Goal: Task Accomplishment & Management: Manage account settings

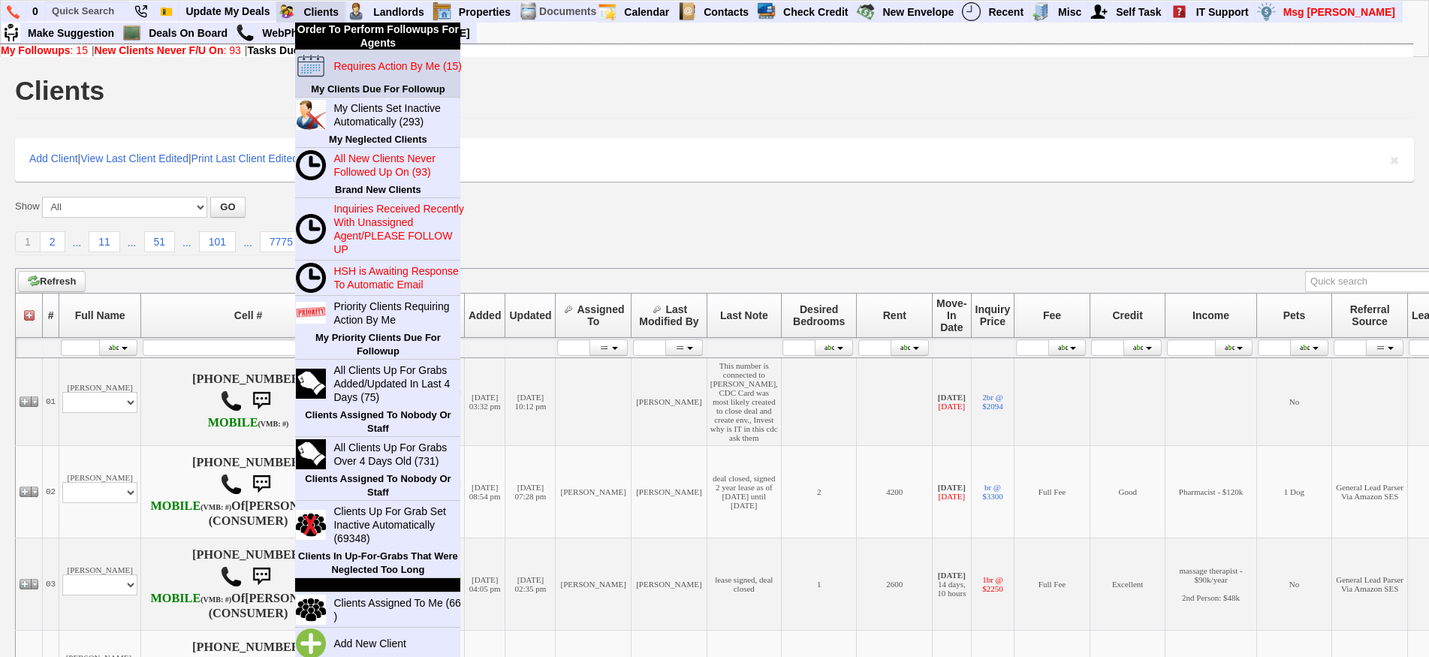
click at [363, 72] on link "Requires Action By Me (15)" at bounding box center [399, 66] width 144 height 20
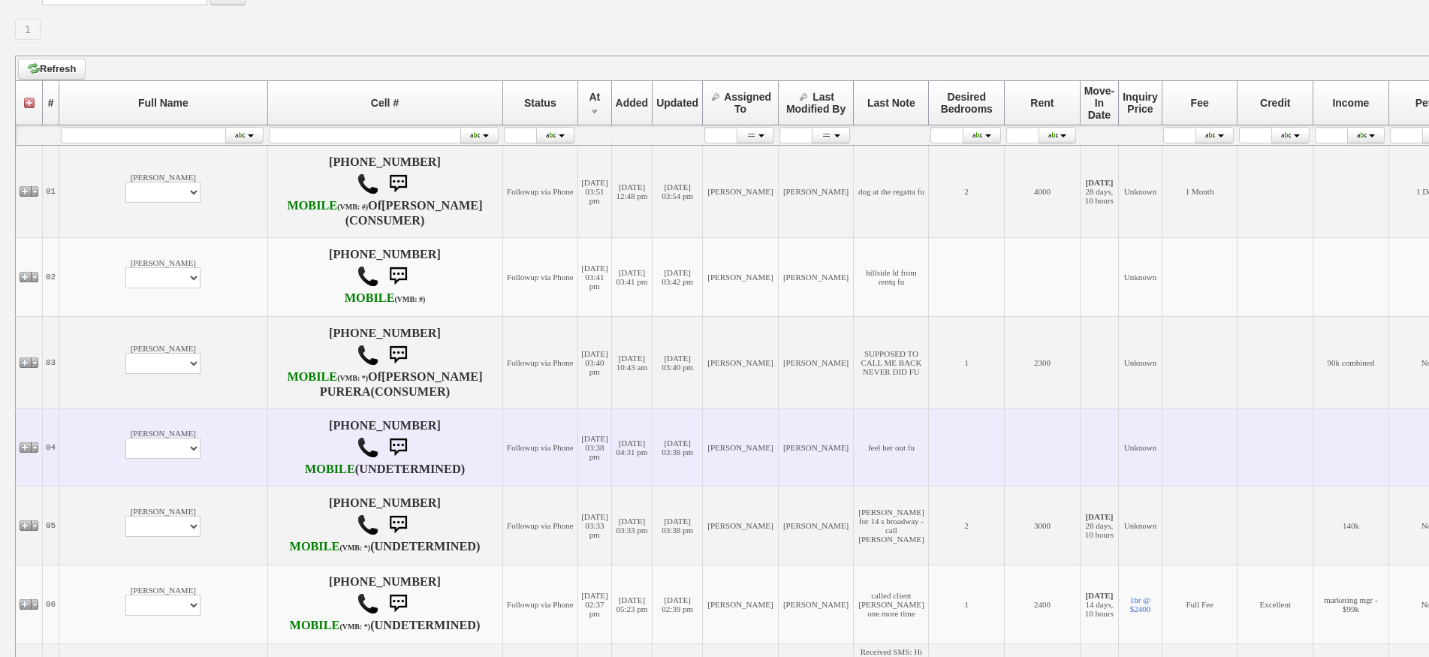
scroll to position [300, 0]
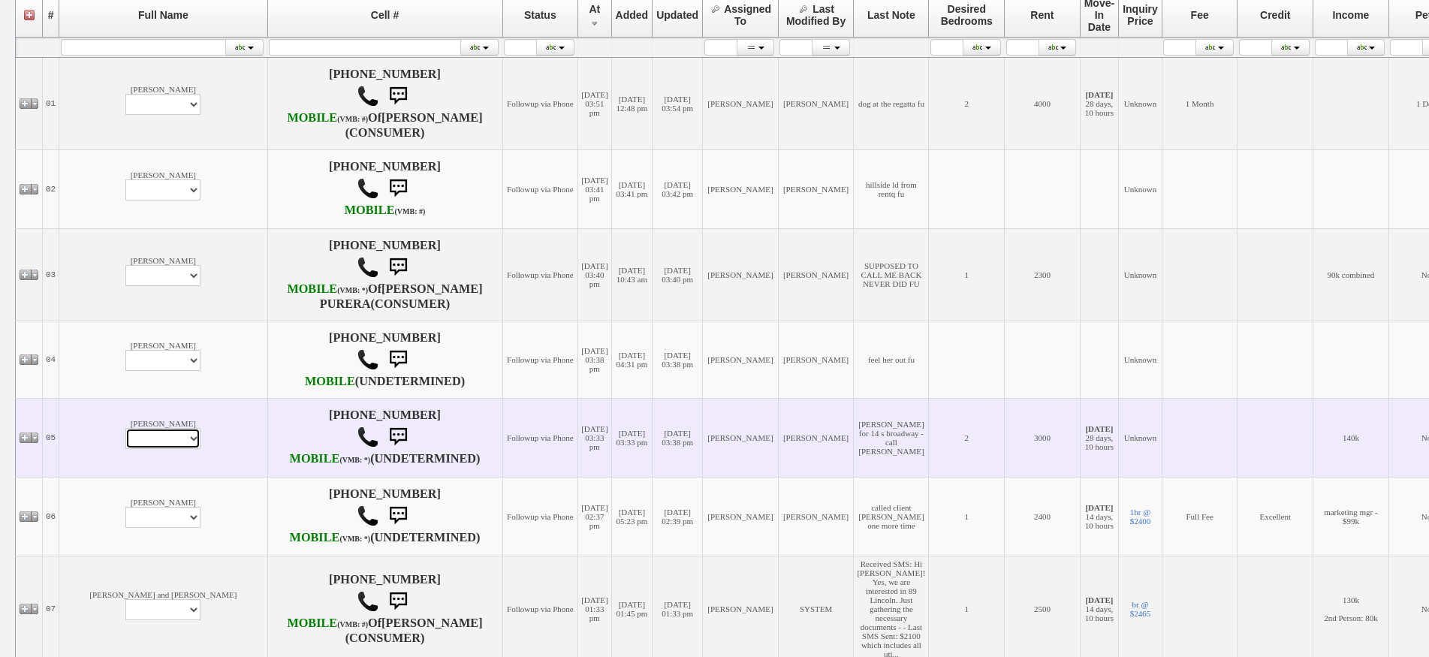
click at [125, 449] on select "Profile Edit Print Closed Deals" at bounding box center [162, 438] width 75 height 21
select select "ChangeURL,/crm/custom/edit_client_form.php?redirect=%2Fcrm%2Fclients.php&id=167…"
click at [125, 449] on select "Profile Edit Print Closed Deals" at bounding box center [162, 438] width 75 height 21
select select
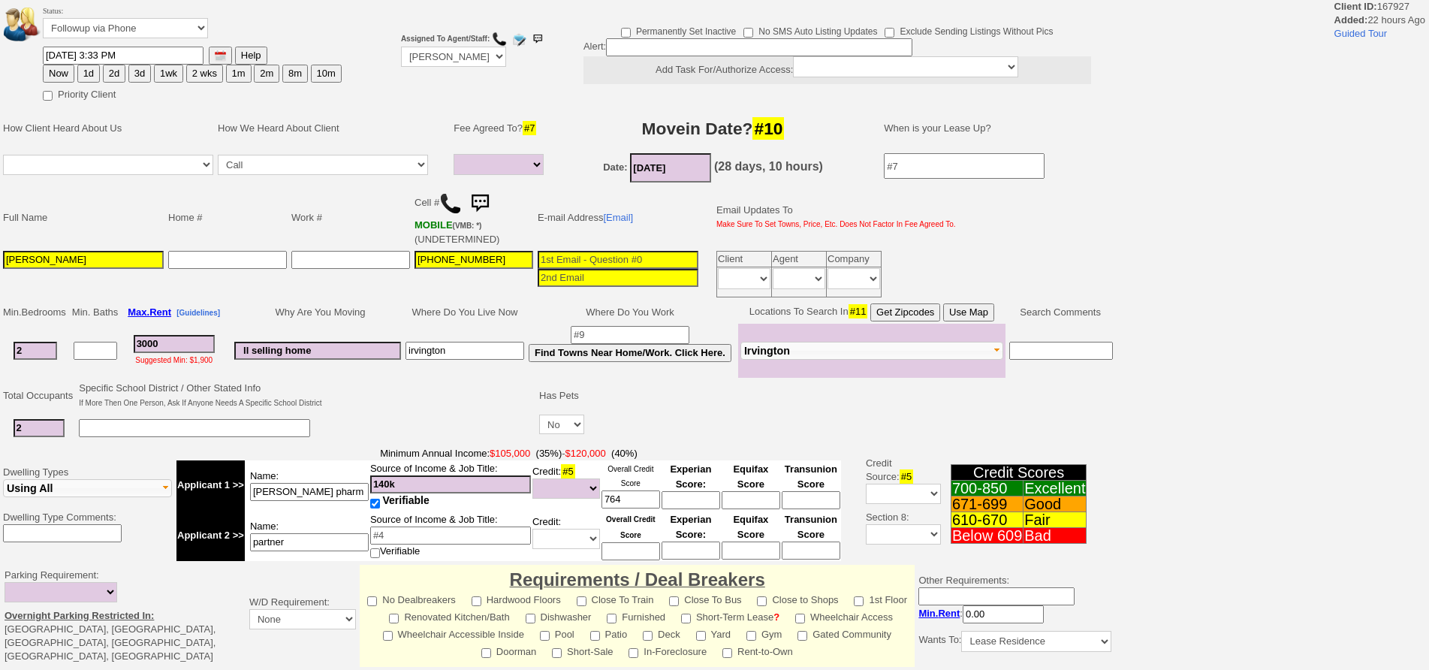
select select
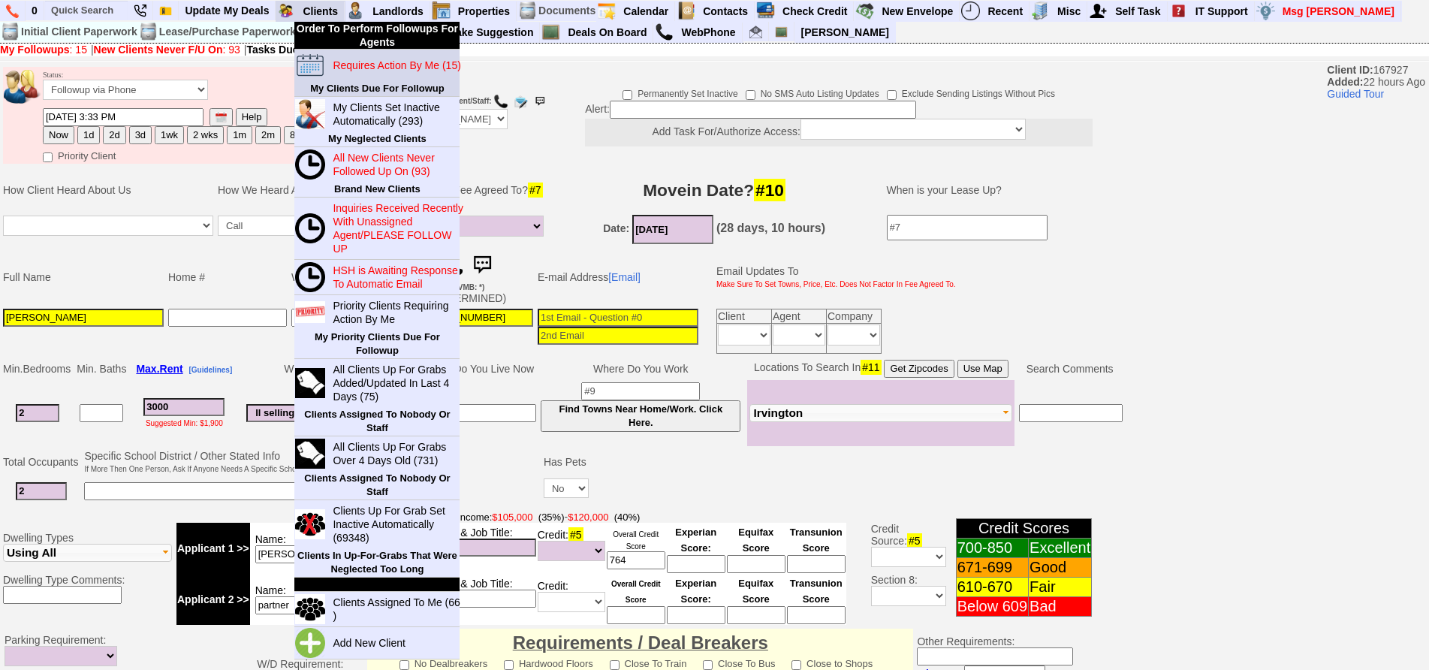
click at [369, 65] on blink "Requires Action By Me (15)" at bounding box center [397, 65] width 128 height 12
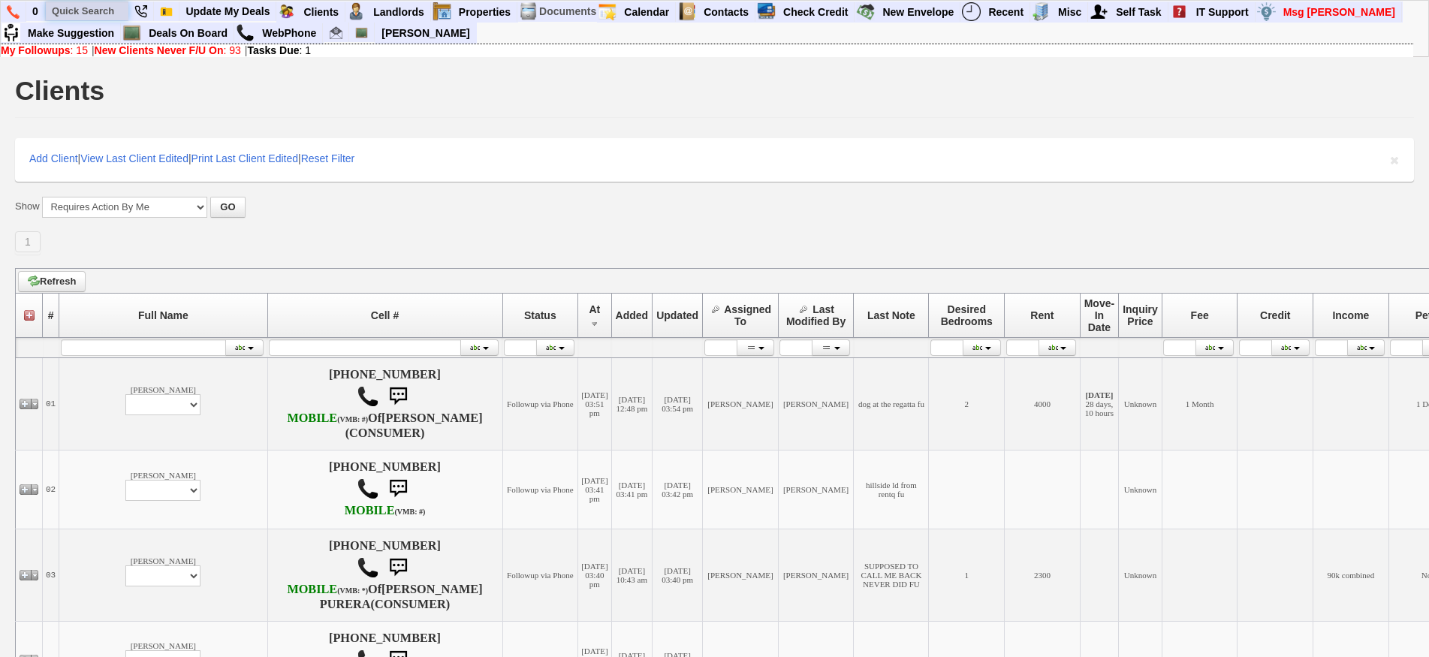
click at [97, 13] on input "text" at bounding box center [87, 11] width 83 height 19
type input "43 park ave"
click at [113, 16] on input "43 park ave" at bounding box center [87, 11] width 83 height 19
click at [115, 14] on input "43 park ave" at bounding box center [87, 11] width 83 height 19
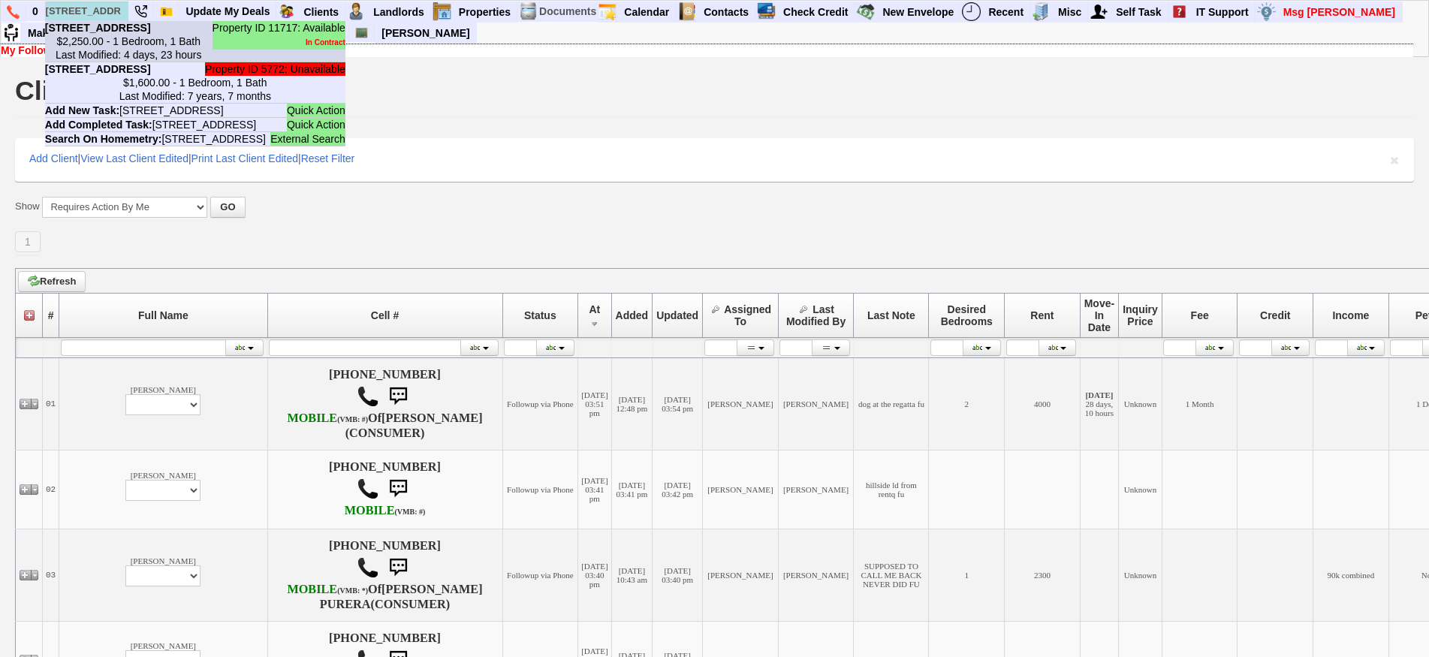
click at [125, 45] on li "Property ID 11717: Available In Contract 43 Park Ave - Floor: 2nd in New Rochel…" at bounding box center [195, 41] width 300 height 41
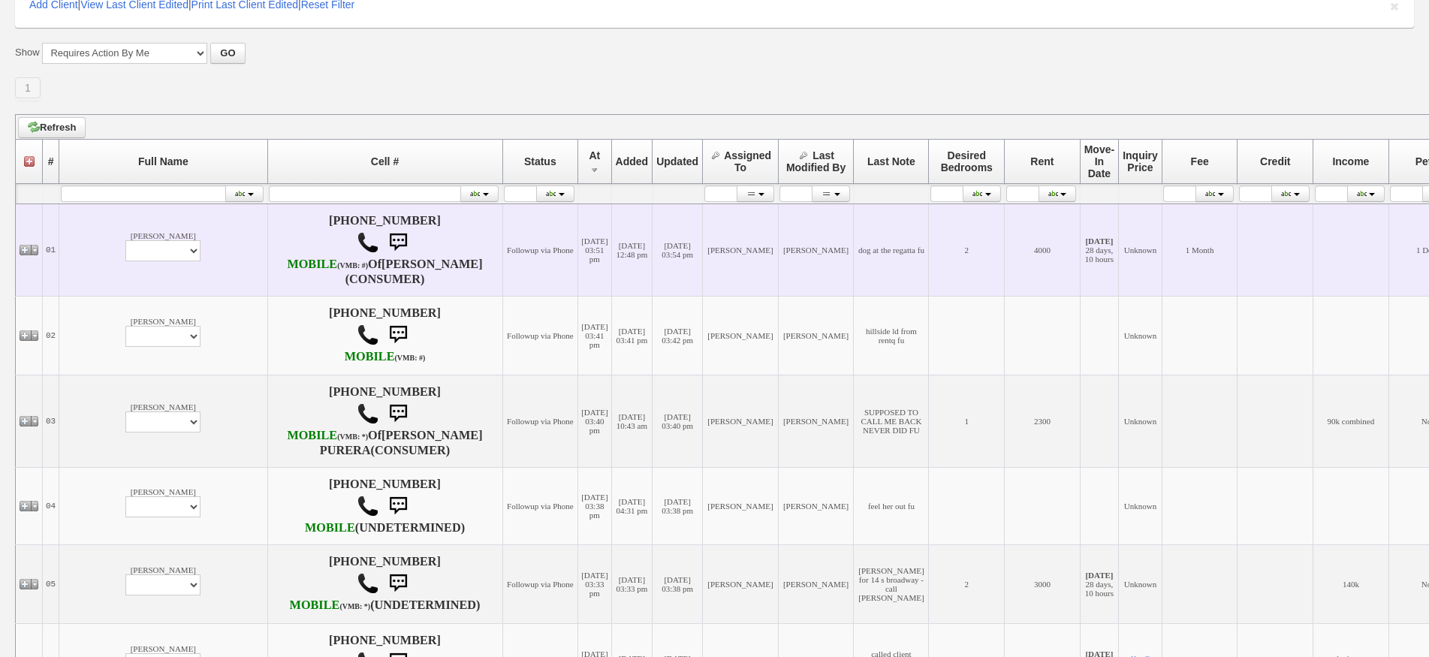
scroll to position [225, 0]
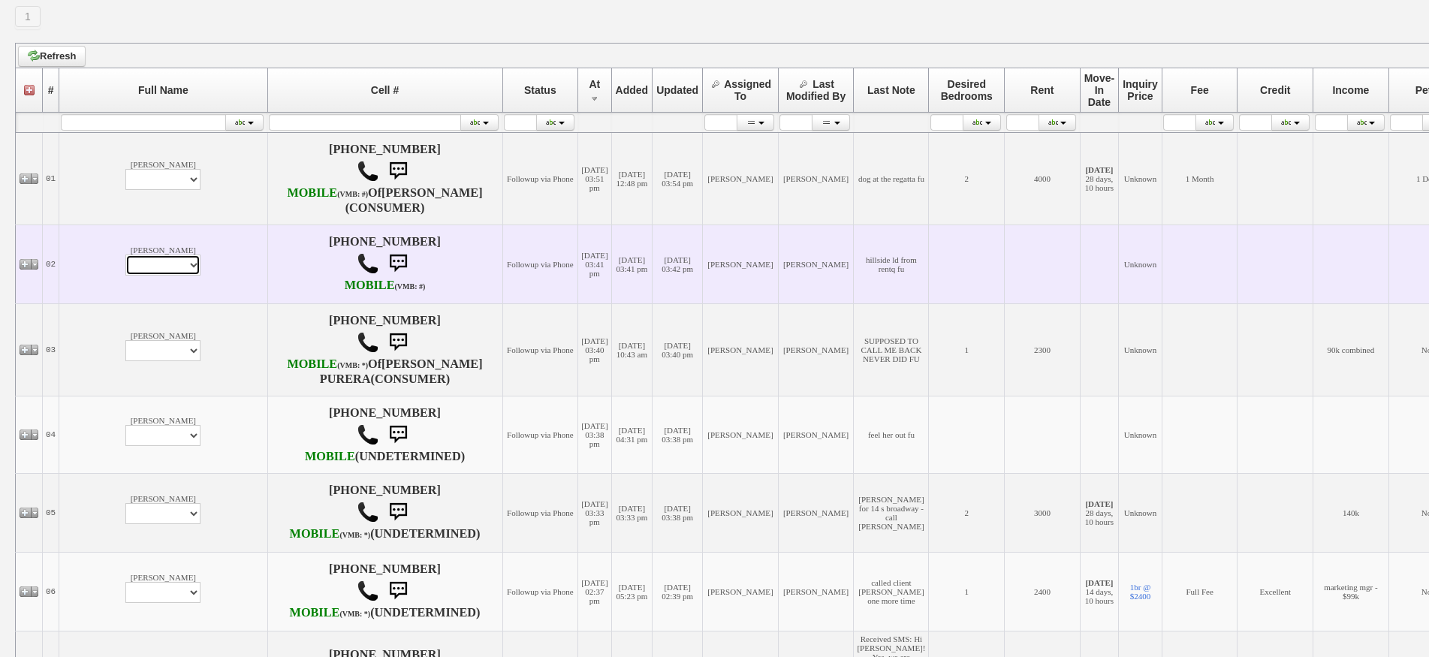
click at [125, 276] on select "Profile Edit Print Email Externally (Will Not Be Tracked In CRM) Closed Deals" at bounding box center [162, 265] width 75 height 21
select select "ChangeURL,/crm/custom/edit_client_form.php?redirect=%2Fcrm%2Fclients.php&id=167…"
click at [125, 273] on select "Profile Edit Print Email Externally (Will Not Be Tracked In CRM) Closed Deals" at bounding box center [162, 265] width 75 height 21
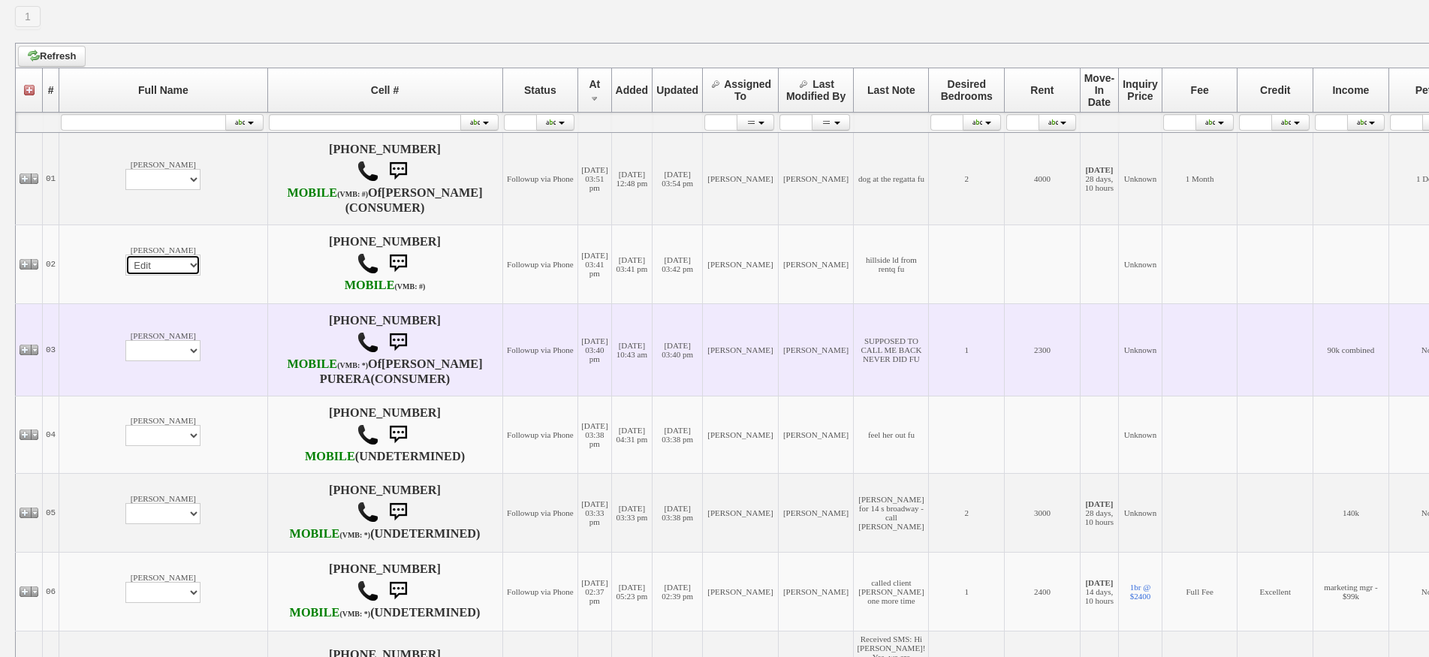
select select
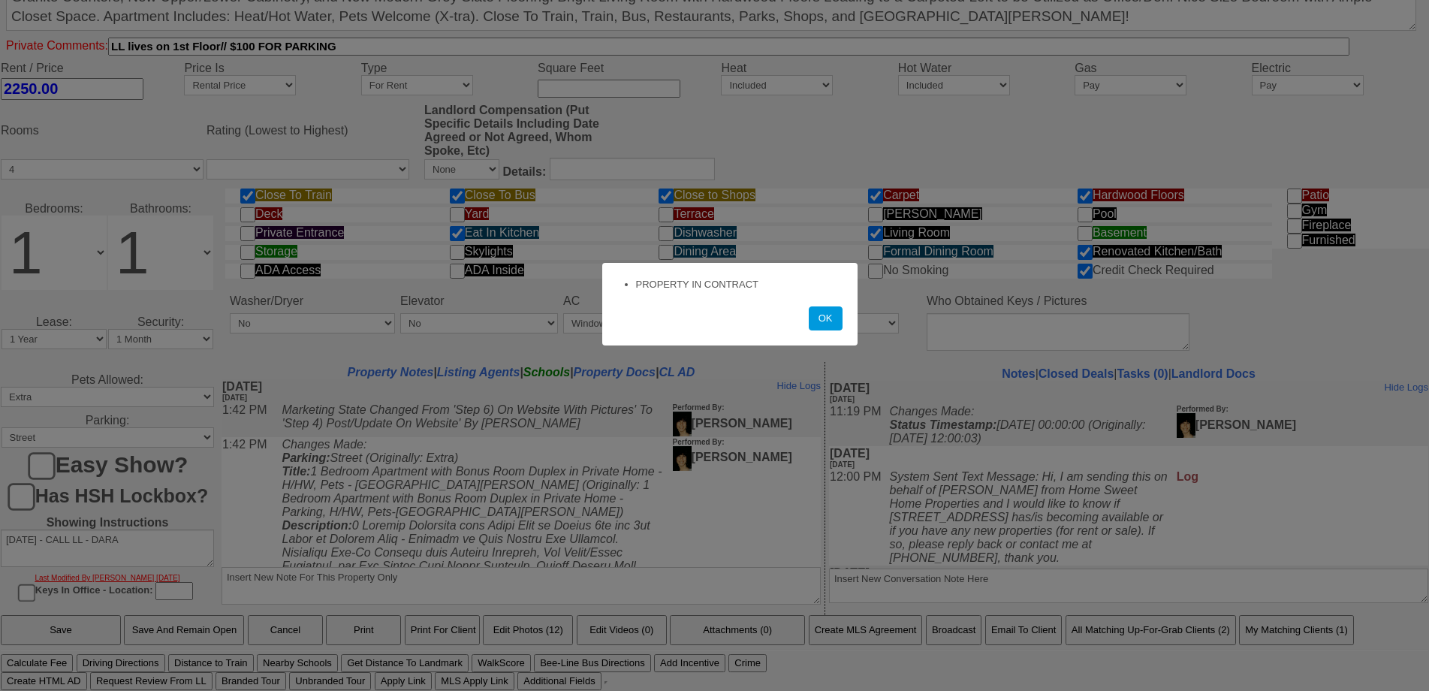
scroll to position [532, 0]
click at [828, 325] on button "OK" at bounding box center [826, 318] width 34 height 24
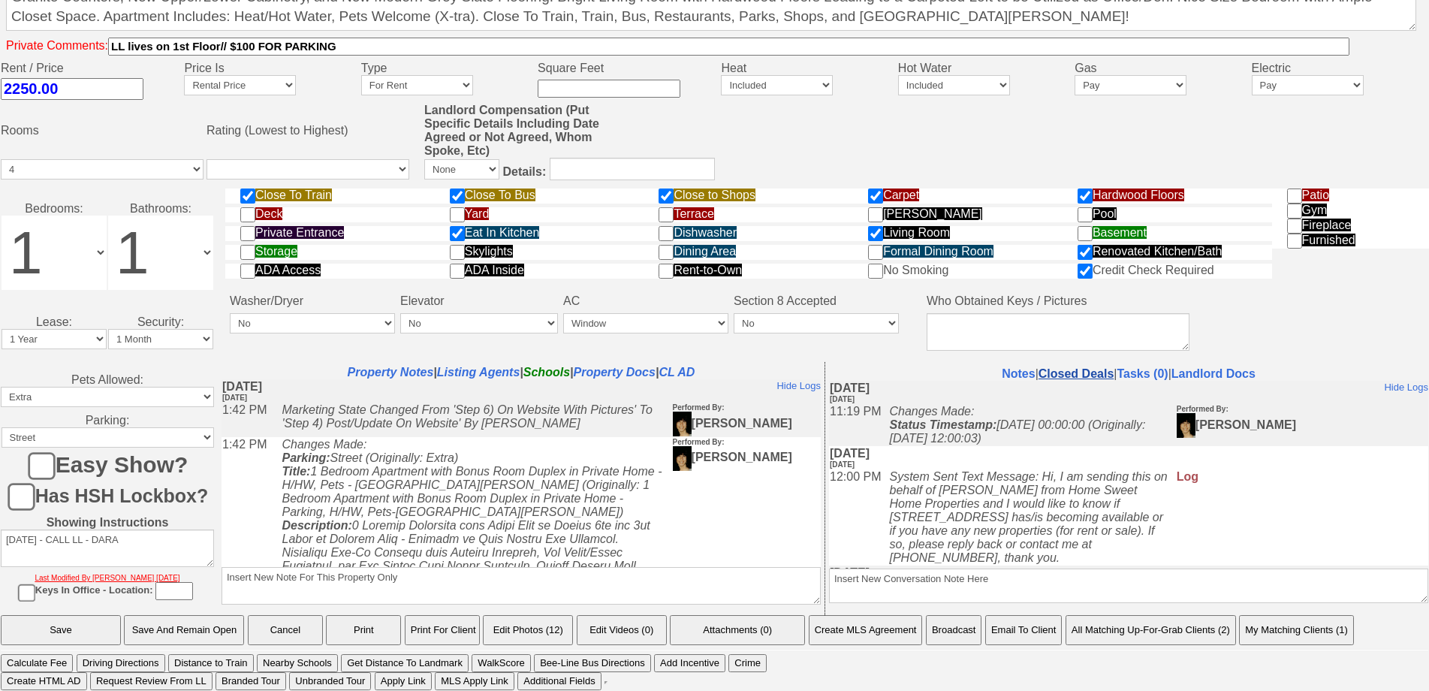
click at [1102, 375] on link "Closed Deals" at bounding box center [1075, 373] width 75 height 13
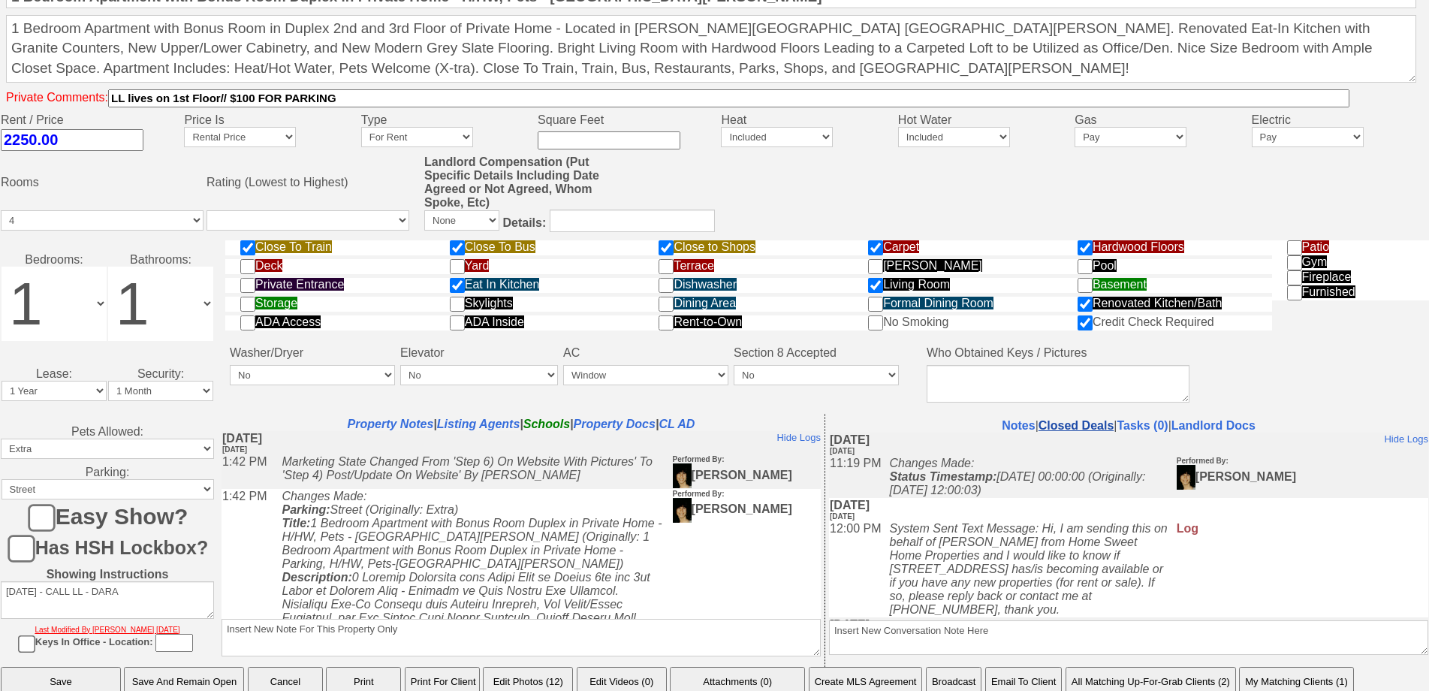
scroll to position [599, 0]
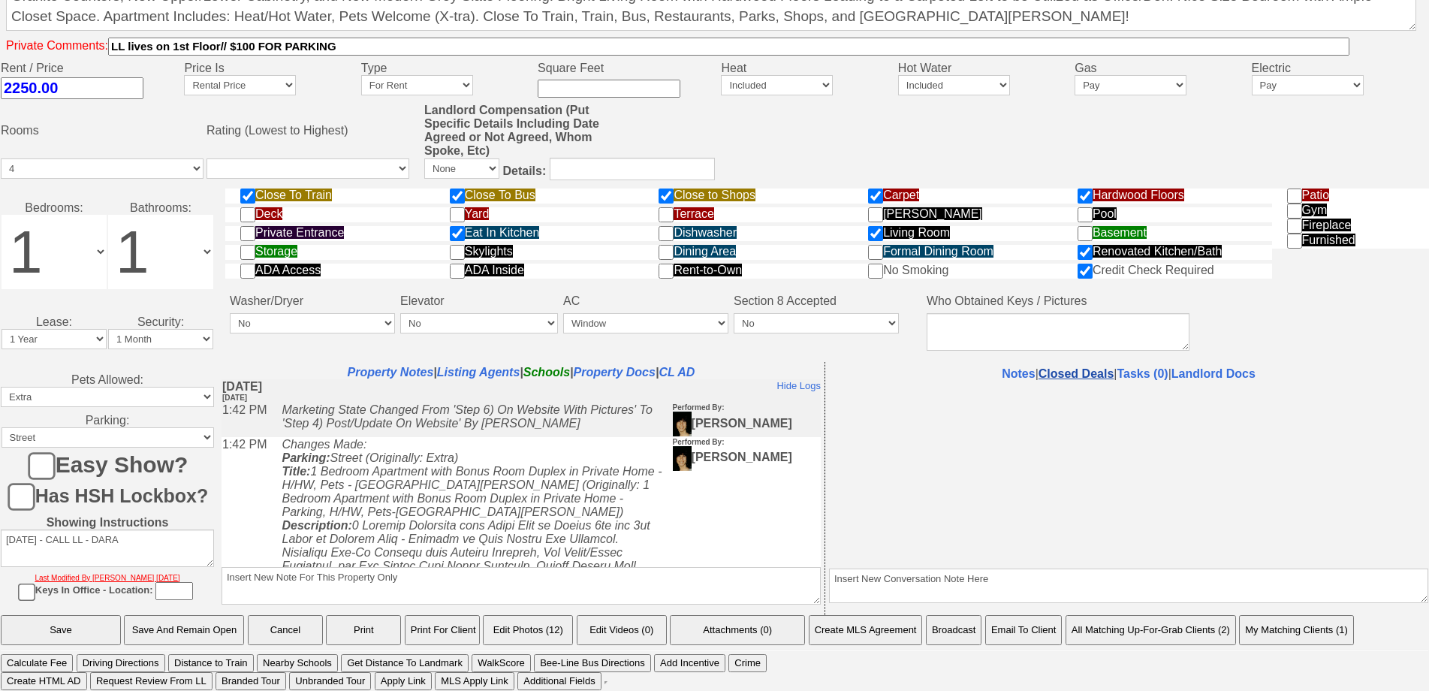
select select "50"
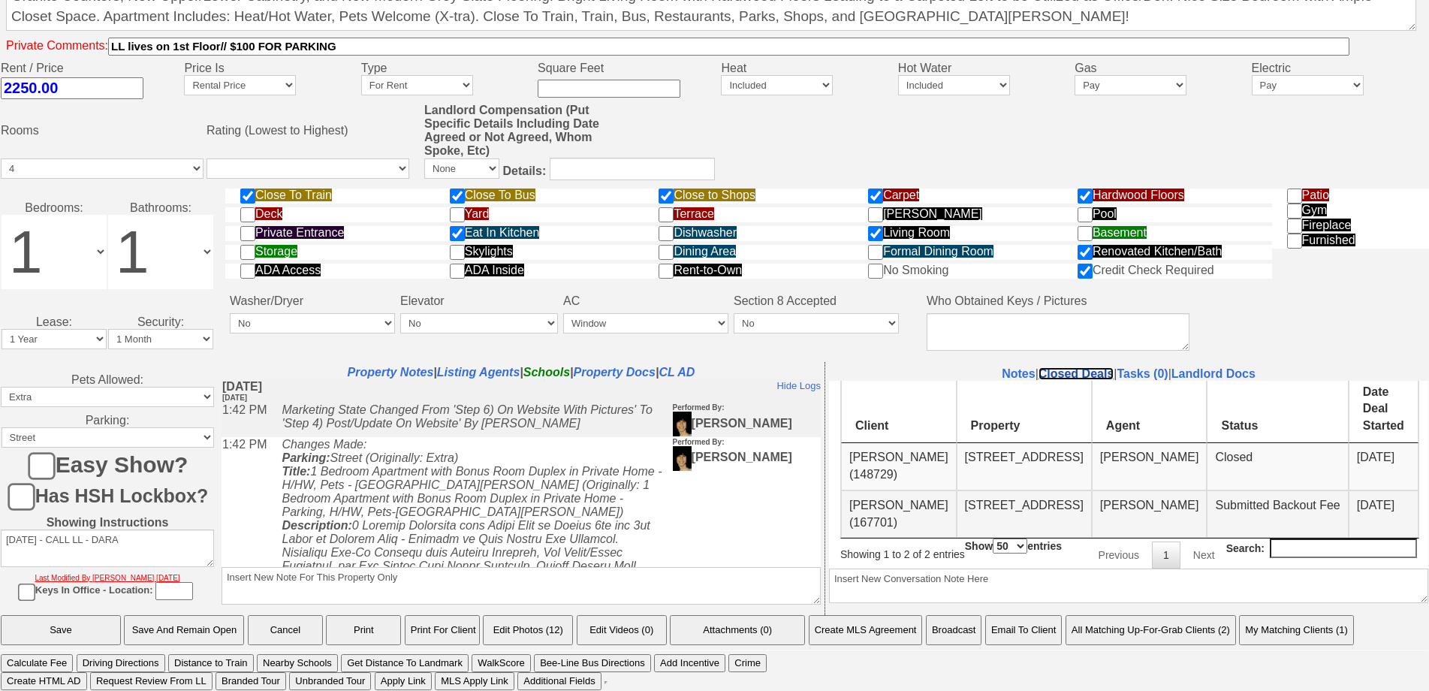
scroll to position [75, 0]
click at [887, 490] on td "Luis Enriquez (167701)" at bounding box center [899, 514] width 116 height 48
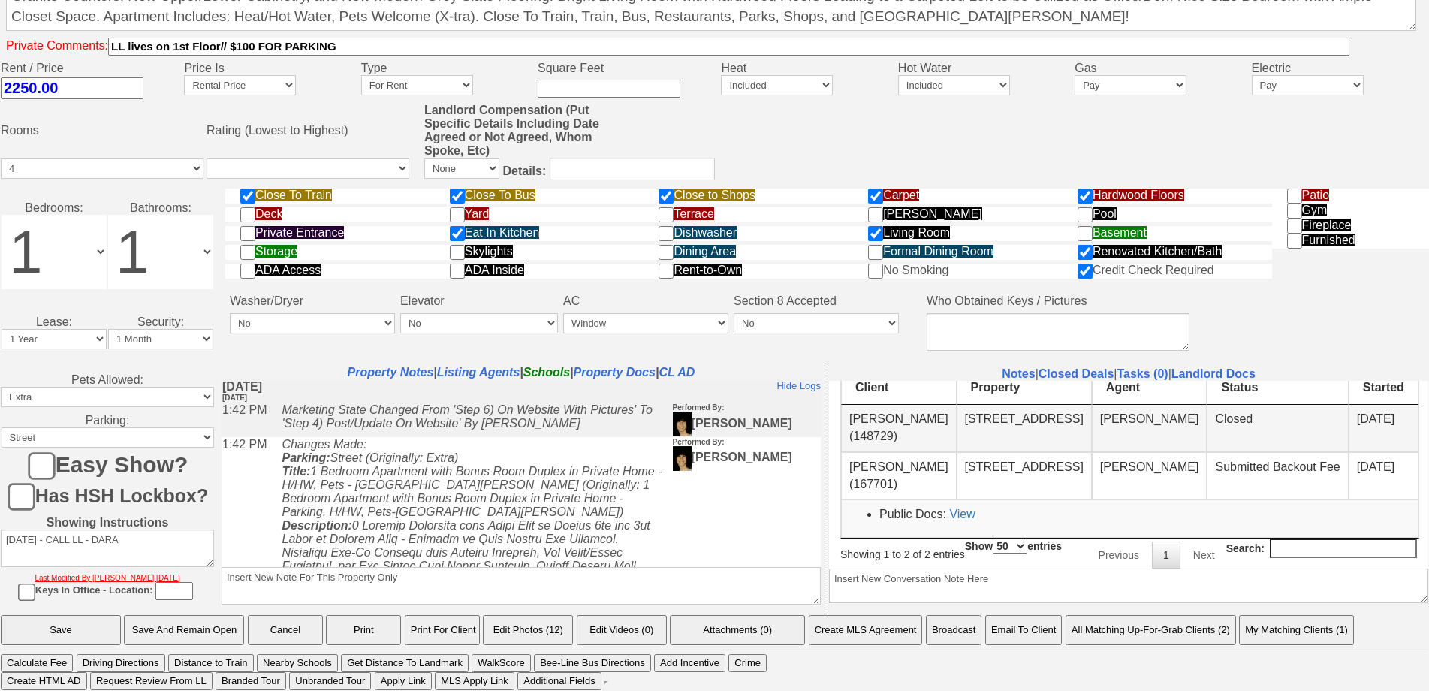
click at [885, 451] on td "Madeline Diaz (148729)" at bounding box center [899, 427] width 116 height 47
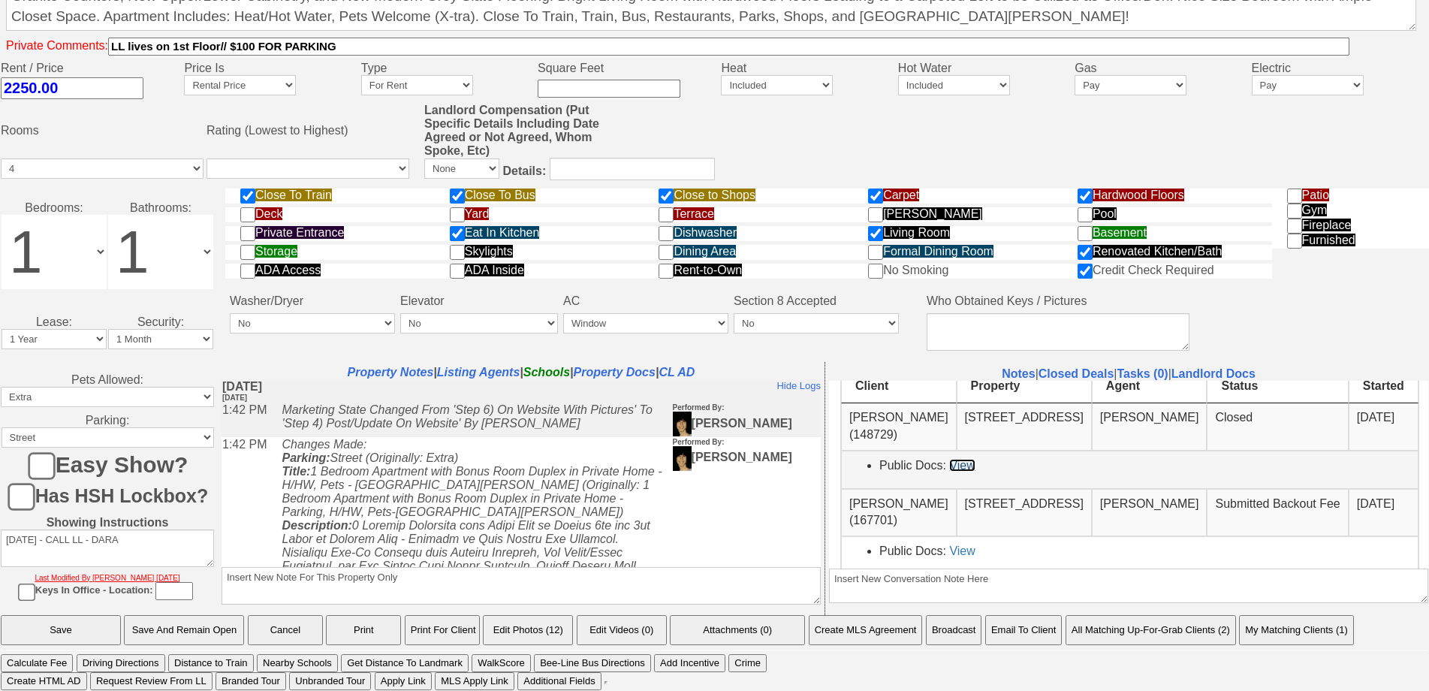
click at [969, 471] on link "View" at bounding box center [962, 464] width 26 height 13
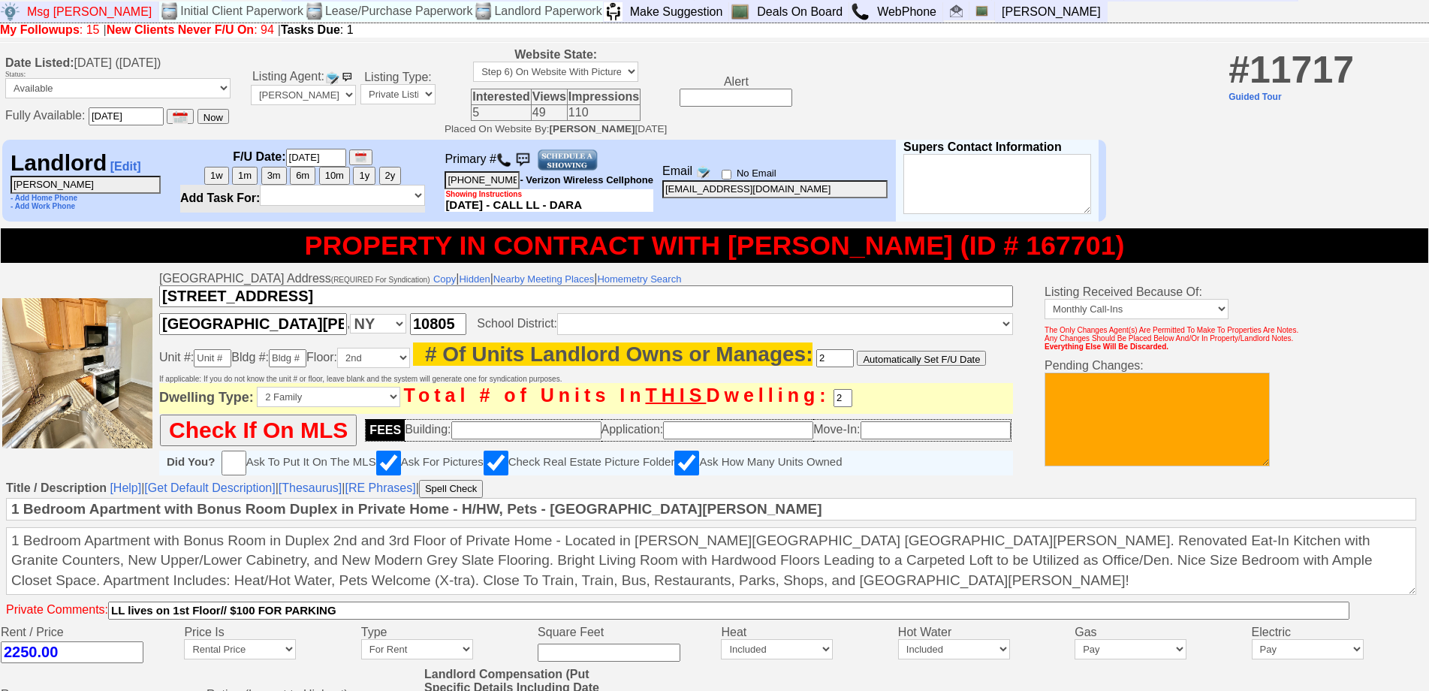
scroll to position [0, 0]
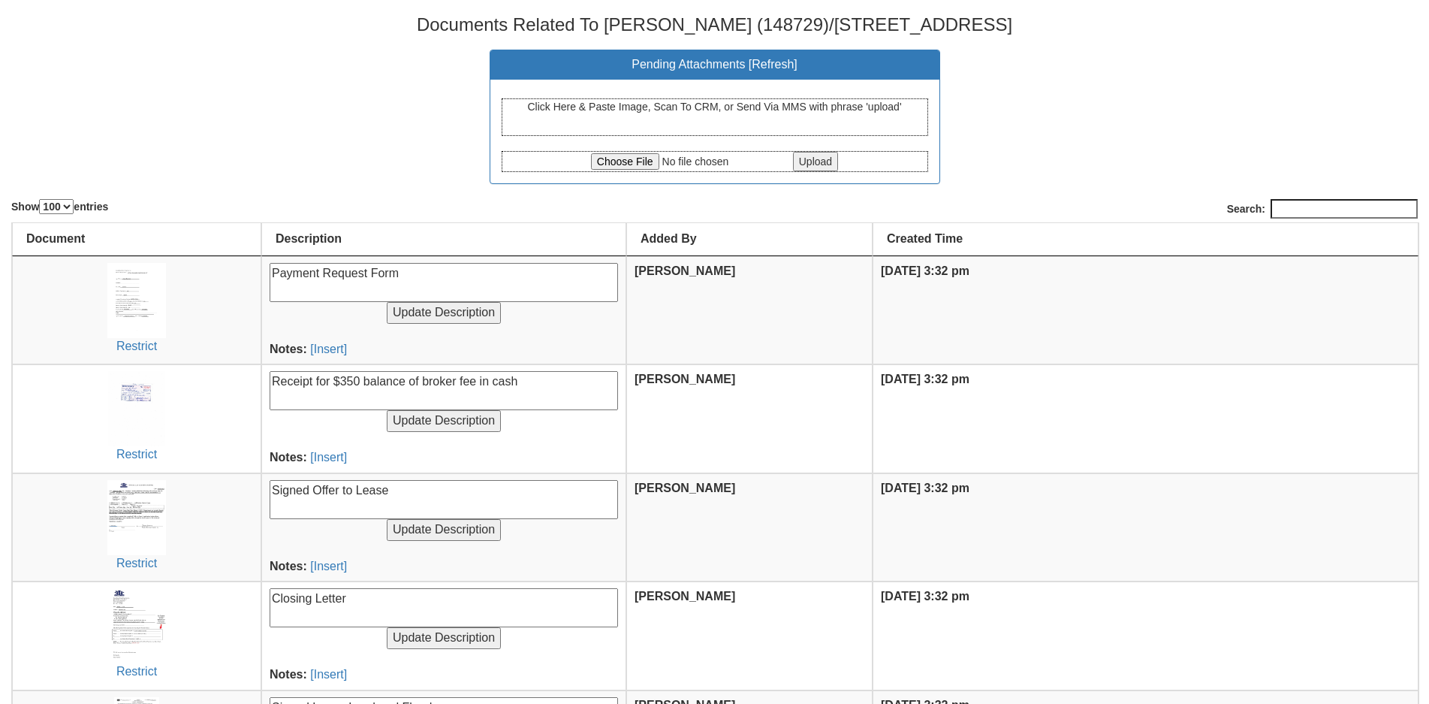
select select "100"
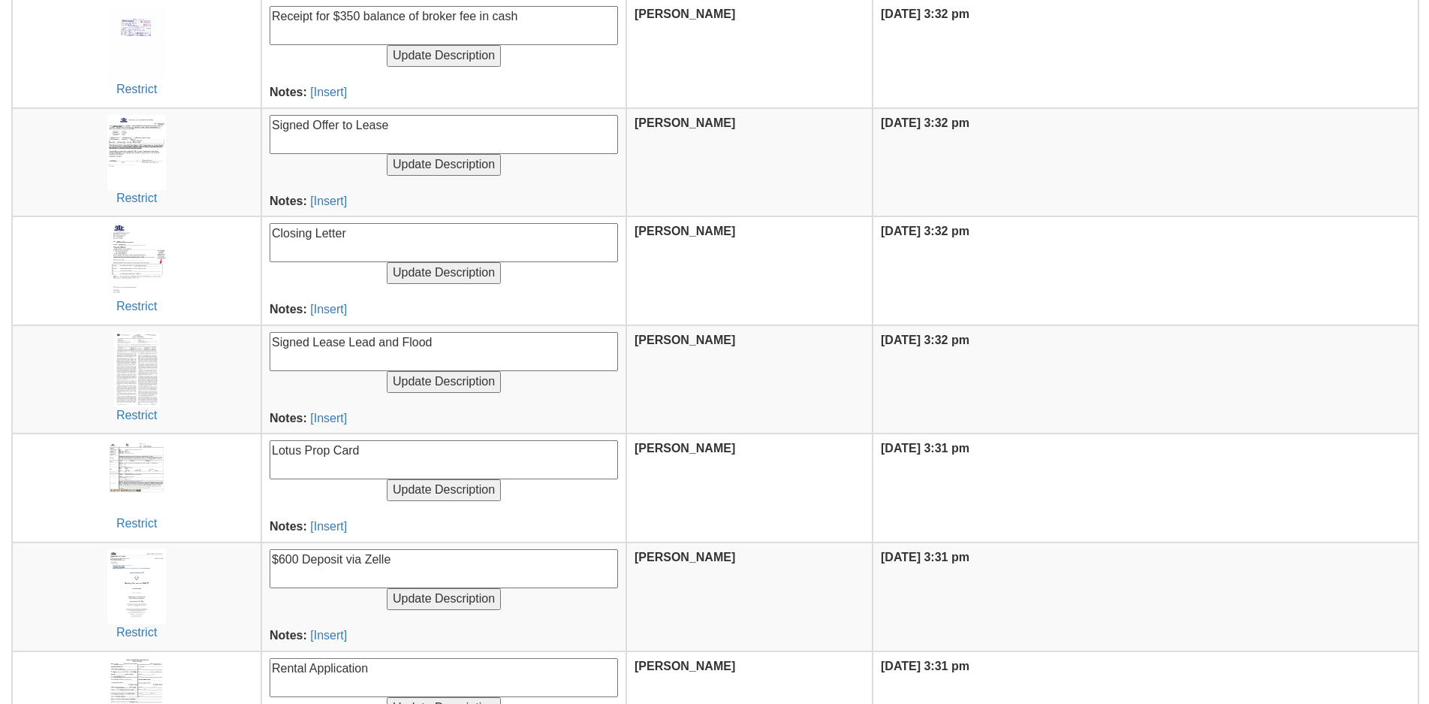
scroll to position [375, 0]
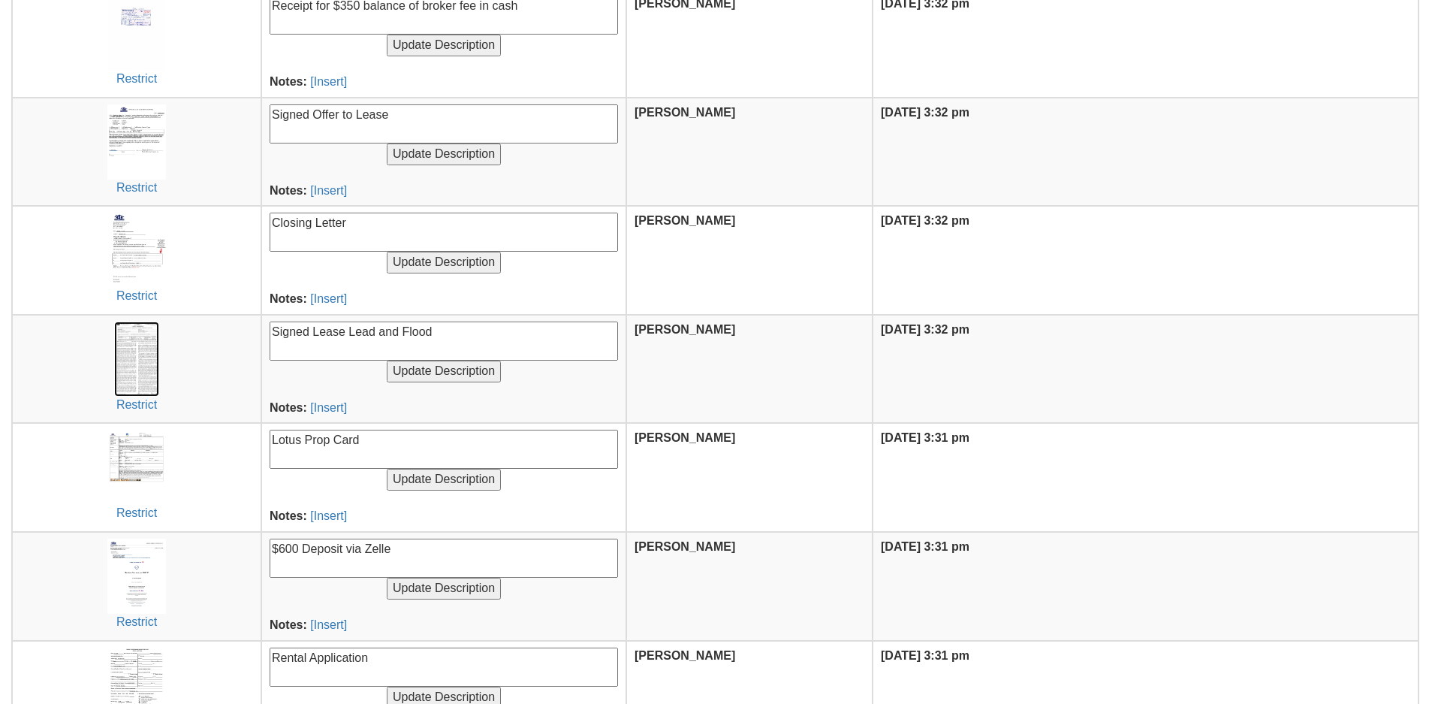
click at [135, 376] on img at bounding box center [137, 358] width 46 height 75
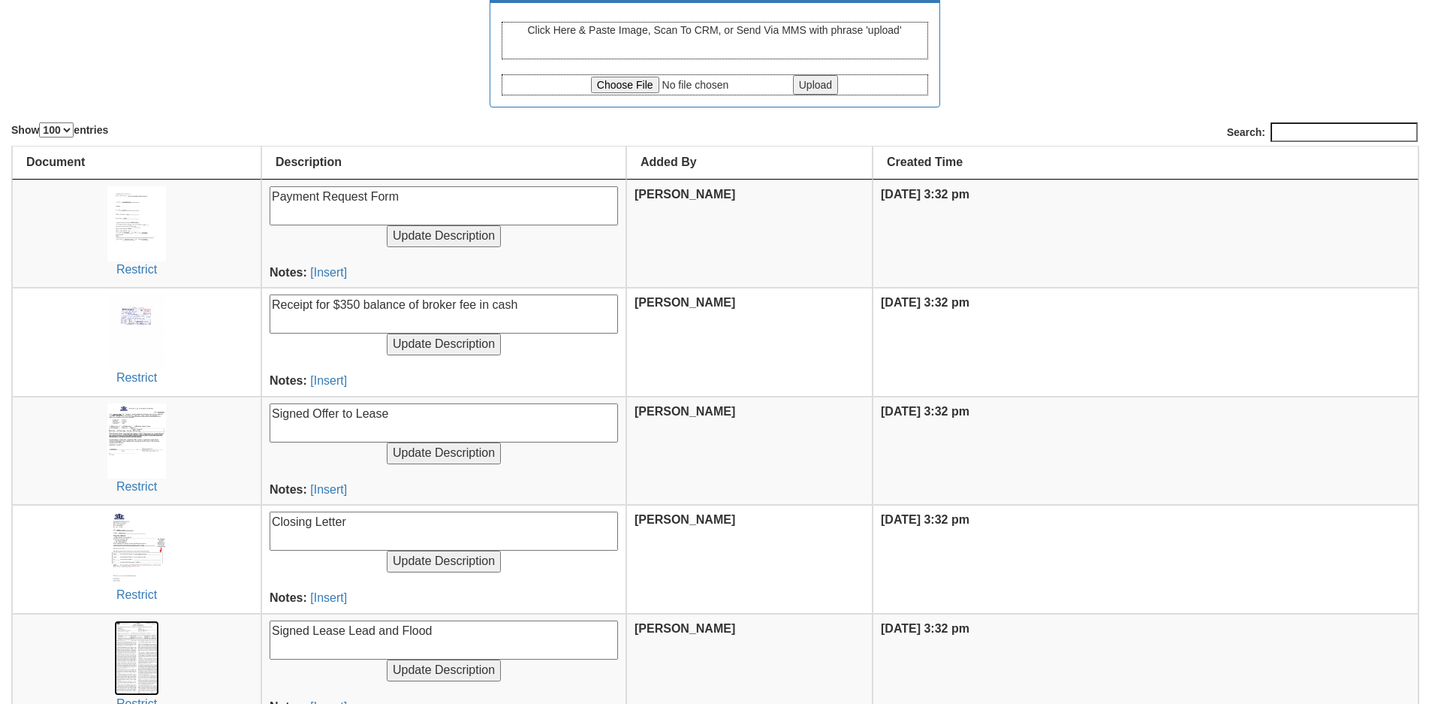
scroll to position [75, 0]
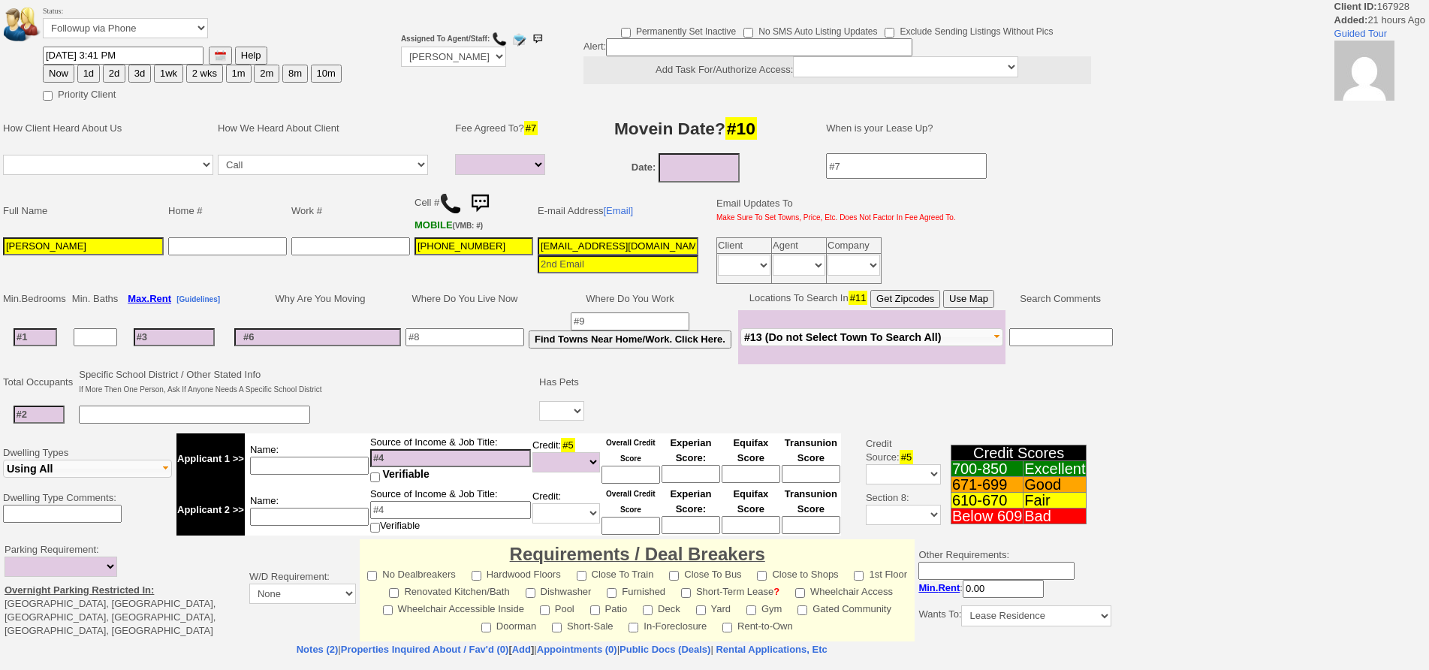
select select
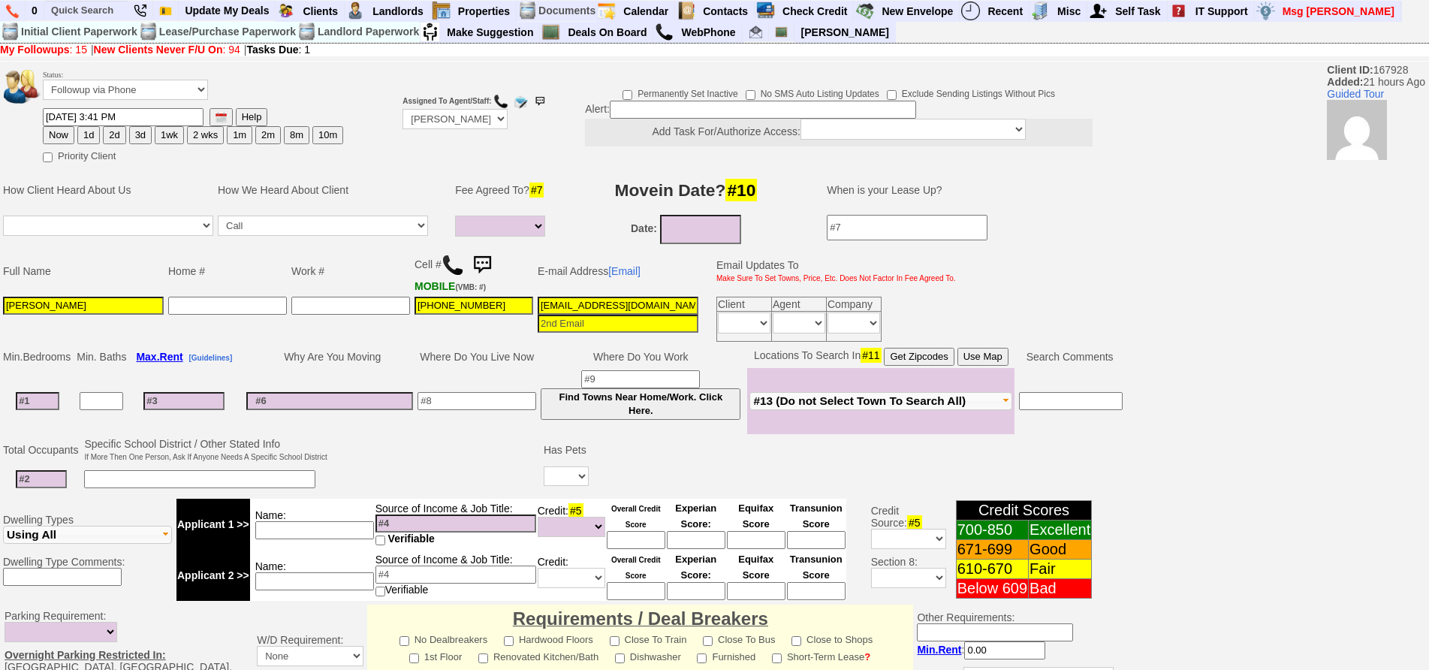
click at [450, 264] on img at bounding box center [453, 265] width 23 height 23
click at [631, 267] on link "[Email]" at bounding box center [624, 271] width 32 height 12
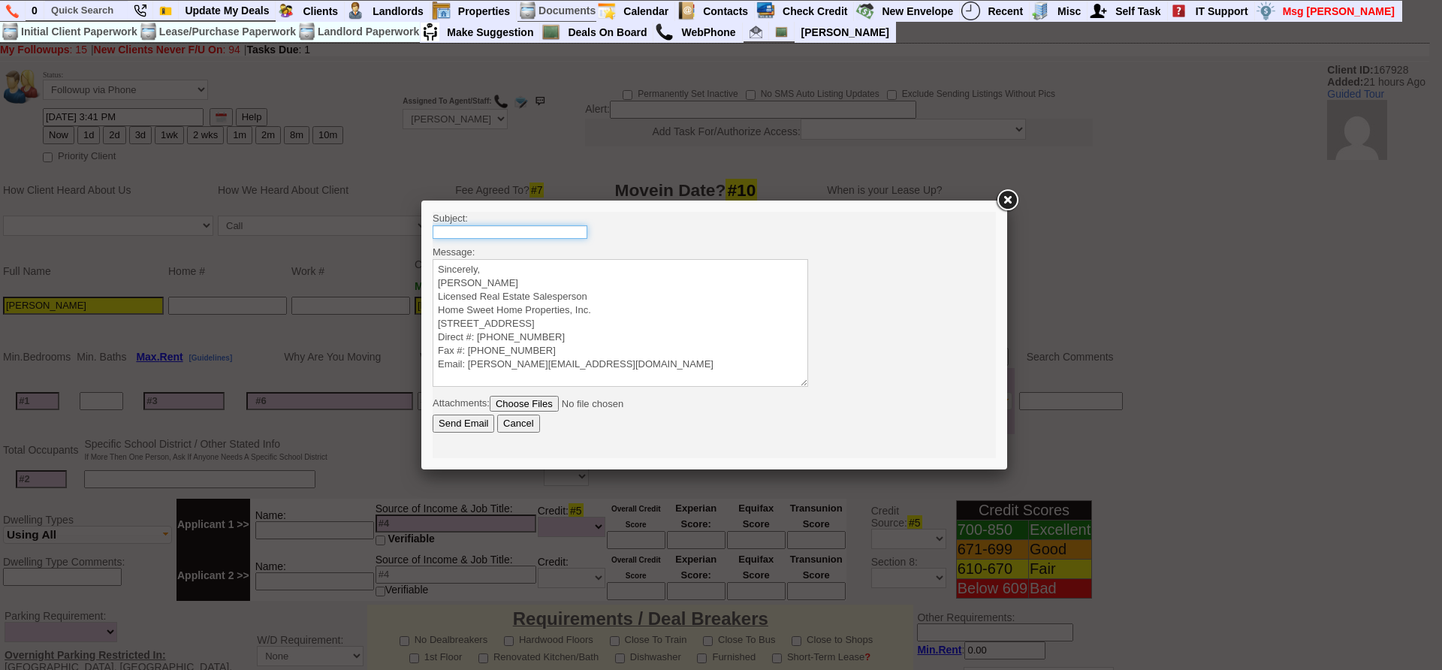
click at [517, 231] on input "text" at bounding box center [510, 232] width 155 height 14
drag, startPoint x: 562, startPoint y: 232, endPoint x: 654, endPoint y: 232, distance: 91.6
click at [654, 232] on body "Subject: 64 Hillside Ave - 3 Bedroom 1 Bath Message: Sincerely, Jorge Guerrero …" at bounding box center [714, 335] width 563 height 246
click at [499, 227] on input "64 Hillside Ave - 3 Bedroom 1 Bath" at bounding box center [510, 232] width 155 height 14
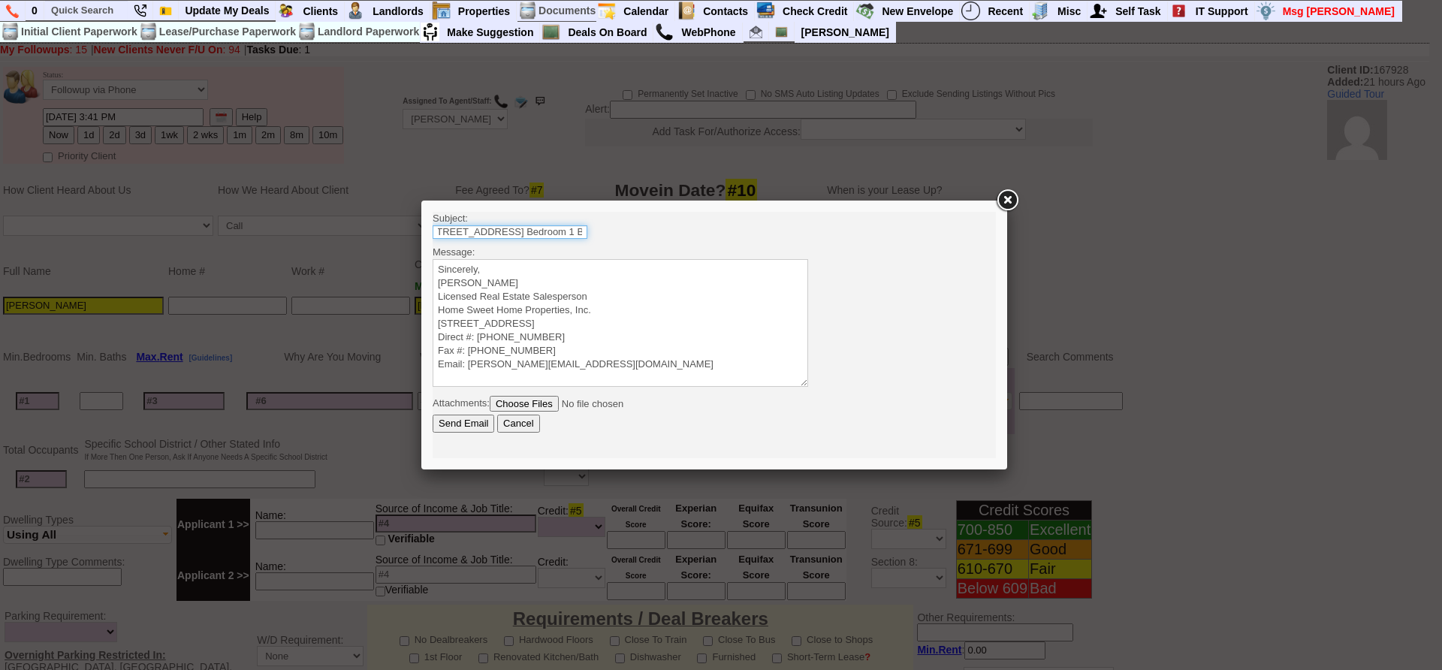
click at [581, 233] on input "64 Hillside Ave - 3 Bedroom 1 Bath" at bounding box center [510, 232] width 155 height 14
type input "64 Hillside Ave - 3 Bedroom 1 Bath - $3500 All Utilities Included"
click at [627, 266] on textarea "Sincerely, Jorge Guerrero Licensed Real Estate Salesperson Home Sweet Home Prop…" at bounding box center [620, 323] width 375 height 128
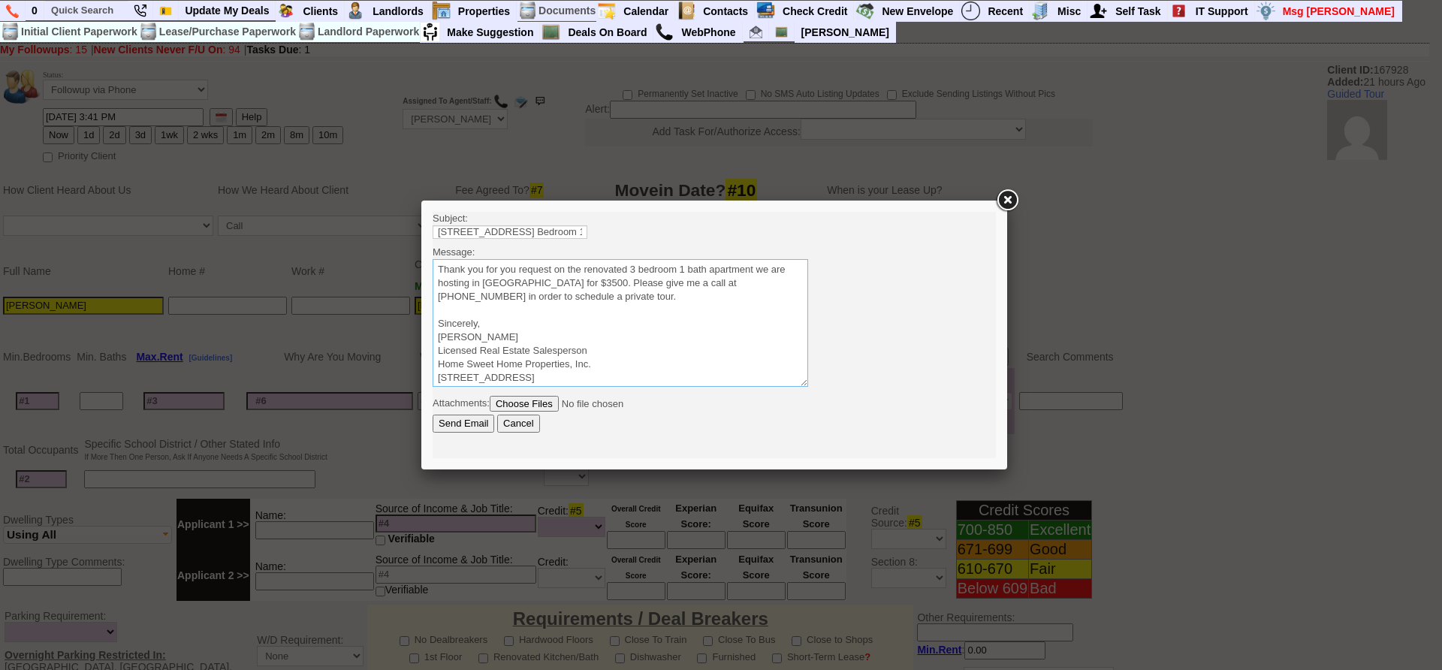
drag, startPoint x: 577, startPoint y: 297, endPoint x: 366, endPoint y: 231, distance: 221.6
click at [433, 231] on html "Subject: 64 Hillside Ave - 3 Bedroom 1 Bath - $3500 All Utilities Included Mess…" at bounding box center [714, 335] width 563 height 246
type textarea "Thank you for you request on the renovated 3 bedroom 1 bath apartment we are ho…"
click at [468, 426] on input "Send Email" at bounding box center [464, 423] width 62 height 18
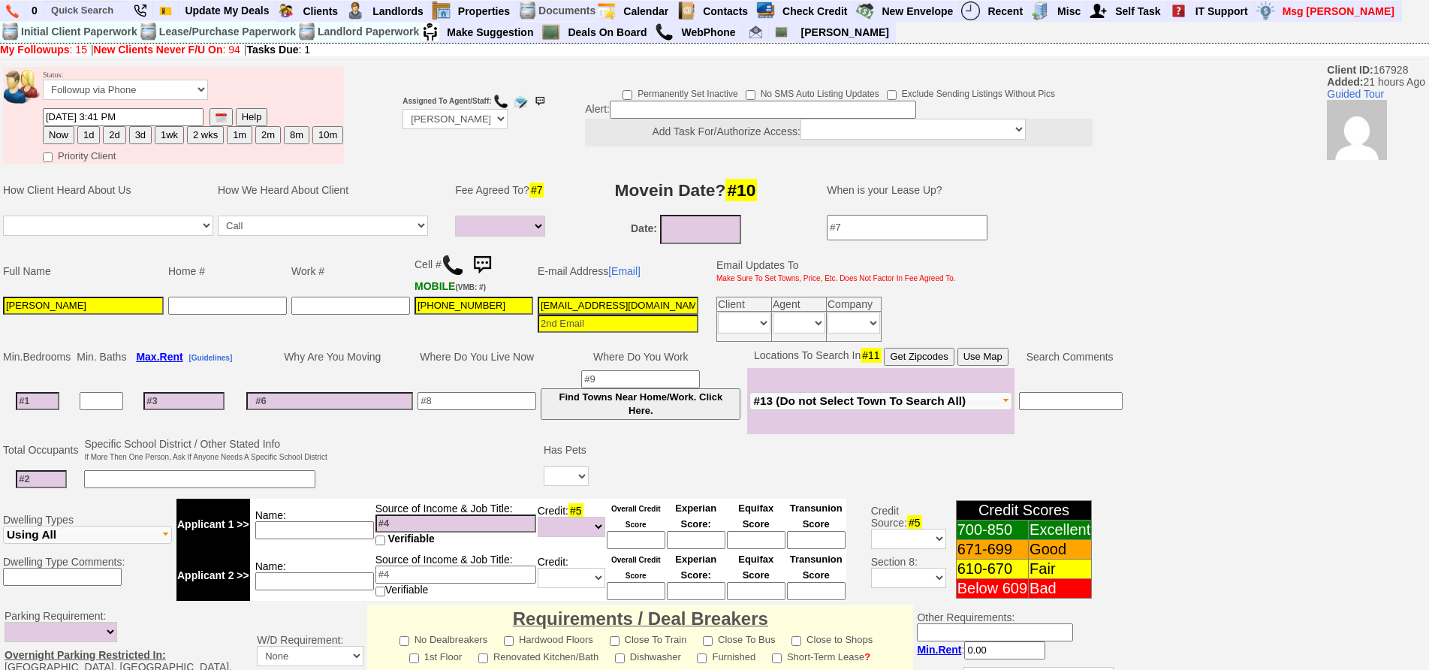
click at [487, 264] on img at bounding box center [482, 265] width 30 height 30
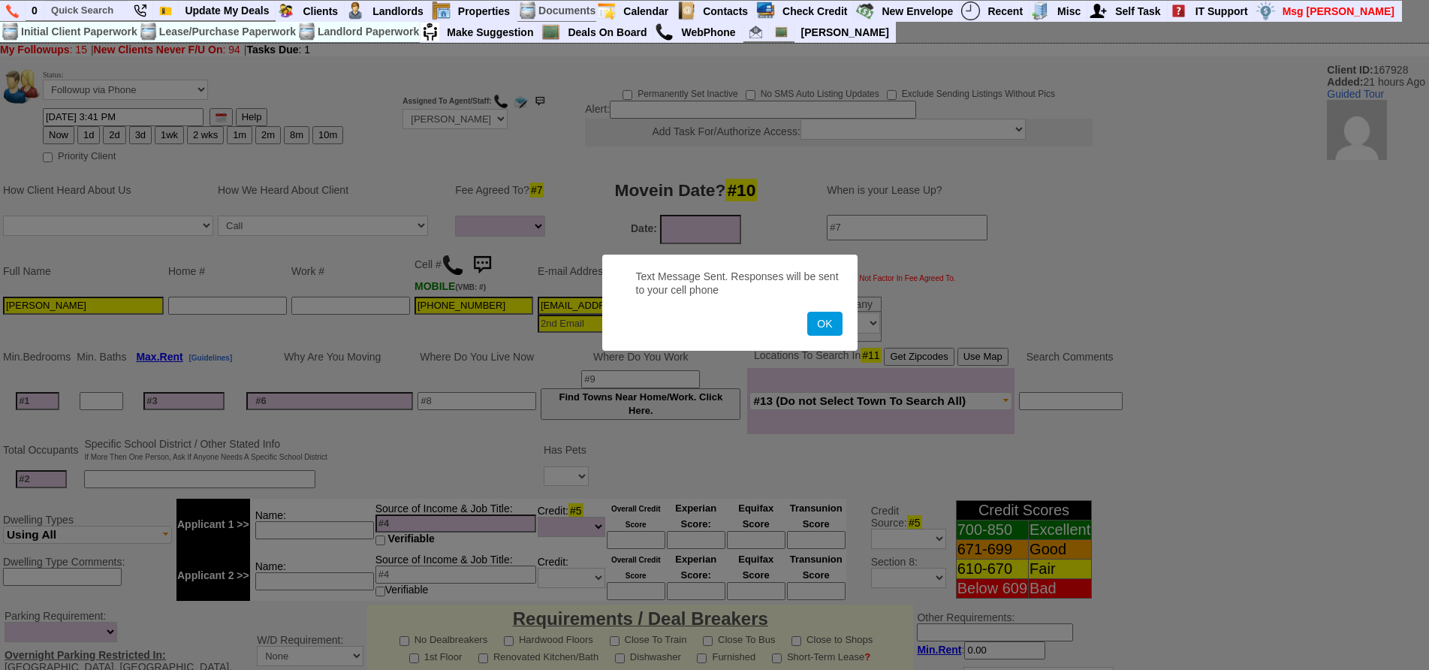
click at [807, 312] on button "OK" at bounding box center [824, 324] width 35 height 24
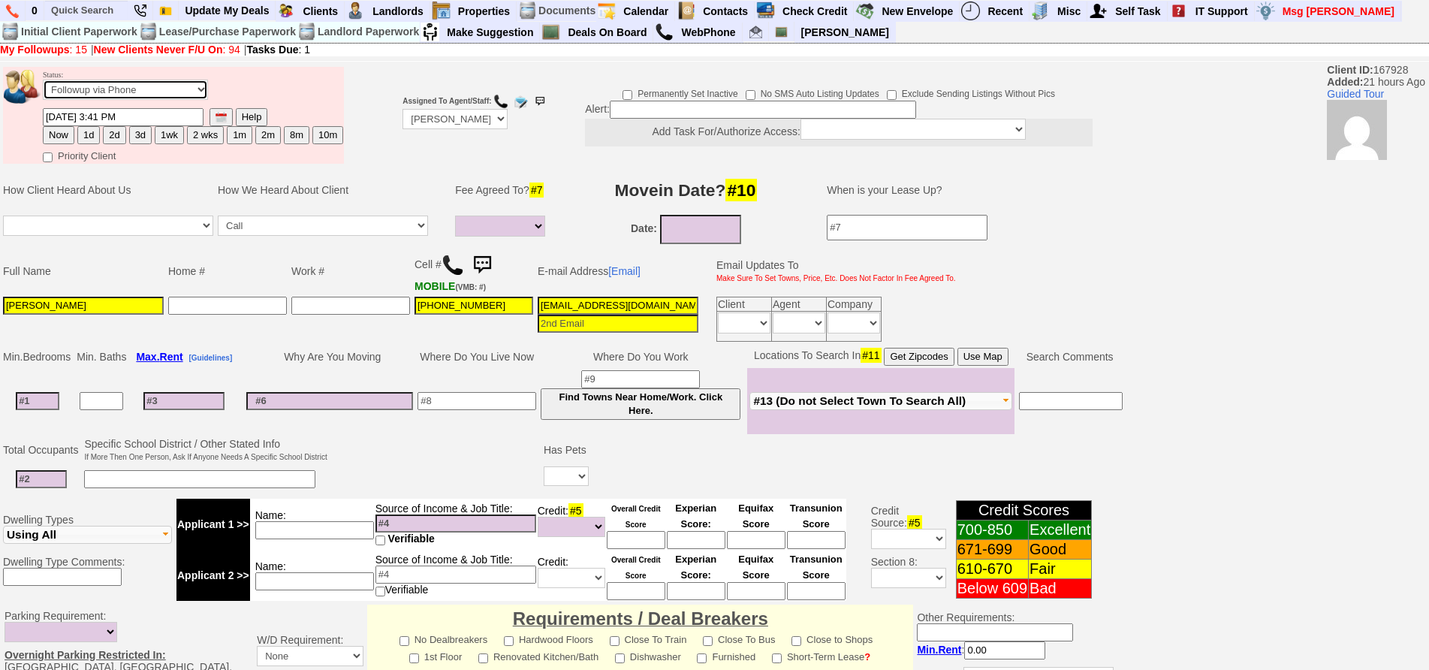
click at [199, 86] on select "Followup via Phone Followup via Email Followup When Section 8 Property Found De…" at bounding box center [125, 90] width 165 height 20
select select "Inactive"
click at [43, 80] on select "Followup via Phone Followup via Email Followup When Section 8 Property Found De…" at bounding box center [125, 90] width 165 height 20
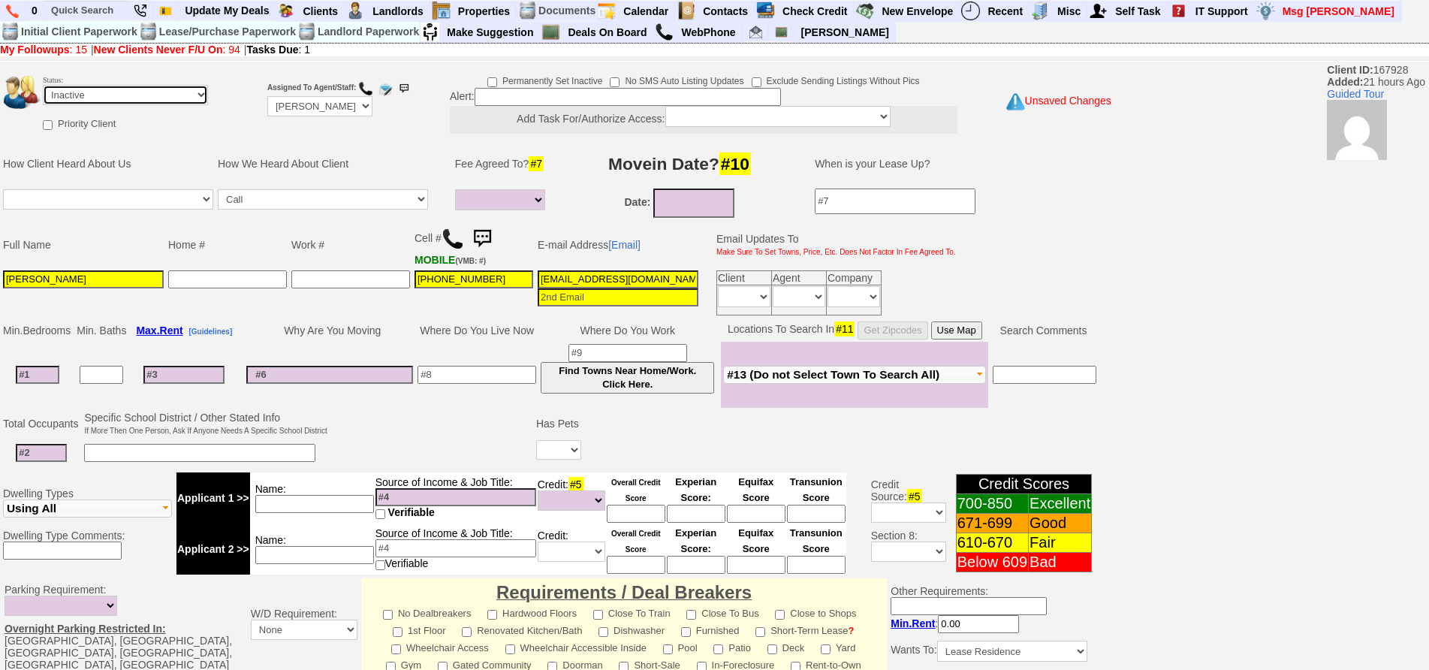
scroll to position [382, 0]
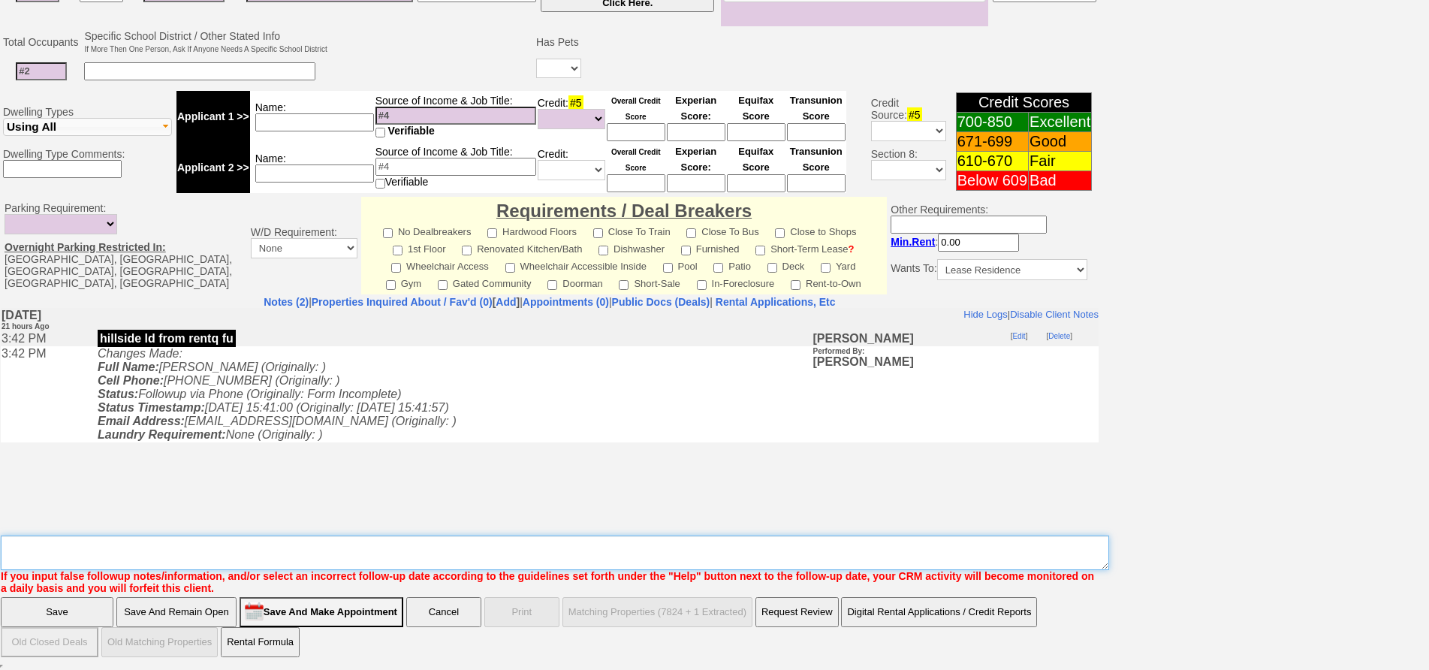
click at [747, 544] on textarea "Insert New Note Here" at bounding box center [555, 552] width 1108 height 35
type textarea "called client lm sent txt and email ia until response"
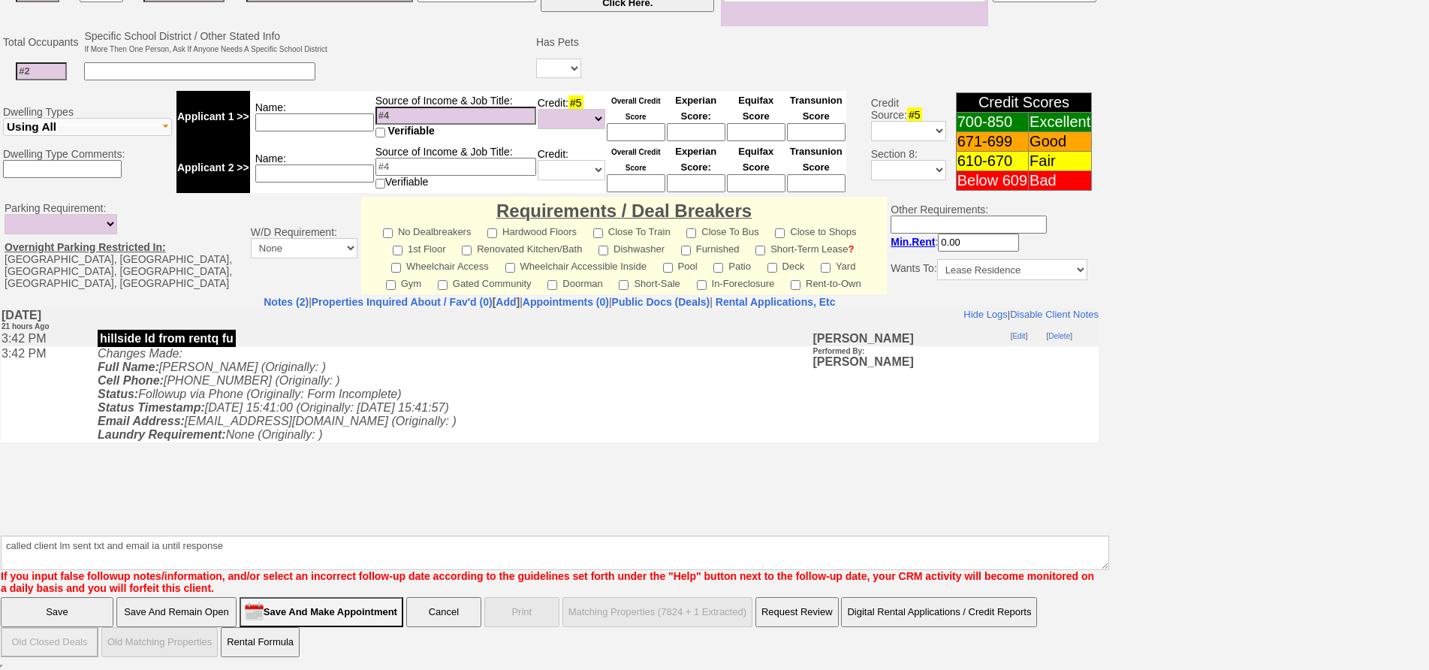
click input "Save" at bounding box center [57, 612] width 113 height 30
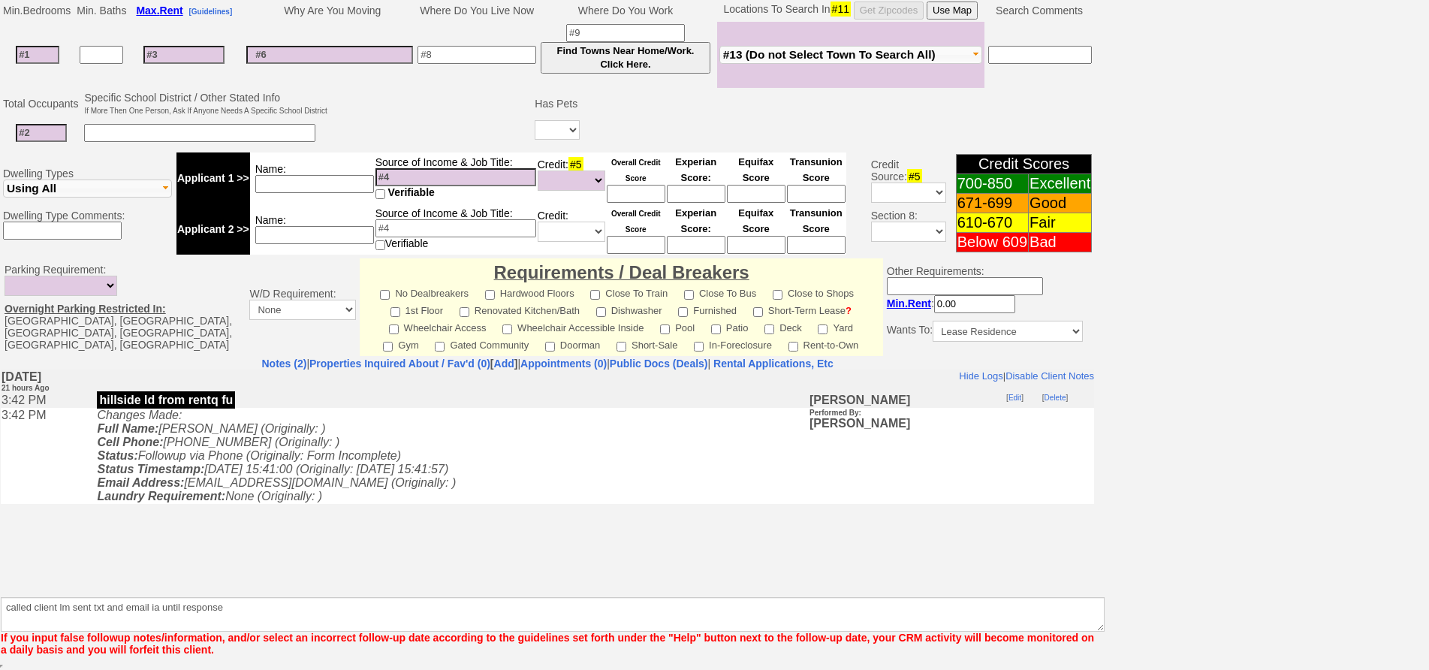
scroll to position [321, 0]
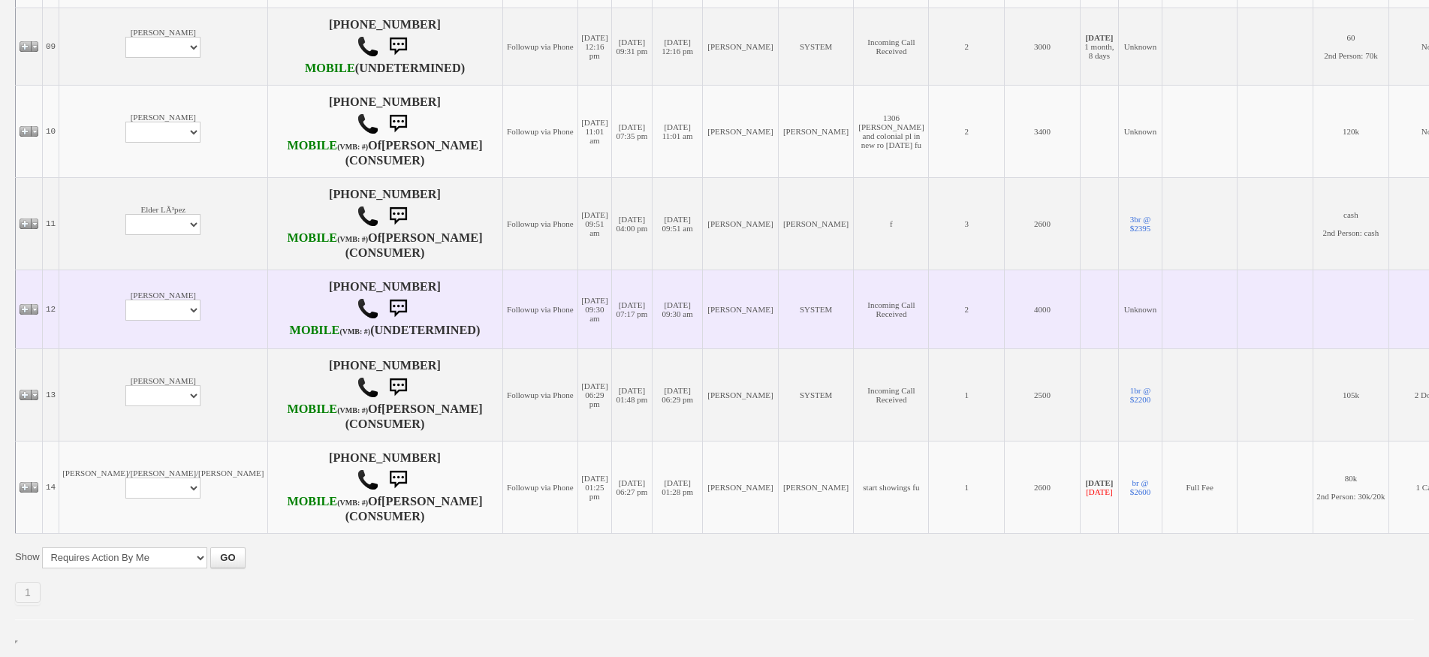
scroll to position [1352, 0]
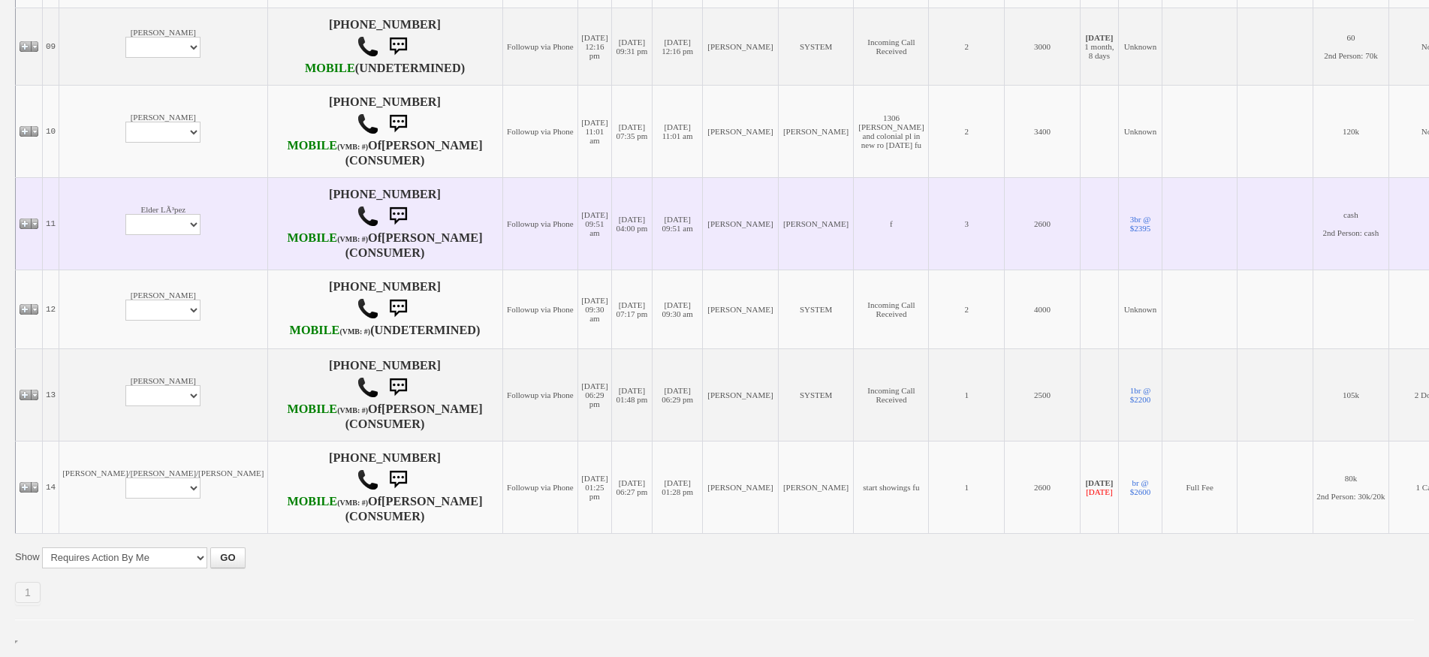
click at [105, 202] on td "Elder LÃ³pez Profile Edit Print Email Externally (Will Not Be Tracked In CRM) C…" at bounding box center [163, 223] width 208 height 92
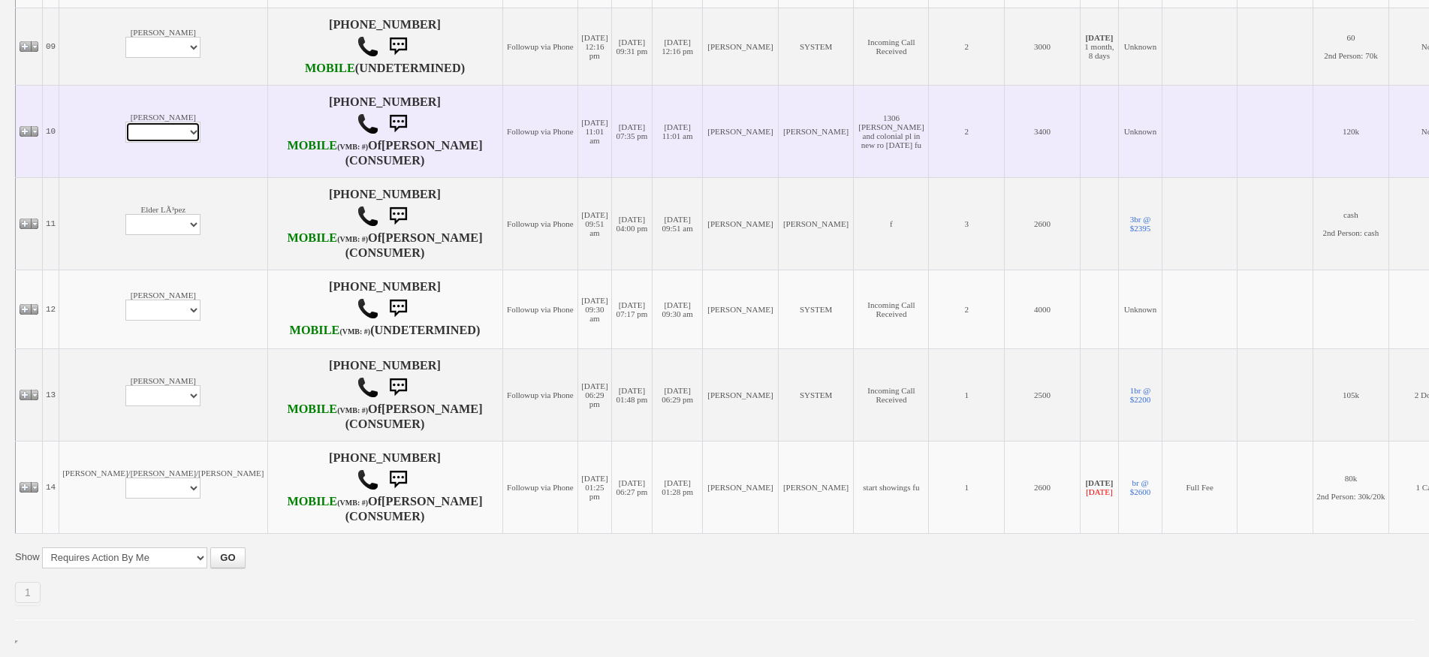
click at [125, 143] on select "Profile Edit Print Email Externally (Will Not Be Tracked In CRM) Closed Deals" at bounding box center [162, 132] width 75 height 21
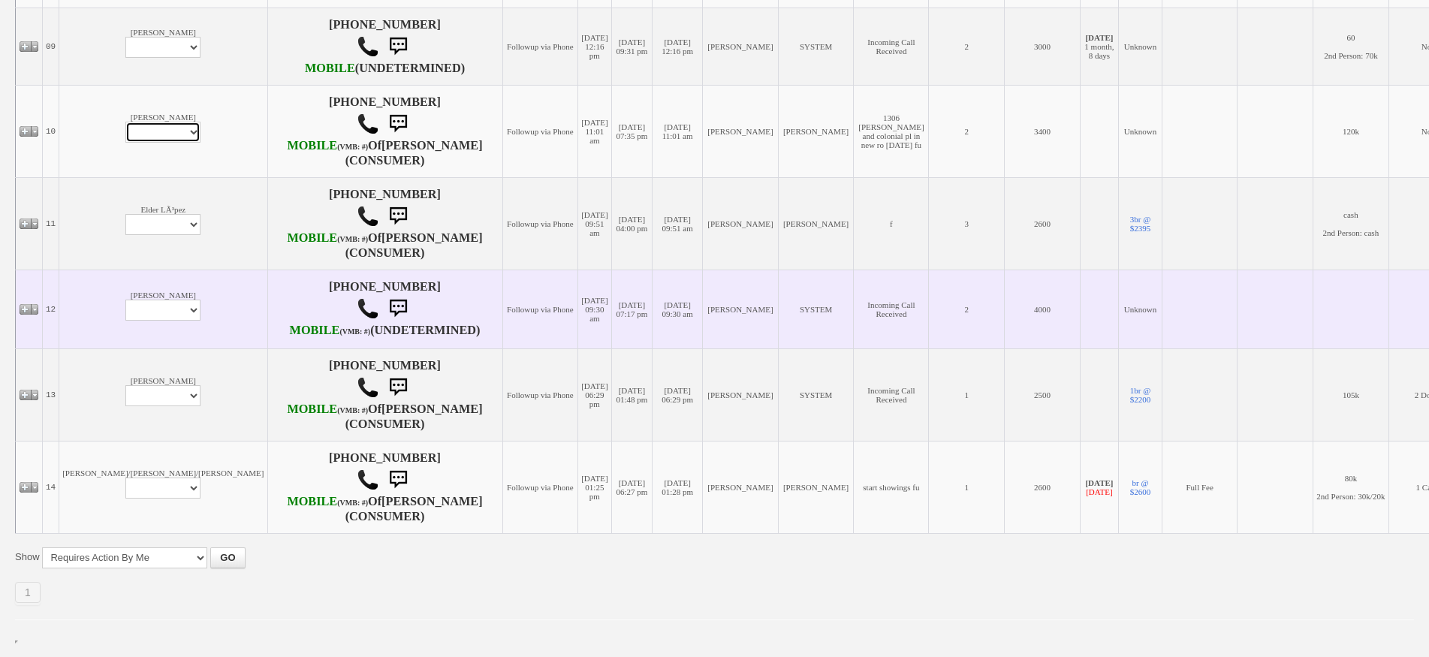
scroll to position [1276, 0]
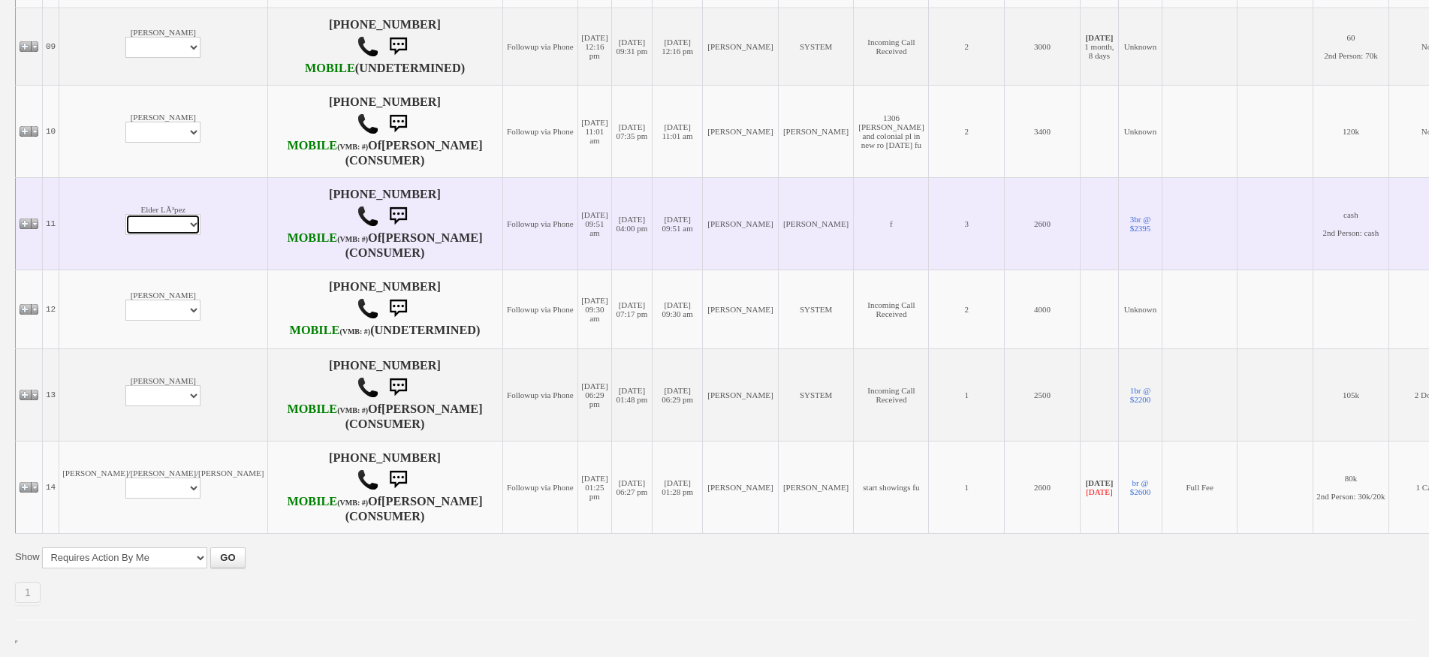
click at [125, 235] on select "Profile Edit Print Email Externally (Will Not Be Tracked In CRM) Closed Deals" at bounding box center [162, 224] width 75 height 21
select select "Print,custom/print_client.php?id=79361&why="
click at [125, 235] on select "Profile Edit Print Email Externally (Will Not Be Tracked In CRM) Closed Deals" at bounding box center [162, 224] width 75 height 21
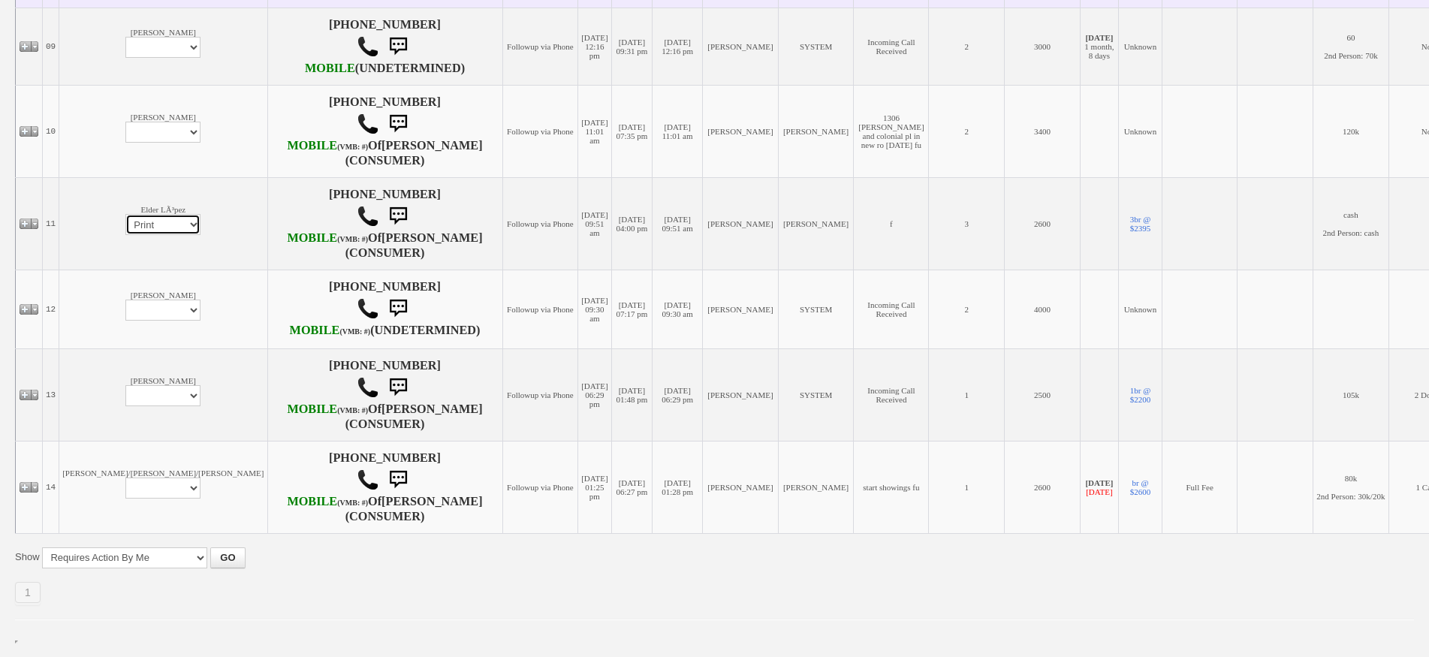
select select
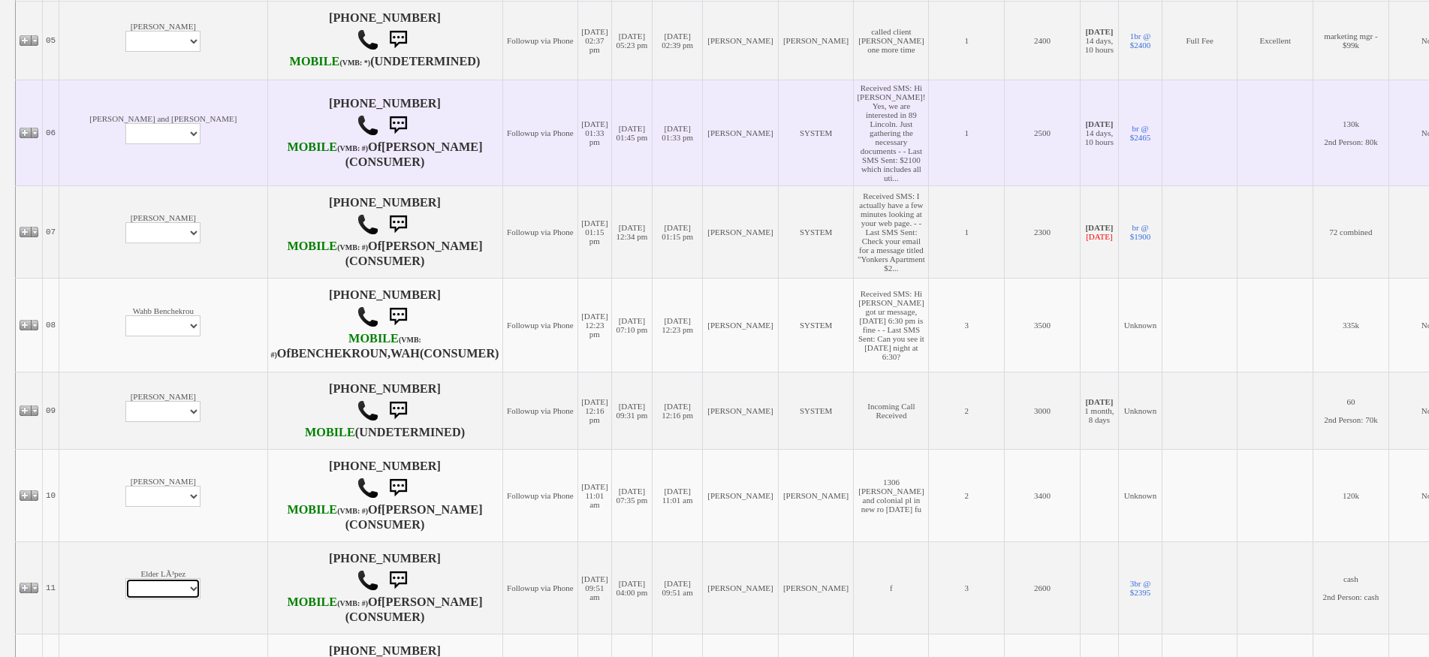
scroll to position [676, 0]
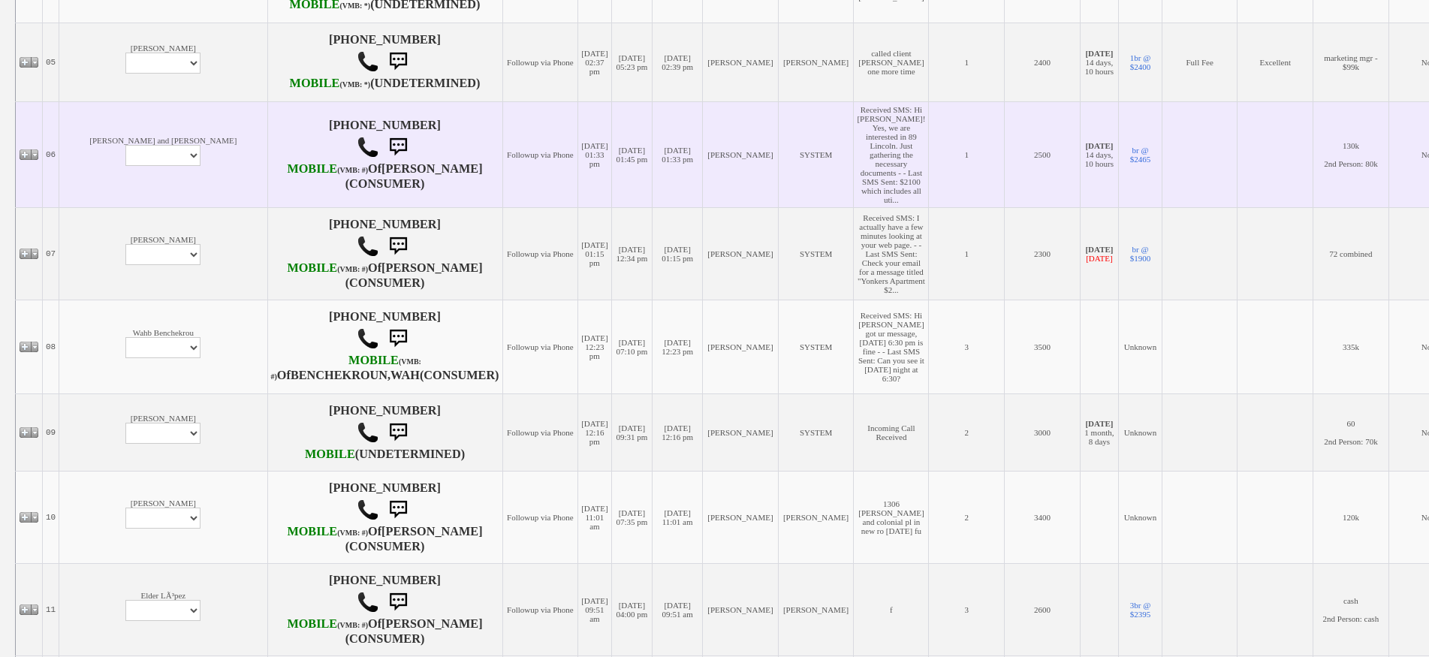
click at [94, 207] on td "Zoya McCants and Damion Simpson Profile Edit Print Email Externally (Will Not B…" at bounding box center [163, 154] width 208 height 106
click at [110, 207] on td "Zoya McCants and Damion Simpson Profile Edit Print Email Externally (Will Not B…" at bounding box center [163, 154] width 208 height 106
click at [125, 166] on select "Profile Edit Print Email Externally (Will Not Be Tracked In CRM) Closed Deals" at bounding box center [162, 155] width 75 height 21
select select "ChangeURL,/crm/custom/edit_client_form.php?redirect=%2Fcrm%2Fclients.php&id=167…"
click at [125, 166] on select "Profile Edit Print Email Externally (Will Not Be Tracked In CRM) Closed Deals" at bounding box center [162, 155] width 75 height 21
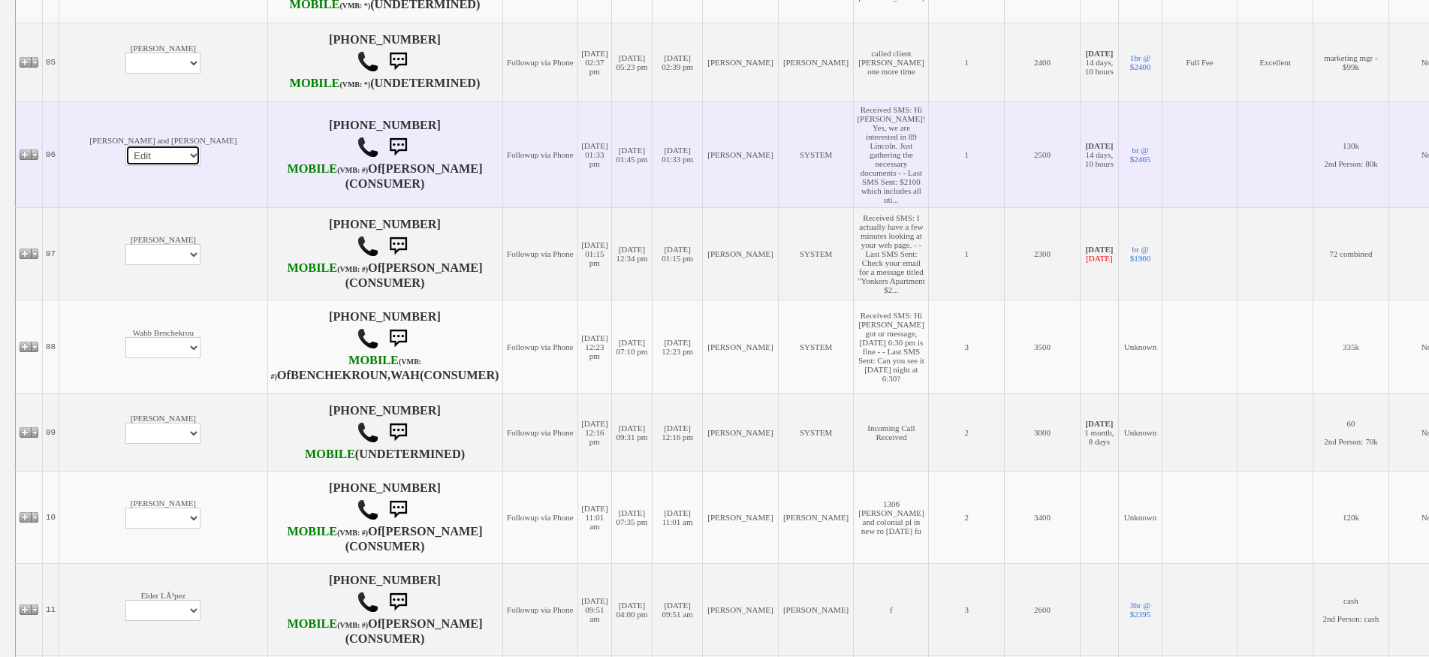
select select
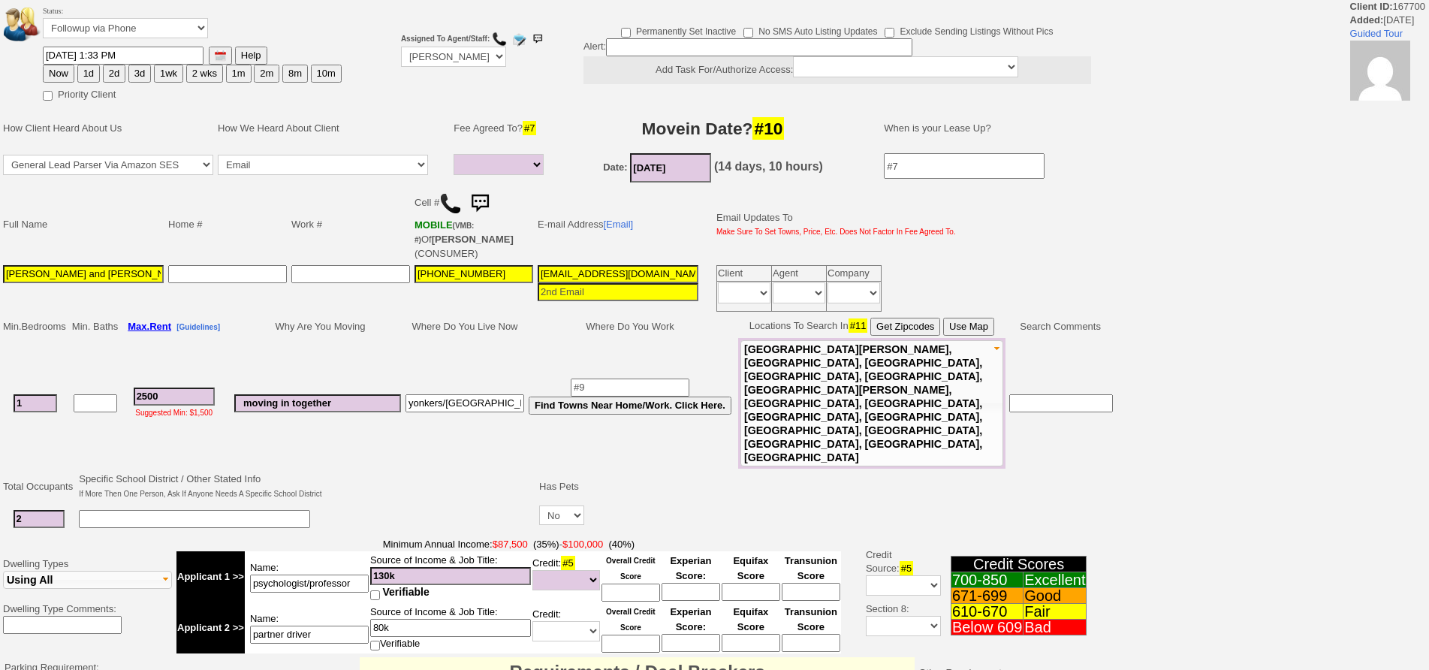
select select
click at [616, 265] on input "zoyamccants@gmail.com" at bounding box center [618, 274] width 161 height 18
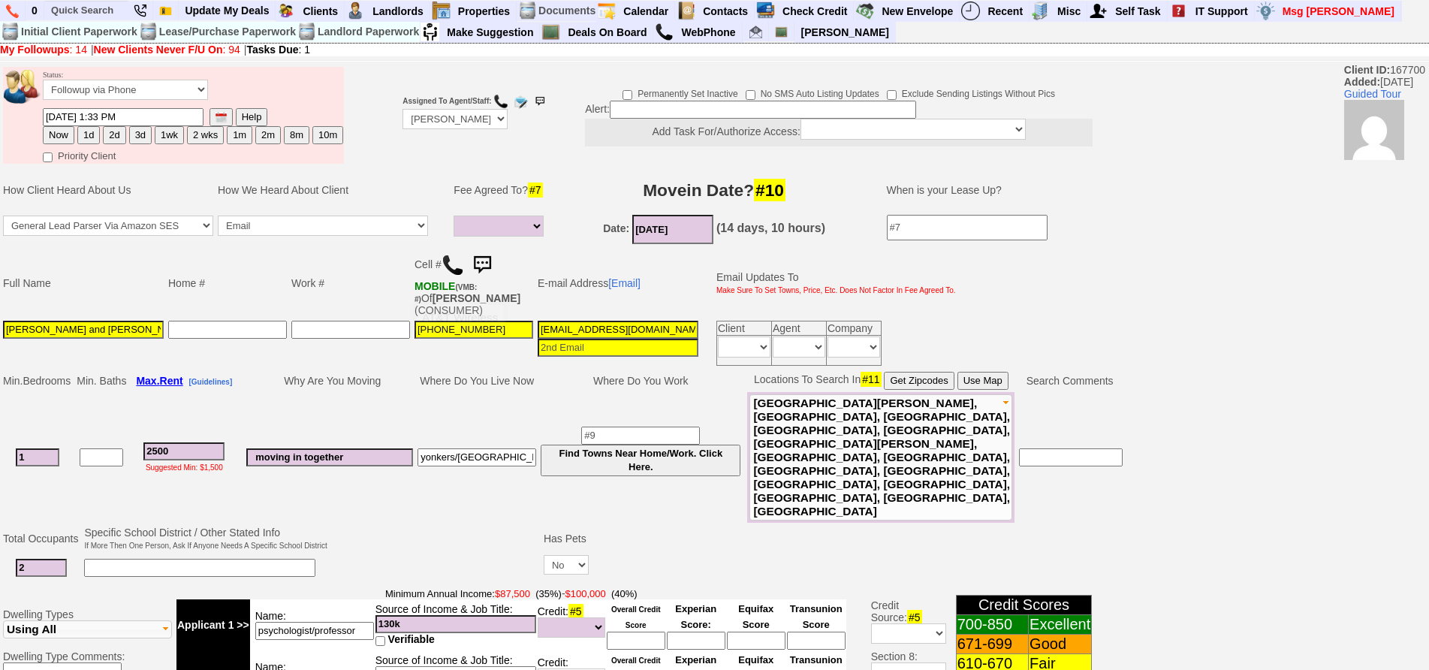
click at [489, 261] on img at bounding box center [482, 265] width 30 height 30
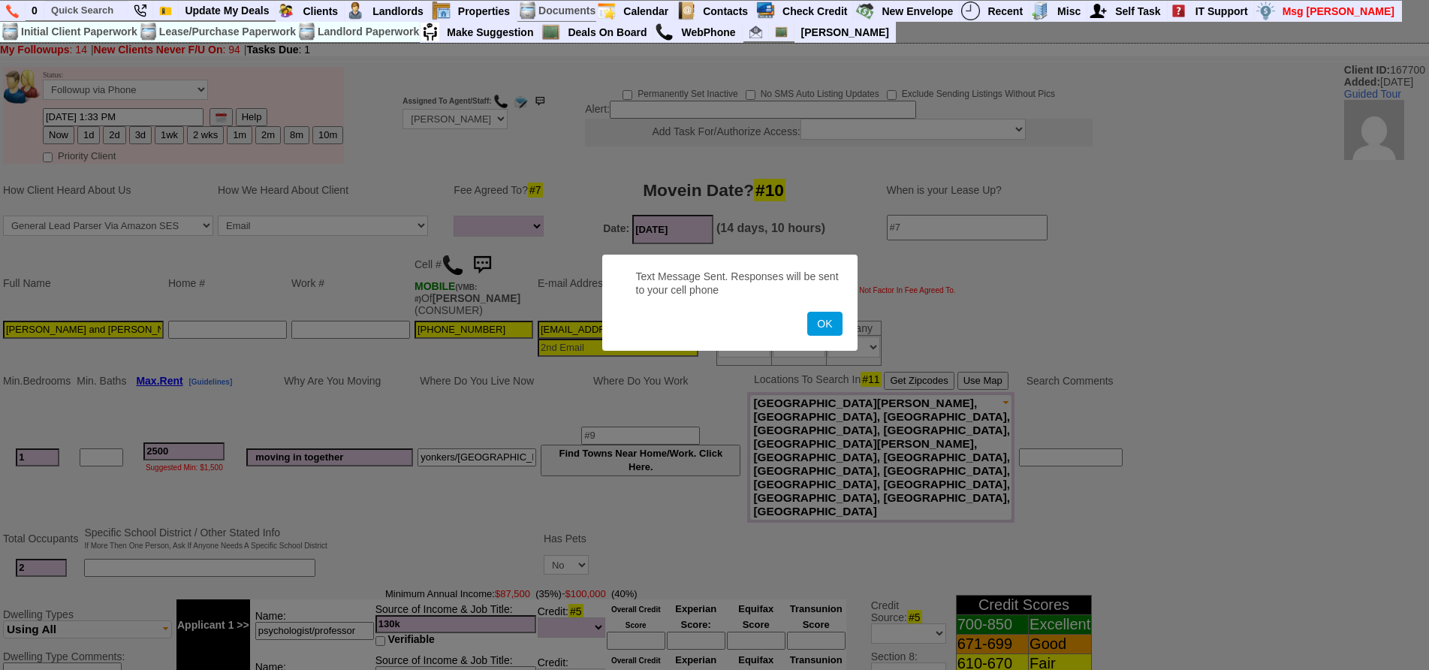
click at [807, 312] on button "OK" at bounding box center [824, 324] width 35 height 24
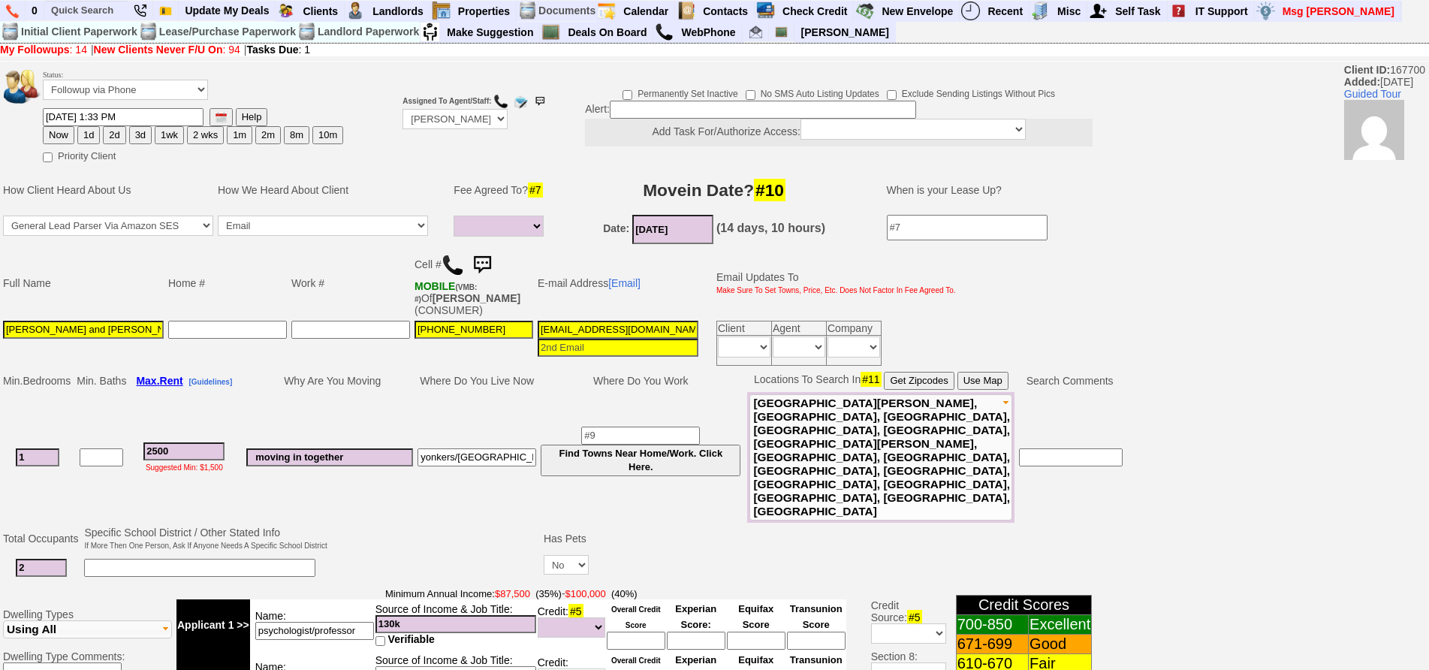
click at [83, 138] on button "1d" at bounding box center [88, 135] width 23 height 18
type input "09/17/2025 01:45 PM"
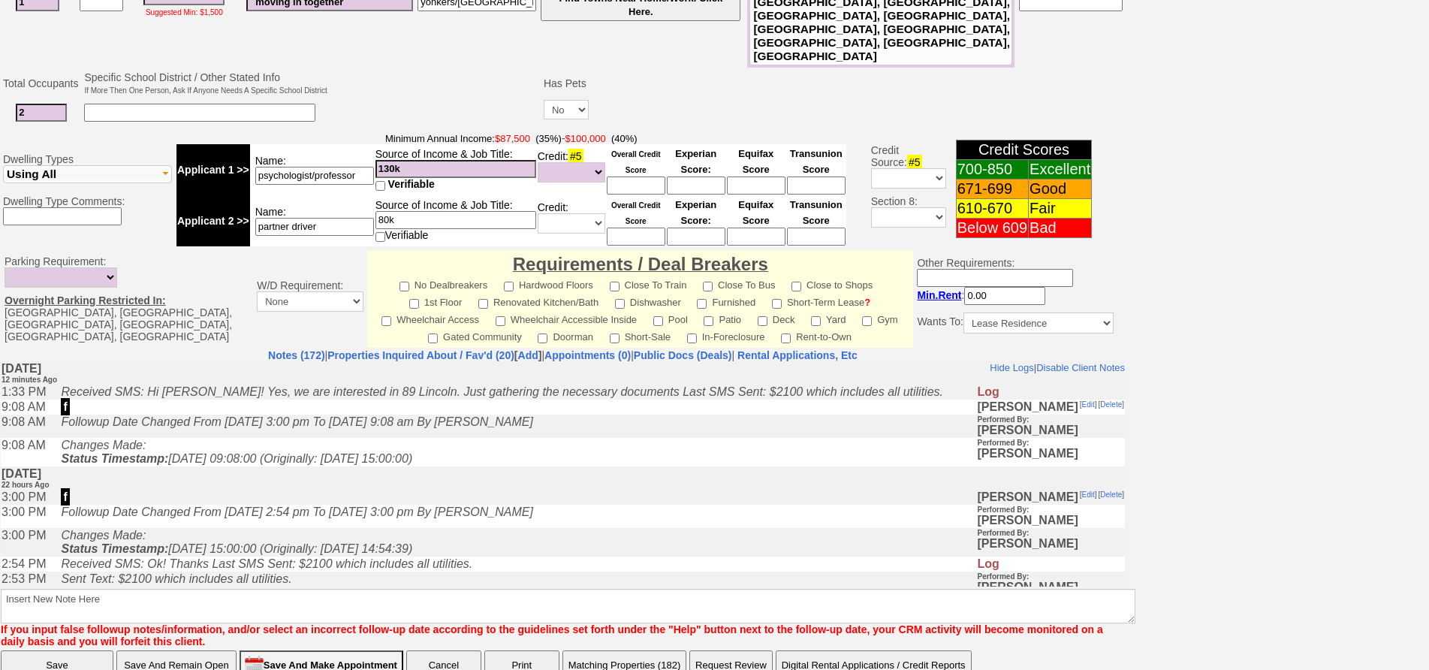
click at [119, 569] on icon "Received SMS: Ok! Thanks Last SMS Sent: $2100 which includes all utilities." at bounding box center [266, 562] width 411 height 13
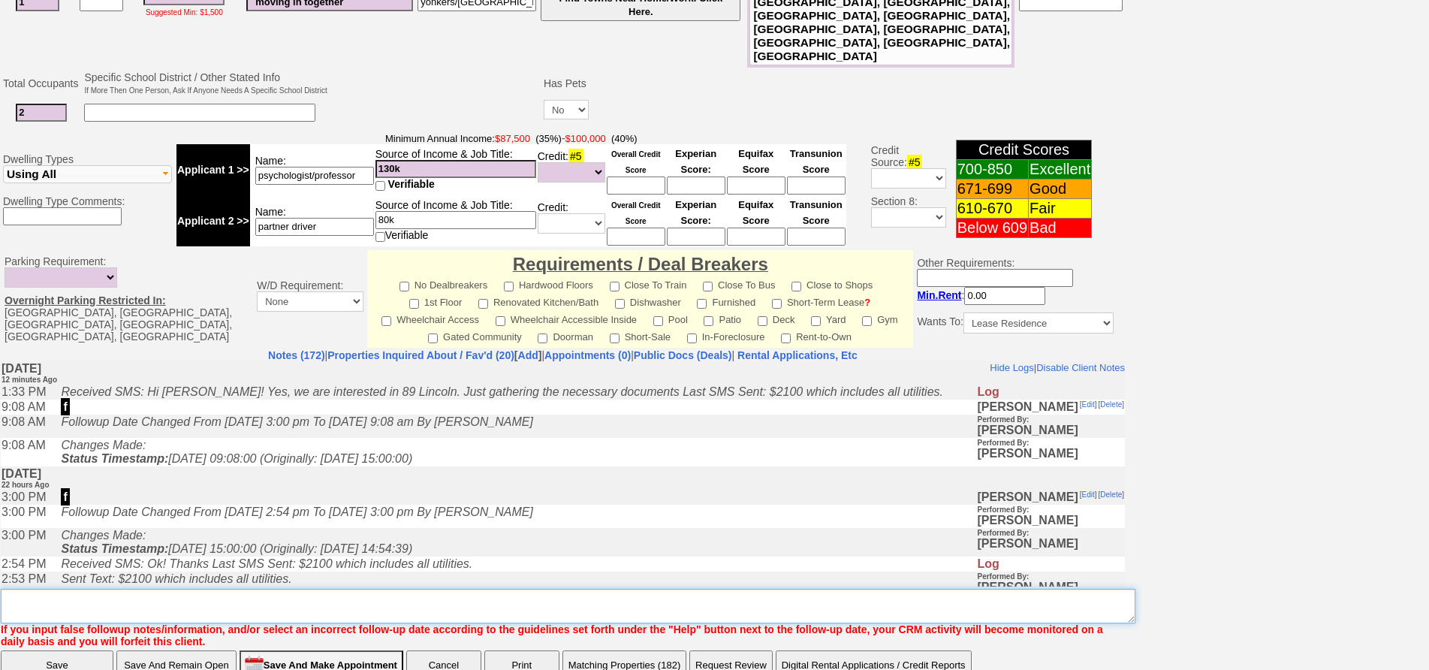
click at [131, 589] on textarea "Insert New Note Here" at bounding box center [568, 606] width 1135 height 35
type textarea "f"
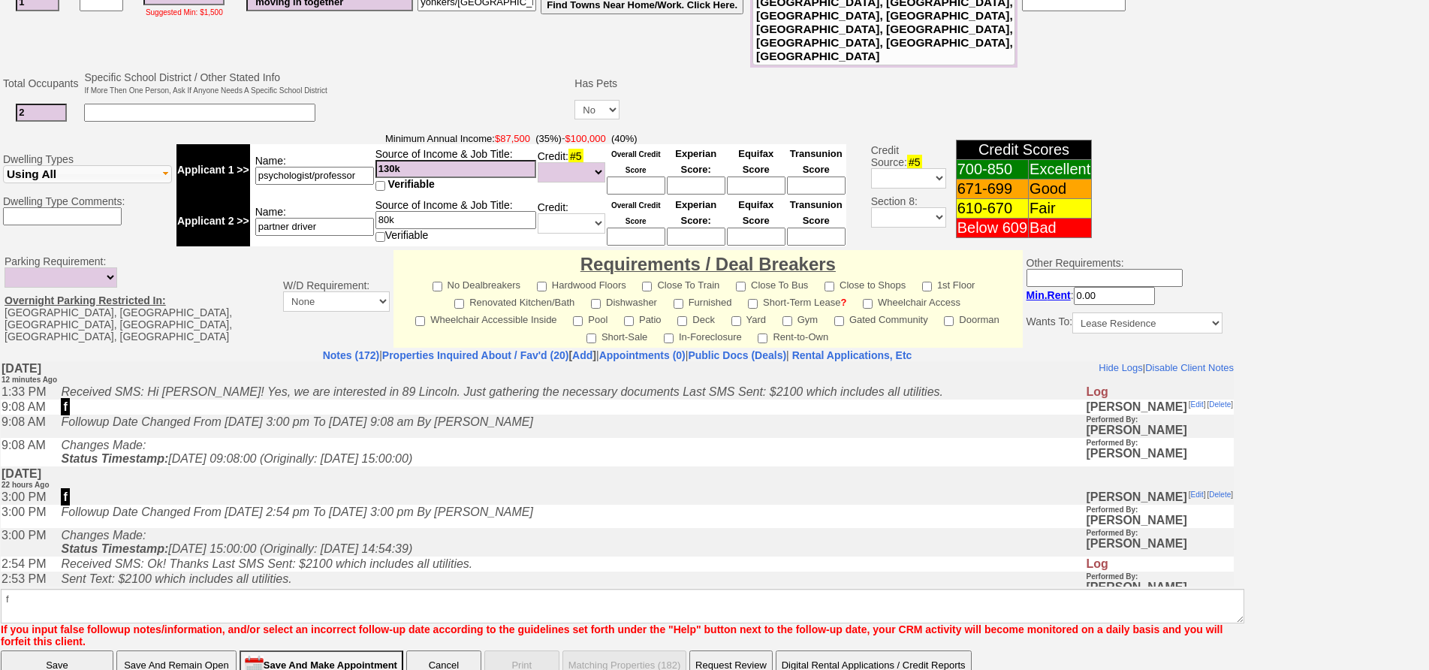
scroll to position [393, 0]
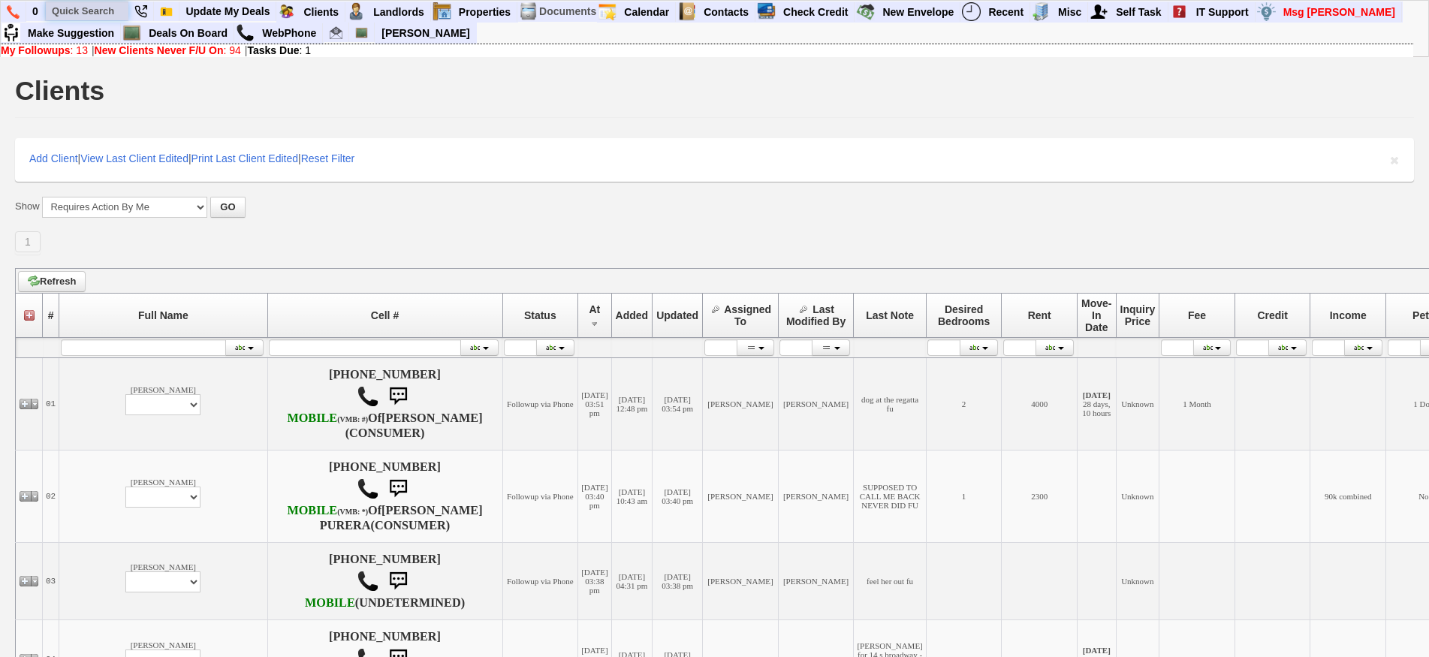
click at [111, 8] on input "text" at bounding box center [87, 11] width 83 height 19
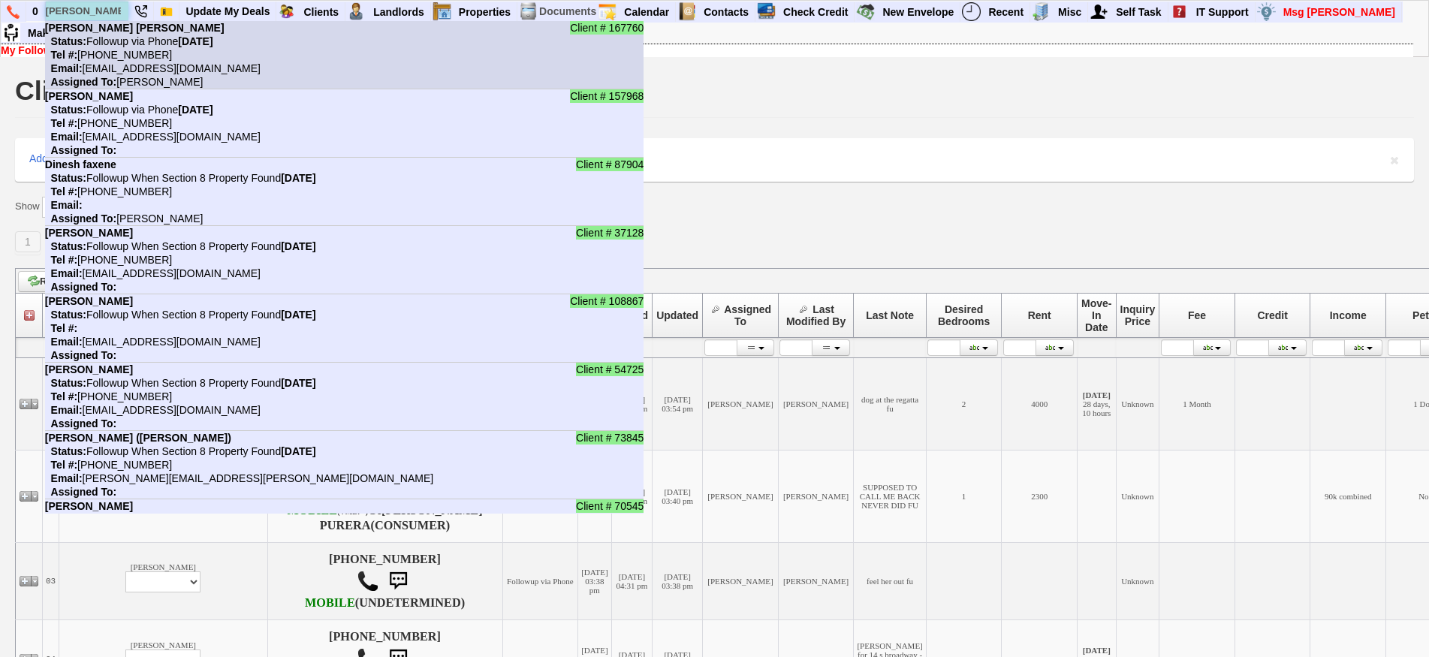
type input "[PERSON_NAME]"
click at [119, 48] on li "Client # 167760 Ines Milagros Casanova Status: Followup via Phone Friday, Septe…" at bounding box center [344, 55] width 599 height 68
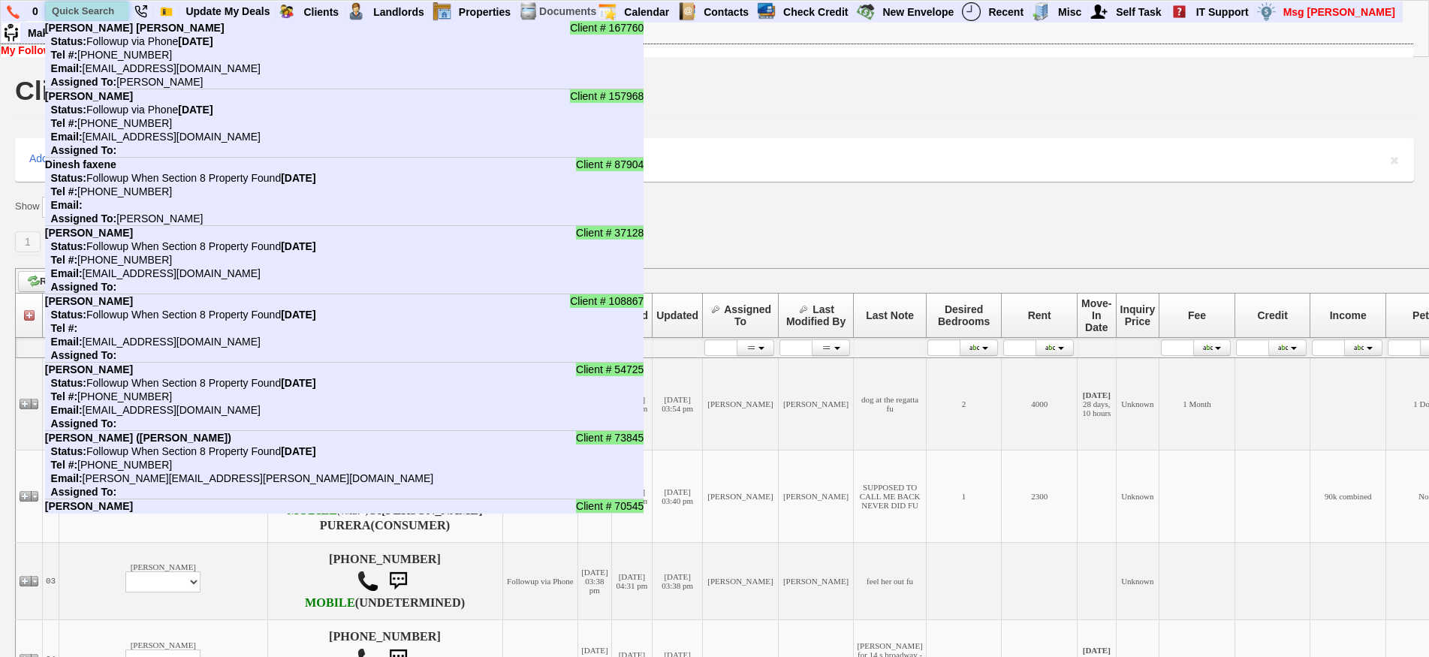
click at [102, 10] on input "text" at bounding box center [87, 11] width 83 height 19
paste input "914) 415-2868"
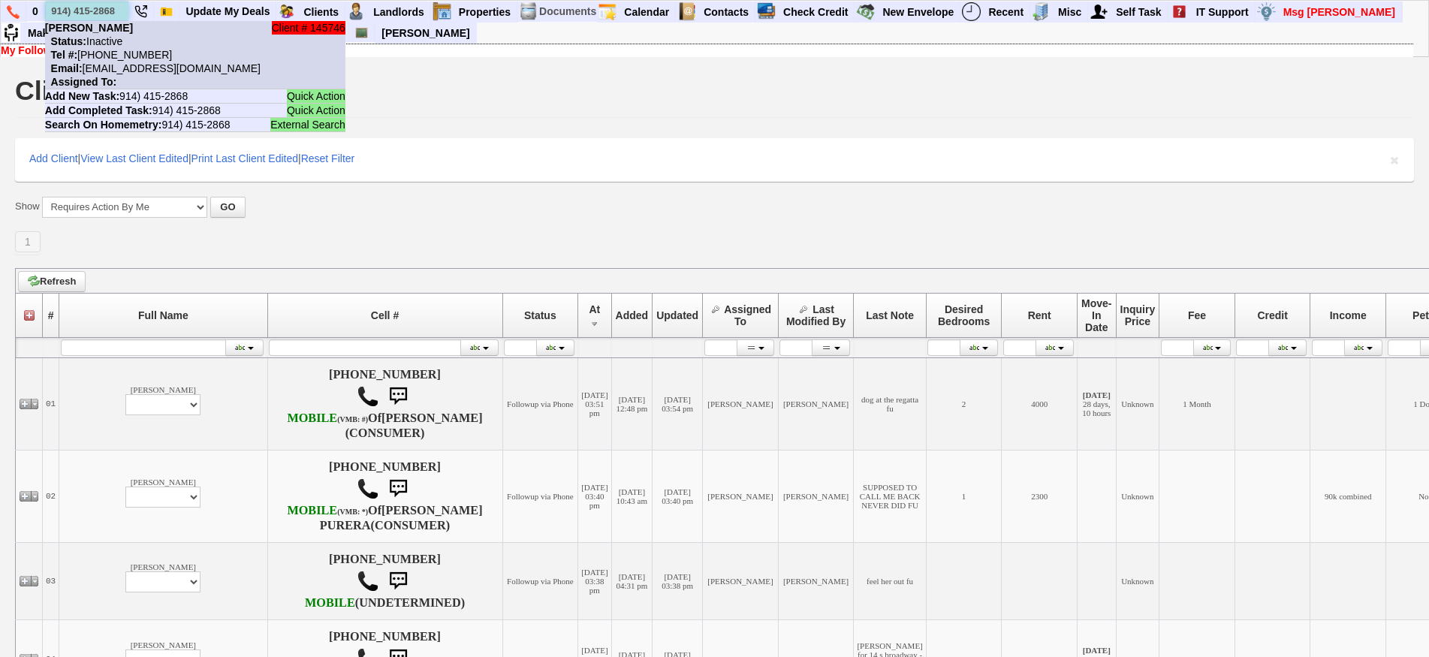
type input "914) 415-2868"
click at [122, 38] on nobr "Status: Inactive" at bounding box center [83, 41] width 77 height 12
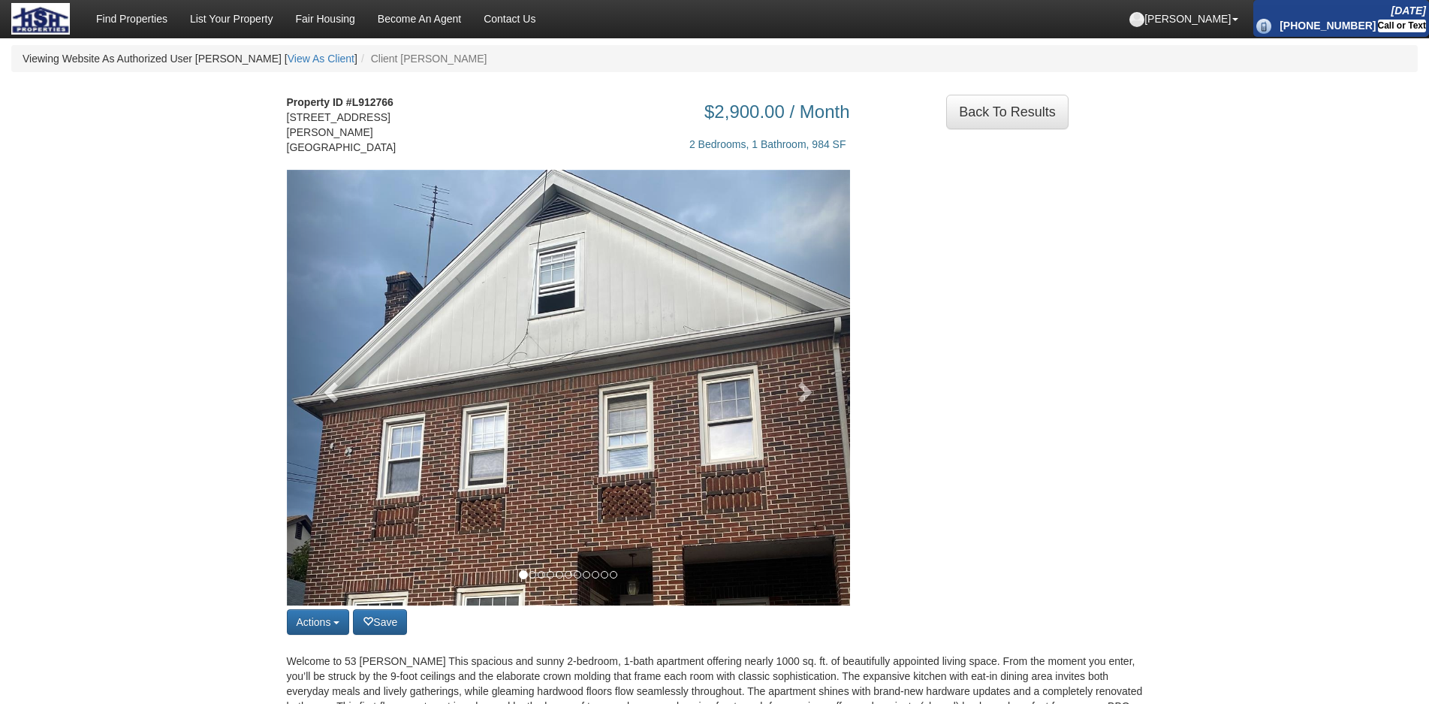
click at [857, 385] on div "Actions Save property Unsave property Back to Results Share on Facebook Share o…" at bounding box center [569, 404] width 586 height 469
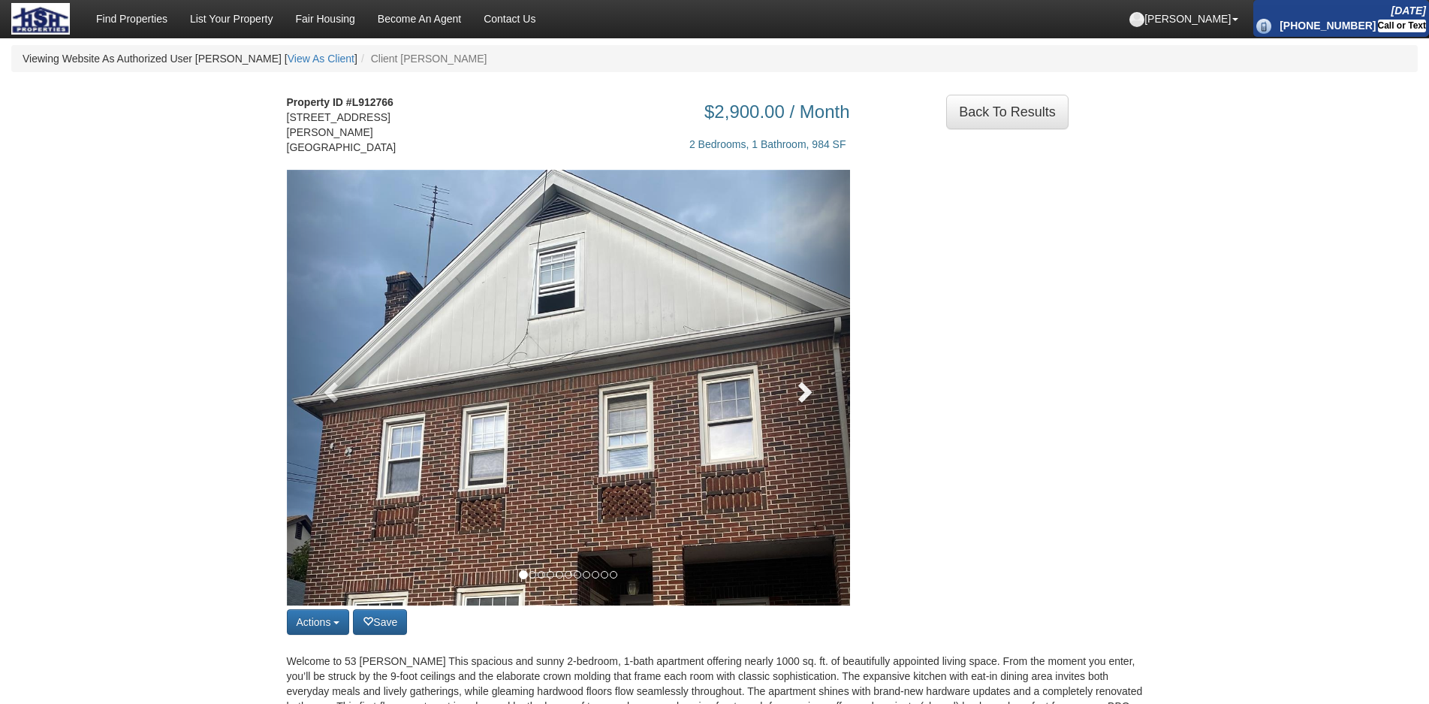
click at [840, 381] on link at bounding box center [807, 388] width 85 height 436
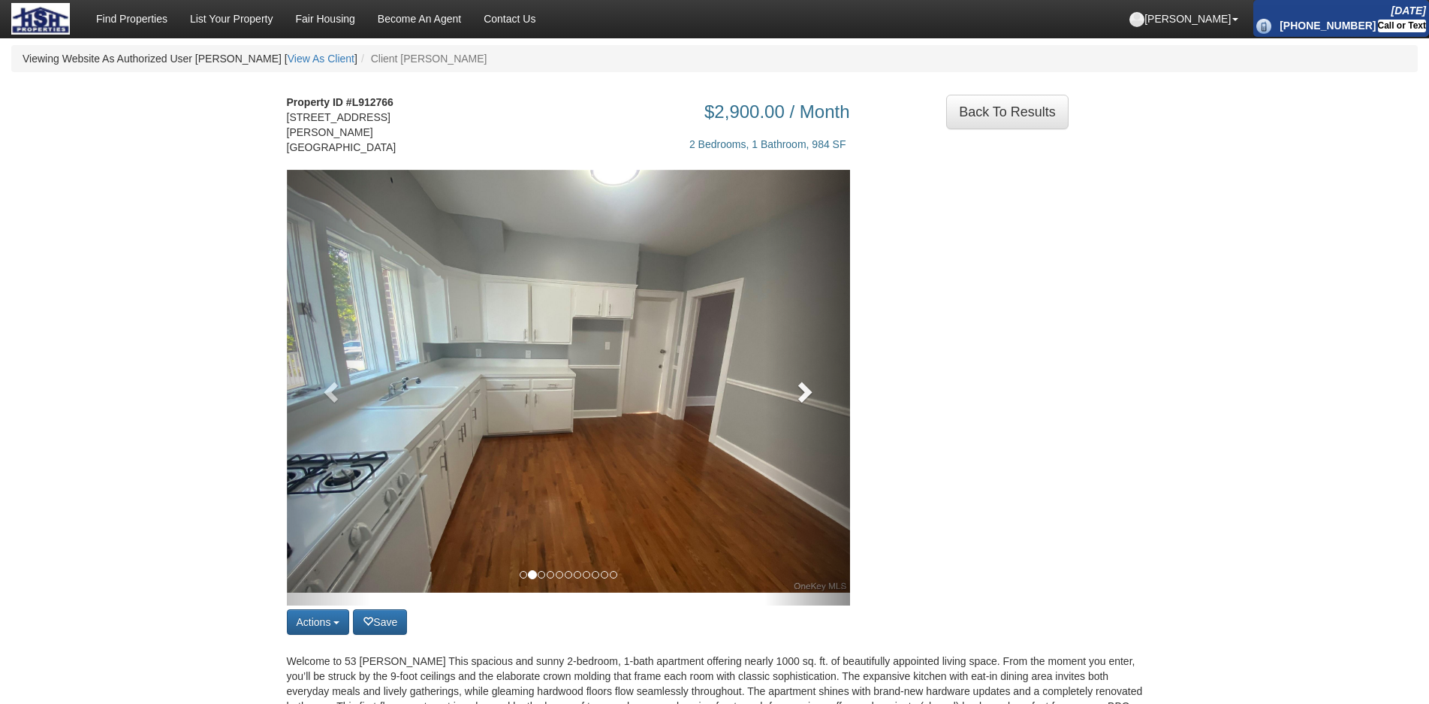
click at [822, 376] on link at bounding box center [807, 388] width 85 height 436
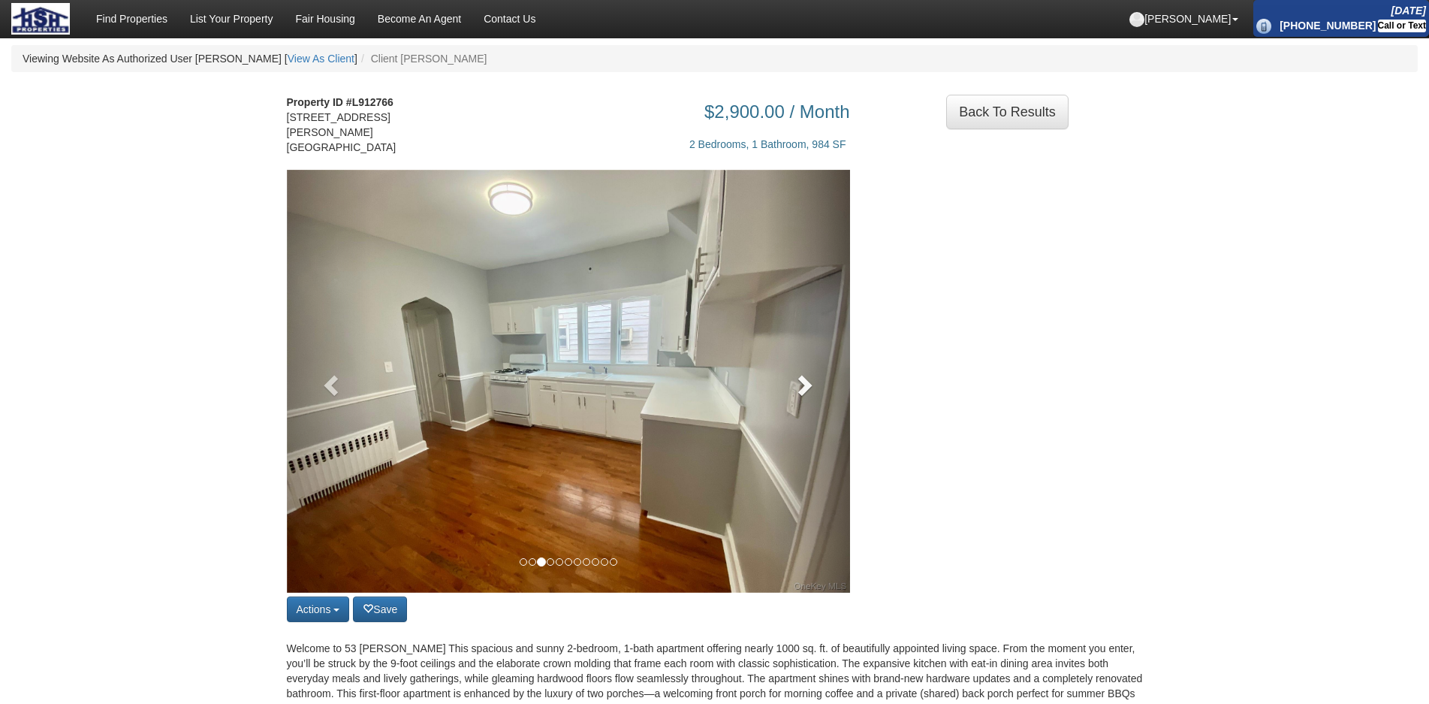
scroll to position [75, 0]
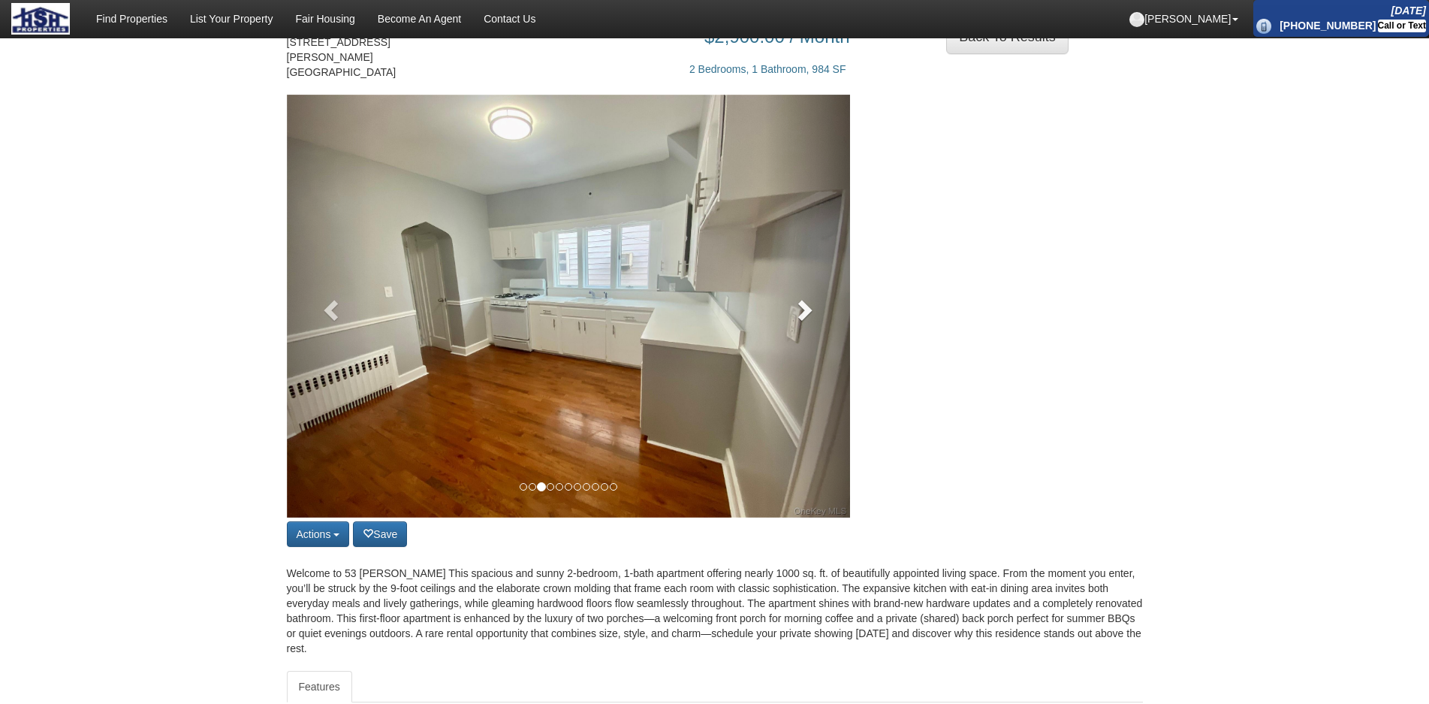
click at [788, 318] on link at bounding box center [807, 306] width 85 height 423
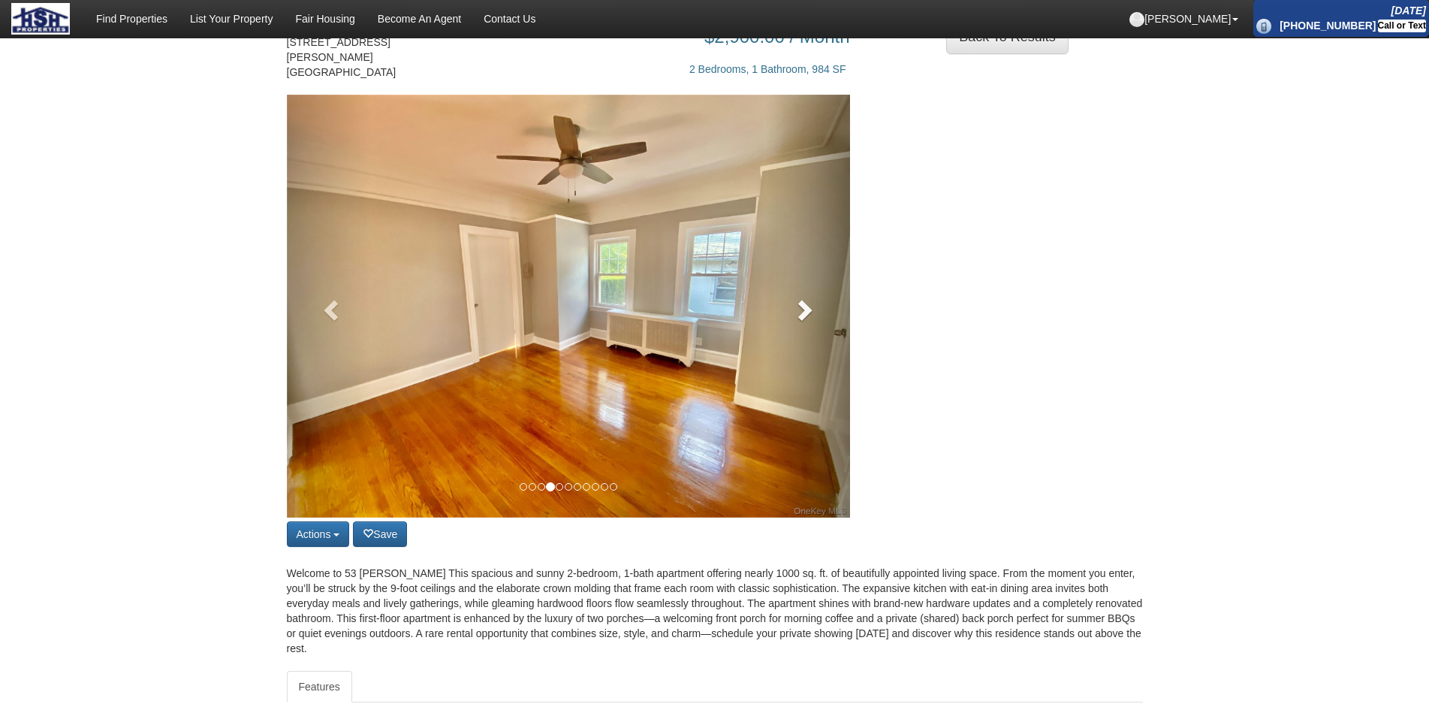
click at [788, 318] on link at bounding box center [807, 306] width 85 height 423
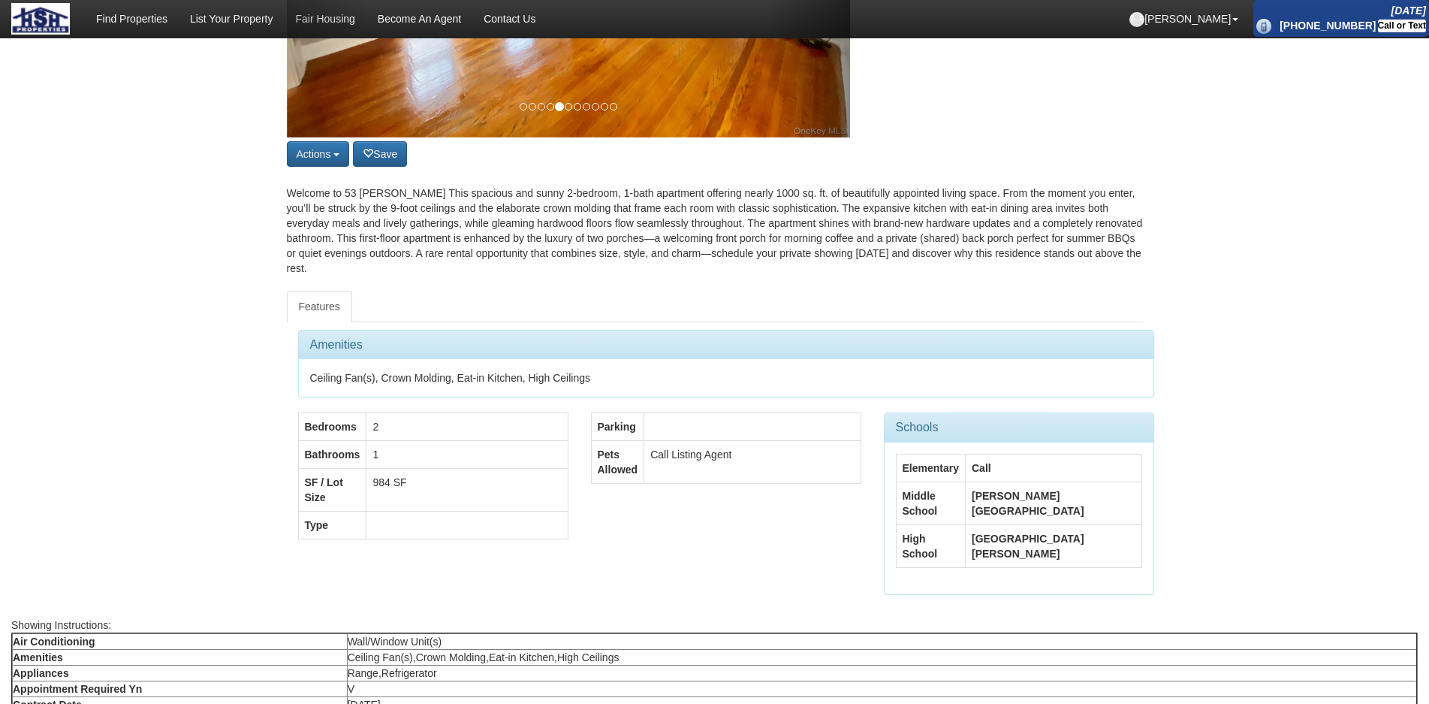
scroll to position [150, 0]
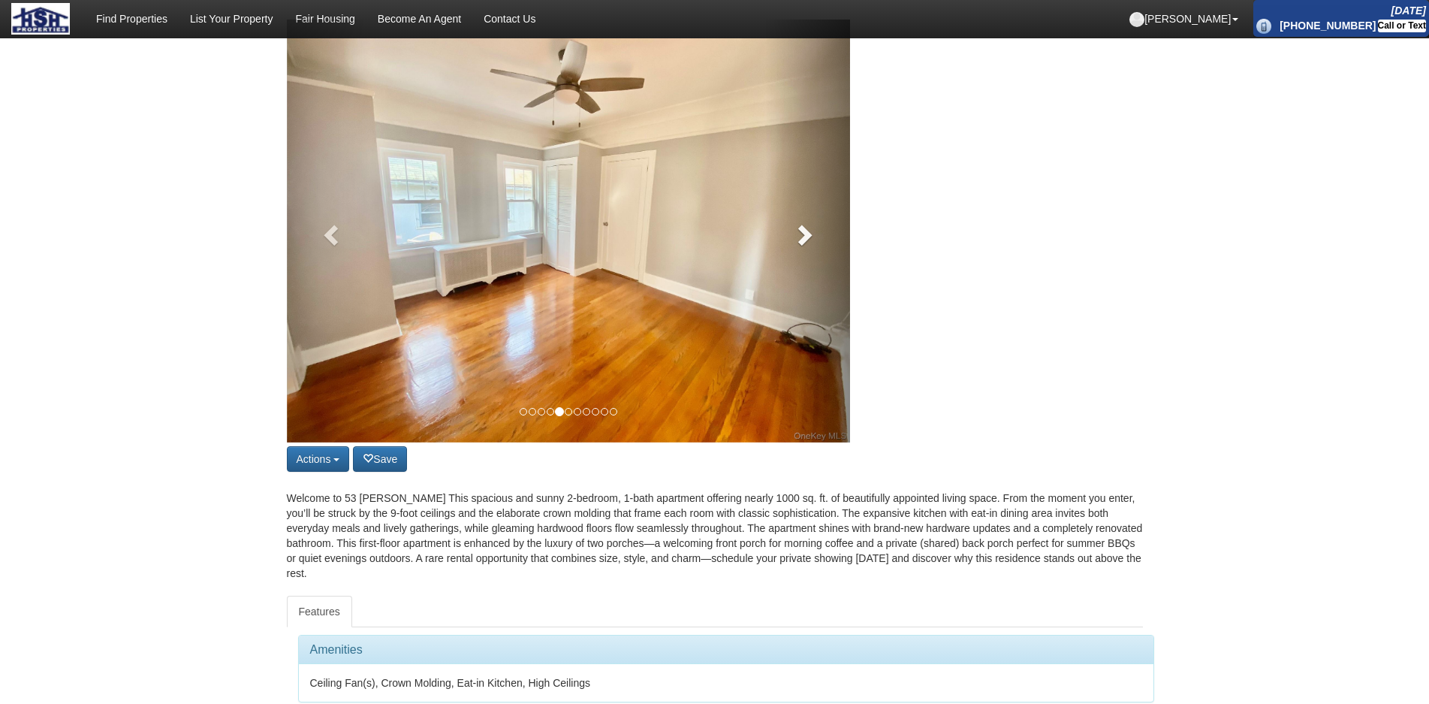
click at [802, 297] on link at bounding box center [807, 231] width 85 height 423
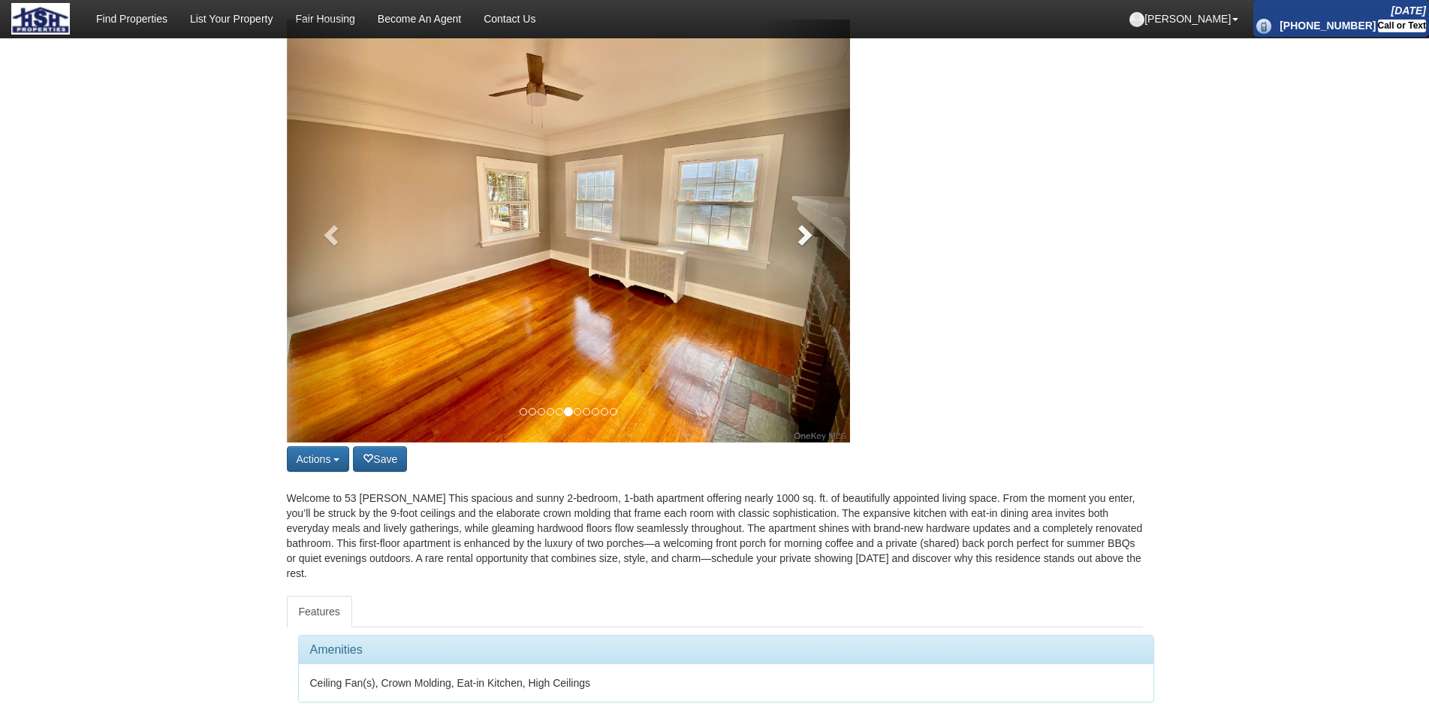
click at [802, 297] on link at bounding box center [807, 231] width 85 height 423
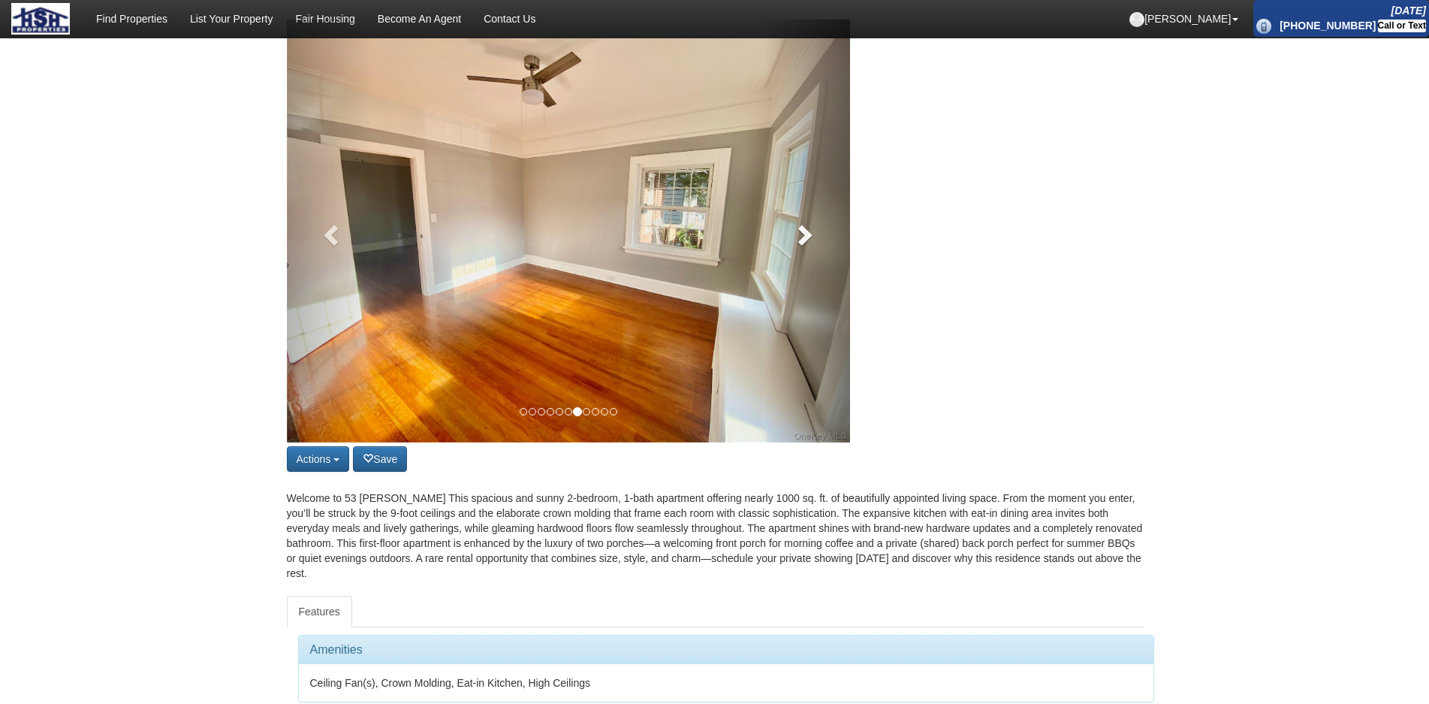
click at [802, 297] on link at bounding box center [807, 231] width 85 height 423
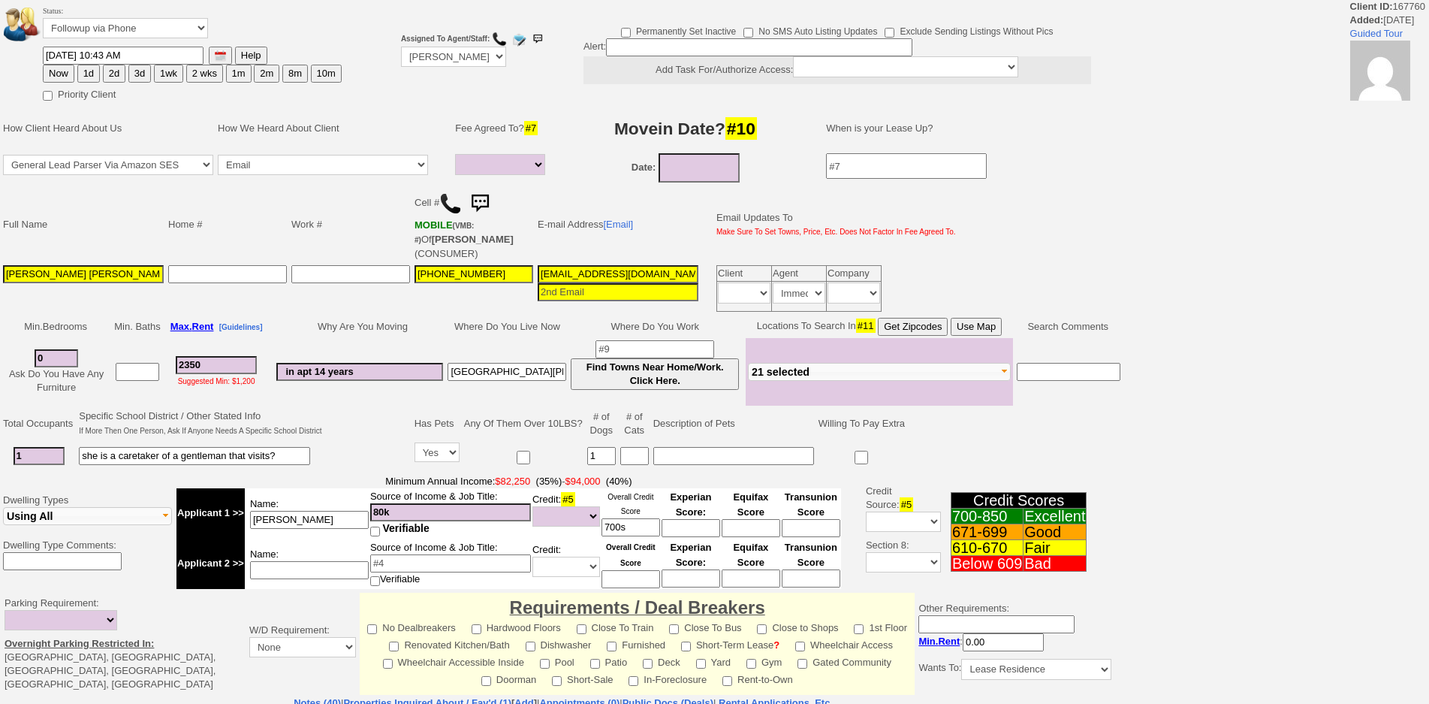
select select
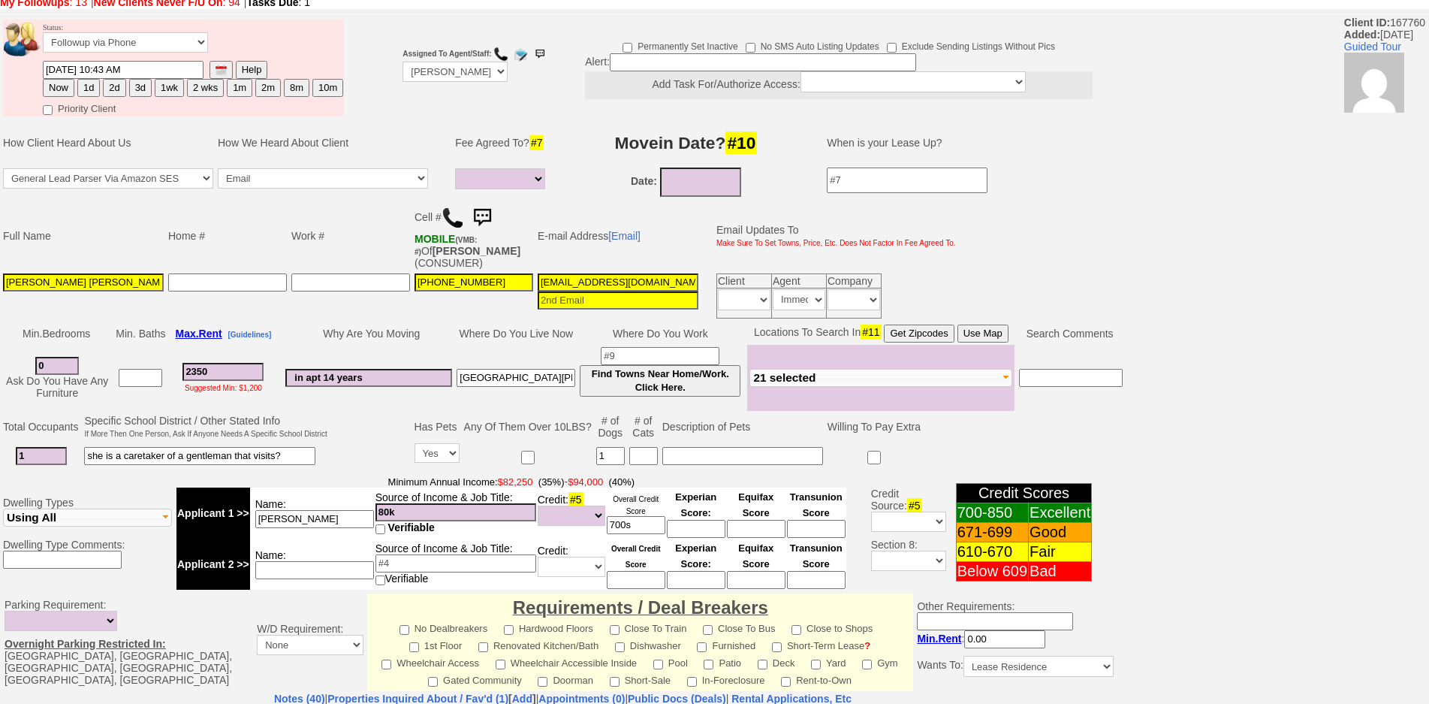
scroll to position [35, 0]
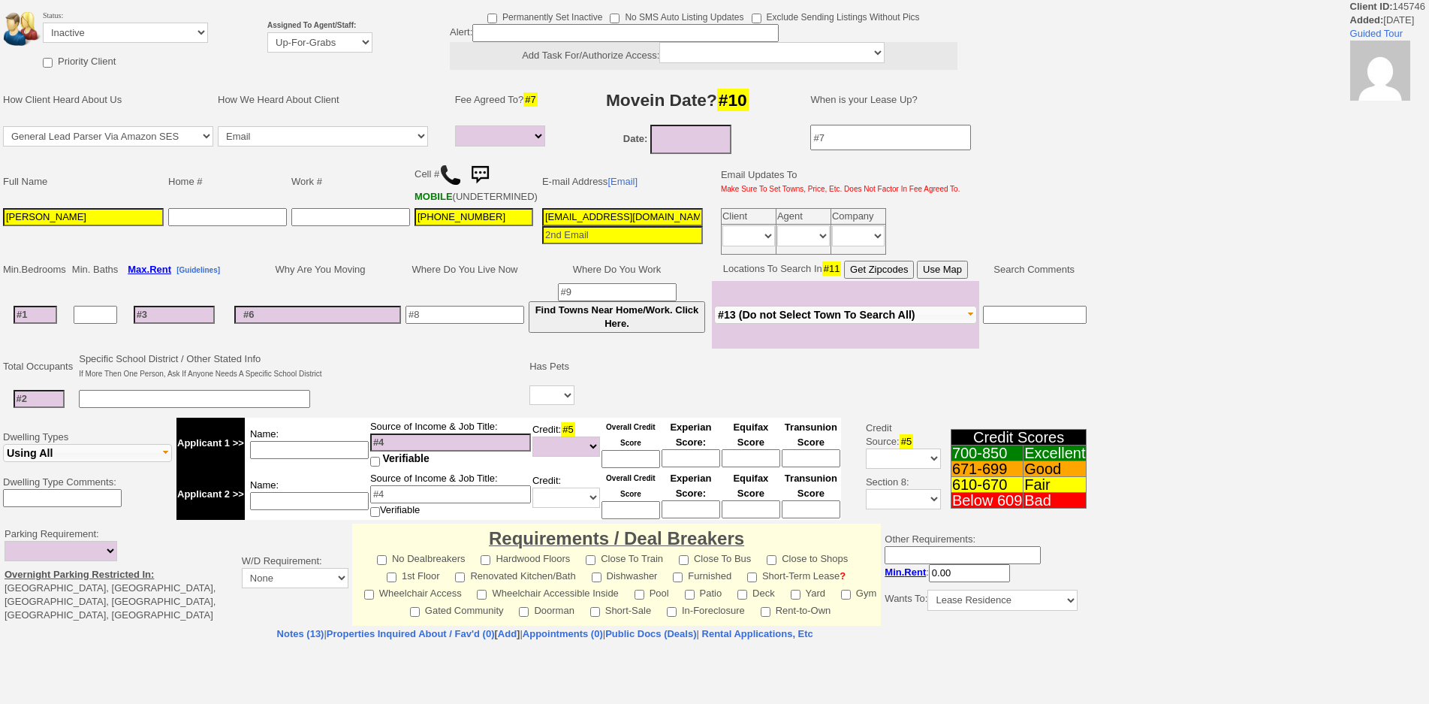
select select
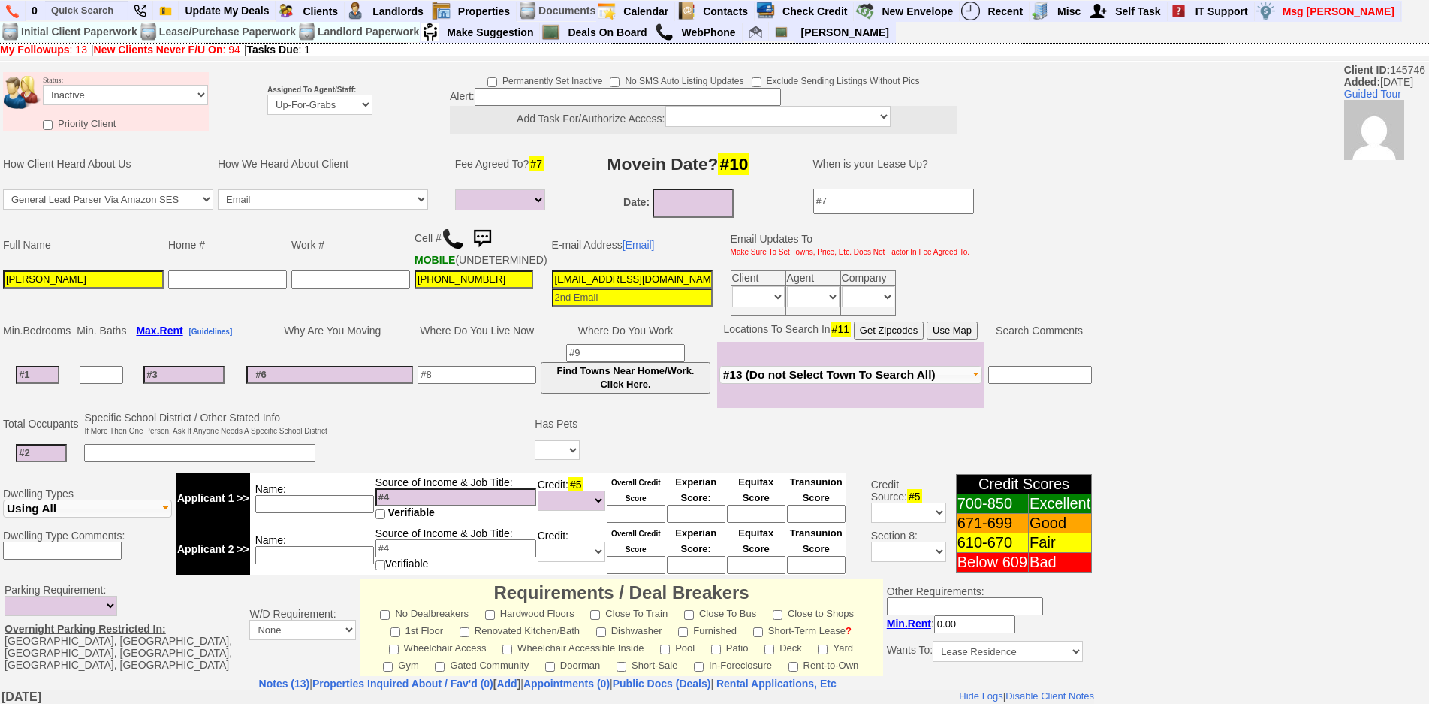
click at [610, 284] on input "13vr2h3341yx3i45e0ng721154z@convo.zillow.com" at bounding box center [632, 279] width 161 height 18
paste input "mrsrodriguez334@gmail"
type input "mrsrodriguez334@gmail.com"
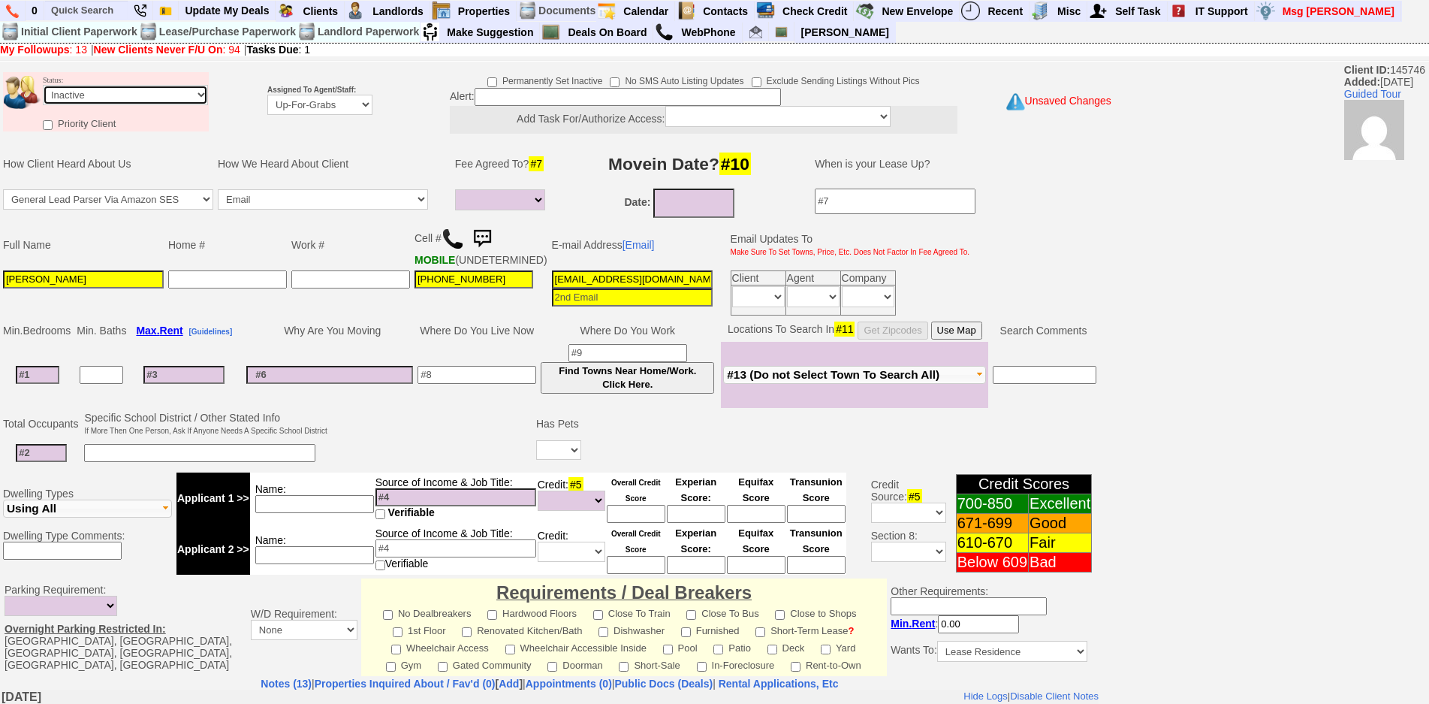
click at [202, 96] on select "Followup via Phone Followup via Email Followup When Section 8 Property Found De…" at bounding box center [125, 95] width 165 height 20
select select "Followup via Phone"
click at [43, 85] on select "Followup via Phone Followup via Email Followup When Section 8 Property Found De…" at bounding box center [125, 95] width 165 height 20
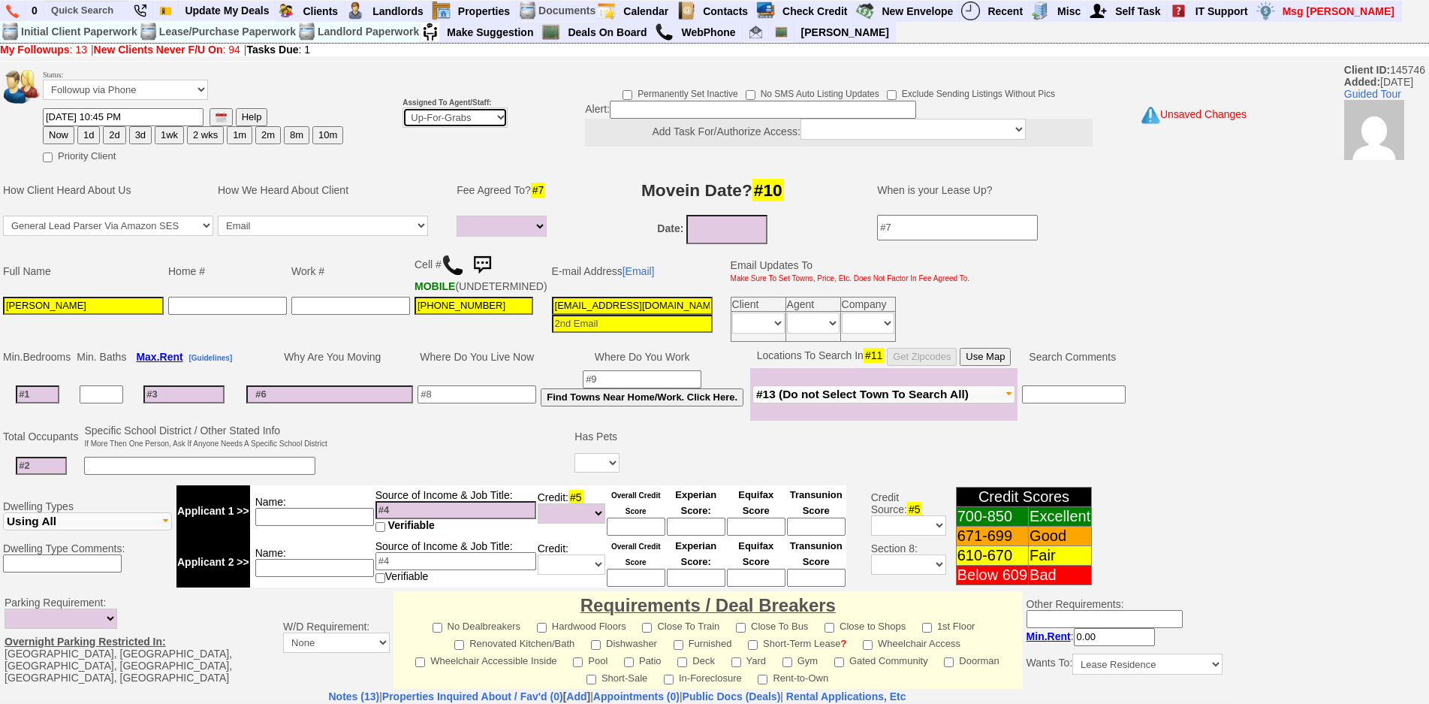
click at [468, 122] on select "Up-For-Grabs ***** STAFF ***** Bob Bruno 914-419-3579 Cristy Liberto 914-486-10…" at bounding box center [454, 117] width 105 height 20
select select "148"
click at [402, 107] on select "Up-For-Grabs ***** STAFF ***** Bob Bruno 914-419-3579 Cristy Liberto 914-486-10…" at bounding box center [454, 117] width 105 height 20
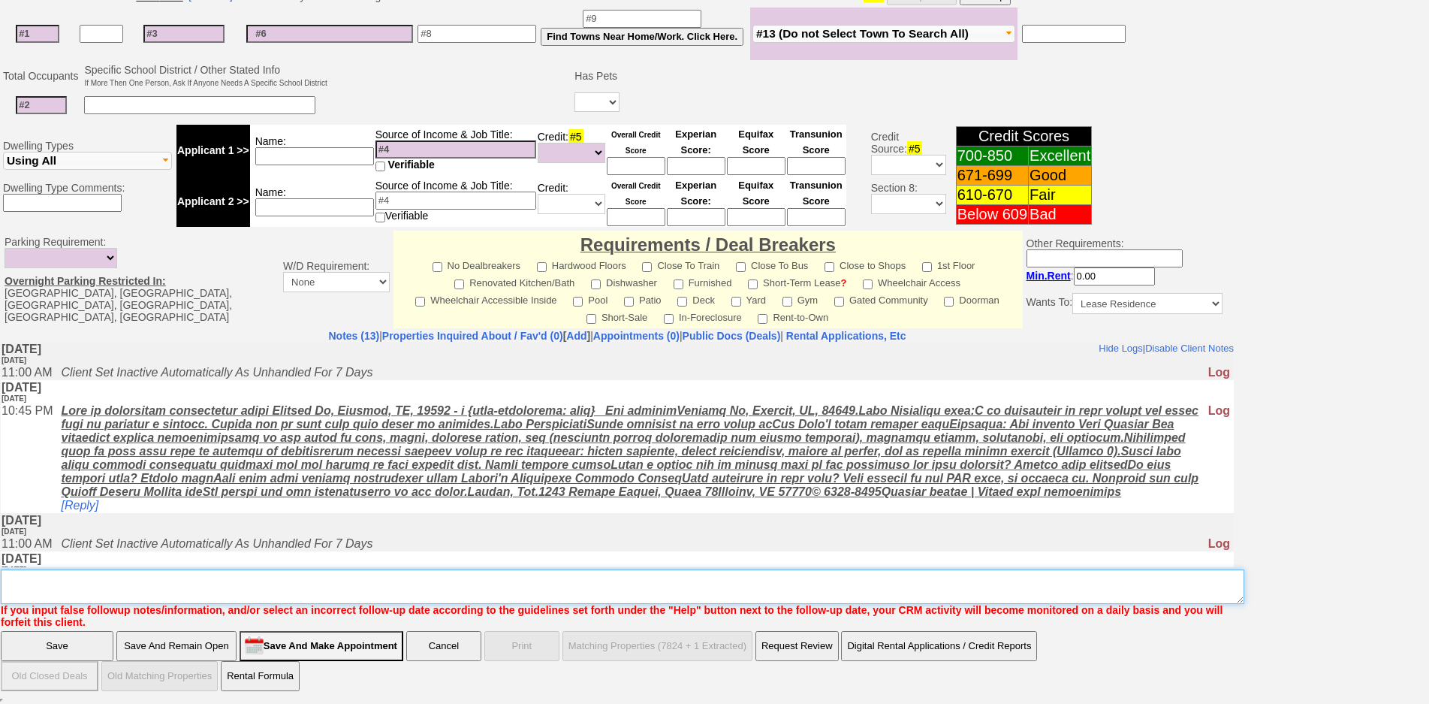
click at [428, 592] on textarea "Insert New Note Here" at bounding box center [622, 586] width 1243 height 35
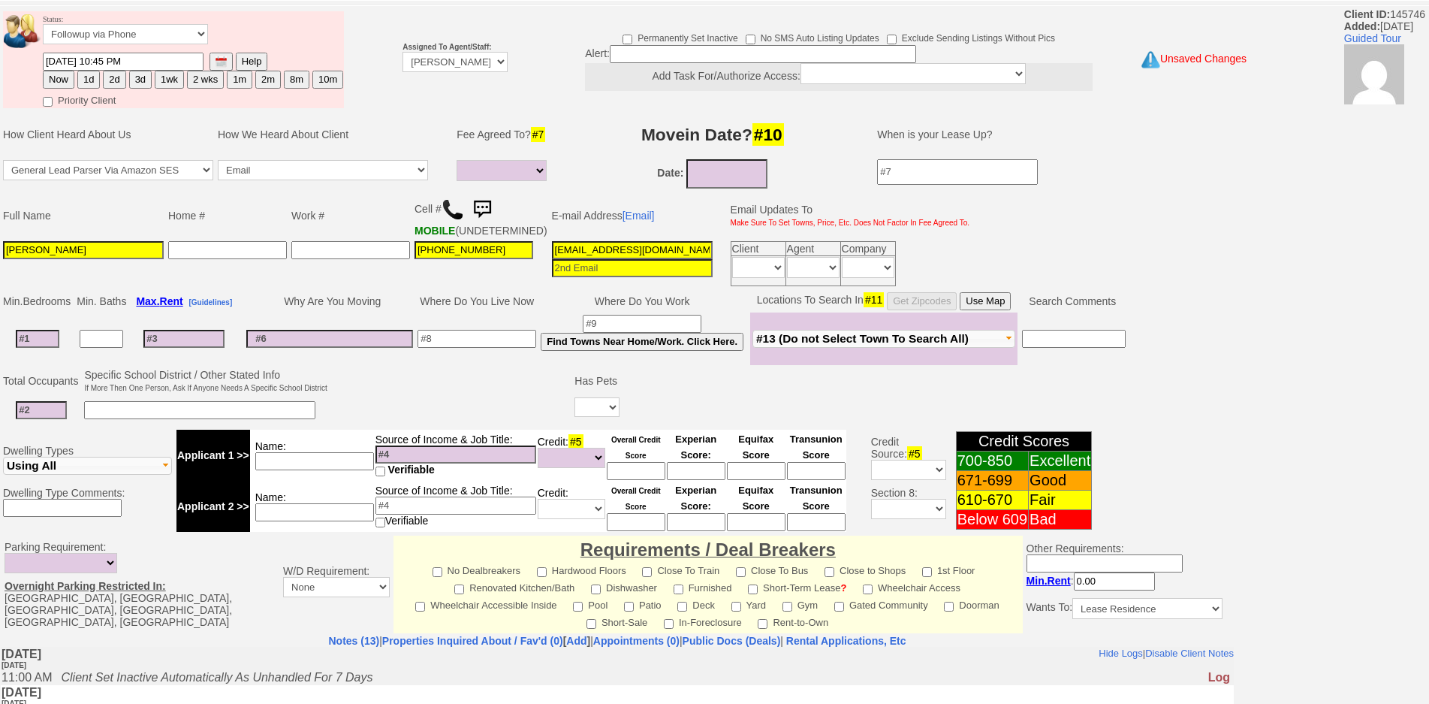
scroll to position [0, 0]
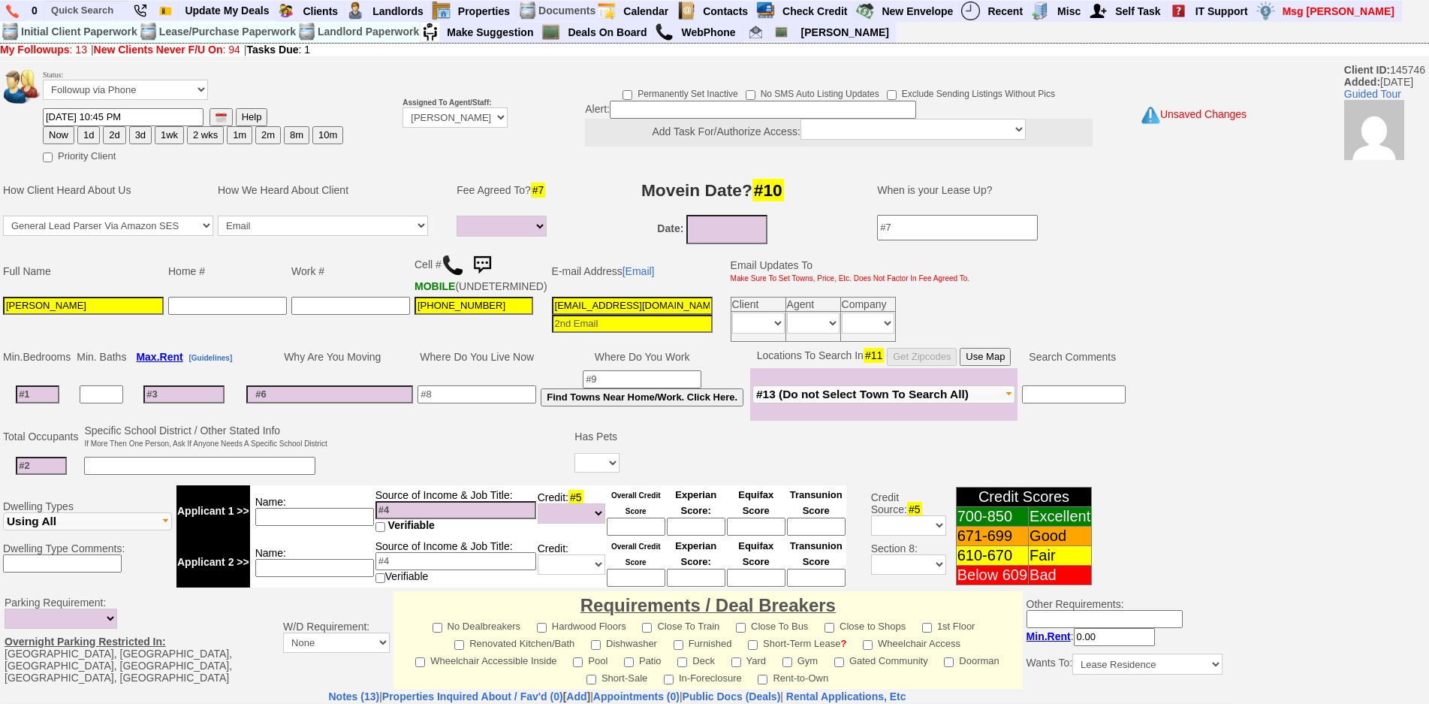
type textarea "210 4g l"
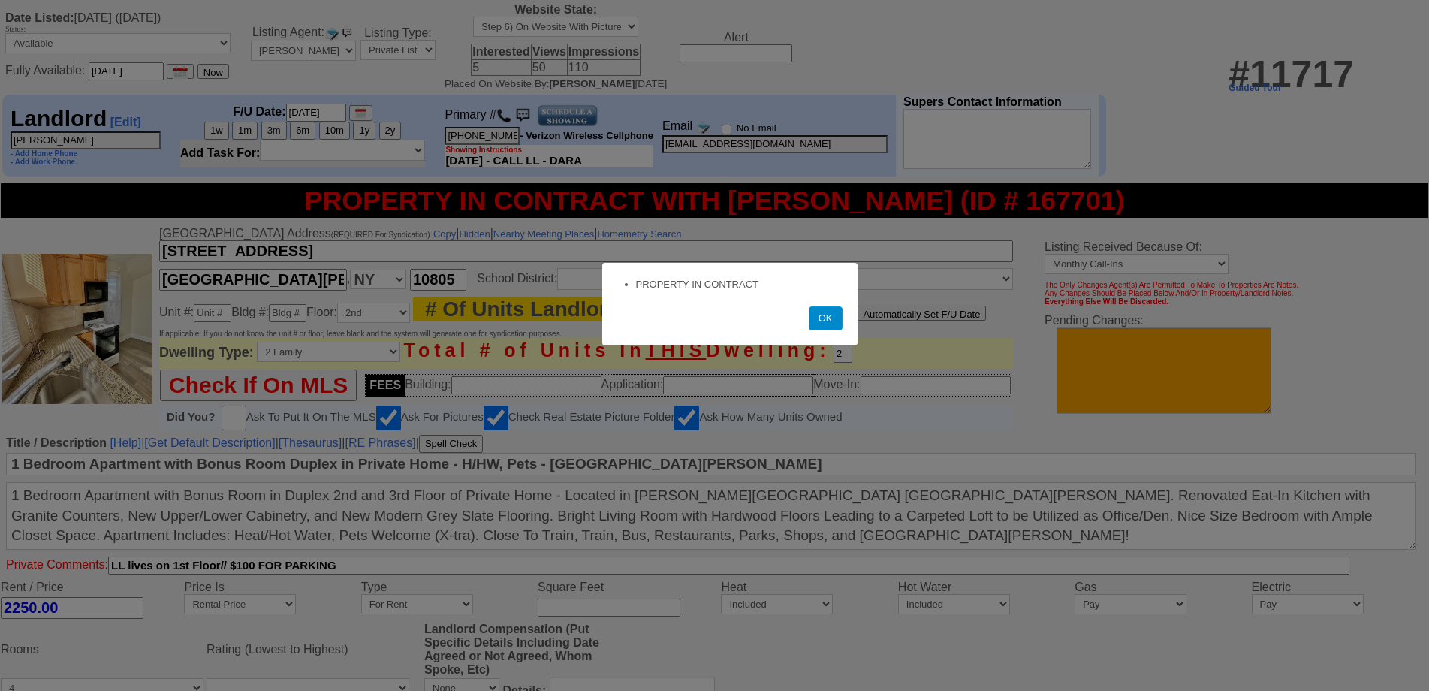
click at [812, 327] on button "OK" at bounding box center [826, 318] width 34 height 24
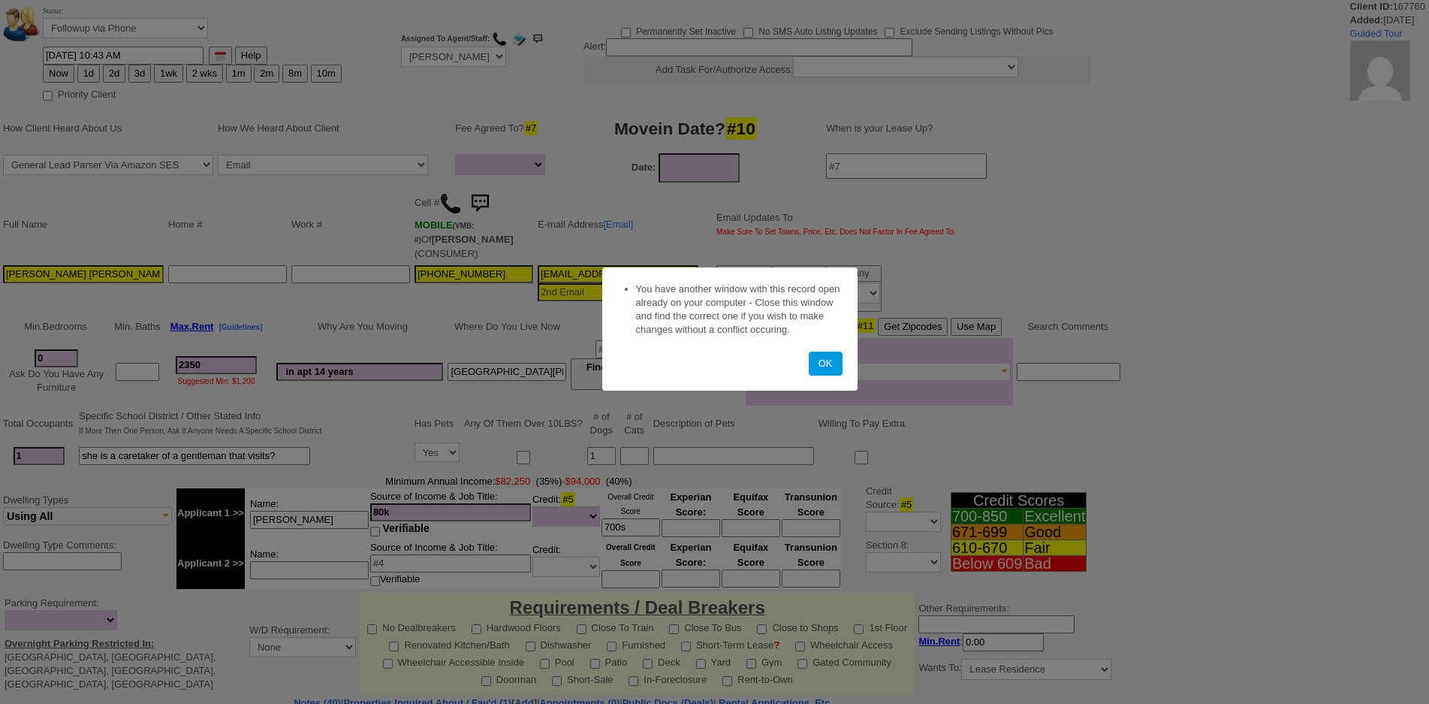
select select
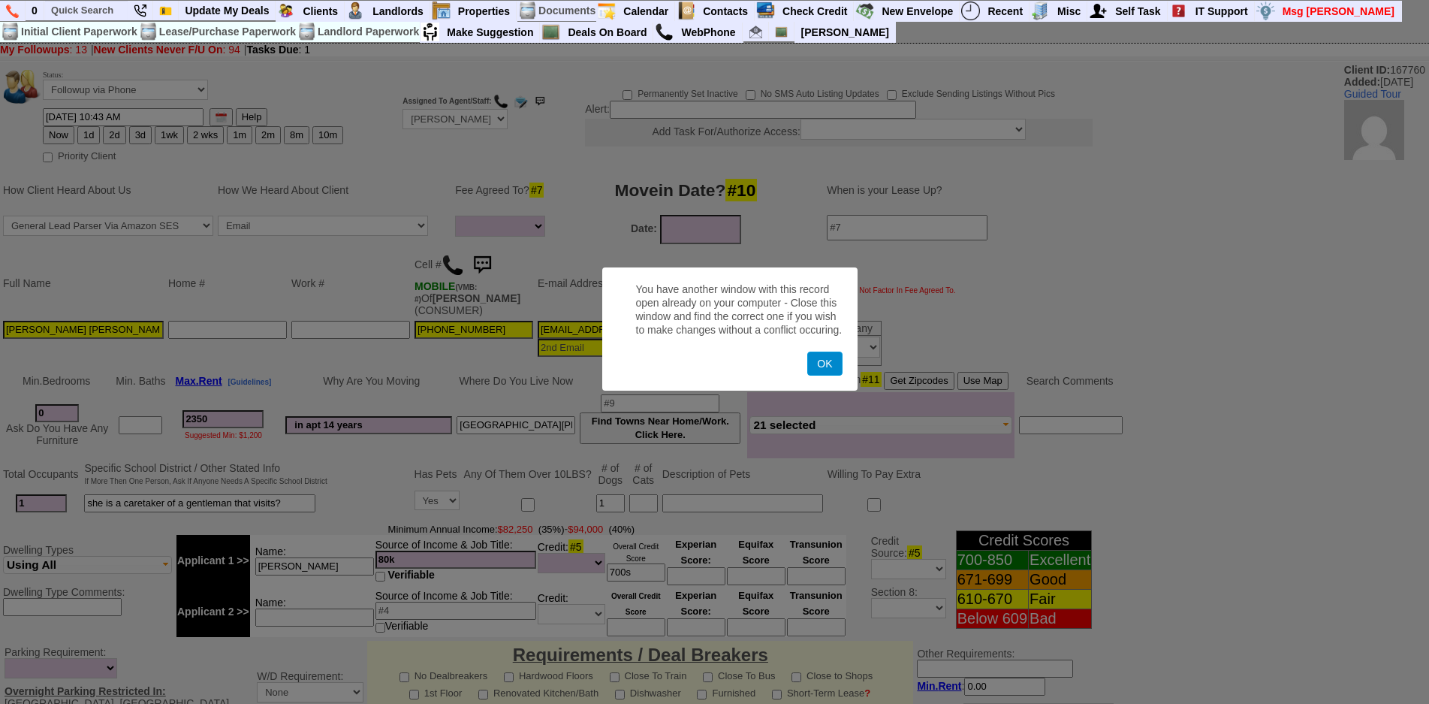
click at [836, 354] on button "OK" at bounding box center [824, 363] width 35 height 24
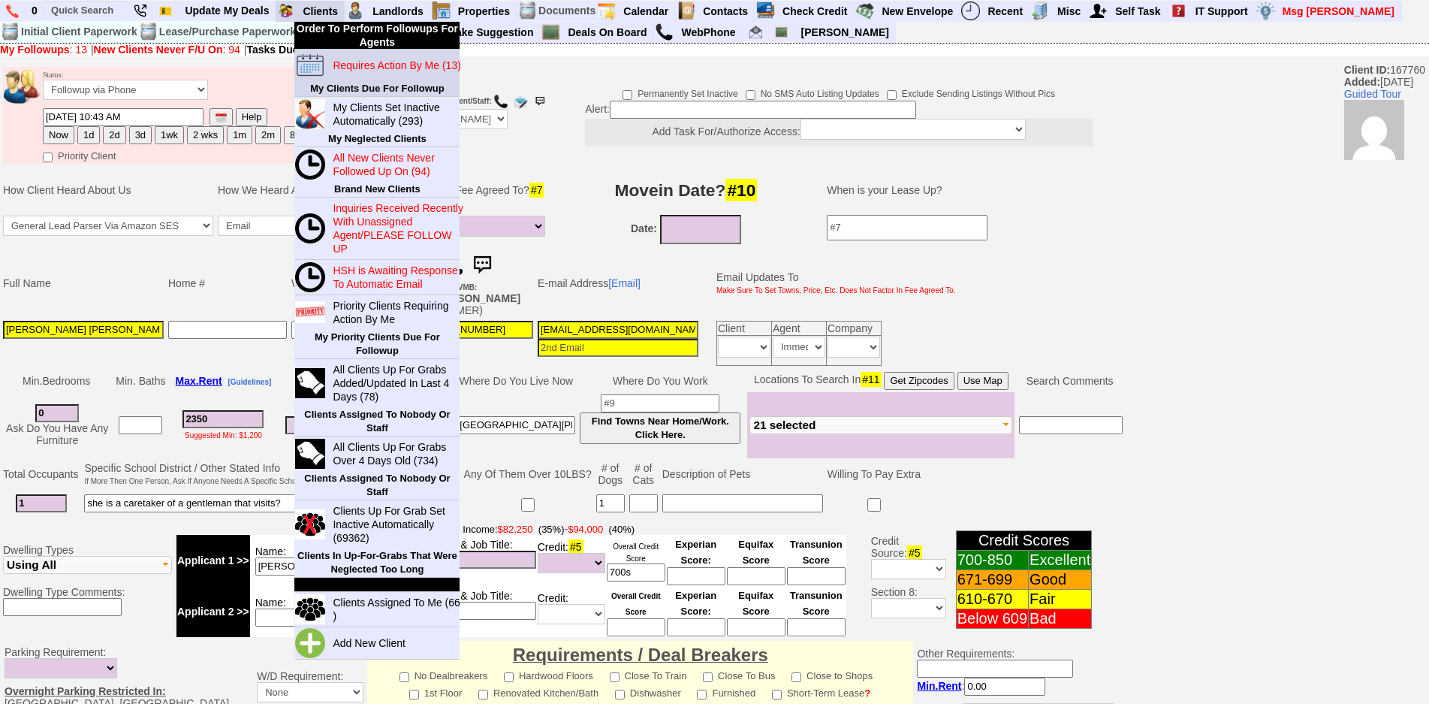
click at [359, 74] on link "Requires Action By Me (13)" at bounding box center [399, 66] width 144 height 20
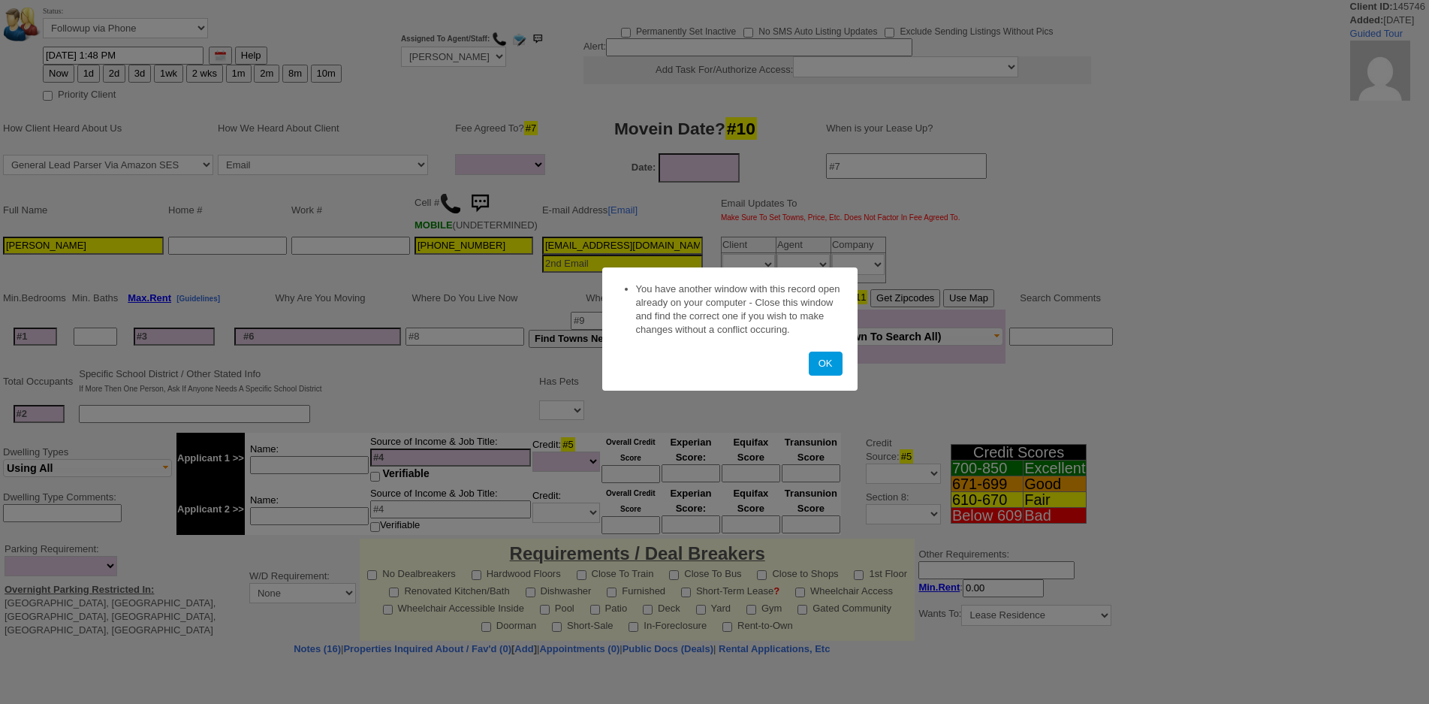
select select
click at [822, 360] on button "OK" at bounding box center [826, 363] width 34 height 24
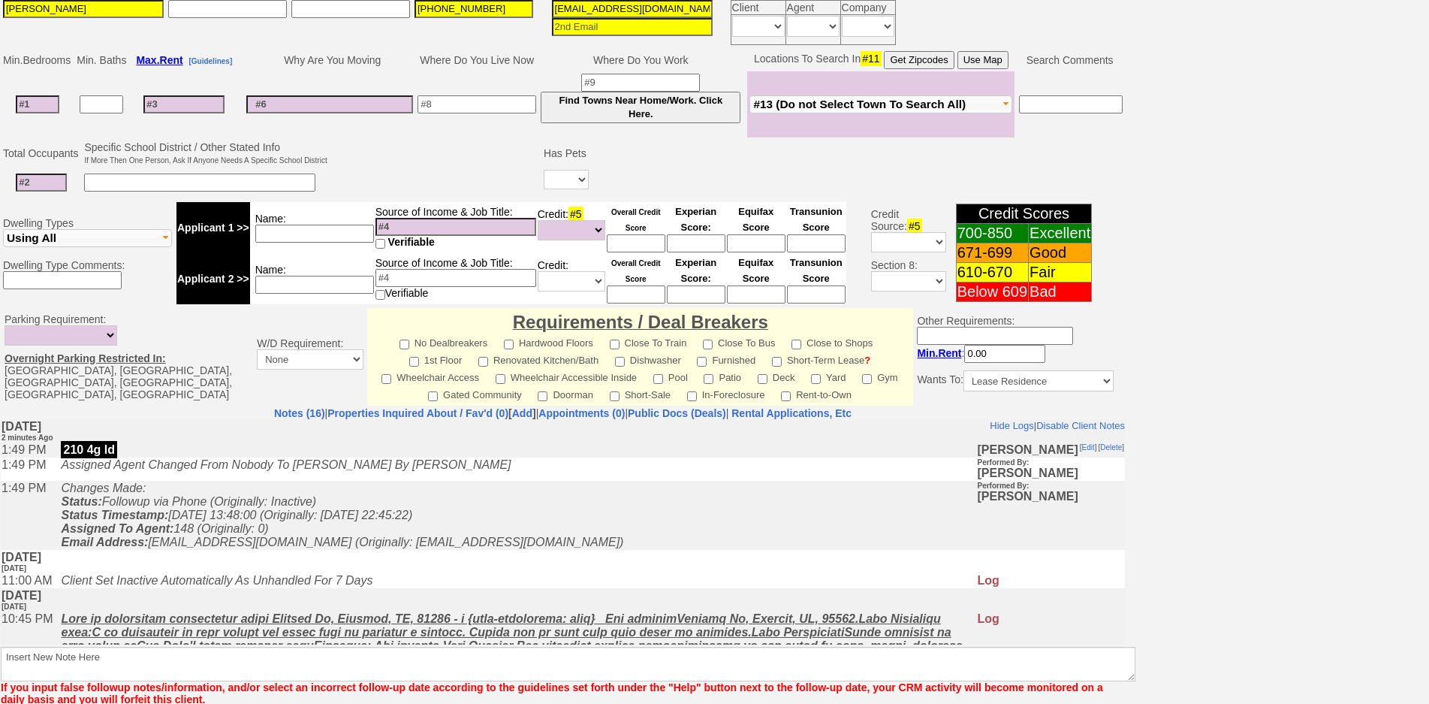
scroll to position [300, 0]
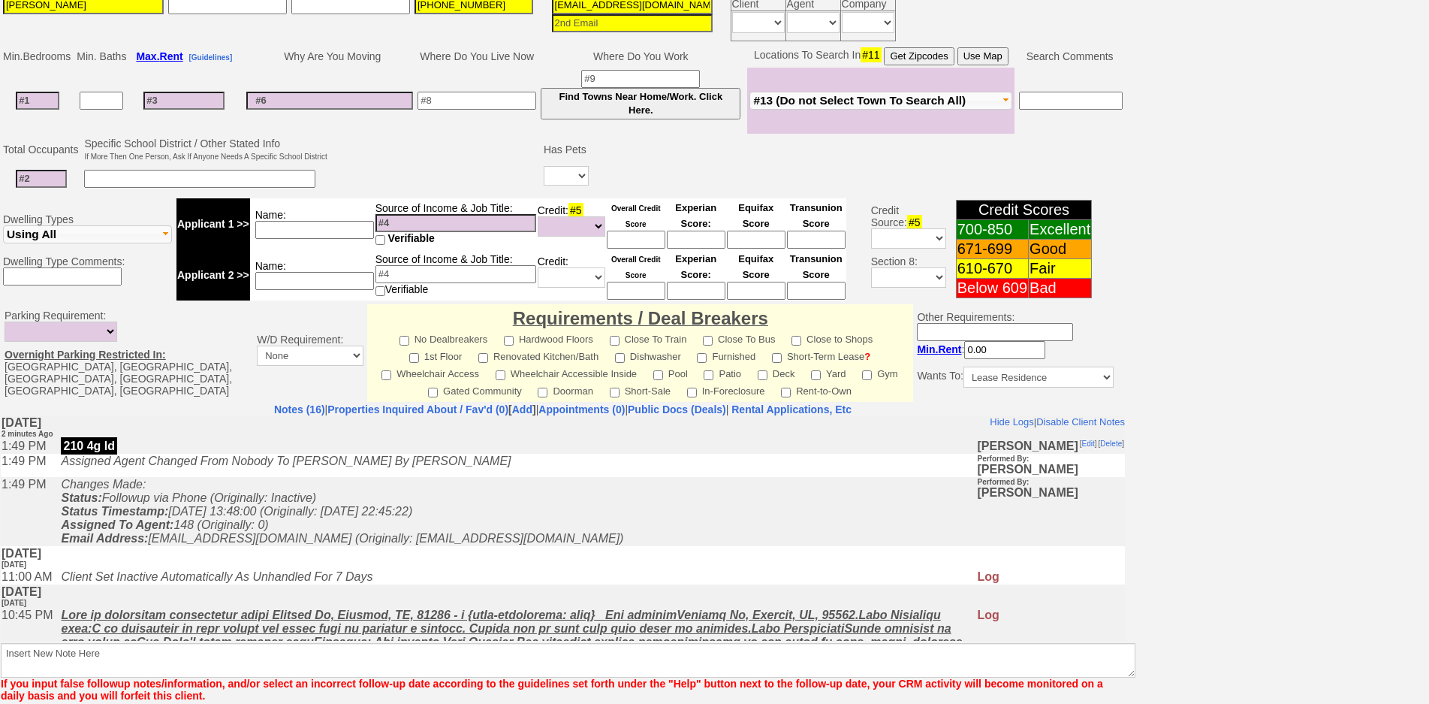
click at [426, 568] on td "[DATE] [DATE]" at bounding box center [563, 556] width 1124 height 23
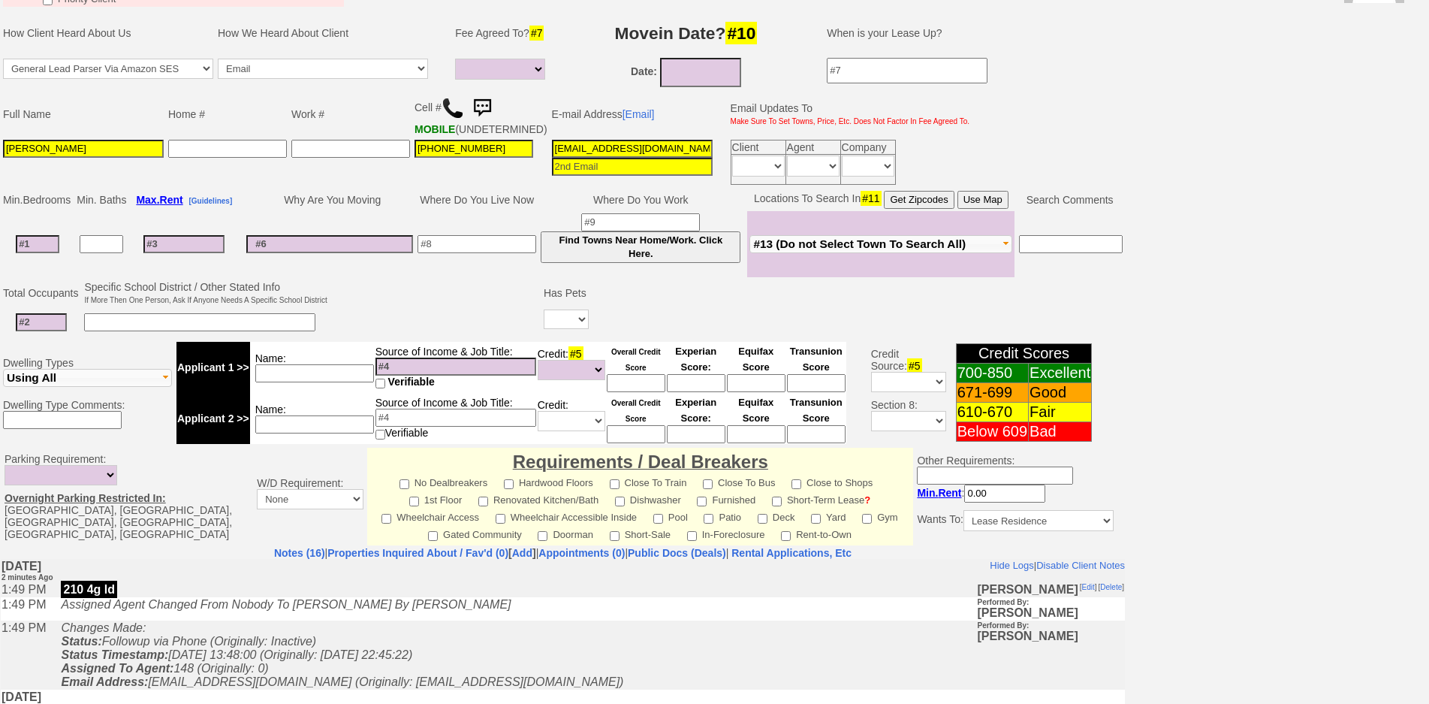
scroll to position [0, 0]
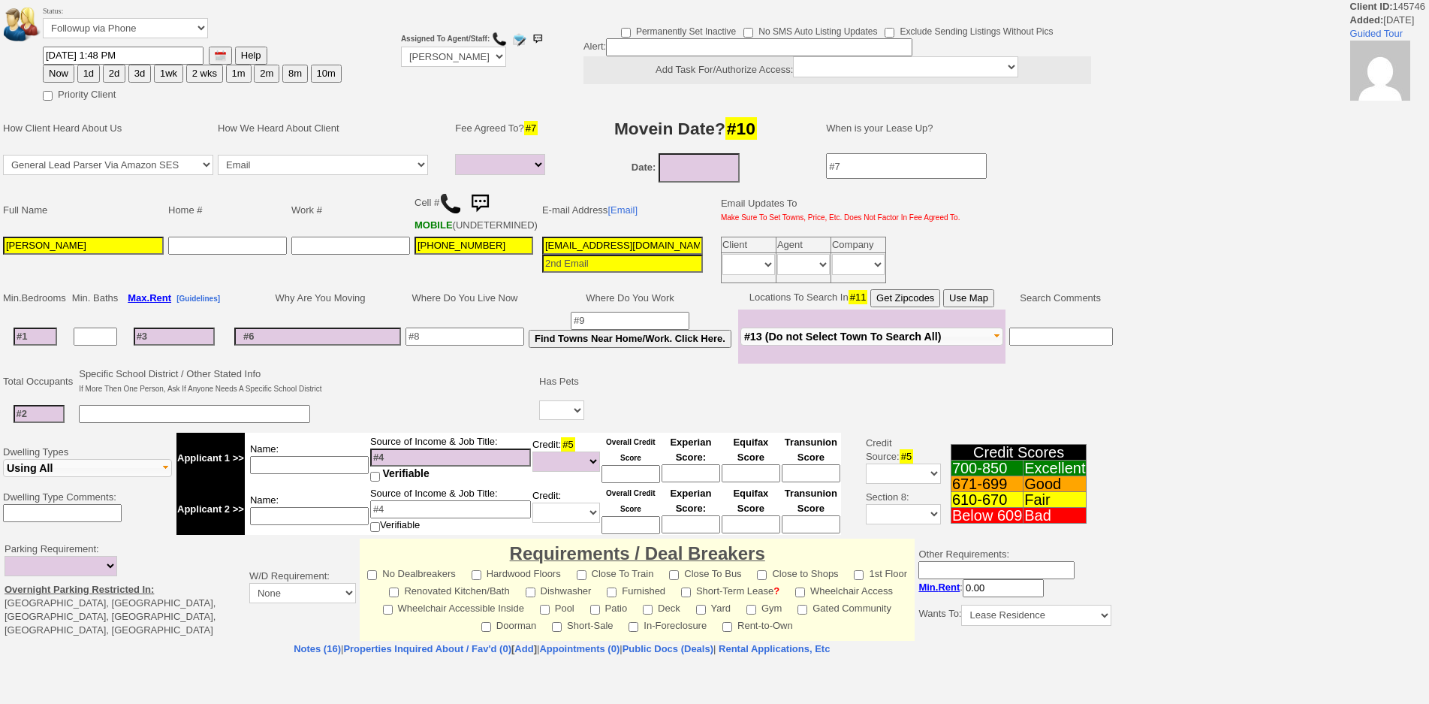
select select
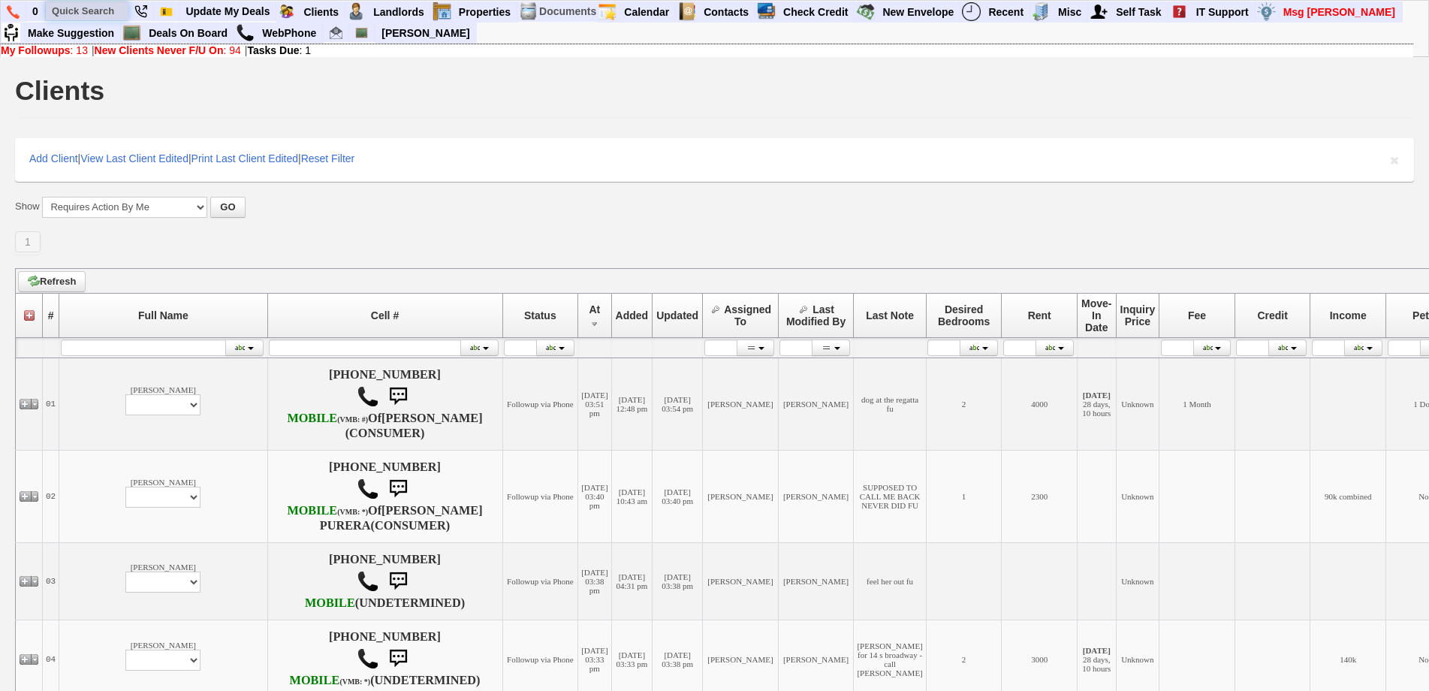
click at [85, 5] on input "text" at bounding box center [87, 11] width 83 height 19
paste input "Phone [PHONE_NUMBER]"
drag, startPoint x: 54, startPoint y: 9, endPoint x: 13, endPoint y: 8, distance: 41.3
click at [1403, 2] on ul "0 Phone [PHONE_NUMBER] Client # 145746 [PERSON_NAME] Status: Followup via Phone…" at bounding box center [1403, 2] width 0 height 0
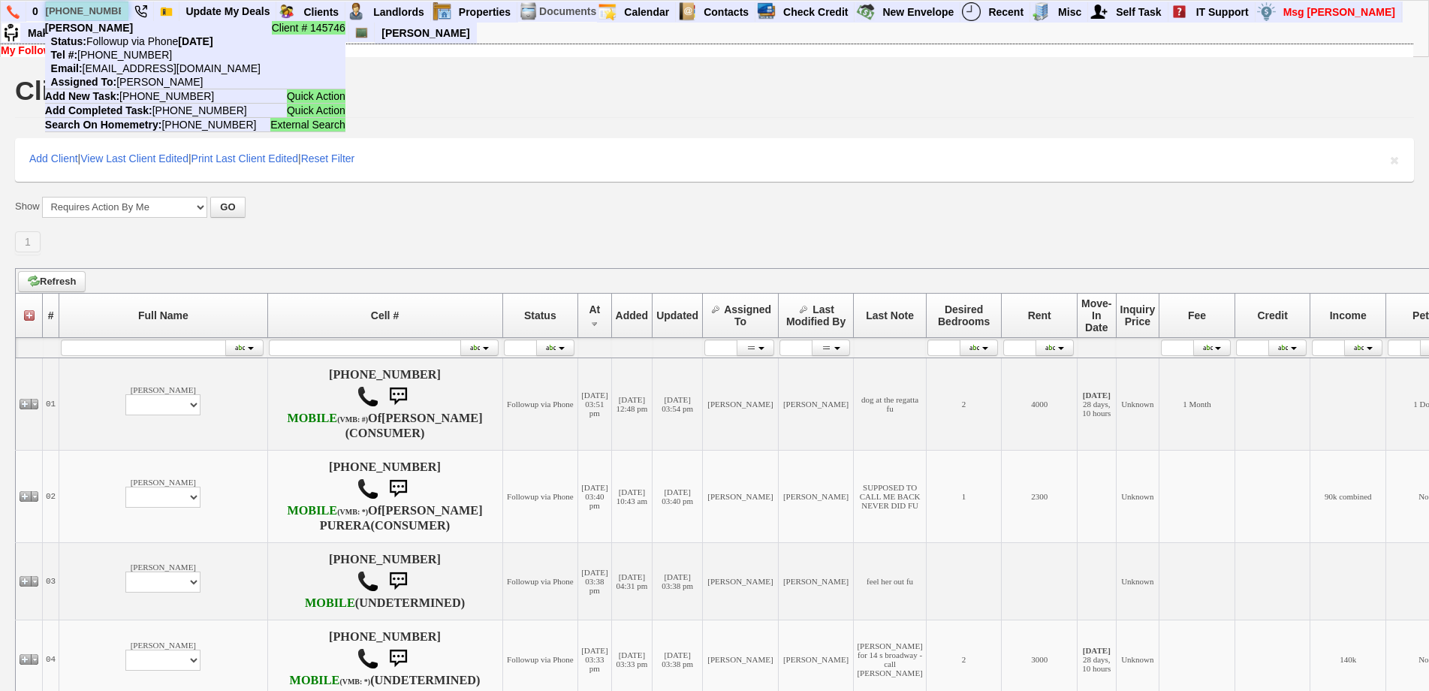
click at [93, 11] on input "[PHONE_NUMBER]" at bounding box center [87, 11] width 83 height 19
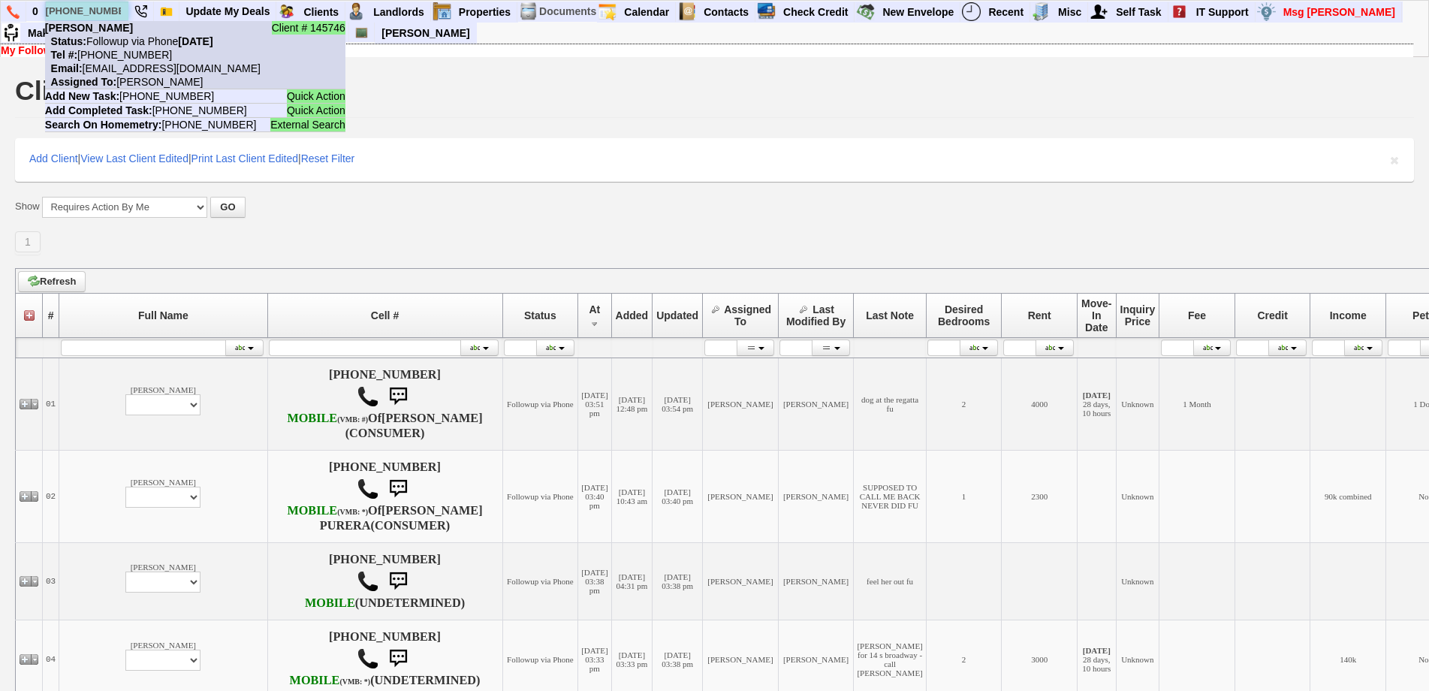
type input "[PHONE_NUMBER]"
click at [107, 50] on nobr "Tel #: [PHONE_NUMBER]" at bounding box center [108, 55] width 127 height 12
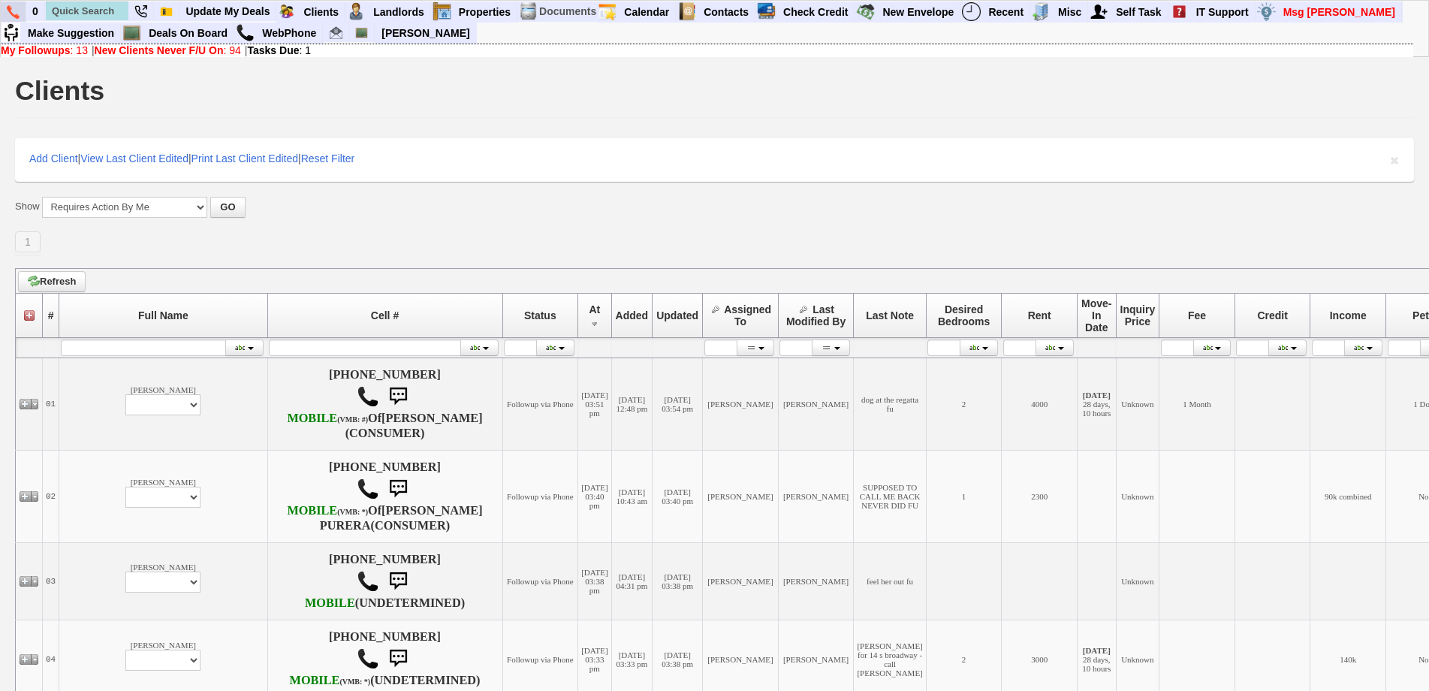
click at [17, 9] on img at bounding box center [13, 12] width 13 height 14
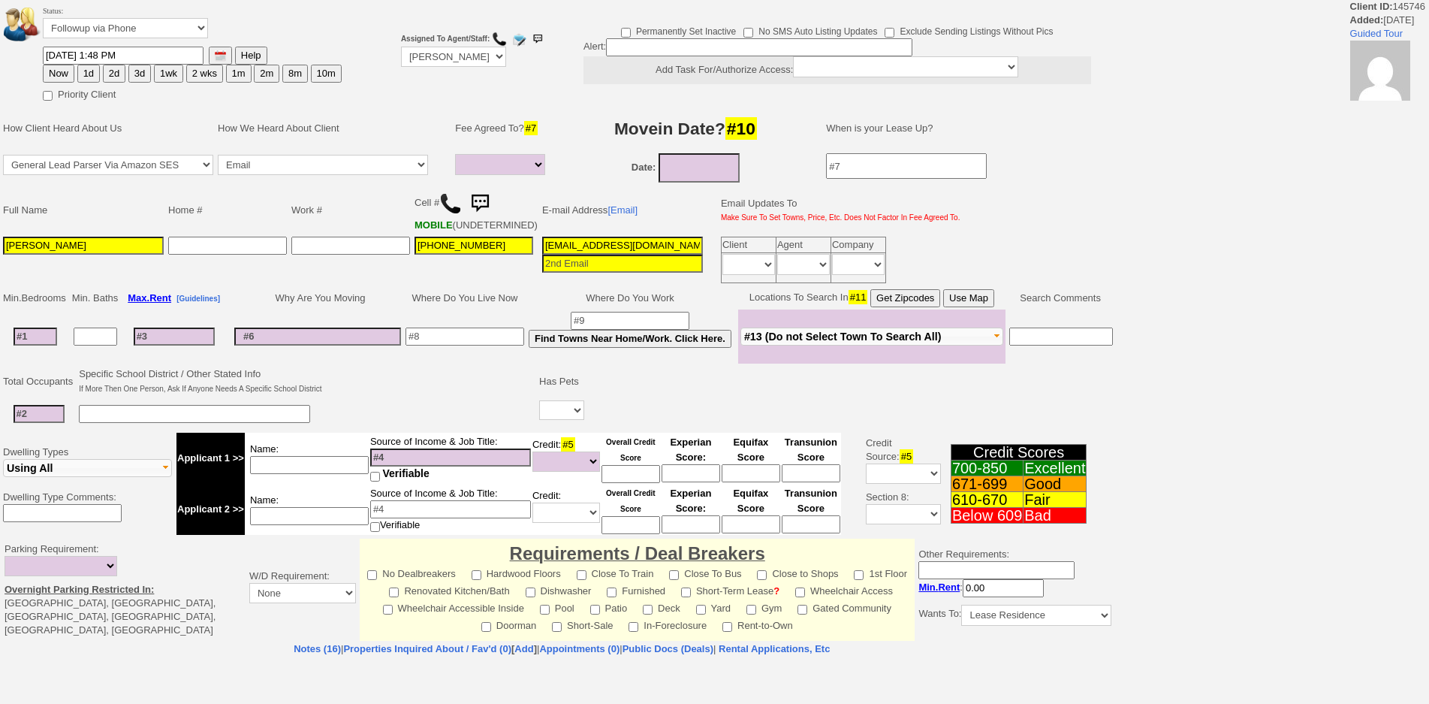
select select
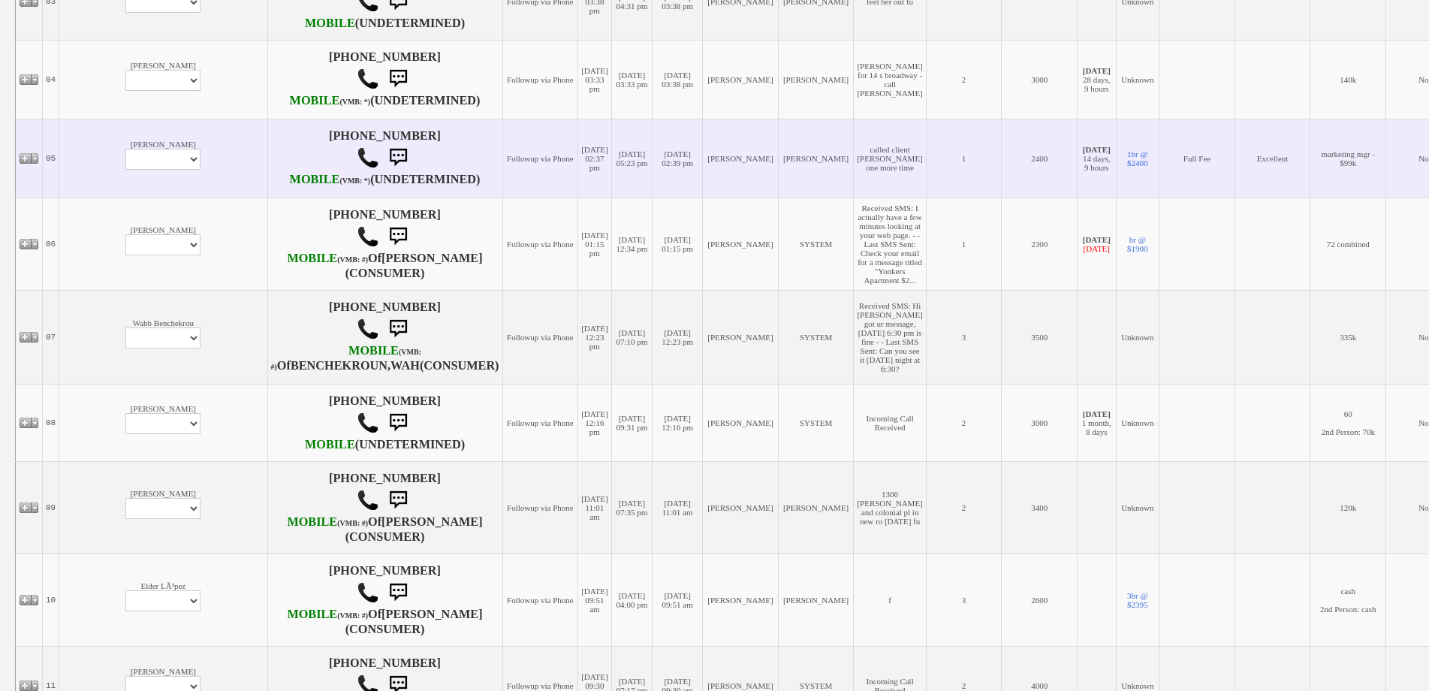
scroll to position [826, 0]
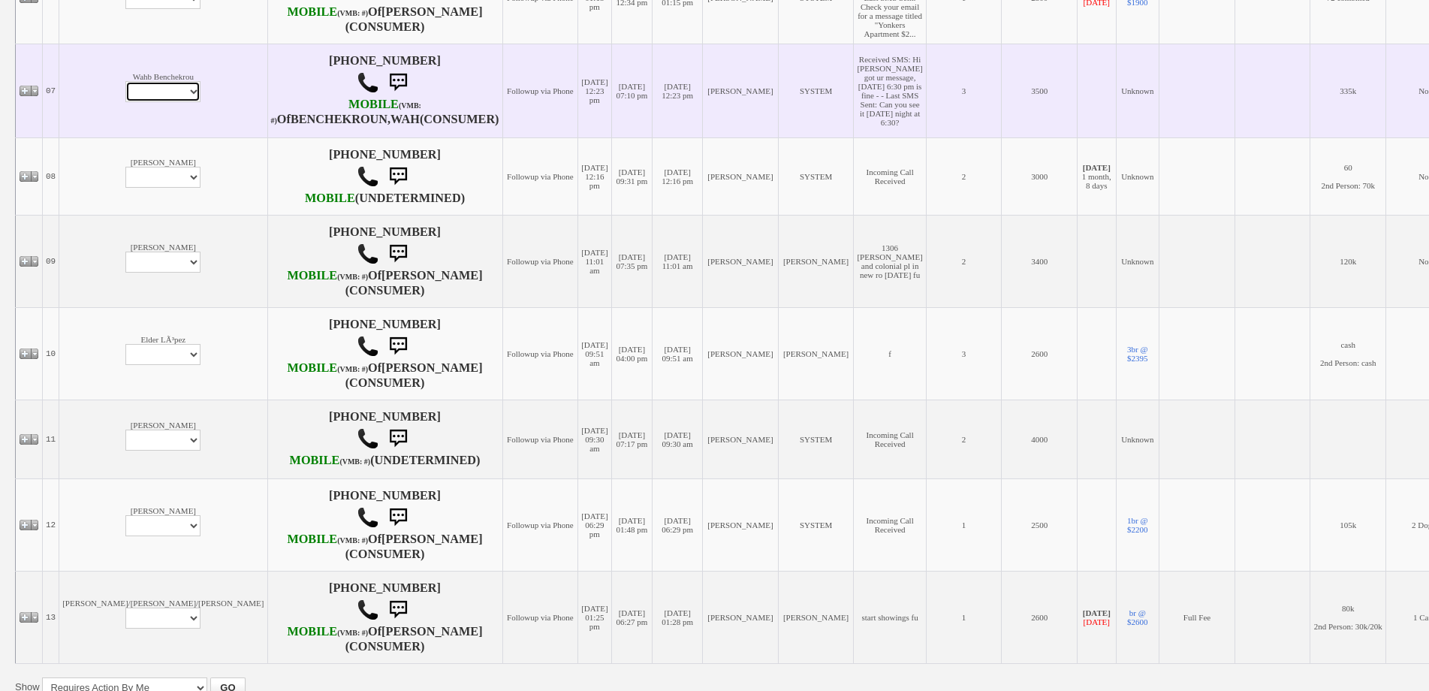
click at [125, 102] on select "Profile Edit Print Email Externally (Will Not Be Tracked In CRM) Closed Deals" at bounding box center [162, 91] width 75 height 21
select select "ChangeURL,/crm/custom/edit_client_form.php?redirect=%2Fcrm%2Fclients.php&id=141…"
click at [125, 102] on select "Profile Edit Print Email Externally (Will Not Be Tracked In CRM) Closed Deals" at bounding box center [162, 91] width 75 height 21
select select
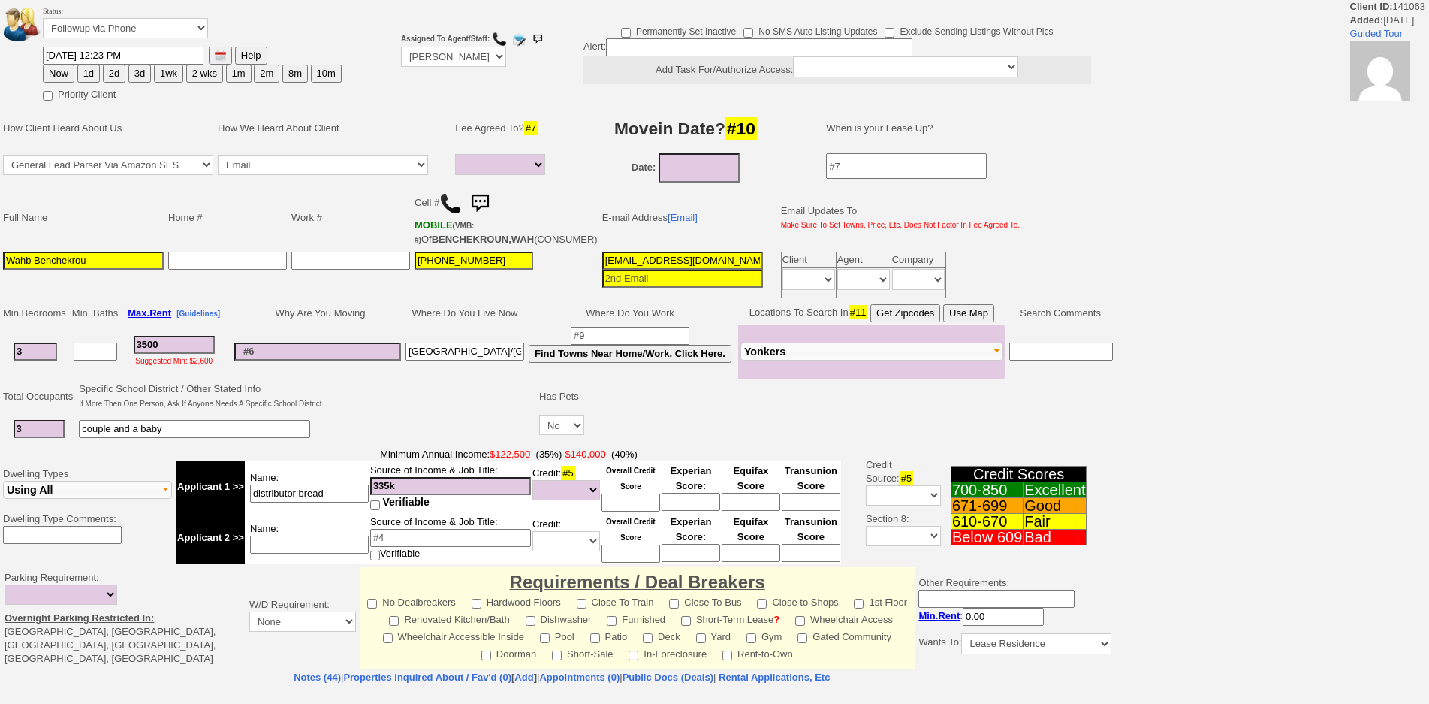
select select
click at [89, 73] on button "1d" at bounding box center [88, 74] width 23 height 18
type input "09/17/2025 02:12 PM"
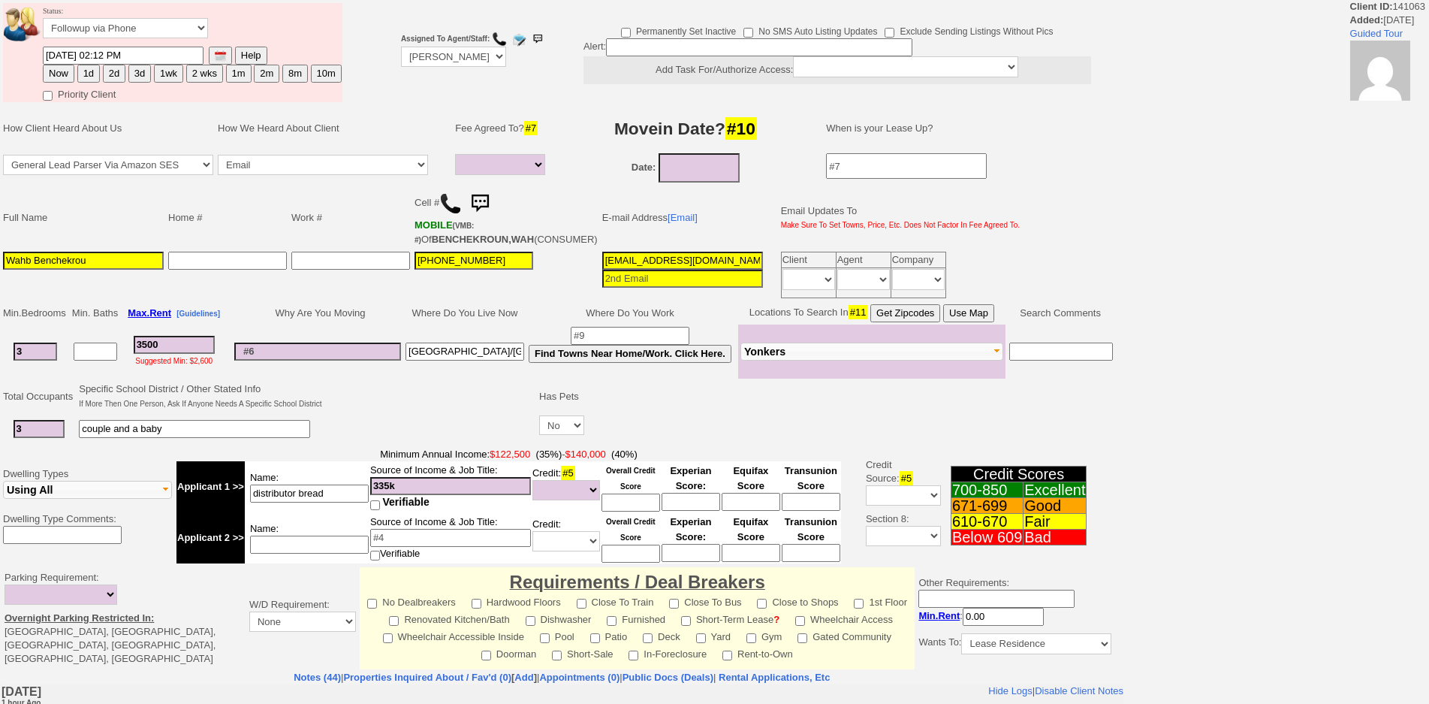
scroll to position [354, 0]
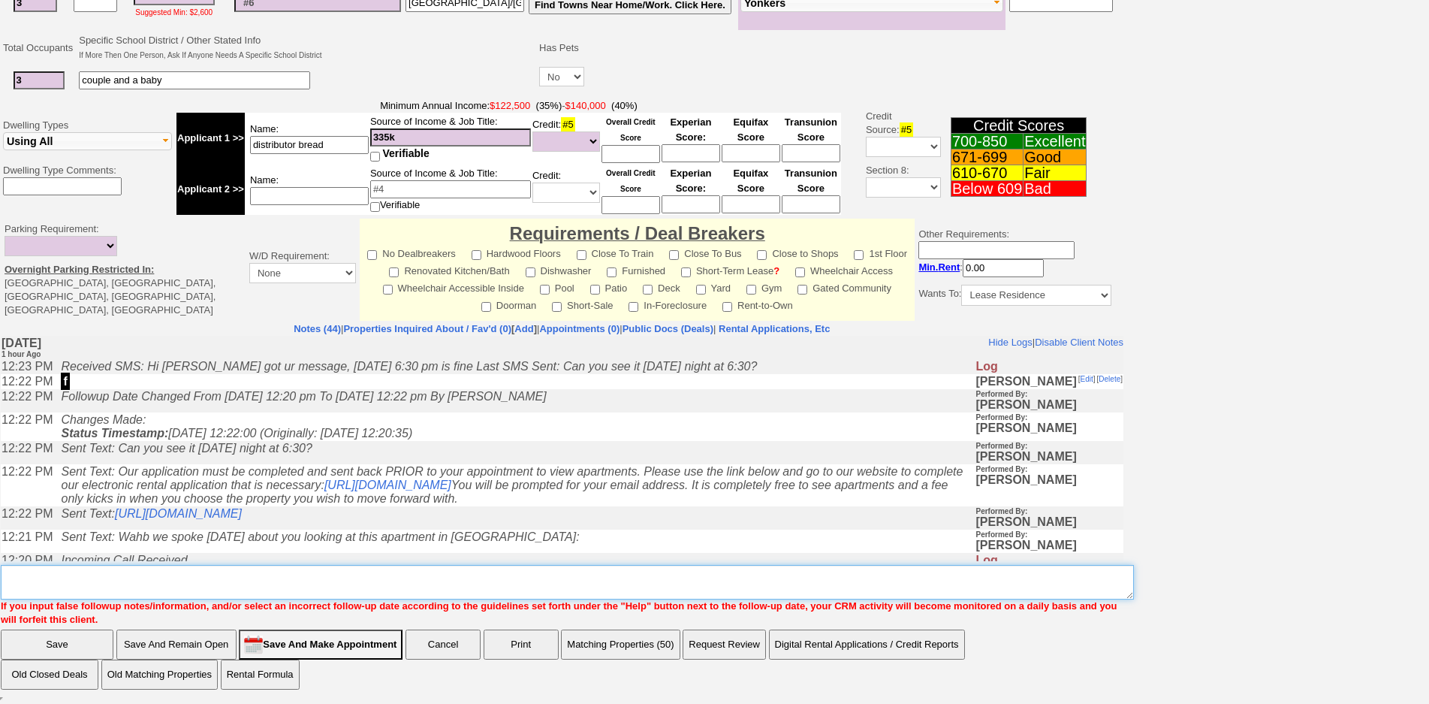
click at [537, 574] on textarea "Insert New Note Here" at bounding box center [567, 582] width 1133 height 35
type textarea "f"
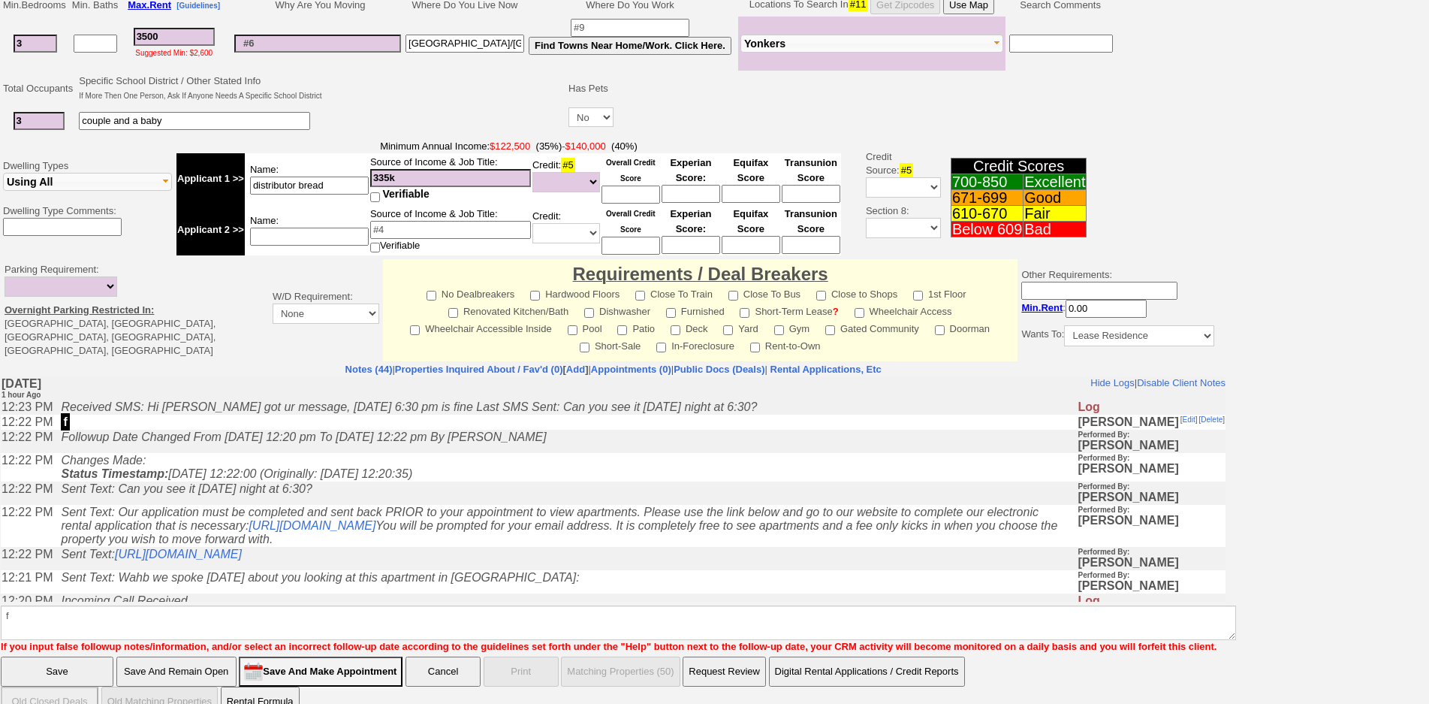
click input "Save" at bounding box center [57, 671] width 113 height 30
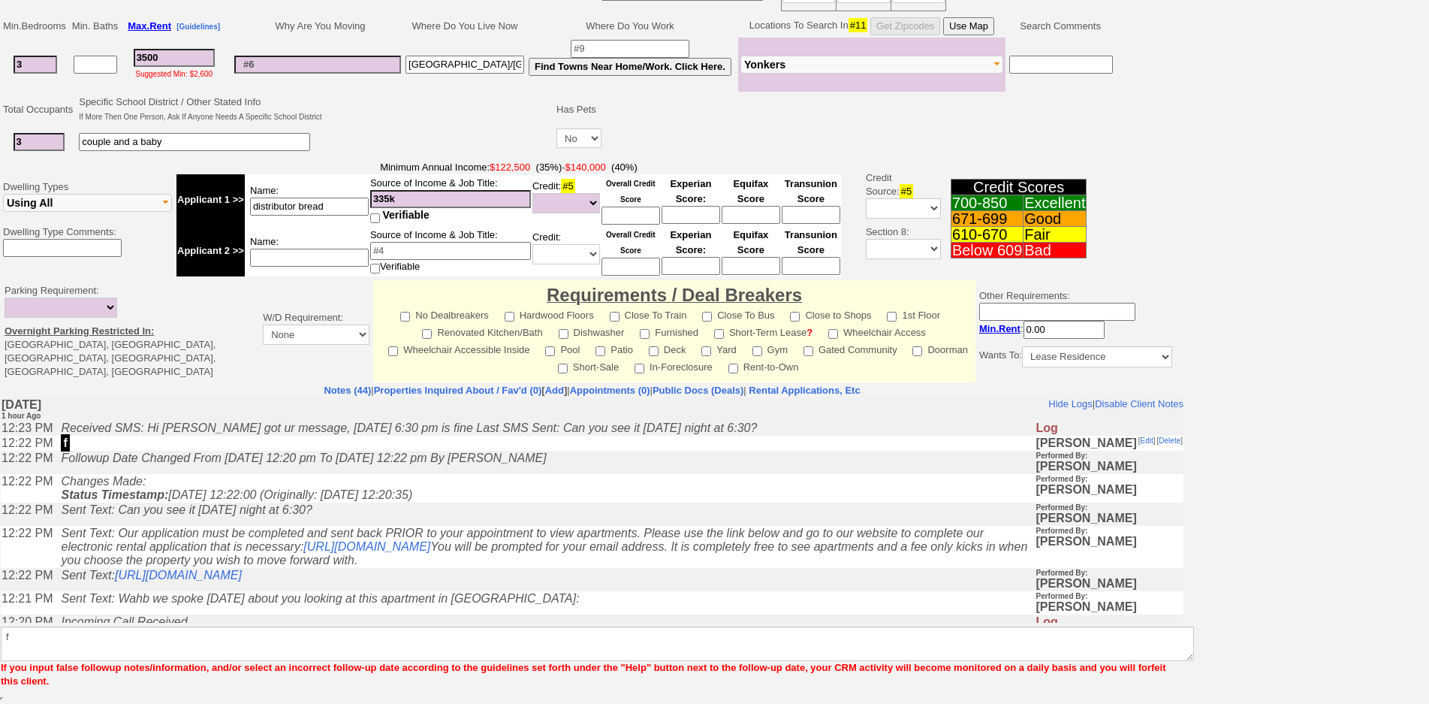
scroll to position [336, 0]
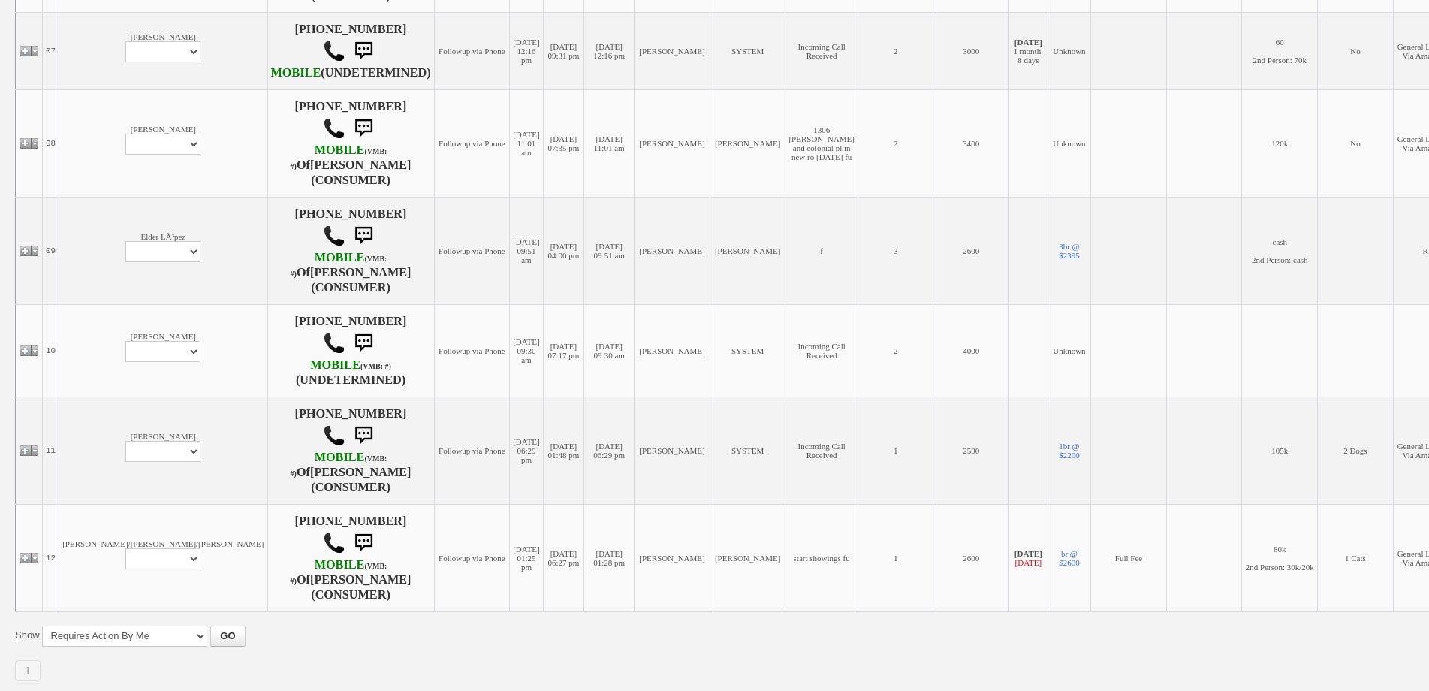
scroll to position [1051, 0]
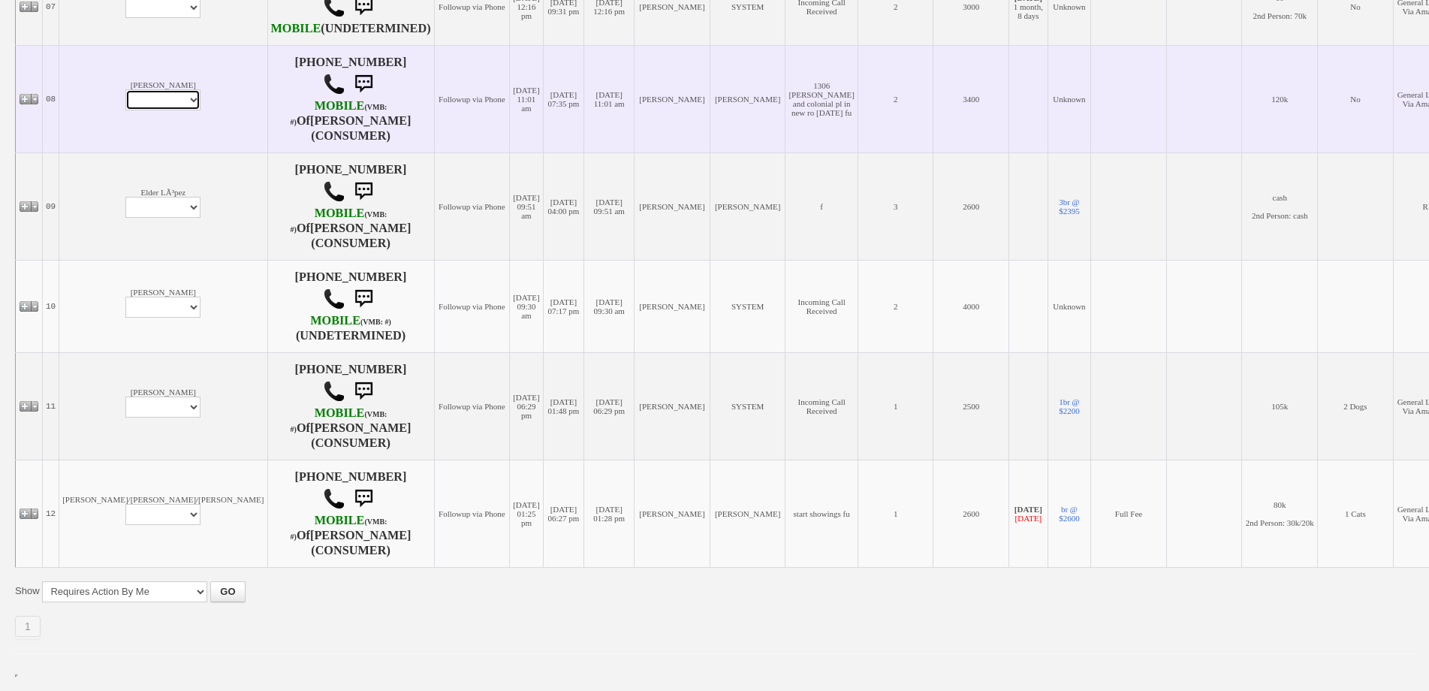
click at [125, 110] on select "Profile Edit Print Email Externally (Will Not Be Tracked In CRM) Closed Deals" at bounding box center [162, 99] width 75 height 21
select select "ChangeURL,/crm/custom/edit_client_form.php?redirect=%2Fcrm%2Fclients.php&id=143…"
click at [125, 110] on select "Profile Edit Print Email Externally (Will Not Be Tracked In CRM) Closed Deals" at bounding box center [162, 99] width 75 height 21
select select
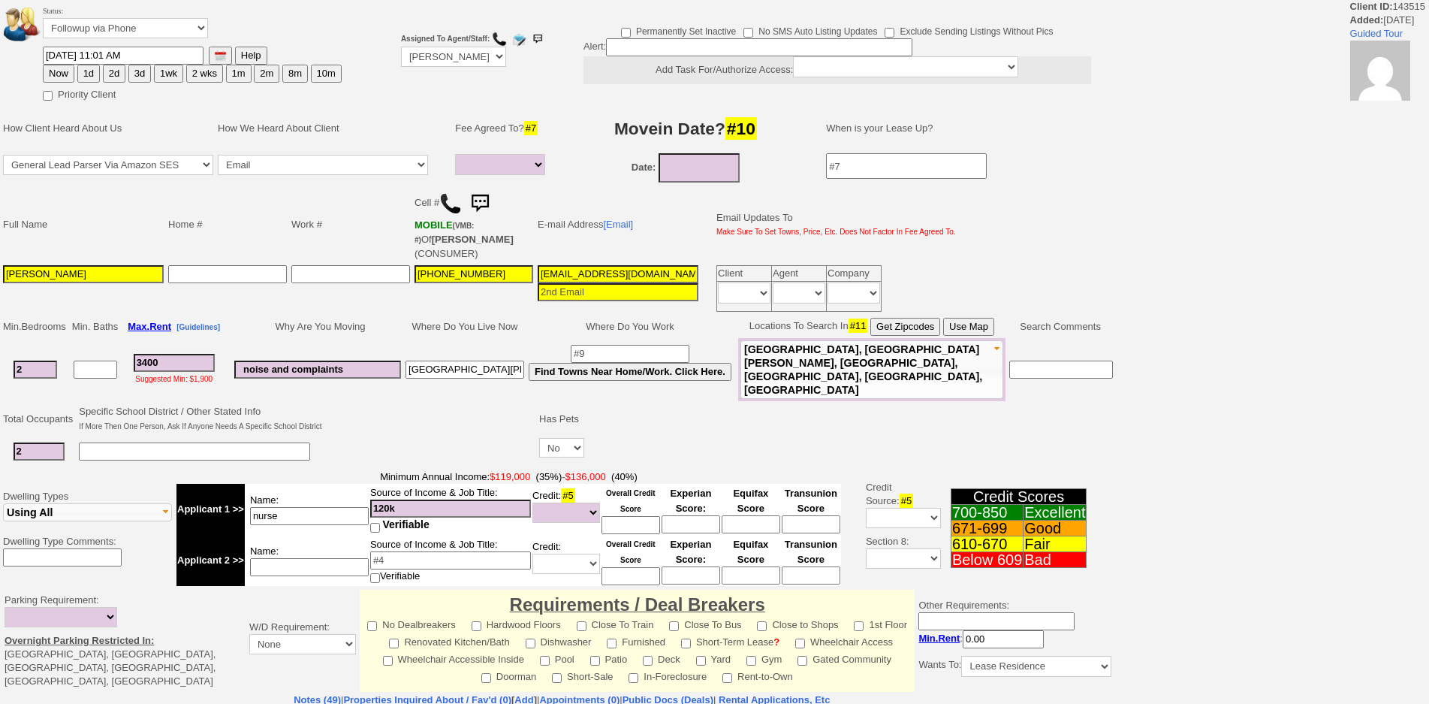
select select
click at [478, 207] on img at bounding box center [480, 203] width 30 height 30
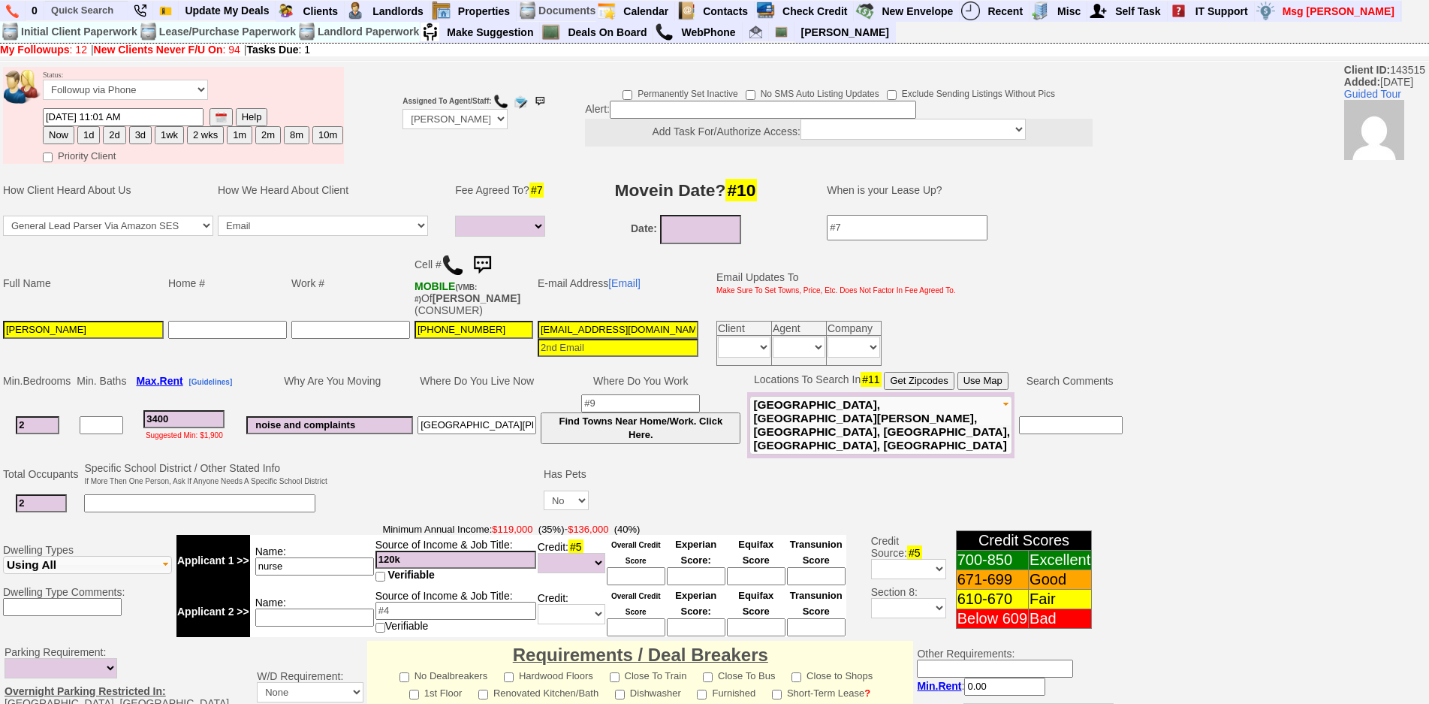
click at [479, 258] on img at bounding box center [482, 265] width 30 height 30
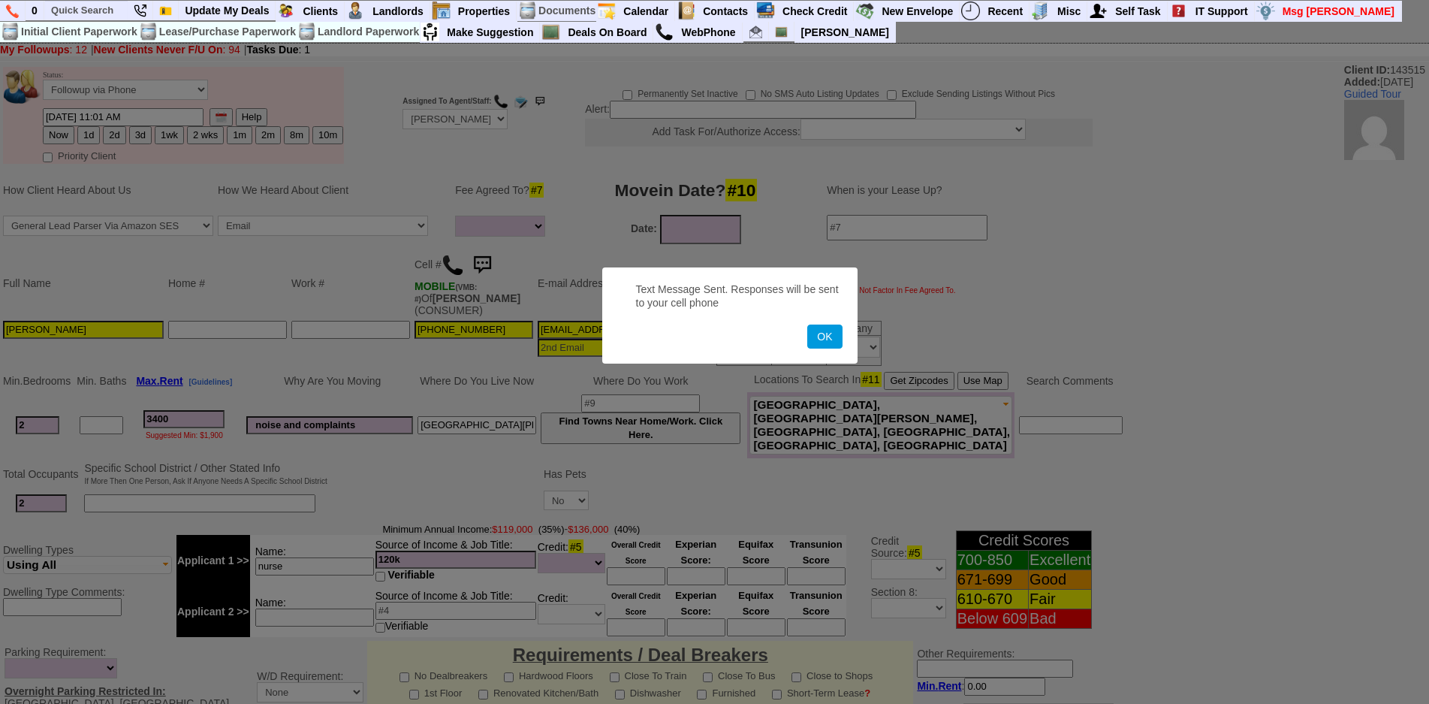
click at [807, 324] on button "OK" at bounding box center [824, 336] width 35 height 24
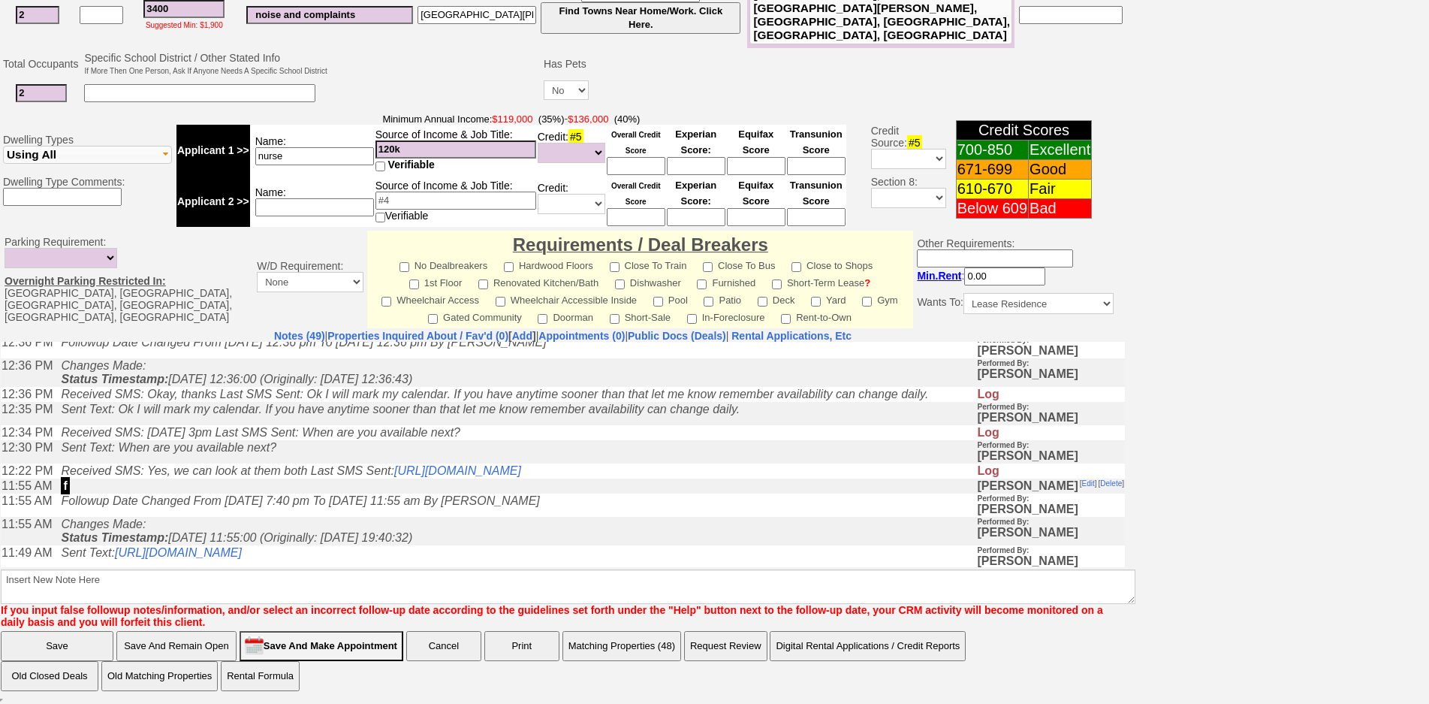
scroll to position [300, 0]
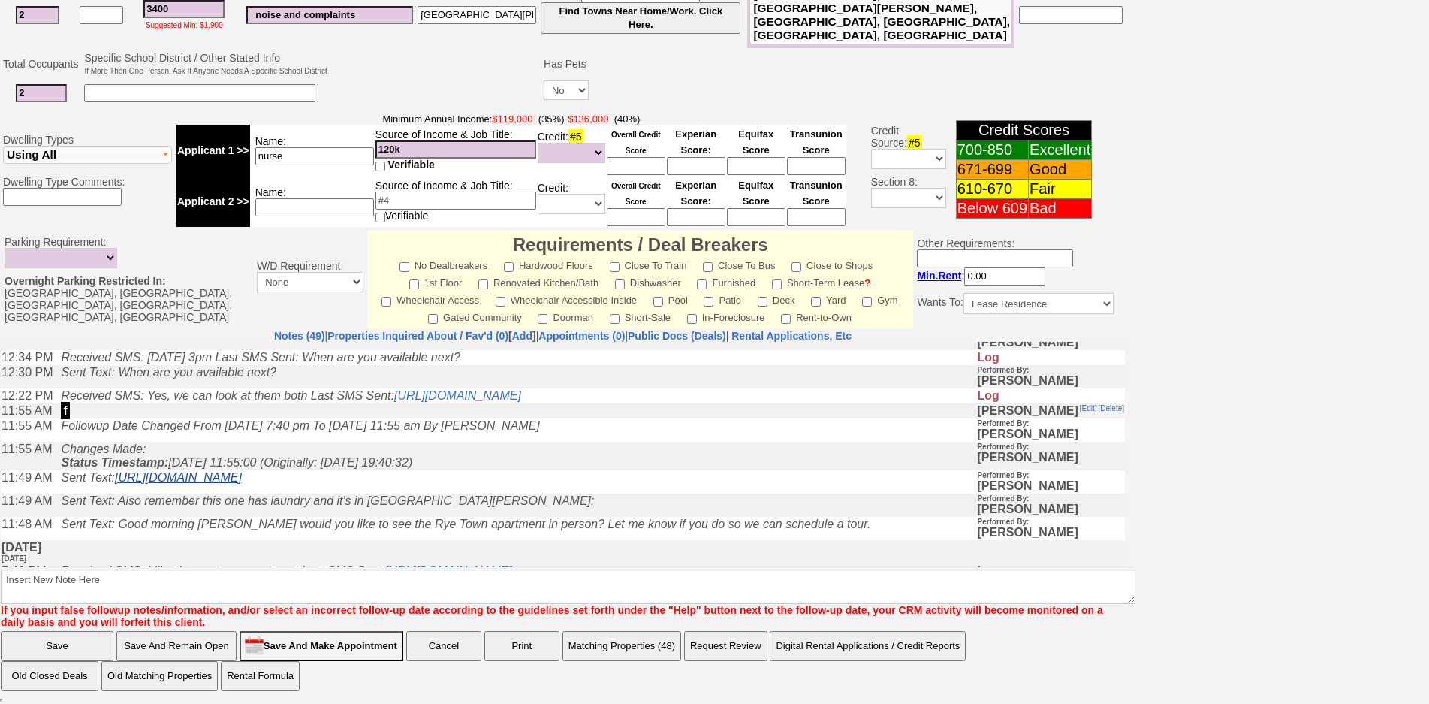
click at [242, 483] on link "[URL][DOMAIN_NAME]" at bounding box center [178, 476] width 127 height 13
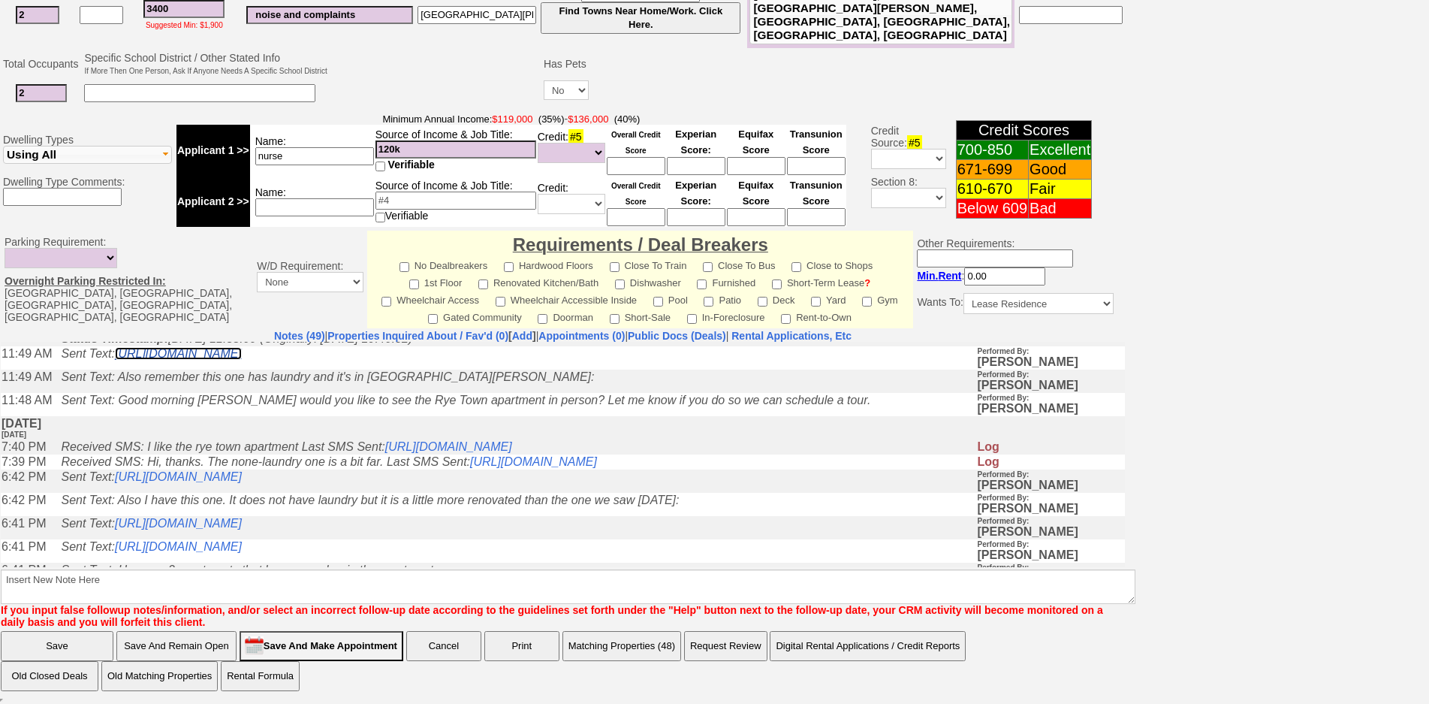
scroll to position [451, 0]
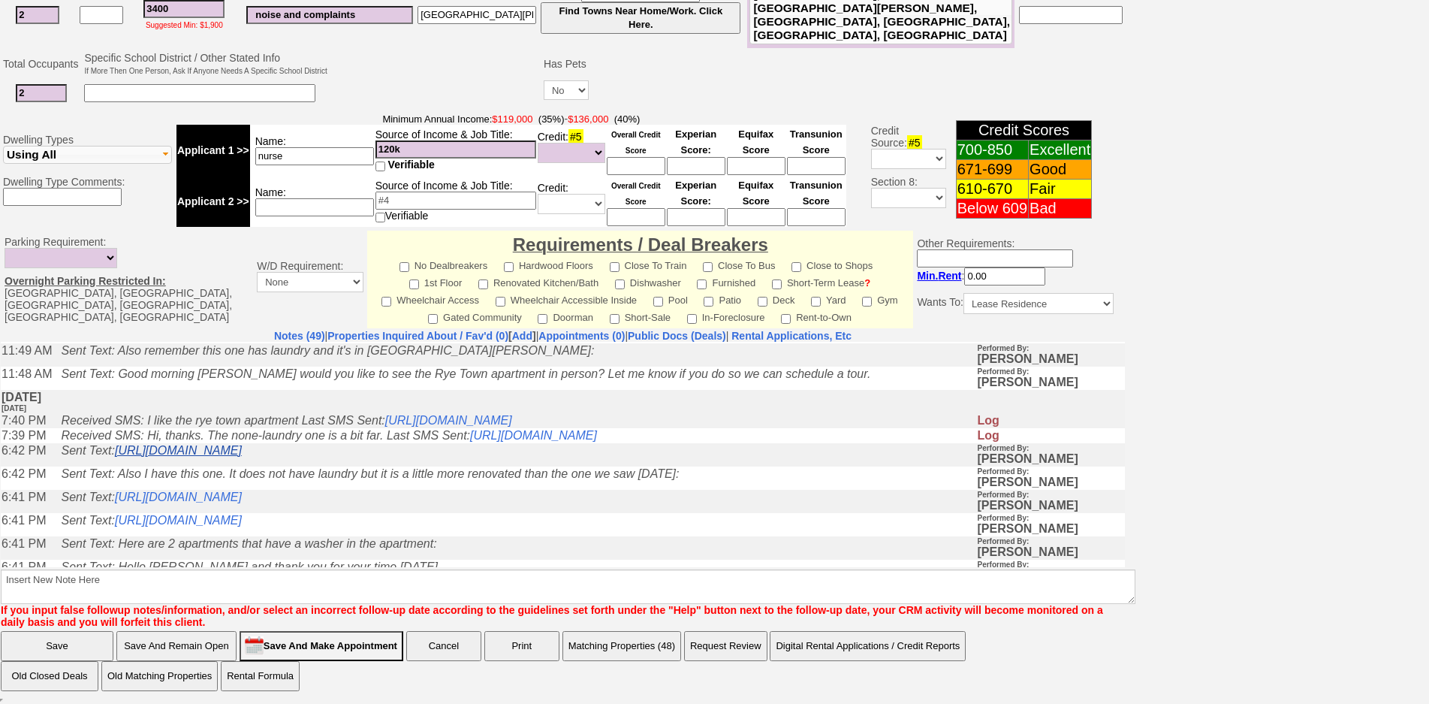
click at [242, 456] on link "[URL][DOMAIN_NAME]" at bounding box center [178, 449] width 127 height 13
click at [463, 512] on td "Sent Text: [URL][DOMAIN_NAME]" at bounding box center [514, 500] width 923 height 23
click at [242, 502] on link "https://hshprop.com/?section=view_property&propertyid=L906336&collection=" at bounding box center [178, 496] width 127 height 13
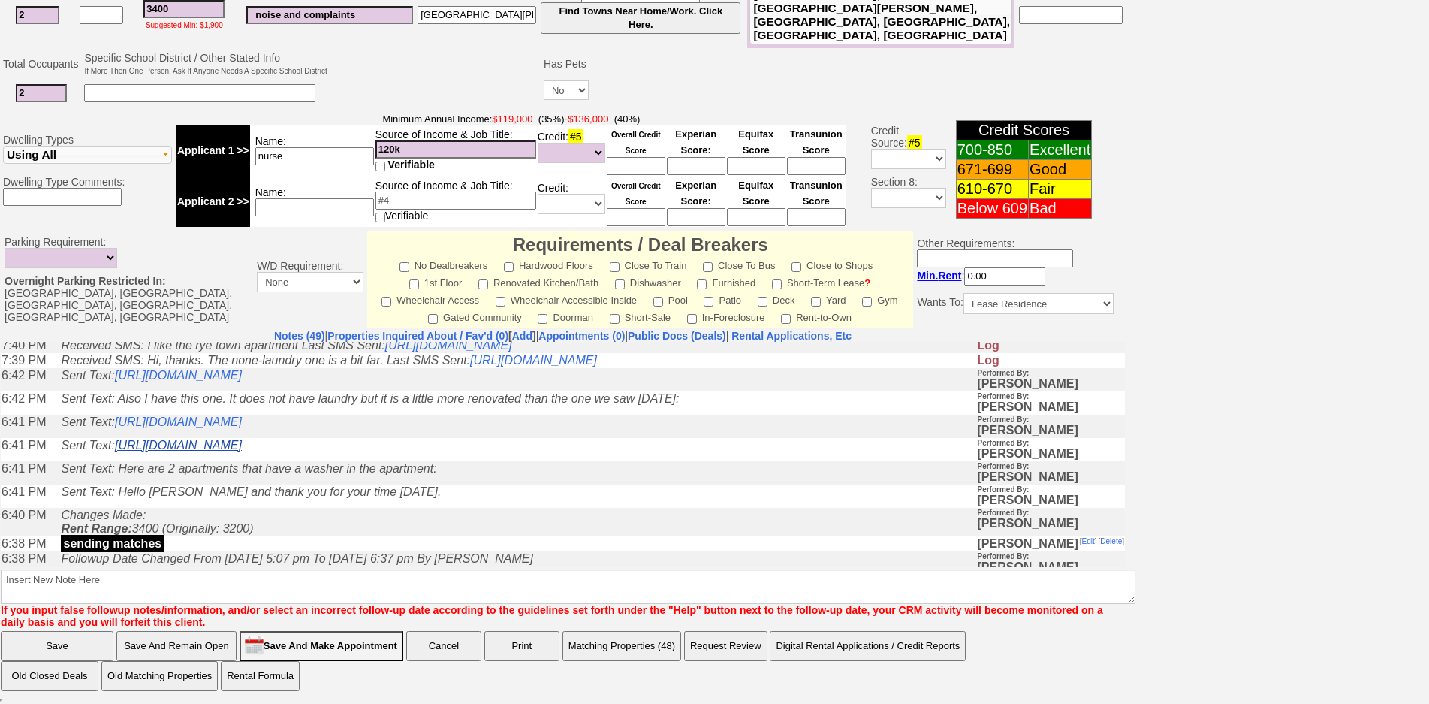
click at [242, 451] on link "https://hshprop.com/?section=view_property&propertyid=L903423&collection=" at bounding box center [178, 444] width 127 height 13
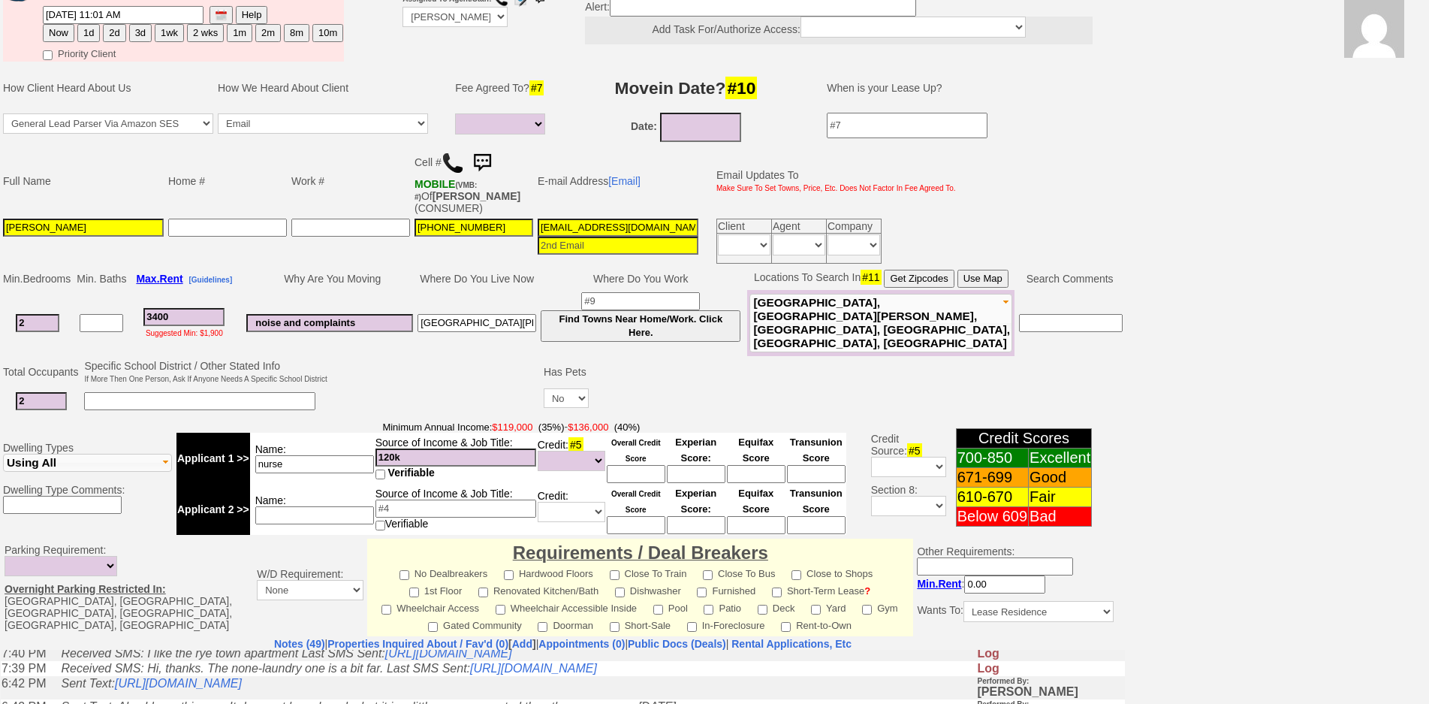
scroll to position [75, 0]
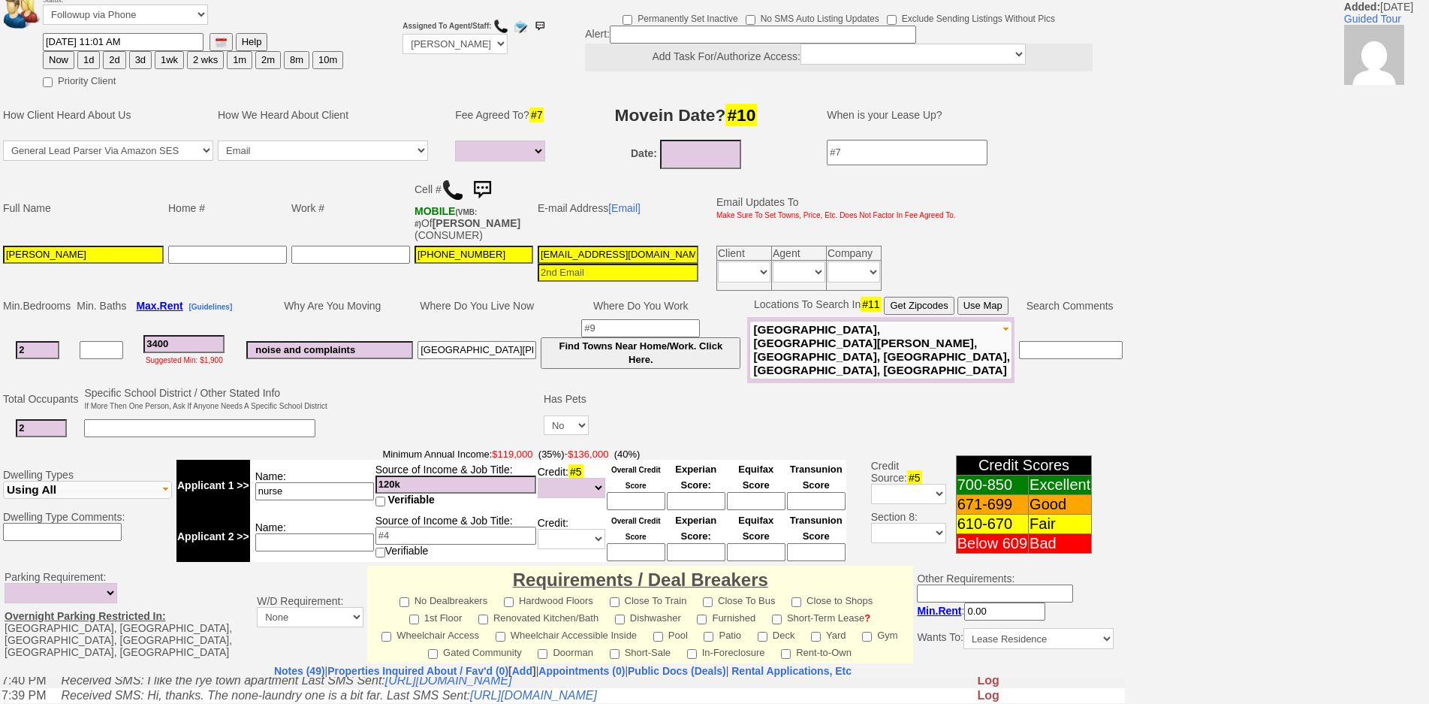
click at [483, 188] on img at bounding box center [482, 190] width 30 height 30
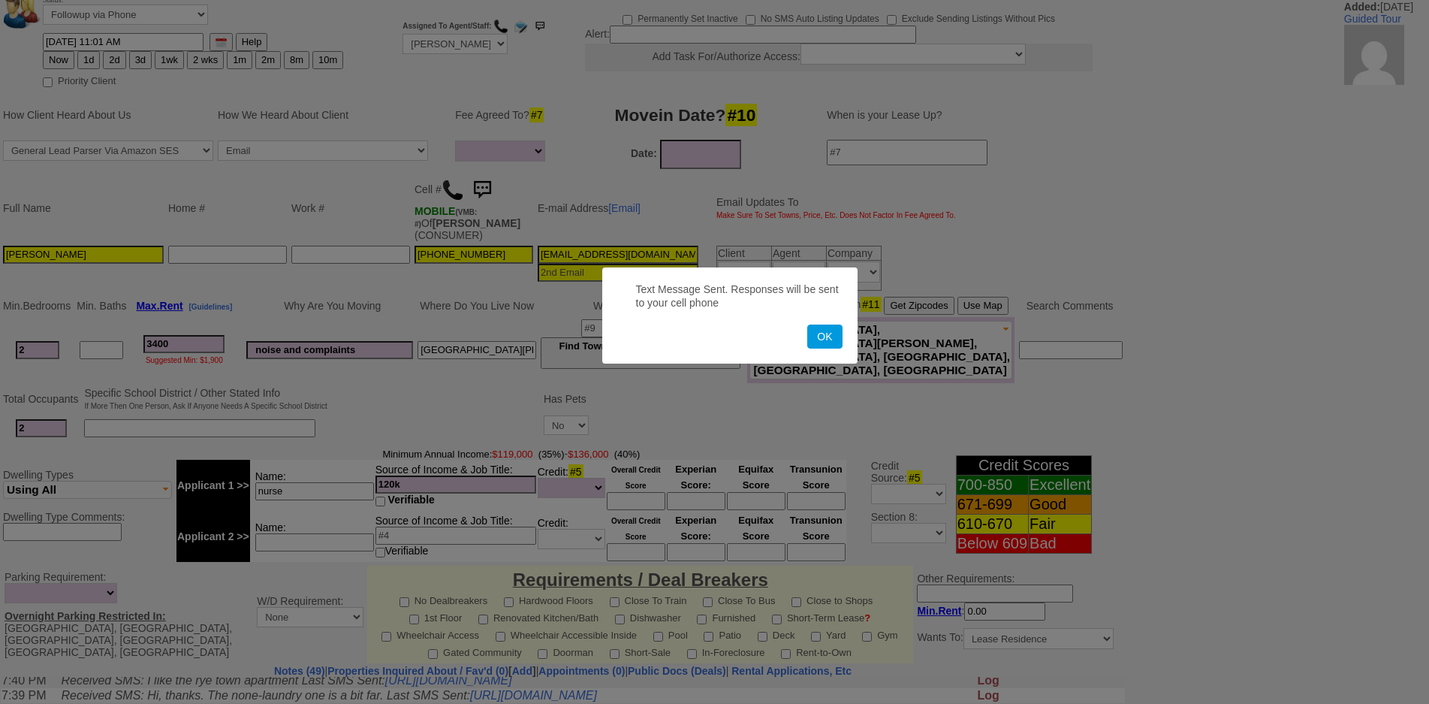
click at [807, 324] on button "OK" at bounding box center [824, 336] width 35 height 24
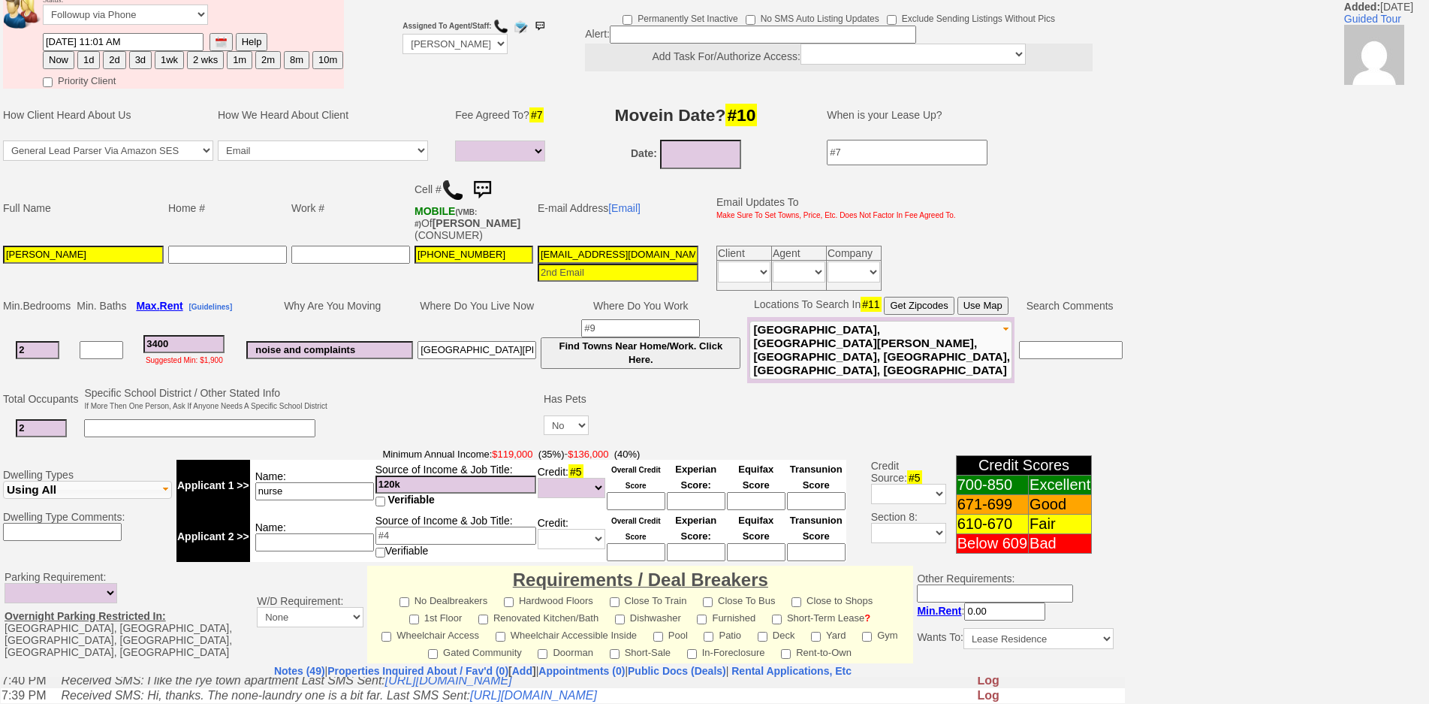
click at [473, 179] on img at bounding box center [482, 190] width 30 height 30
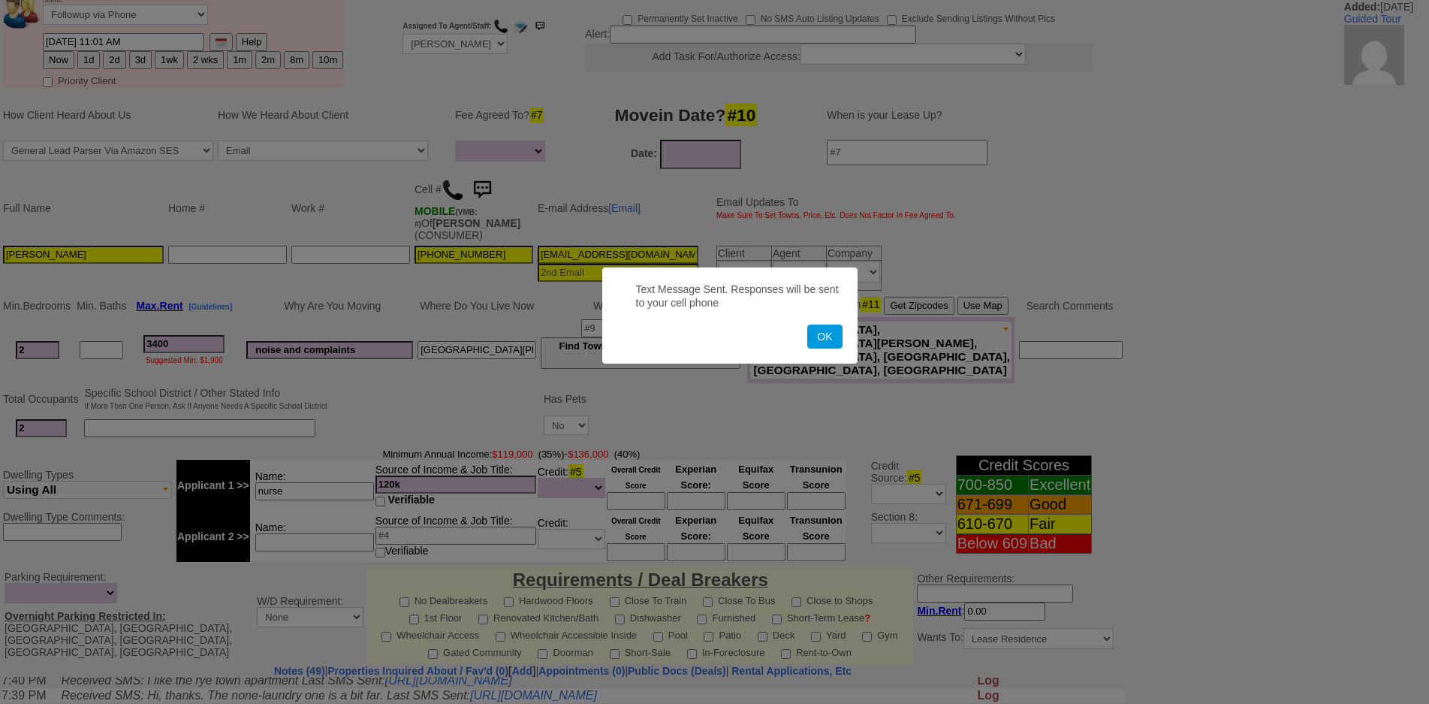
click at [807, 324] on button "OK" at bounding box center [824, 336] width 35 height 24
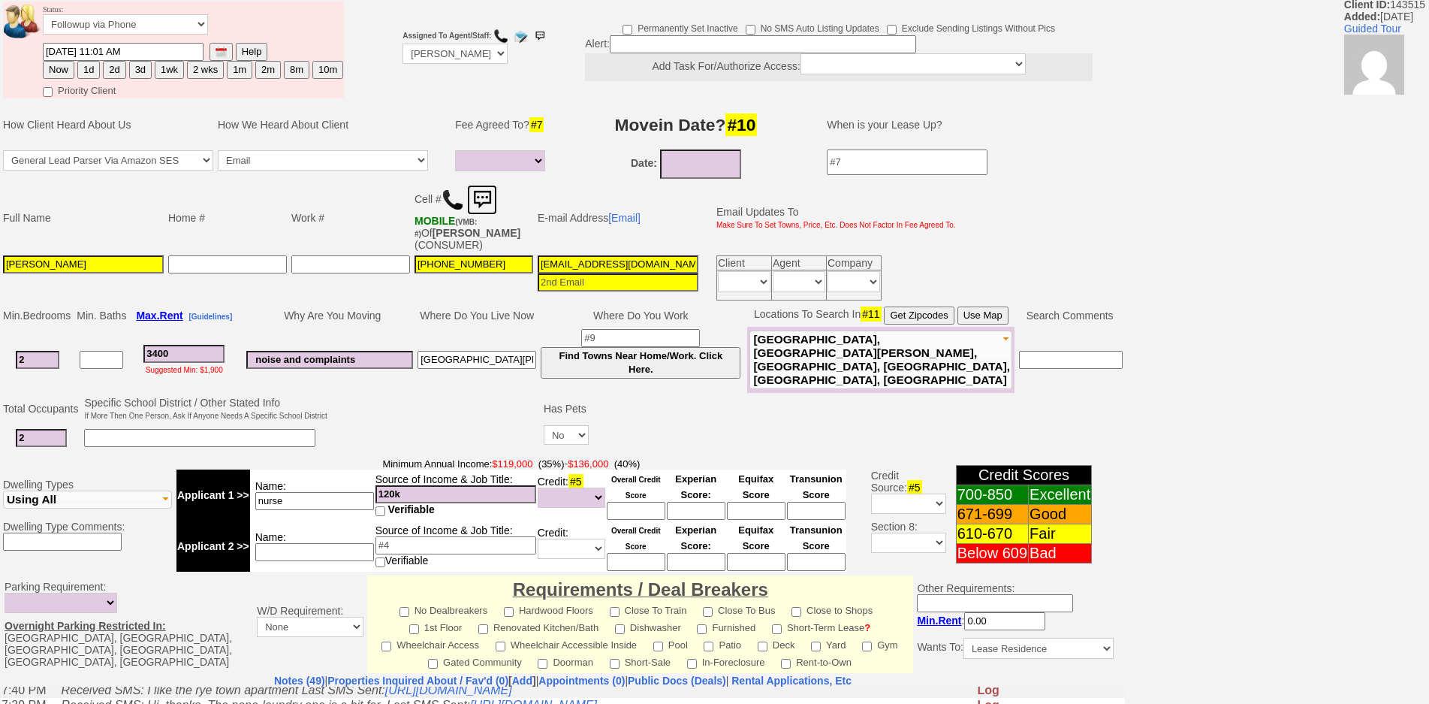
scroll to position [0, 0]
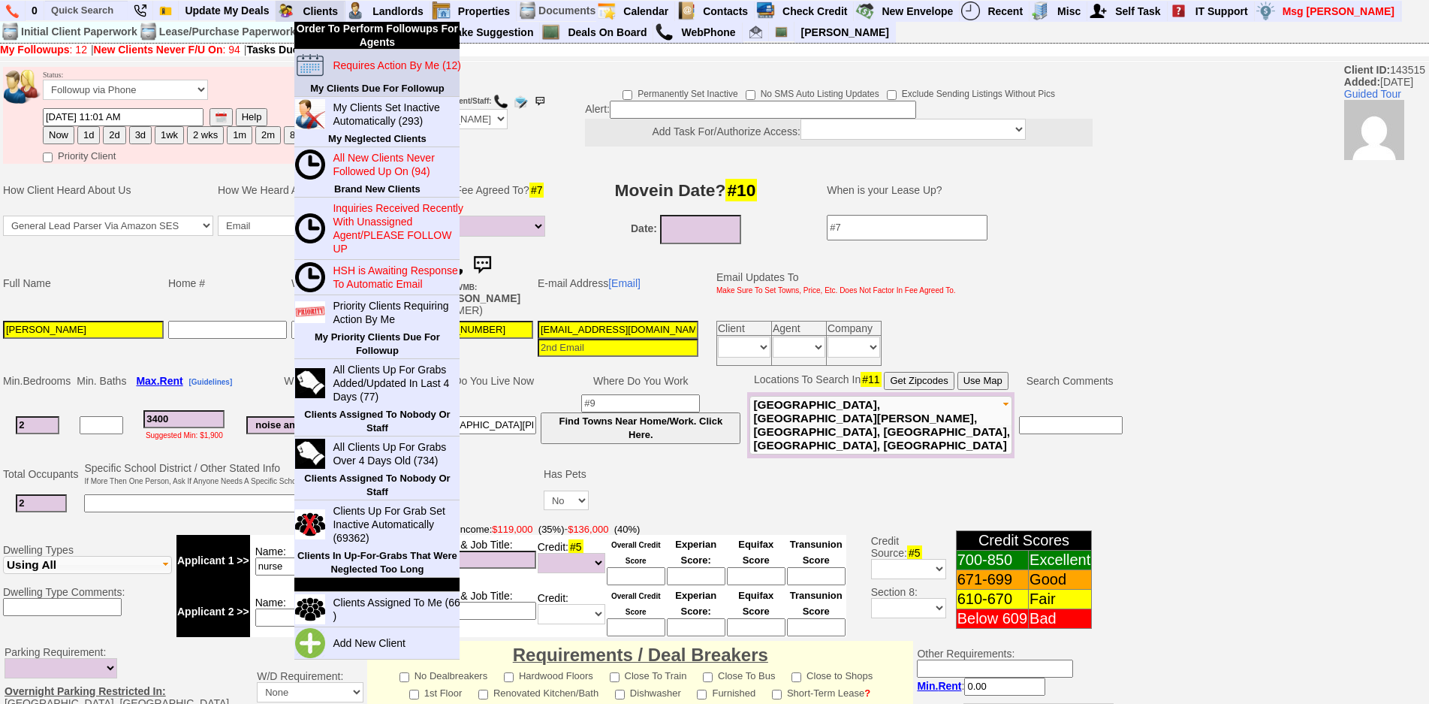
click at [362, 65] on blink "Requires Action By Me (12)" at bounding box center [397, 65] width 128 height 12
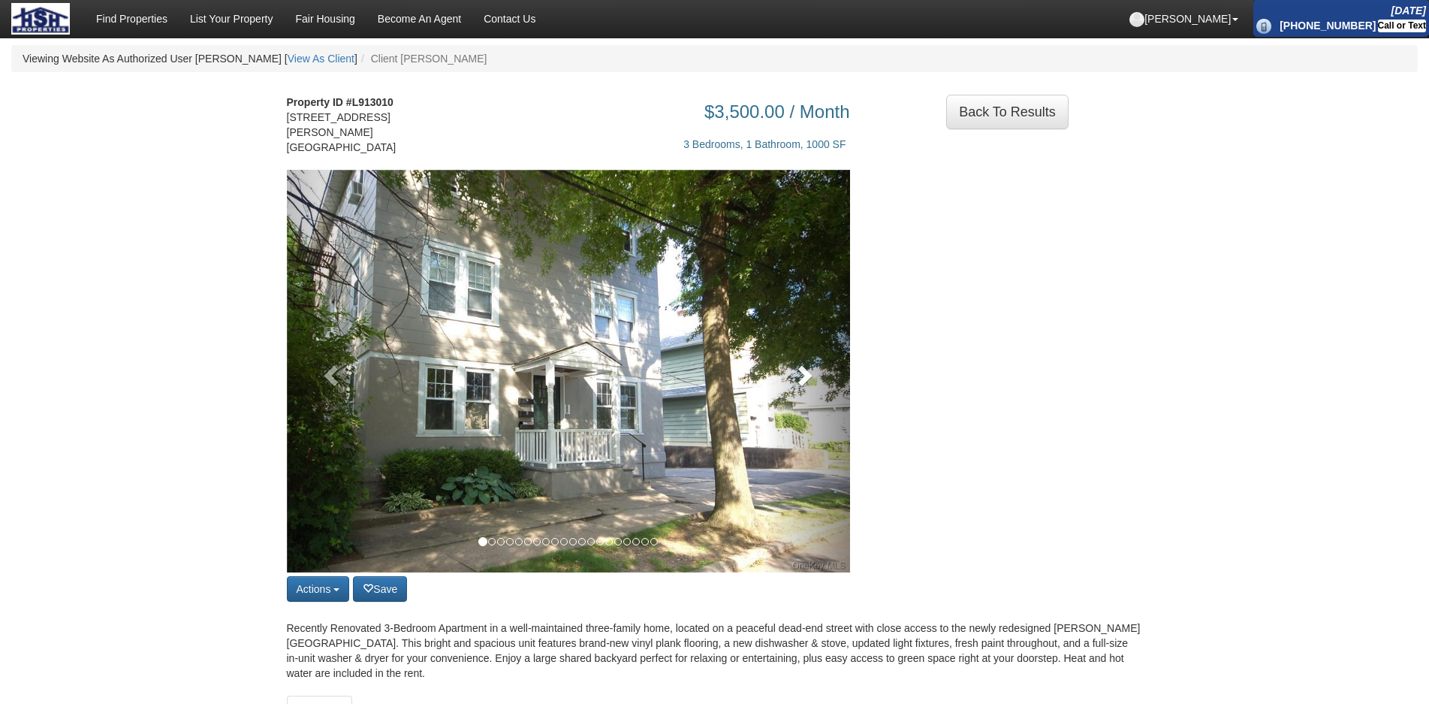
click at [792, 366] on span at bounding box center [803, 374] width 23 height 23
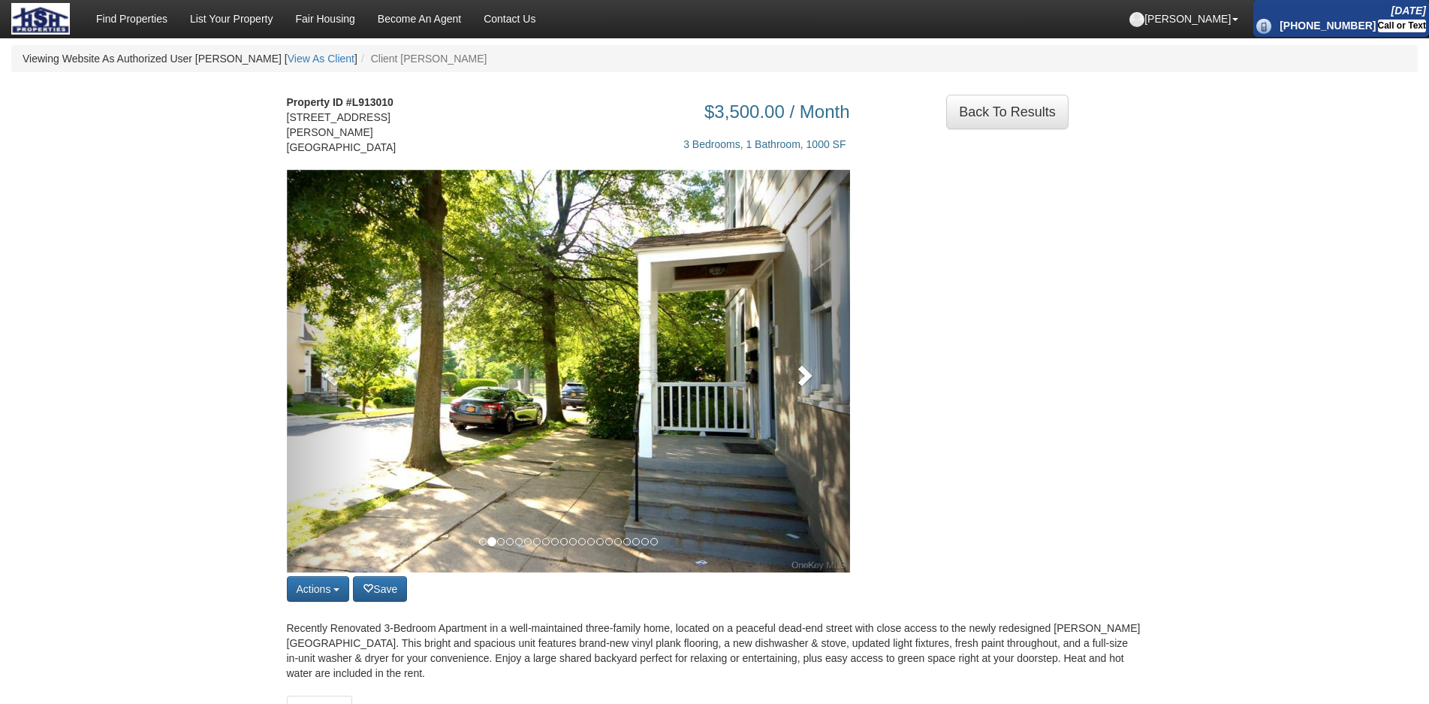
click at [804, 371] on span at bounding box center [803, 374] width 23 height 23
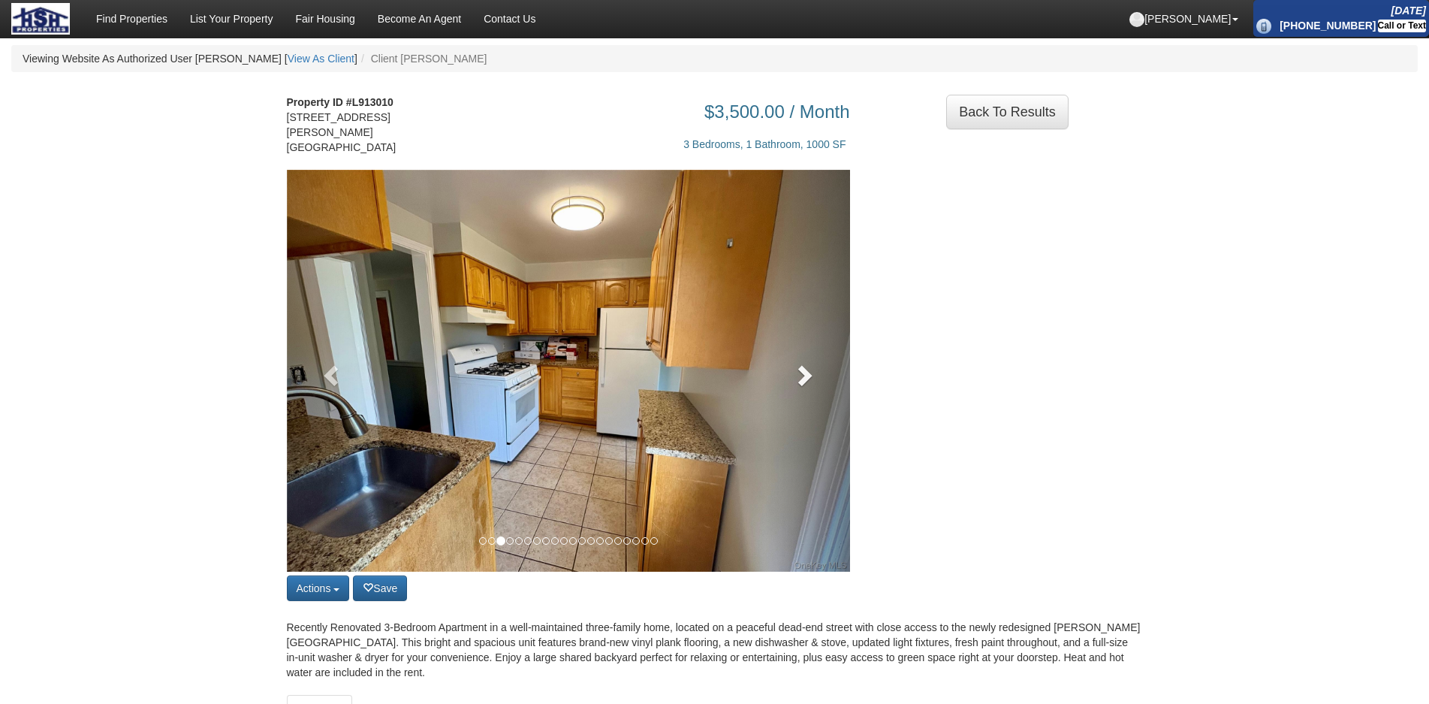
click at [804, 371] on span at bounding box center [803, 374] width 23 height 23
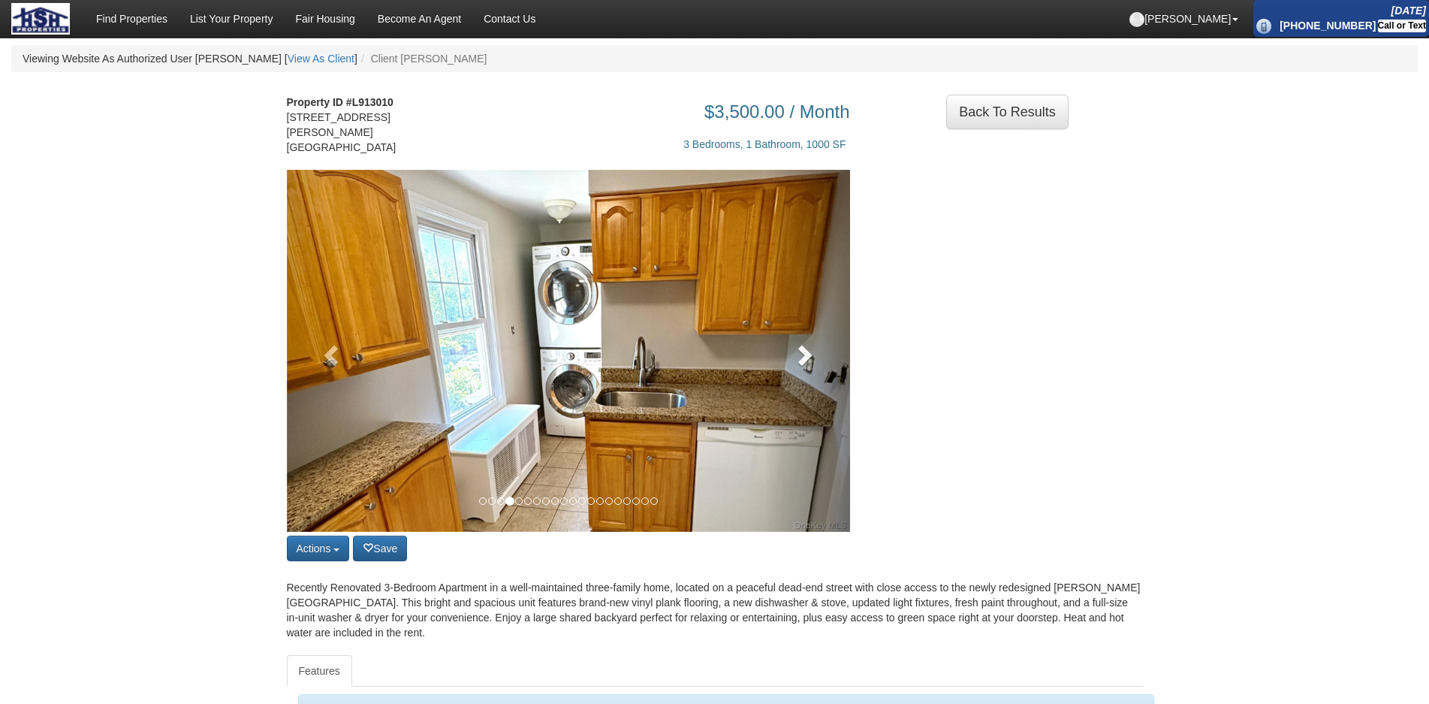
click at [804, 371] on link at bounding box center [807, 351] width 85 height 362
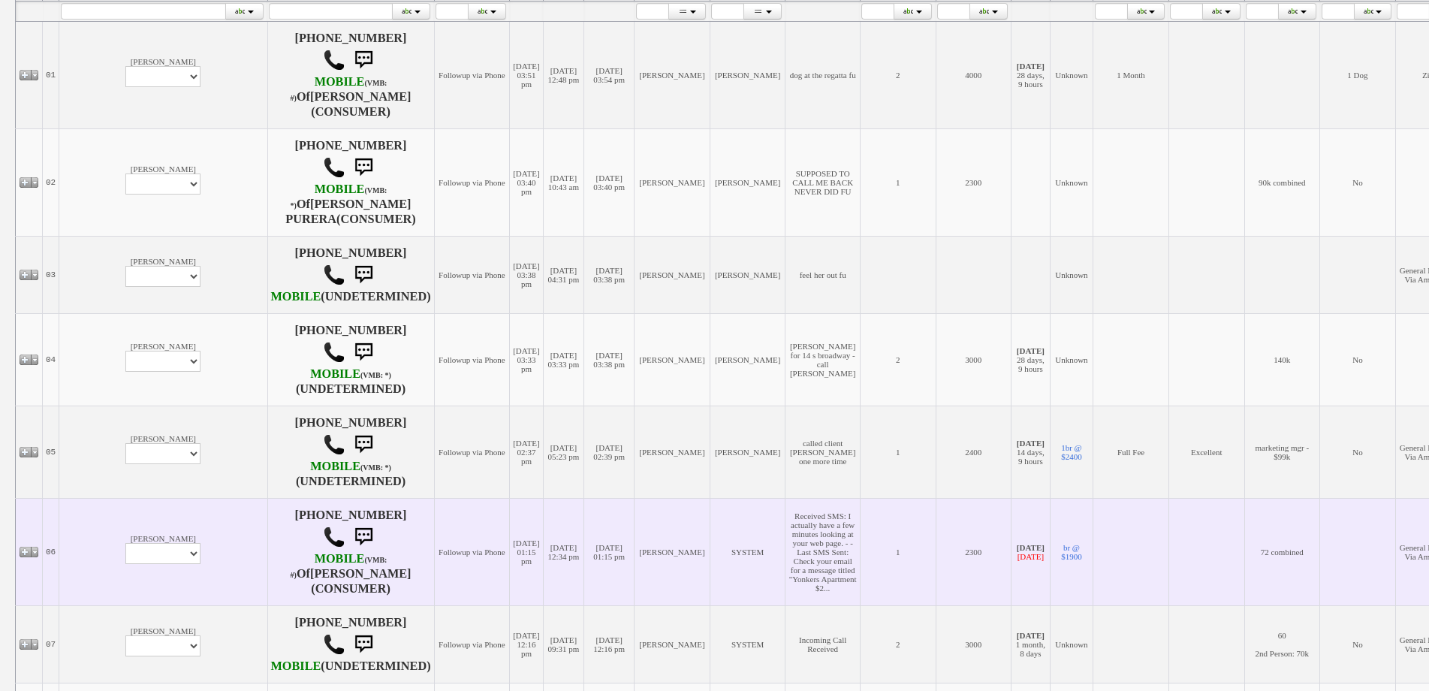
scroll to position [375, 0]
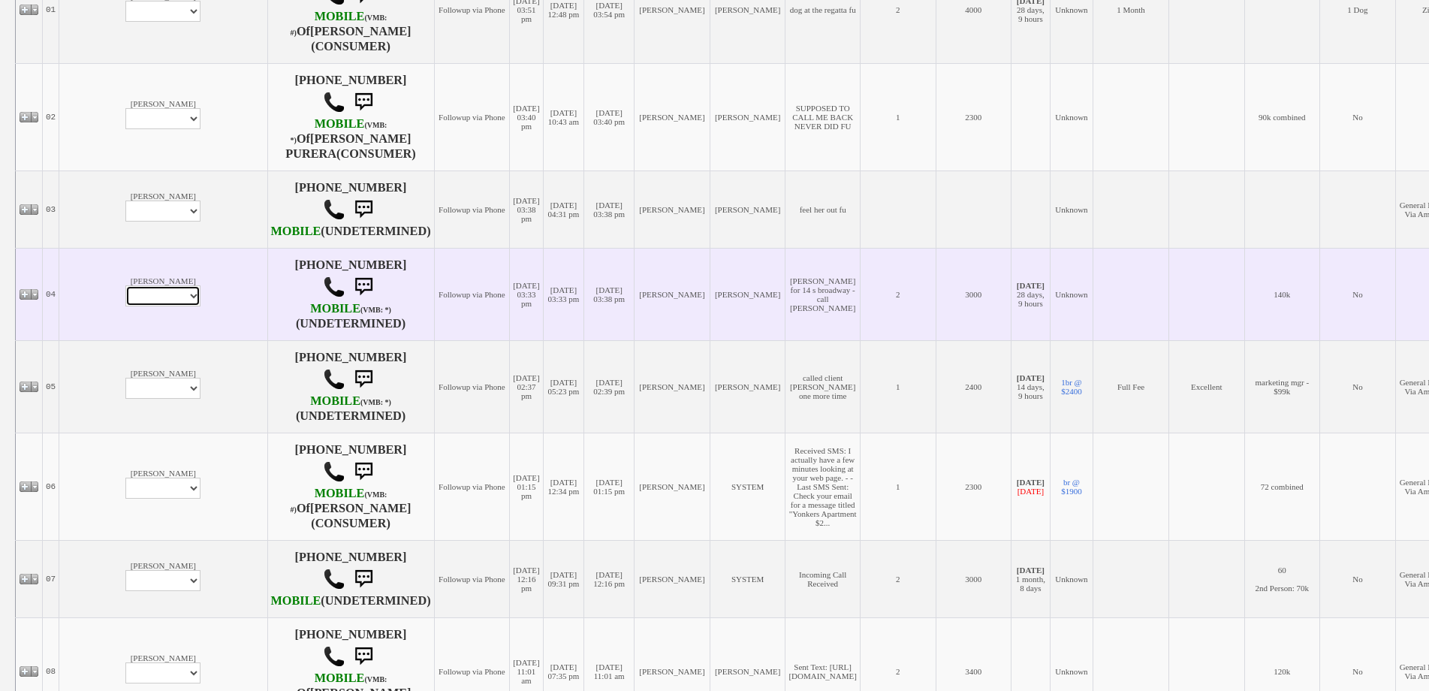
click at [125, 306] on select "Profile Edit Print Closed Deals" at bounding box center [162, 295] width 75 height 21
select select "ChangeURL,/crm/custom/edit_client_form.php?redirect=%2Fcrm%2Fclients.php&id=167…"
click at [125, 296] on select "Profile Edit Print Closed Deals" at bounding box center [162, 295] width 75 height 21
select select
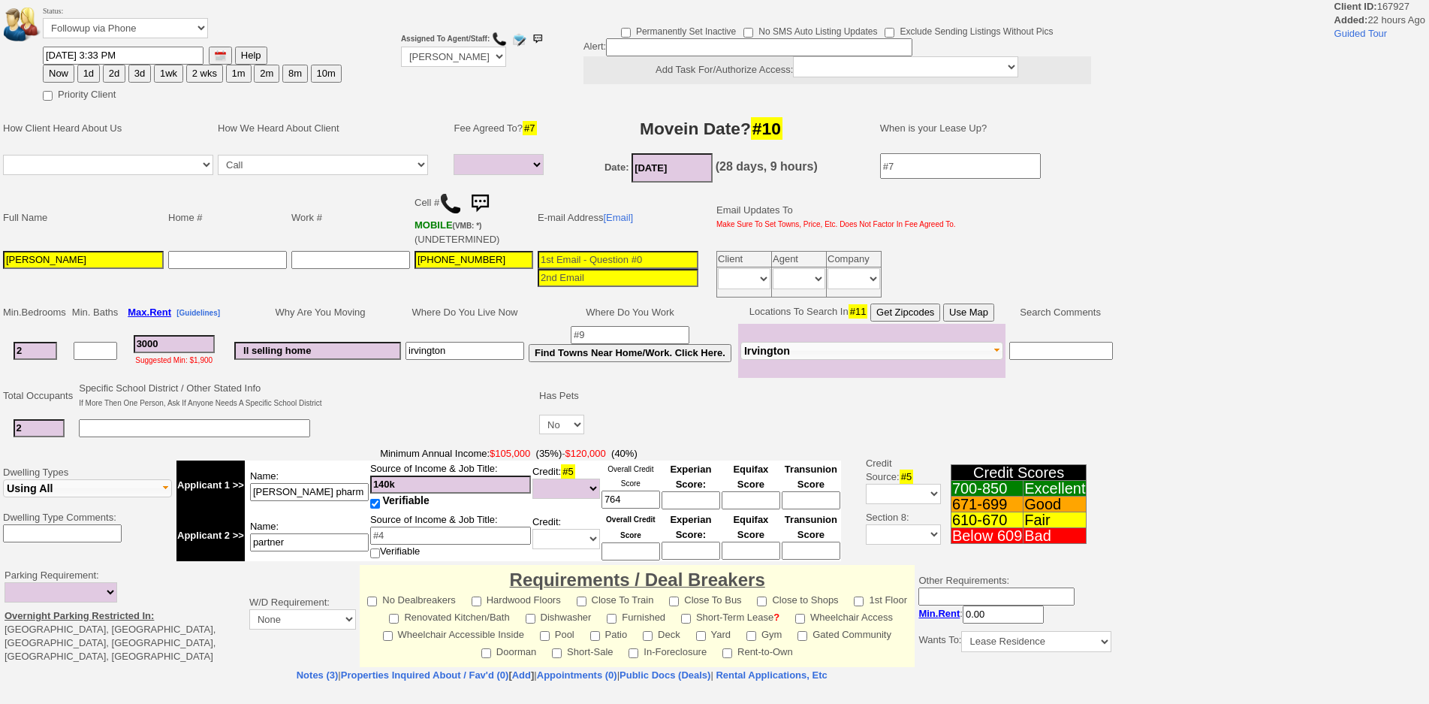
select select
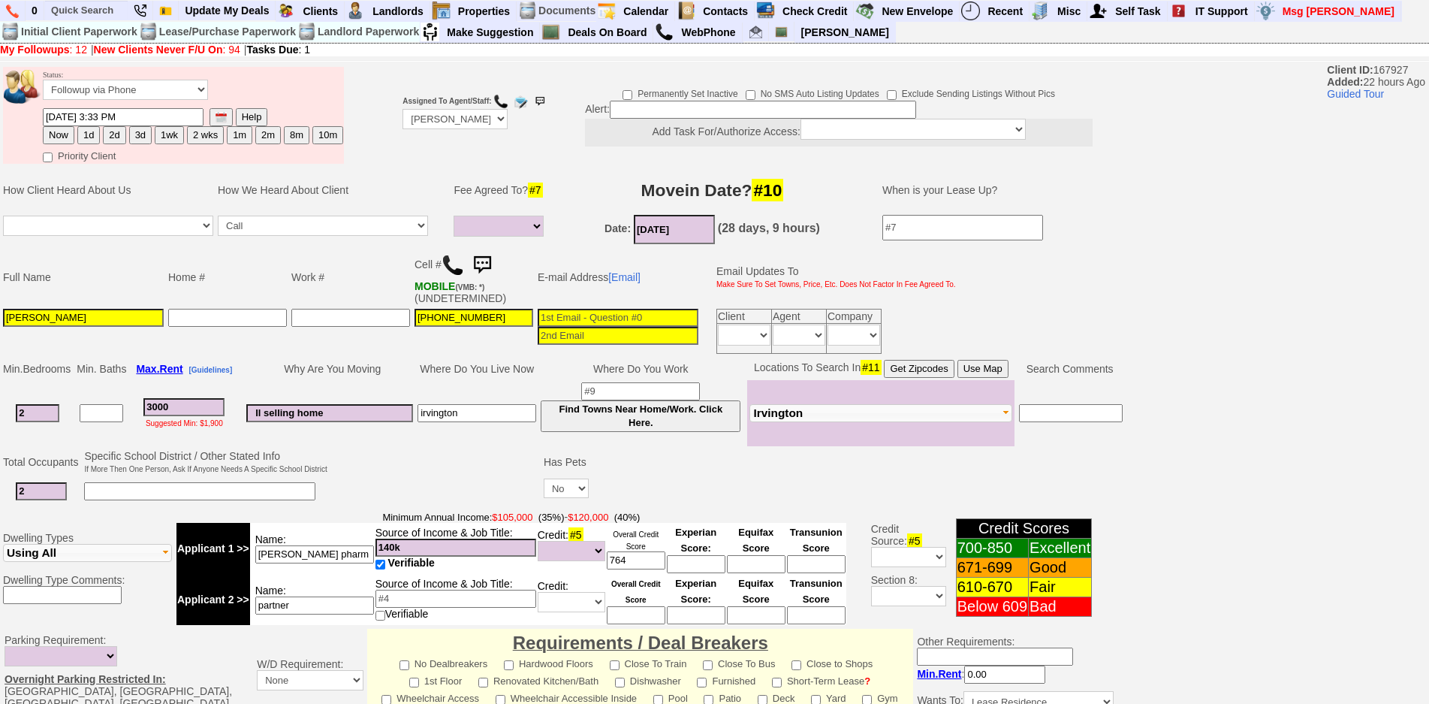
click at [456, 261] on img at bounding box center [453, 265] width 23 height 23
click at [89, 15] on input "text" at bounding box center [86, 10] width 83 height 19
click at [106, 10] on input "aaron" at bounding box center [86, 10] width 83 height 19
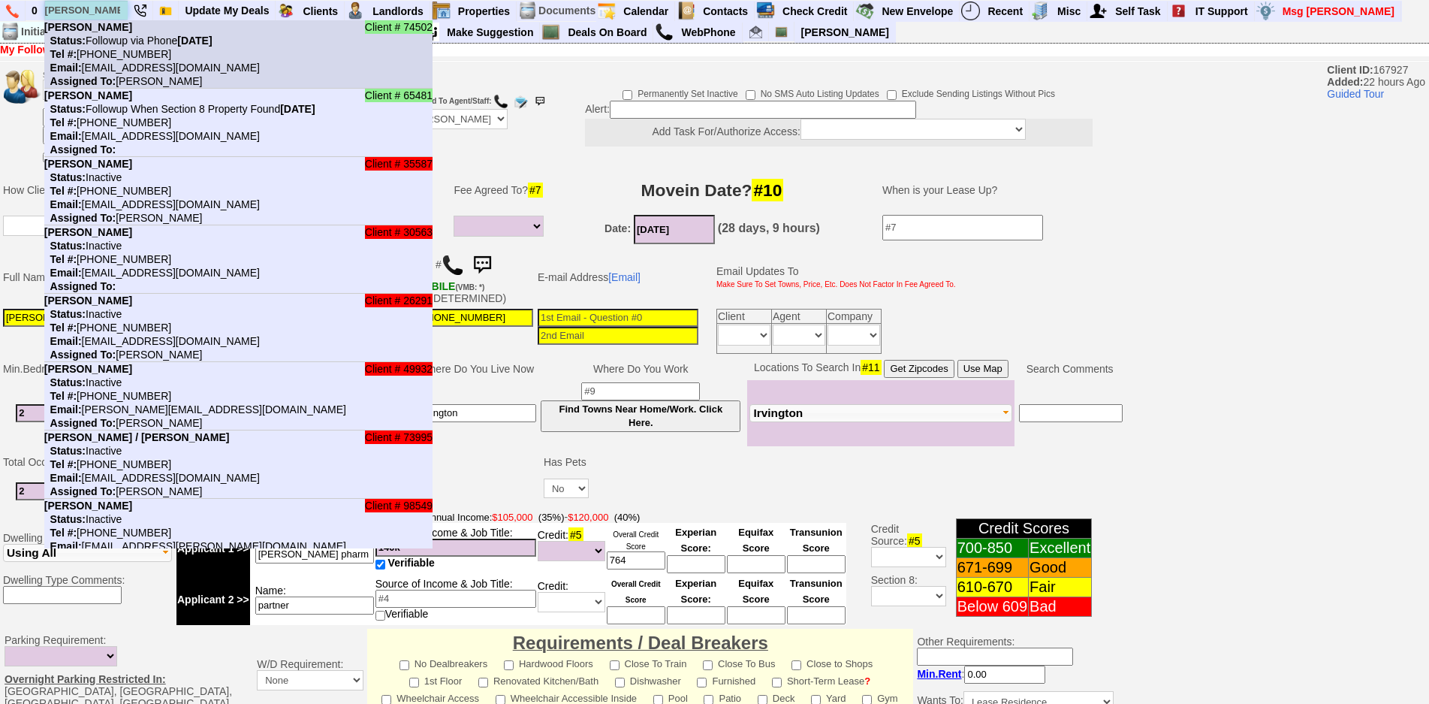
type input "aaron"
click at [118, 32] on li "Client # 74502 Aaron Wilhelm Status: Followup via Phone Friday, September 19th,…" at bounding box center [238, 54] width 388 height 68
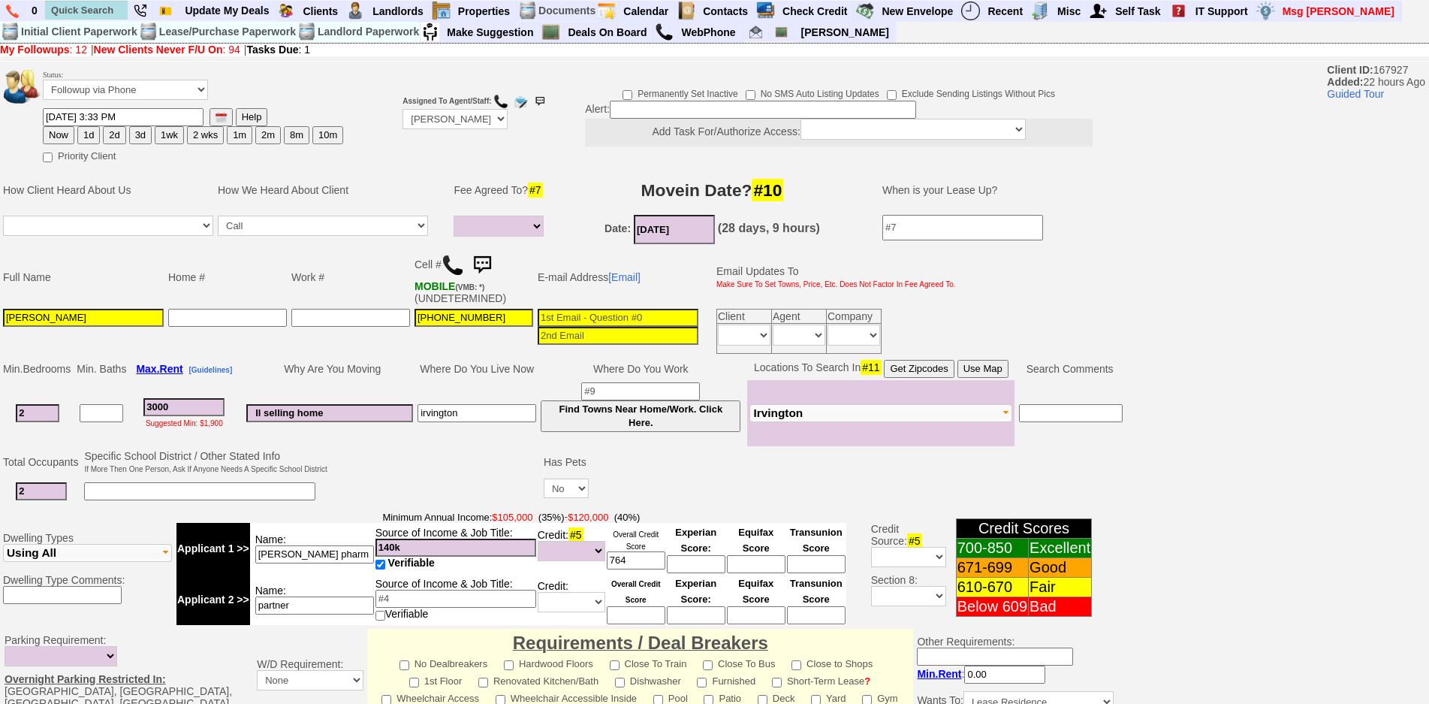
click at [86, 136] on button "1d" at bounding box center [88, 135] width 23 height 18
type input "09/17/2025 02:18 PM"
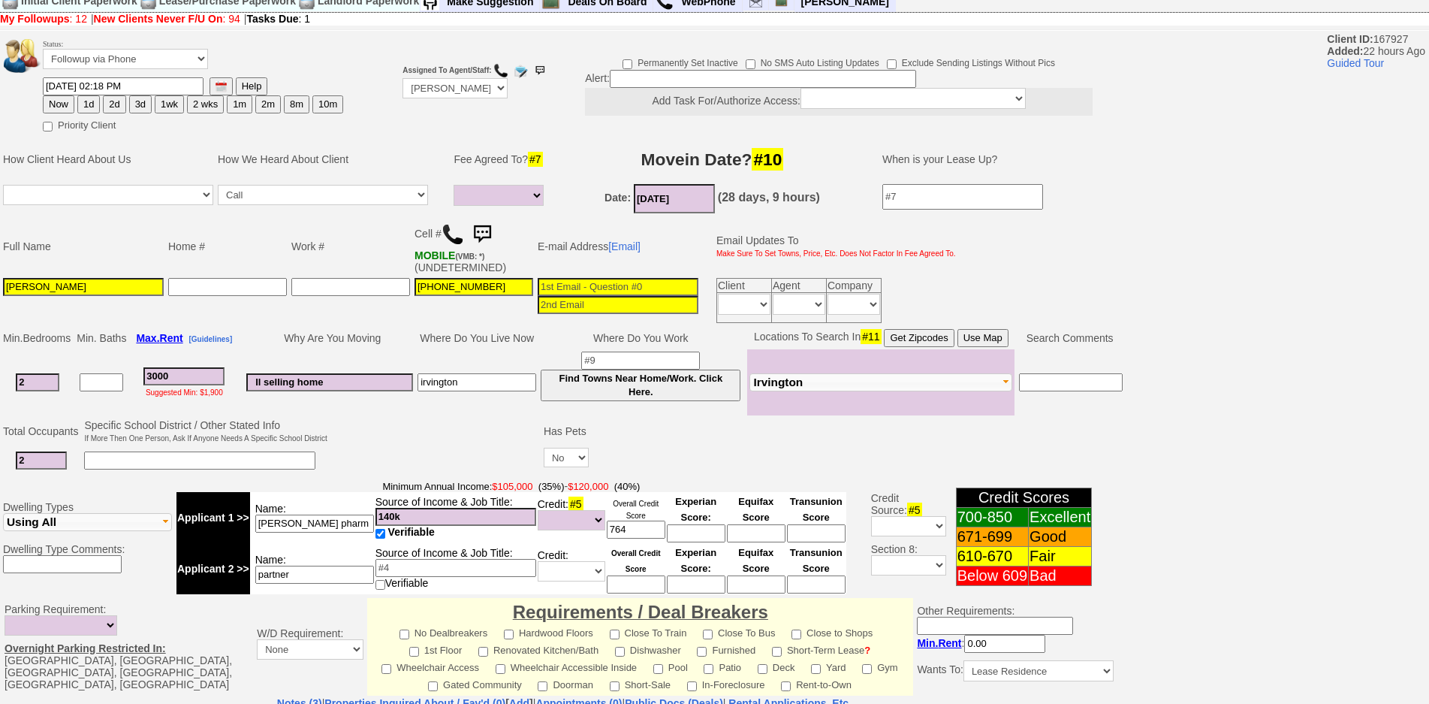
scroll to position [399, 0]
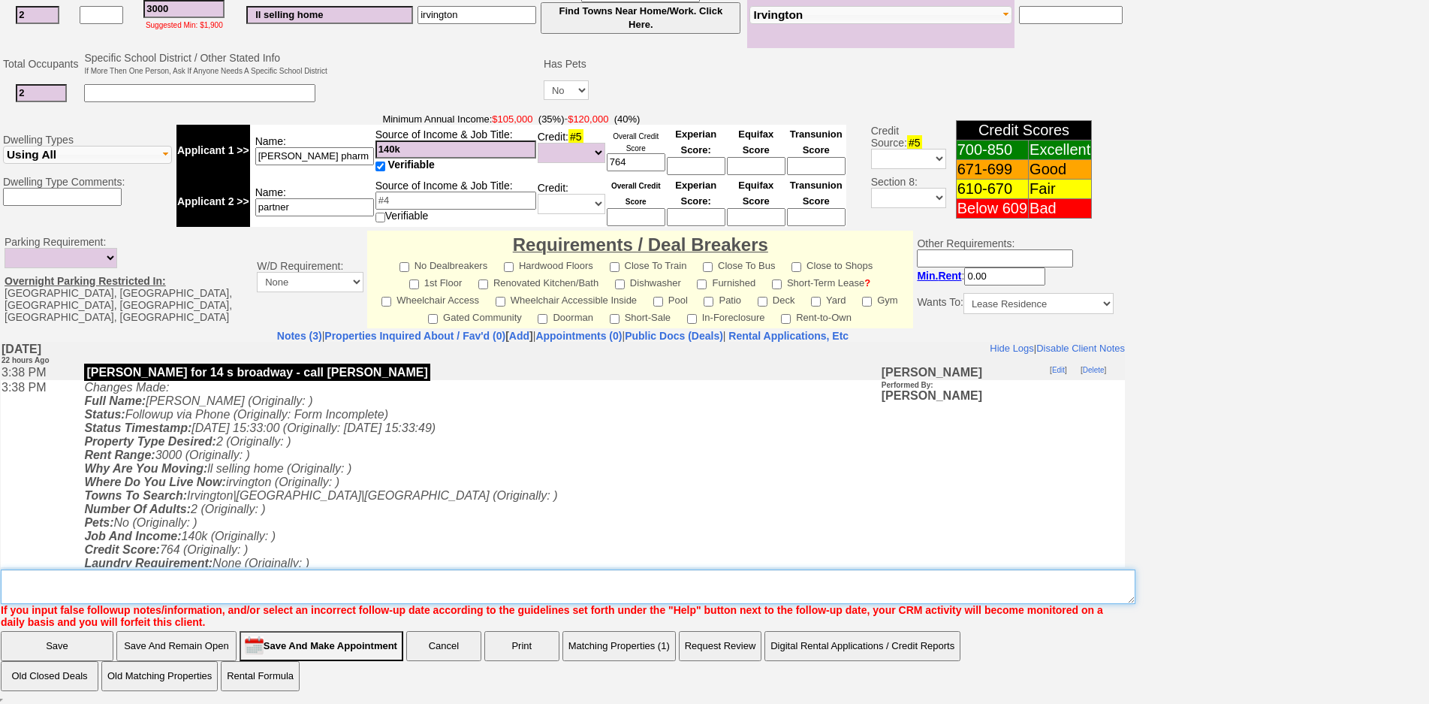
click at [612, 577] on textarea "Insert New Note Here" at bounding box center [568, 586] width 1135 height 35
type textarea "fu"
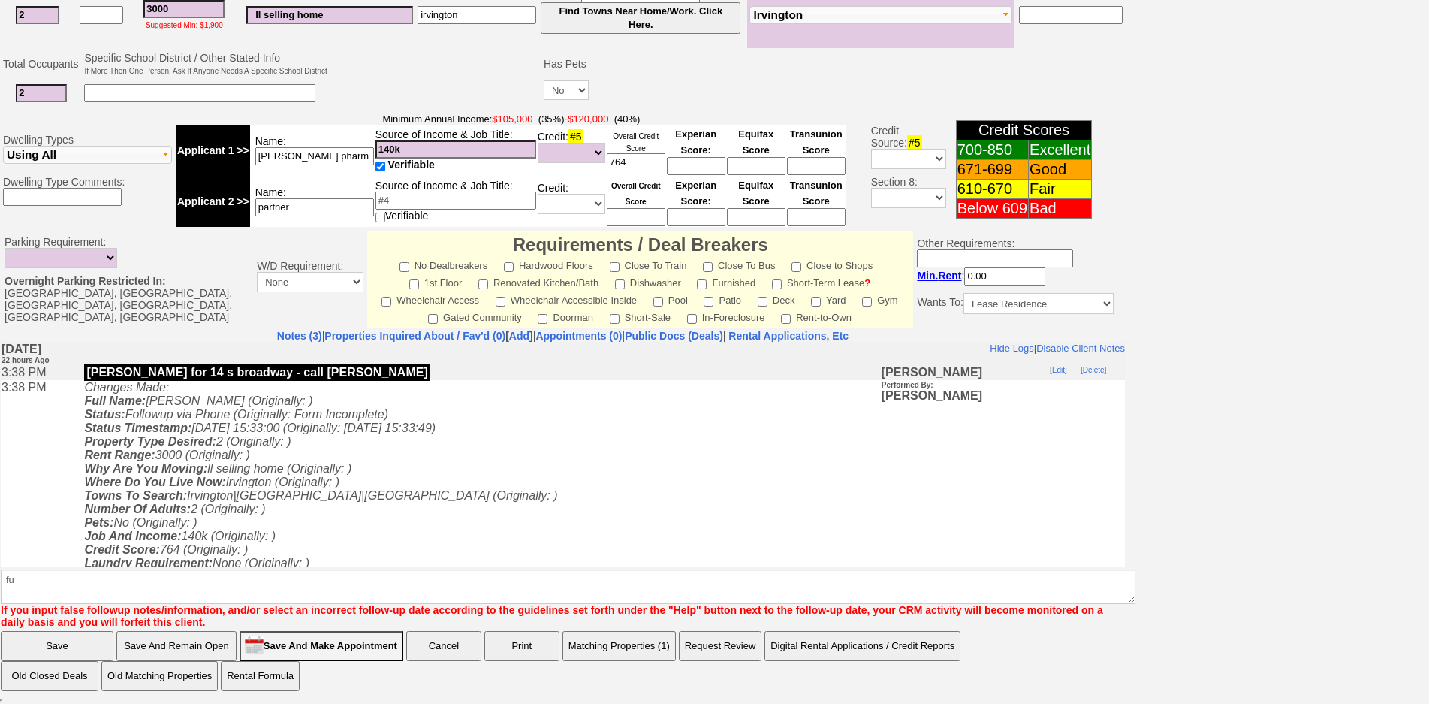
scroll to position [324, 0]
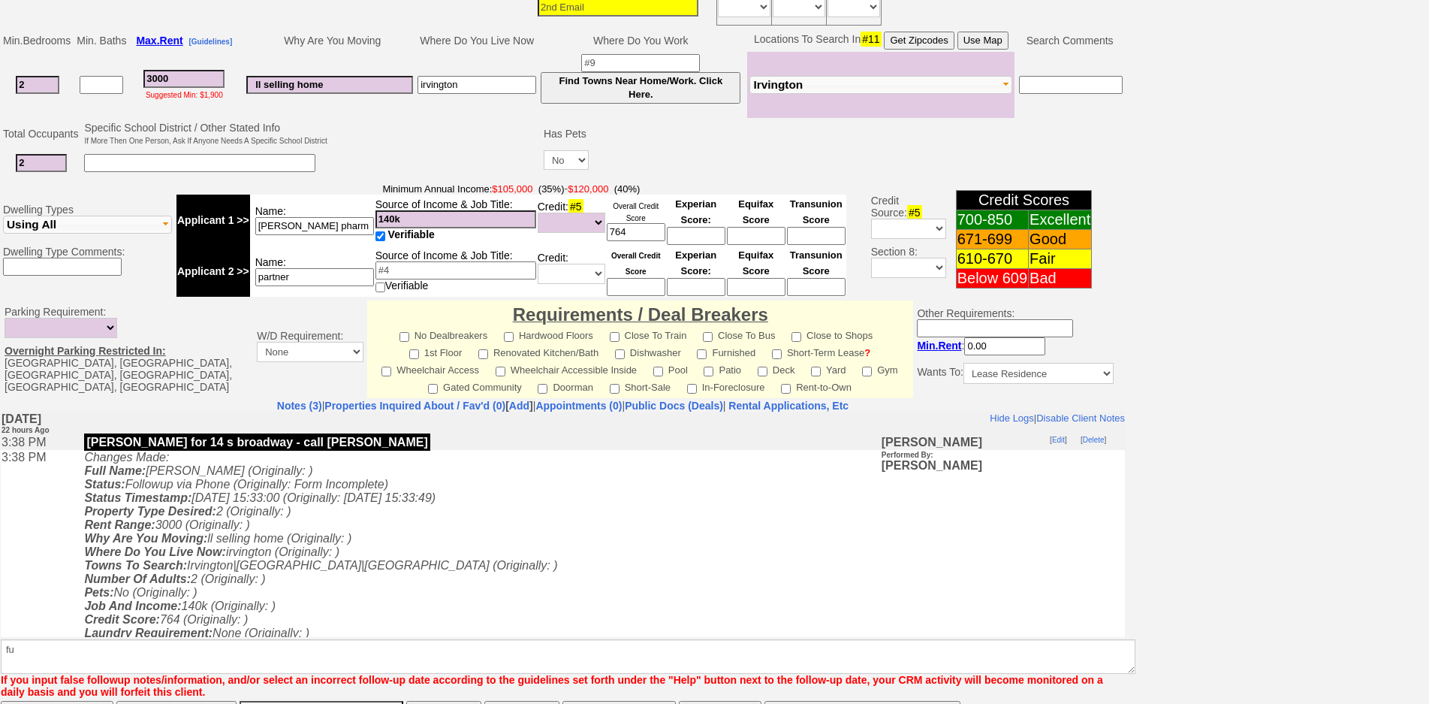
click input "Save" at bounding box center [57, 716] width 113 height 30
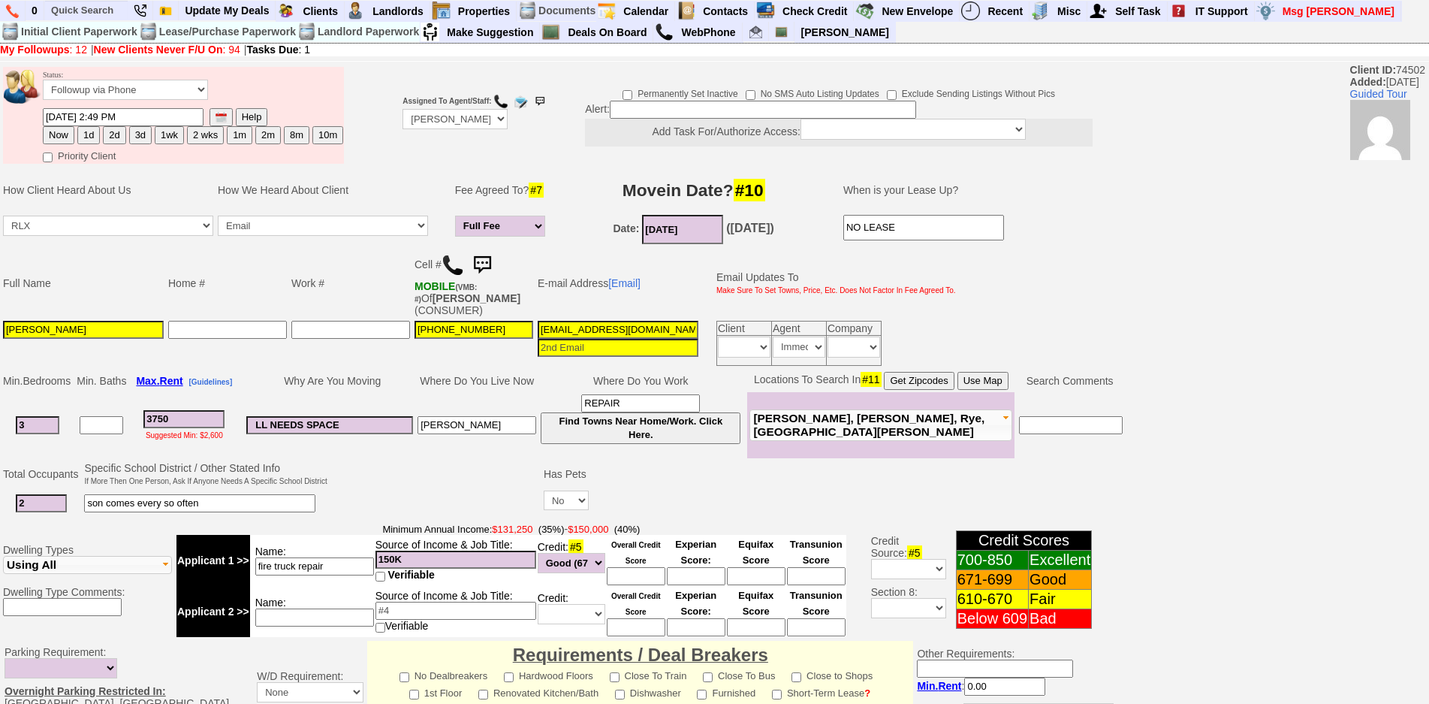
click at [495, 256] on img at bounding box center [482, 265] width 30 height 30
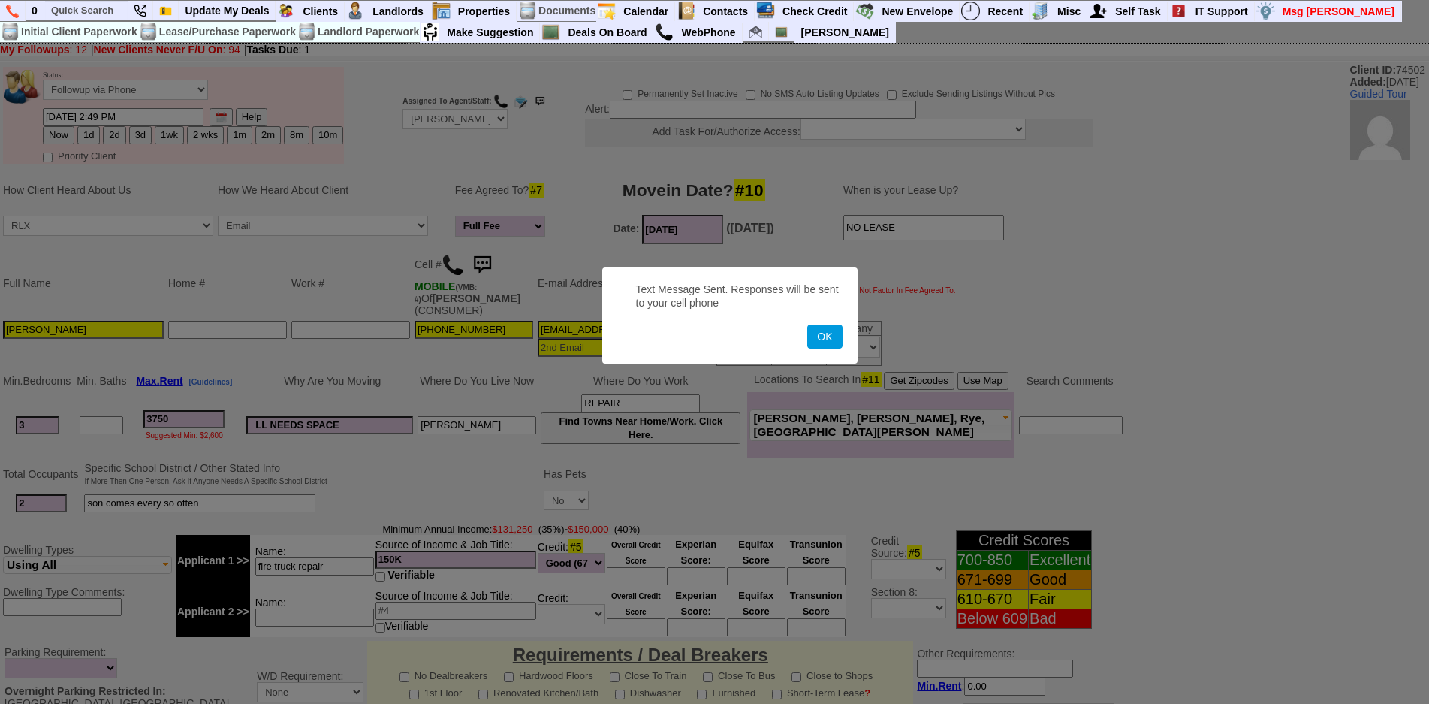
click at [807, 324] on button "OK" at bounding box center [824, 336] width 35 height 24
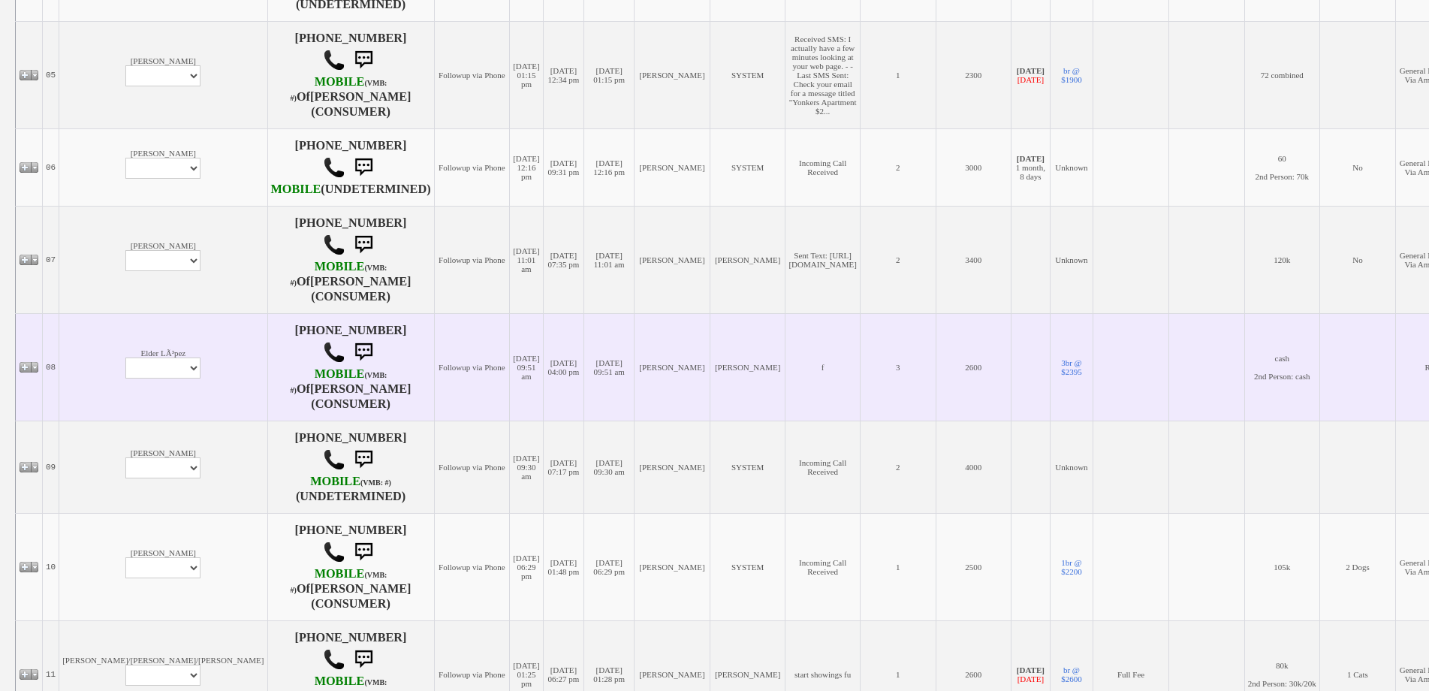
scroll to position [713, 0]
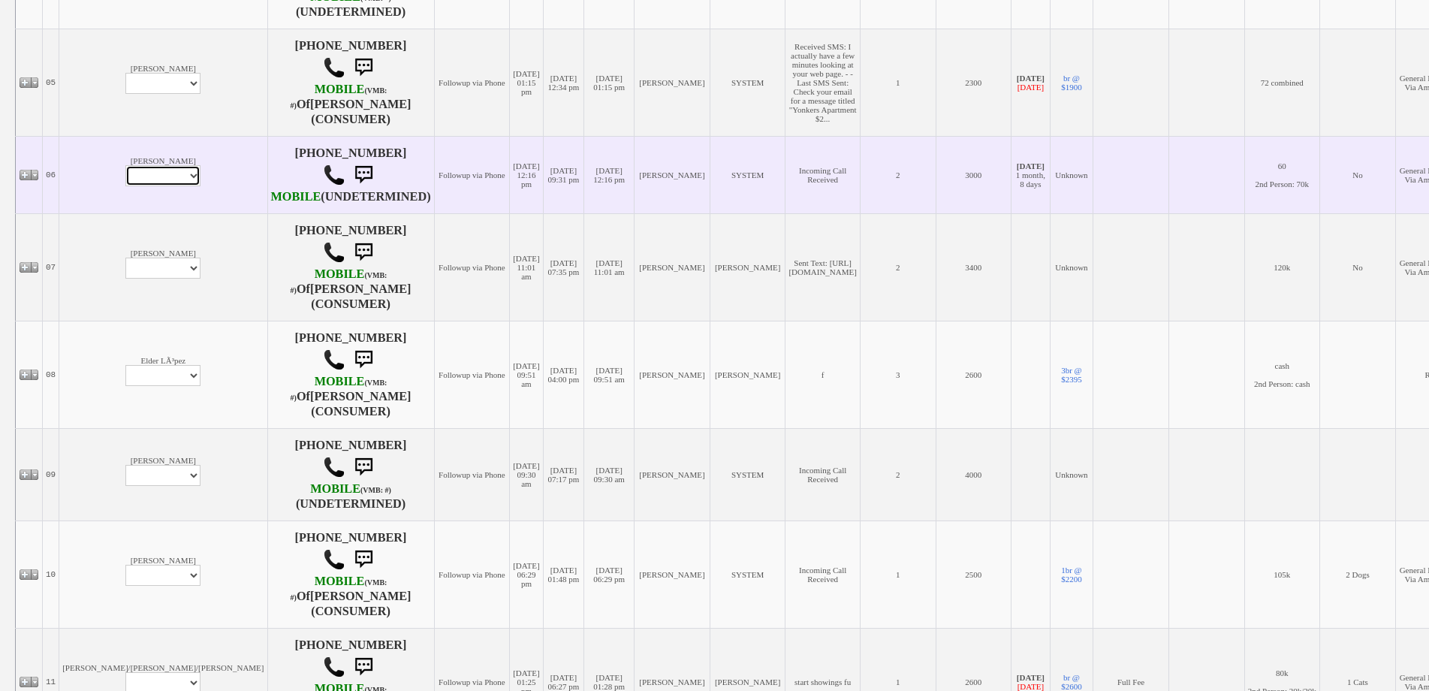
click at [125, 186] on select "Profile Edit Print Email Externally (Will Not Be Tracked In CRM) Closed Deals" at bounding box center [162, 175] width 75 height 21
click at [114, 148] on td "Laura Alarcón Profile Edit Print Email Externally (Will Not Be Tracked In CRM) …" at bounding box center [163, 174] width 208 height 77
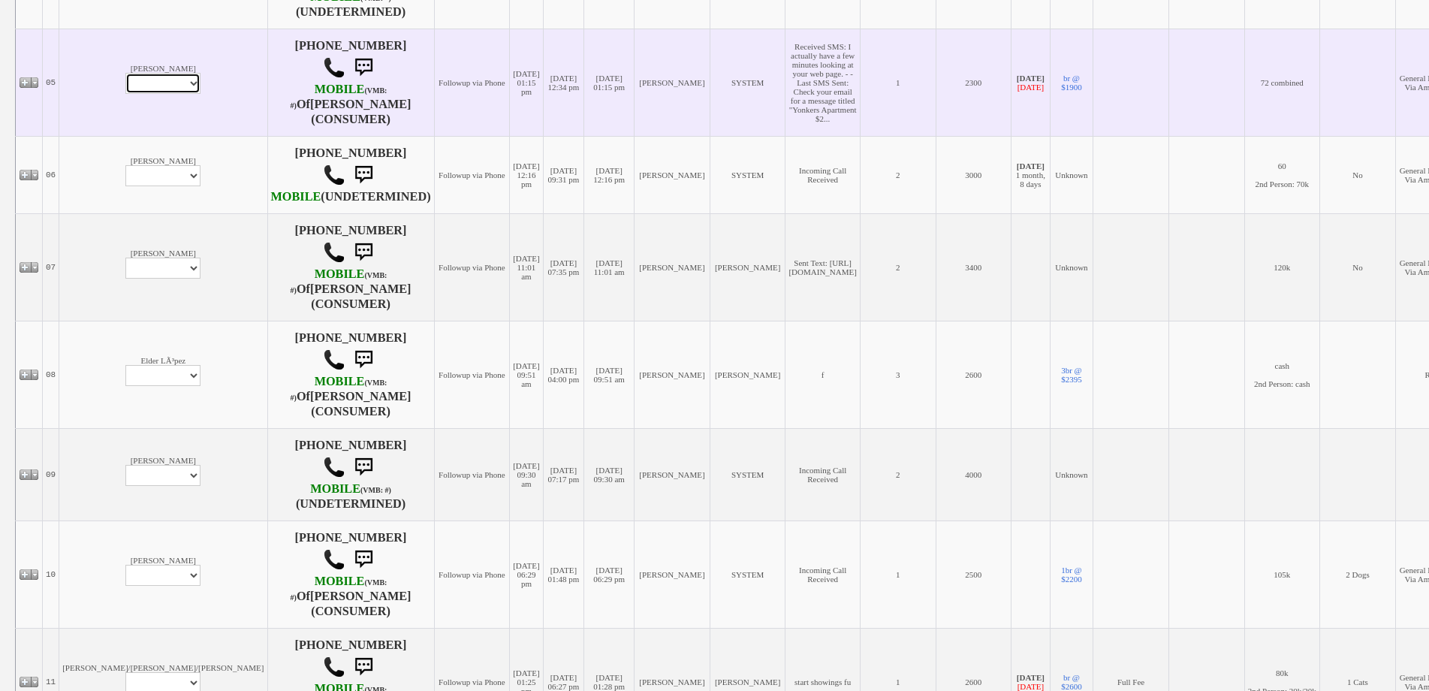
click at [125, 94] on select "Profile Edit Print Email Externally (Will Not Be Tracked In CRM) Closed Deals" at bounding box center [162, 83] width 75 height 21
select select "ChangeURL,/crm/custom/edit_client_form.php?redirect=%2Fcrm%2Fclients.php&id=166…"
click at [125, 83] on select "Profile Edit Print Email Externally (Will Not Be Tracked In CRM) Closed Deals" at bounding box center [162, 83] width 75 height 21
select select
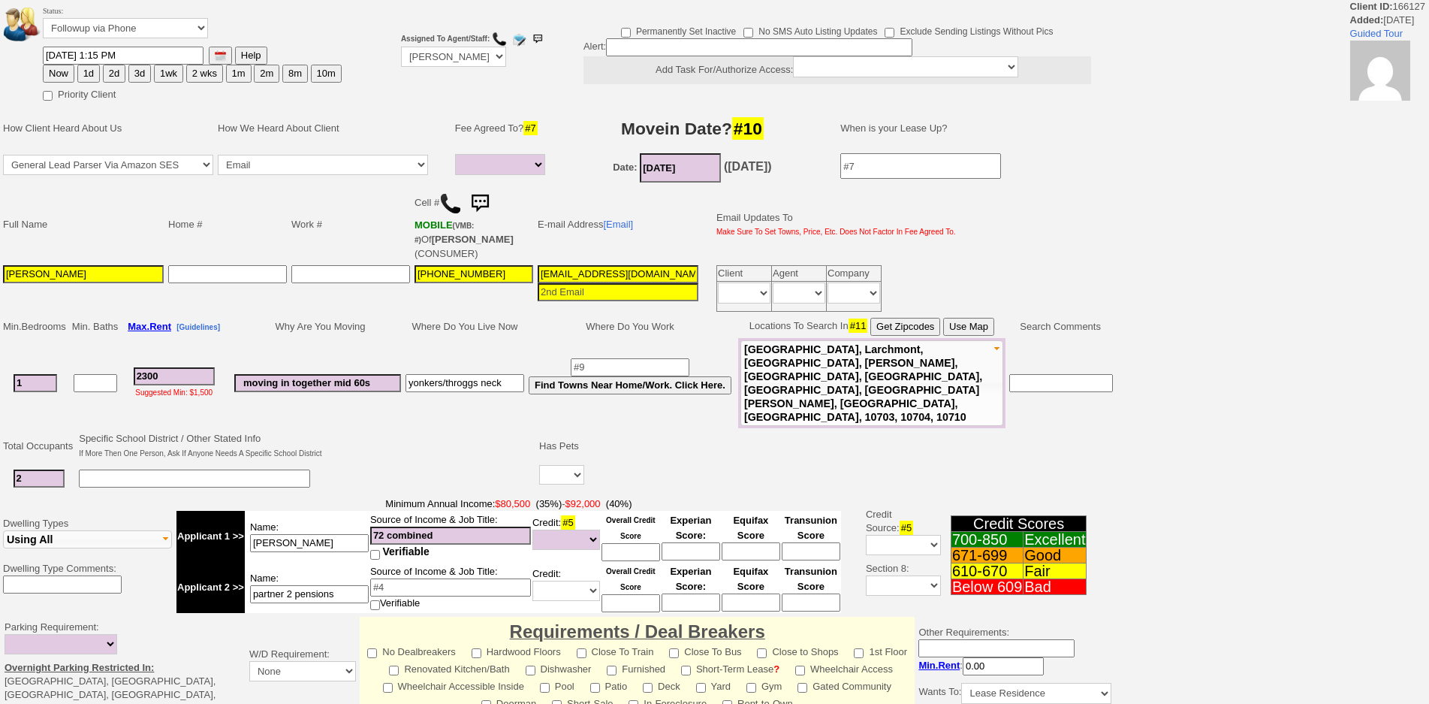
select select
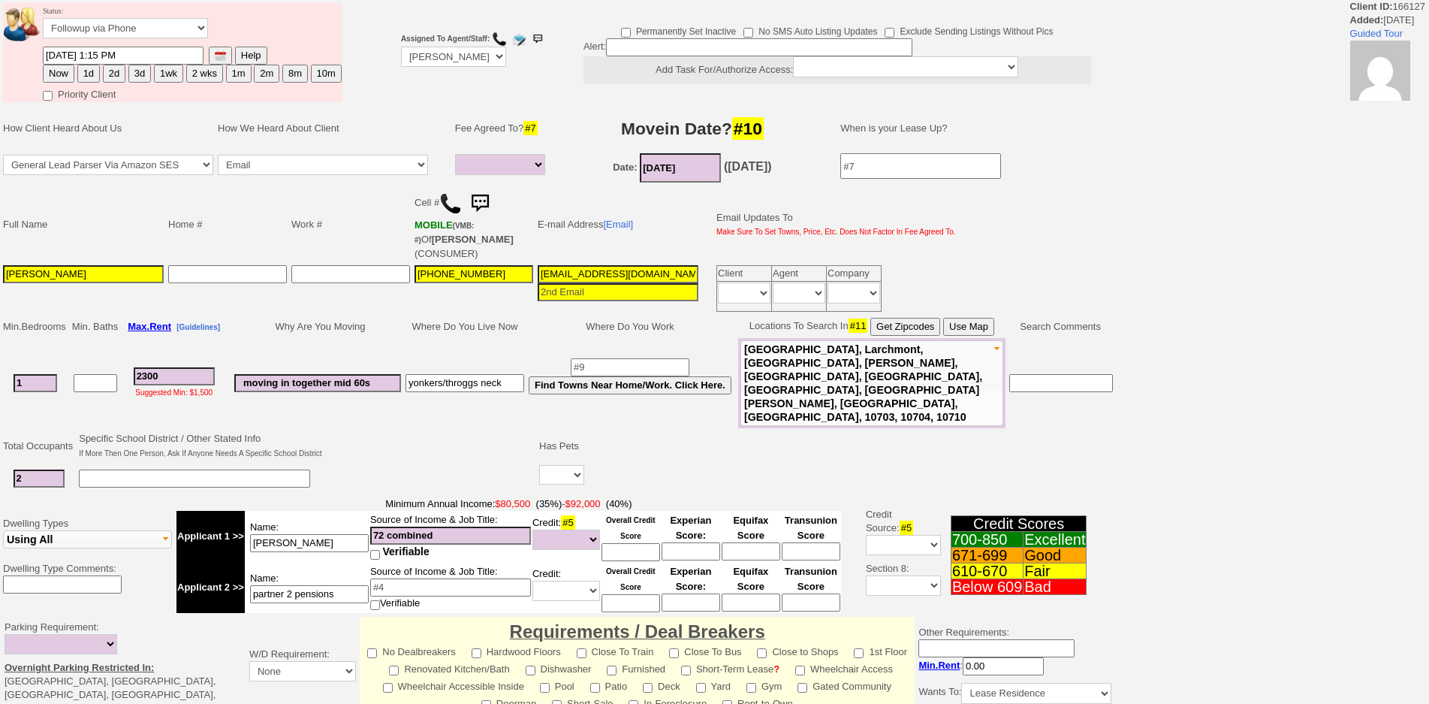
click at [986, 323] on button "Use Map" at bounding box center [968, 327] width 51 height 18
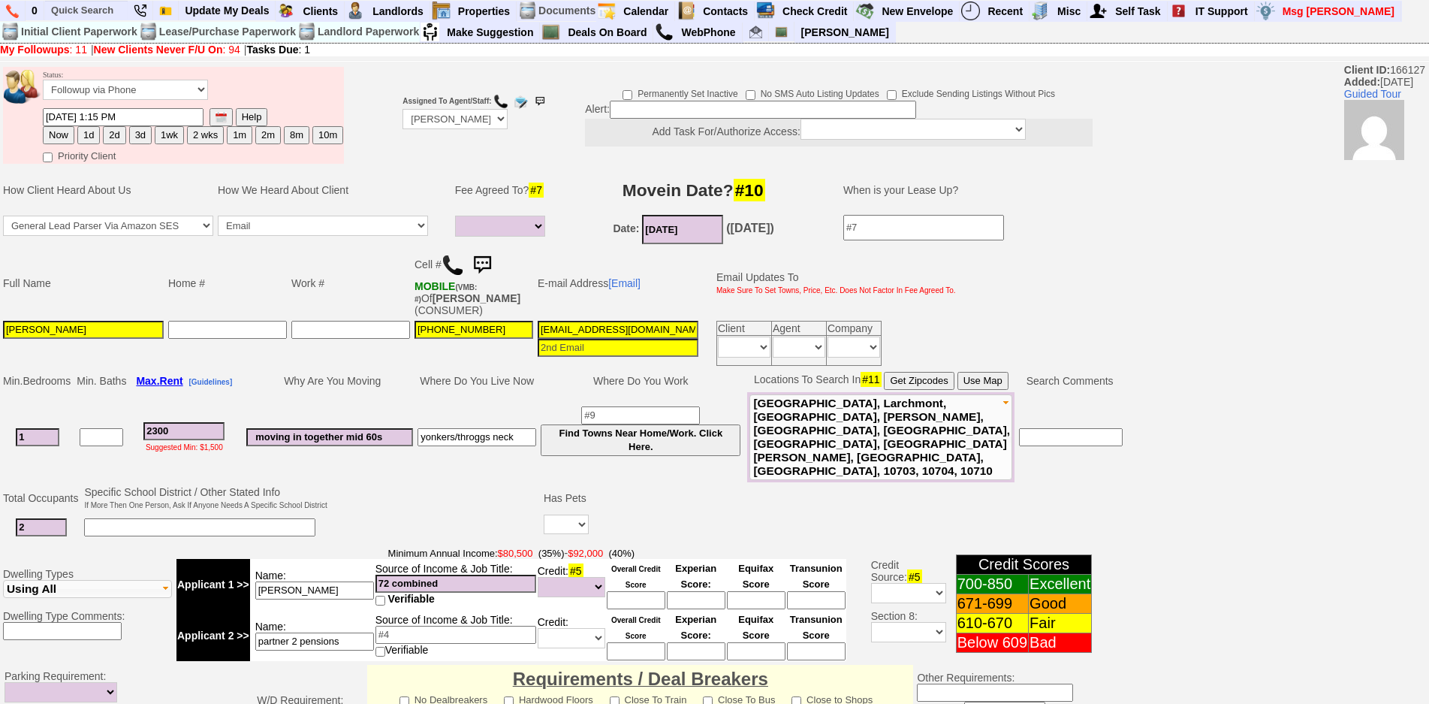
click at [1000, 389] on button "Use Map" at bounding box center [982, 381] width 51 height 18
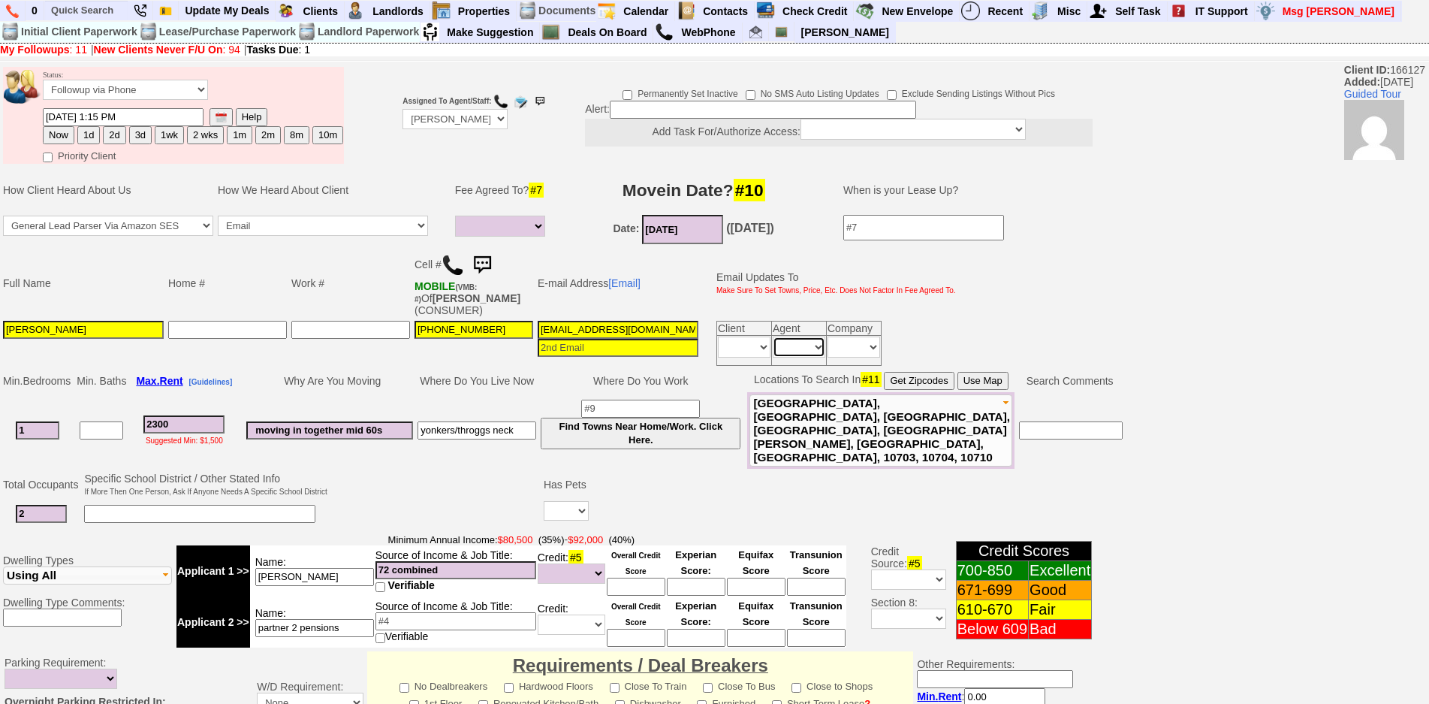
click at [794, 345] on select "Immediately Daily" at bounding box center [799, 346] width 53 height 21
select select "Immediately"
click at [773, 336] on select "Immediately Daily" at bounding box center [799, 346] width 53 height 21
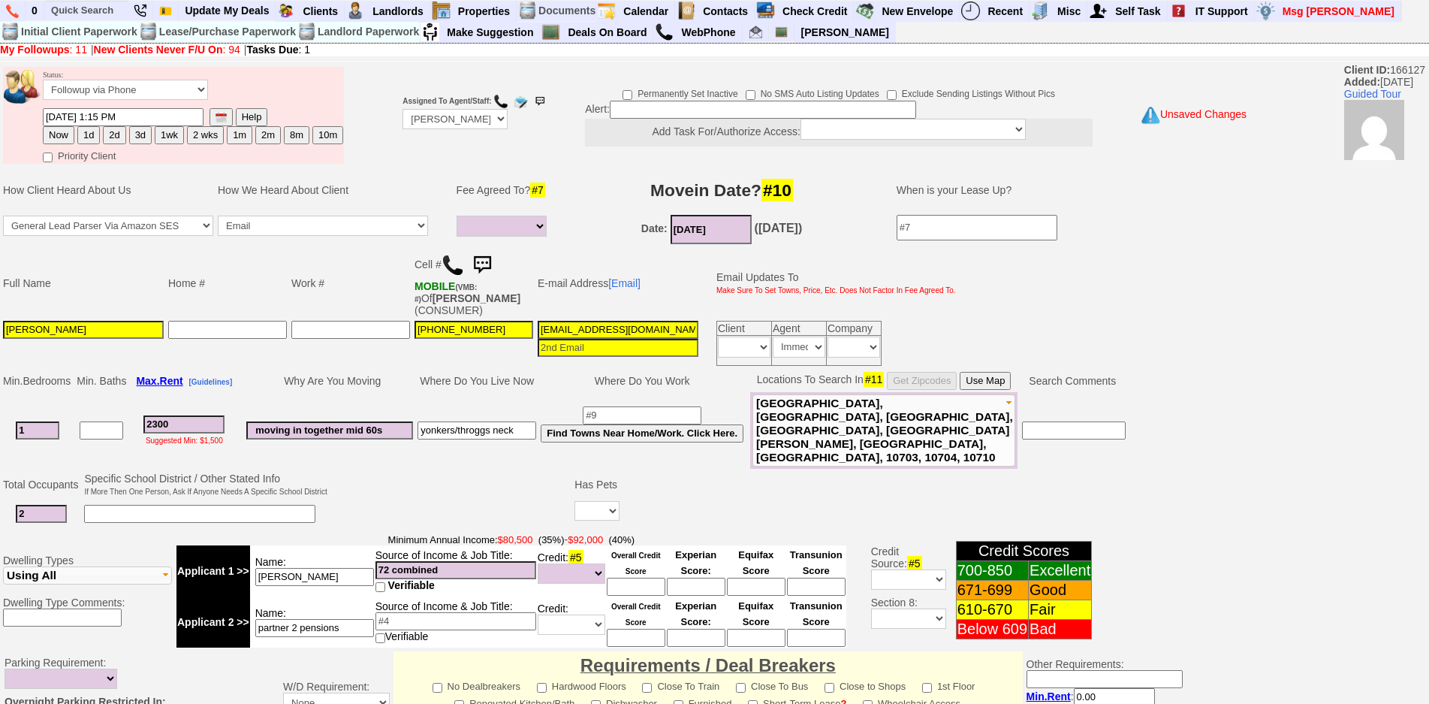
click at [158, 139] on button "1wk" at bounding box center [169, 135] width 29 height 18
type input "09/23/2025 02:21 PM"
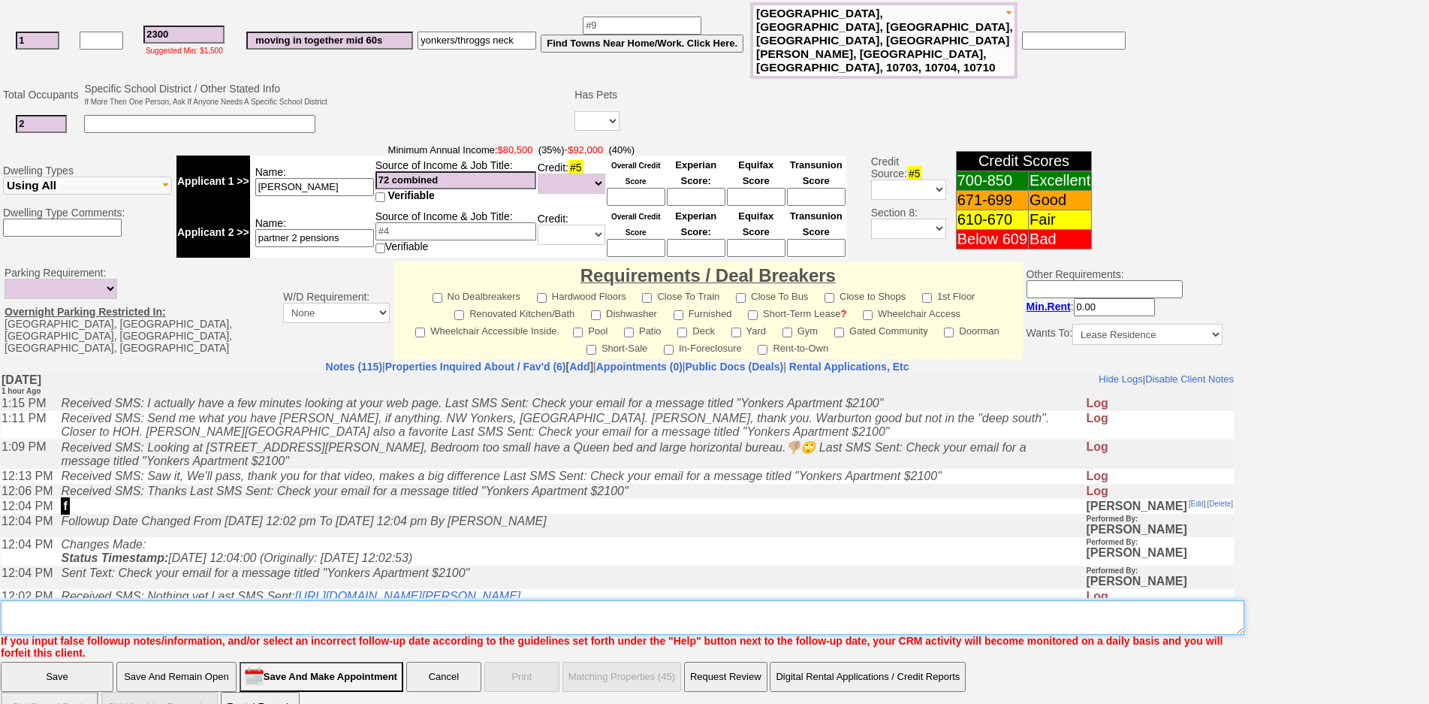
click at [599, 600] on textarea "Insert New Note Here" at bounding box center [622, 617] width 1243 height 35
type textarea "f"
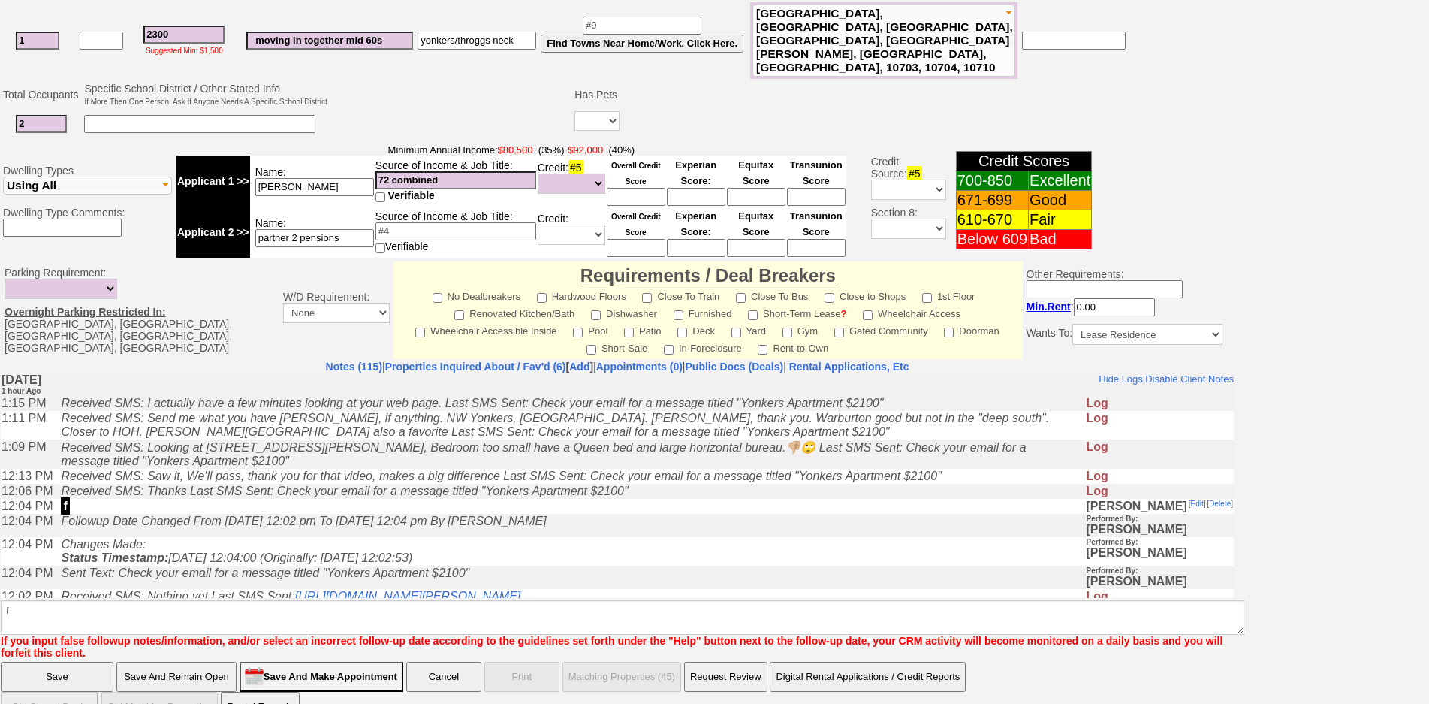
click input "Save" at bounding box center [57, 677] width 113 height 30
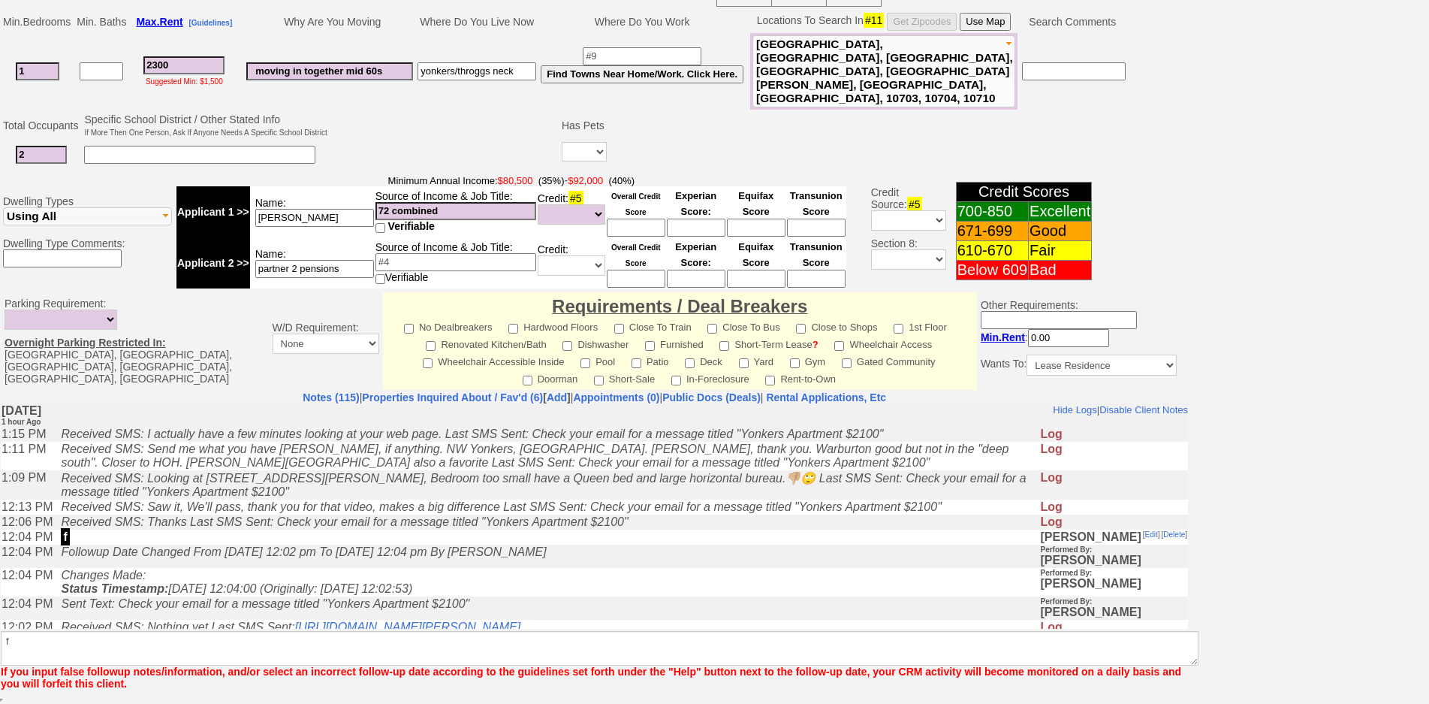
scroll to position [336, 0]
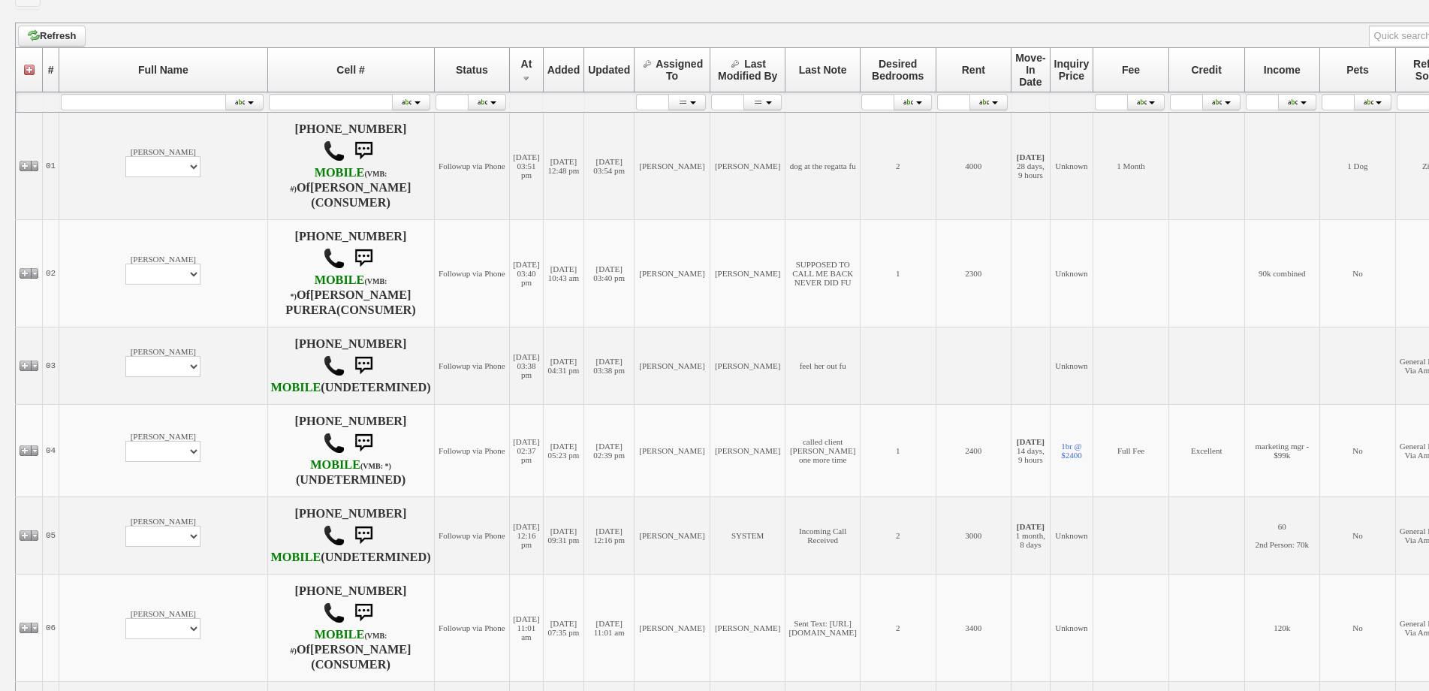
scroll to position [7, 0]
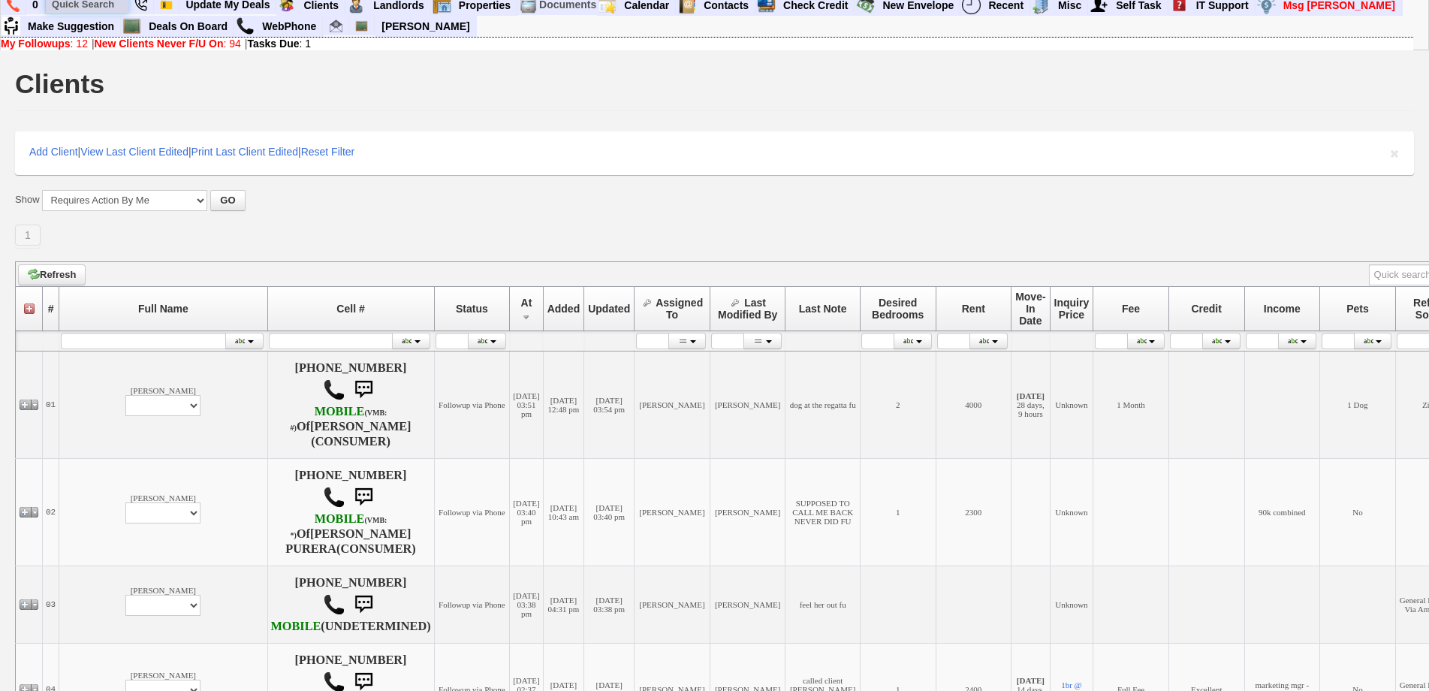
click at [88, 5] on input "text" at bounding box center [87, 4] width 83 height 19
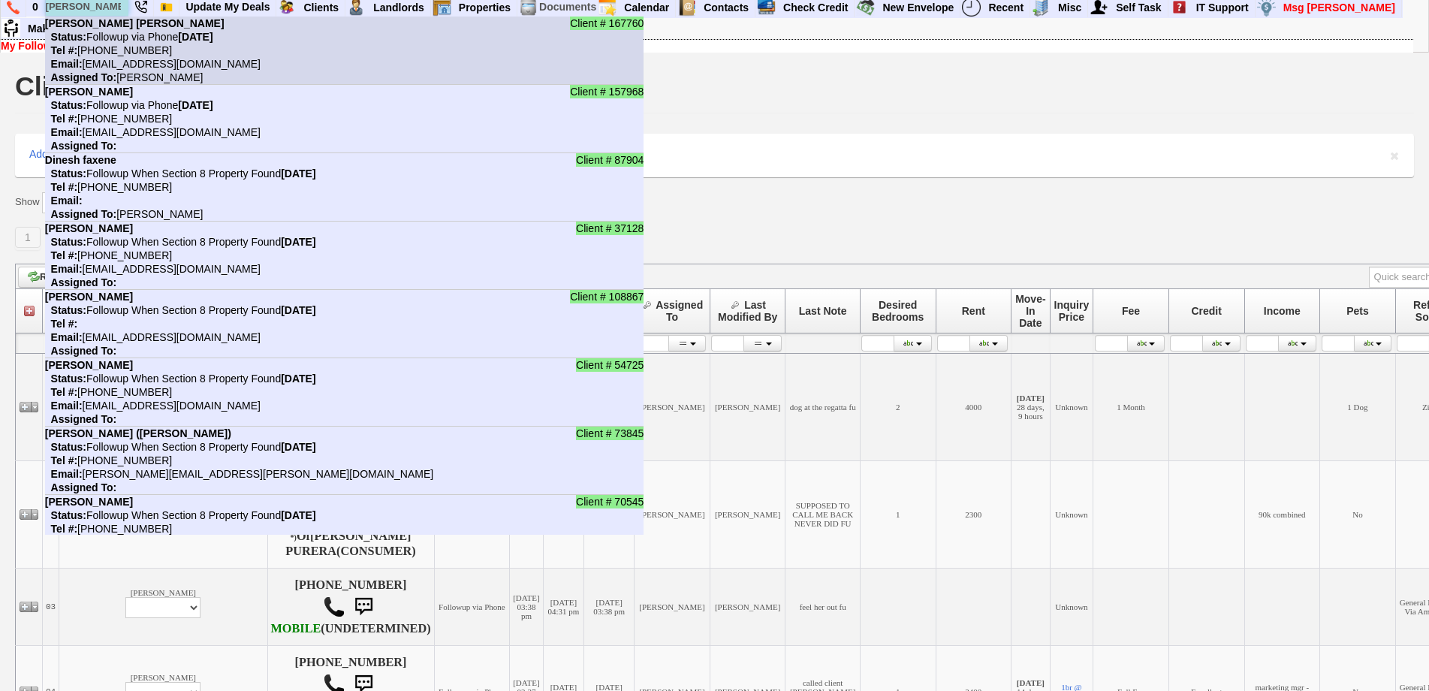
type input "ines"
click at [131, 35] on nobr "Status: Followup via Phone Friday, September 19th, 2025" at bounding box center [129, 37] width 168 height 12
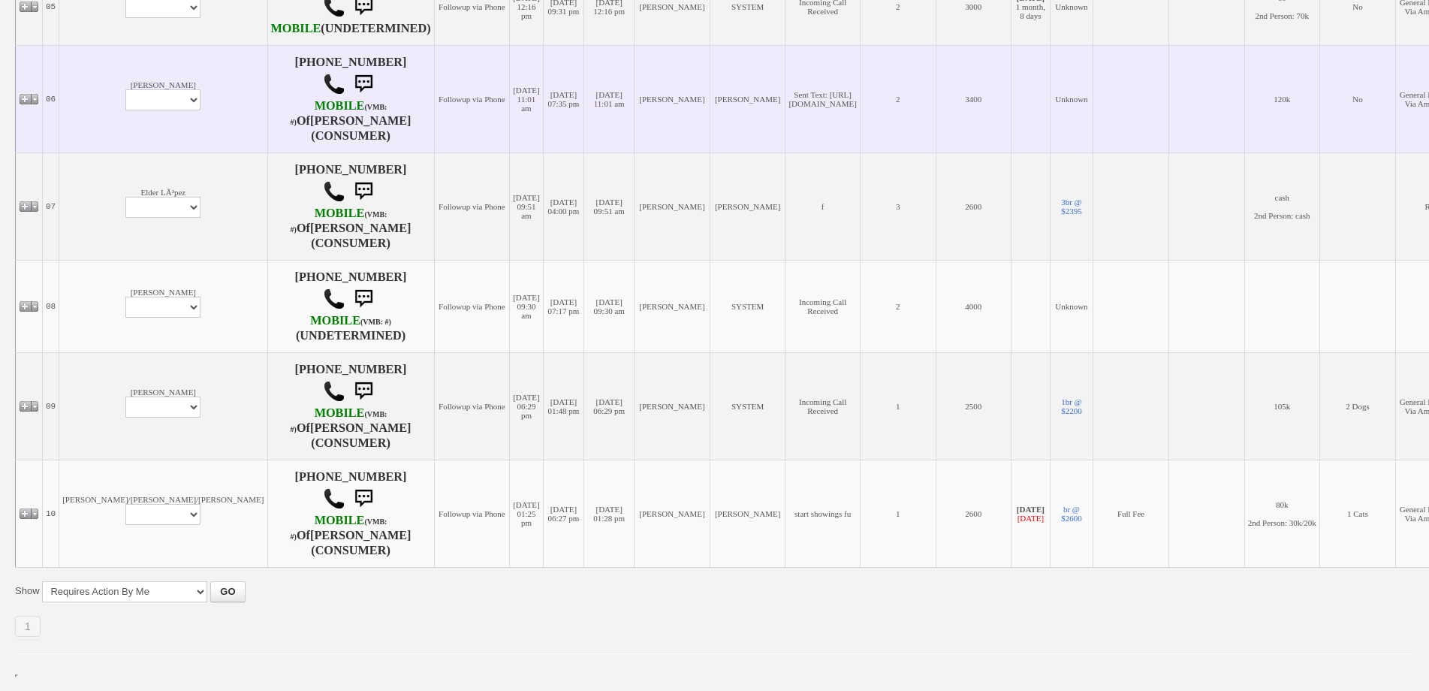
scroll to position [833, 0]
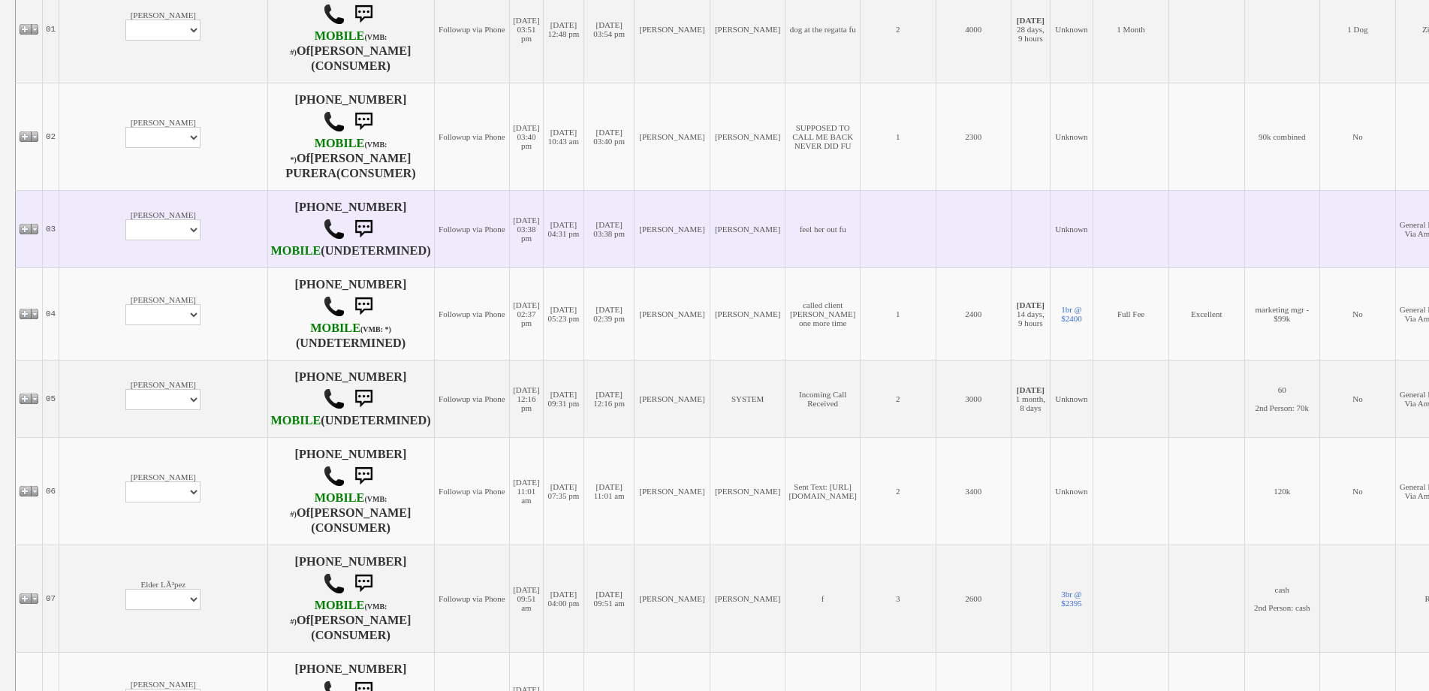
click at [123, 191] on td "Patricia Cristaldo Profile Edit Print Email Externally (Will Not Be Tracked In …" at bounding box center [163, 228] width 208 height 77
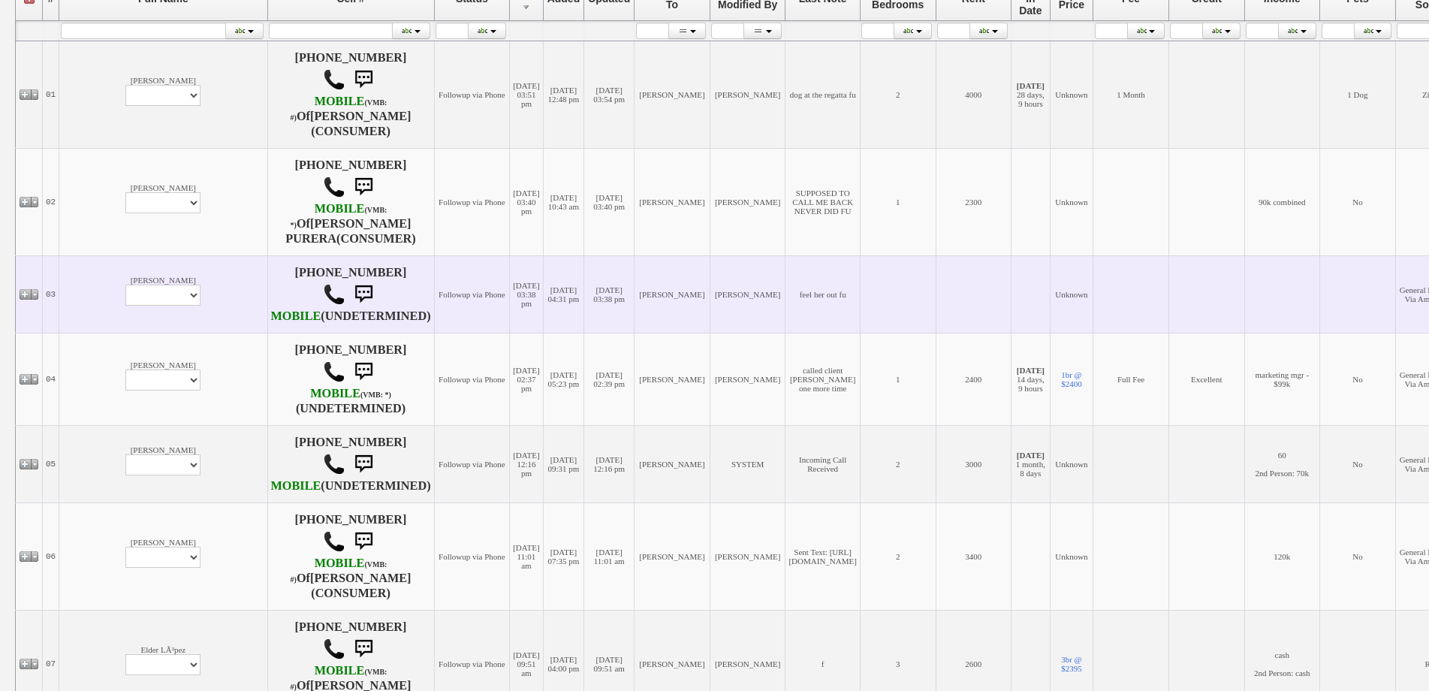
scroll to position [232, 0]
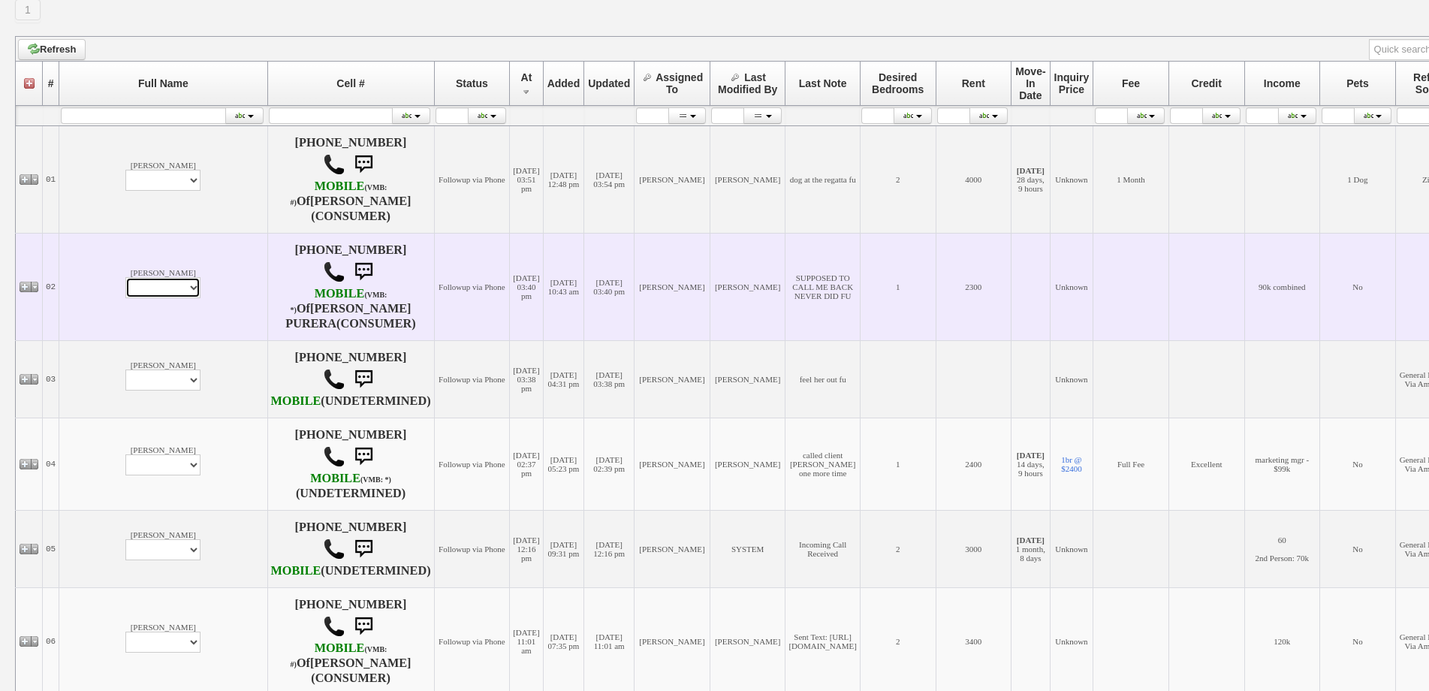
click at [125, 282] on select "Profile Edit Print Closed Deals" at bounding box center [162, 287] width 75 height 21
select select "ChangeURL,/crm/custom/edit_client_form.php?redirect=%2Fcrm%2Fclients.php&id=167…"
click at [125, 277] on select "Profile Edit Print Closed Deals" at bounding box center [162, 287] width 75 height 21
select select
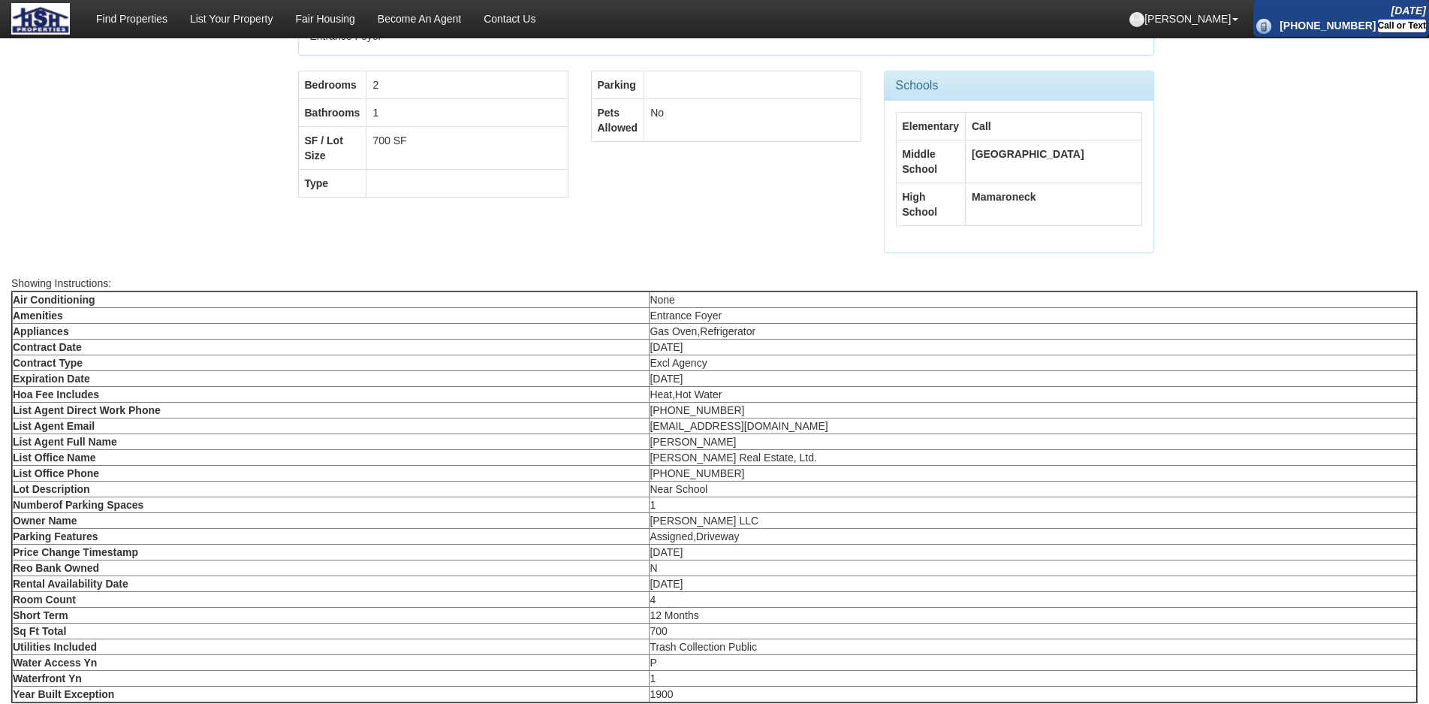
scroll to position [751, 0]
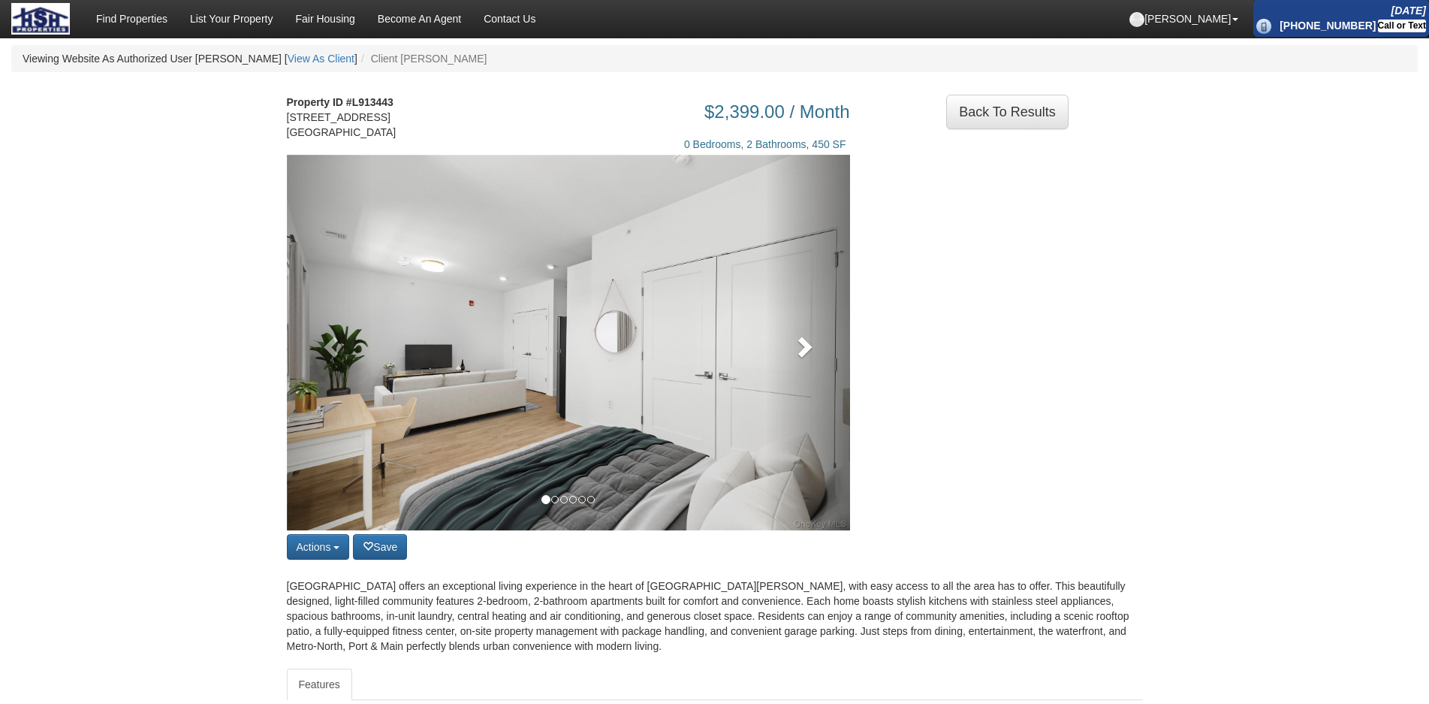
click at [813, 332] on link at bounding box center [807, 342] width 85 height 375
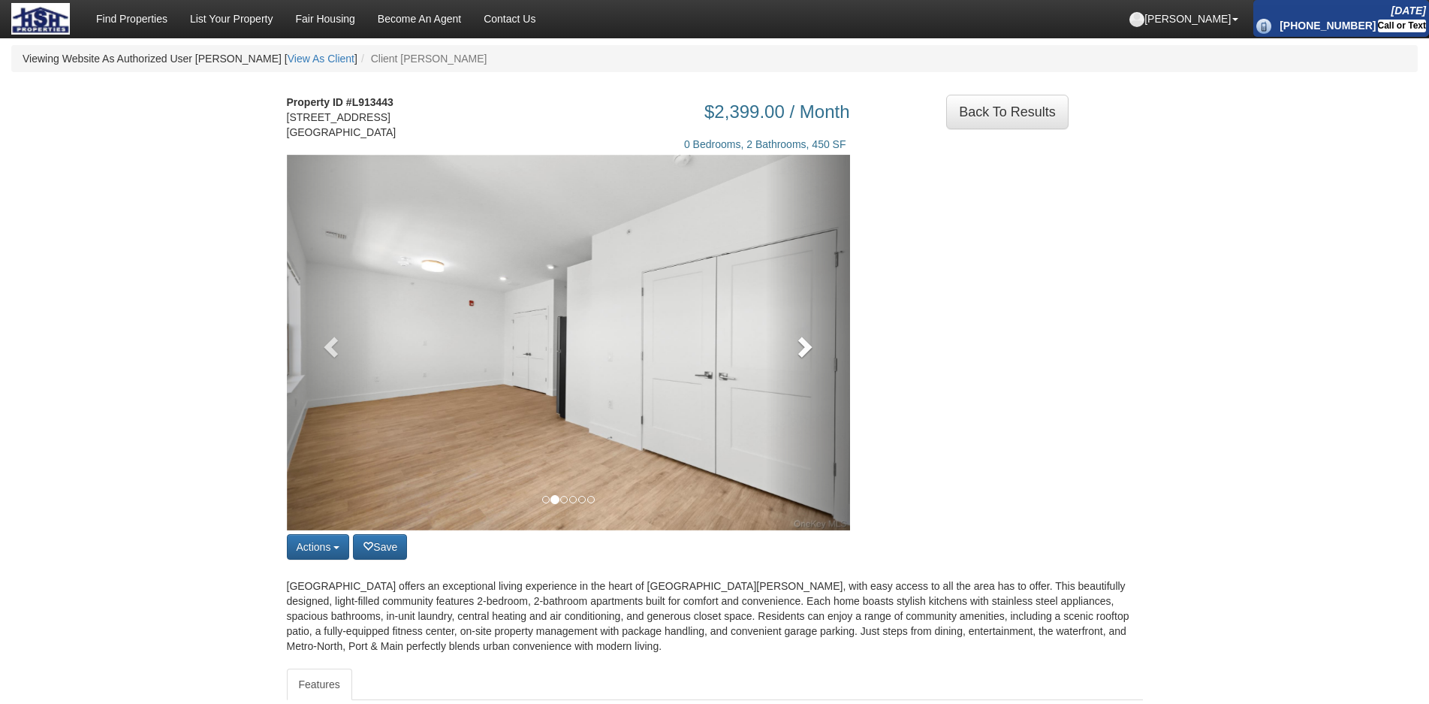
click at [813, 332] on link at bounding box center [807, 342] width 85 height 375
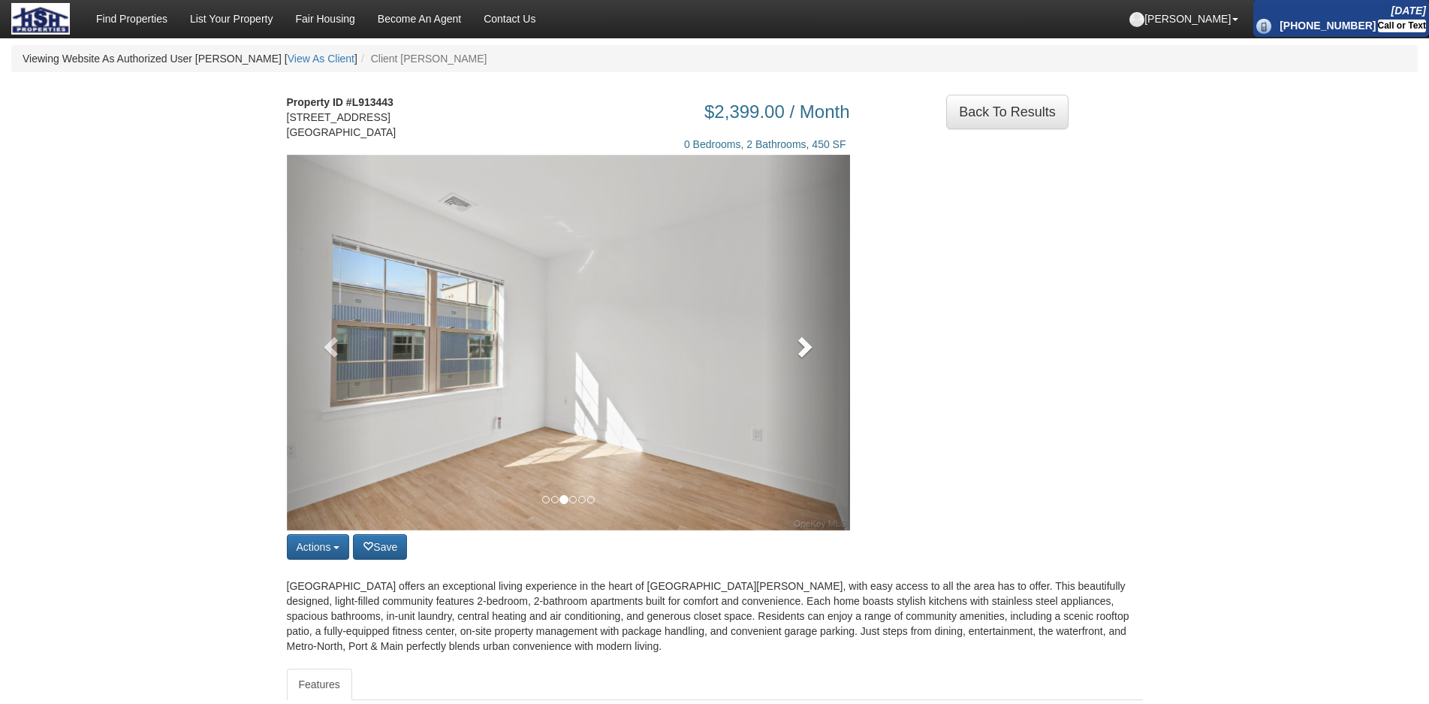
click at [806, 351] on span at bounding box center [803, 346] width 23 height 23
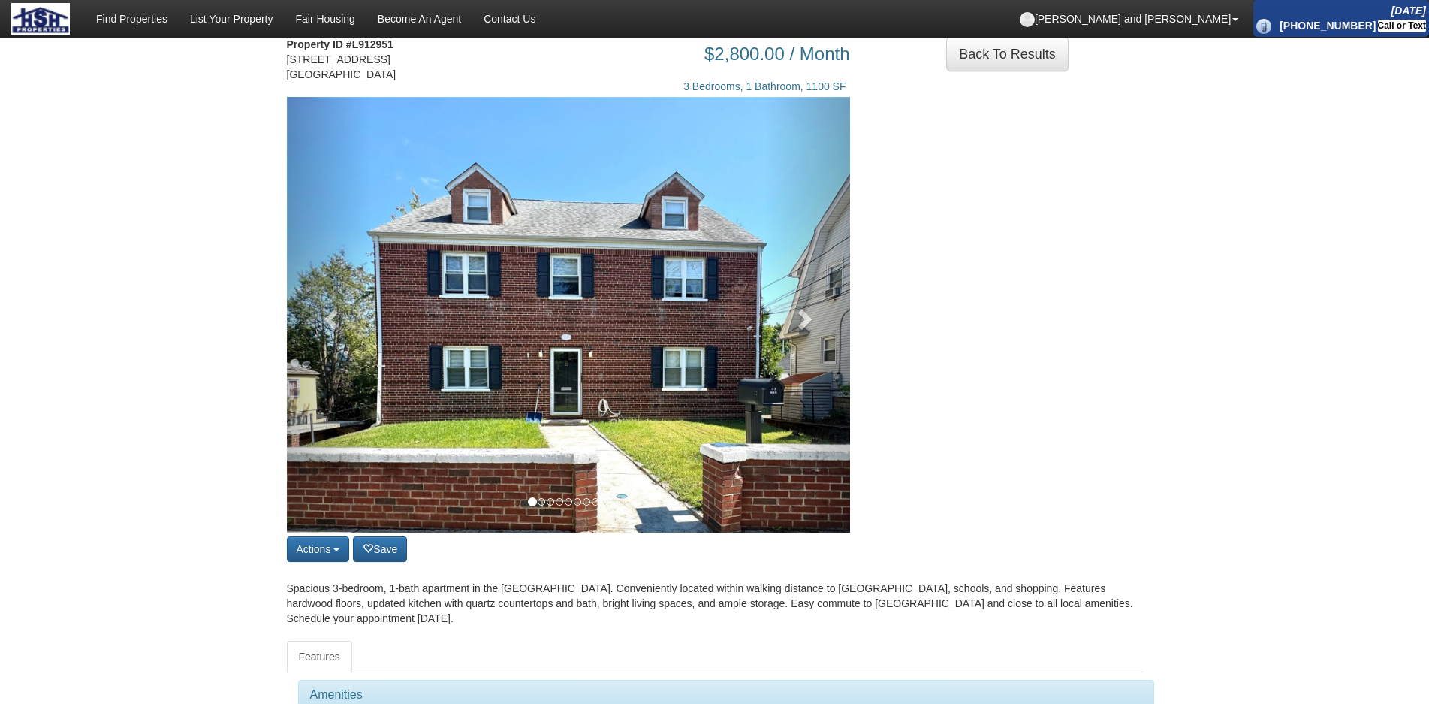
scroll to position [75, 0]
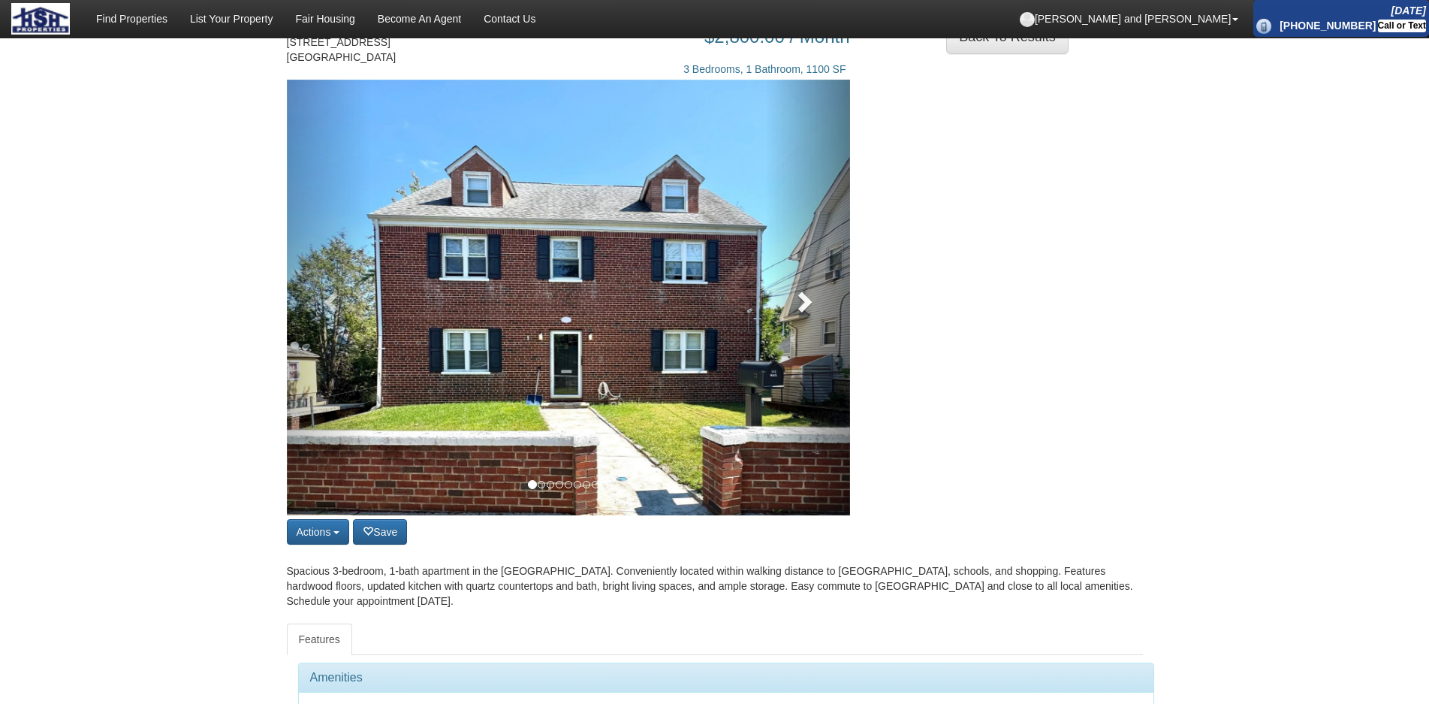
click at [788, 306] on link at bounding box center [807, 298] width 85 height 436
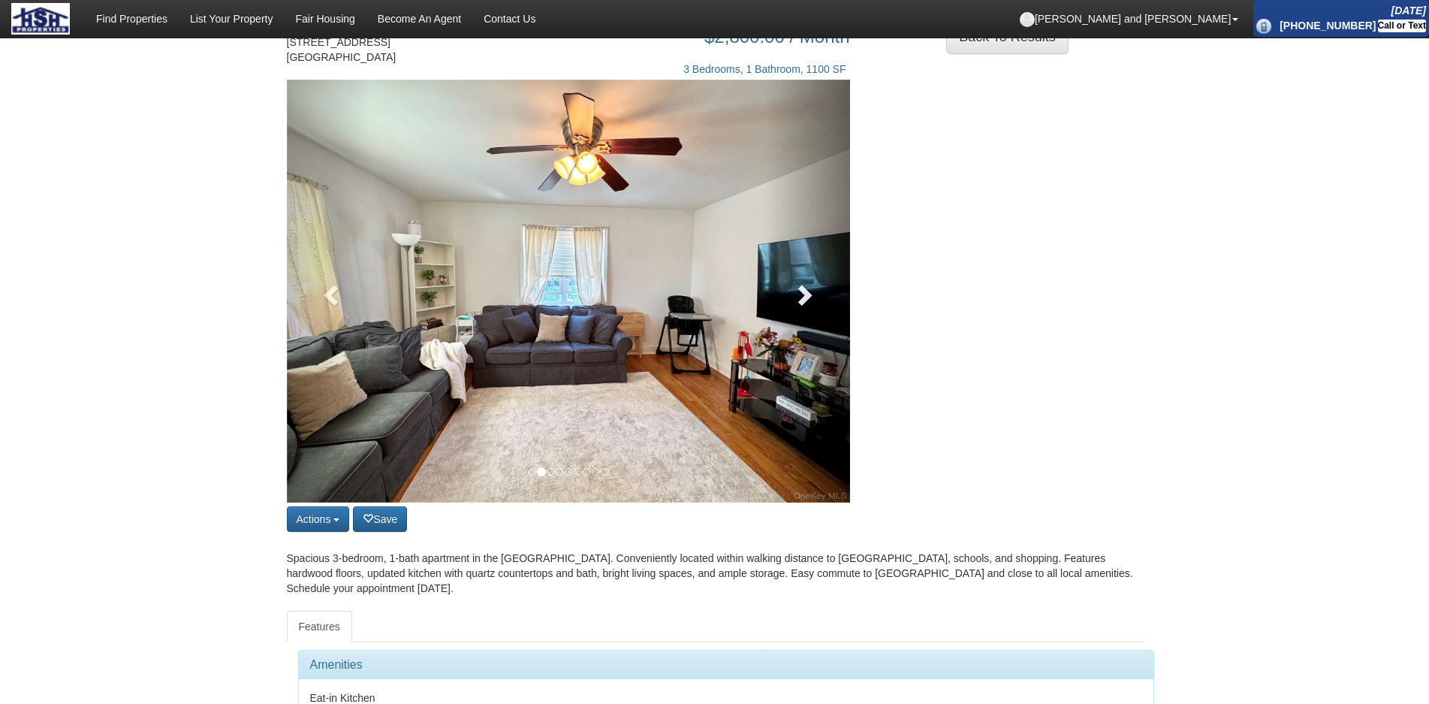
click at [798, 299] on span at bounding box center [803, 294] width 23 height 23
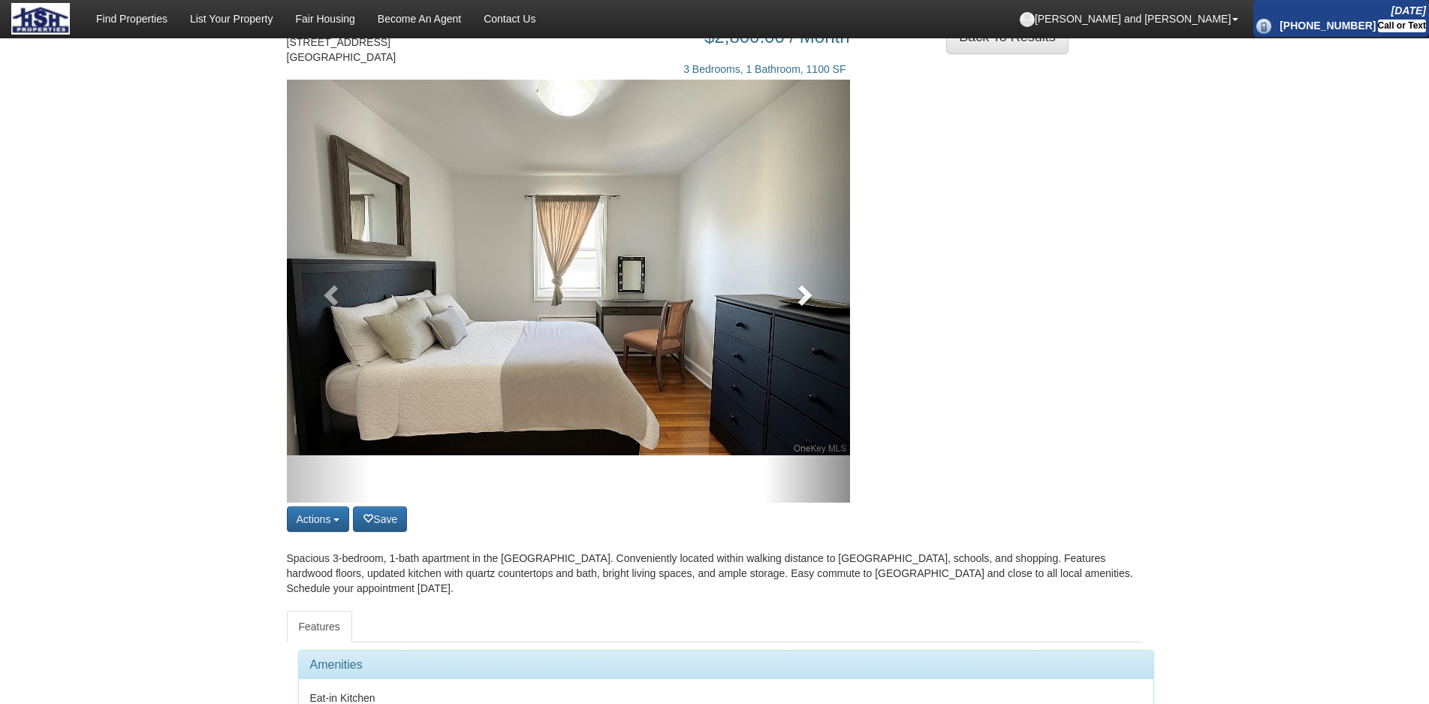
scroll to position [0, 0]
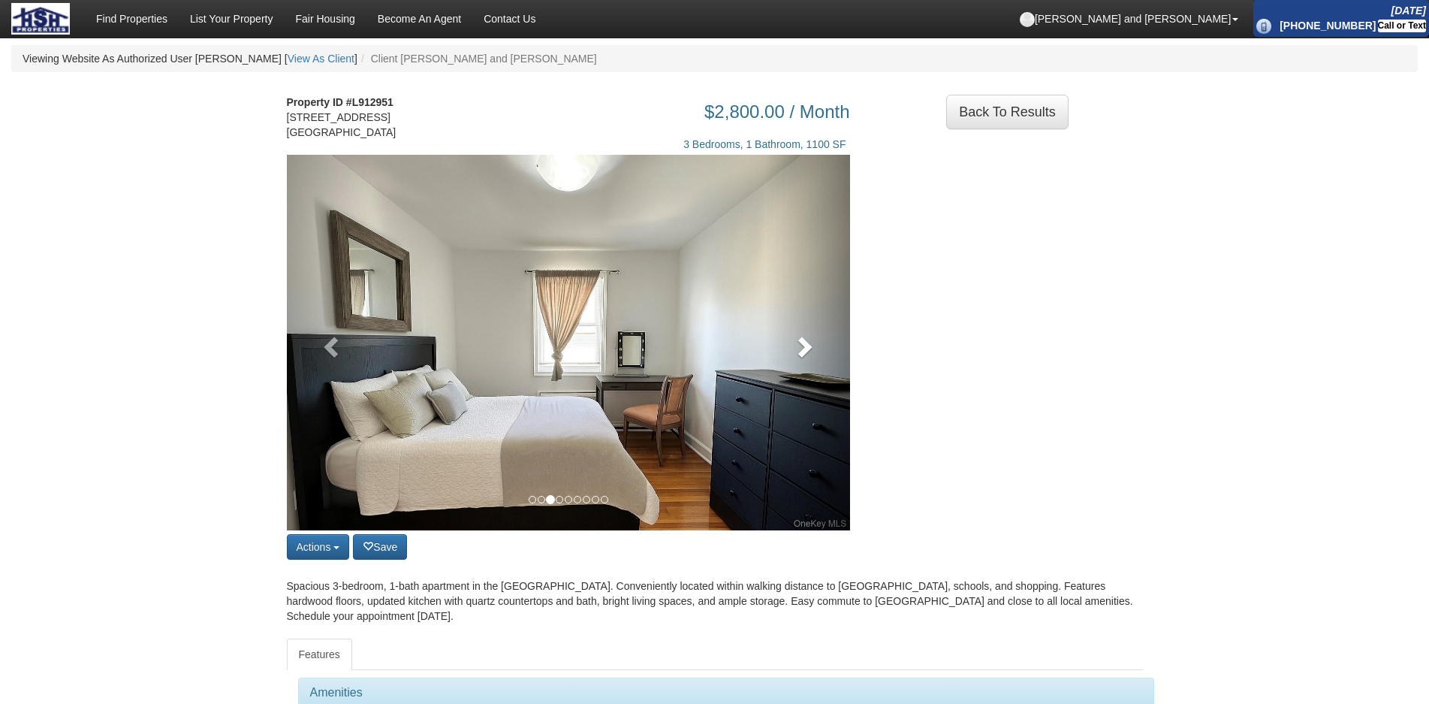
click at [815, 368] on link at bounding box center [807, 342] width 85 height 375
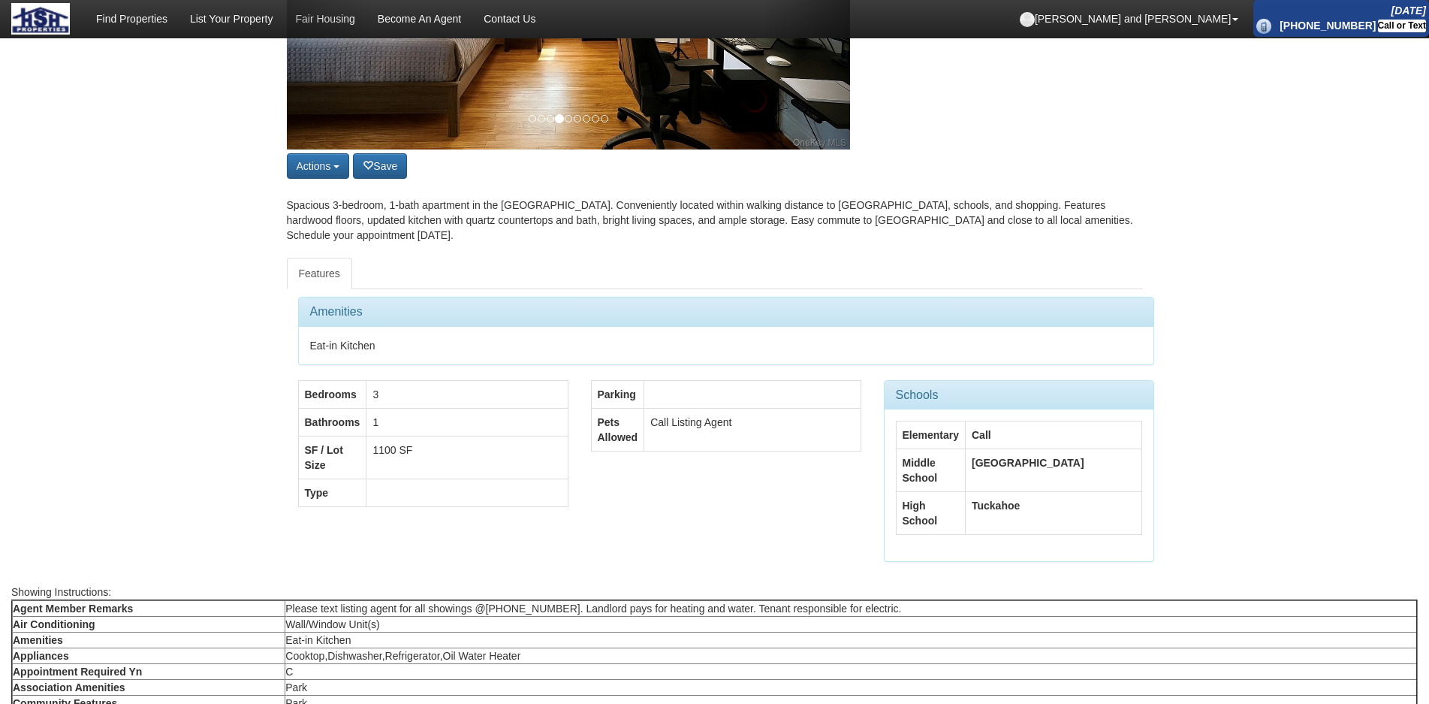
scroll to position [5, 0]
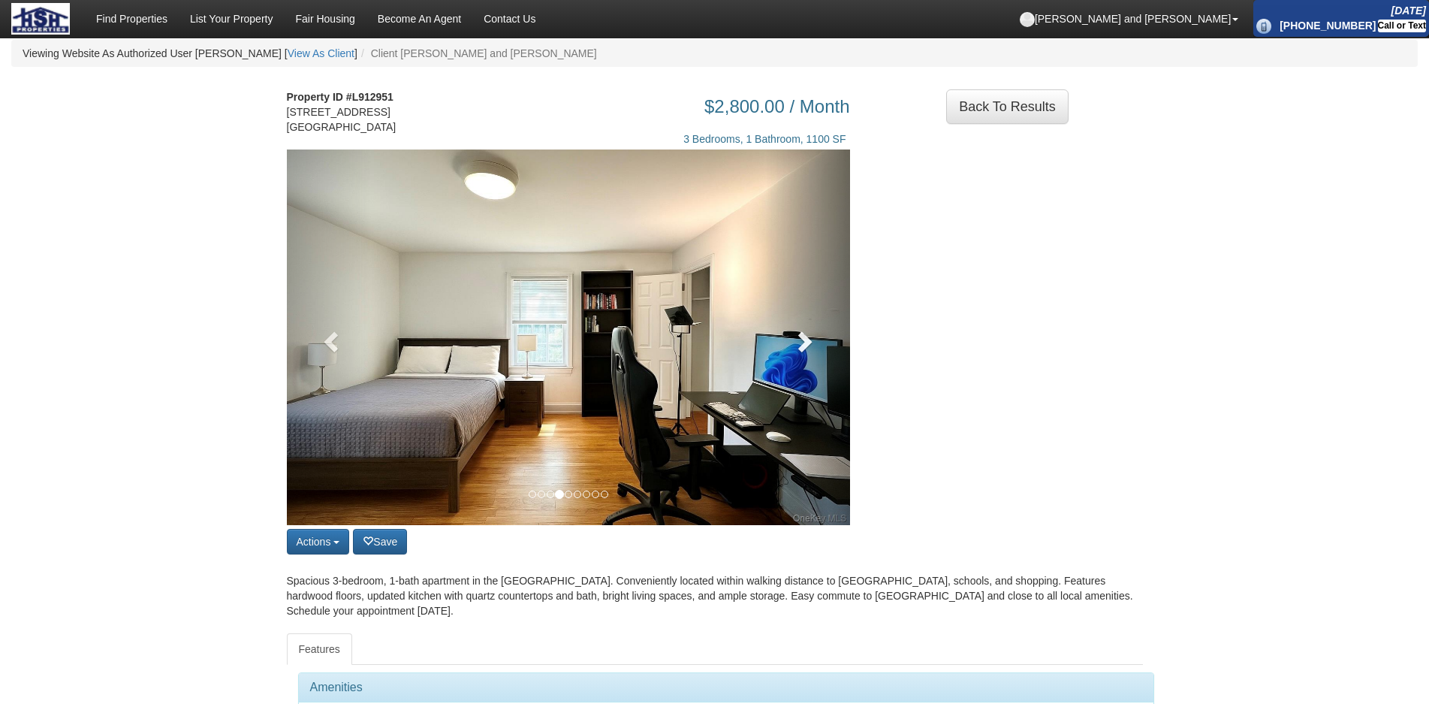
click at [815, 353] on link at bounding box center [807, 336] width 85 height 375
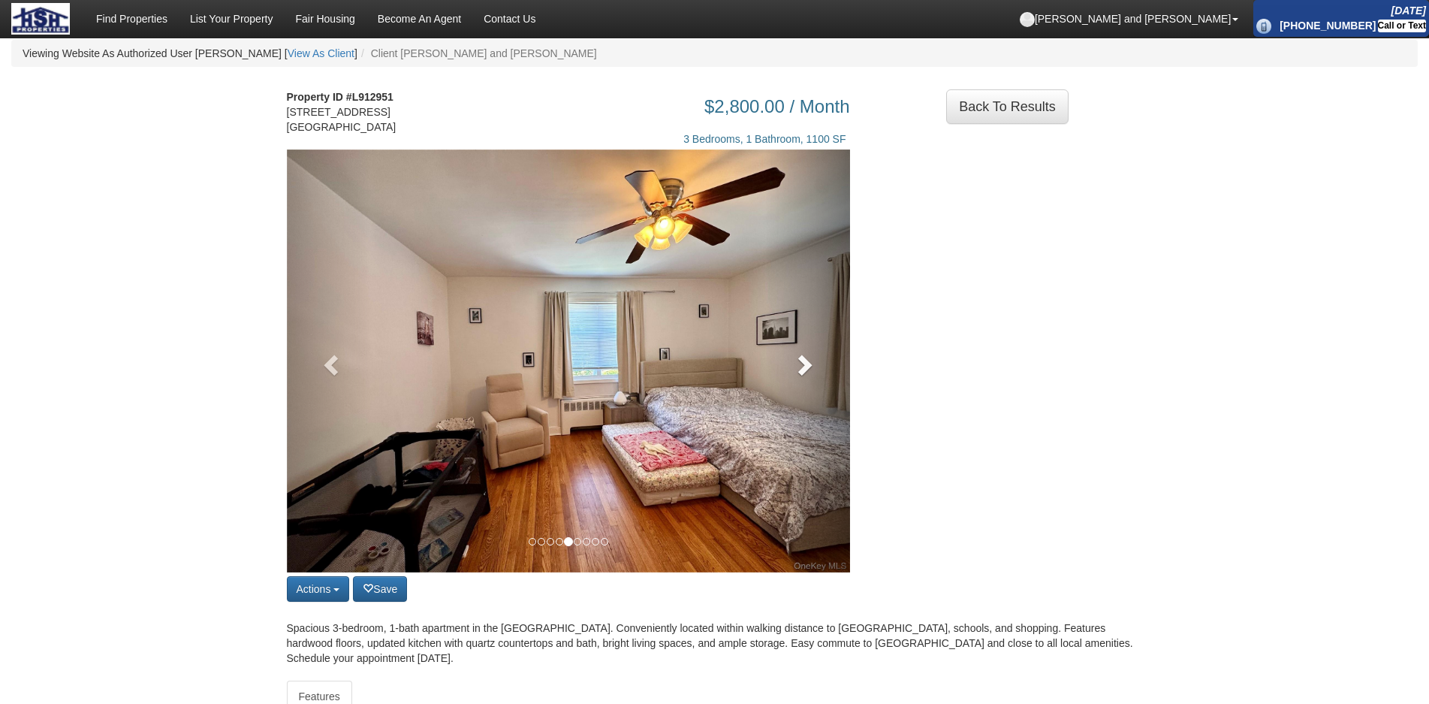
click at [815, 353] on link at bounding box center [807, 360] width 85 height 423
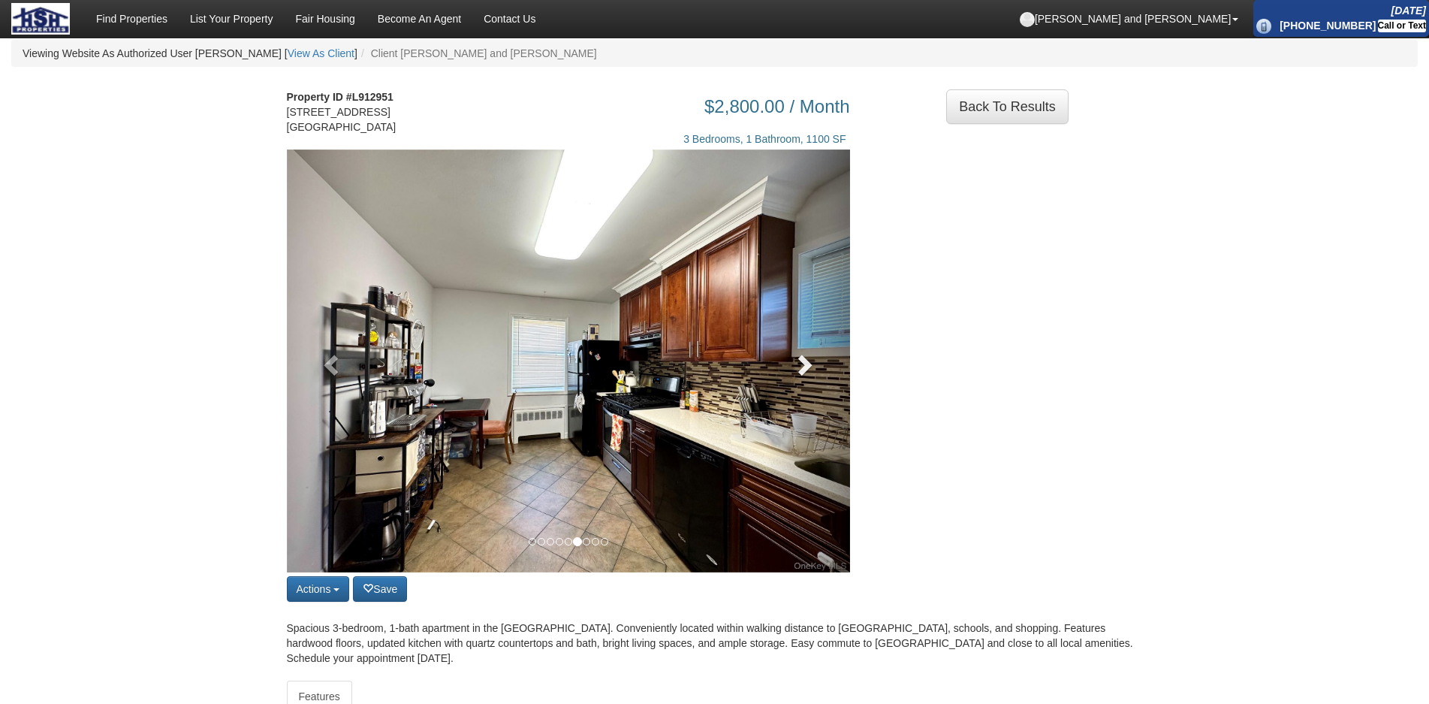
click at [815, 353] on link at bounding box center [807, 360] width 85 height 423
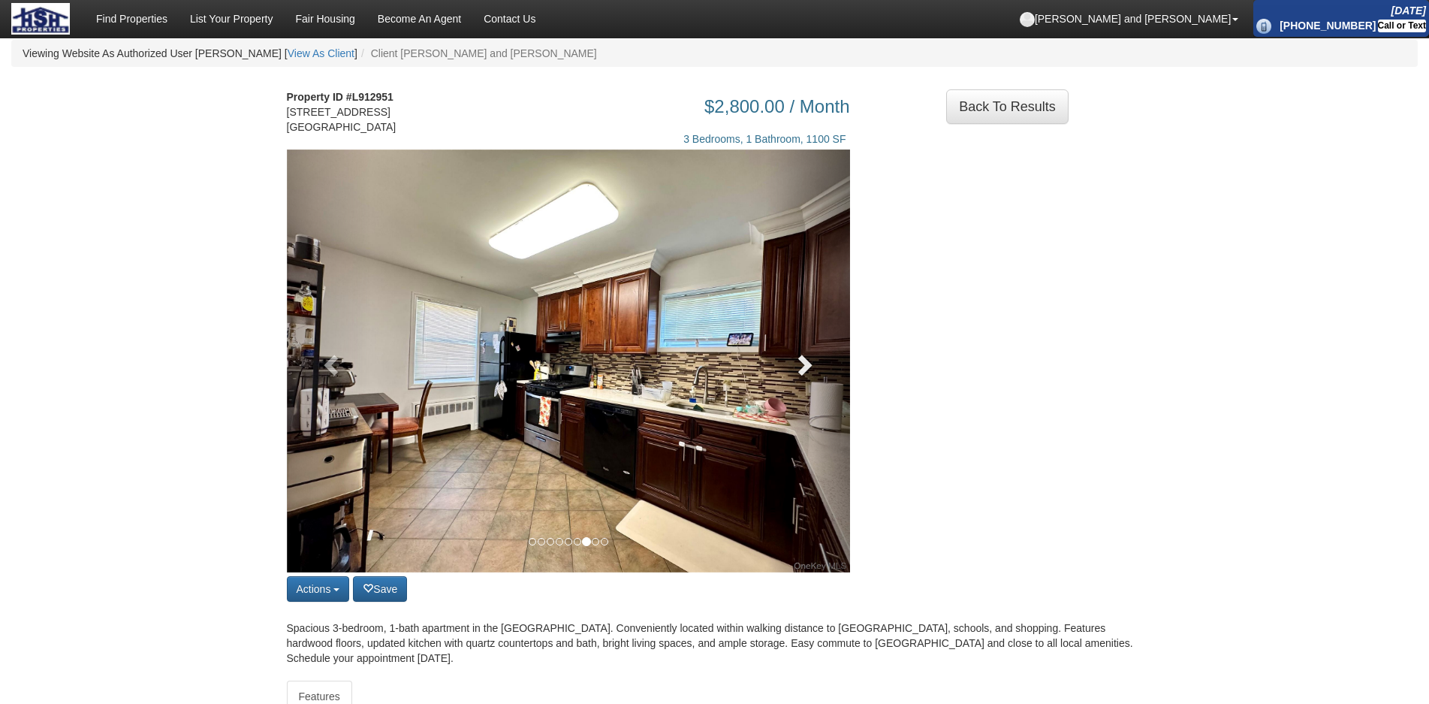
click at [815, 353] on link at bounding box center [807, 360] width 85 height 423
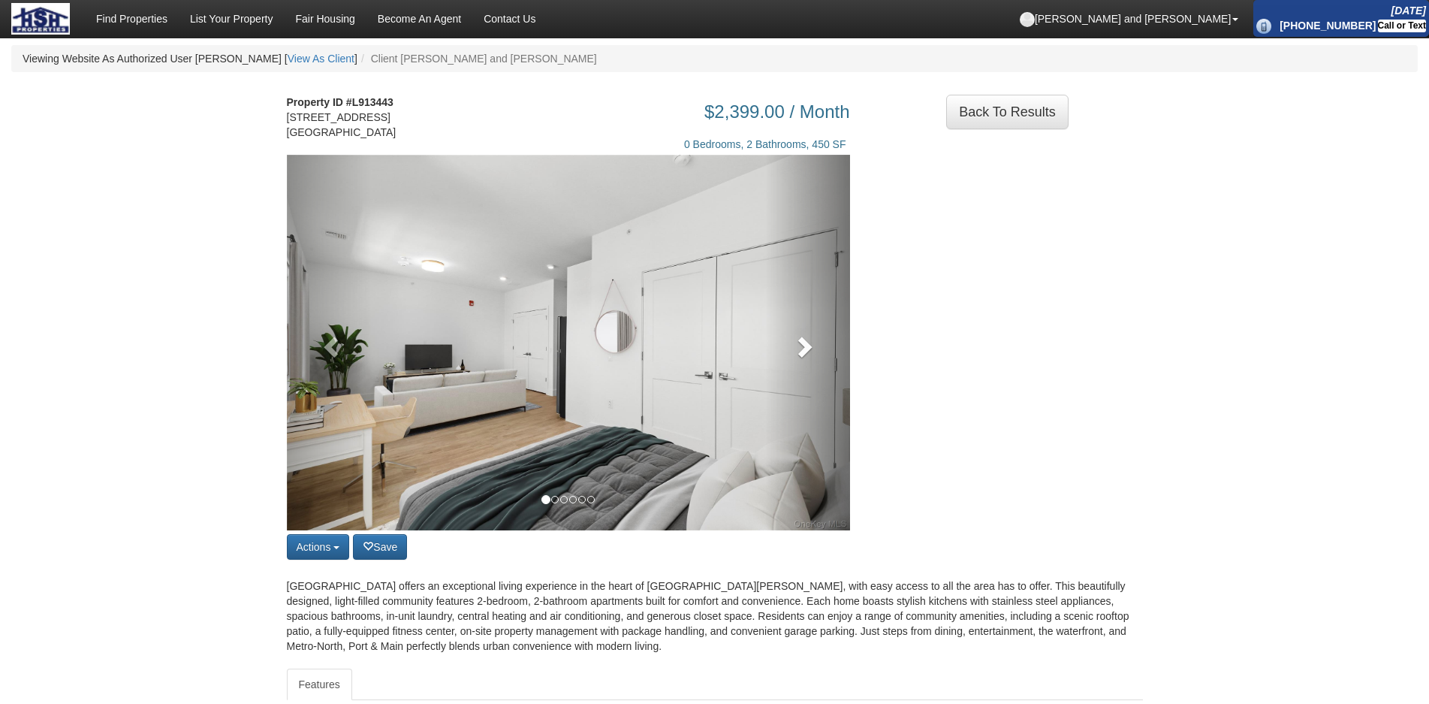
click at [793, 349] on span at bounding box center [803, 346] width 23 height 23
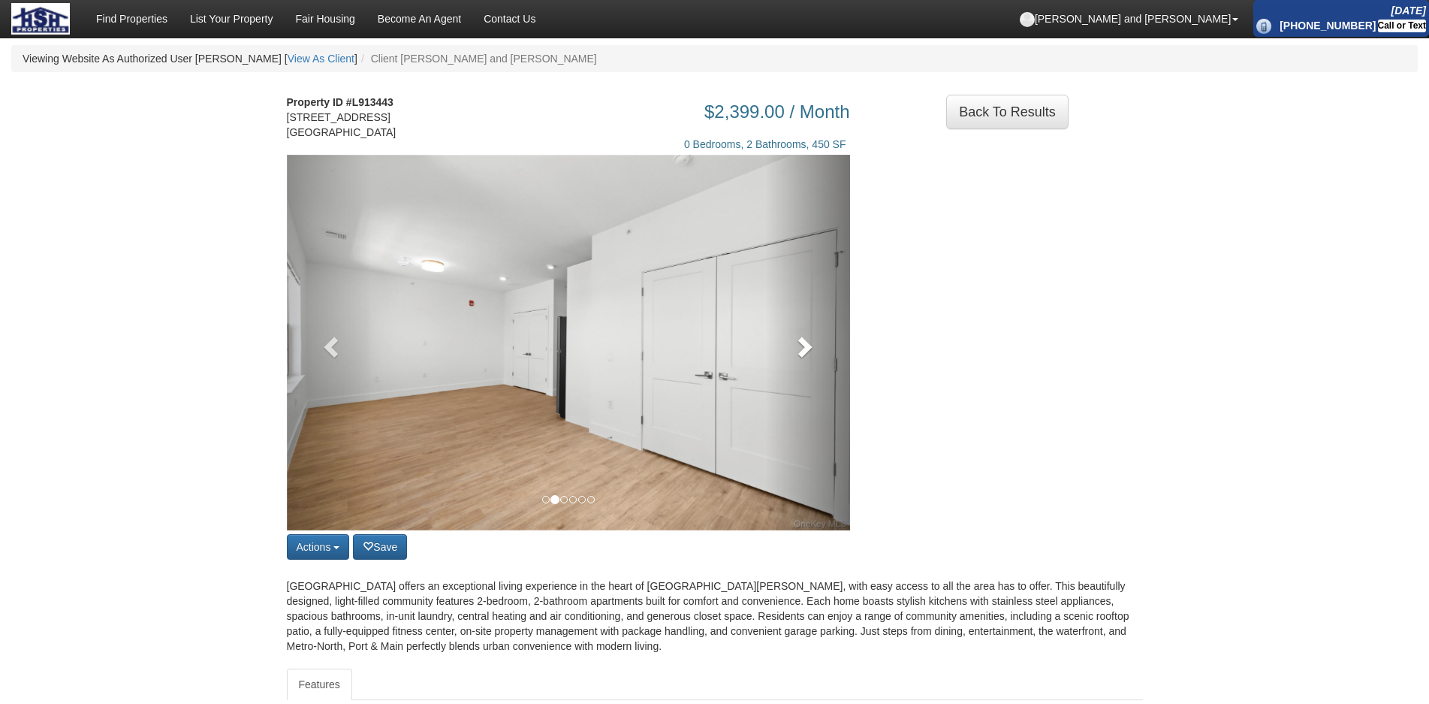
click at [793, 349] on span at bounding box center [803, 346] width 23 height 23
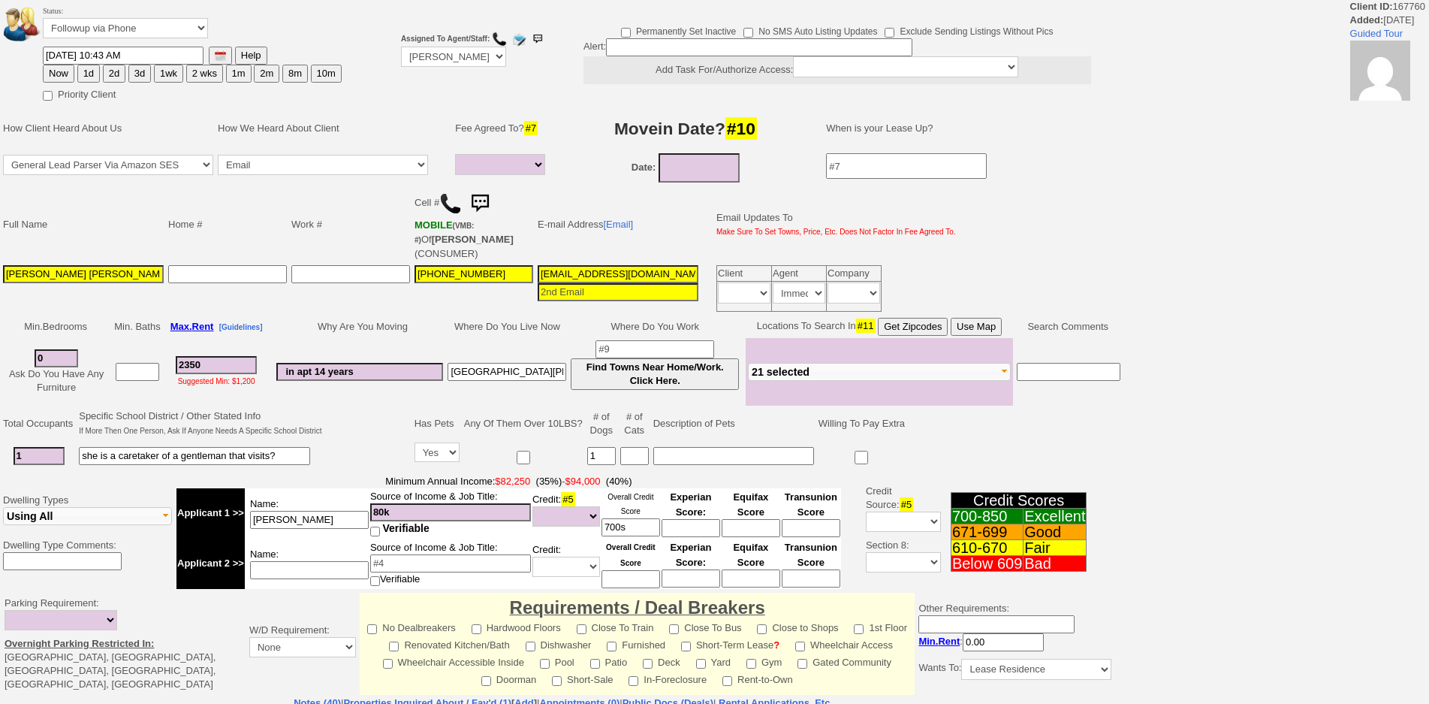
select select
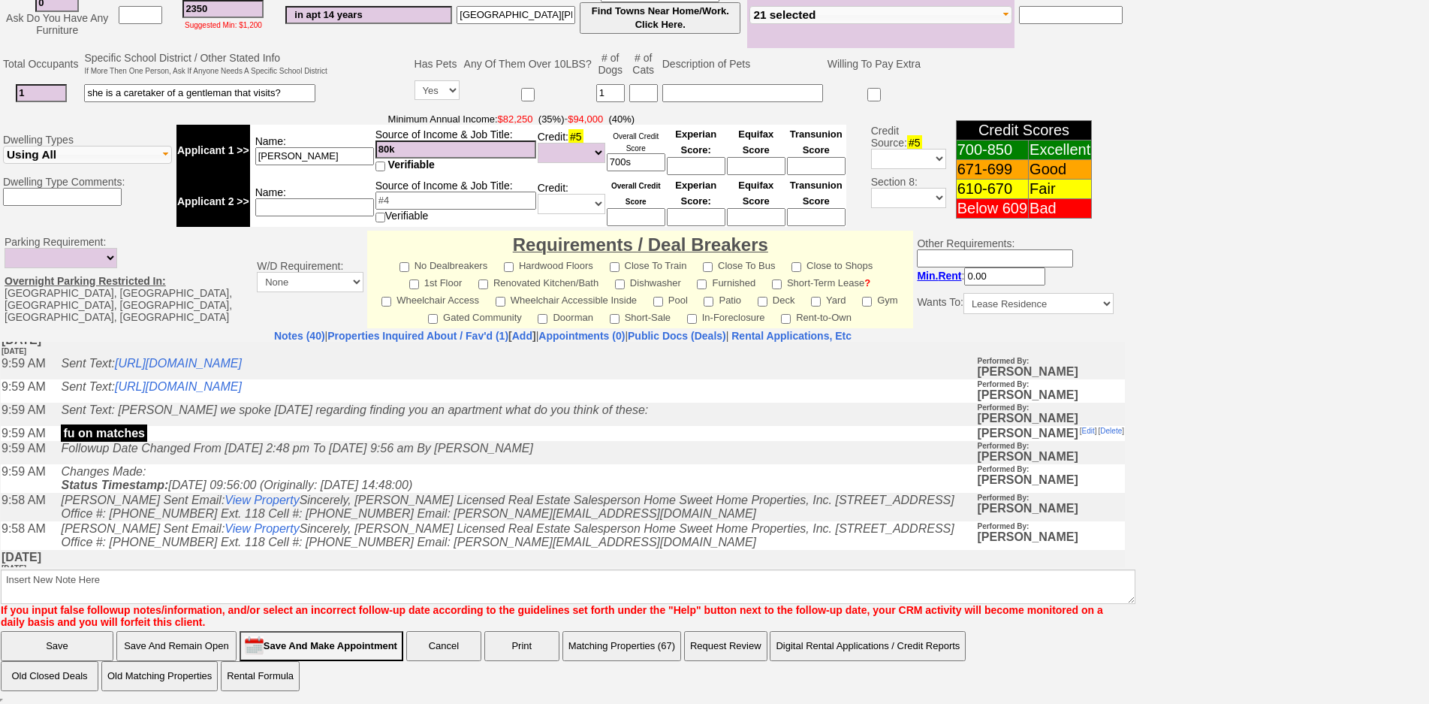
scroll to position [375, 0]
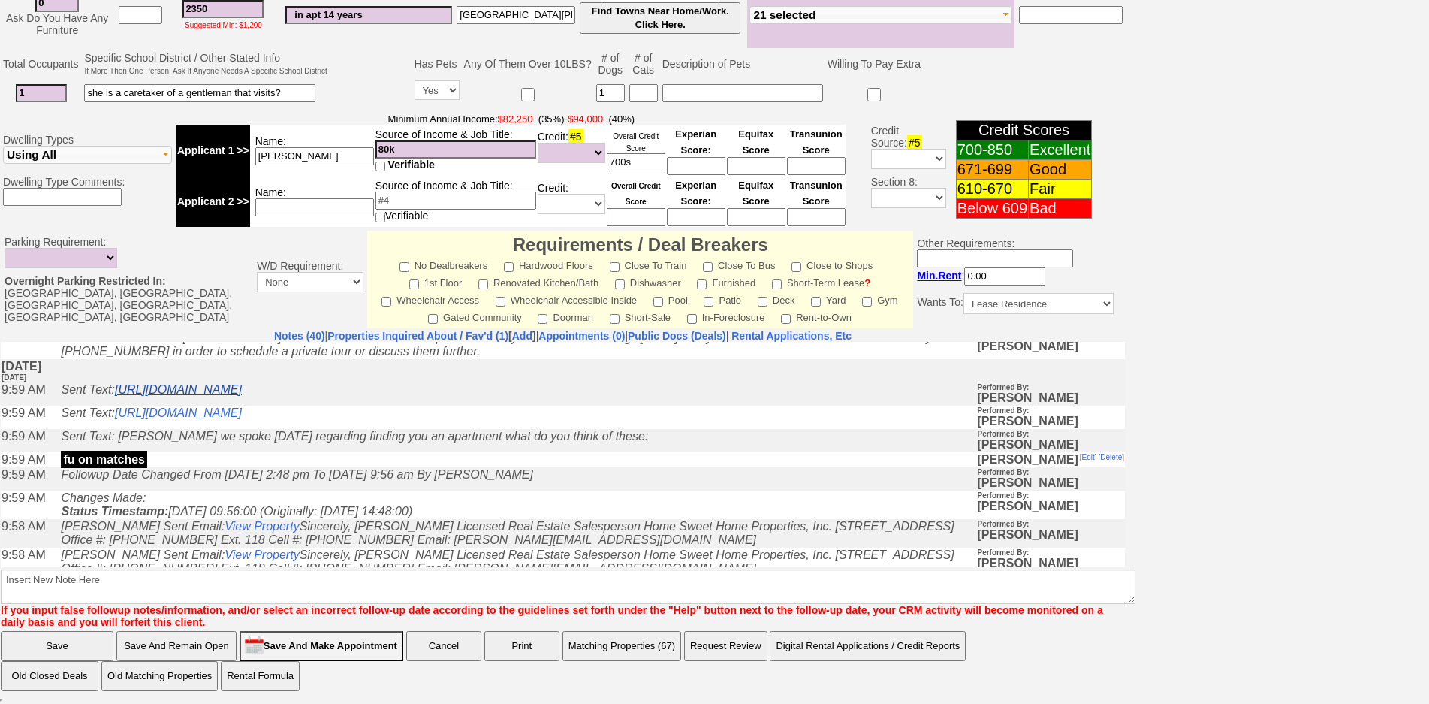
click at [242, 395] on link "https://hshprop.com/?section=view_property&propertyid=L902753" at bounding box center [178, 388] width 127 height 13
click at [242, 418] on link "https://hshprop.com/?section=view_property&propertyid=L910319" at bounding box center [178, 411] width 127 height 13
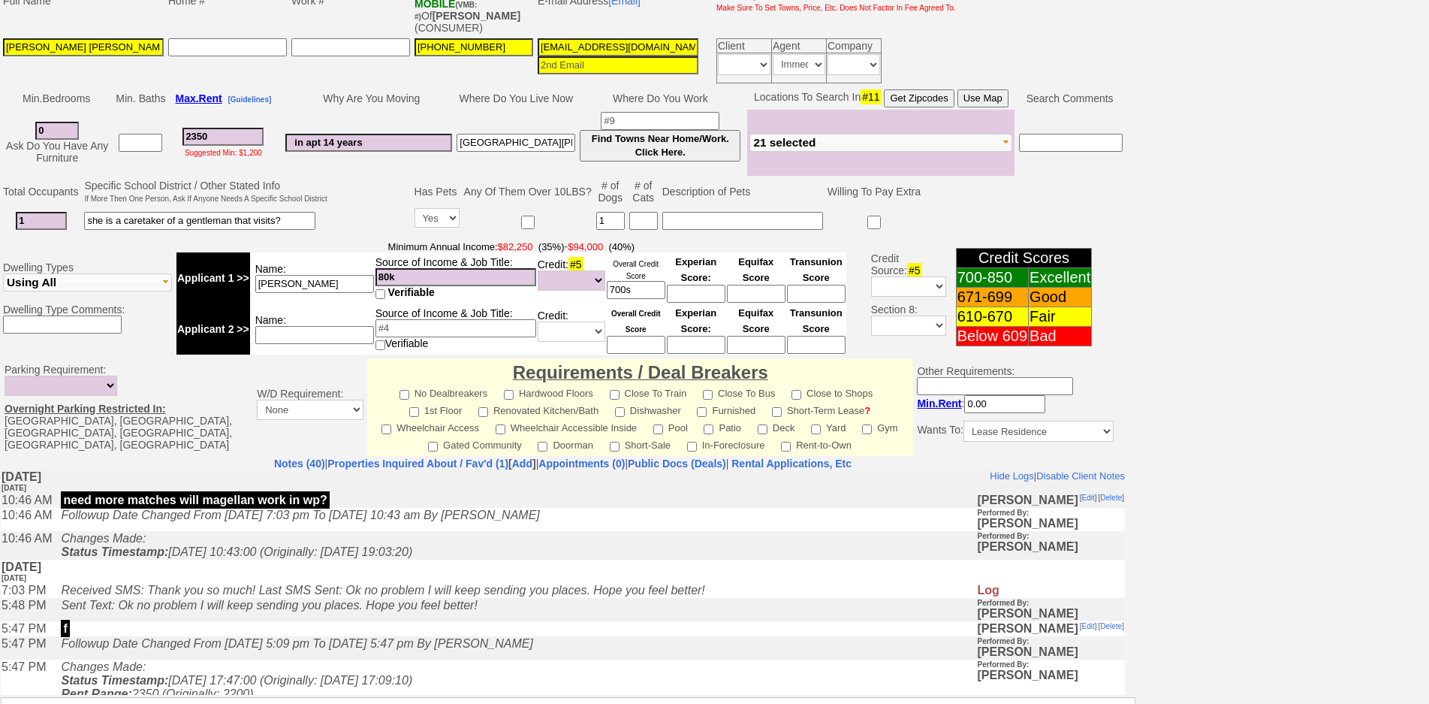
scroll to position [261, 0]
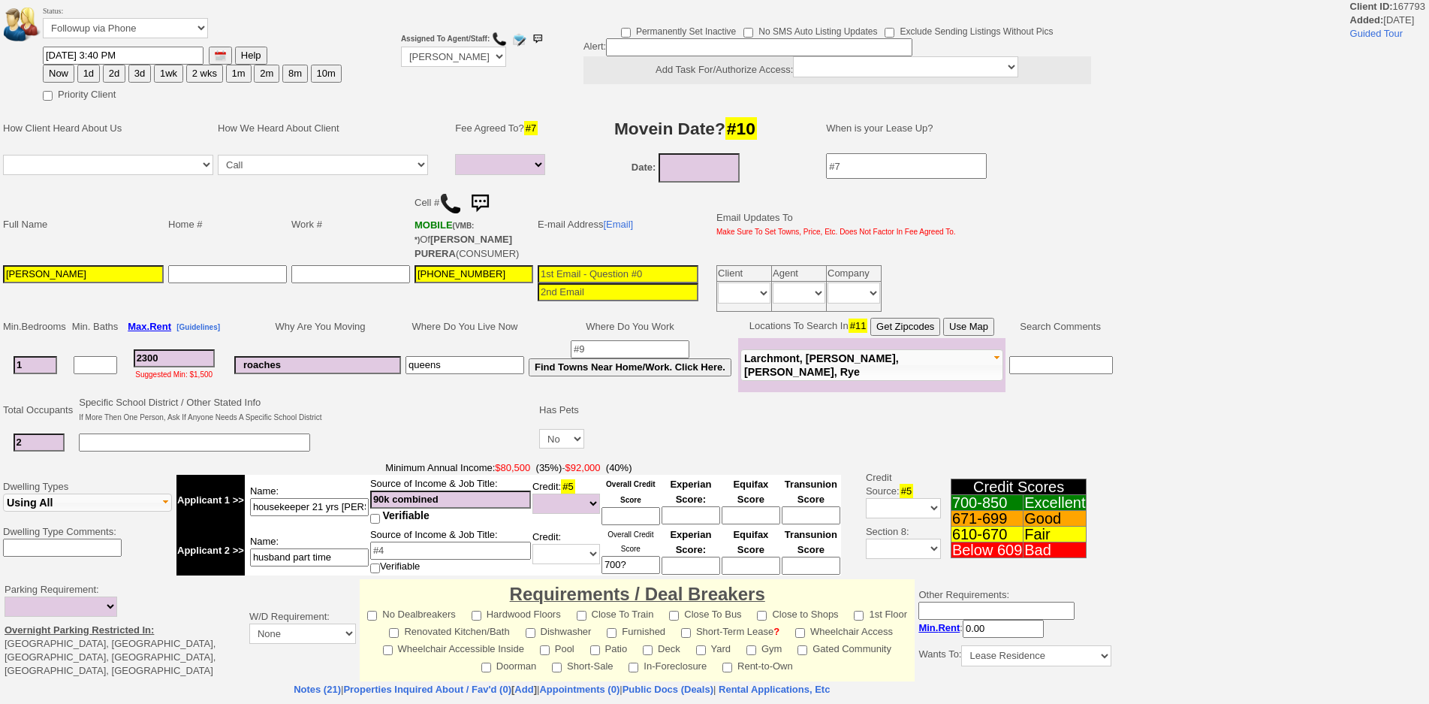
select select
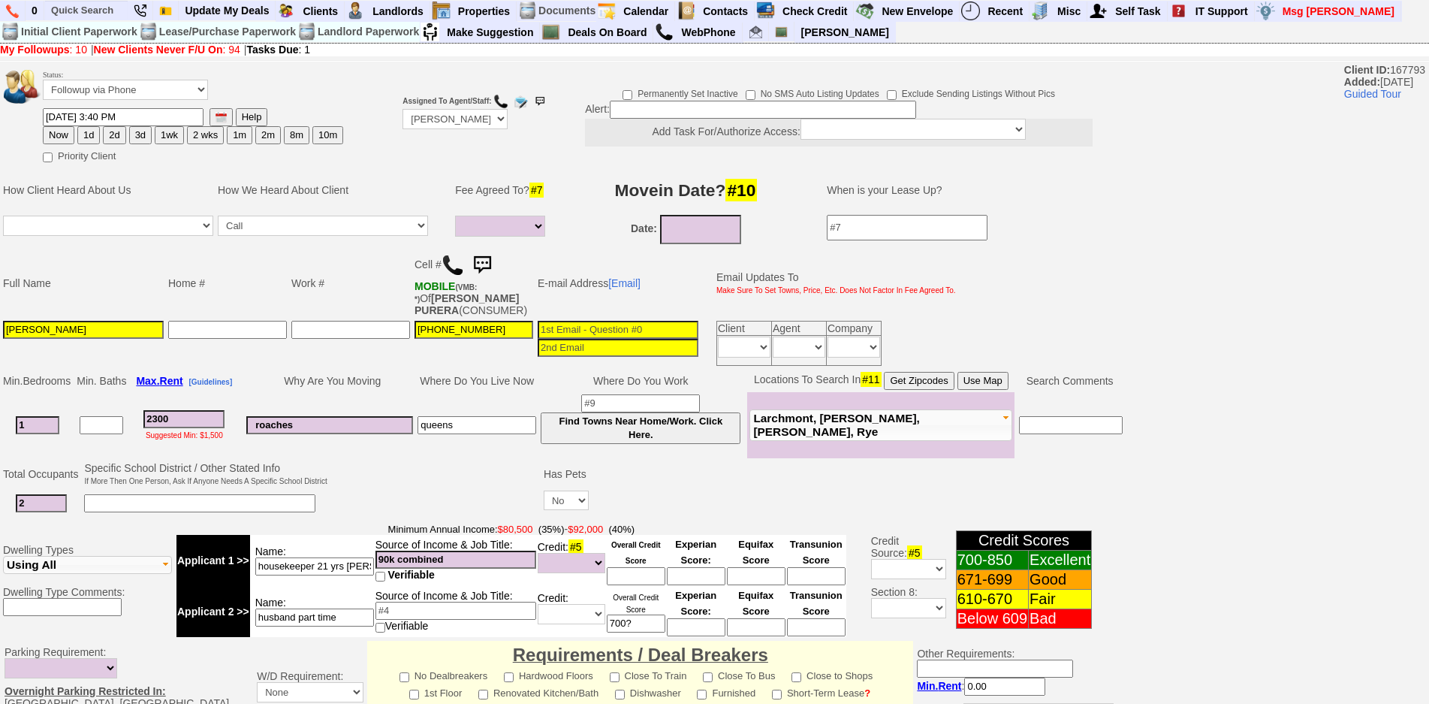
click at [460, 263] on img at bounding box center [453, 265] width 23 height 23
click at [187, 93] on select "Followup via Phone Followup via Email Followup When Section 8 Property Found De…" at bounding box center [125, 90] width 165 height 20
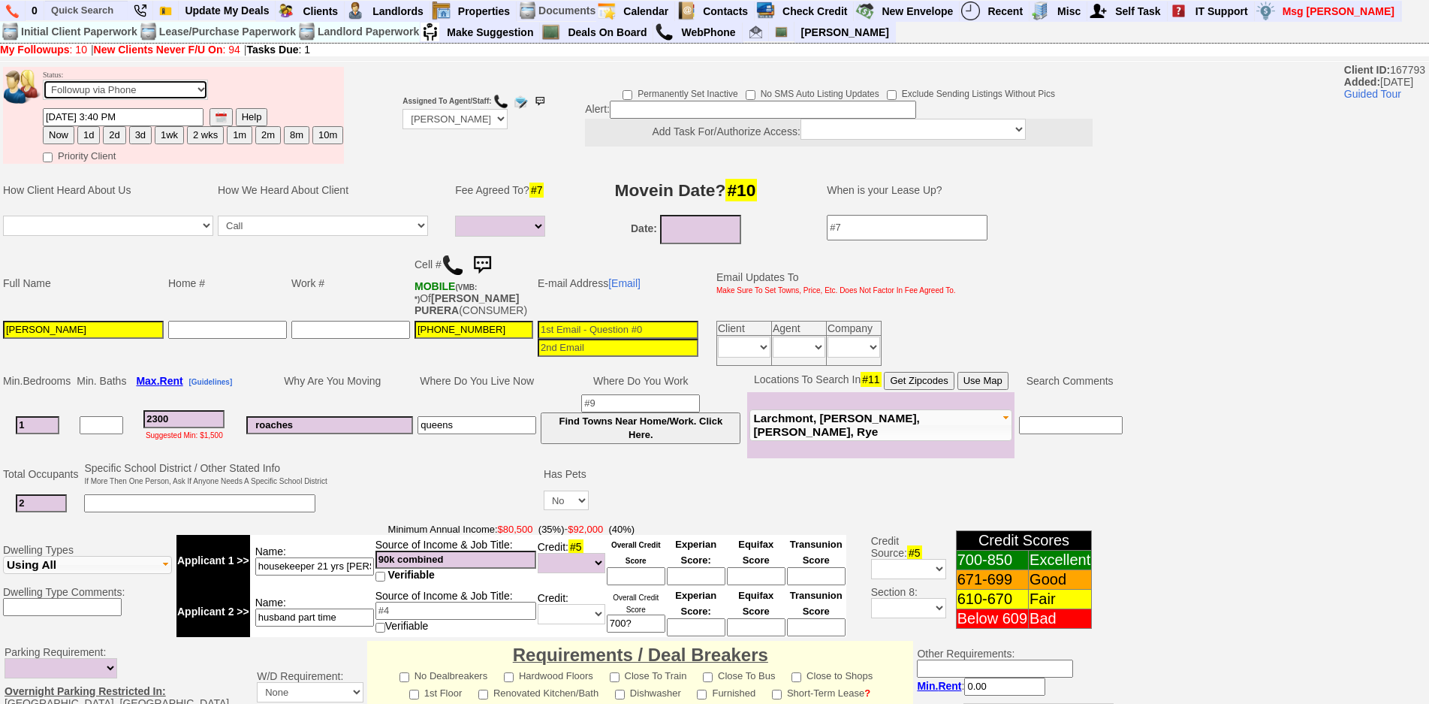
select select "Inactive"
click at [43, 80] on select "Followup via Phone Followup via Email Followup When Section 8 Property Found De…" at bounding box center [125, 90] width 165 height 20
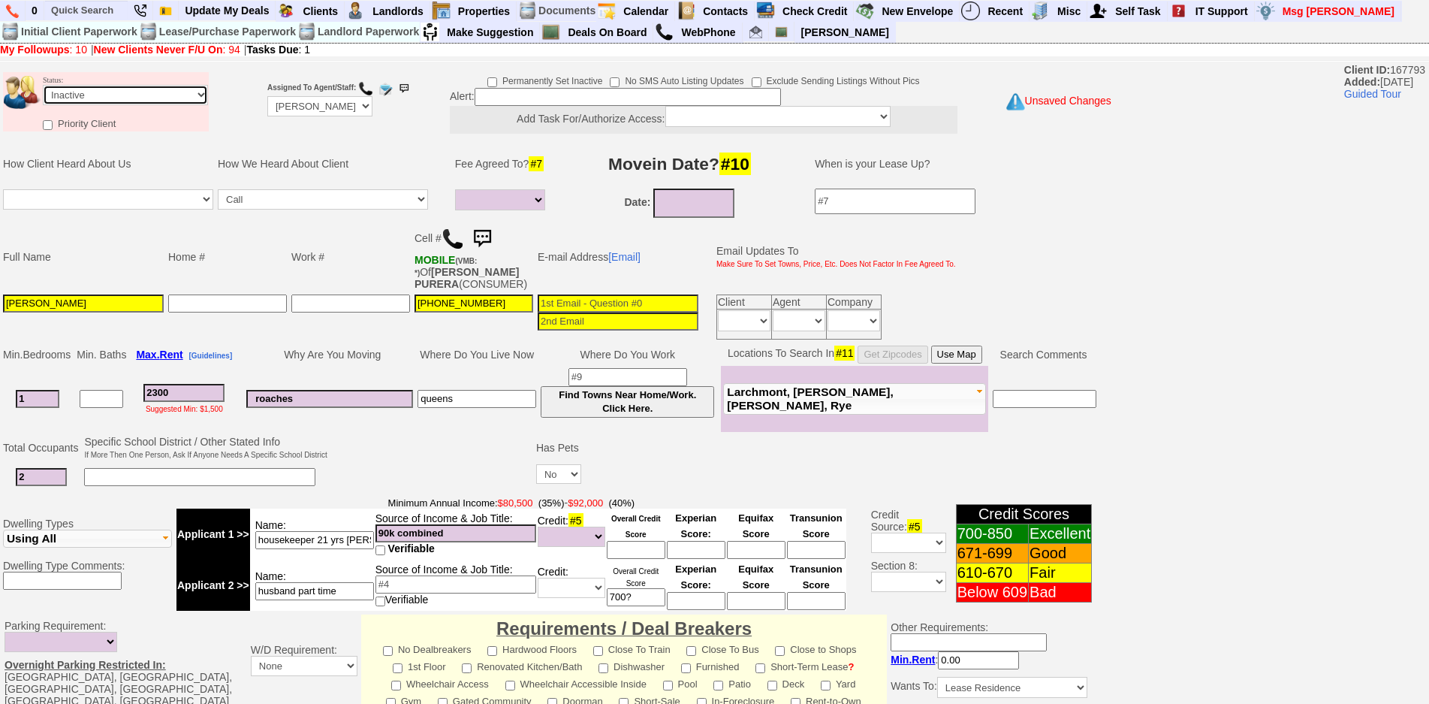
scroll to position [384, 0]
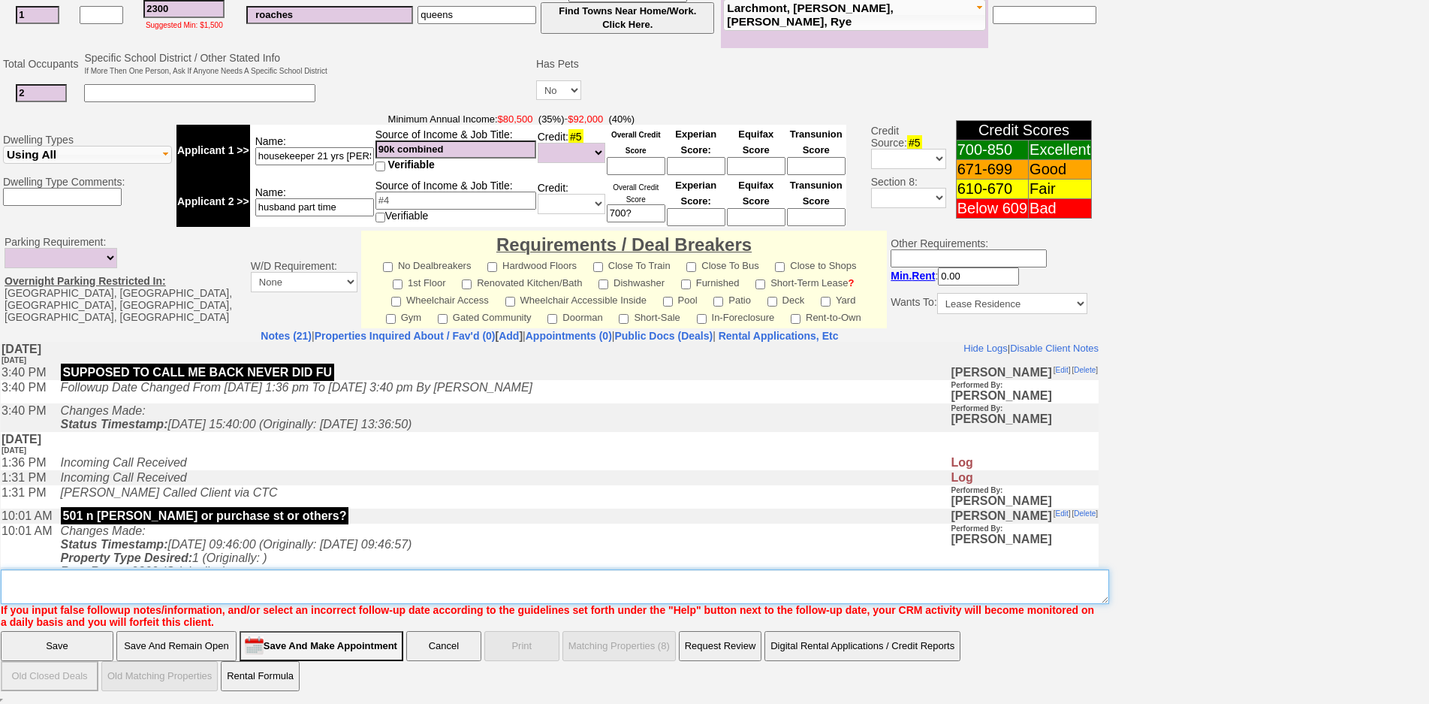
click at [454, 593] on textarea "Insert New Note Here" at bounding box center [555, 586] width 1108 height 35
type textarea "called client iauntil response"
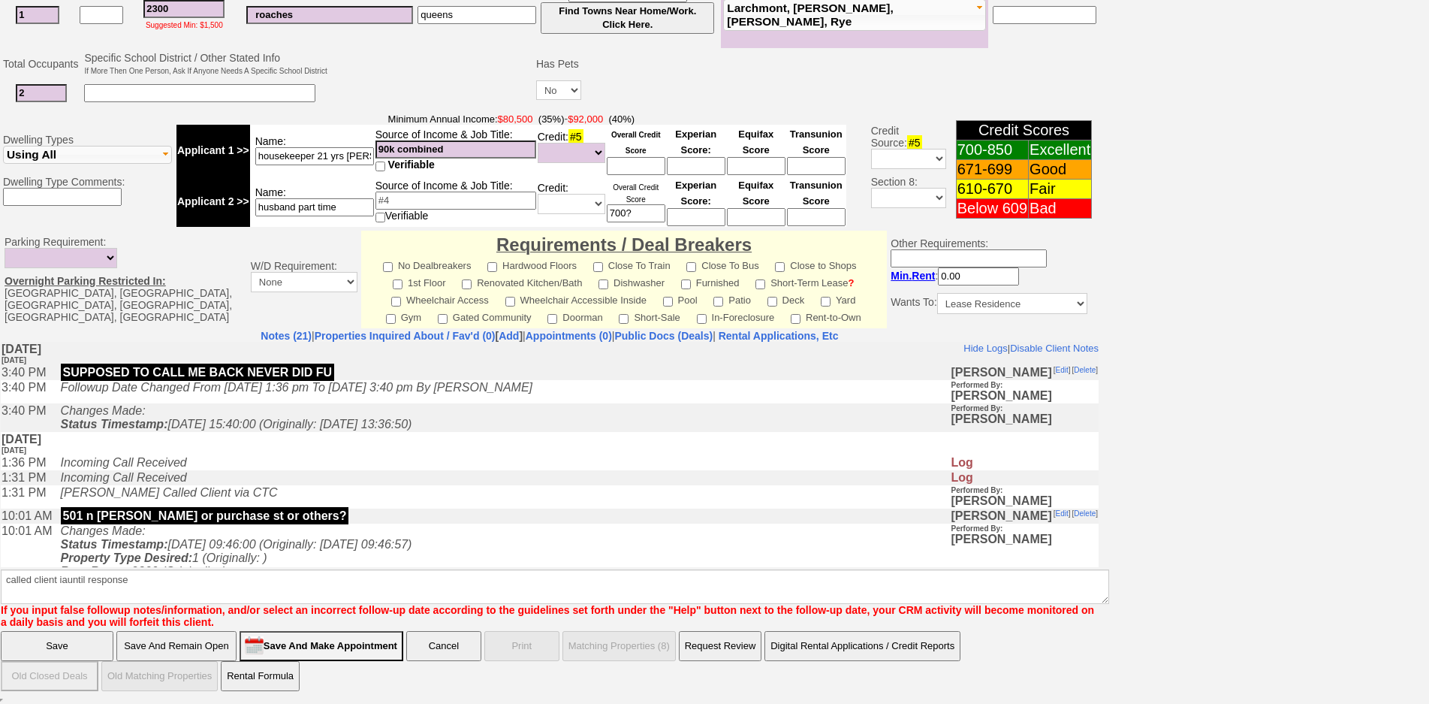
click input "Save" at bounding box center [57, 646] width 113 height 30
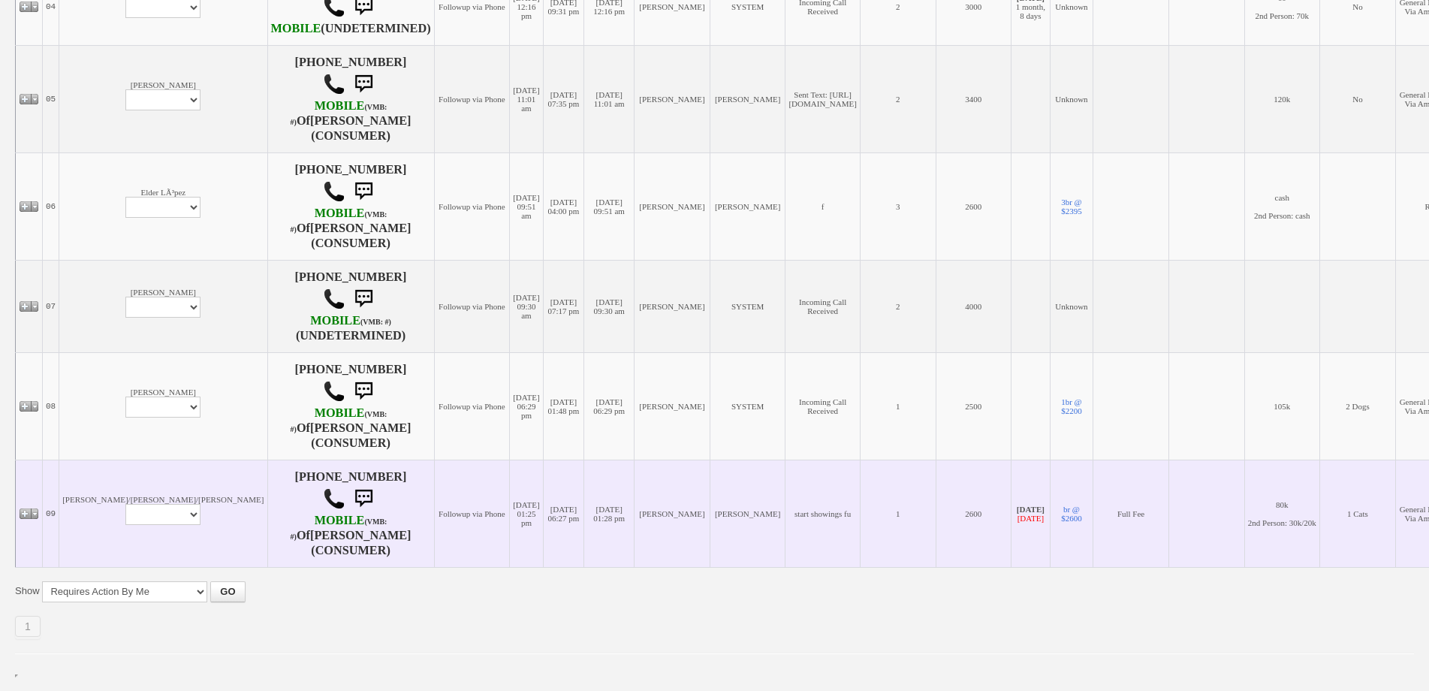
scroll to position [727, 0]
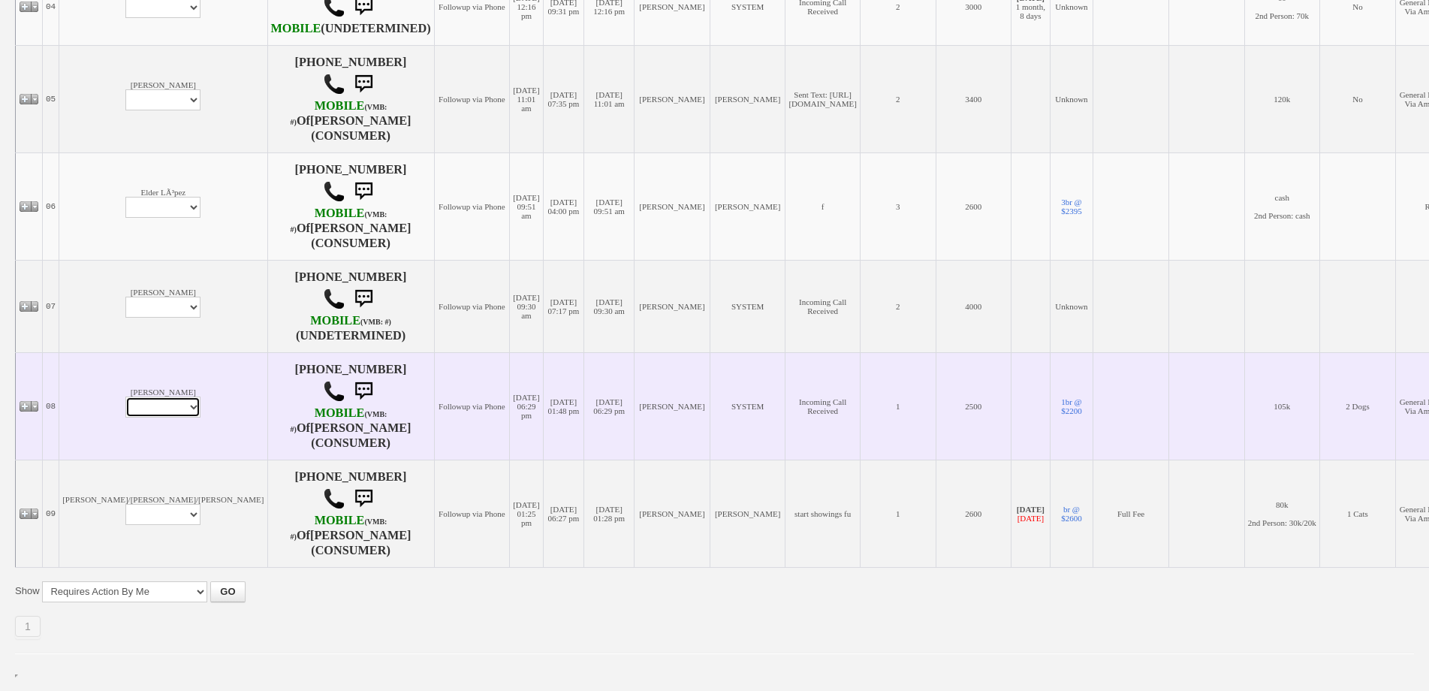
click at [125, 396] on select "Profile Edit Print Email Externally (Will Not Be Tracked In CRM) Closed Deals" at bounding box center [162, 406] width 75 height 21
select select "ChangeURL,/crm/custom/edit_client_form.php?redirect=%2Fcrm%2Fclients.php&id=670…"
click at [125, 396] on select "Profile Edit Print Email Externally (Will Not Be Tracked In CRM) Closed Deals" at bounding box center [162, 406] width 75 height 21
select select
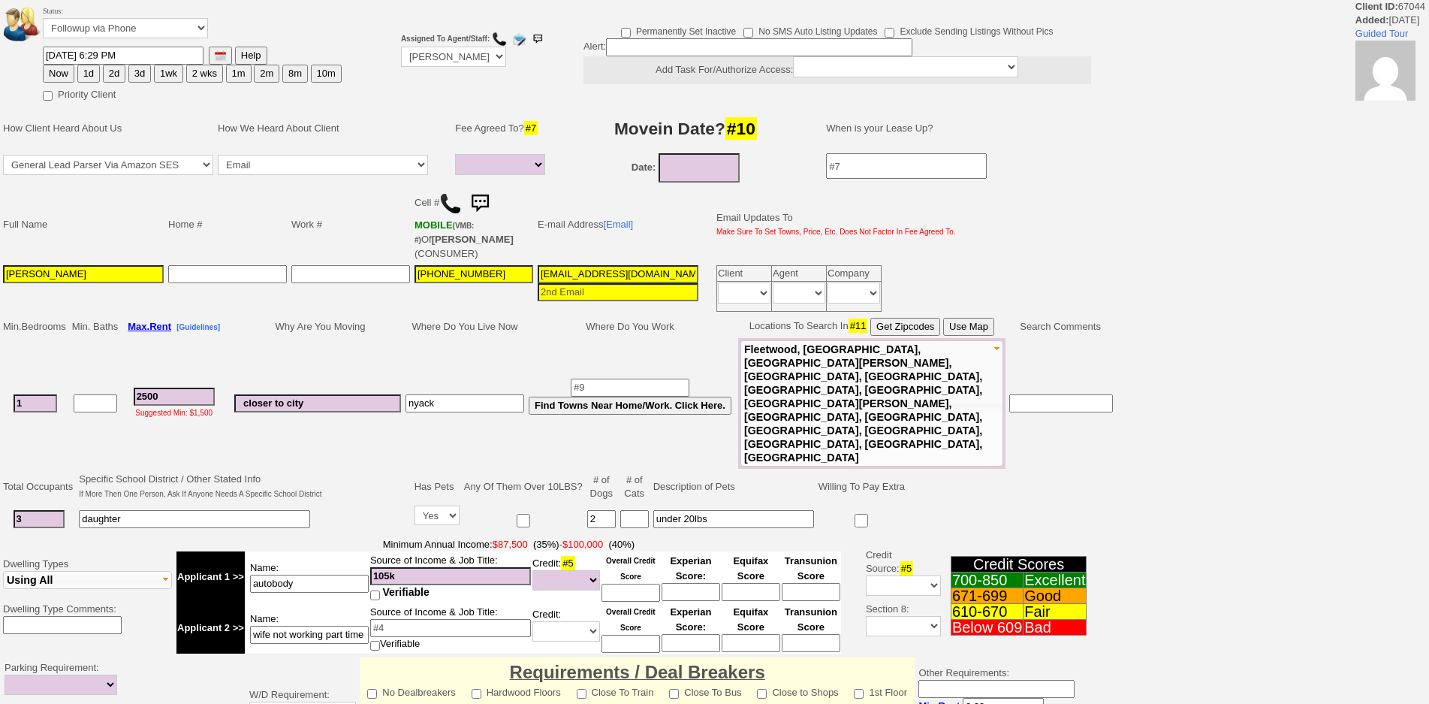
select select
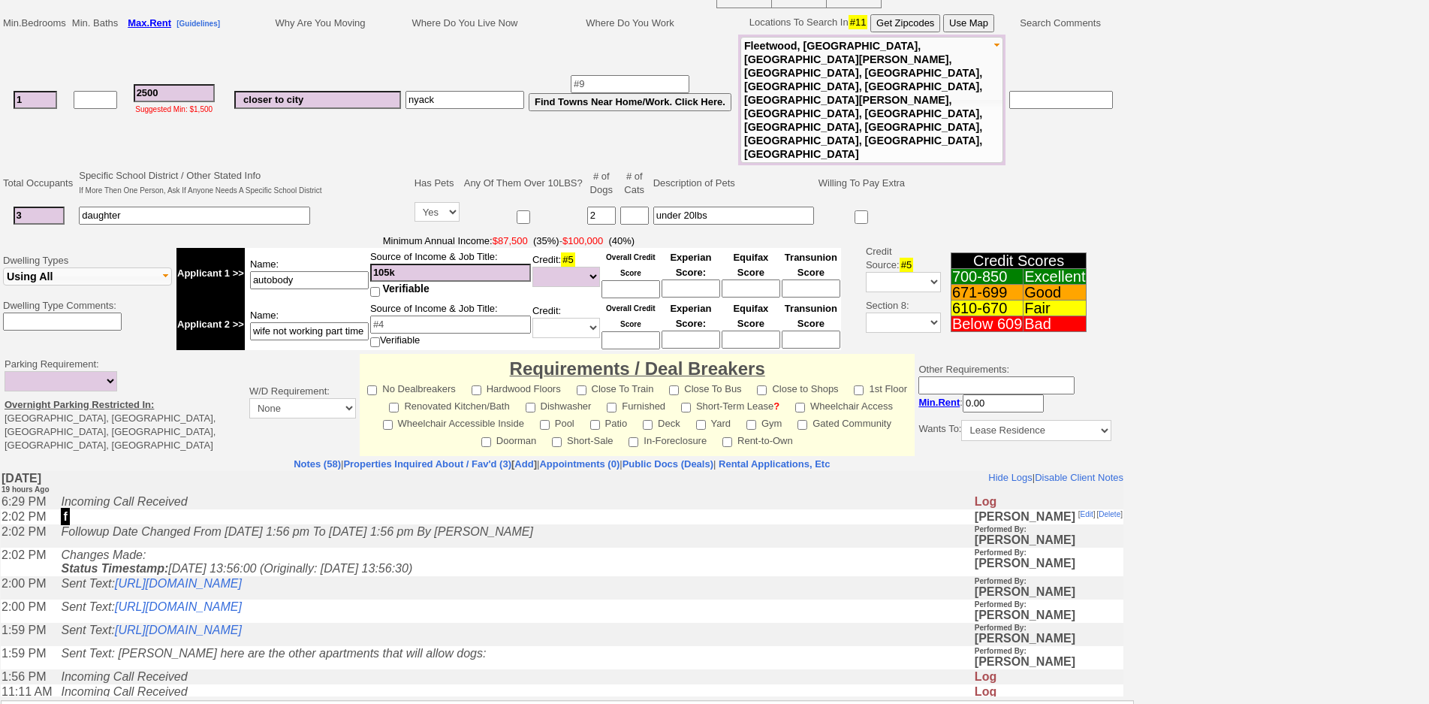
scroll to position [363, 0]
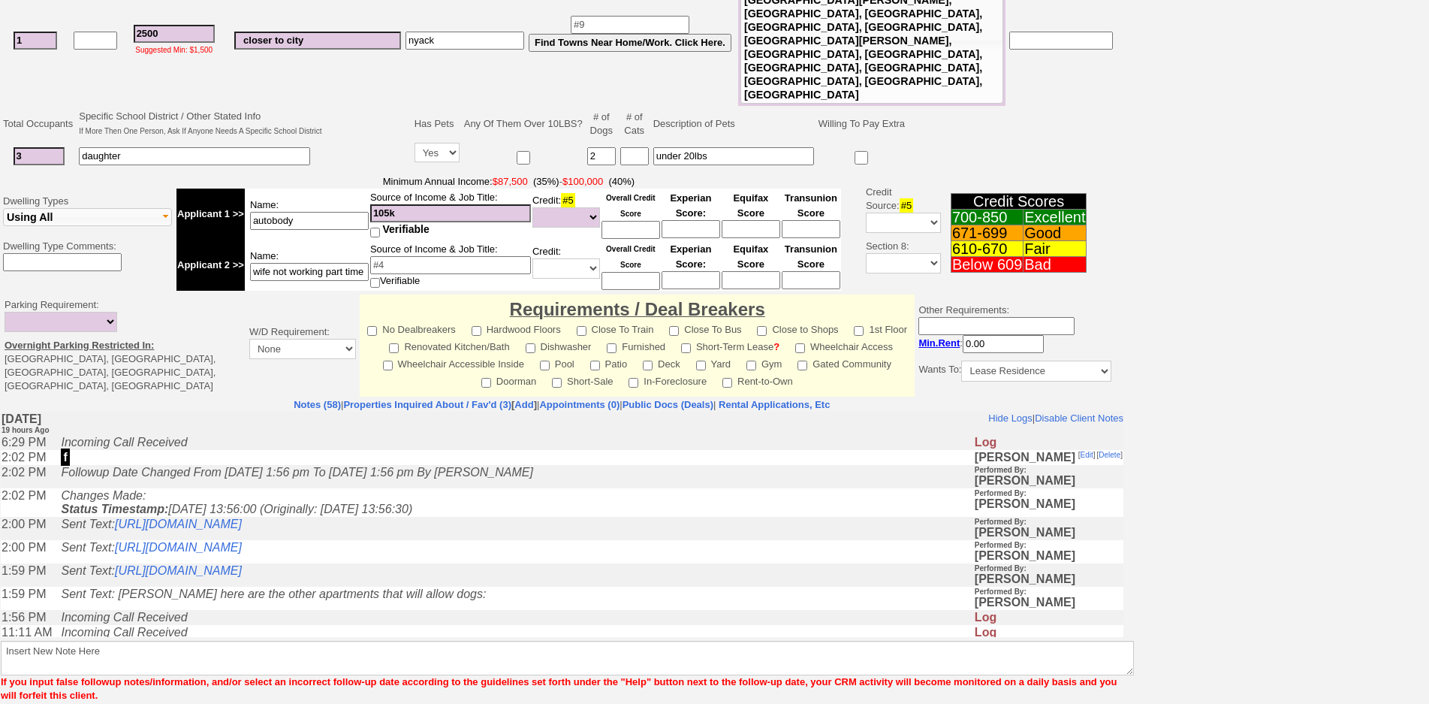
click at [487, 540] on td "Sent Text: https://hshprop.com/?section=view_property&propertyid=13009" at bounding box center [513, 528] width 920 height 23
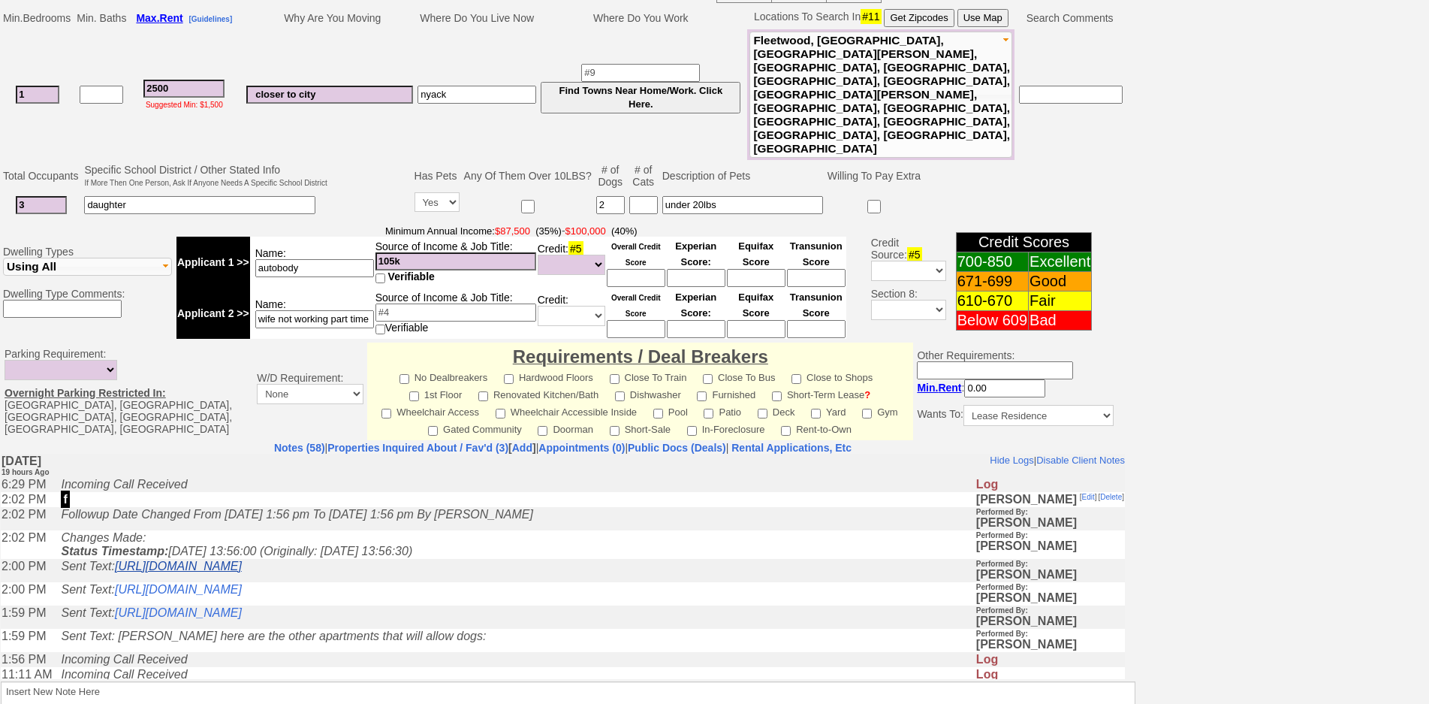
scroll to position [411, 0]
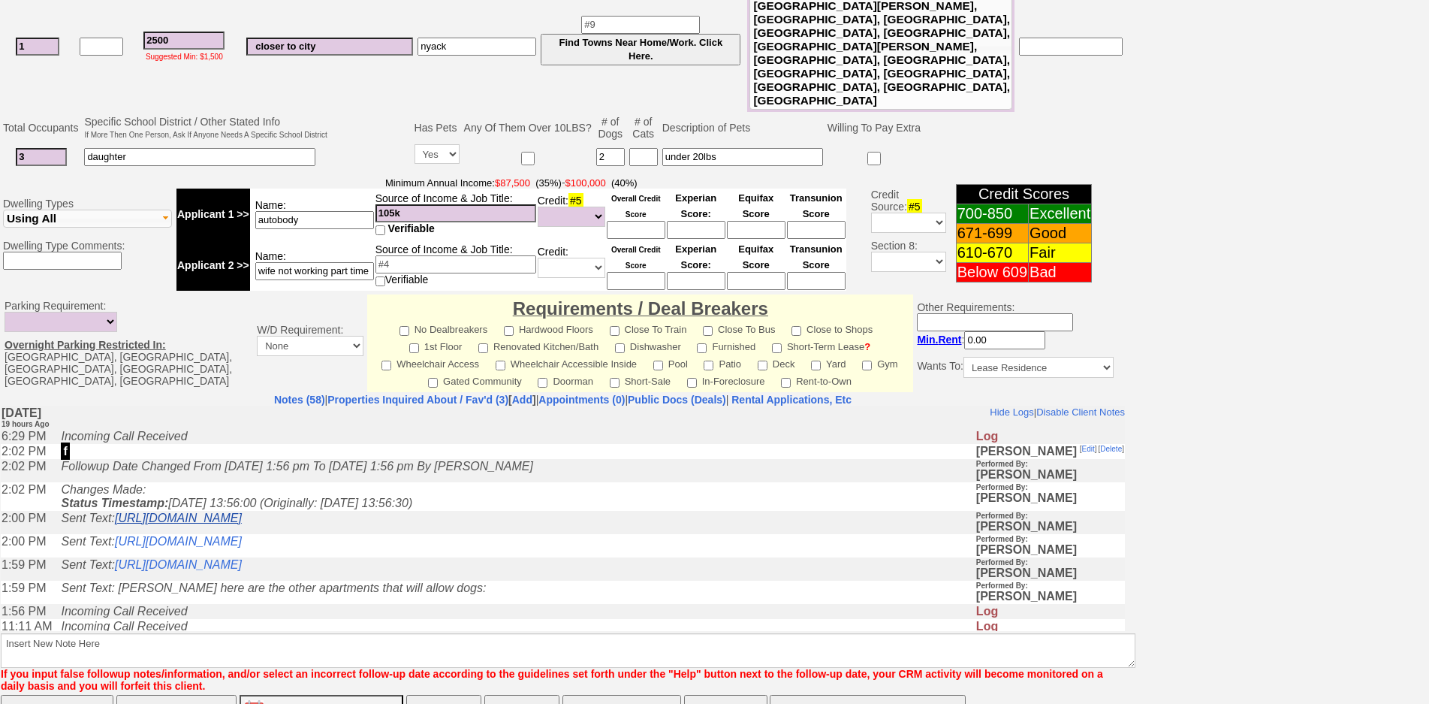
click at [242, 518] on link "https://hshprop.com/?section=view_property&propertyid=13009" at bounding box center [178, 517] width 127 height 13
click at [242, 545] on link "https://hshprop.com/?section=view_property&propertyid=L877054" at bounding box center [178, 540] width 127 height 13
click at [242, 570] on link "https://hshprop.com/?section=view_property&propertyid=L908196" at bounding box center [178, 563] width 127 height 13
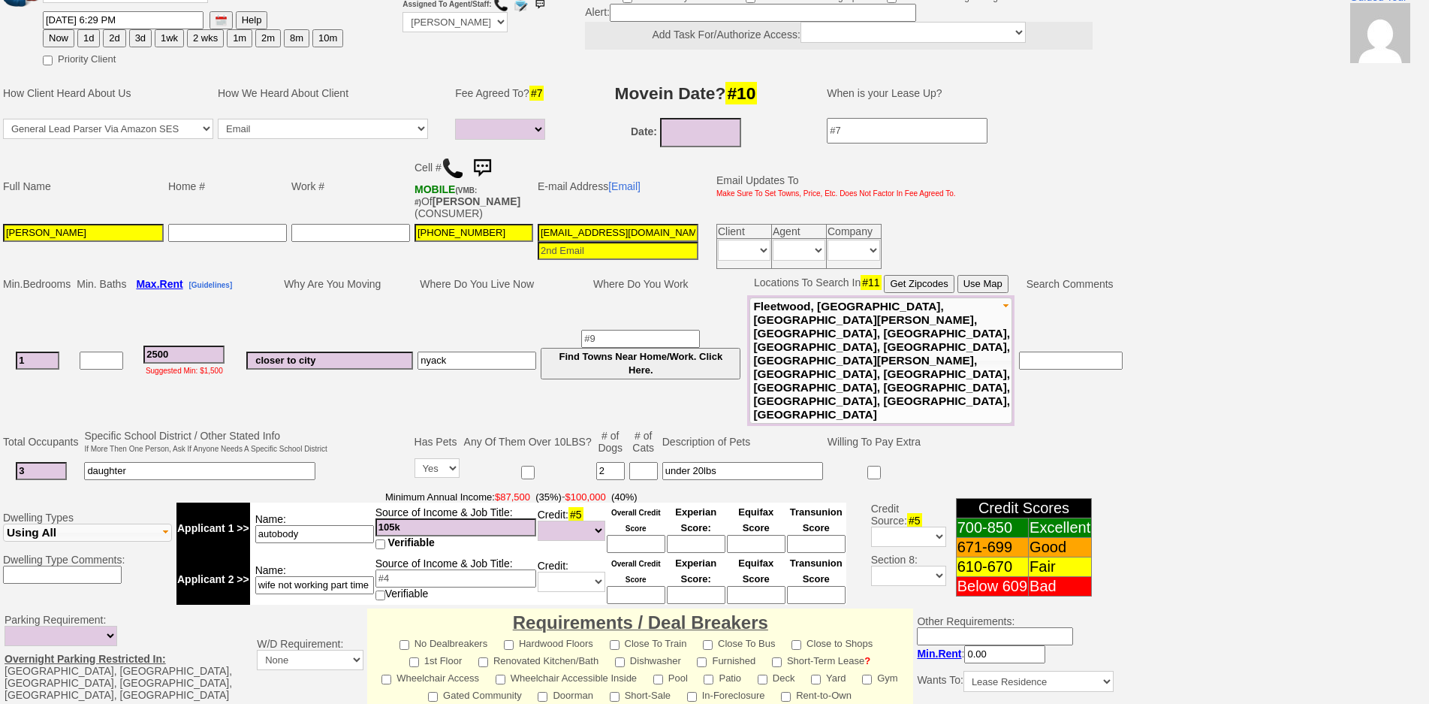
scroll to position [0, 0]
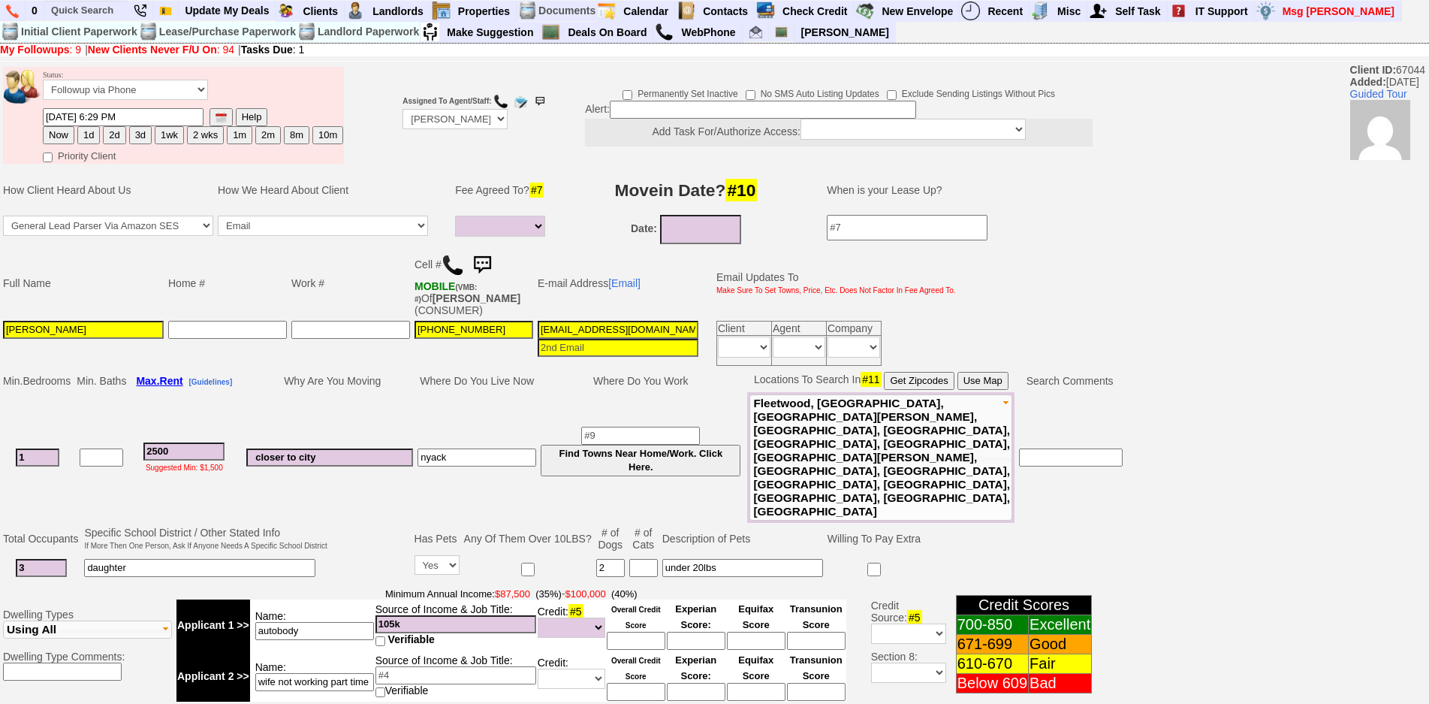
click at [494, 259] on img at bounding box center [482, 265] width 30 height 30
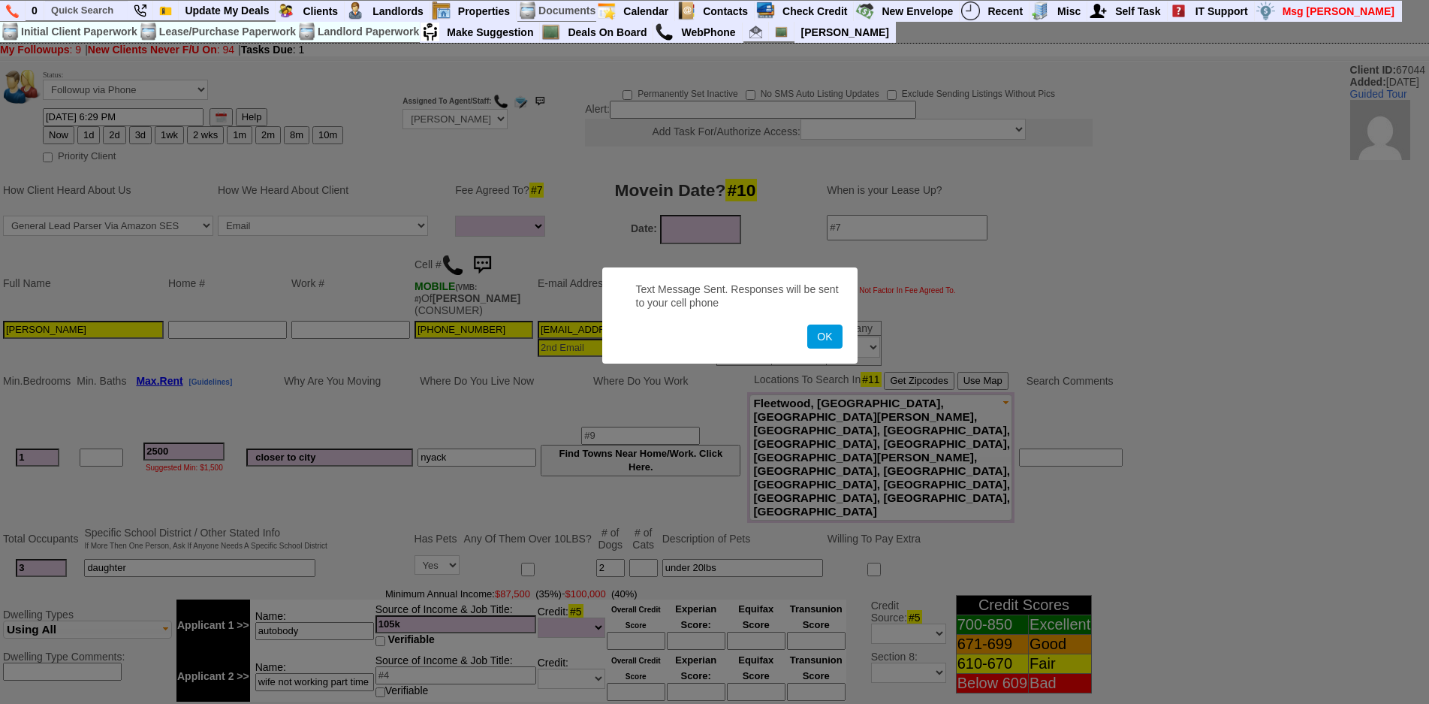
click at [807, 324] on button "OK" at bounding box center [824, 336] width 35 height 24
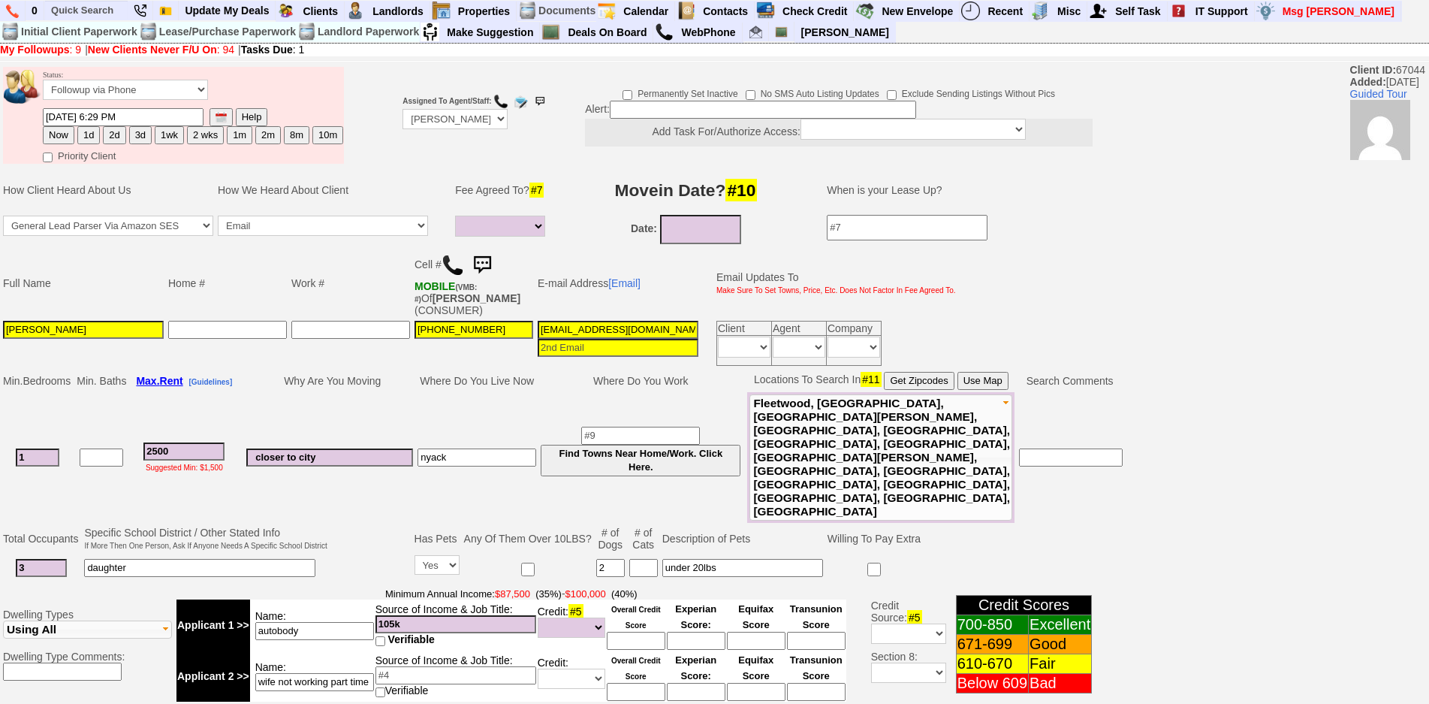
click at [84, 136] on button "1d" at bounding box center [88, 135] width 23 height 18
type input "09/17/2025 02:26 PM"
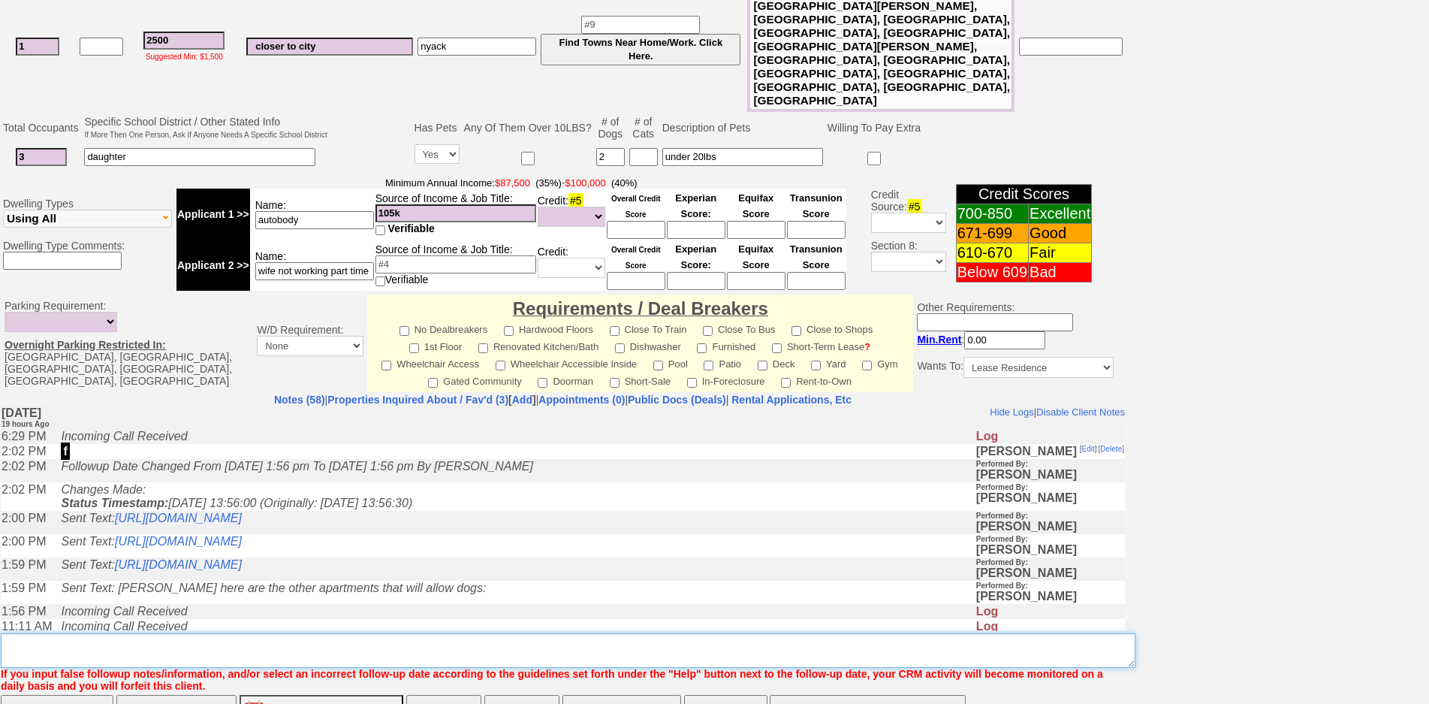
click at [647, 633] on textarea "Insert New Note Here" at bounding box center [568, 650] width 1135 height 35
type textarea "f"
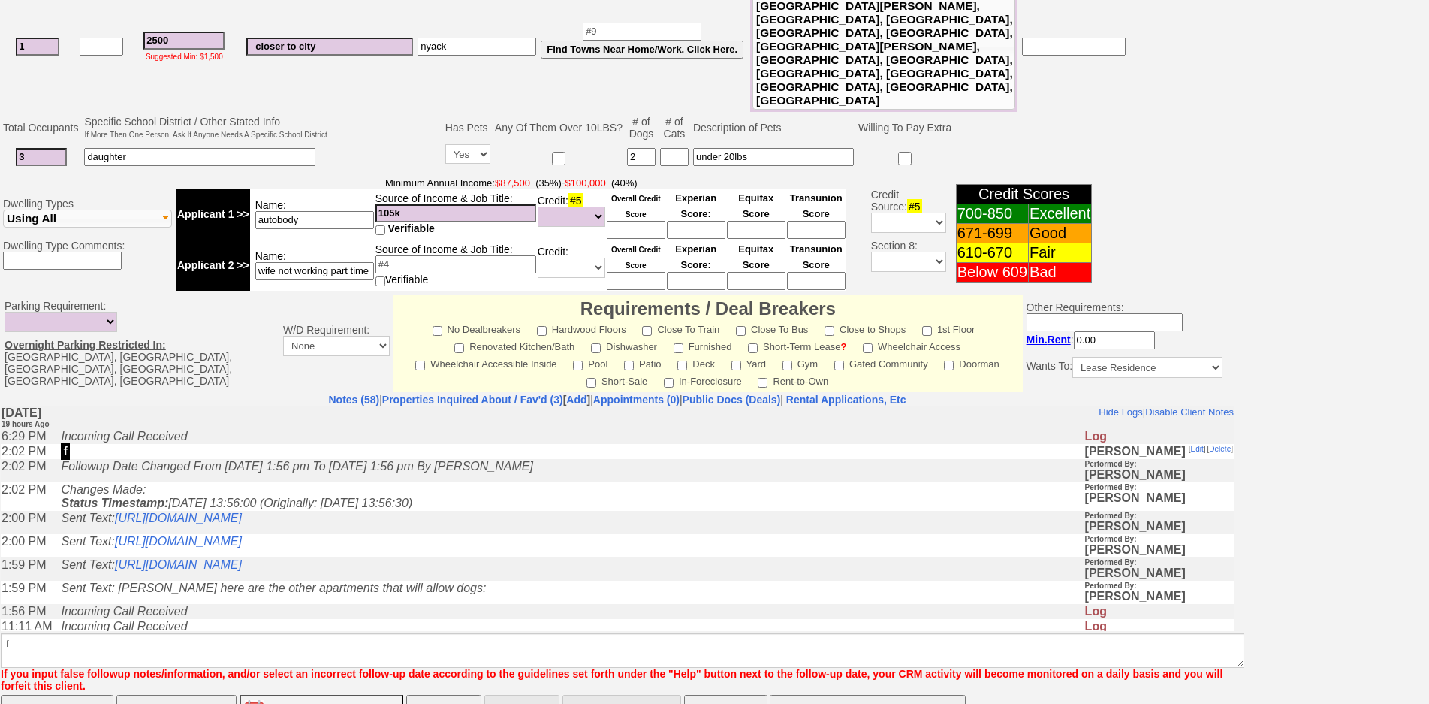
scroll to position [346, 0]
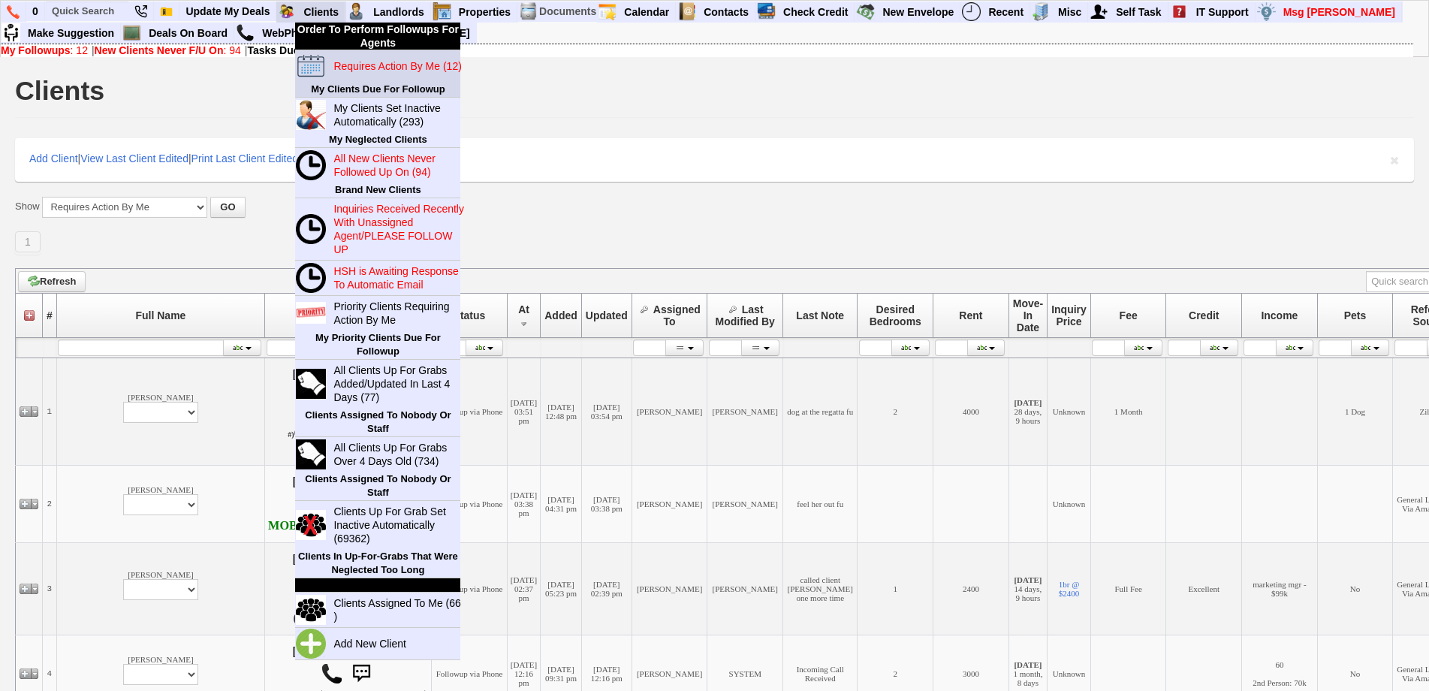
click at [381, 66] on blink "Requires Action By Me (12)" at bounding box center [397, 66] width 128 height 12
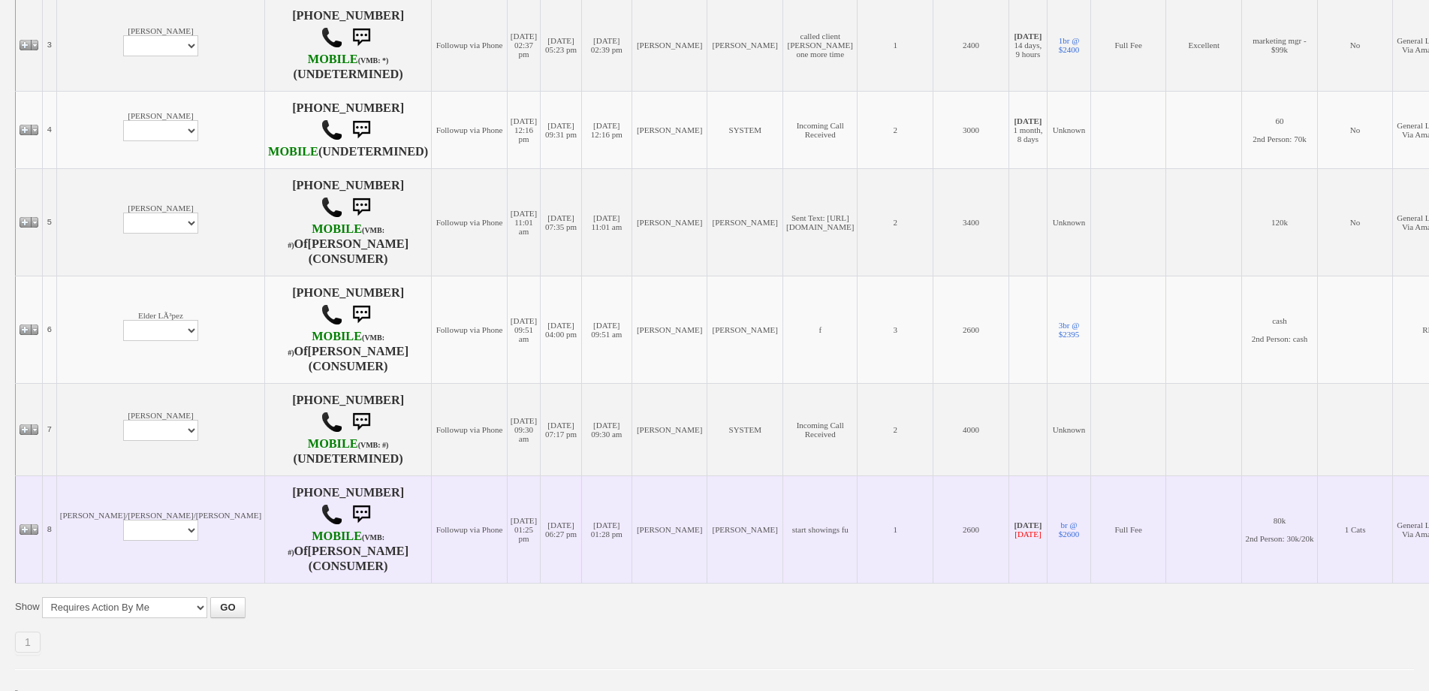
scroll to position [306, 0]
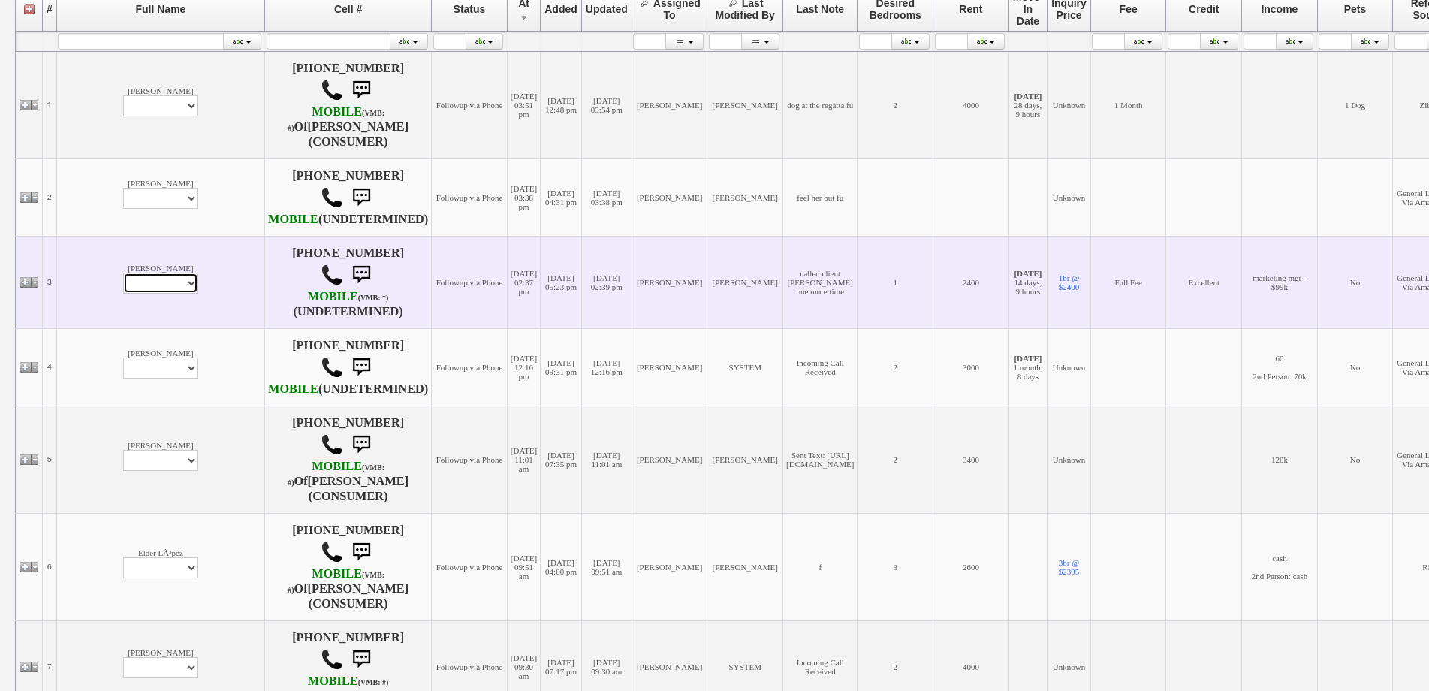
click at [123, 294] on select "Profile Edit Print Email Externally (Will Not Be Tracked In CRM) Closed Deals" at bounding box center [160, 283] width 75 height 21
click at [116, 312] on td "Katherine Esposito Profile Edit Print Email Externally (Will Not Be Tracked In …" at bounding box center [160, 282] width 208 height 92
click at [123, 294] on select "Profile Edit Print Email Externally (Will Not Be Tracked In CRM) Closed Deals" at bounding box center [160, 283] width 75 height 21
click at [783, 251] on td "called client lm fu one more time" at bounding box center [820, 282] width 74 height 92
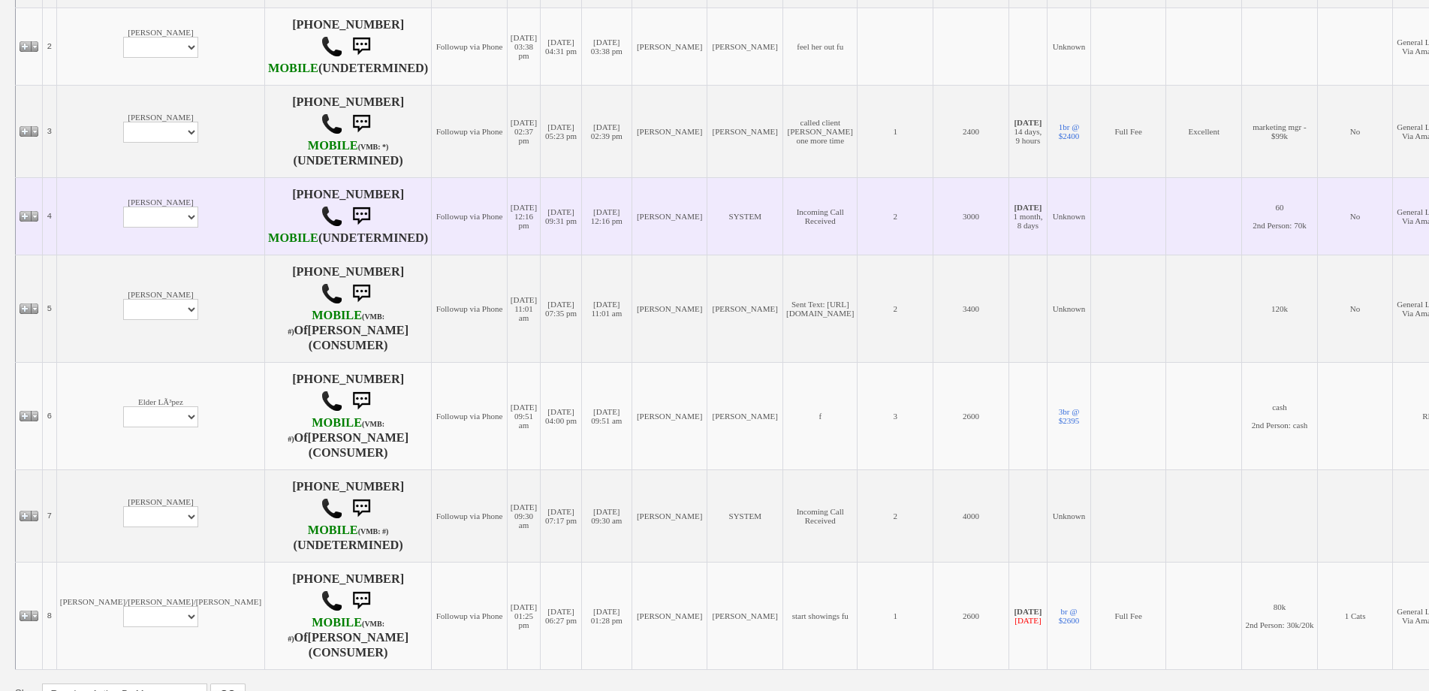
scroll to position [232, 0]
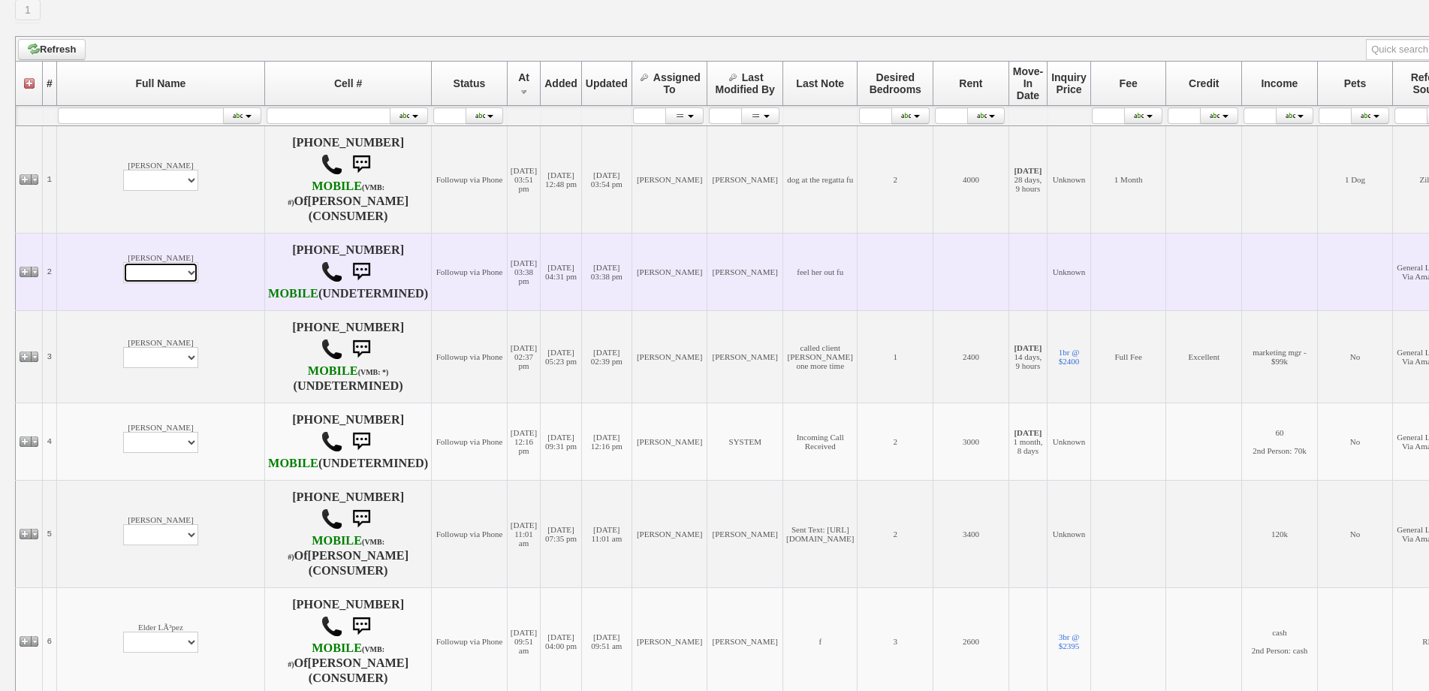
click at [123, 279] on select "Profile Edit Print Email Externally (Will Not Be Tracked In CRM) Closed Deals" at bounding box center [160, 272] width 75 height 21
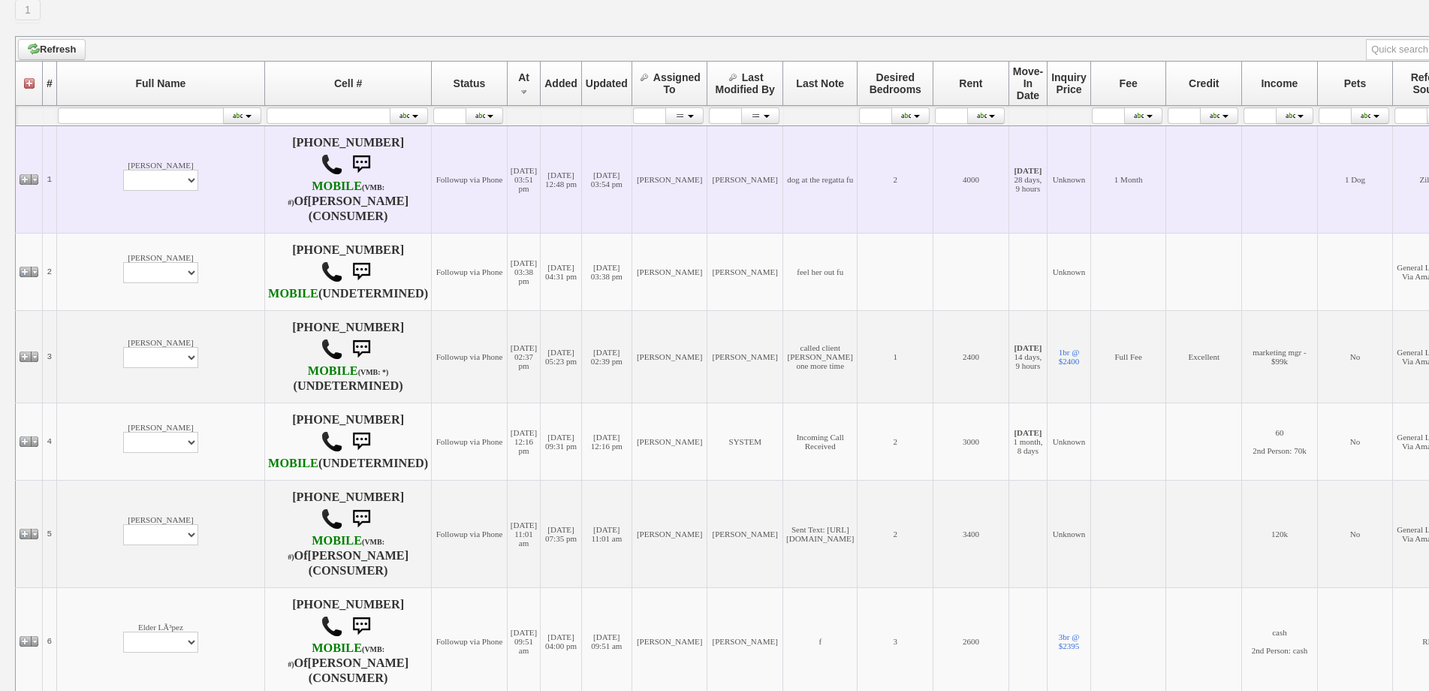
click at [118, 222] on td "Julia Caro Profile Edit Print Email Externally (Will Not Be Tracked In CRM) Clo…" at bounding box center [160, 178] width 208 height 107
click at [123, 187] on select "Profile Edit Print Email Externally (Will Not Be Tracked In CRM) Closed Deals" at bounding box center [160, 180] width 75 height 21
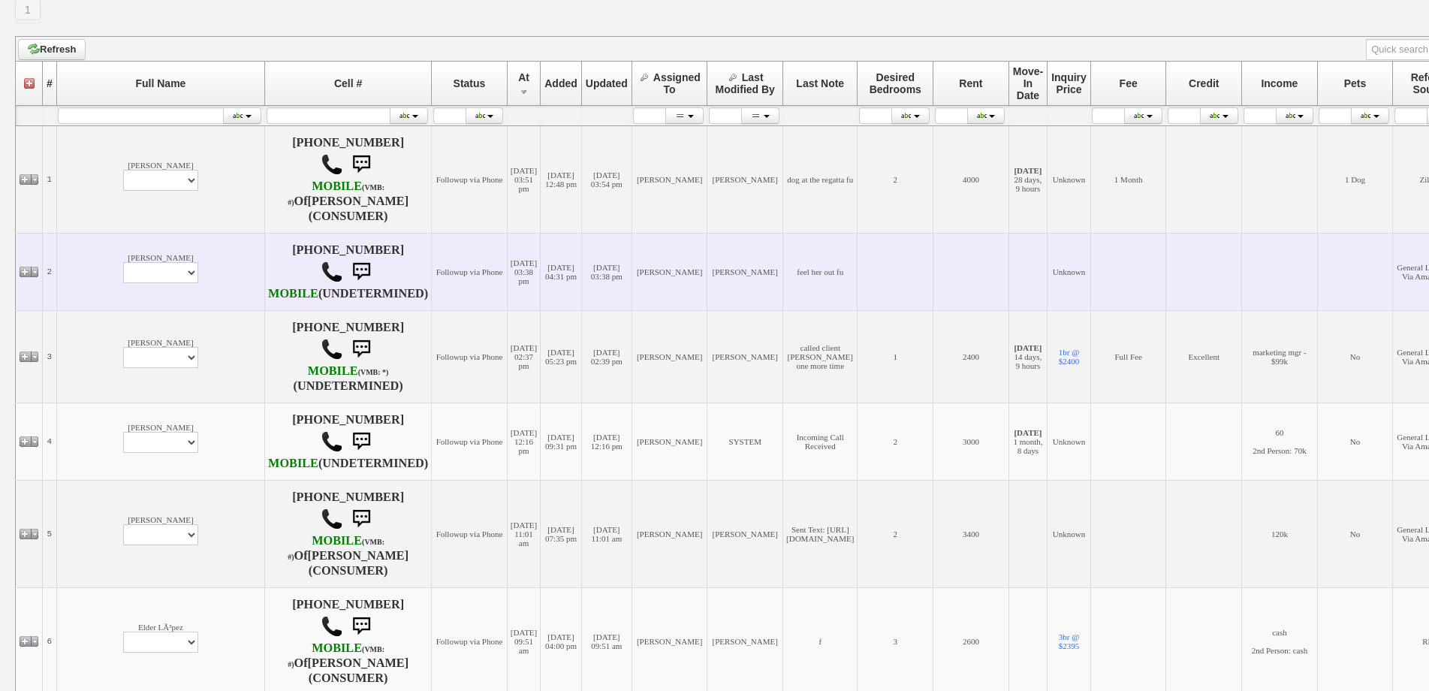
click at [707, 287] on td "[PERSON_NAME]" at bounding box center [745, 271] width 76 height 77
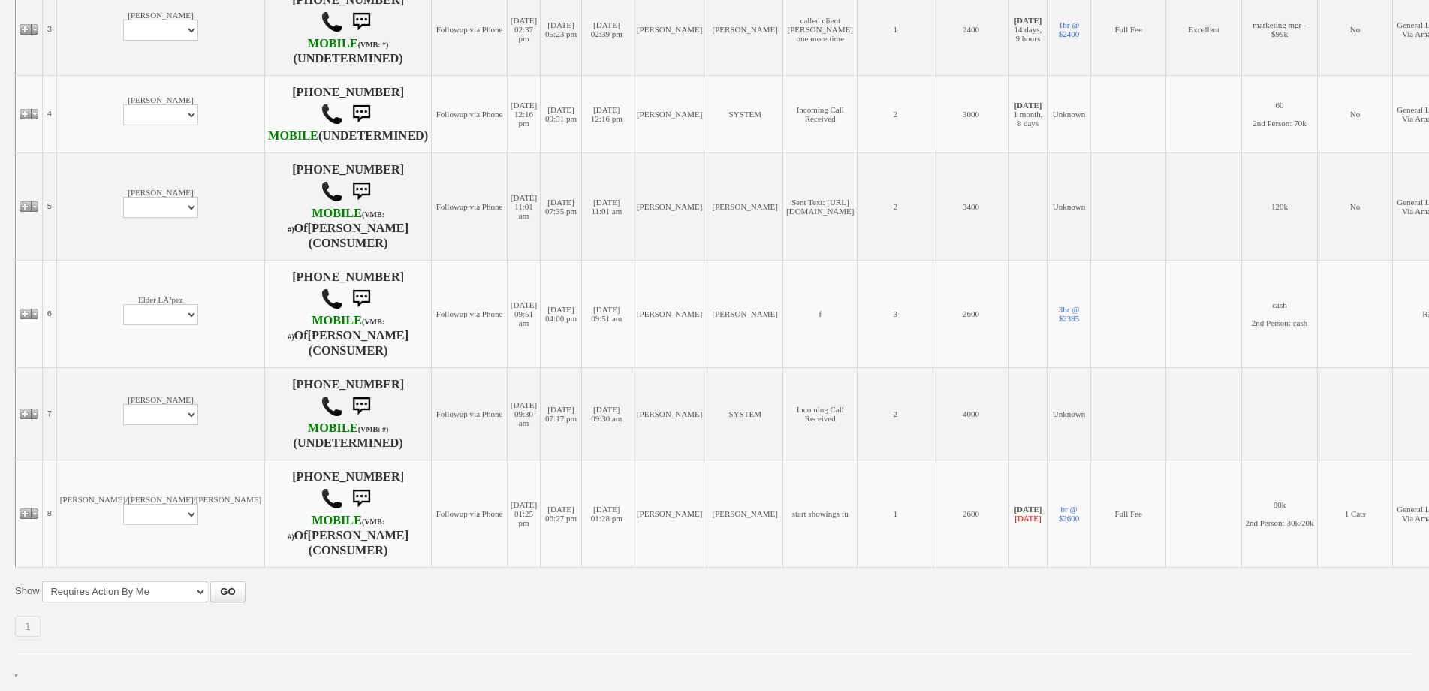
scroll to position [607, 0]
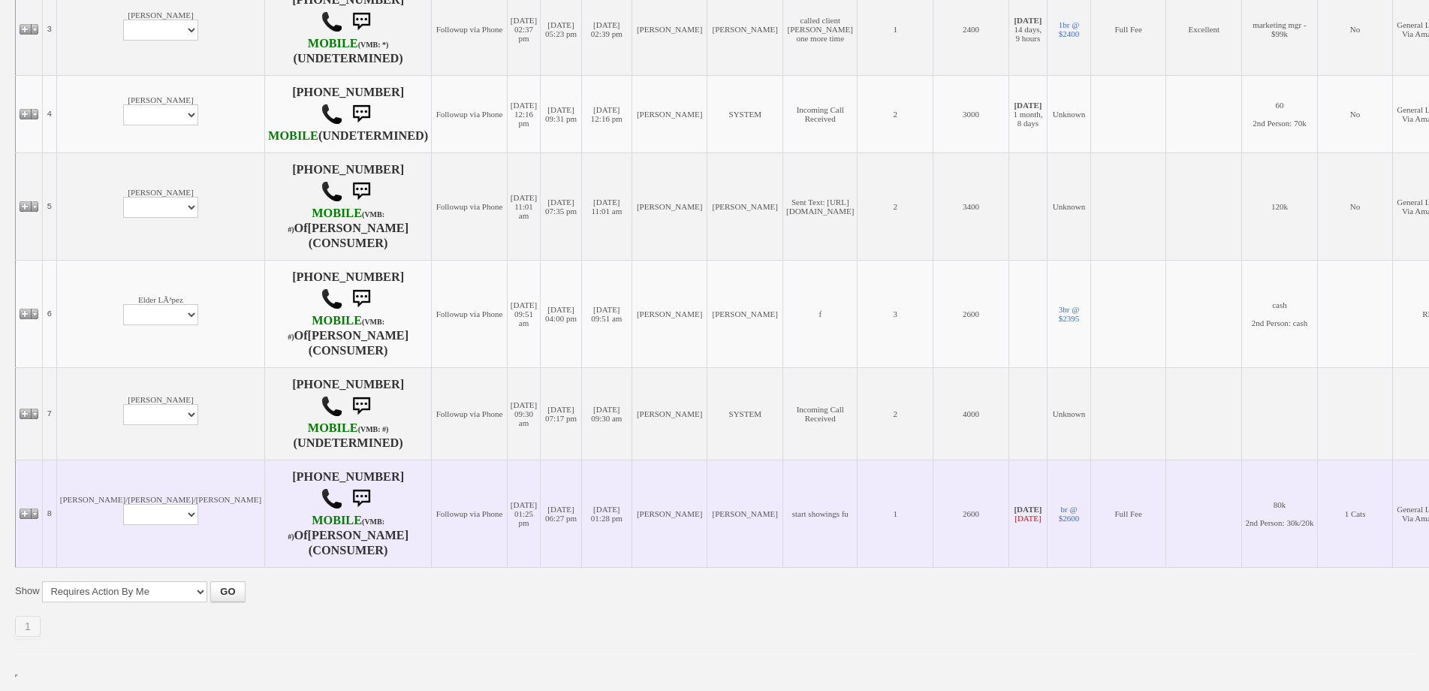
click at [103, 465] on td "Maureen Altman/Sebastian Moscoso/Andrea Moscoso Profile Edit Print Email Extern…" at bounding box center [160, 513] width 208 height 107
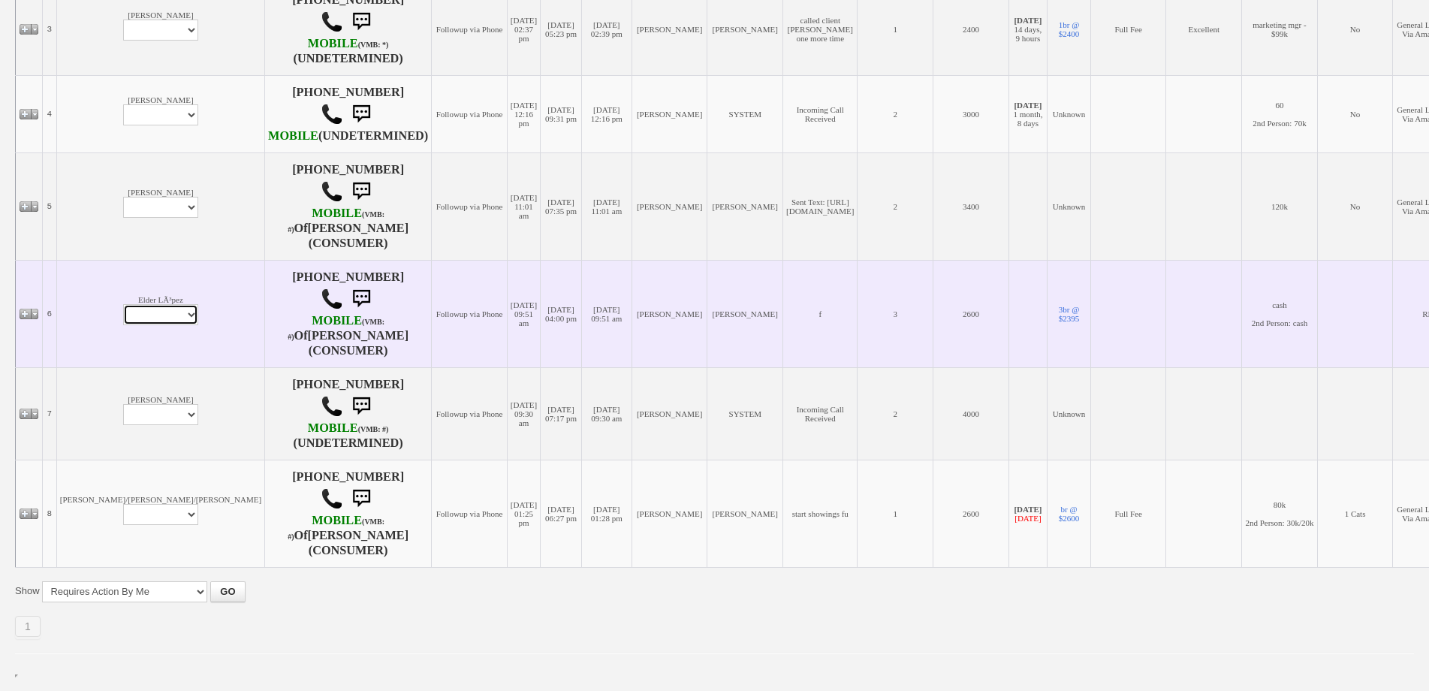
click at [123, 312] on select "Profile Edit Print Email Externally (Will Not Be Tracked In CRM) Closed Deals" at bounding box center [160, 314] width 75 height 21
select select "ChangeURL,/crm/custom/edit_client_form.php?redirect=%2Fcrm%2Fclients.php&id=793…"
click at [123, 304] on select "Profile Edit Print Email Externally (Will Not Be Tracked In CRM) Closed Deals" at bounding box center [160, 314] width 75 height 21
select select
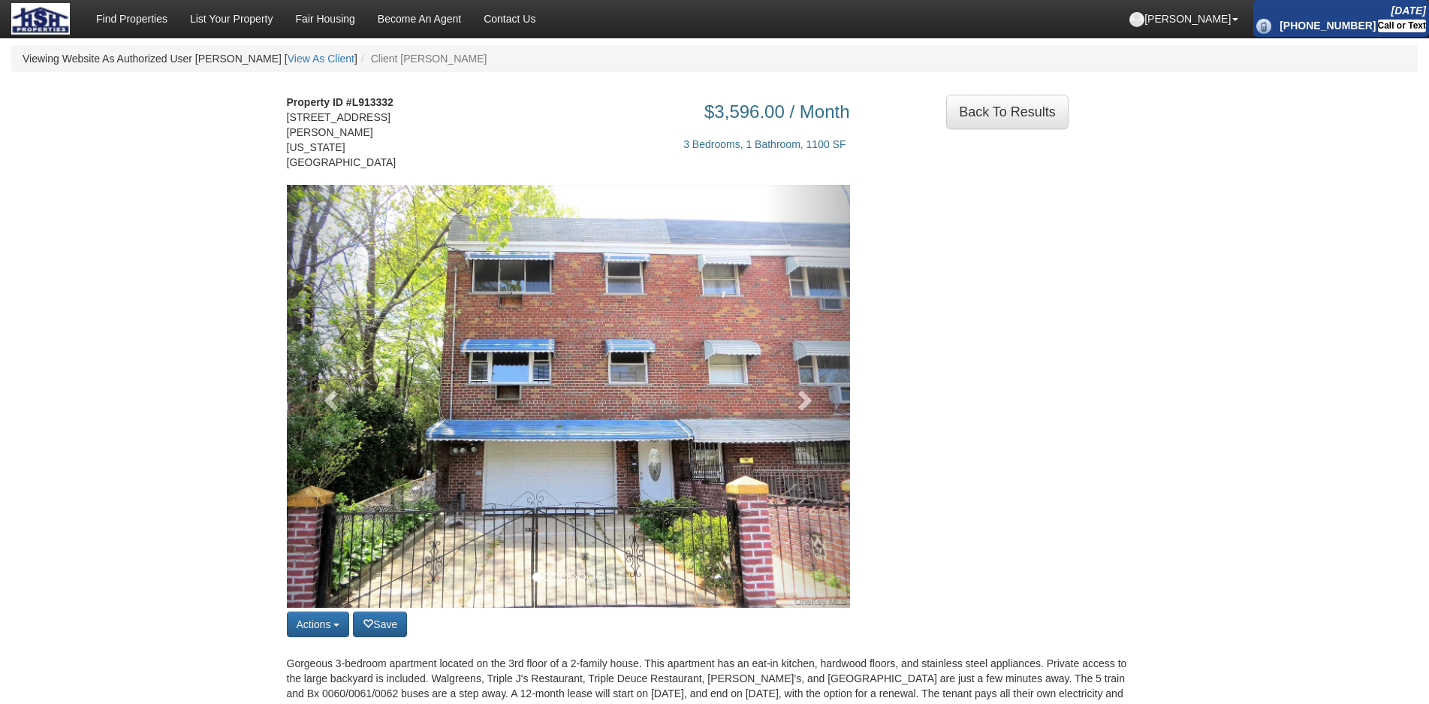
scroll to position [75, 0]
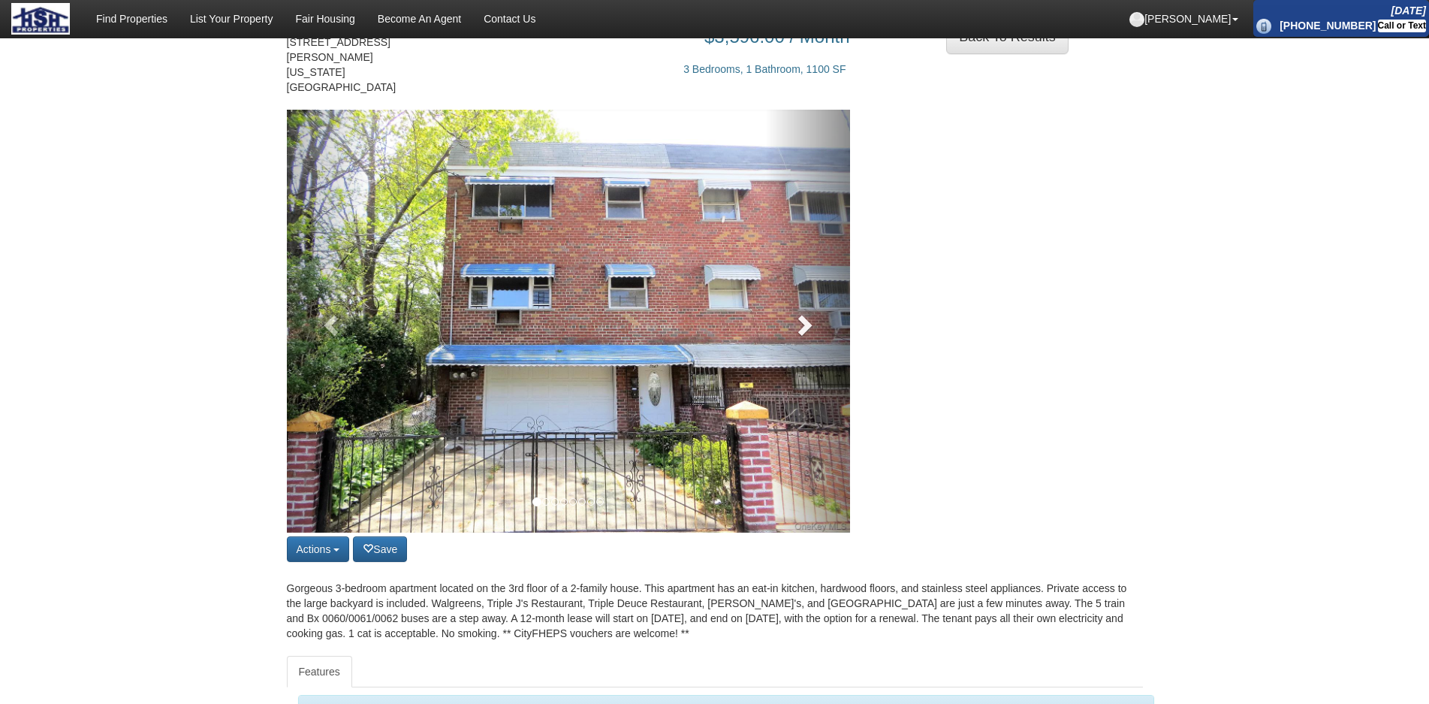
click at [833, 336] on link at bounding box center [807, 321] width 85 height 423
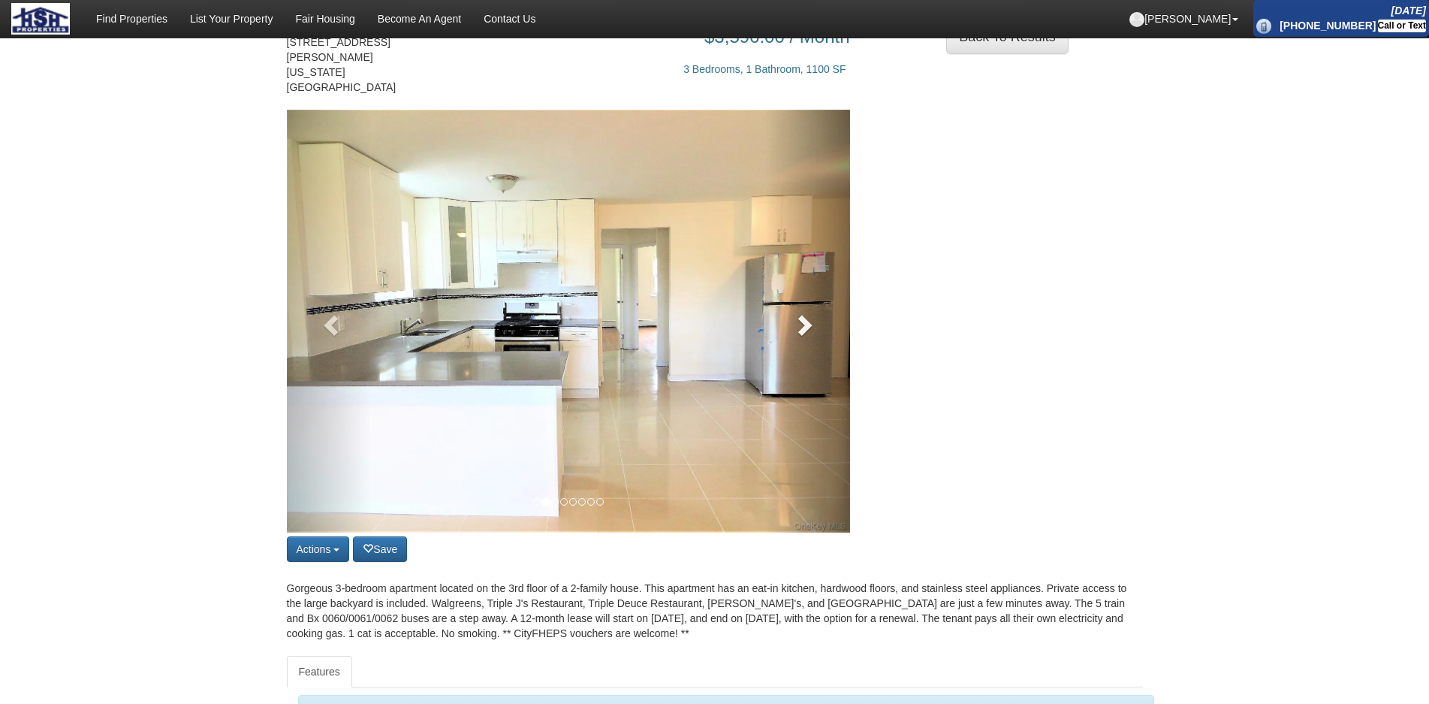
click at [827, 306] on link at bounding box center [807, 321] width 85 height 423
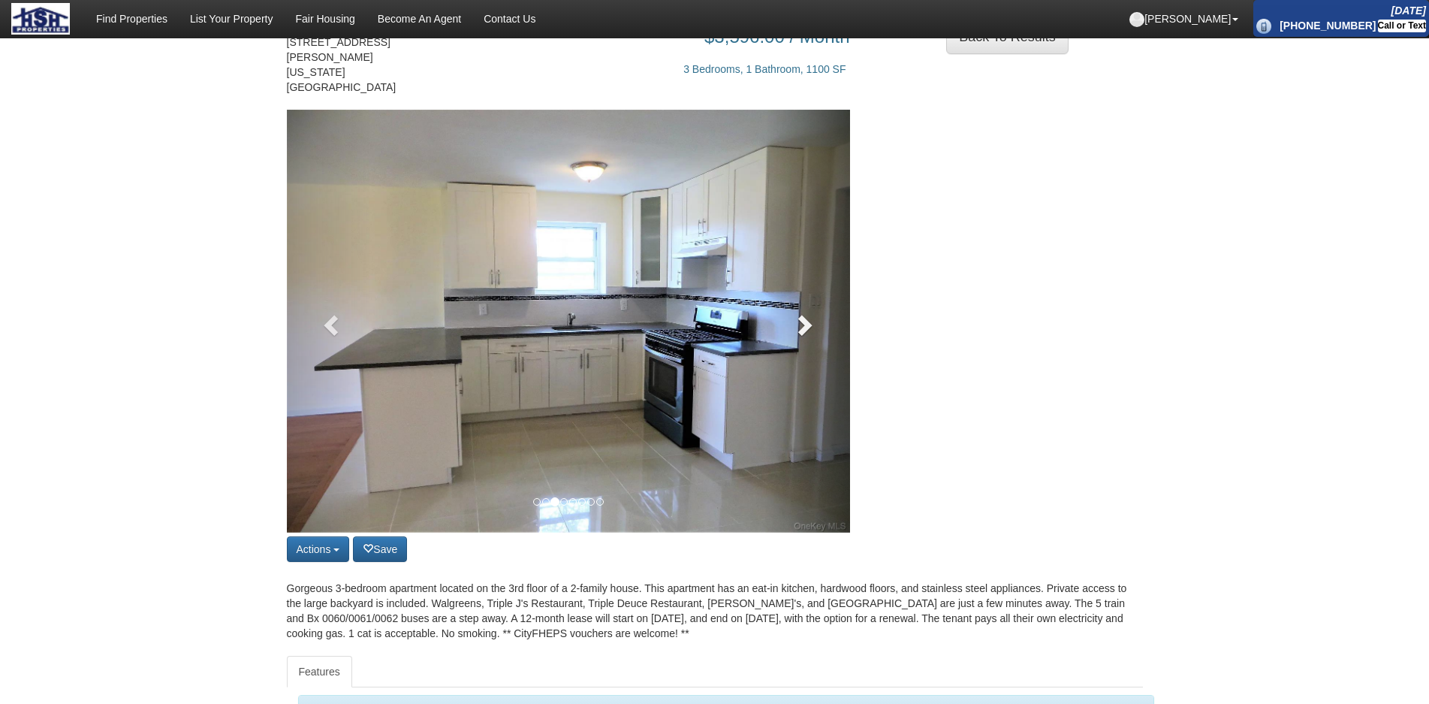
click at [827, 306] on link at bounding box center [807, 321] width 85 height 423
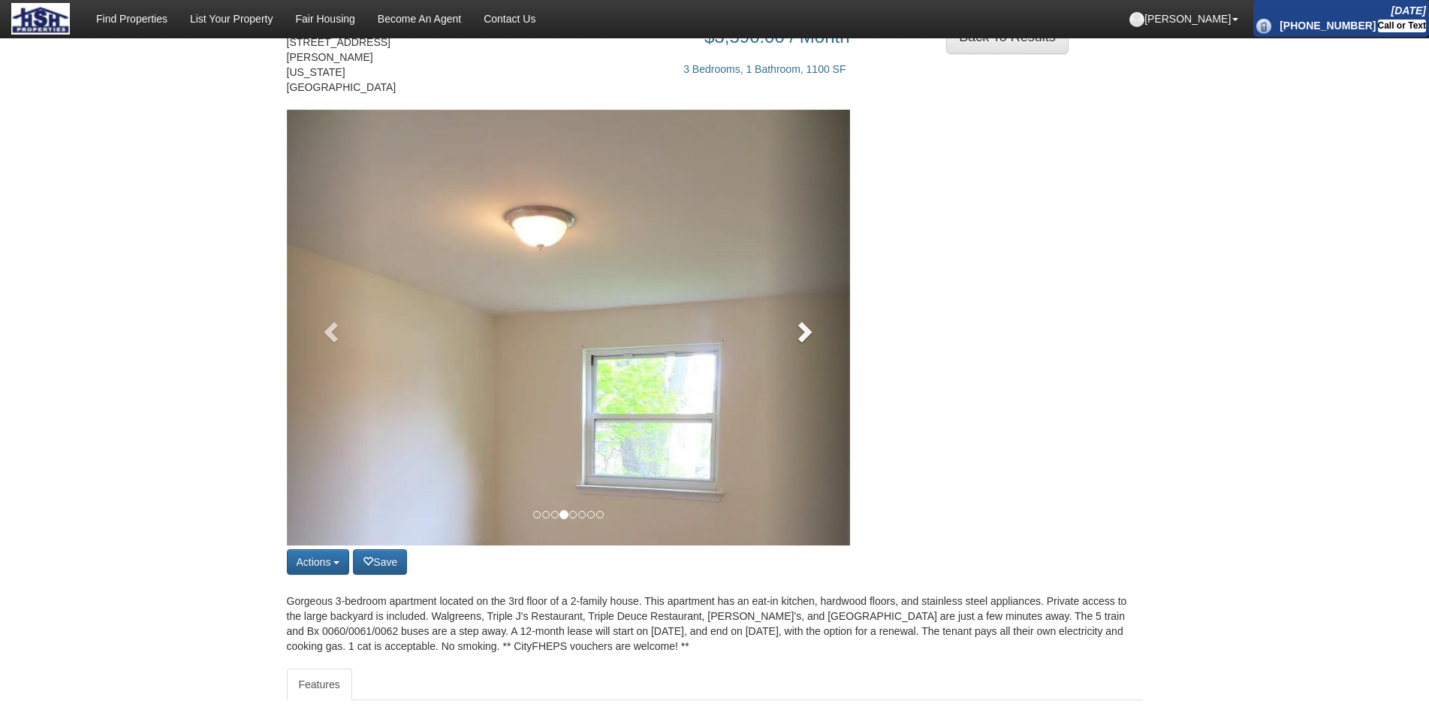
click at [827, 306] on link at bounding box center [807, 328] width 85 height 436
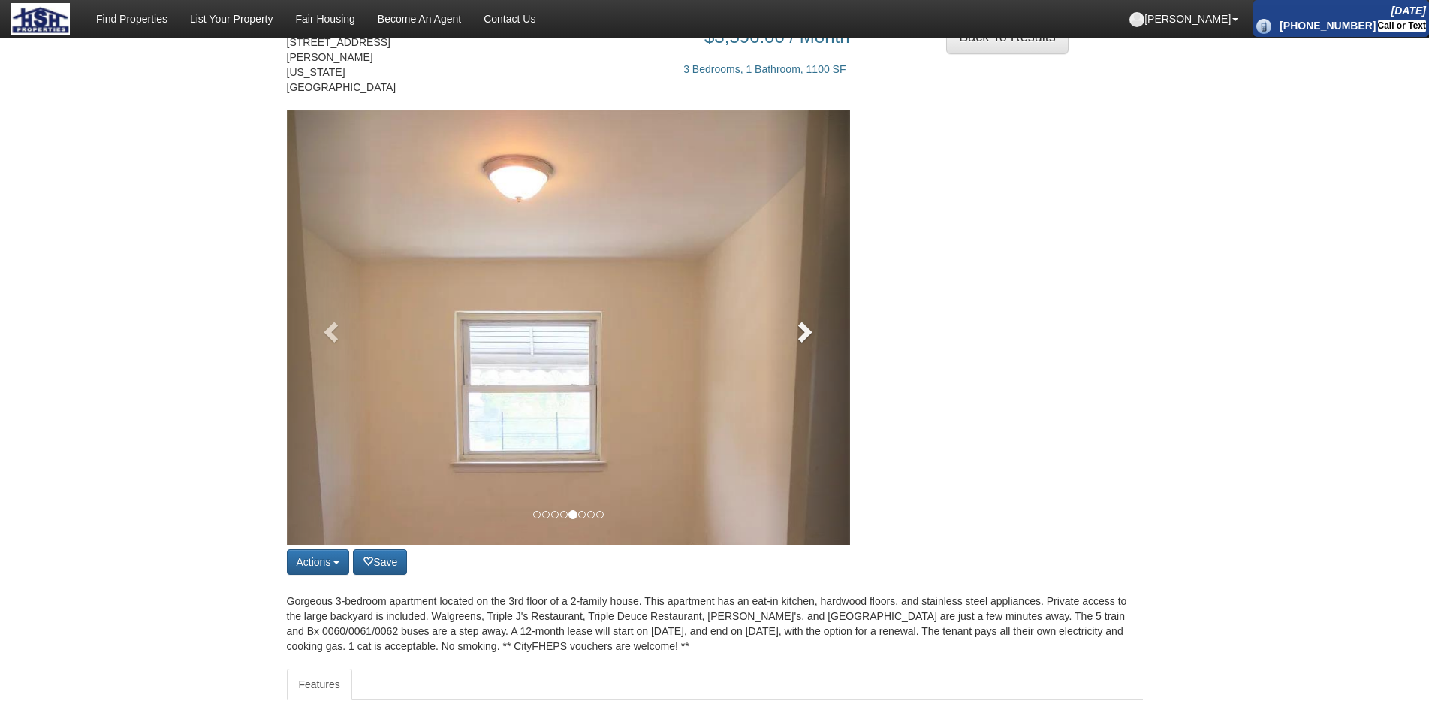
click at [827, 306] on link at bounding box center [807, 328] width 85 height 436
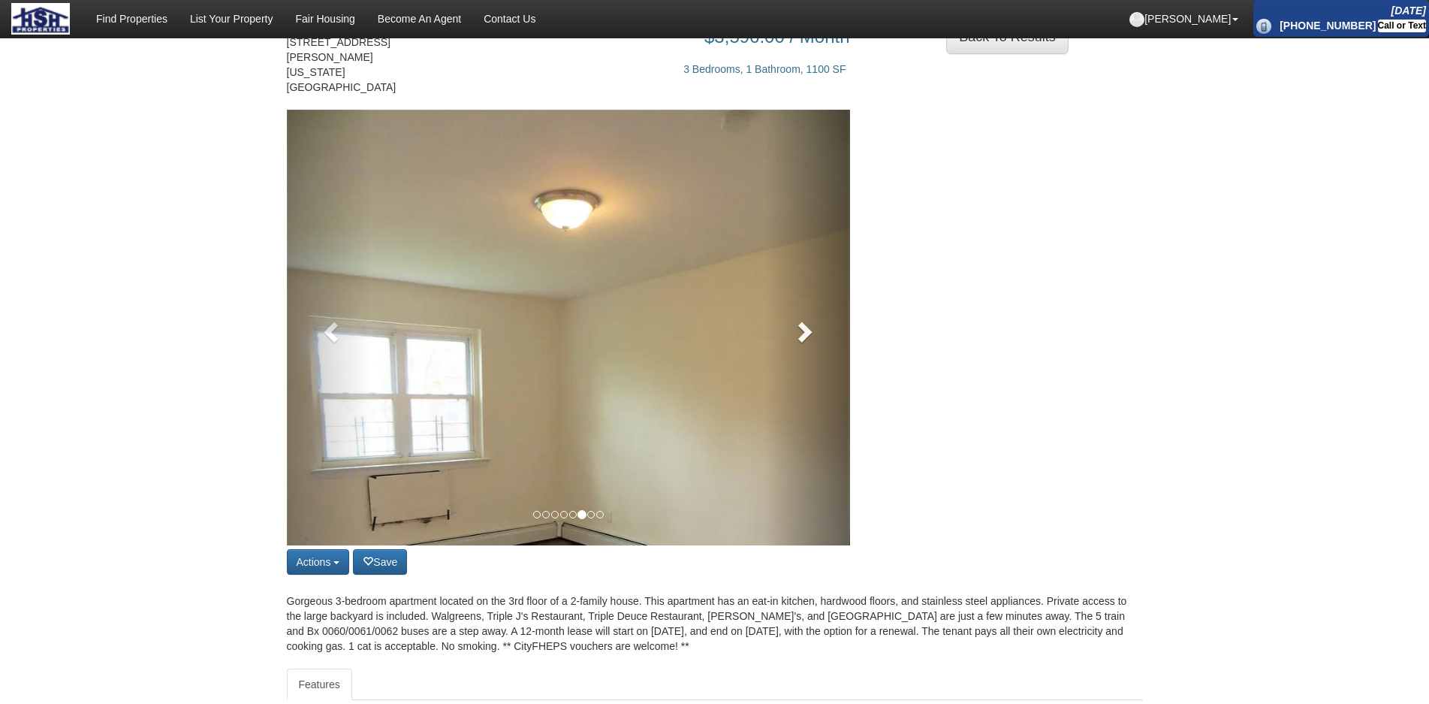
click at [827, 306] on link at bounding box center [807, 328] width 85 height 436
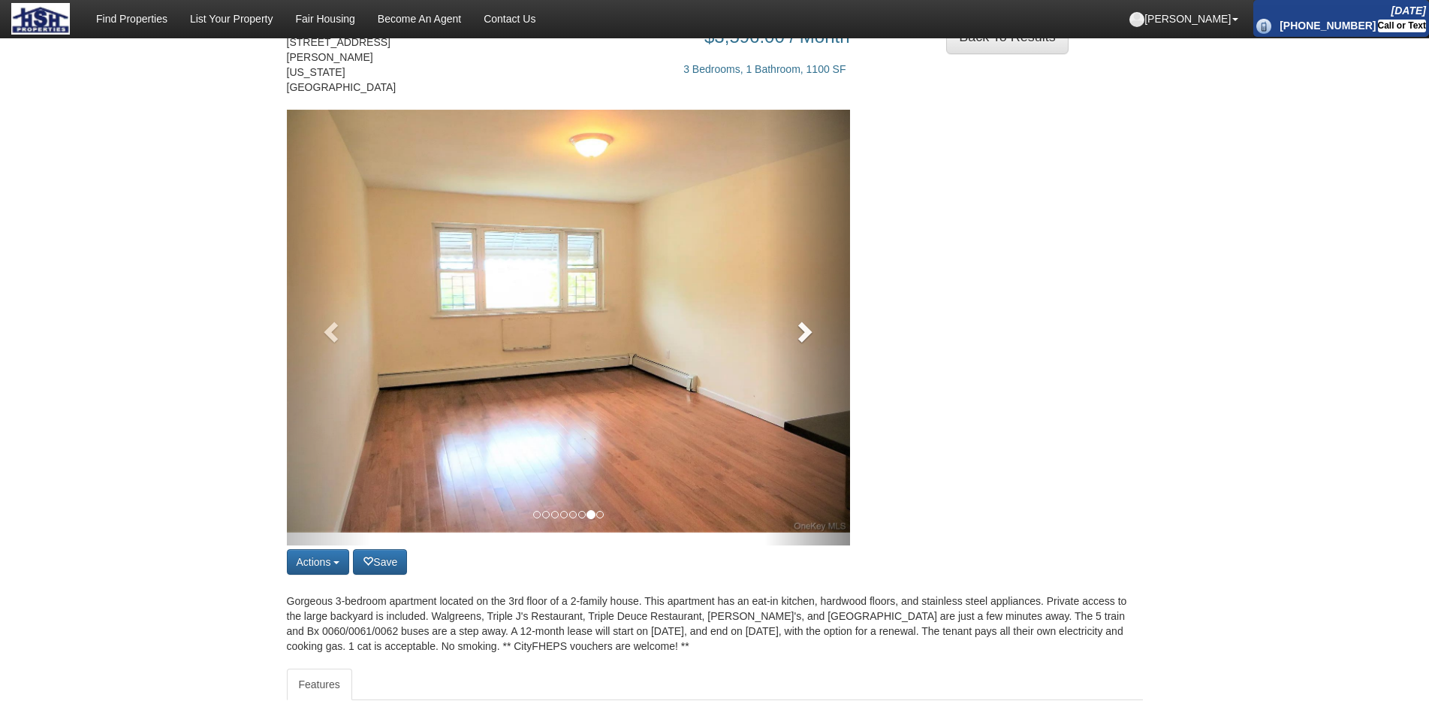
click at [827, 306] on link at bounding box center [807, 328] width 85 height 436
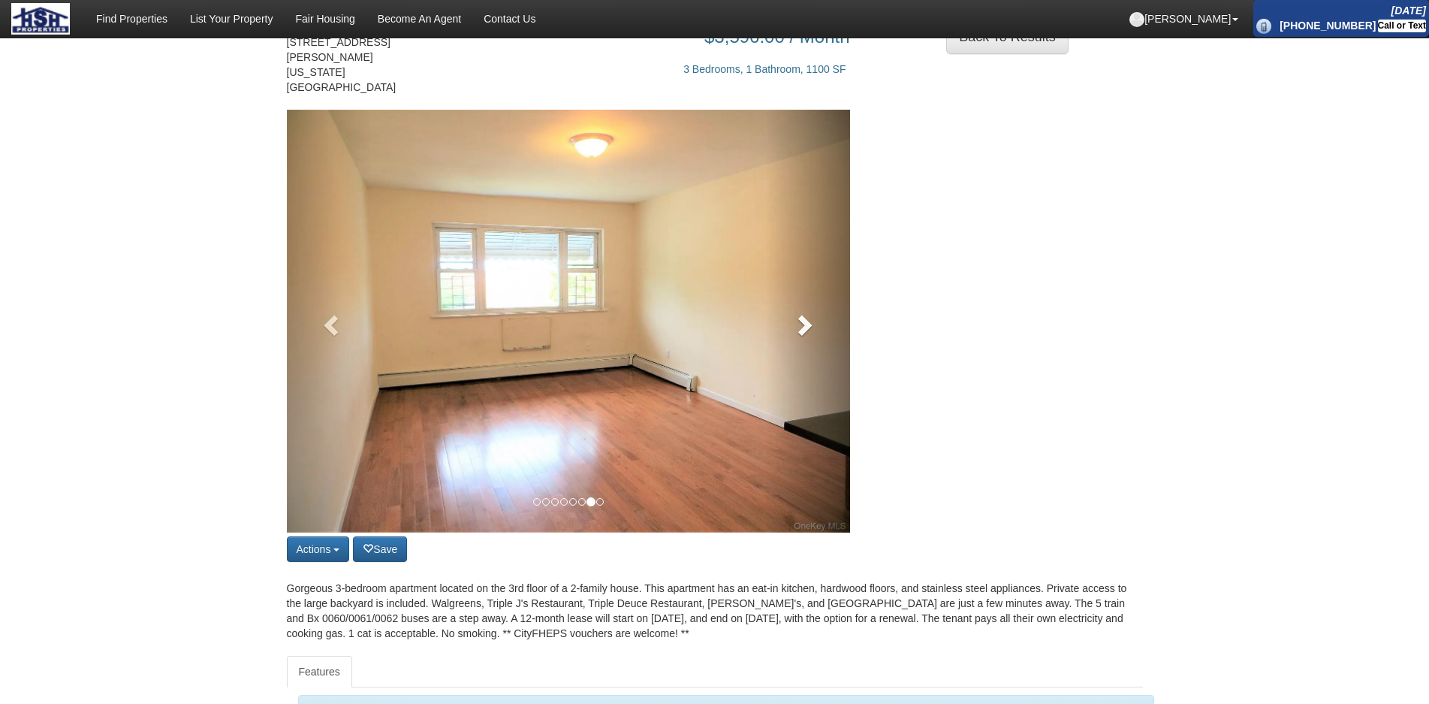
click at [827, 306] on link at bounding box center [807, 321] width 85 height 423
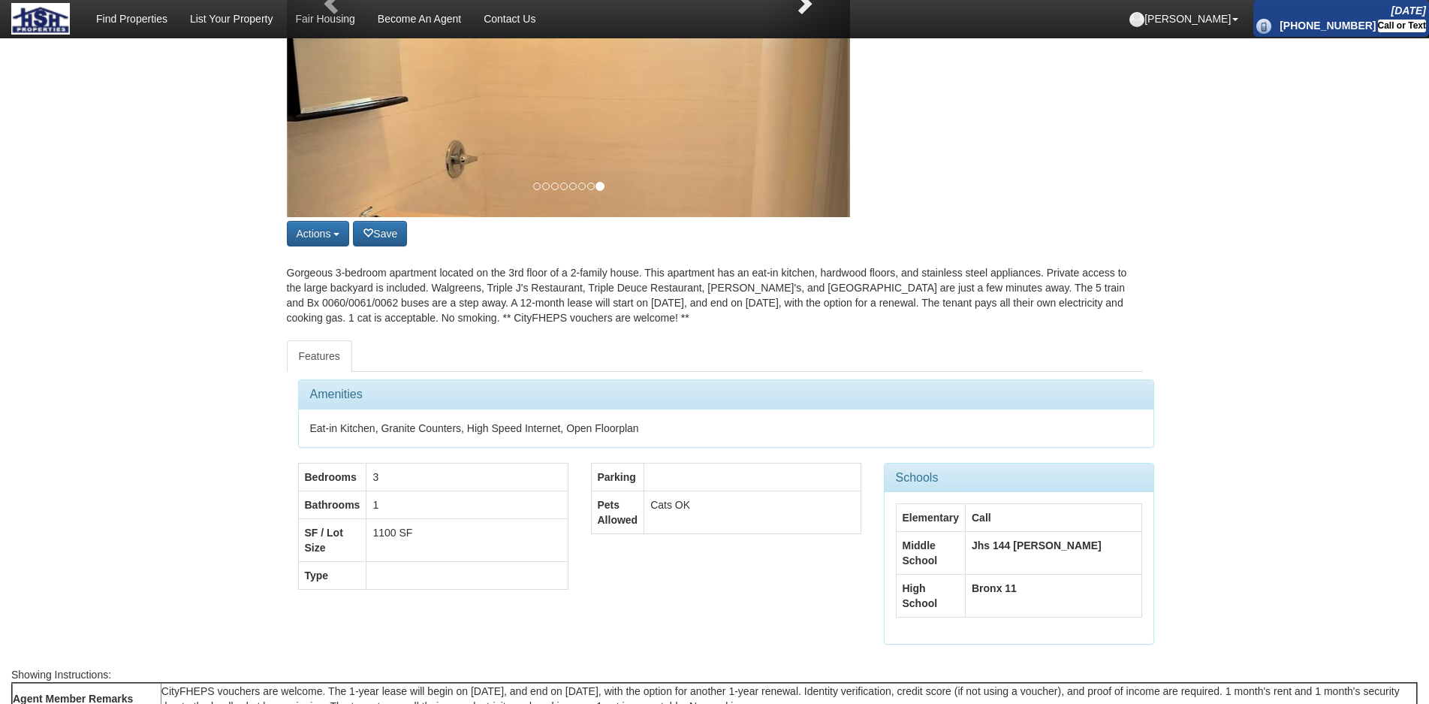
scroll to position [0, 0]
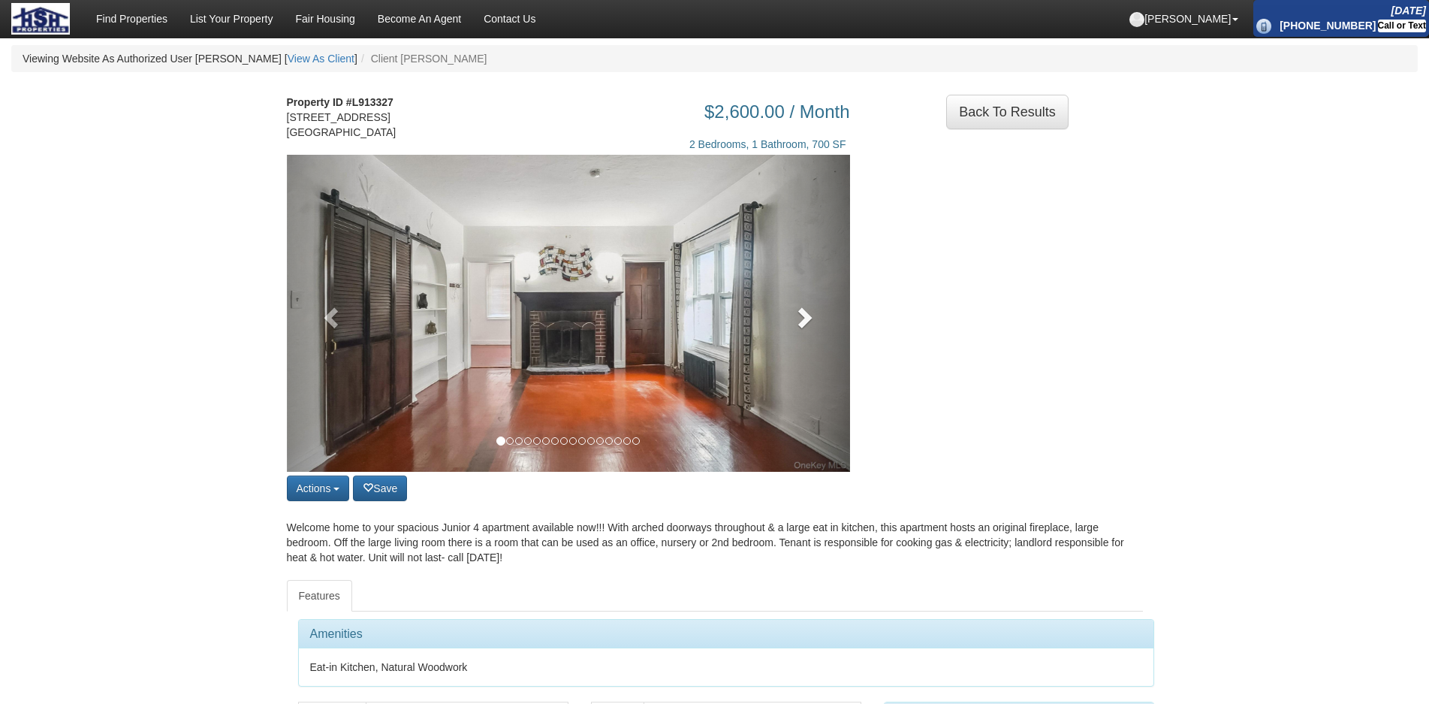
click at [806, 368] on link at bounding box center [807, 313] width 85 height 317
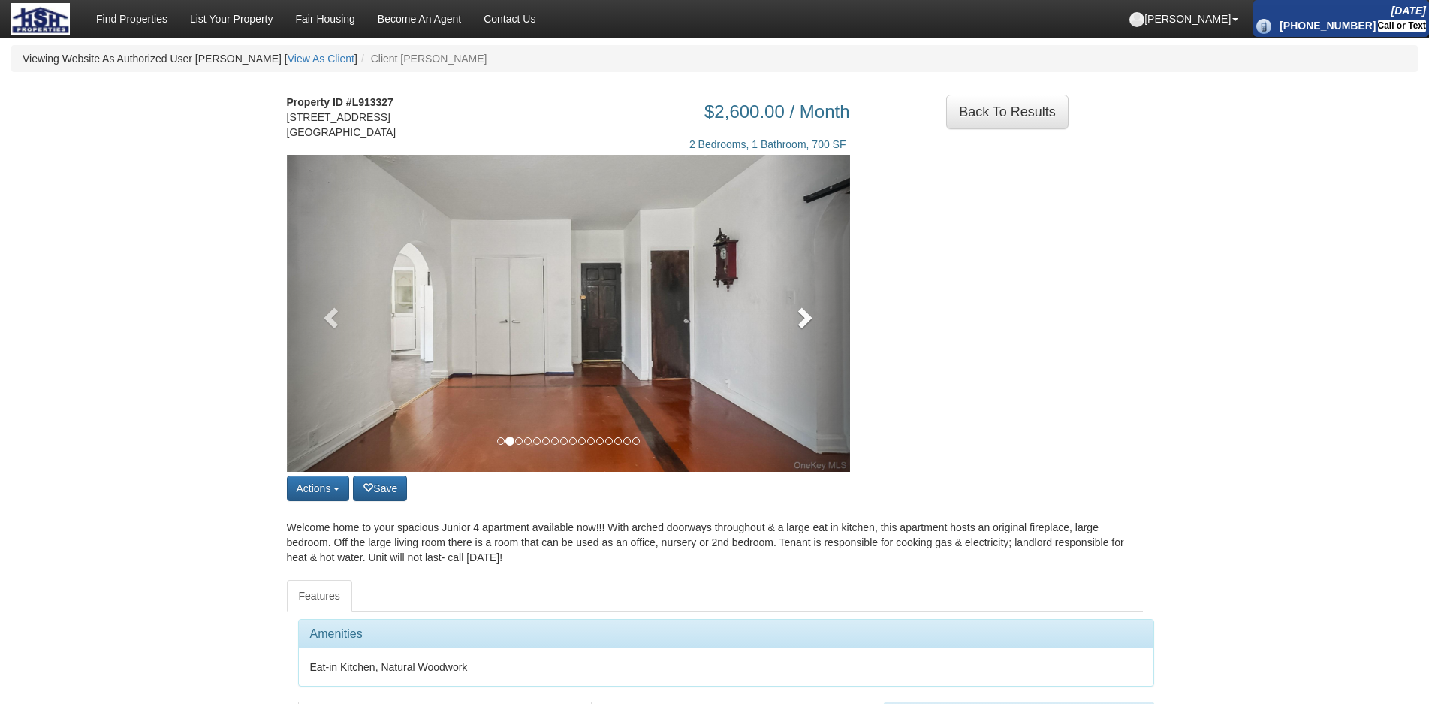
click at [806, 351] on link at bounding box center [807, 313] width 85 height 317
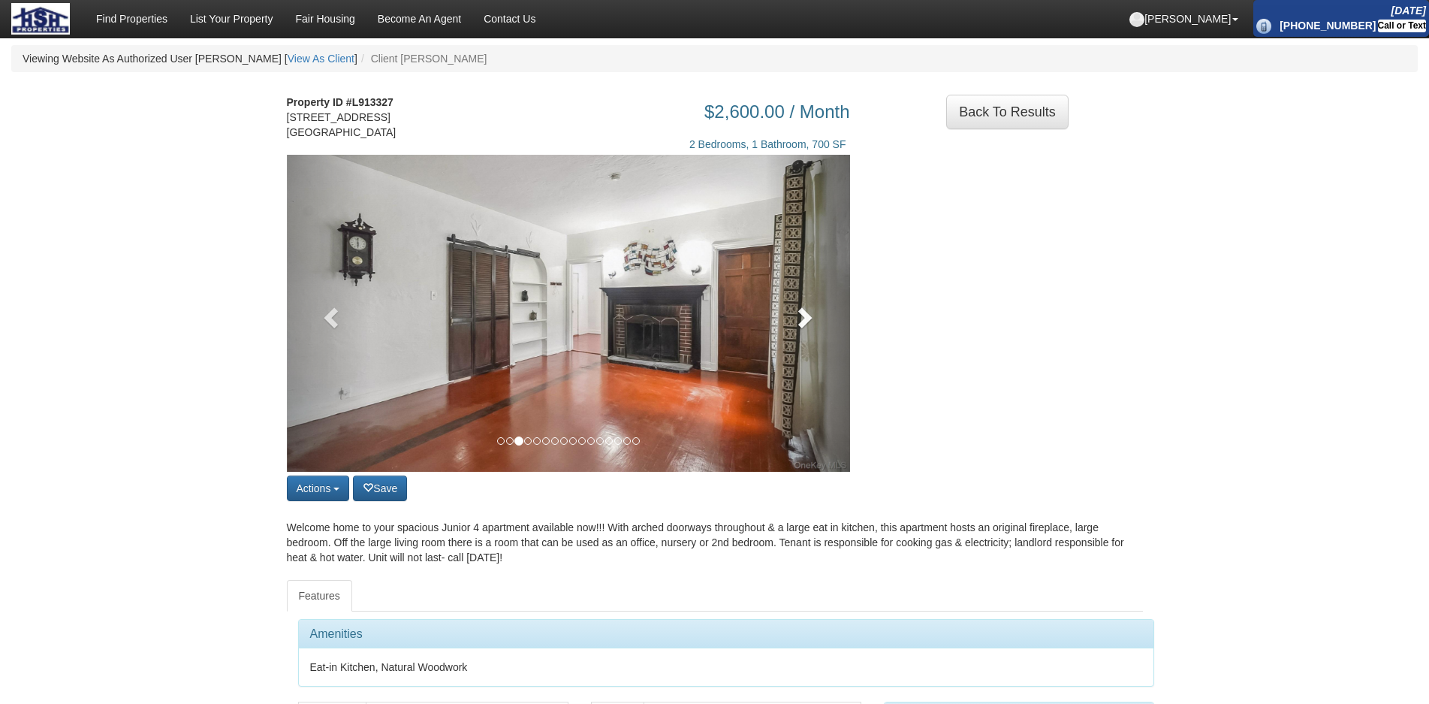
click at [806, 351] on link at bounding box center [807, 313] width 85 height 317
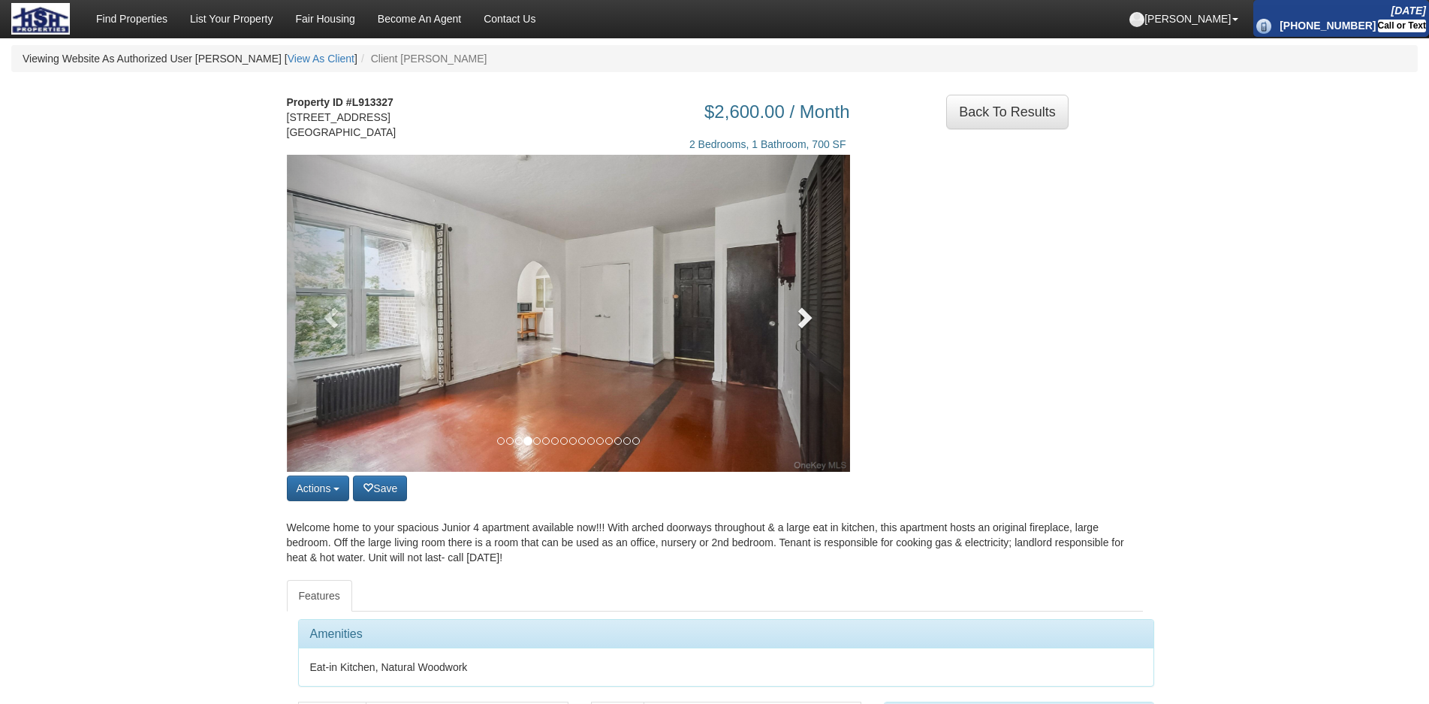
click at [806, 351] on link at bounding box center [807, 313] width 85 height 317
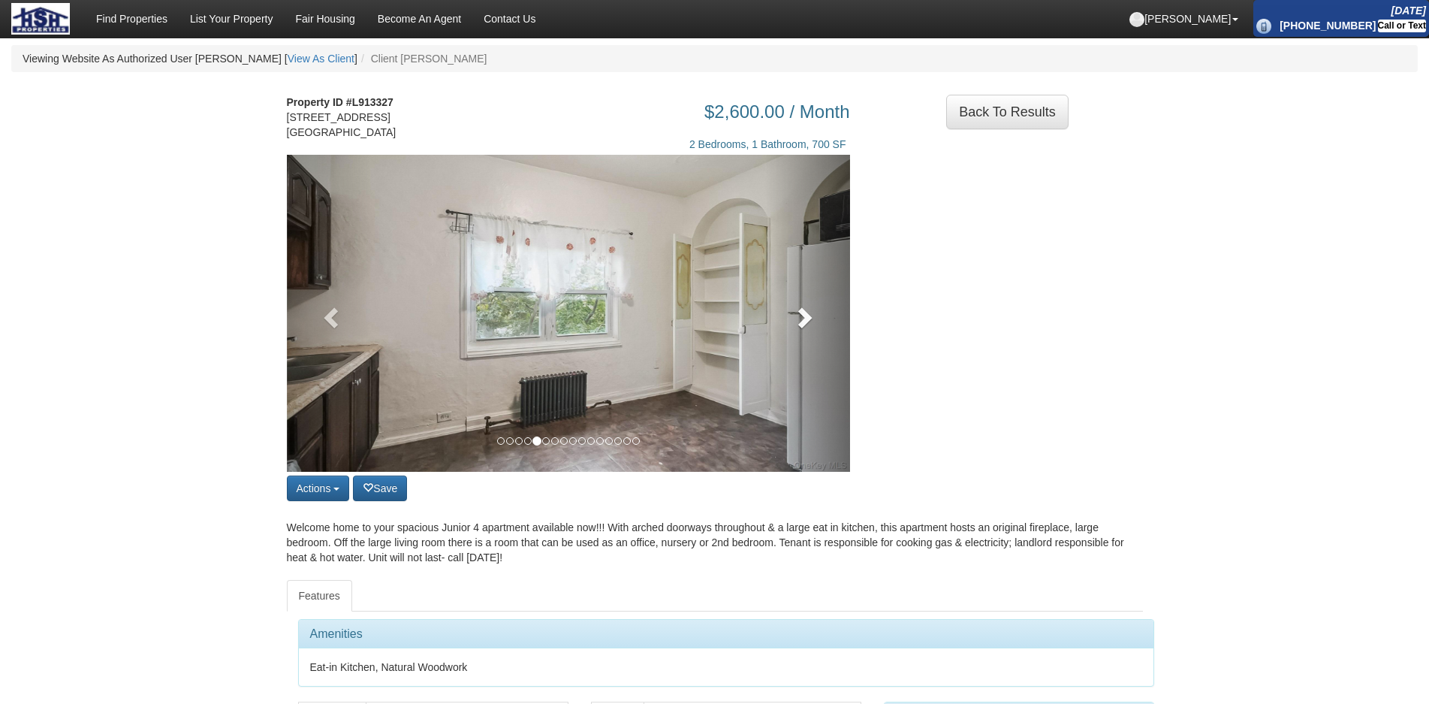
click at [806, 351] on link at bounding box center [807, 313] width 85 height 317
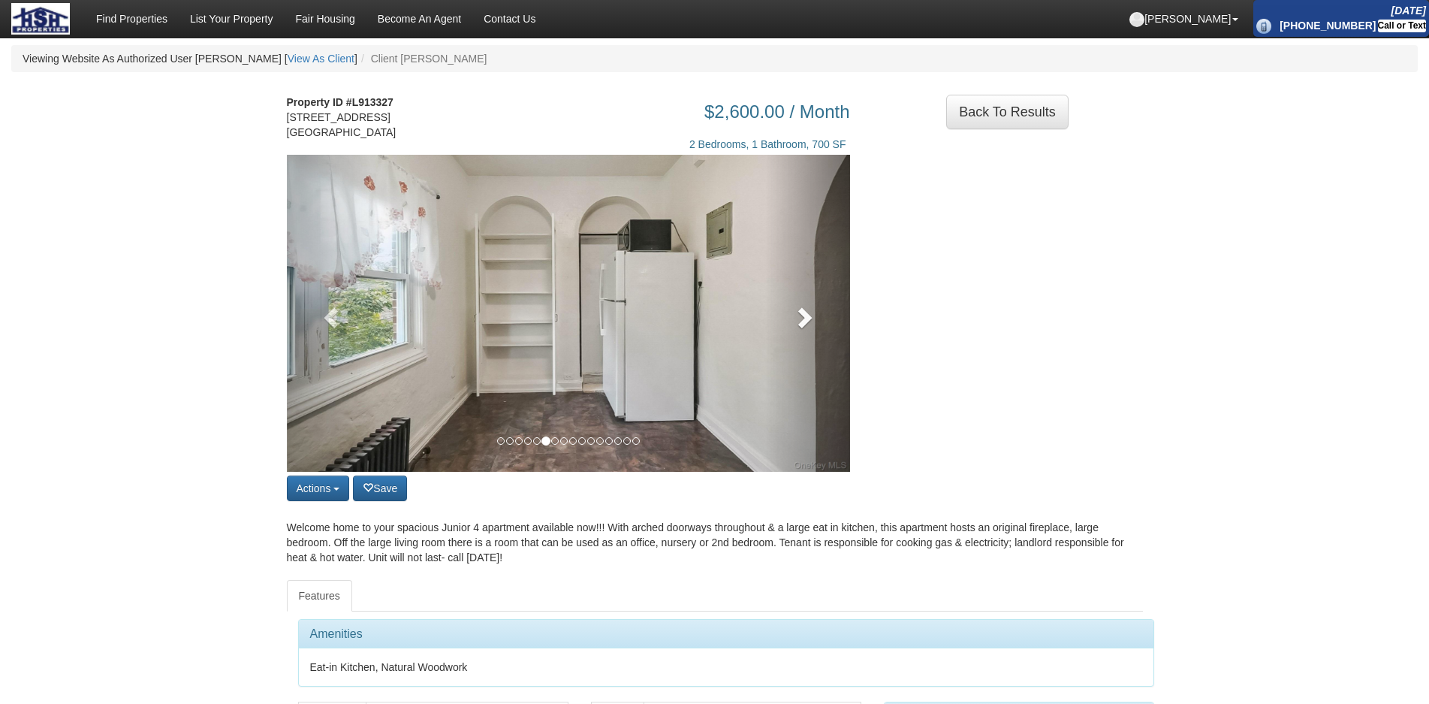
click at [806, 351] on link at bounding box center [807, 313] width 85 height 317
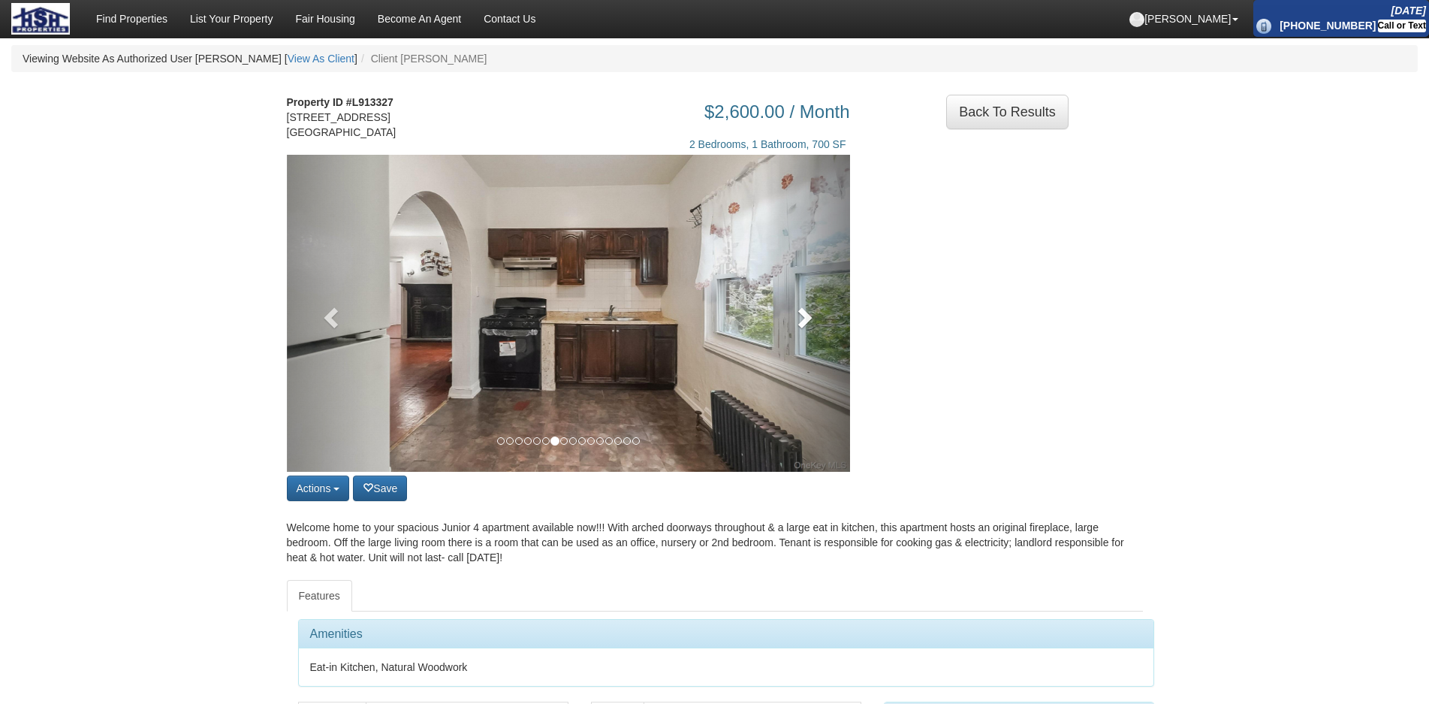
click at [806, 351] on link at bounding box center [807, 313] width 85 height 317
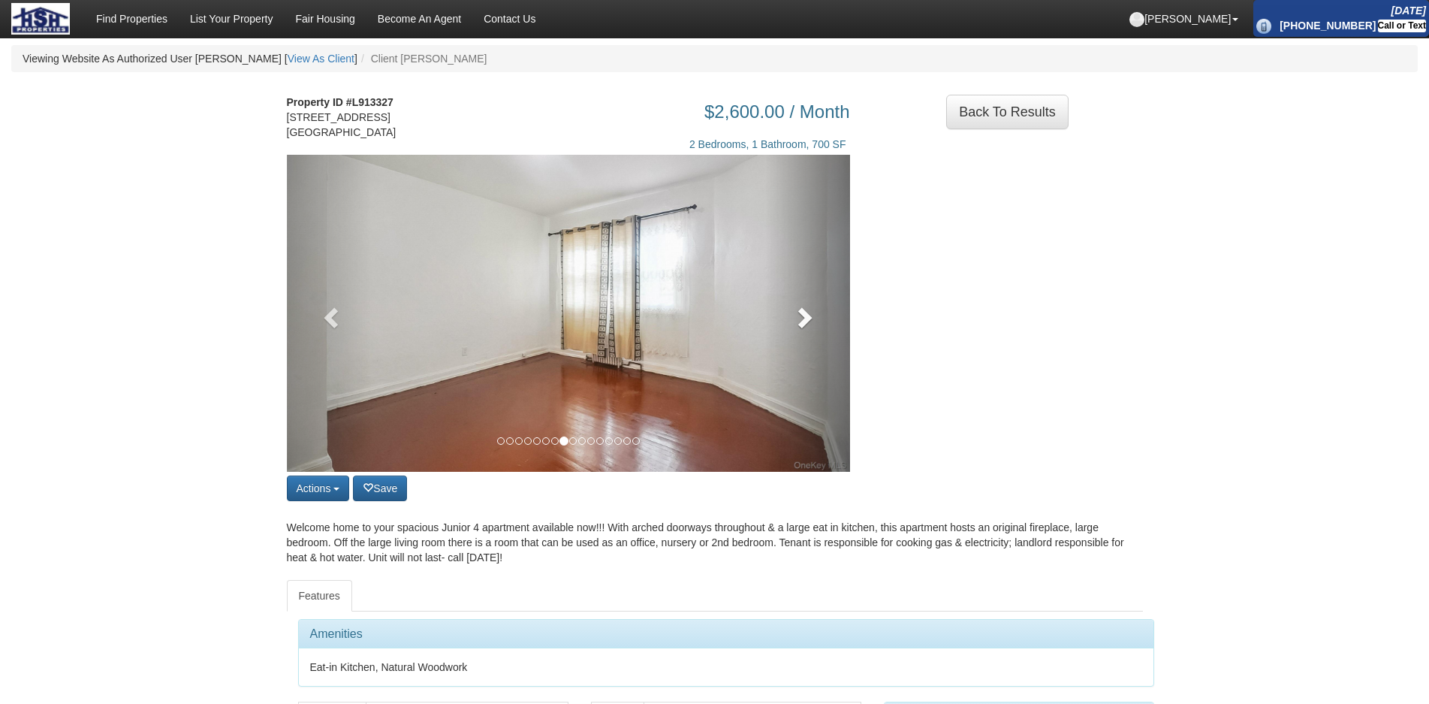
click at [806, 351] on link at bounding box center [807, 313] width 85 height 317
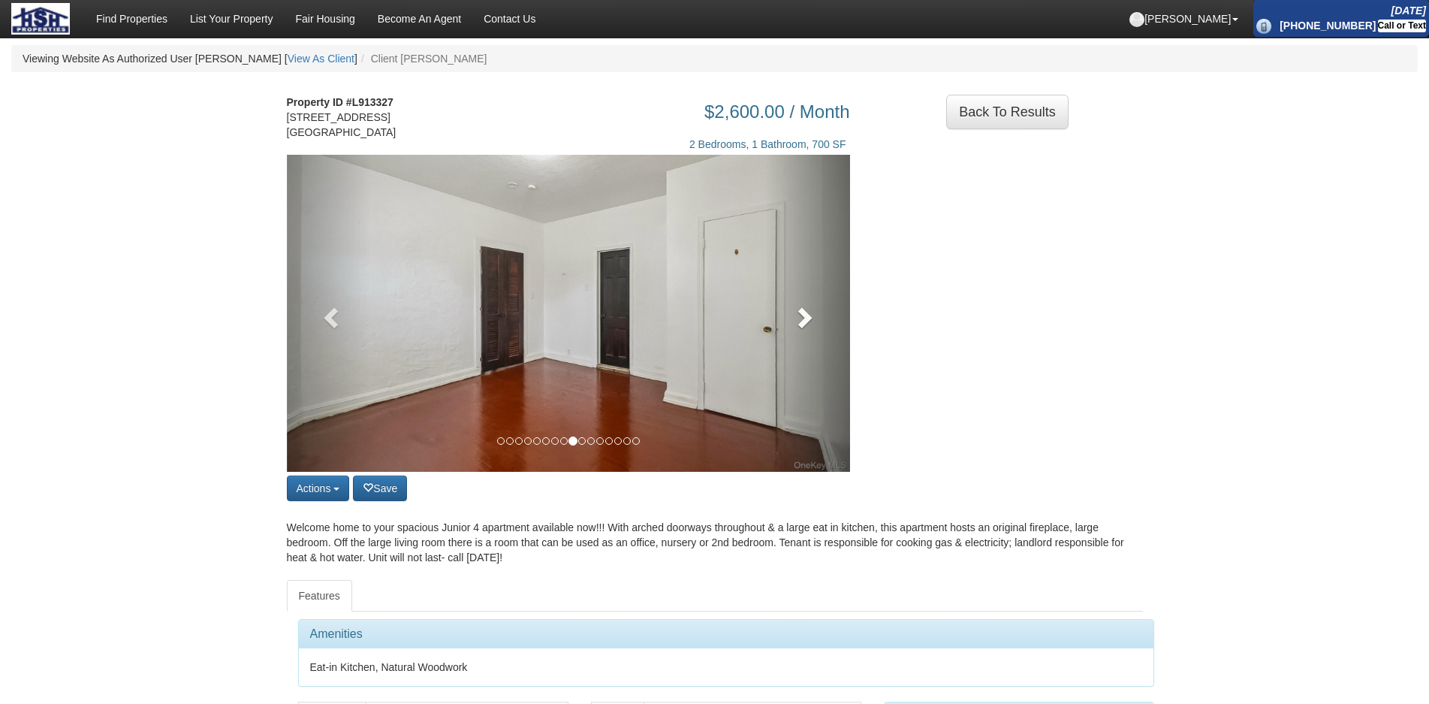
click at [806, 351] on link at bounding box center [807, 313] width 85 height 317
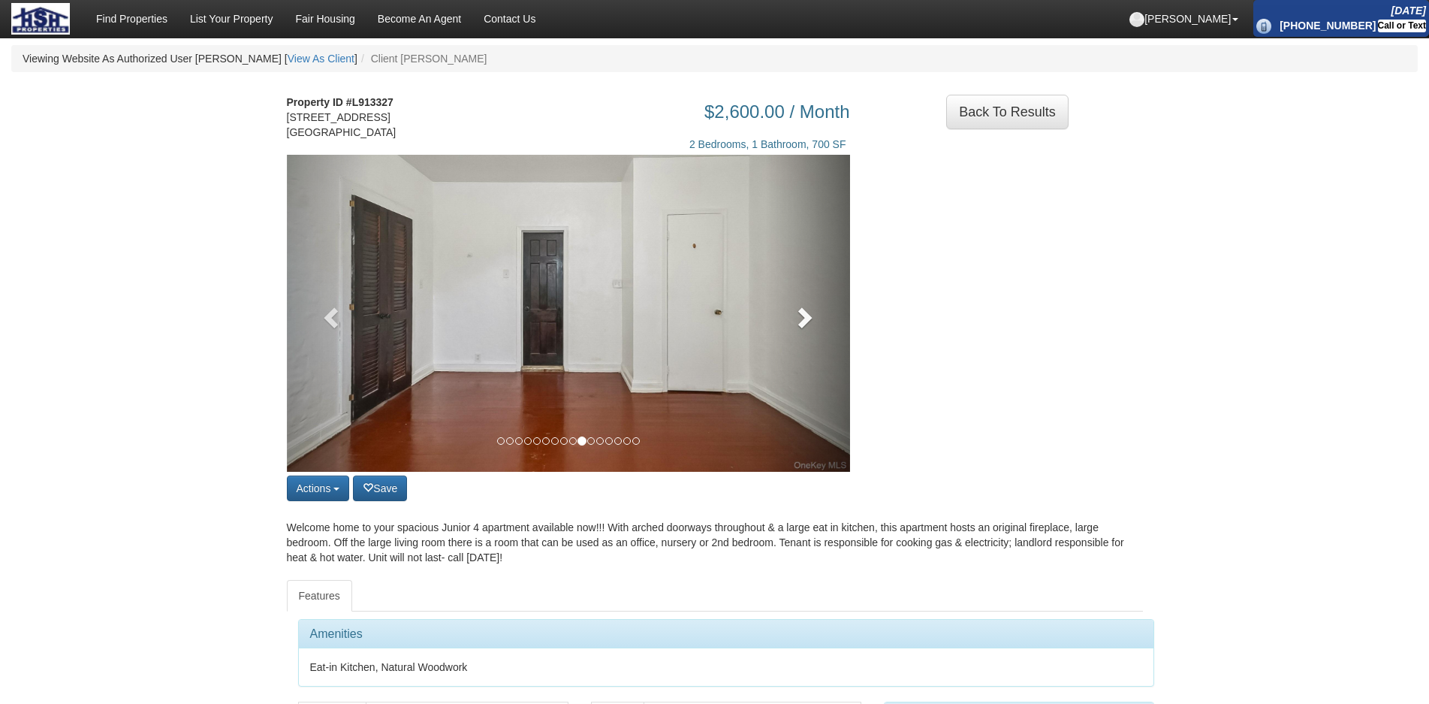
click at [806, 351] on link at bounding box center [807, 313] width 85 height 317
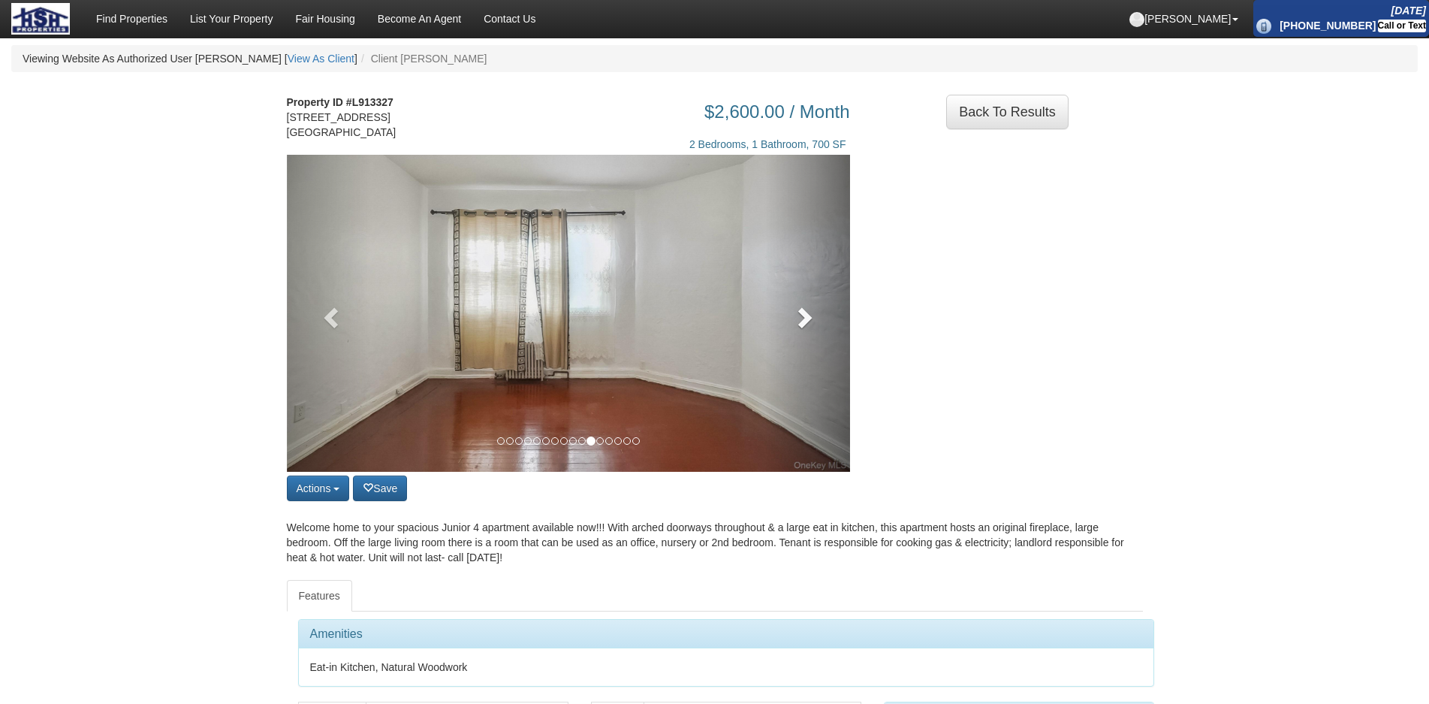
click at [806, 351] on link at bounding box center [807, 313] width 85 height 317
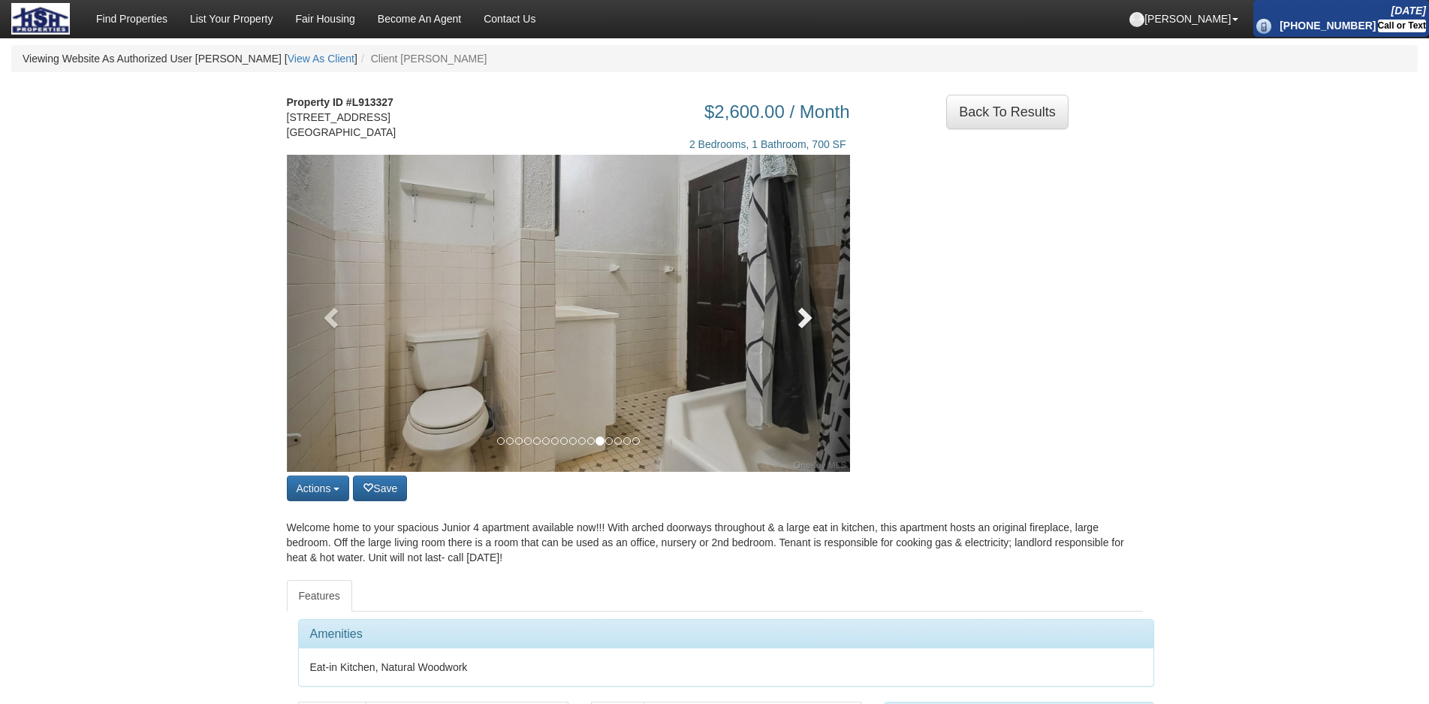
click at [806, 351] on link at bounding box center [807, 313] width 85 height 317
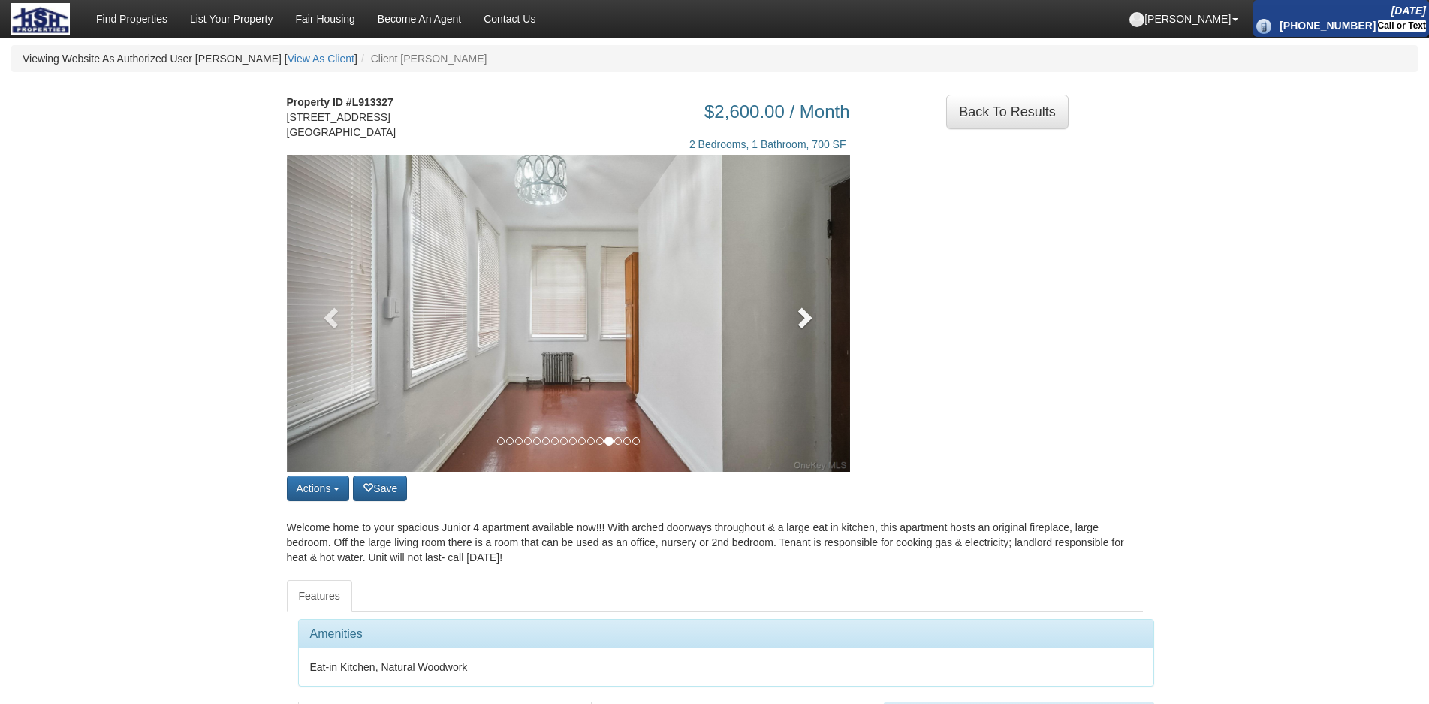
click at [806, 351] on link at bounding box center [807, 313] width 85 height 317
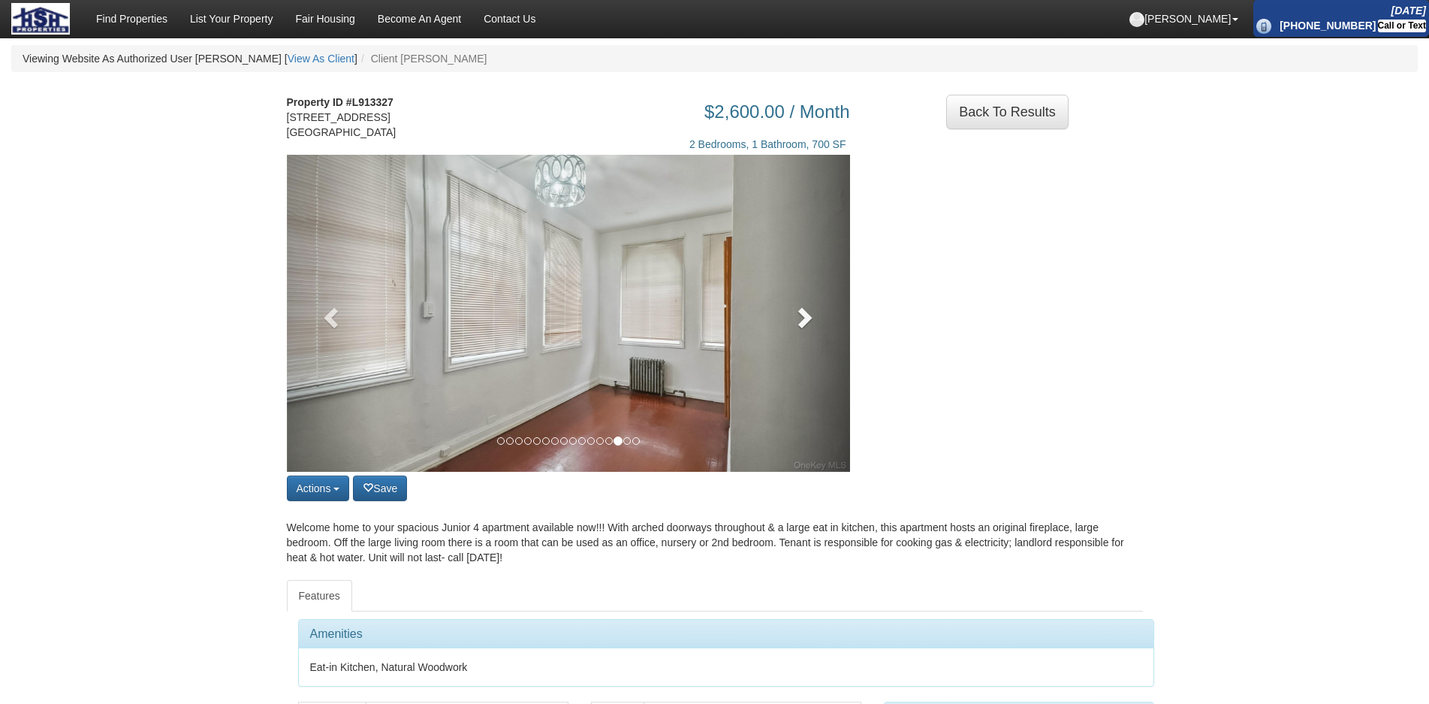
click at [806, 351] on link at bounding box center [807, 313] width 85 height 317
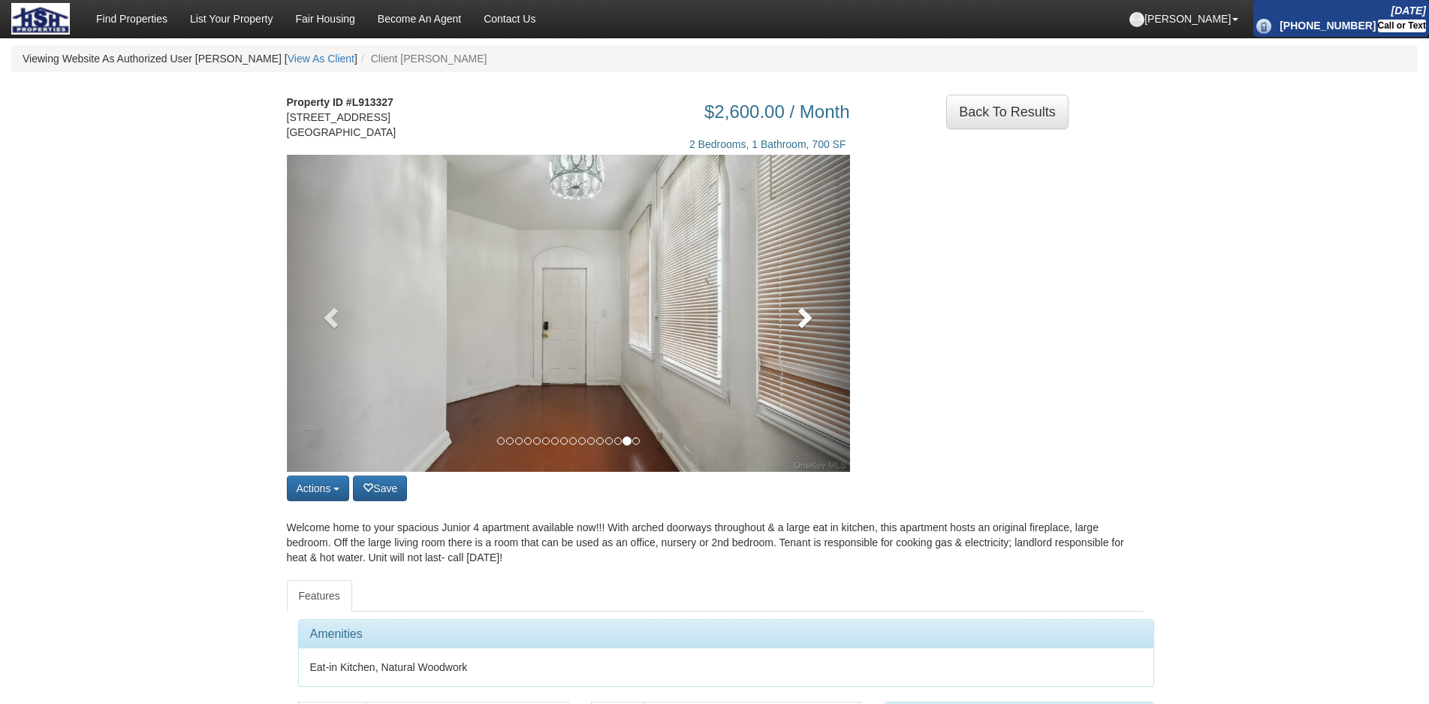
click at [806, 351] on link at bounding box center [807, 313] width 85 height 317
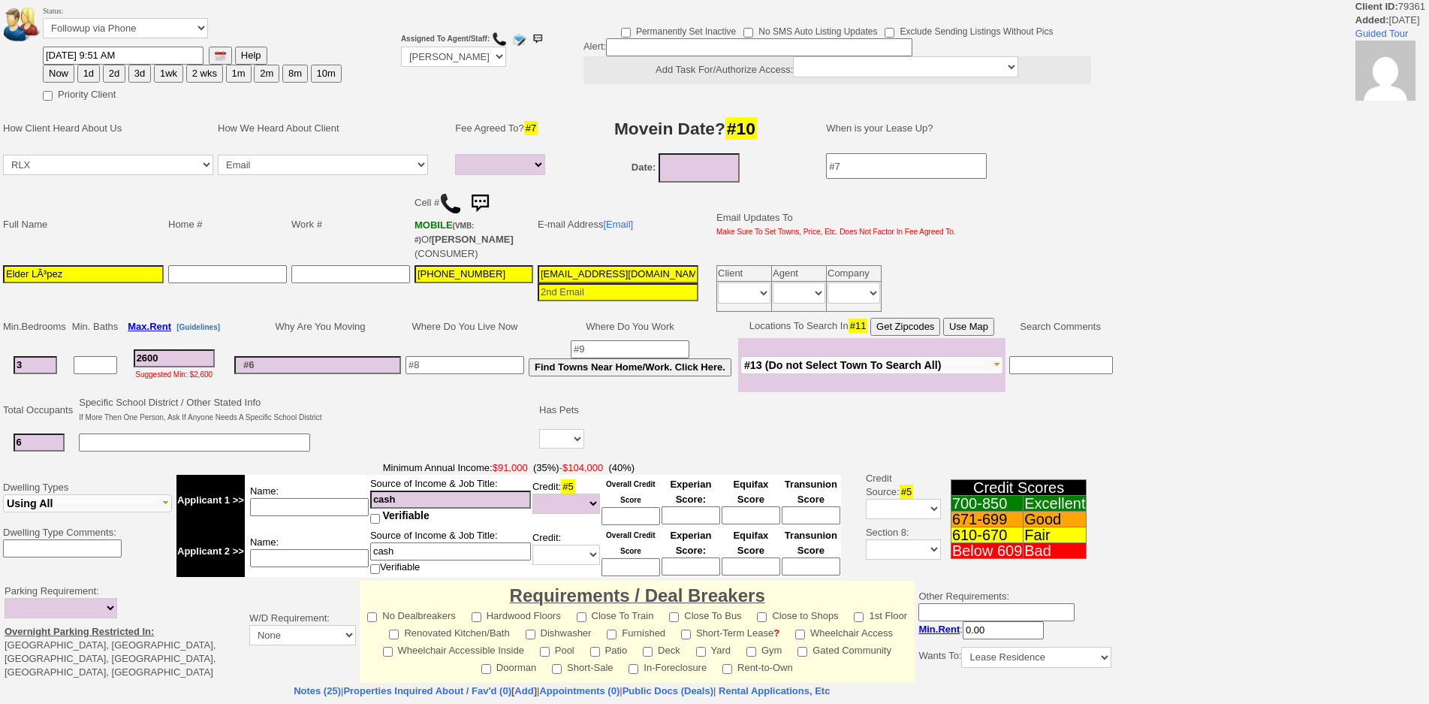
select select
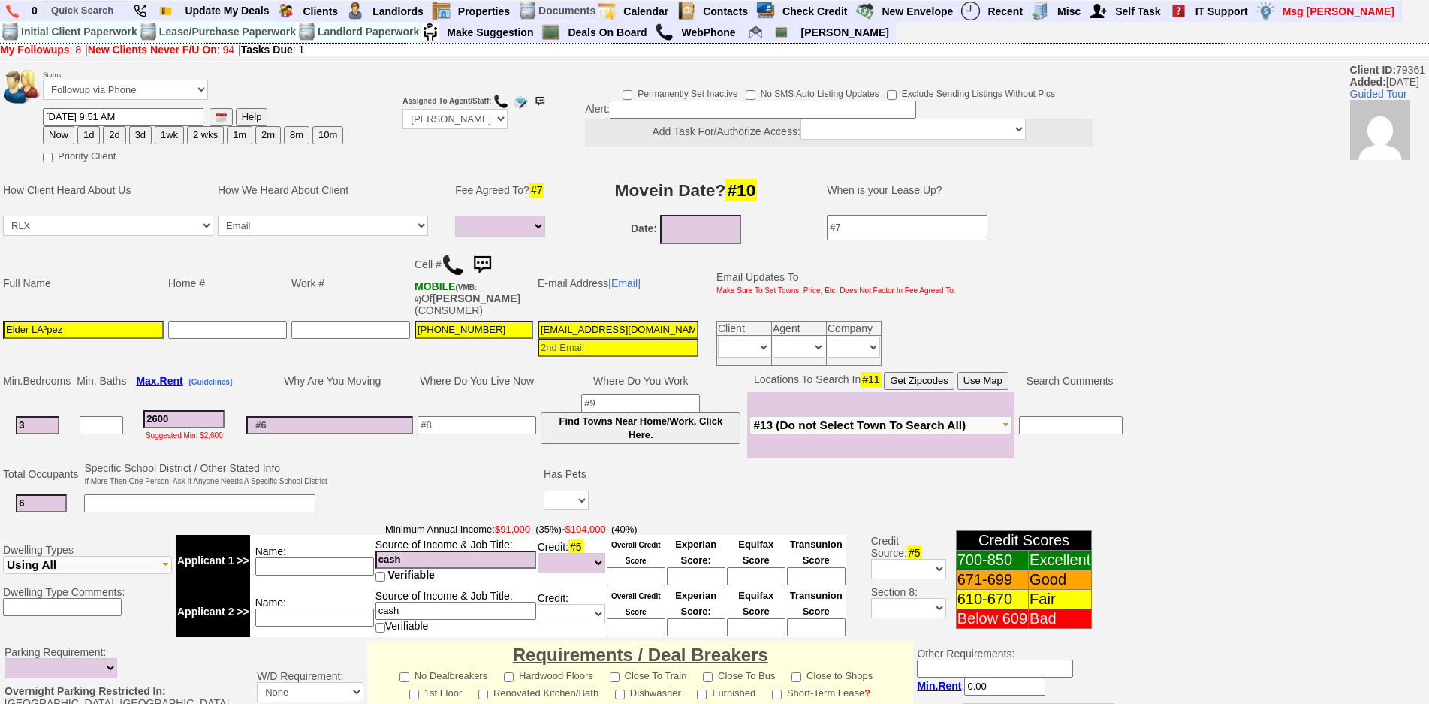
click at [449, 260] on img at bounding box center [453, 265] width 23 height 23
drag, startPoint x: 315, startPoint y: 255, endPoint x: 305, endPoint y: 459, distance: 204.5
click at [305, 460] on td "Specific School District / Other Stated Info If More Then One Person, Ask If An…" at bounding box center [205, 474] width 247 height 29
drag, startPoint x: 193, startPoint y: 420, endPoint x: 89, endPoint y: 399, distance: 106.5
click at [89, 399] on tr "3 2600 Suggested Min: $2,600 Find Towns Near Home/Work. Click Here. [GEOGRAPHIC…" at bounding box center [563, 425] width 1124 height 66
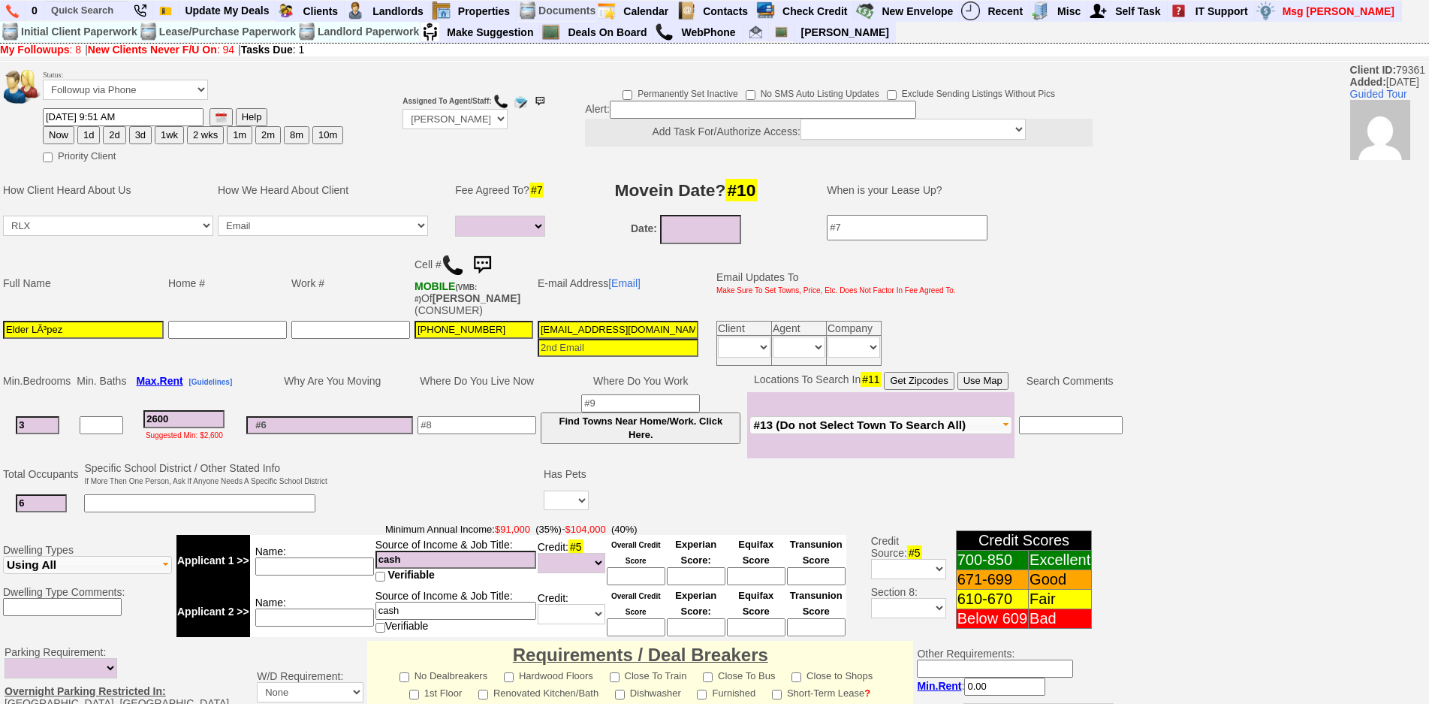
type input "3"
select select
type input "380"
select select
type input "3800"
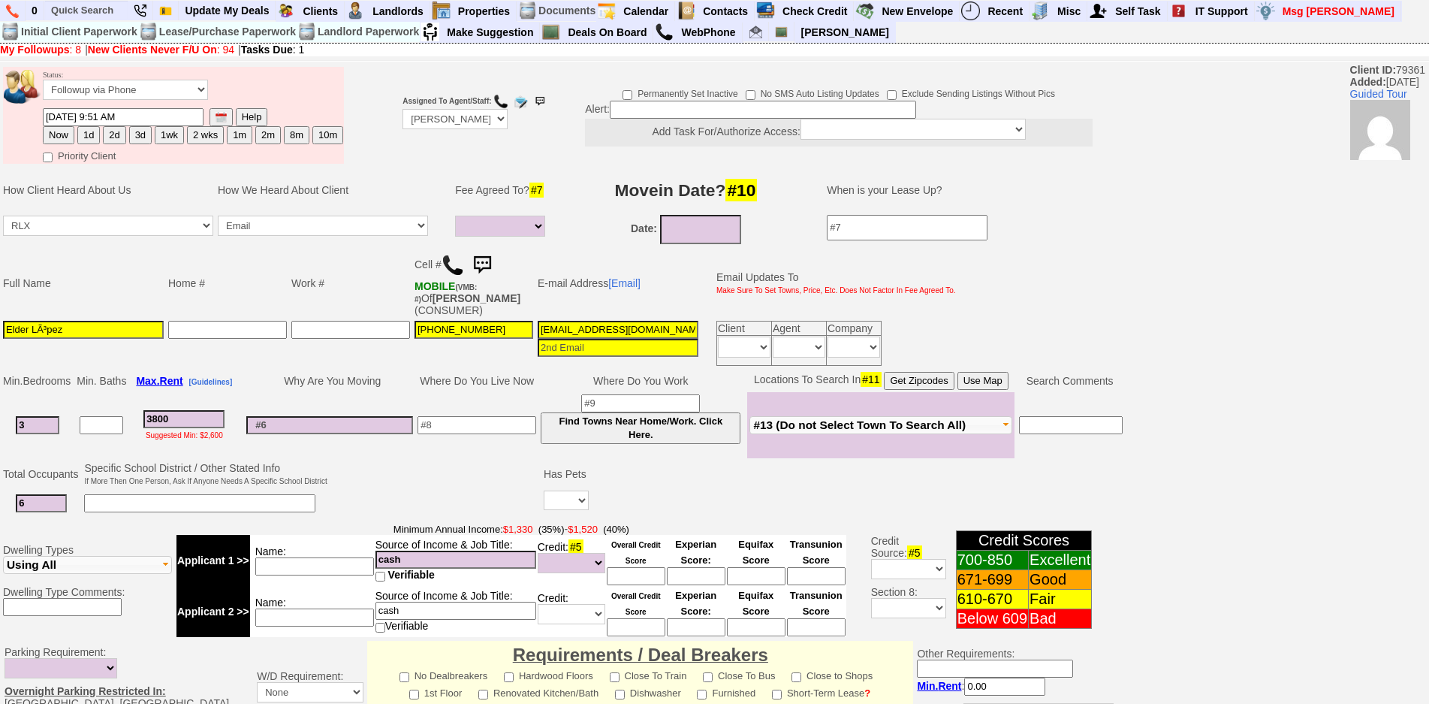
select select
type input "3800"
click at [996, 369] on td "Locations To Search In #11 Get Zipcodes Use Map" at bounding box center [880, 380] width 267 height 23
select select
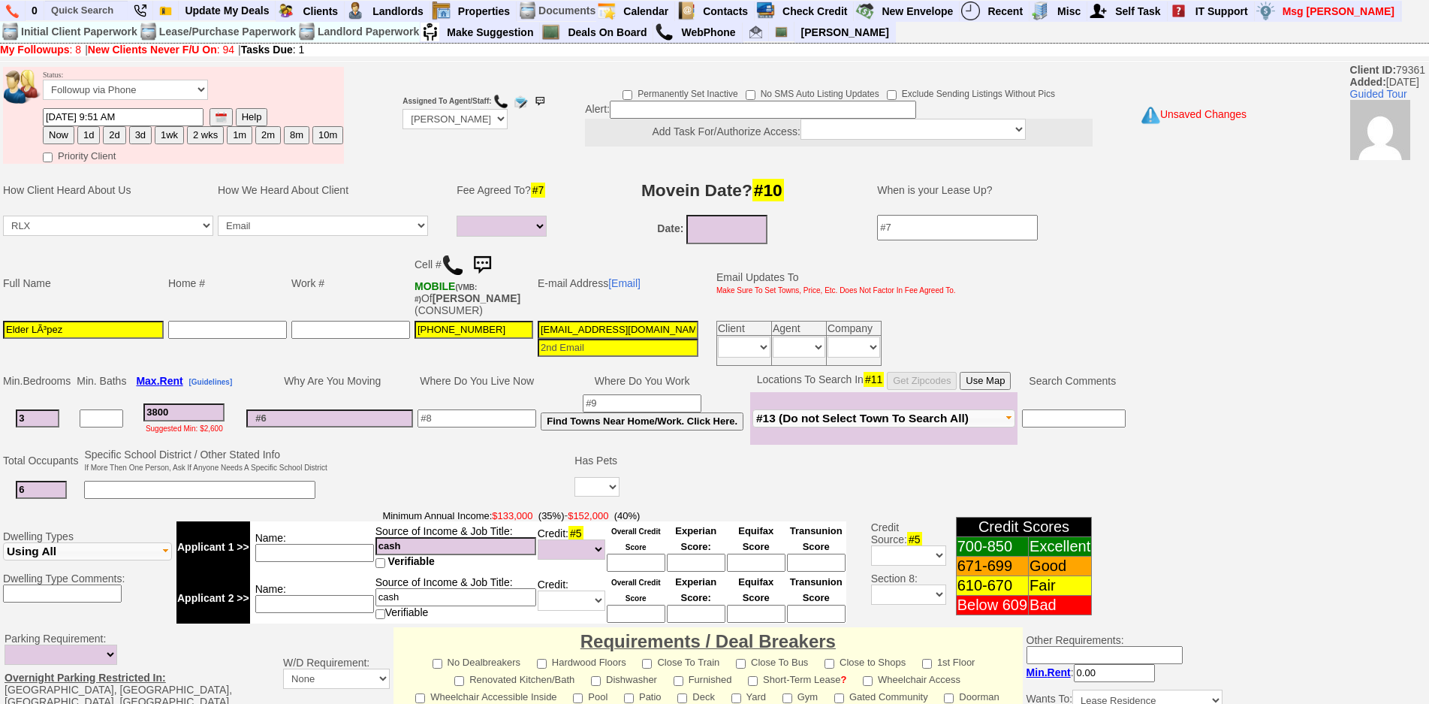
click at [985, 390] on td "Locations To Search In #11 Get Zipcodes Use Map" at bounding box center [883, 380] width 267 height 23
click at [992, 378] on button "Use Map" at bounding box center [985, 381] width 51 height 18
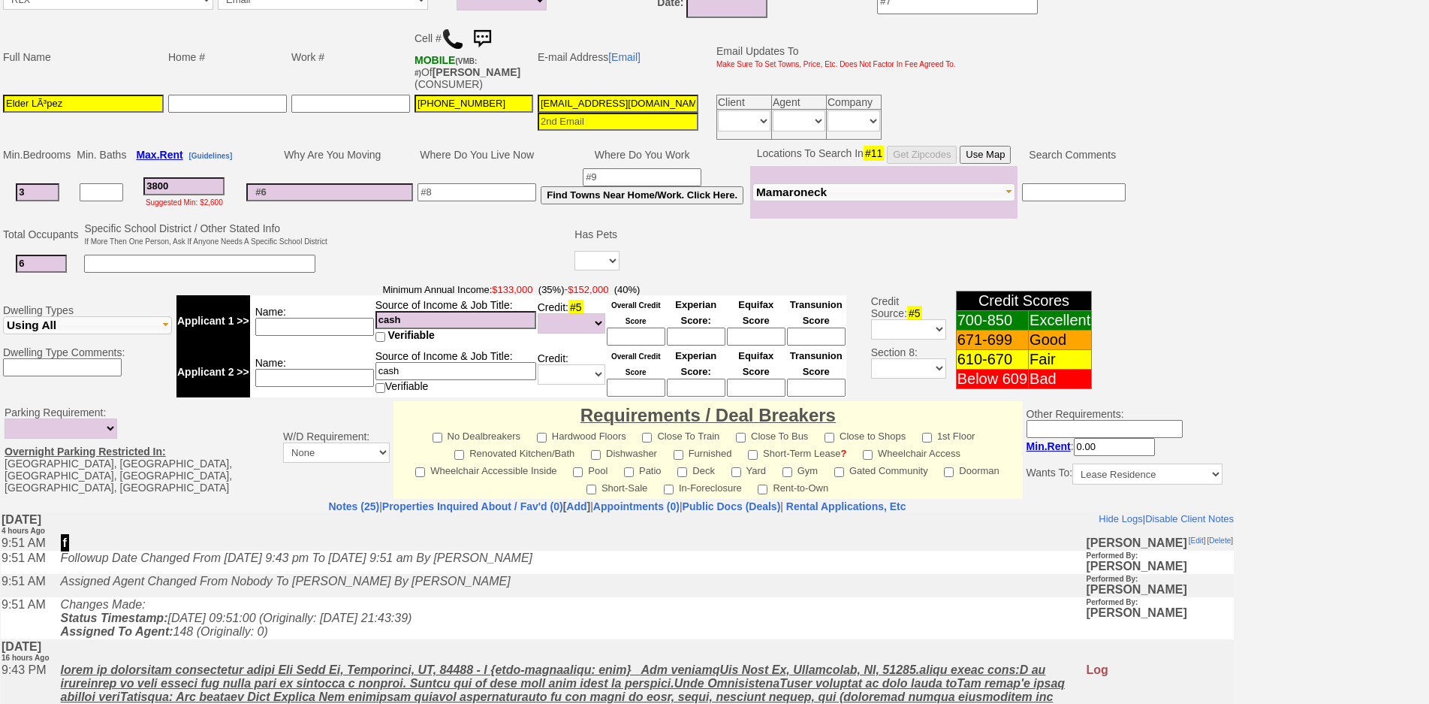
scroll to position [390, 0]
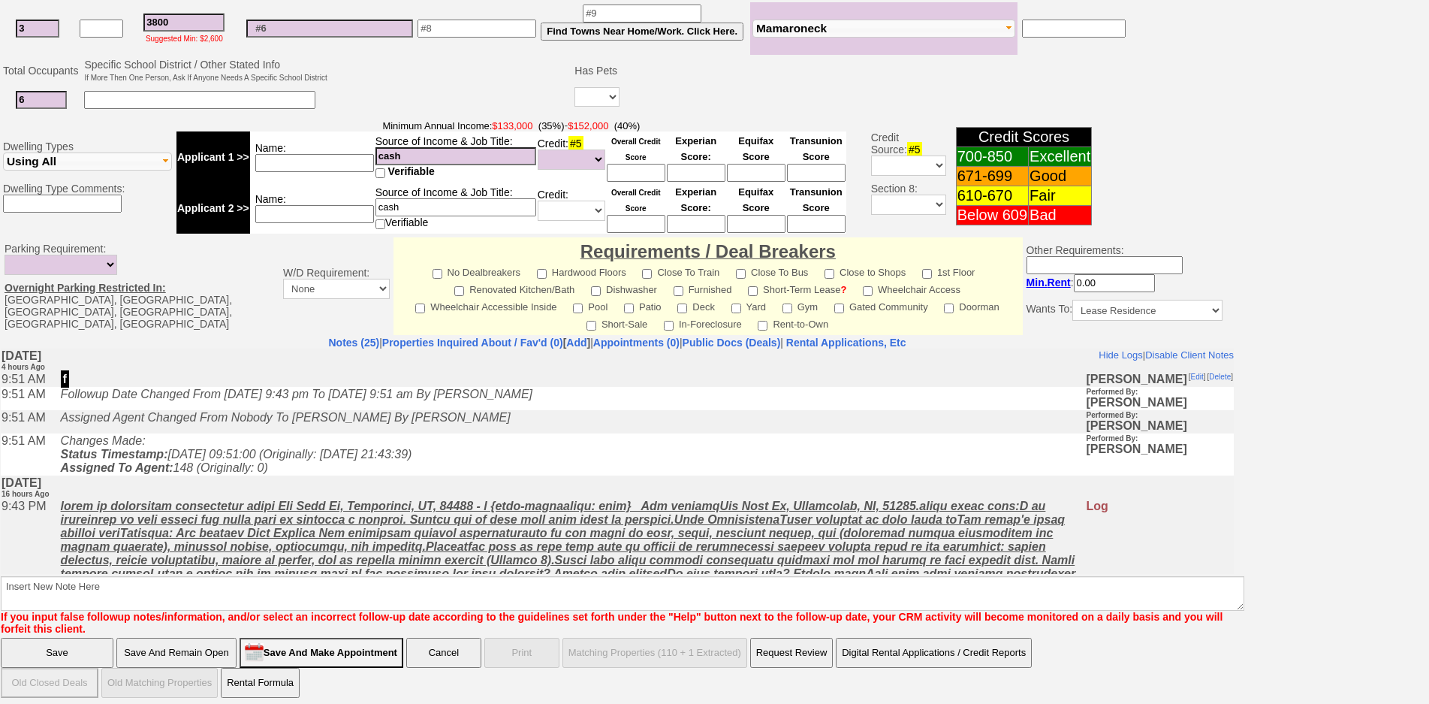
click at [145, 642] on input "Save And Remain Open" at bounding box center [176, 652] width 120 height 30
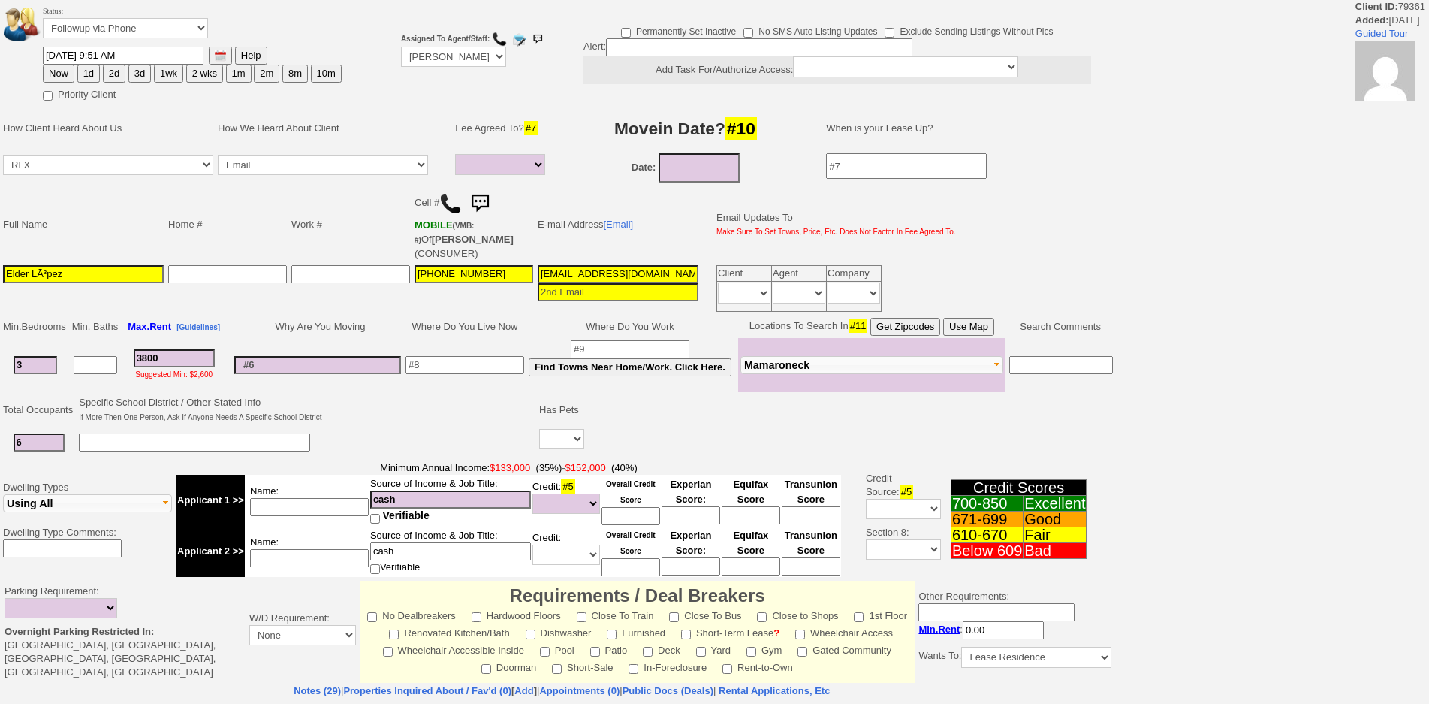
select select
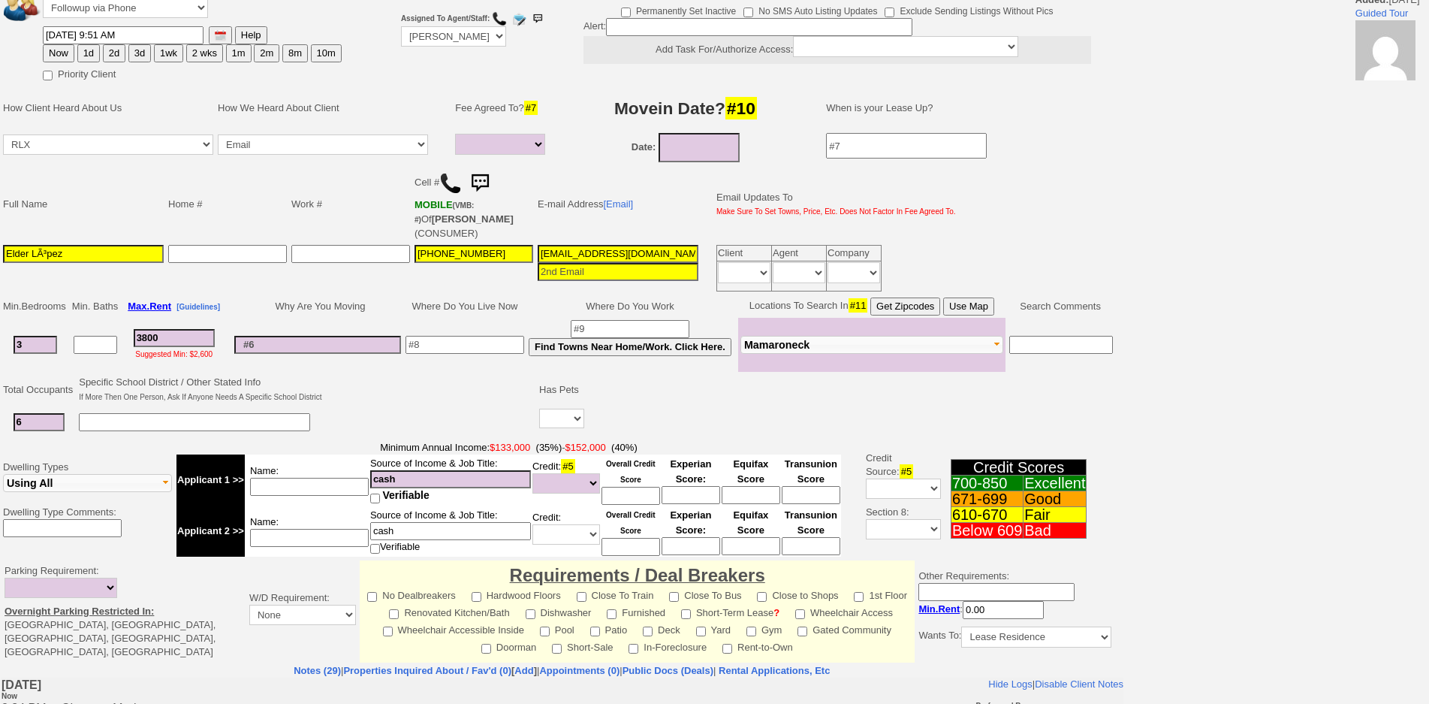
scroll to position [354, 0]
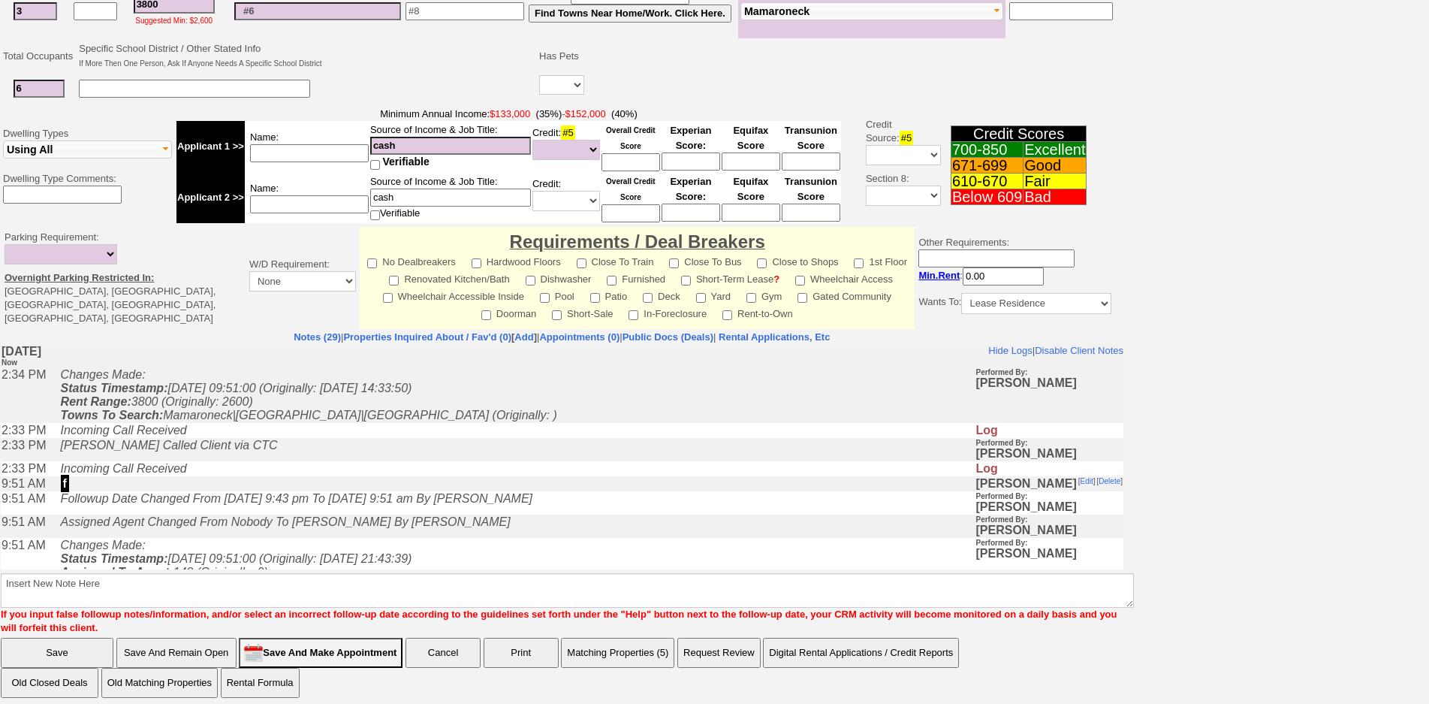
click at [636, 637] on button "Matching Properties (5)" at bounding box center [617, 652] width 113 height 30
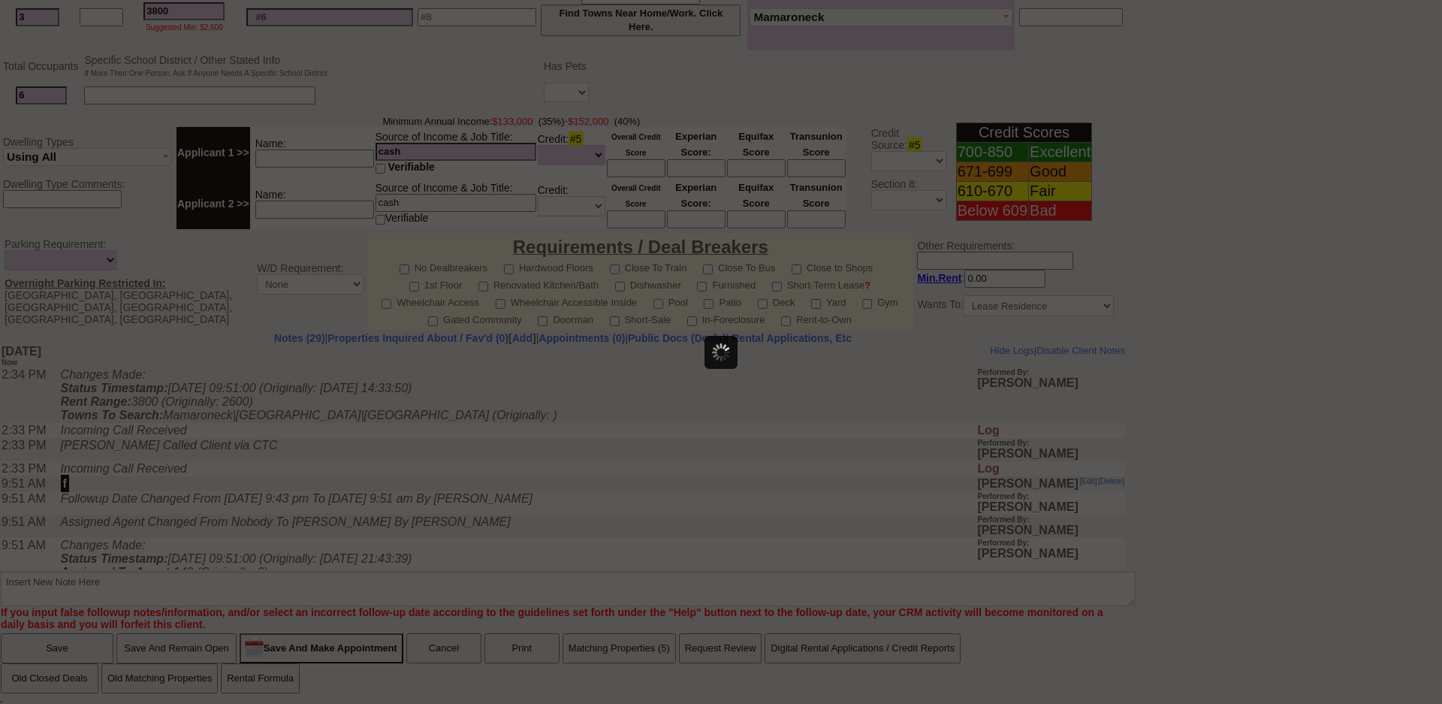
scroll to position [0, 0]
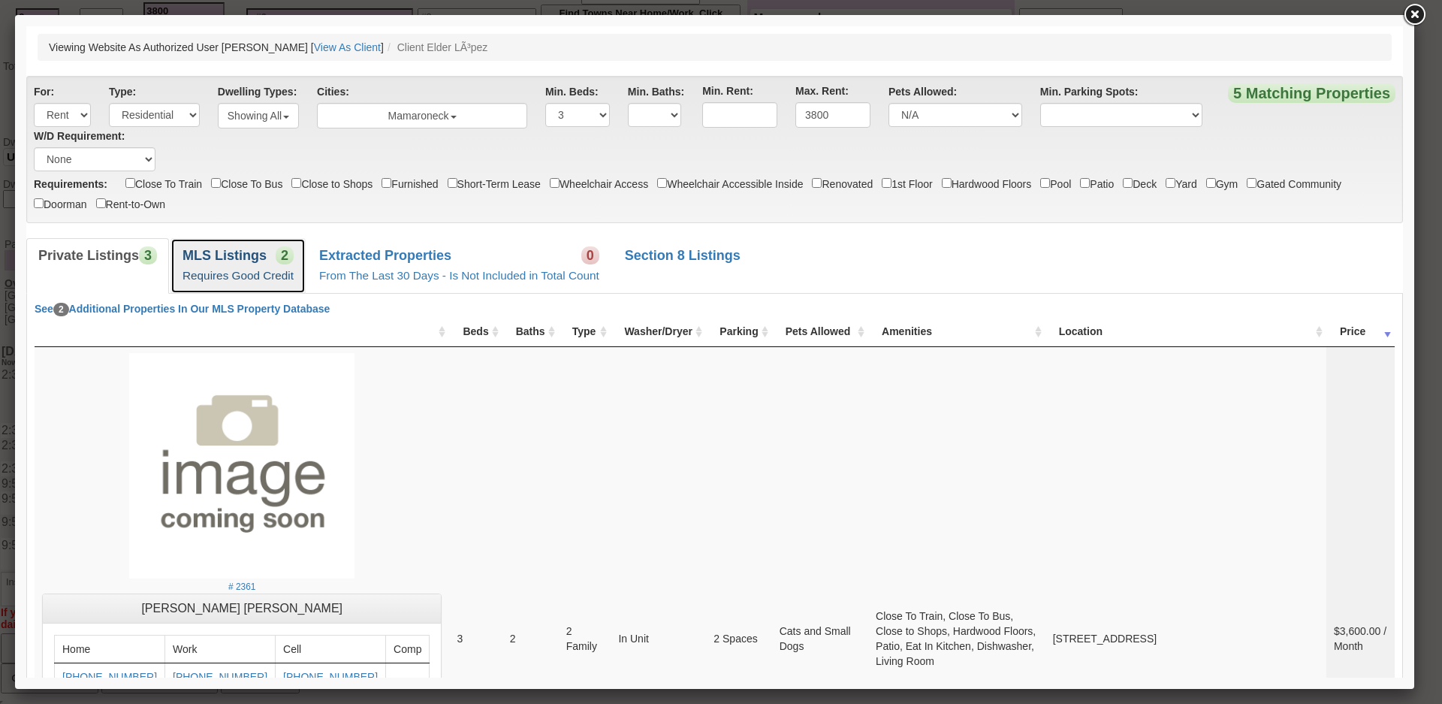
click at [231, 242] on link "MLS Listings 2 Requires Good Credit" at bounding box center [237, 265] width 135 height 55
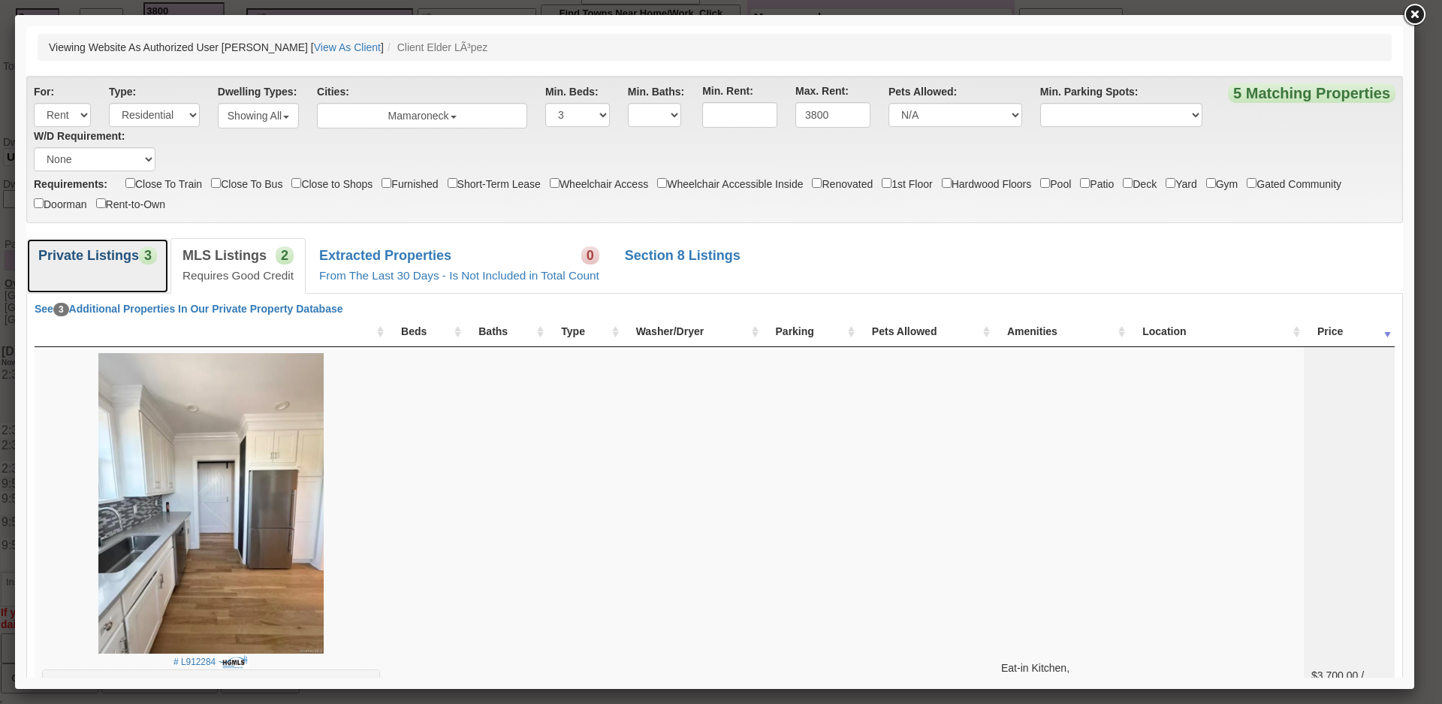
click at [84, 264] on link "Private Listings 3" at bounding box center [97, 265] width 143 height 55
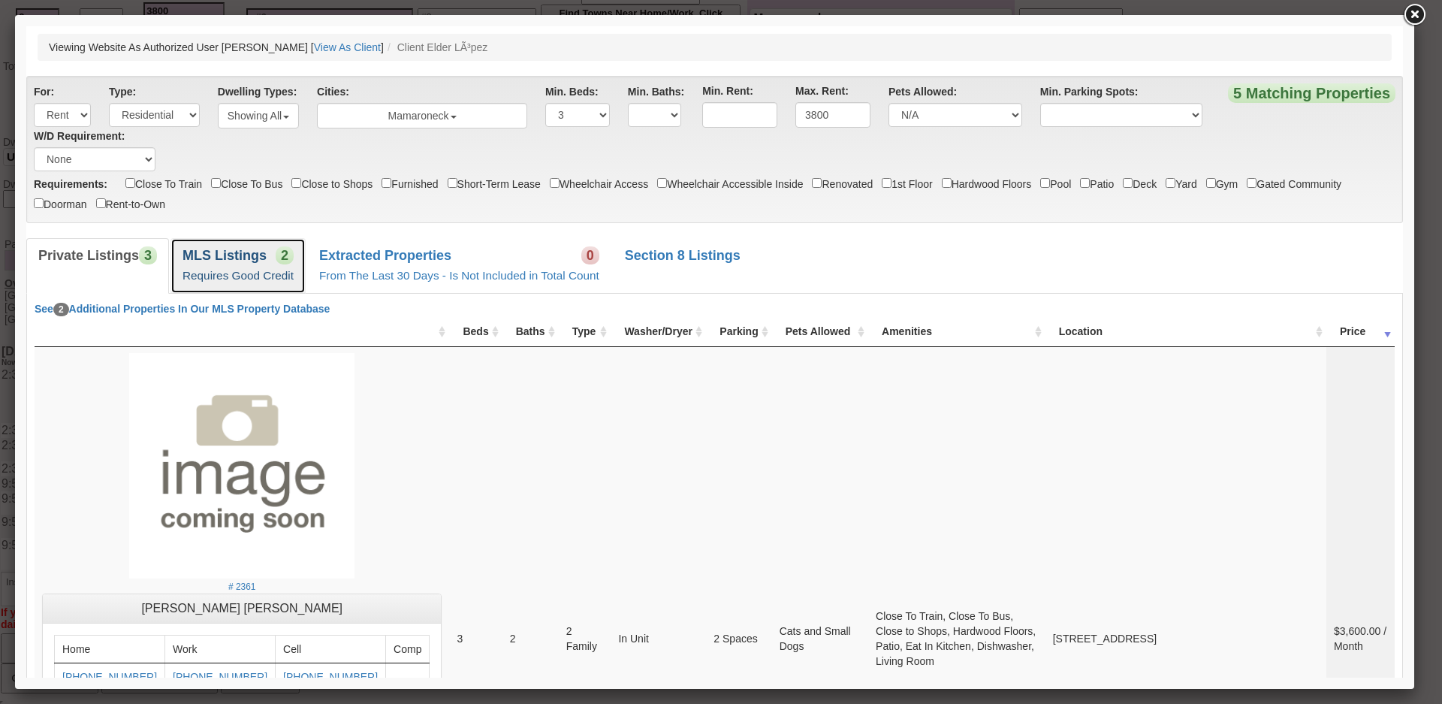
click at [238, 259] on b "MLS Listings" at bounding box center [224, 255] width 84 height 15
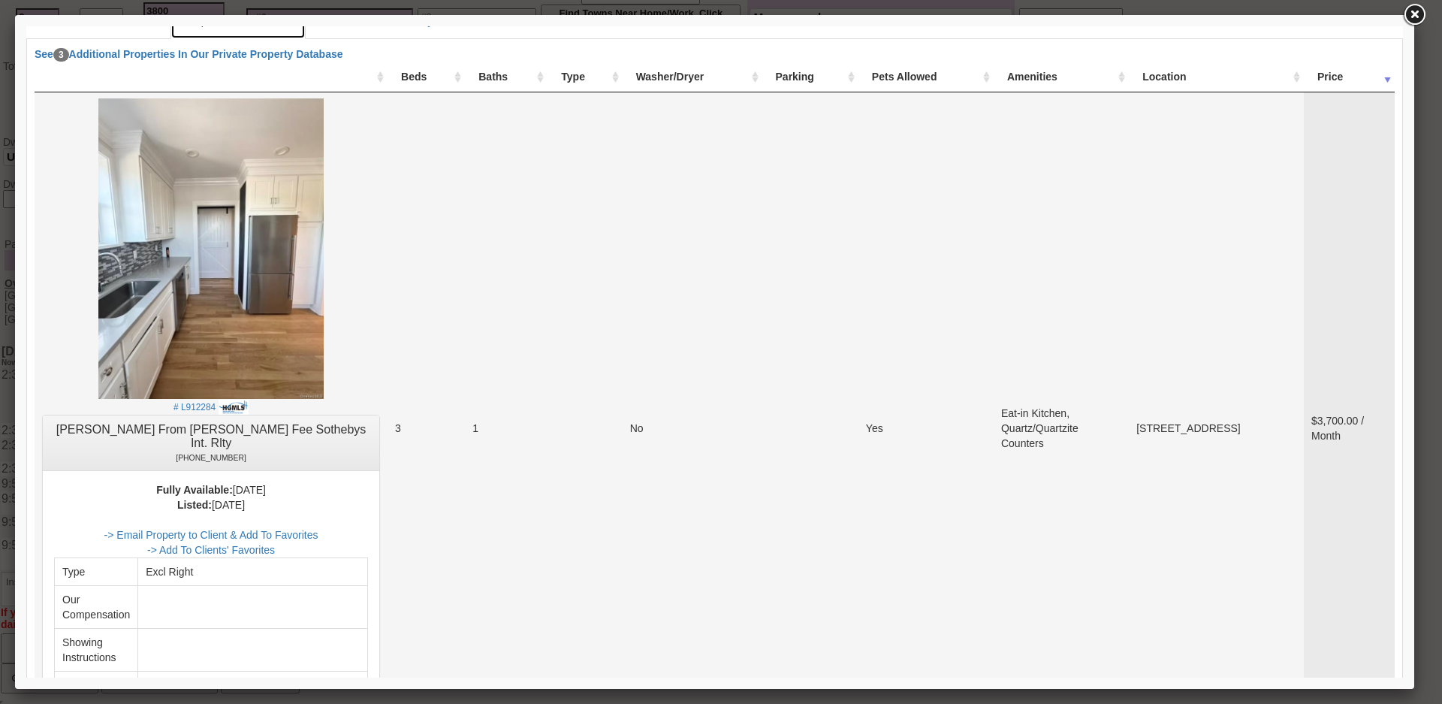
scroll to position [300, 0]
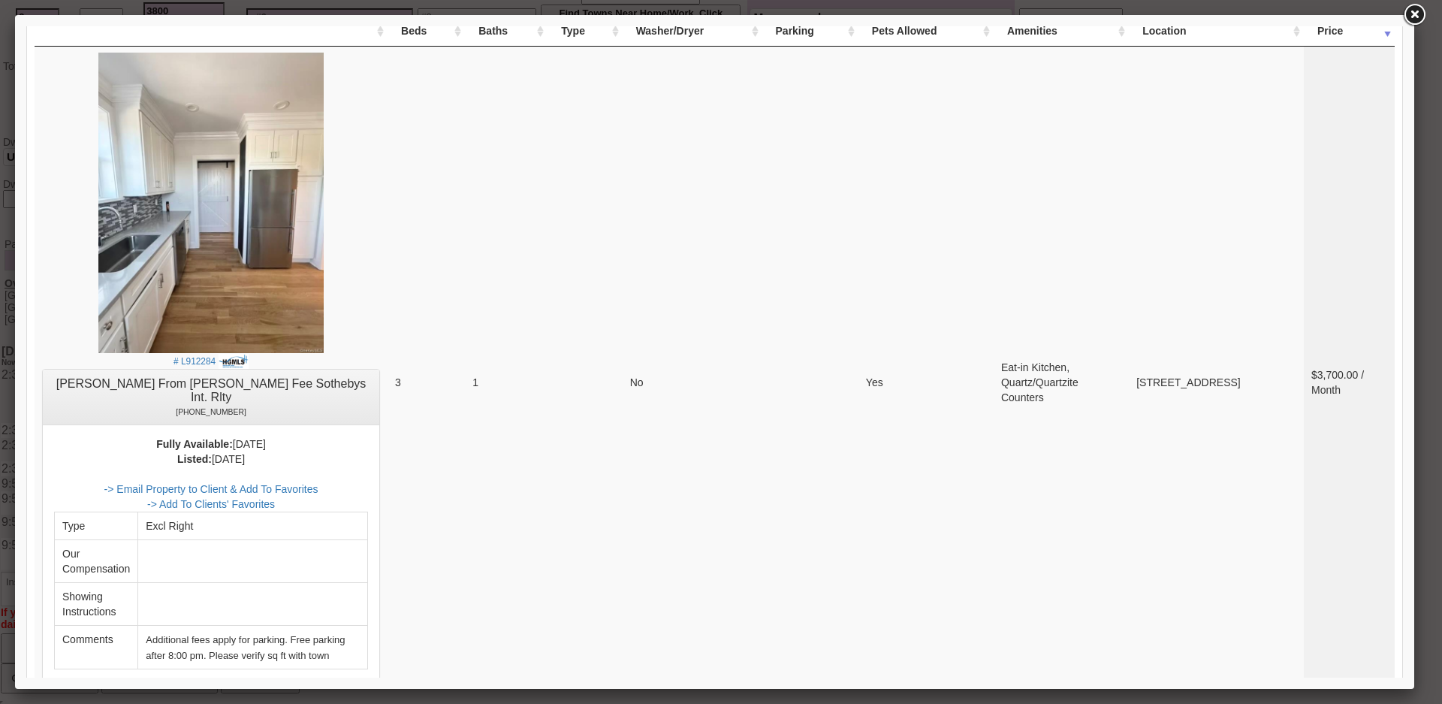
click at [1418, 20] on link at bounding box center [1413, 15] width 27 height 27
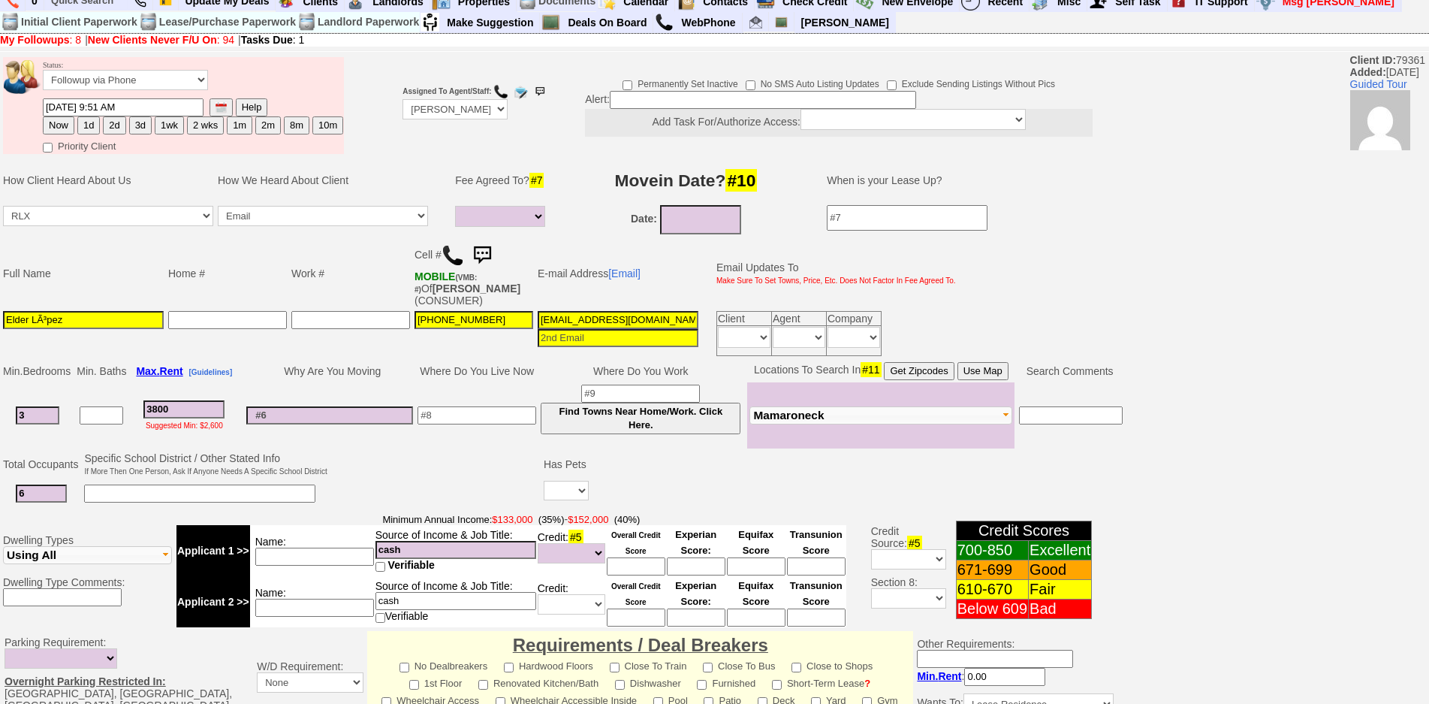
scroll to position [0, 0]
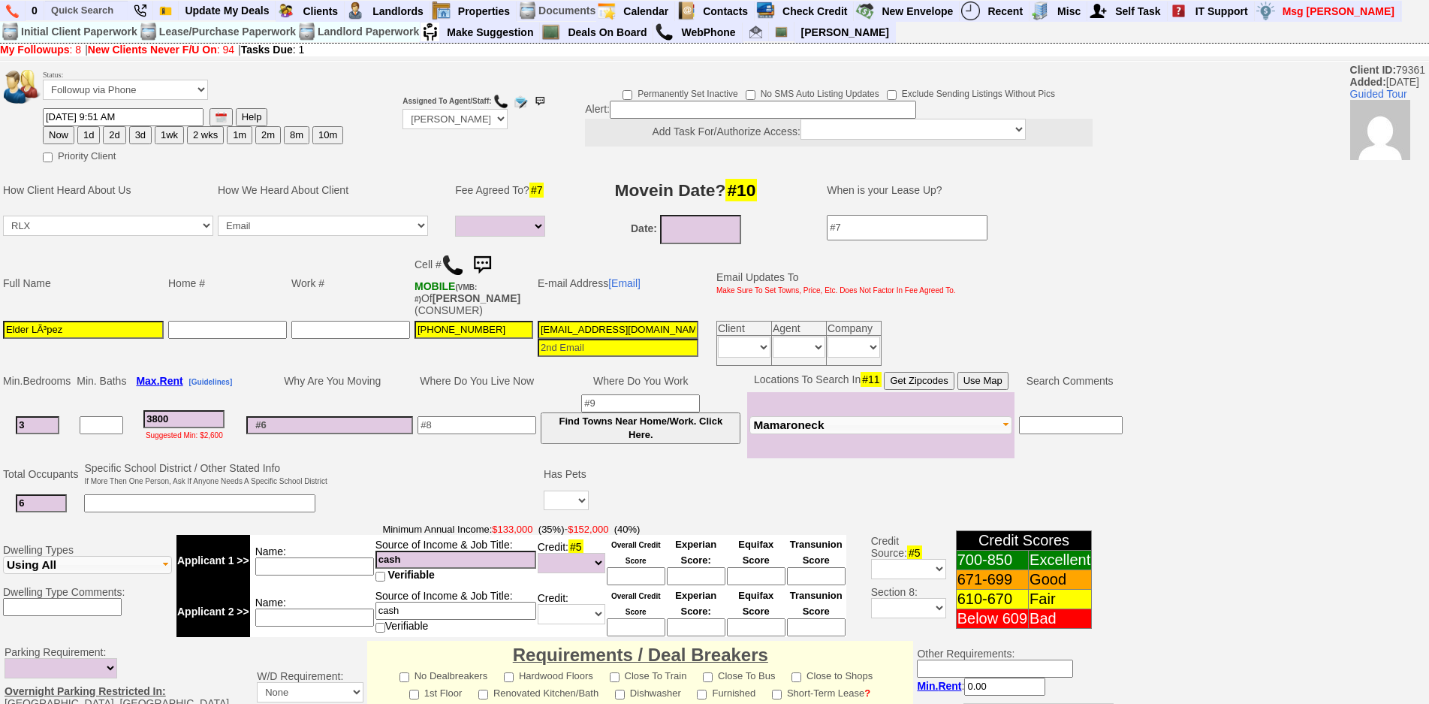
click at [307, 400] on td at bounding box center [329, 425] width 171 height 66
click at [391, 388] on td "Why Are You Moving" at bounding box center [329, 380] width 171 height 23
click at [0, 510] on td "Total Occupants Specific School District / Other Stated Info If More Then One P…" at bounding box center [563, 489] width 1126 height 61
type input "5"
click at [360, 341] on td at bounding box center [350, 343] width 123 height 50
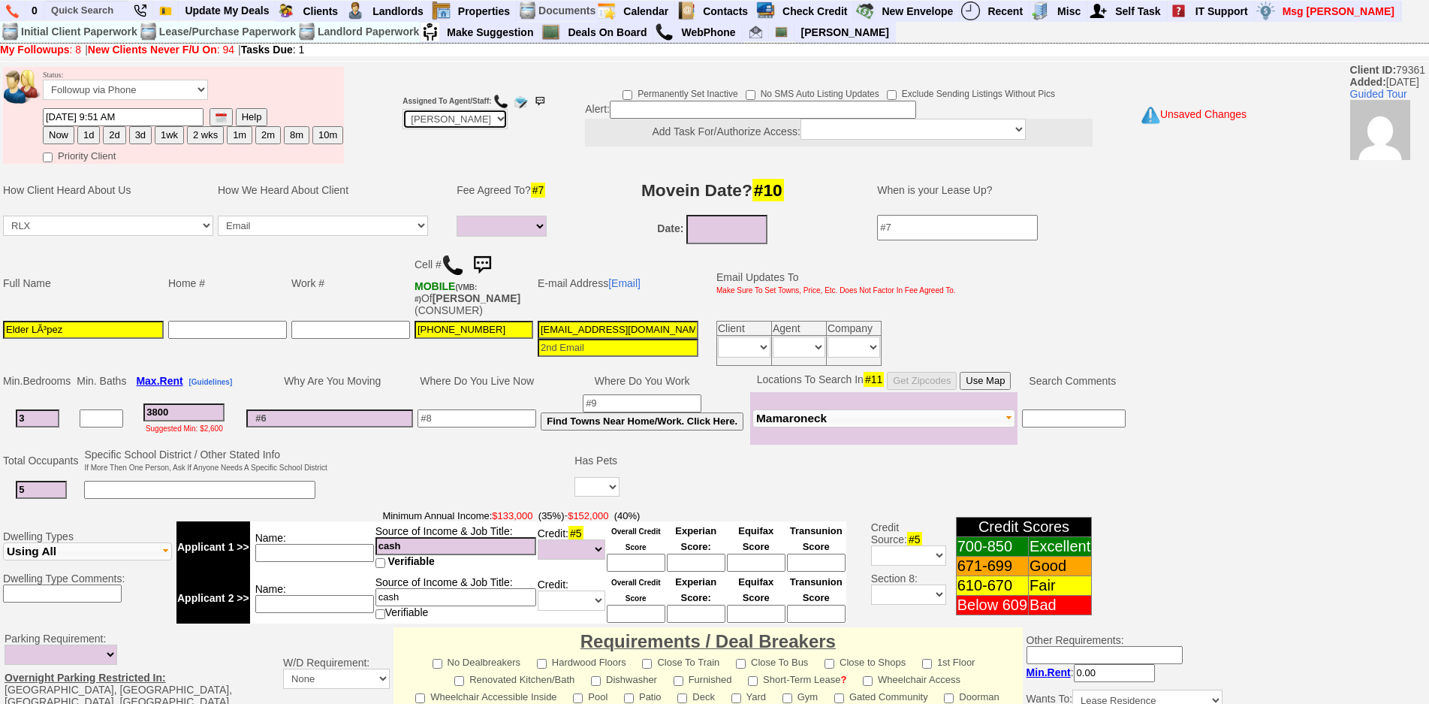
click at [426, 118] on select "Up-For-Grabs ***** STAFF ***** Bob Bruno 914-419-3579 Cristy Liberto 914-486-10…" at bounding box center [454, 119] width 105 height 20
select select "Up-For-Grabs"
click at [402, 109] on select "Up-For-Grabs ***** STAFF ***** Bob Bruno 914-419-3579 Cristy Liberto 914-486-10…" at bounding box center [454, 119] width 105 height 20
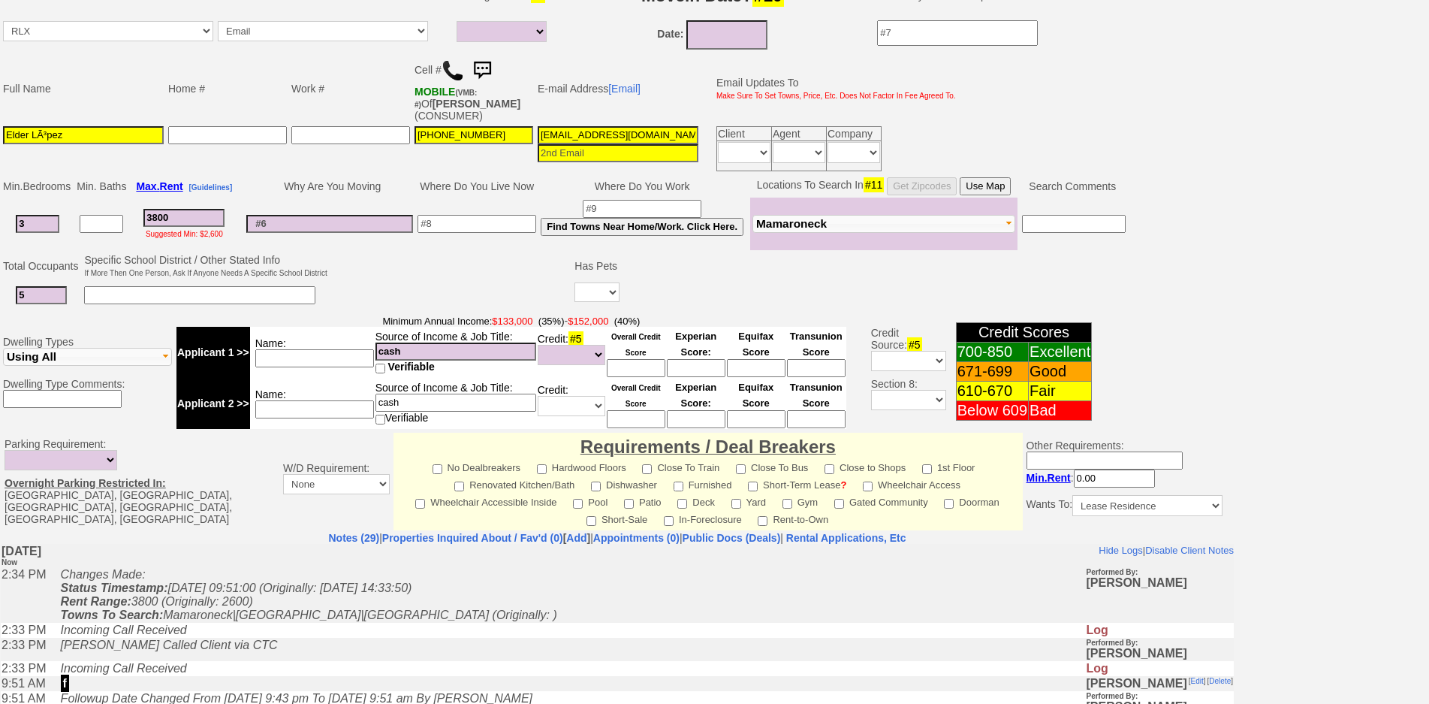
scroll to position [390, 0]
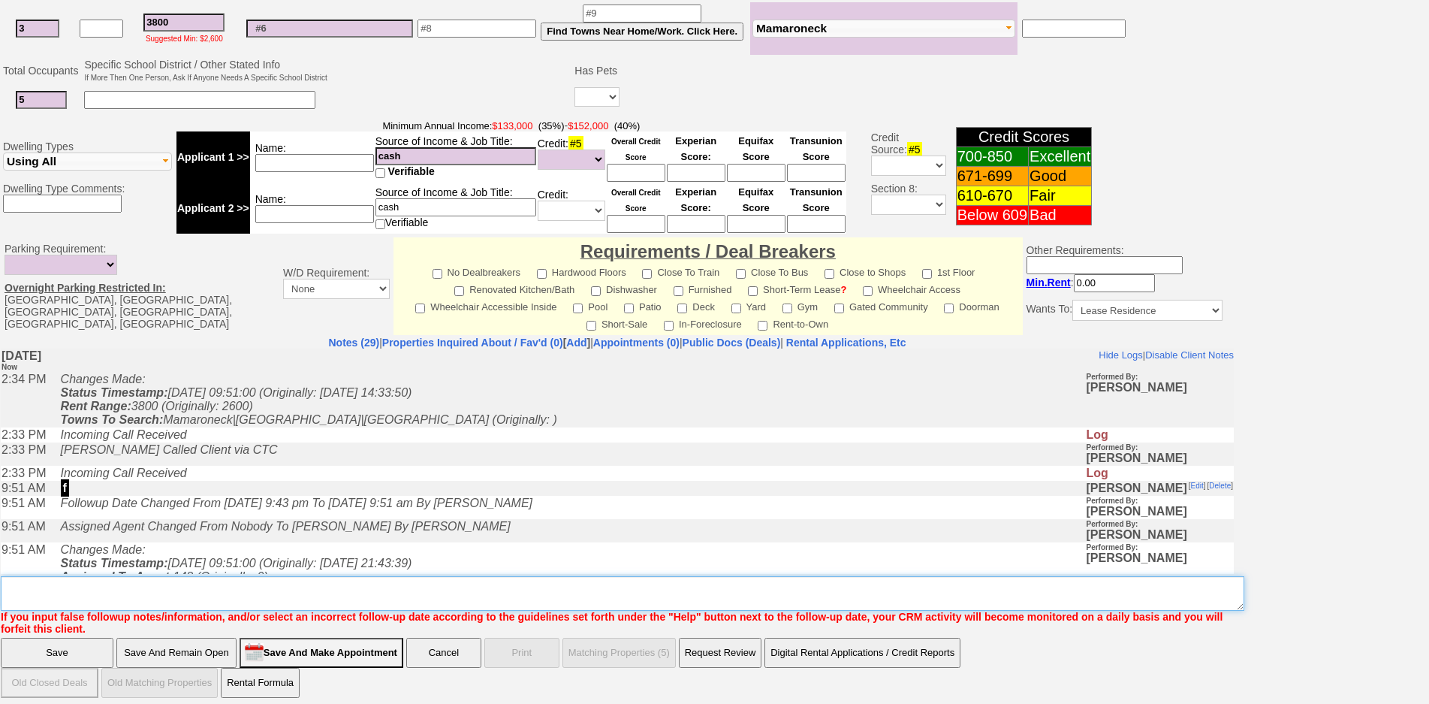
click at [307, 592] on textarea "Insert New Note Here" at bounding box center [622, 593] width 1243 height 35
type textarea "thought old post rd was a 3 bedroom prefers 3 bedroom ufg"
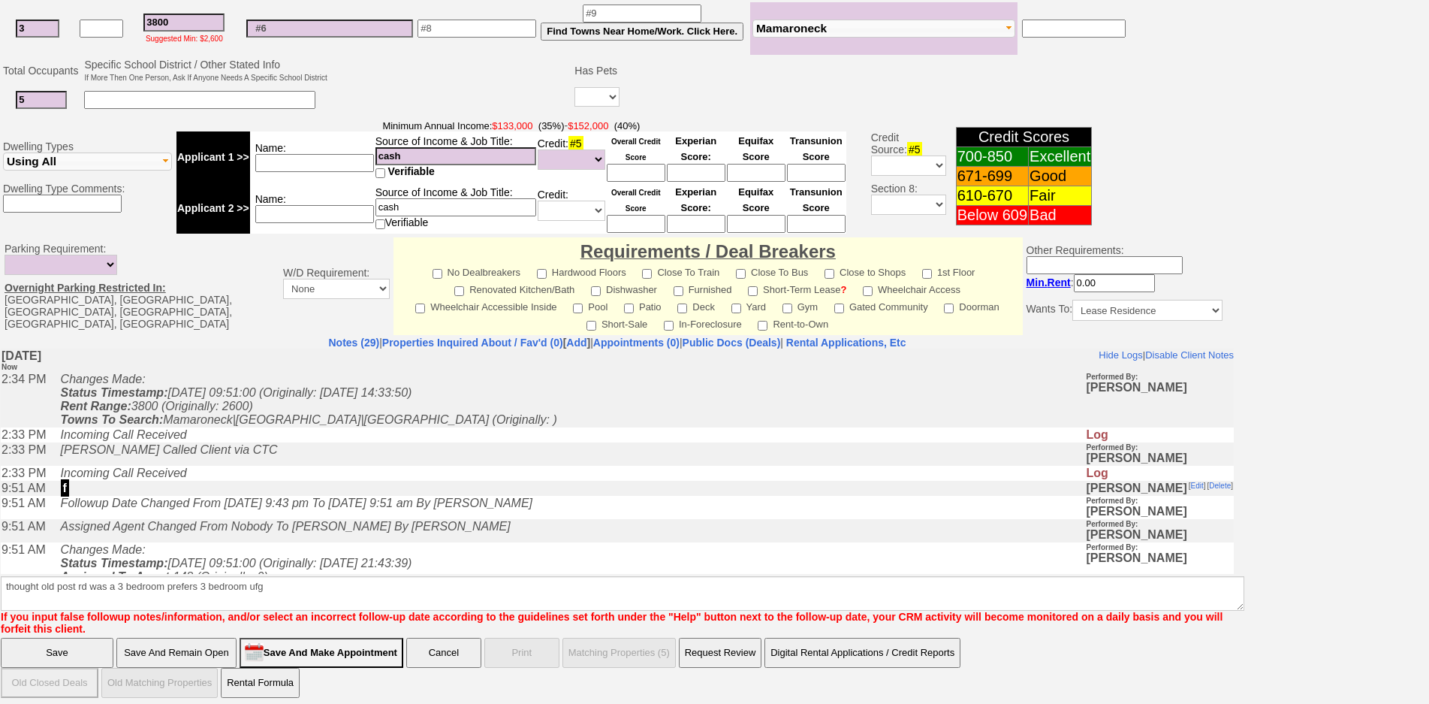
click at [105, 647] on input "Save" at bounding box center [57, 652] width 113 height 30
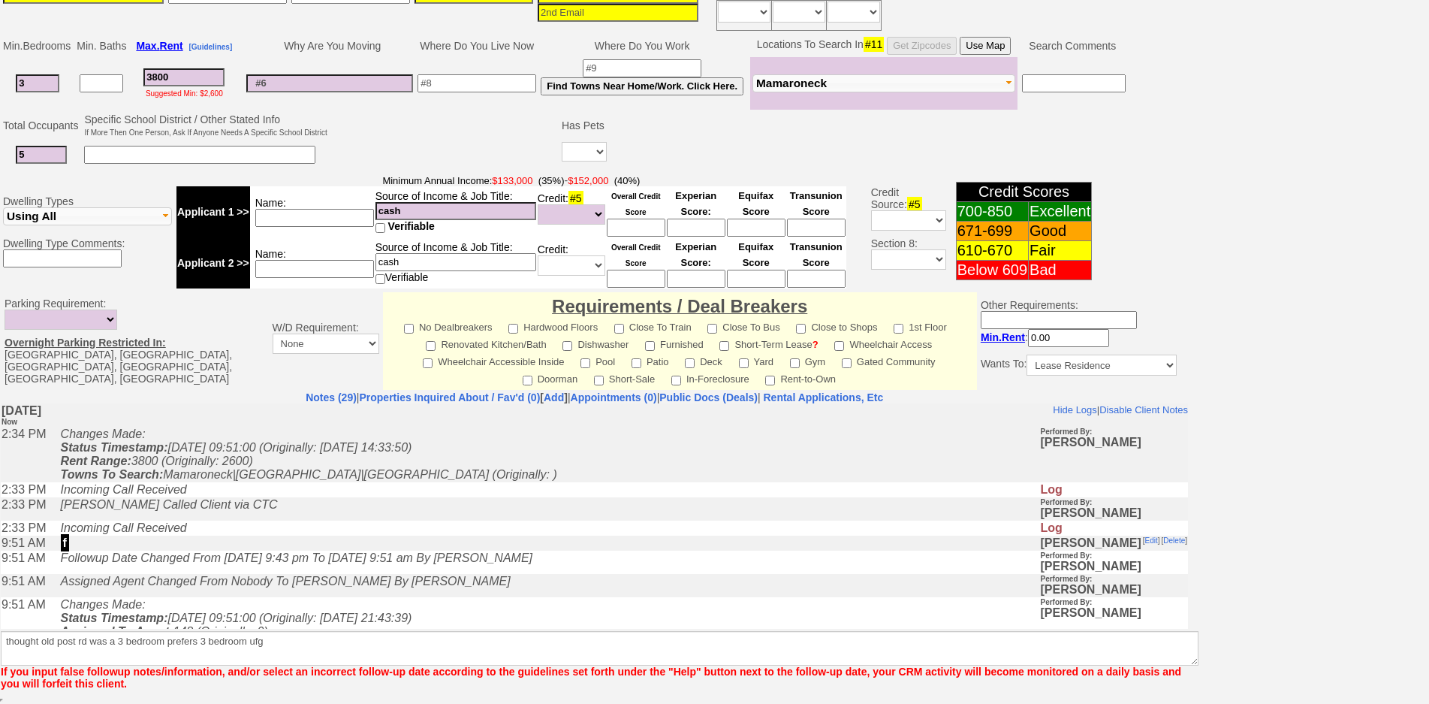
scroll to position [336, 0]
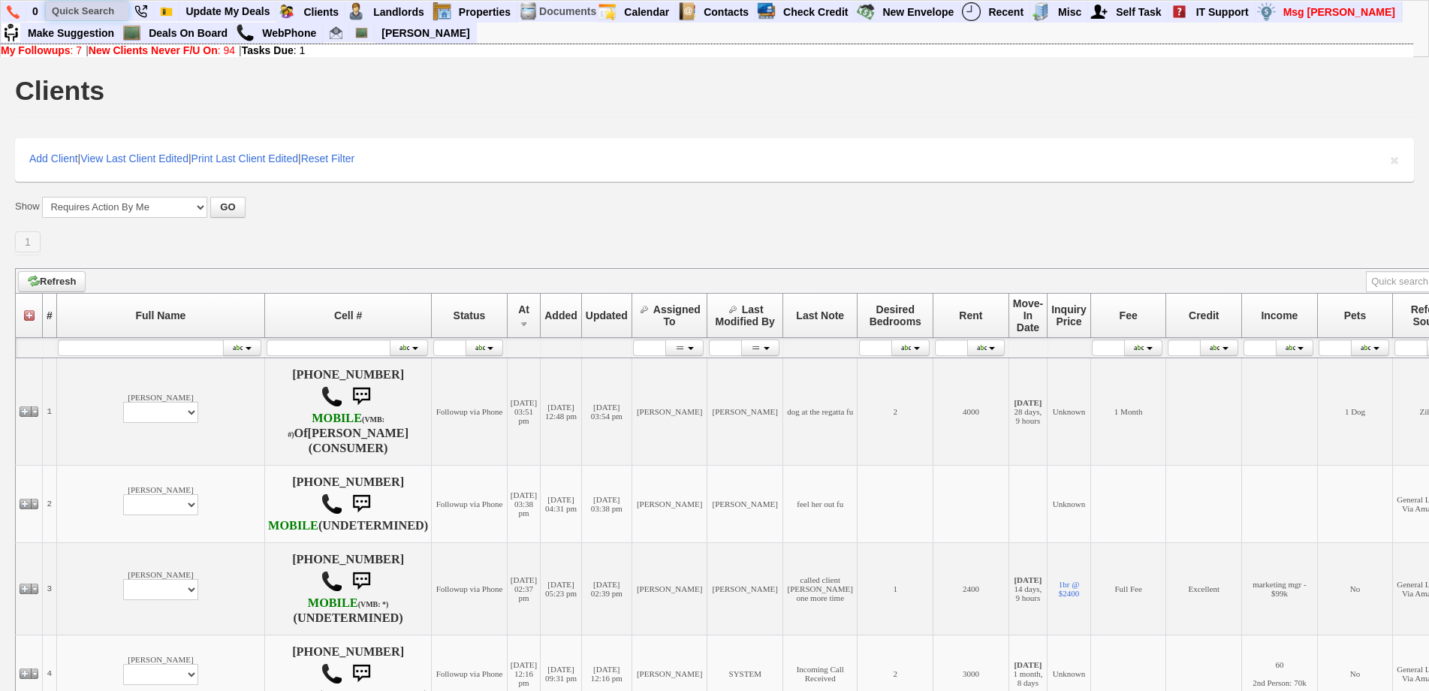
click at [109, 6] on input "text" at bounding box center [87, 11] width 83 height 19
type input "1"
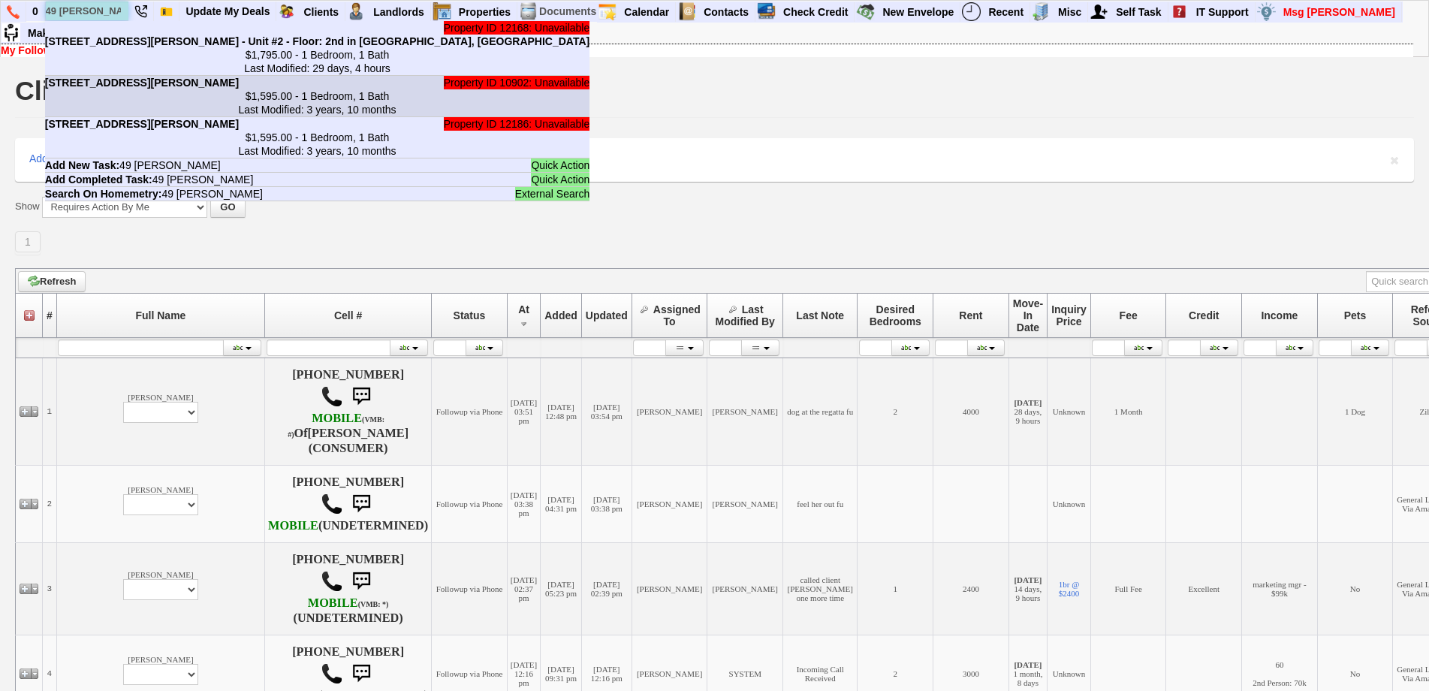
type input "49 [PERSON_NAME]"
click at [168, 87] on li "Property ID 10902: Unavailable [STREET_ADDRESS][PERSON_NAME] $1,595.00 - 1 Bedr…" at bounding box center [317, 96] width 544 height 41
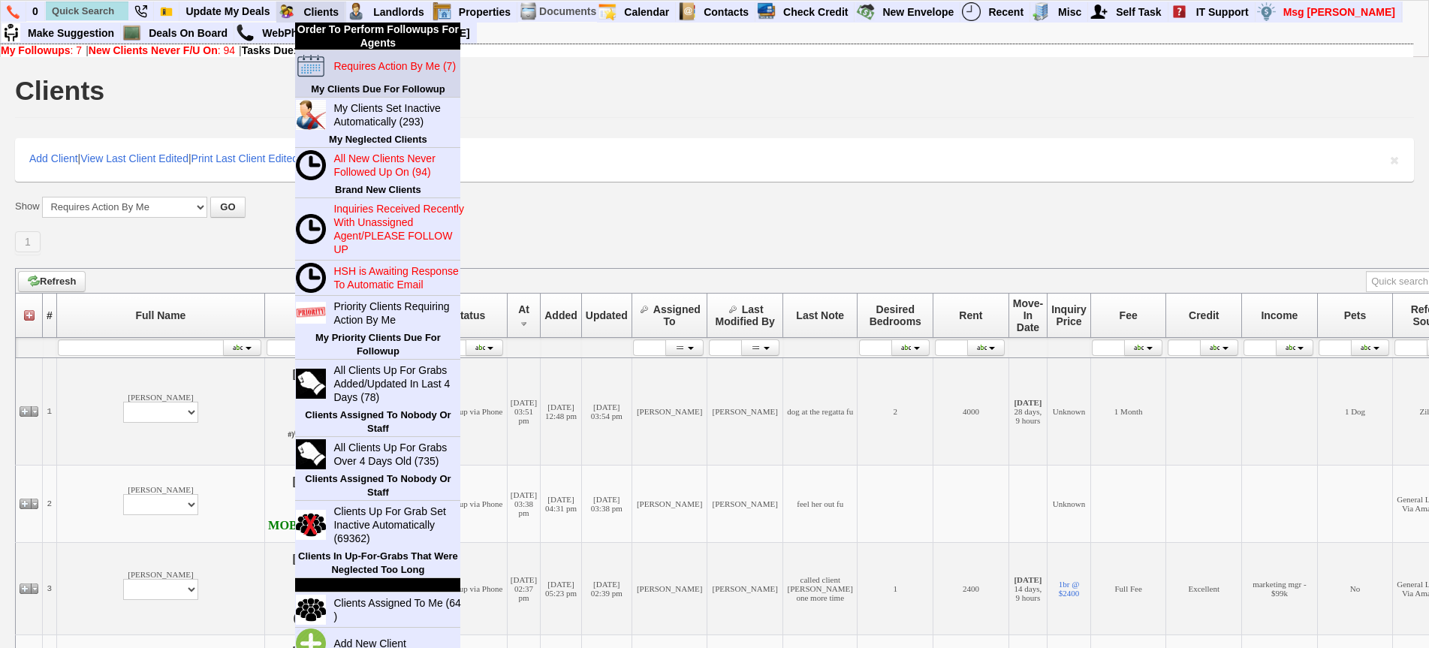
click at [359, 66] on blink "Requires Action By Me (7)" at bounding box center [394, 66] width 122 height 12
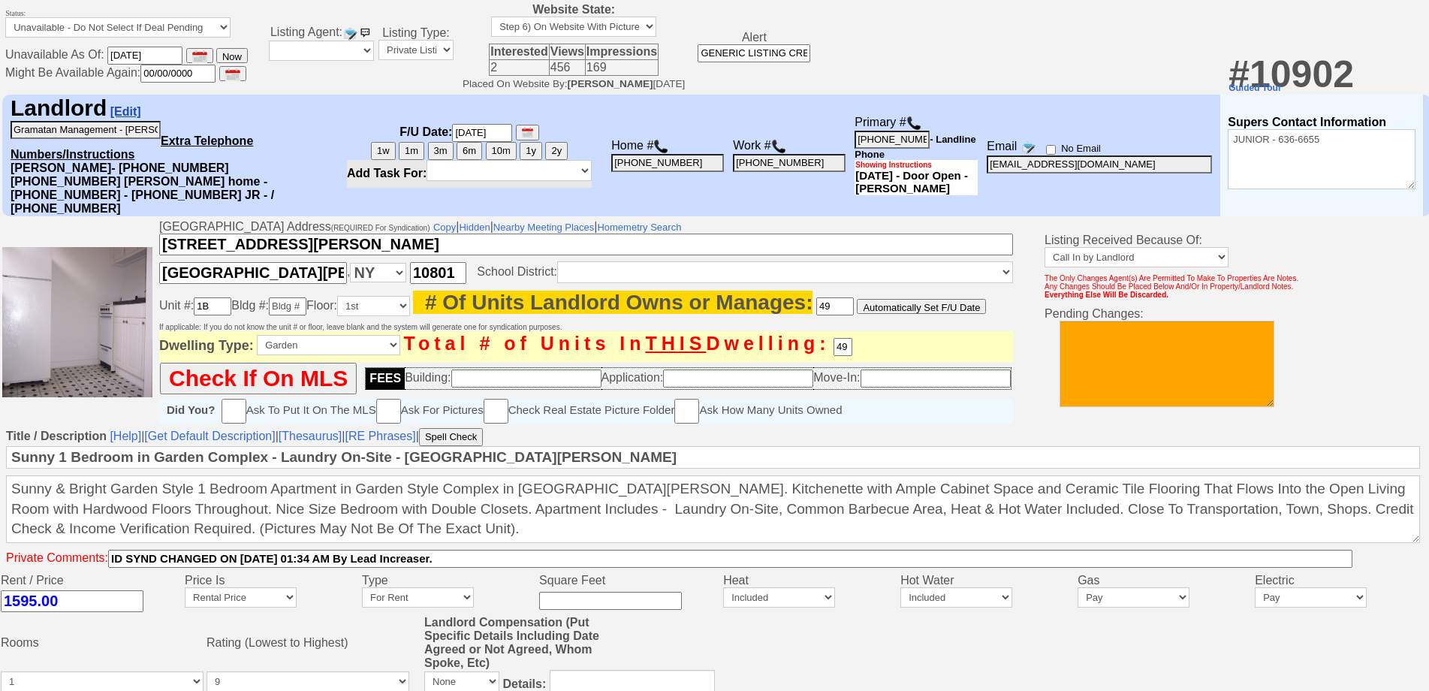
click at [129, 118] on link "[Edit]" at bounding box center [125, 111] width 31 height 13
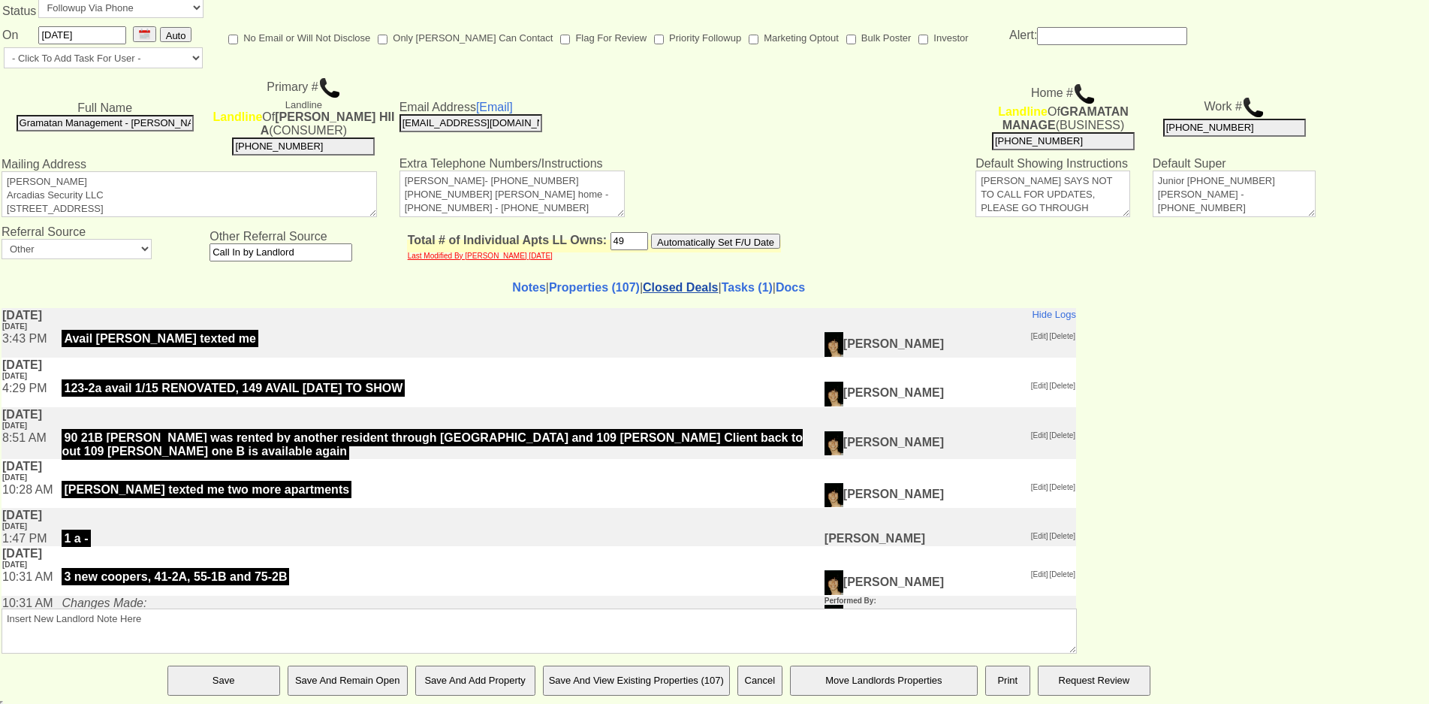
click at [656, 282] on link "Closed Deals" at bounding box center [680, 287] width 75 height 13
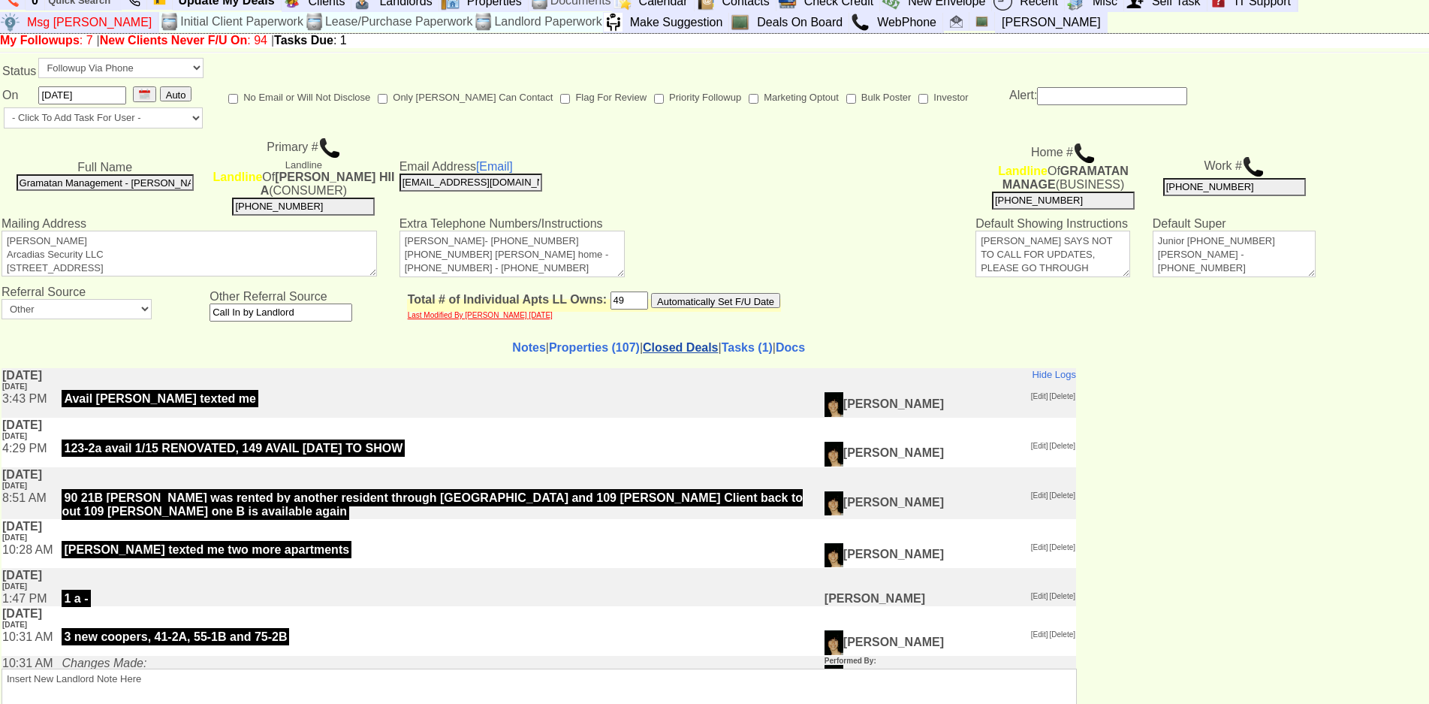
scroll to position [77, 0]
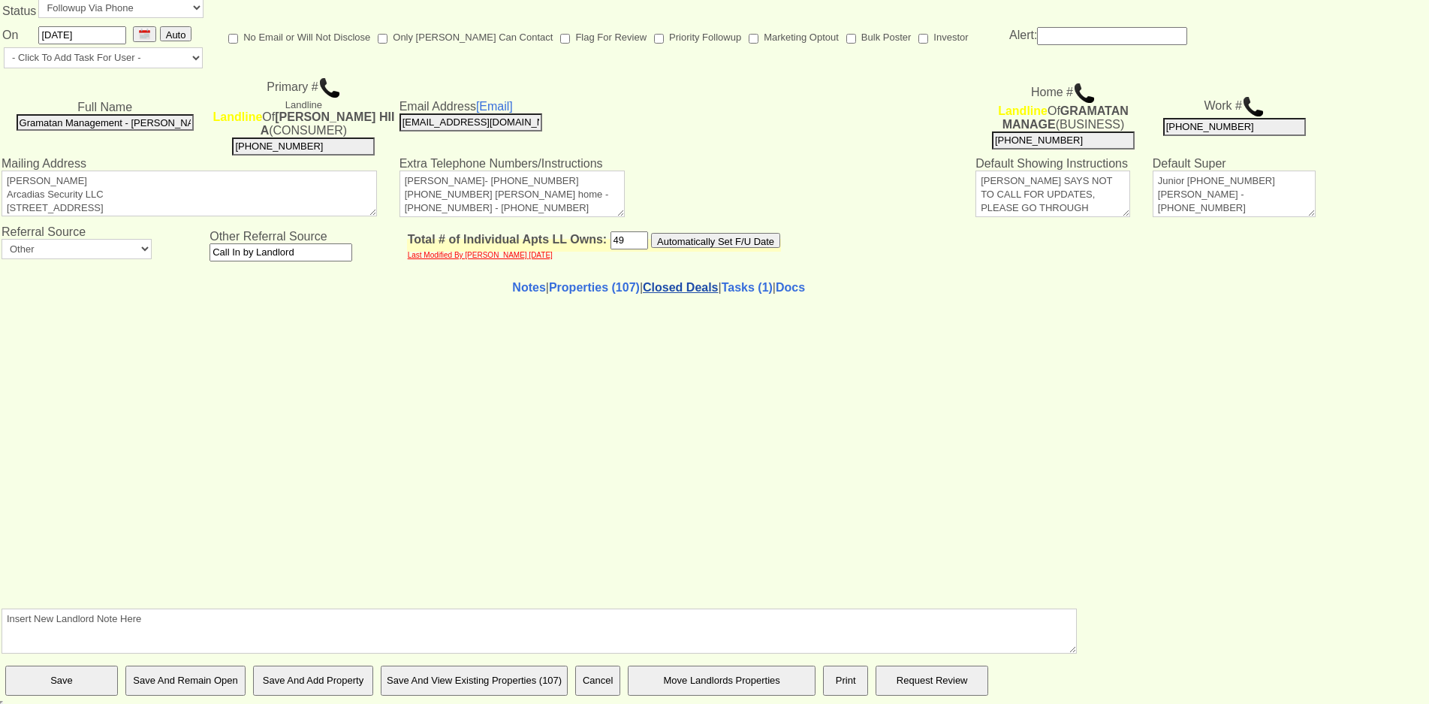
select select "50"
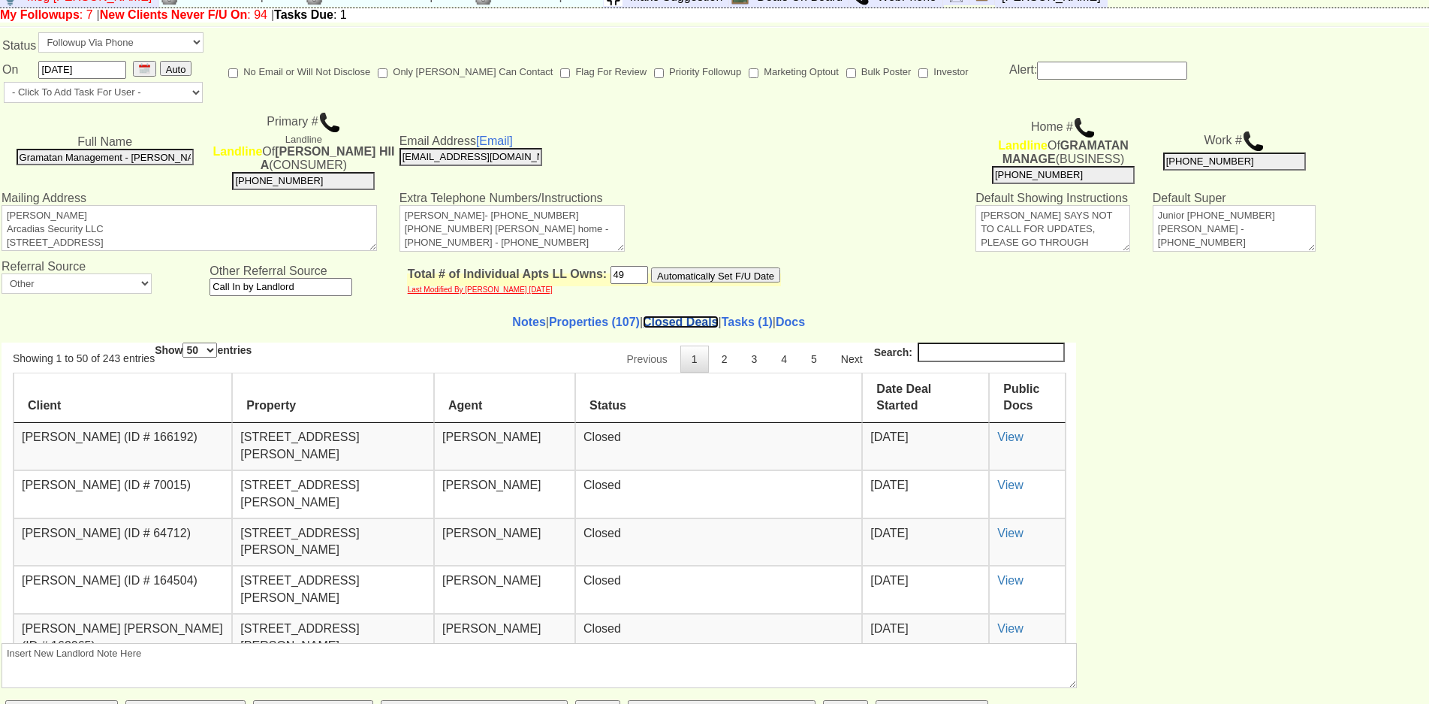
scroll to position [0, 0]
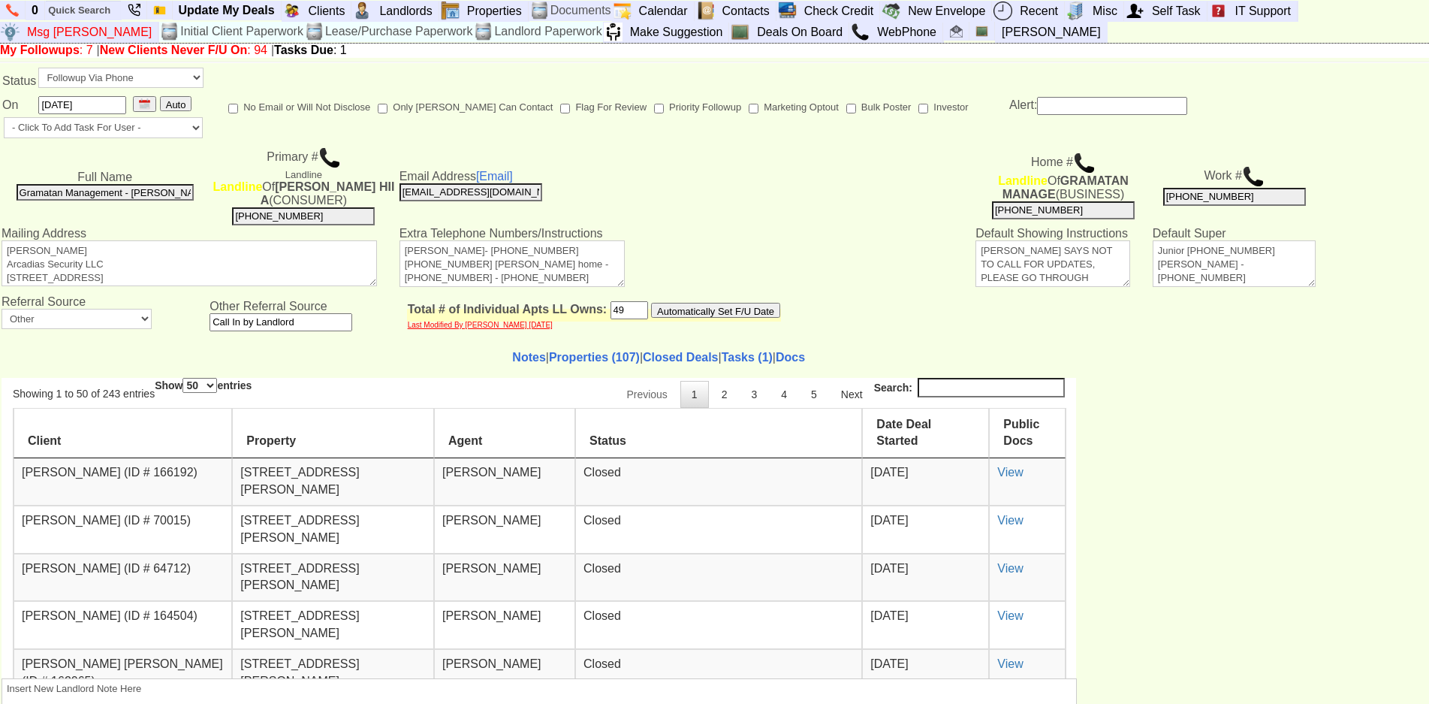
drag, startPoint x: 972, startPoint y: 401, endPoint x: 963, endPoint y: 387, distance: 16.5
click at [963, 387] on input "Search:" at bounding box center [991, 387] width 147 height 20
type input "1"
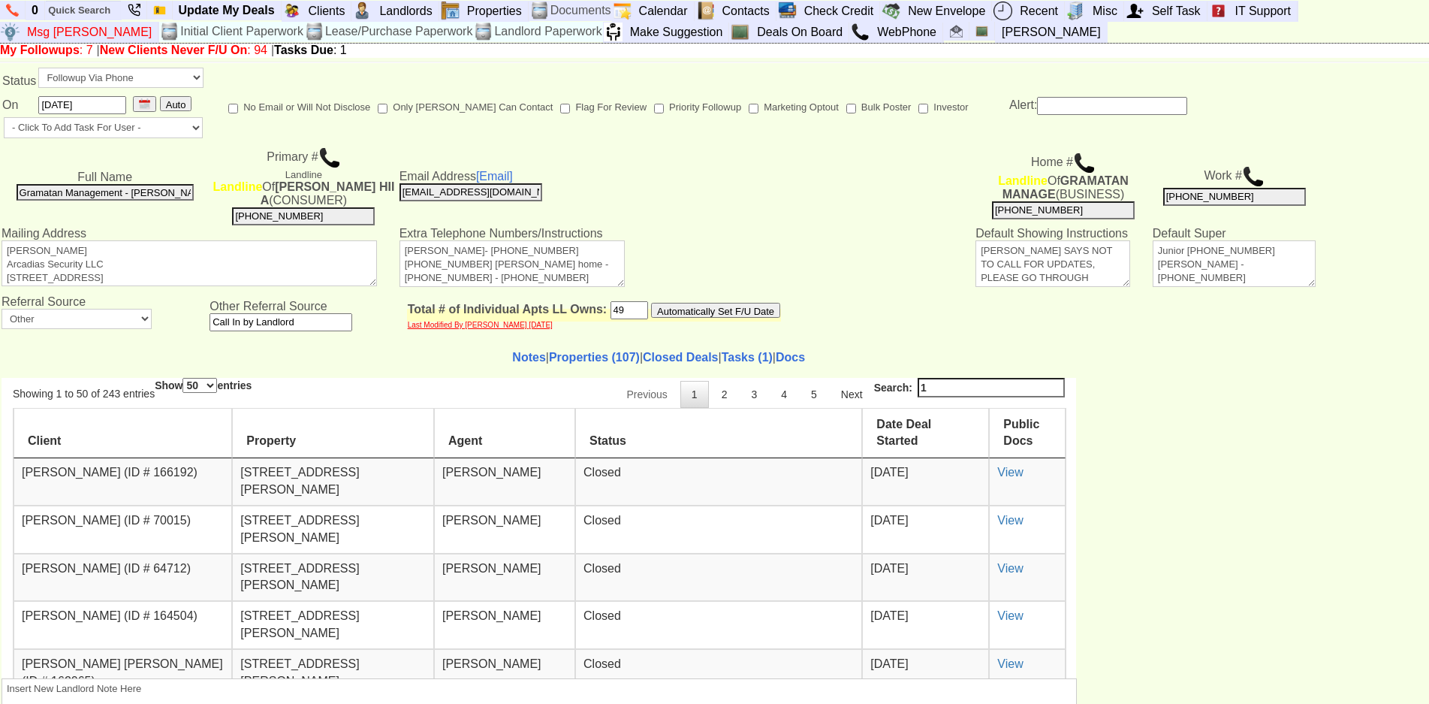
type input "14"
type input "149"
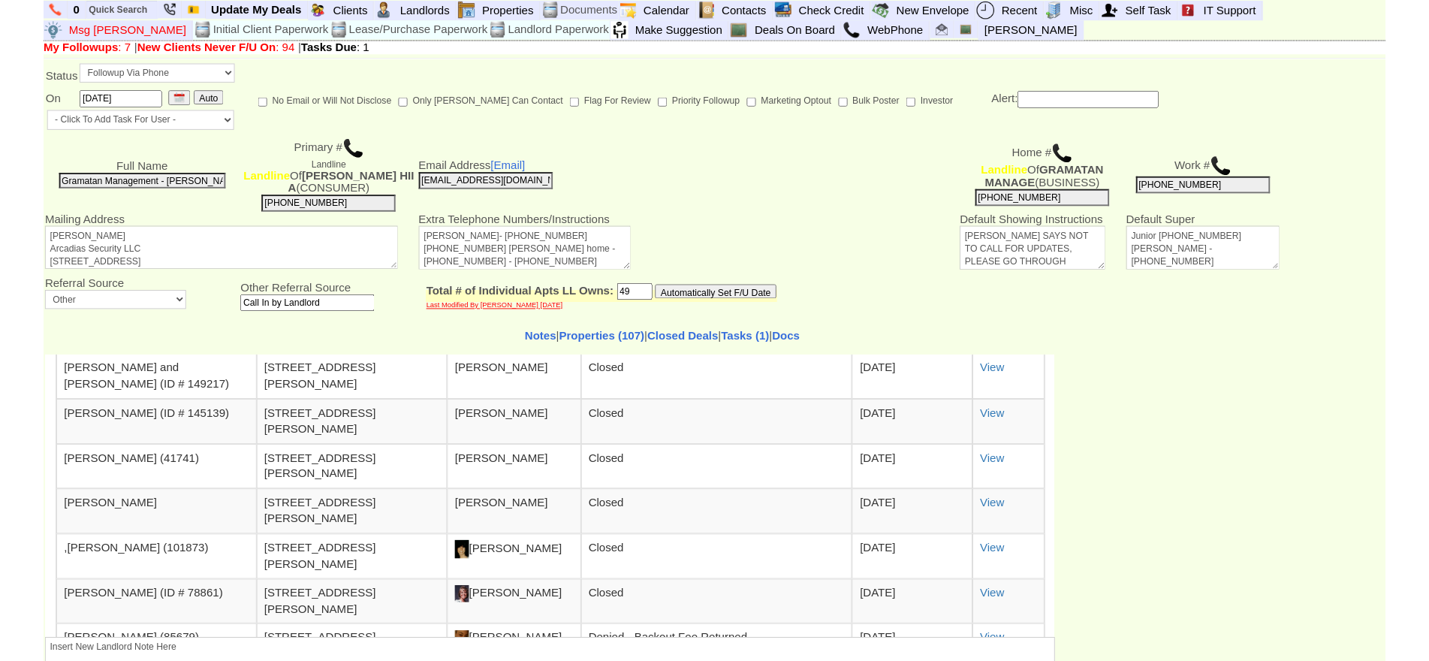
scroll to position [225, 0]
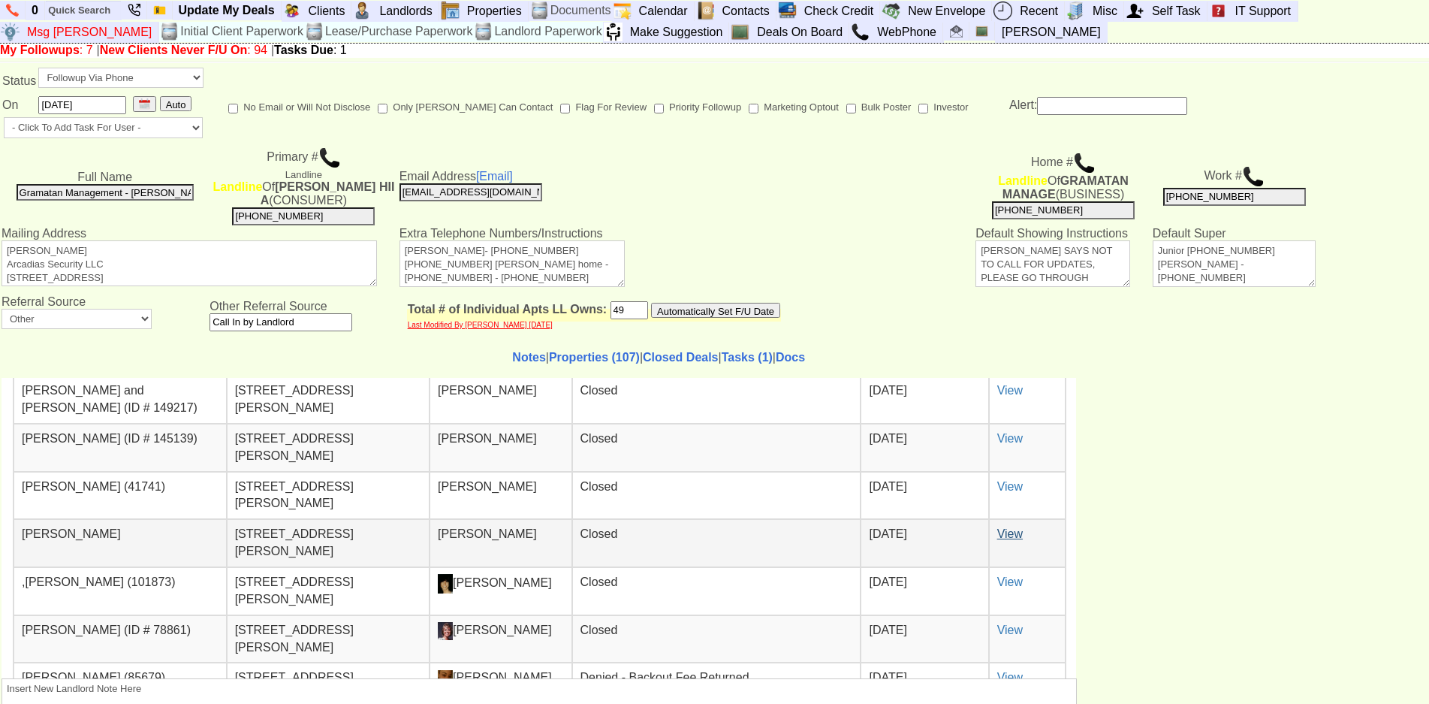
type input "149"
click at [999, 539] on link "View" at bounding box center [1010, 532] width 26 height 13
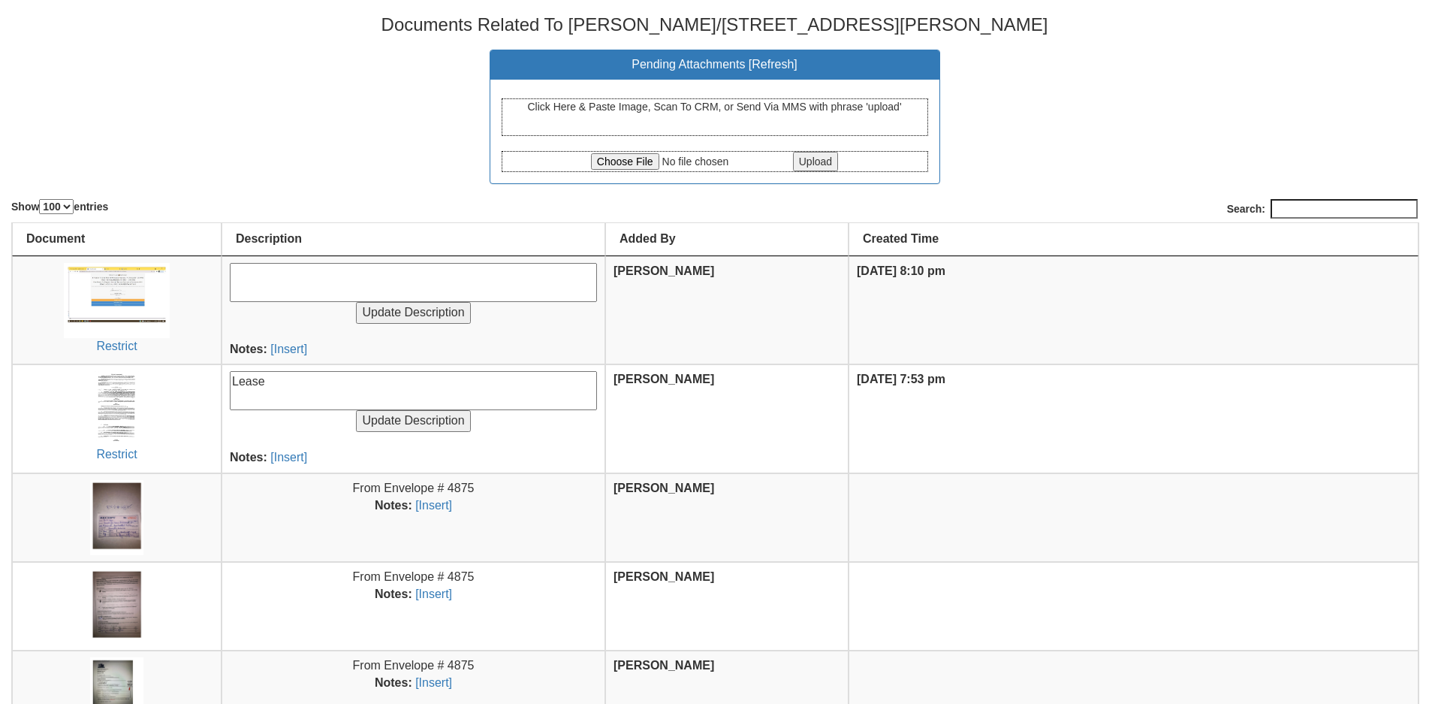
select select "100"
click at [133, 408] on img at bounding box center [117, 408] width 58 height 75
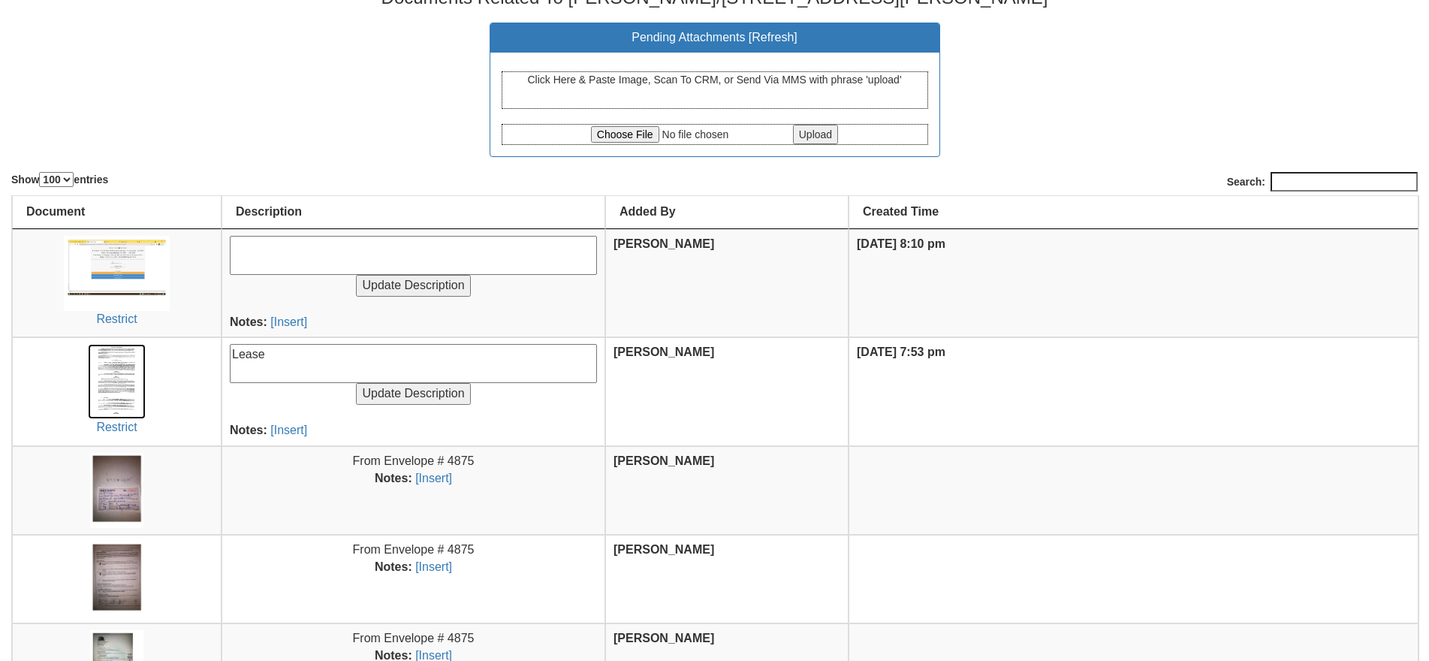
scroll to position [75, 0]
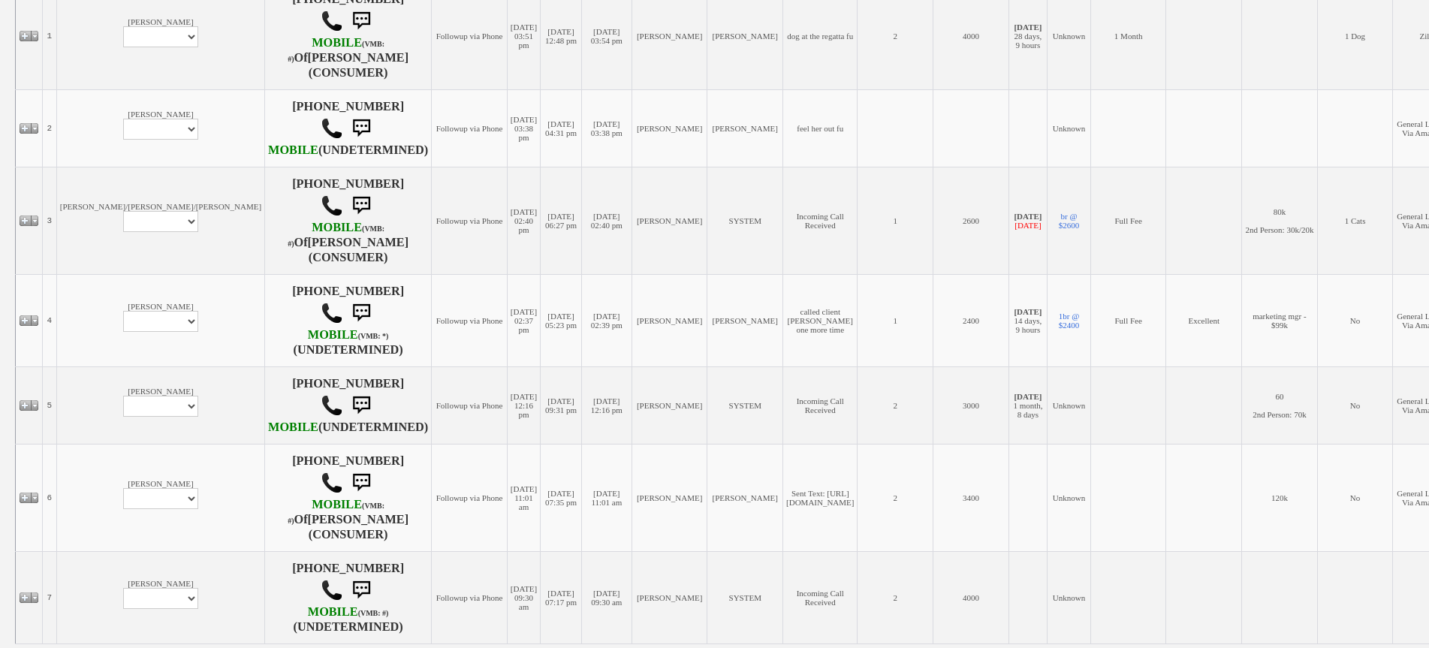
scroll to position [402, 0]
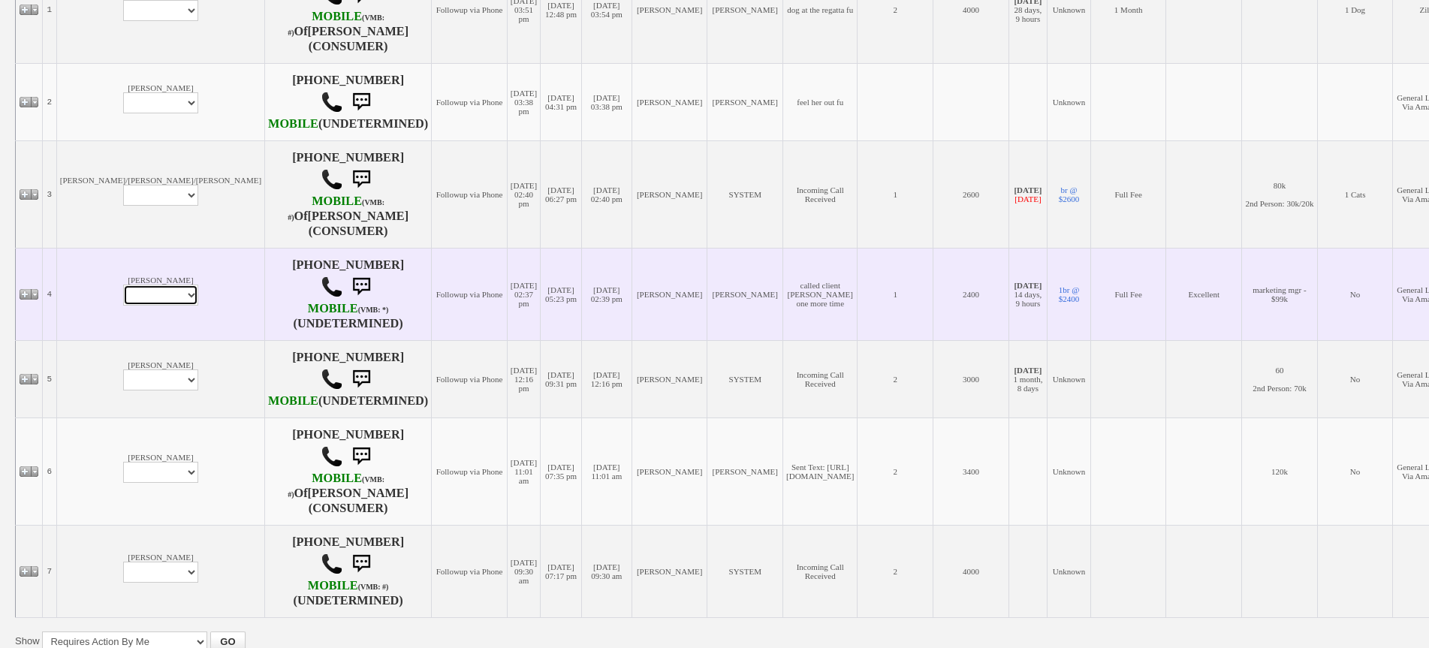
click at [123, 306] on select "Profile Edit Print Email Externally (Will Not Be Tracked In CRM) Closed Deals" at bounding box center [160, 295] width 75 height 21
click at [265, 280] on td "[PHONE_NUMBER] MOBILE (VMB: *) (UNDETERMINED)" at bounding box center [348, 294] width 167 height 92
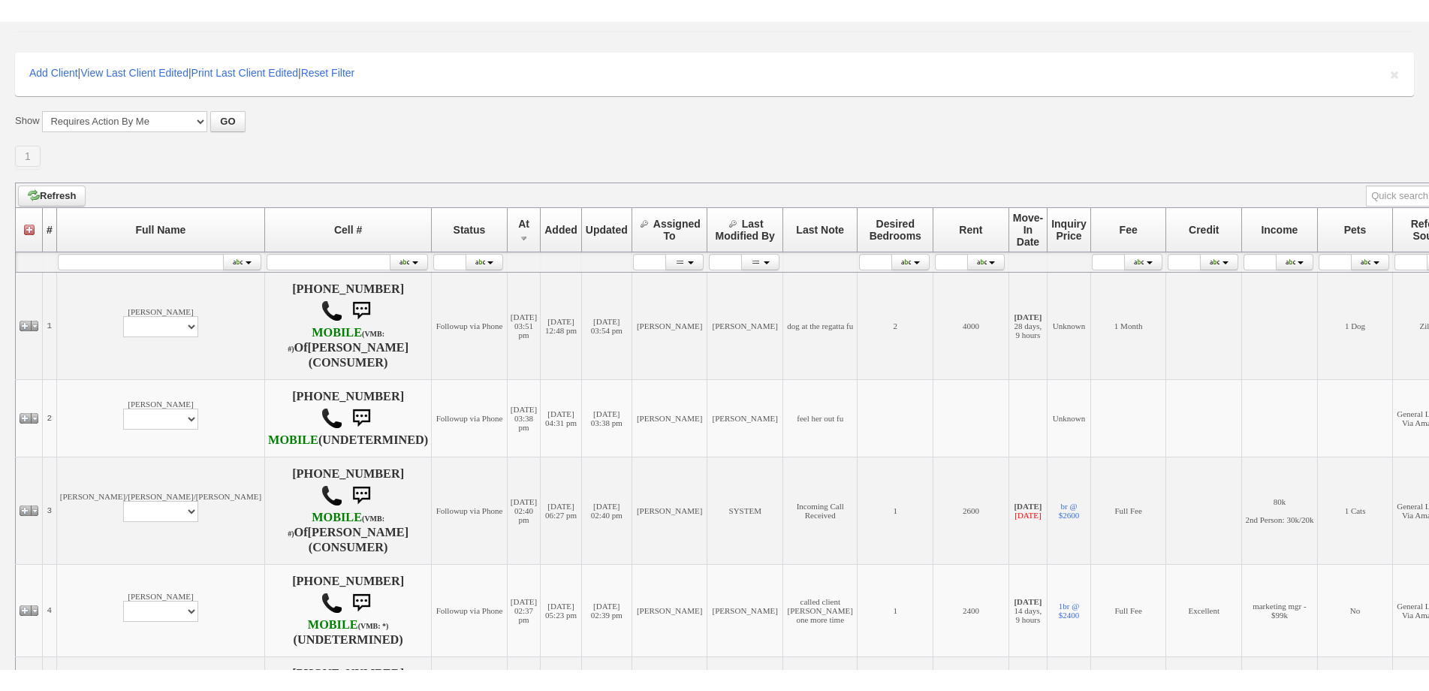
scroll to position [0, 0]
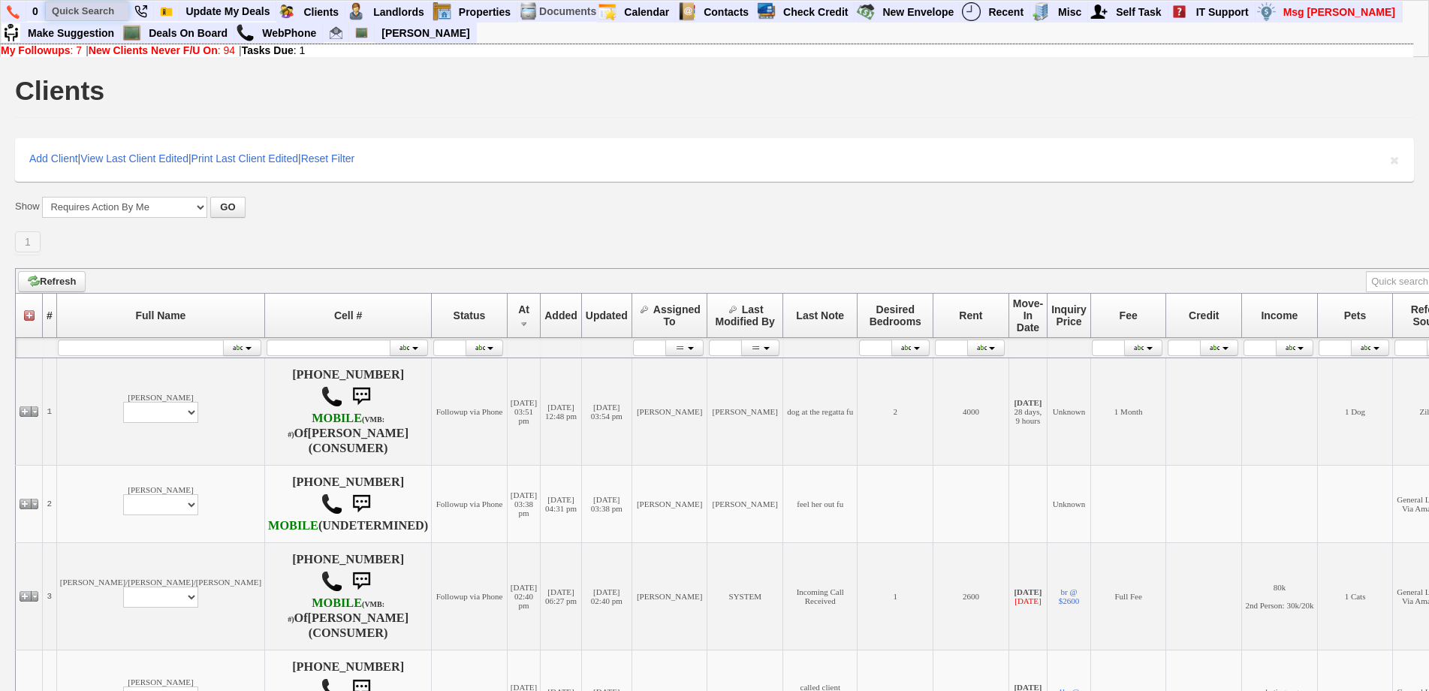
click at [71, 8] on input "text" at bounding box center [87, 11] width 83 height 19
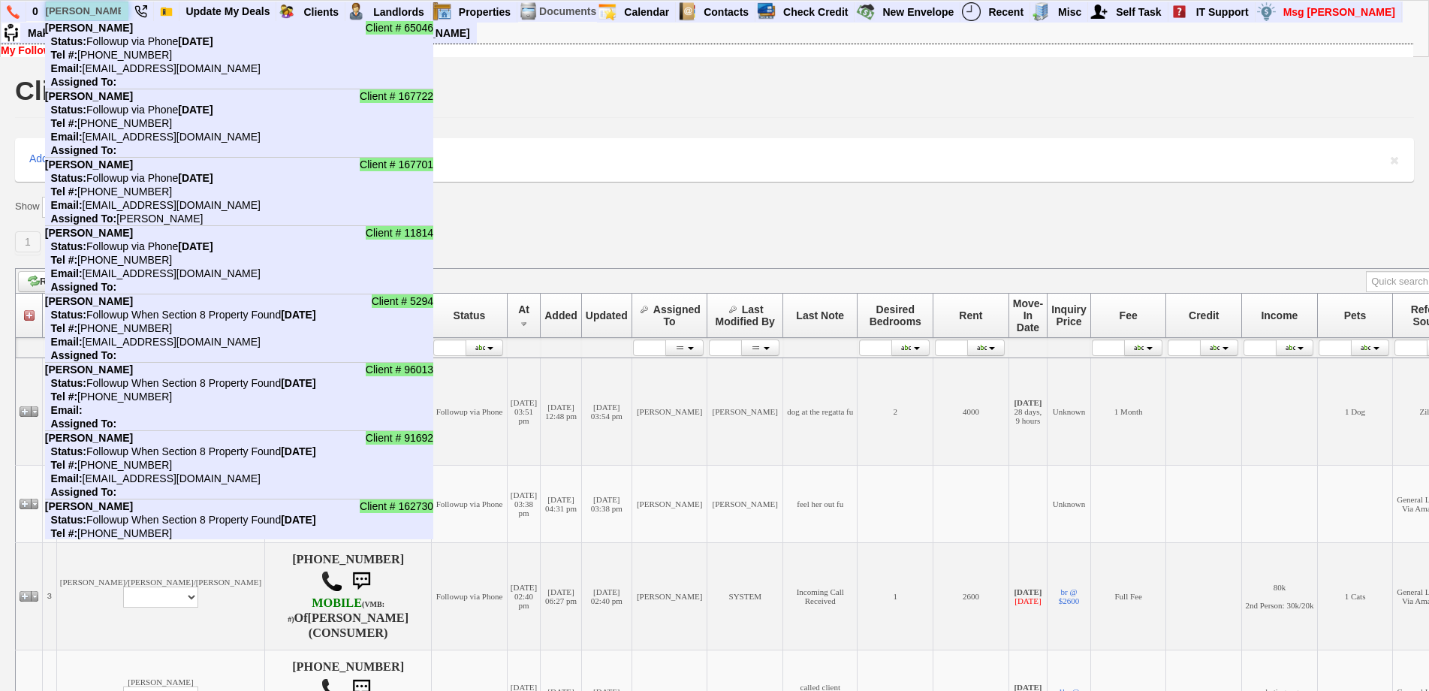
click at [106, 12] on input "[PERSON_NAME]" at bounding box center [87, 11] width 83 height 19
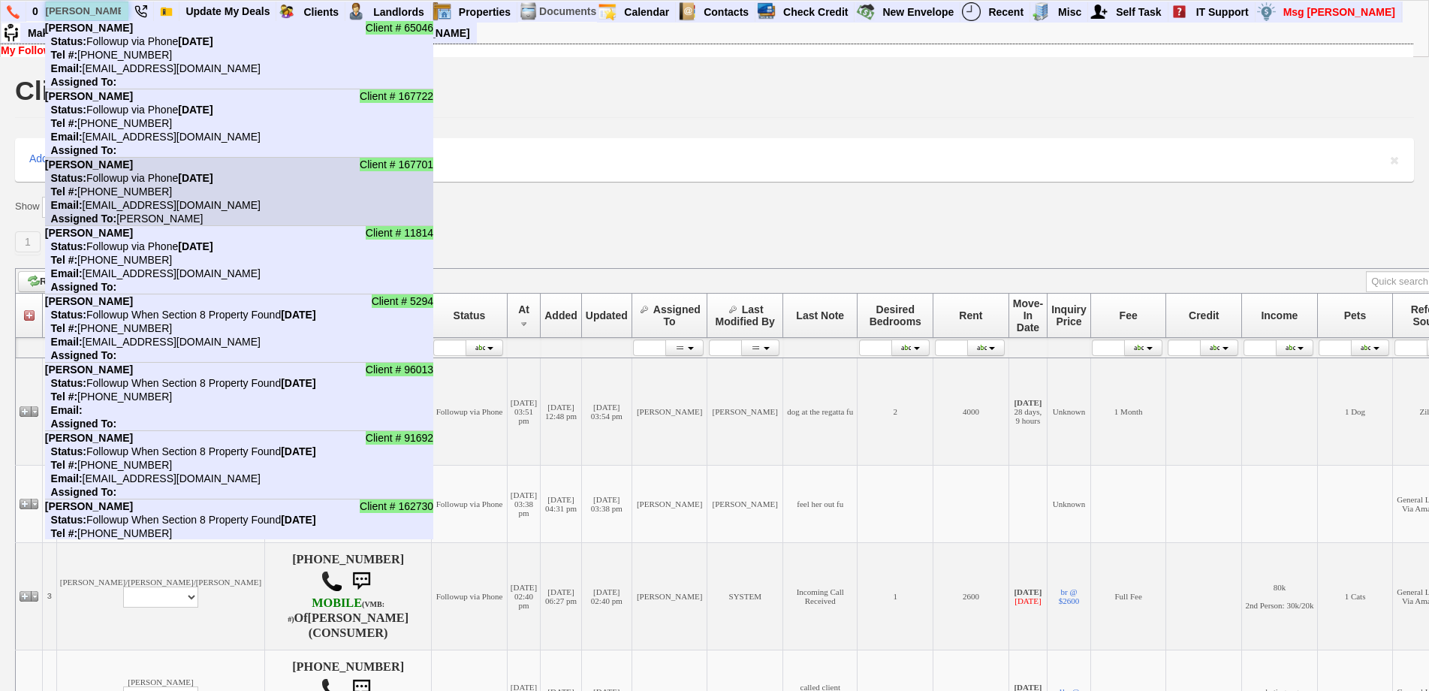
type input "[PERSON_NAME]"
click at [154, 179] on nobr "Status: Followup via Phone [DATE]" at bounding box center [129, 178] width 168 height 12
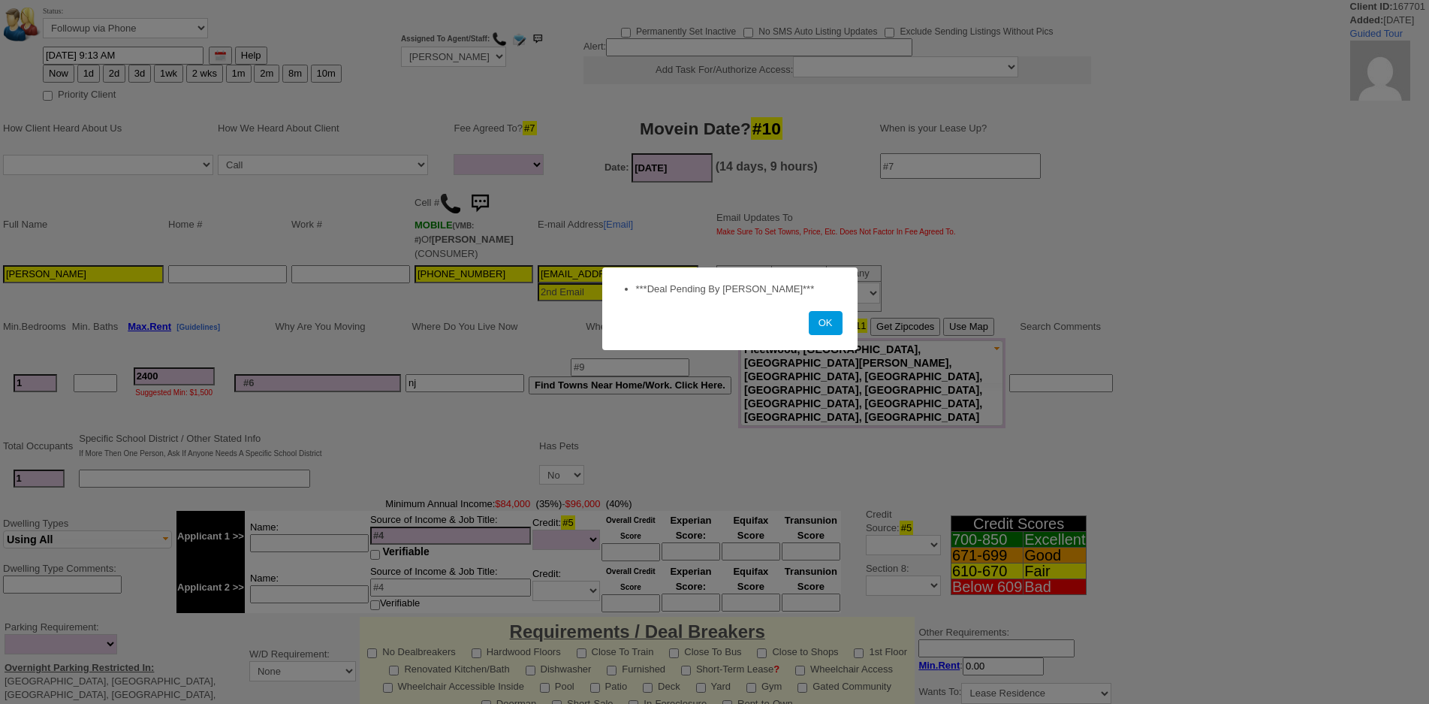
select select
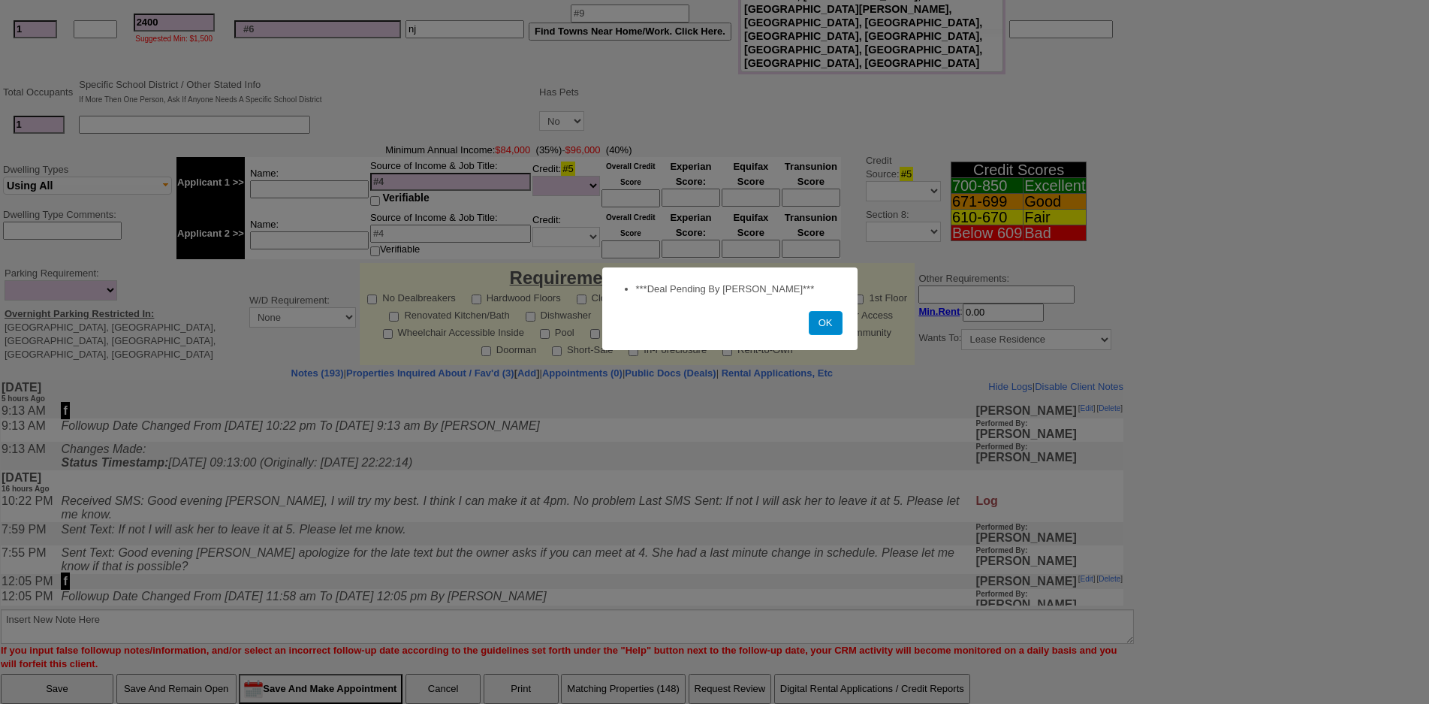
click at [824, 325] on button "OK" at bounding box center [826, 323] width 34 height 24
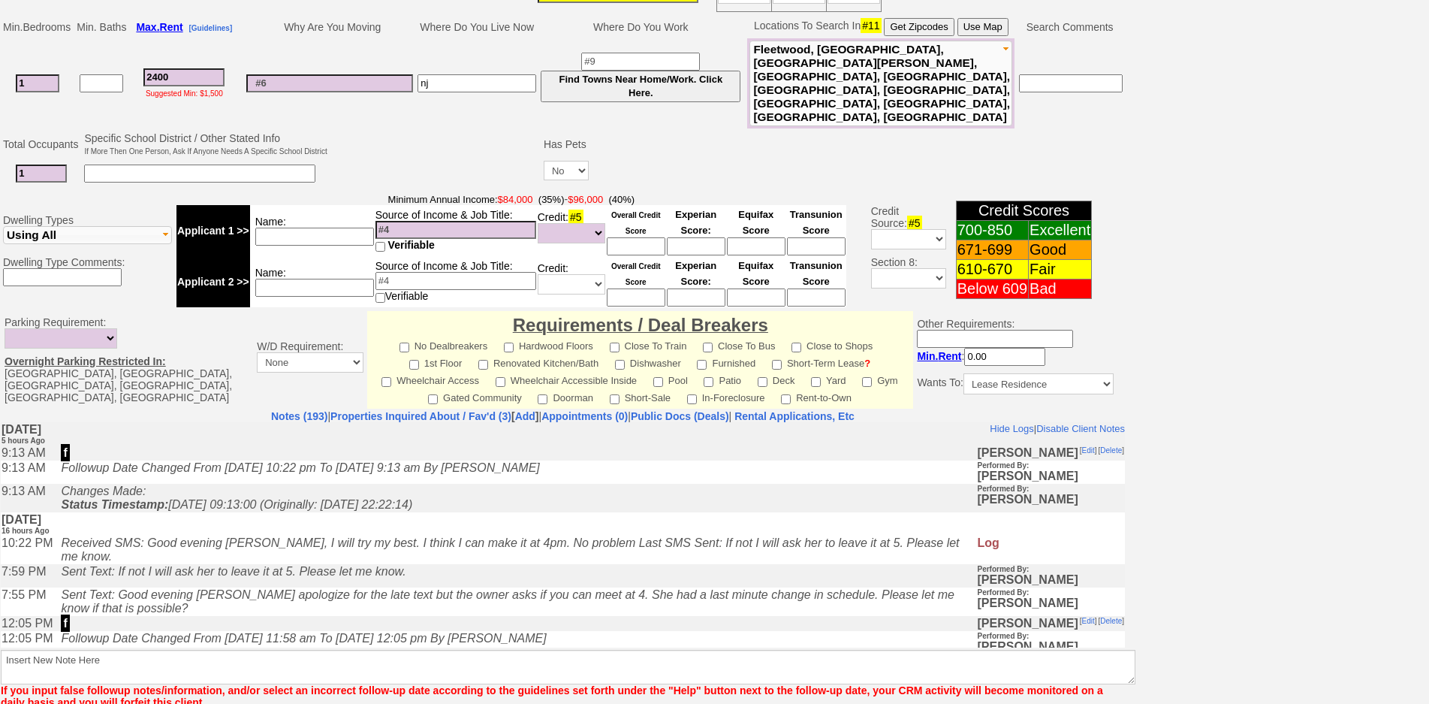
click at [325, 228] on input at bounding box center [314, 237] width 119 height 18
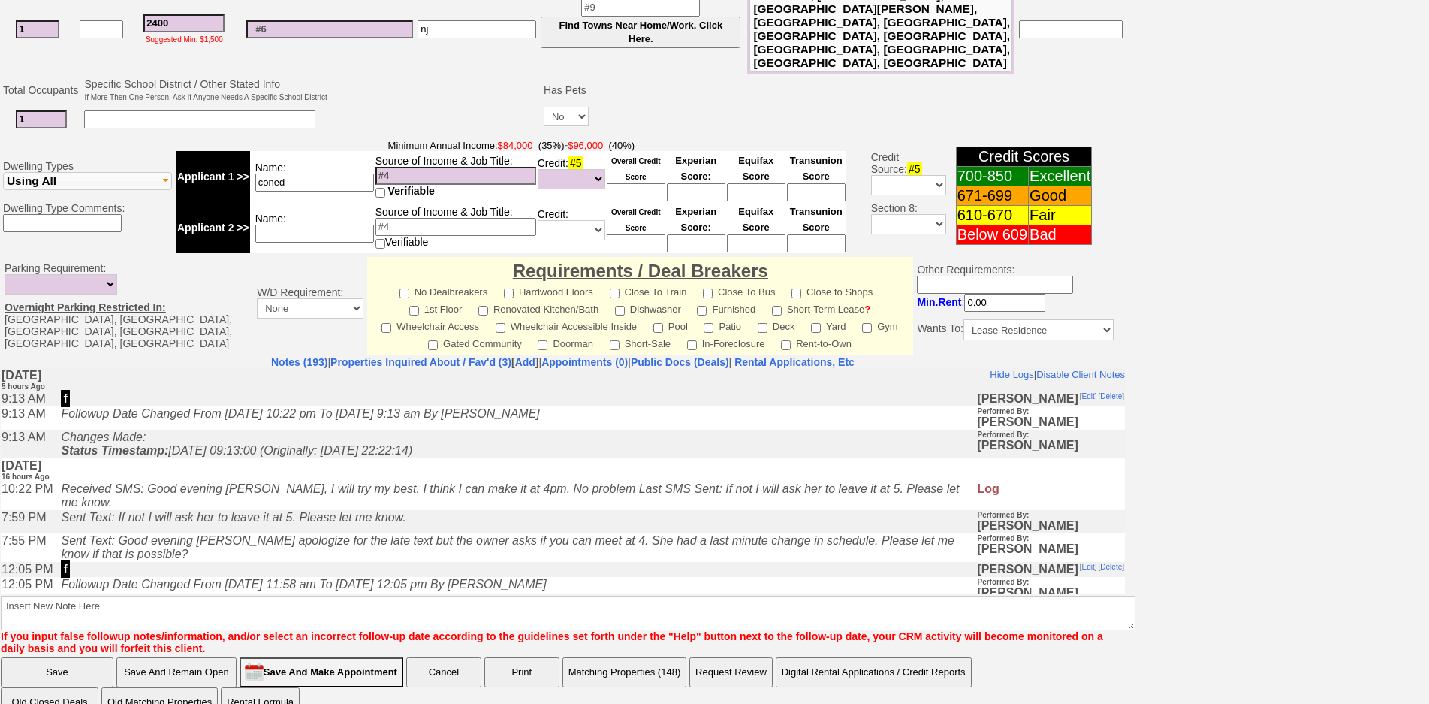
type input "coned"
click at [433, 167] on input at bounding box center [455, 176] width 161 height 18
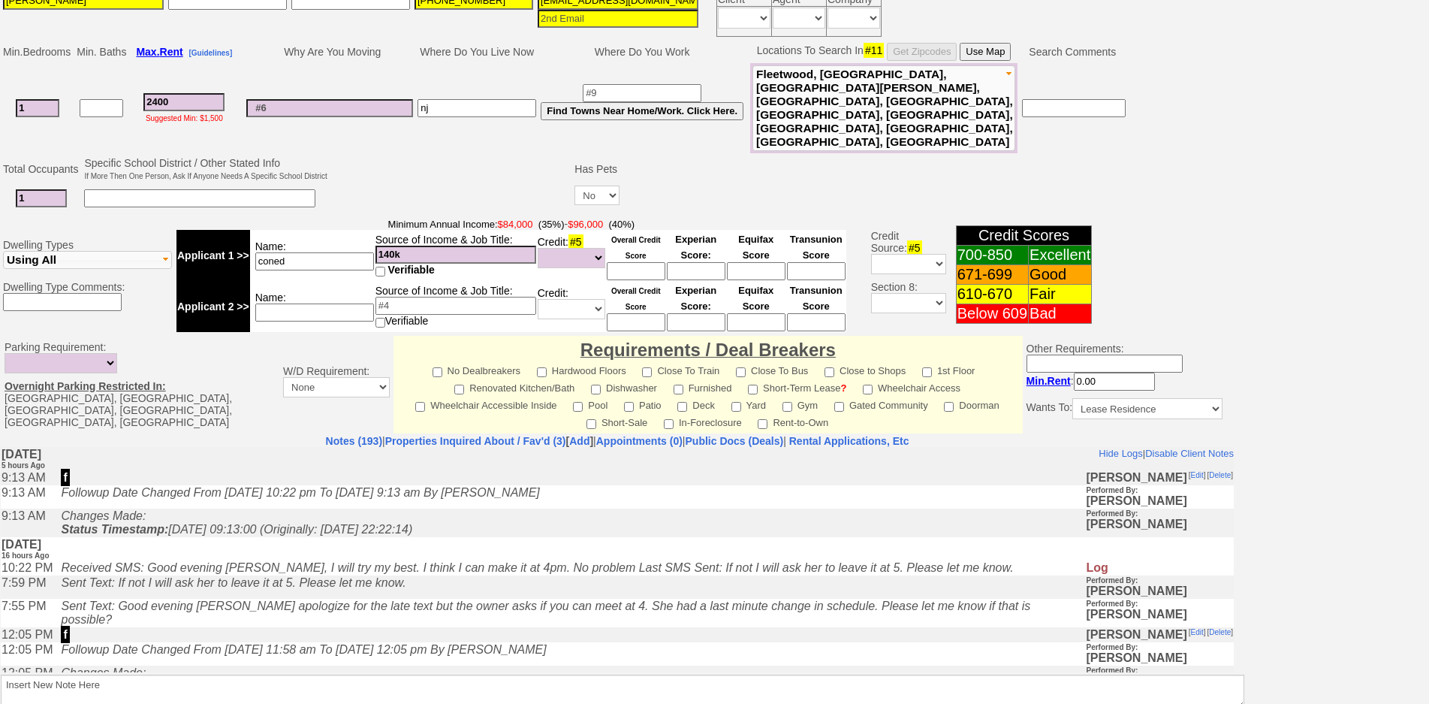
scroll to position [250, 0]
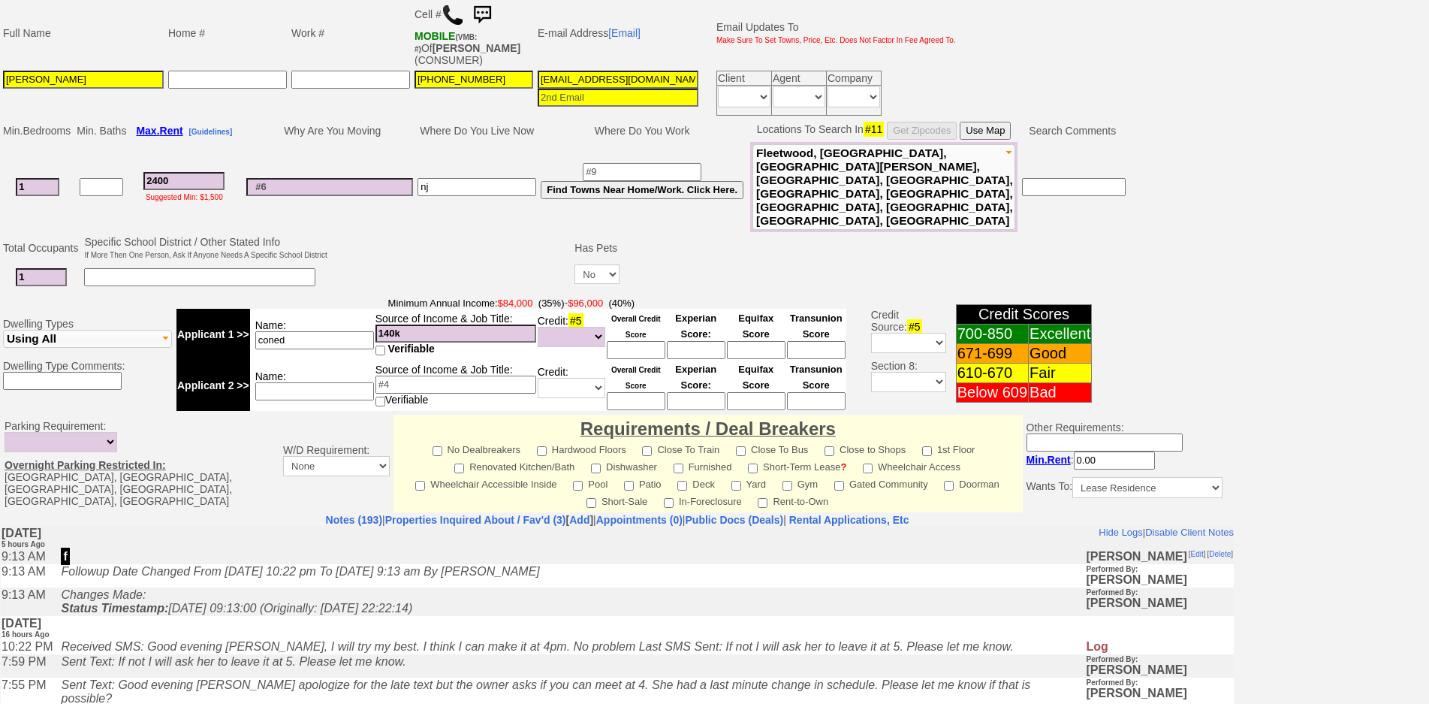
type input "140k"
click at [396, 178] on input at bounding box center [329, 187] width 167 height 18
type input "closer to work"
click at [625, 163] on input at bounding box center [642, 172] width 119 height 18
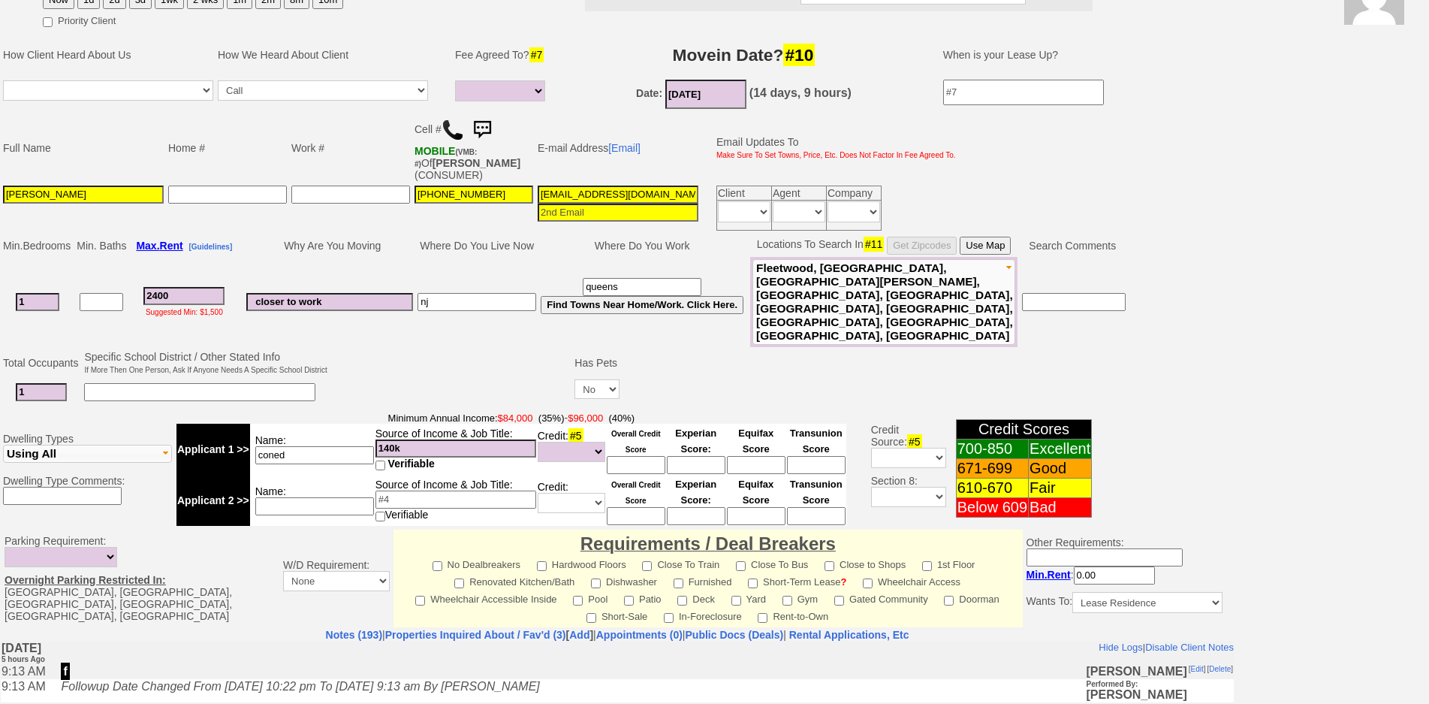
scroll to position [400, 0]
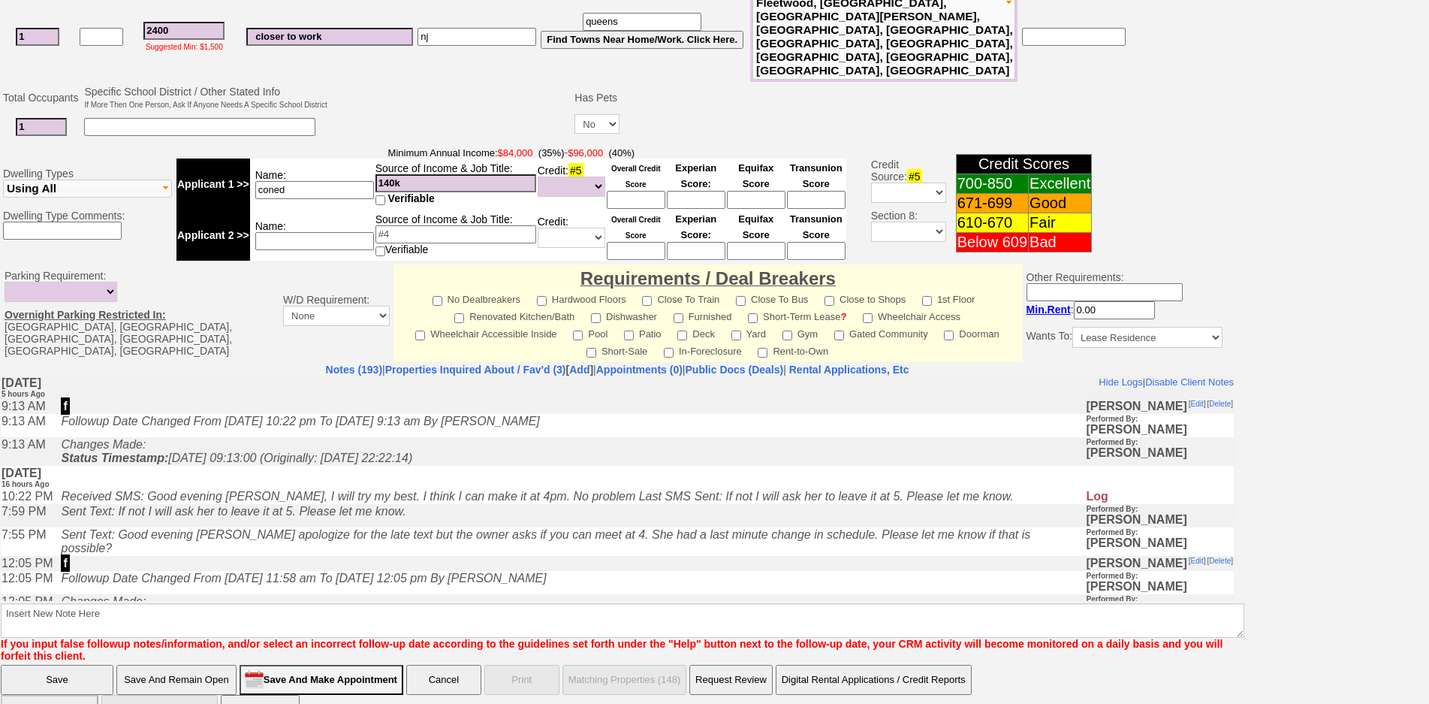
type input "queens"
drag, startPoint x: 197, startPoint y: 633, endPoint x: 216, endPoint y: 110, distance: 523.0
click at [197, 665] on input "Save And Remain Open" at bounding box center [176, 680] width 120 height 30
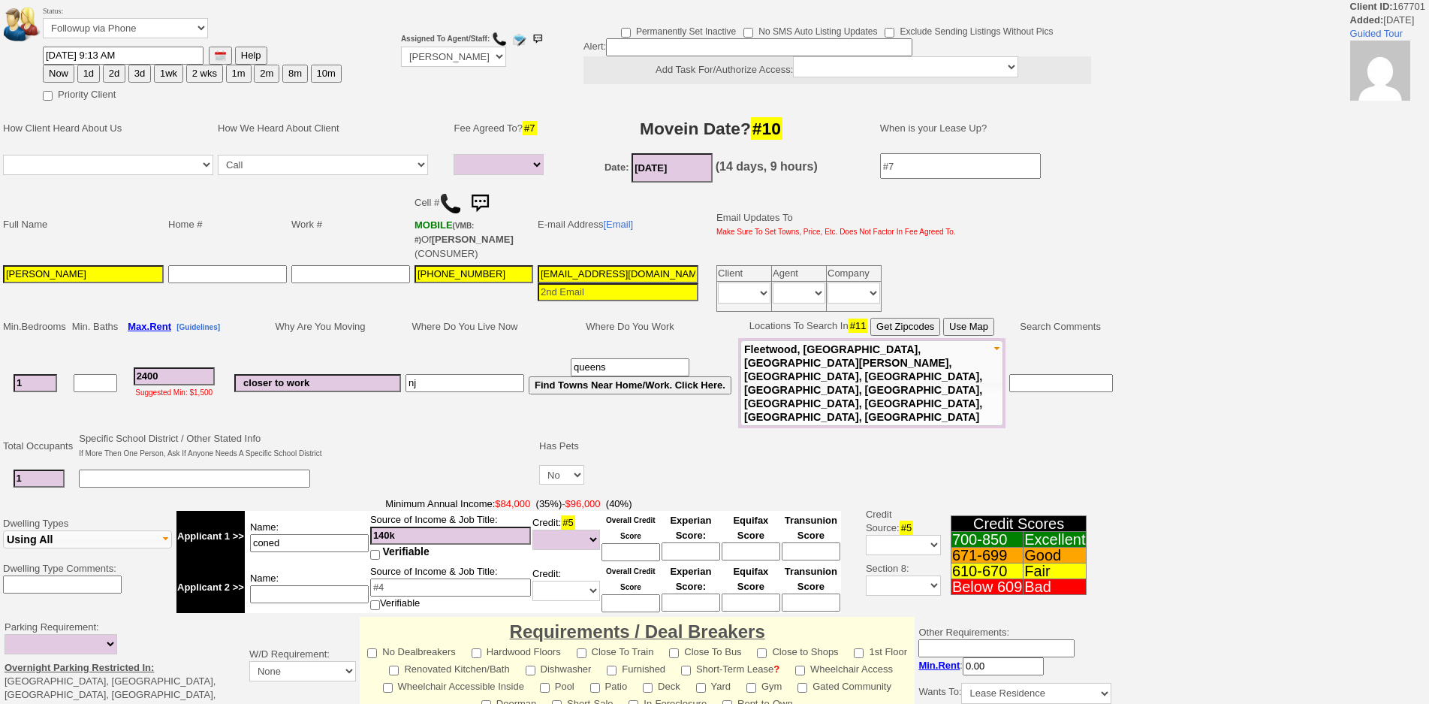
select select
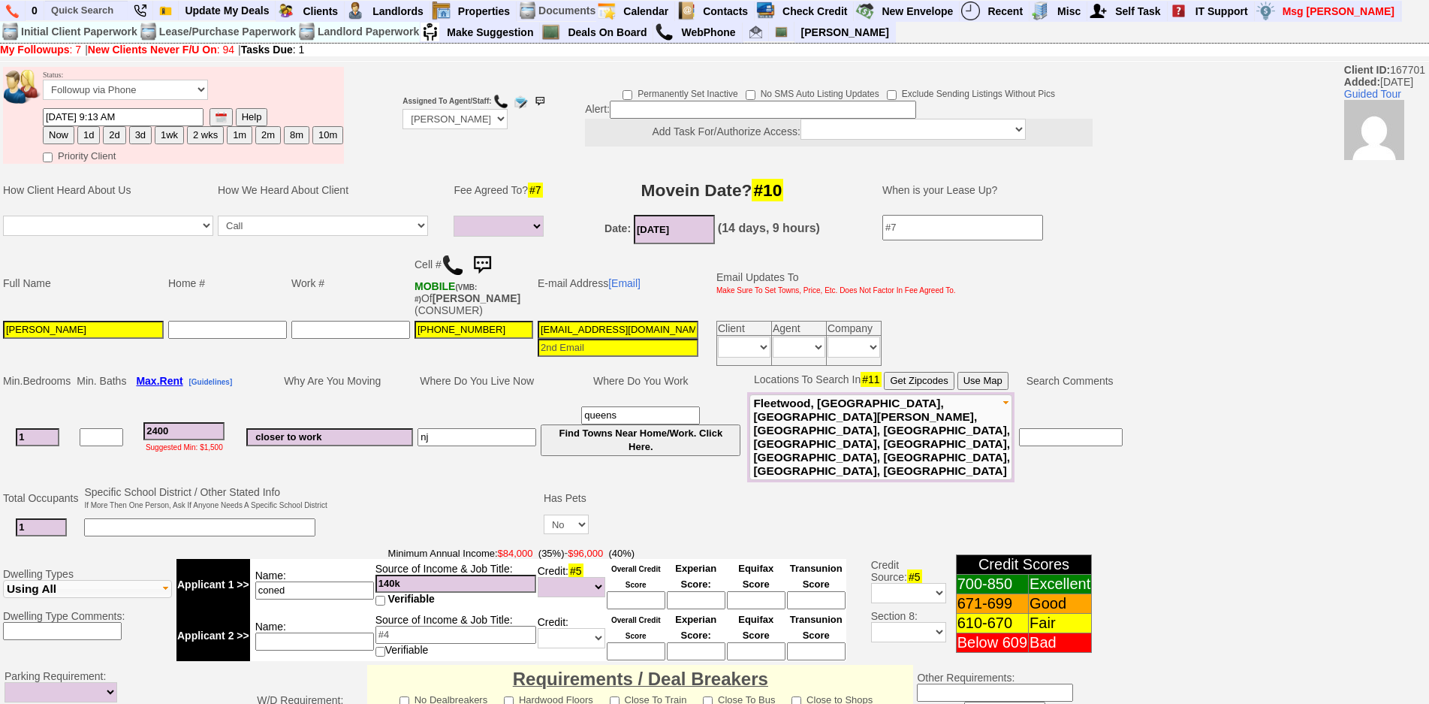
click at [458, 264] on img at bounding box center [453, 265] width 23 height 23
click at [755, 41] on link at bounding box center [756, 32] width 26 height 20
click at [107, 14] on input "text" at bounding box center [86, 10] width 83 height 19
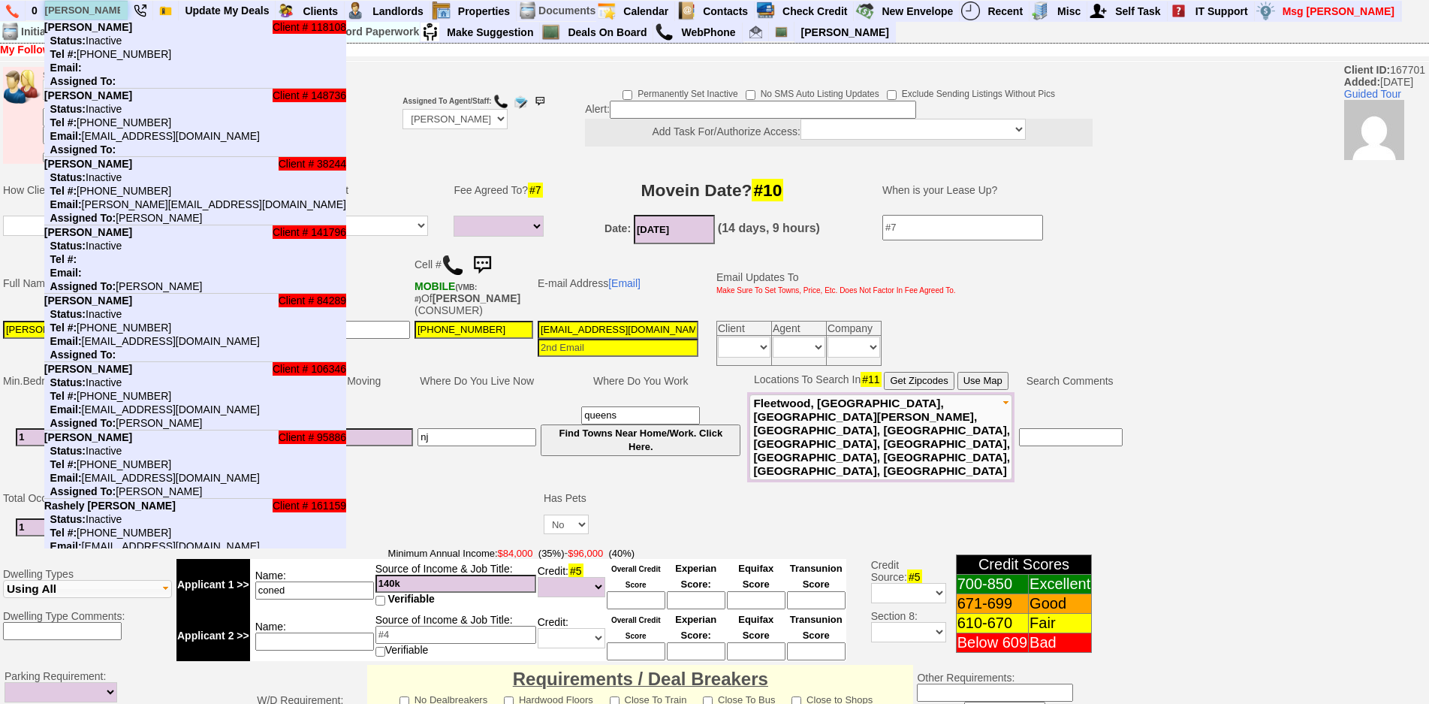
click at [107, 16] on input "[PERSON_NAME]" at bounding box center [86, 10] width 83 height 19
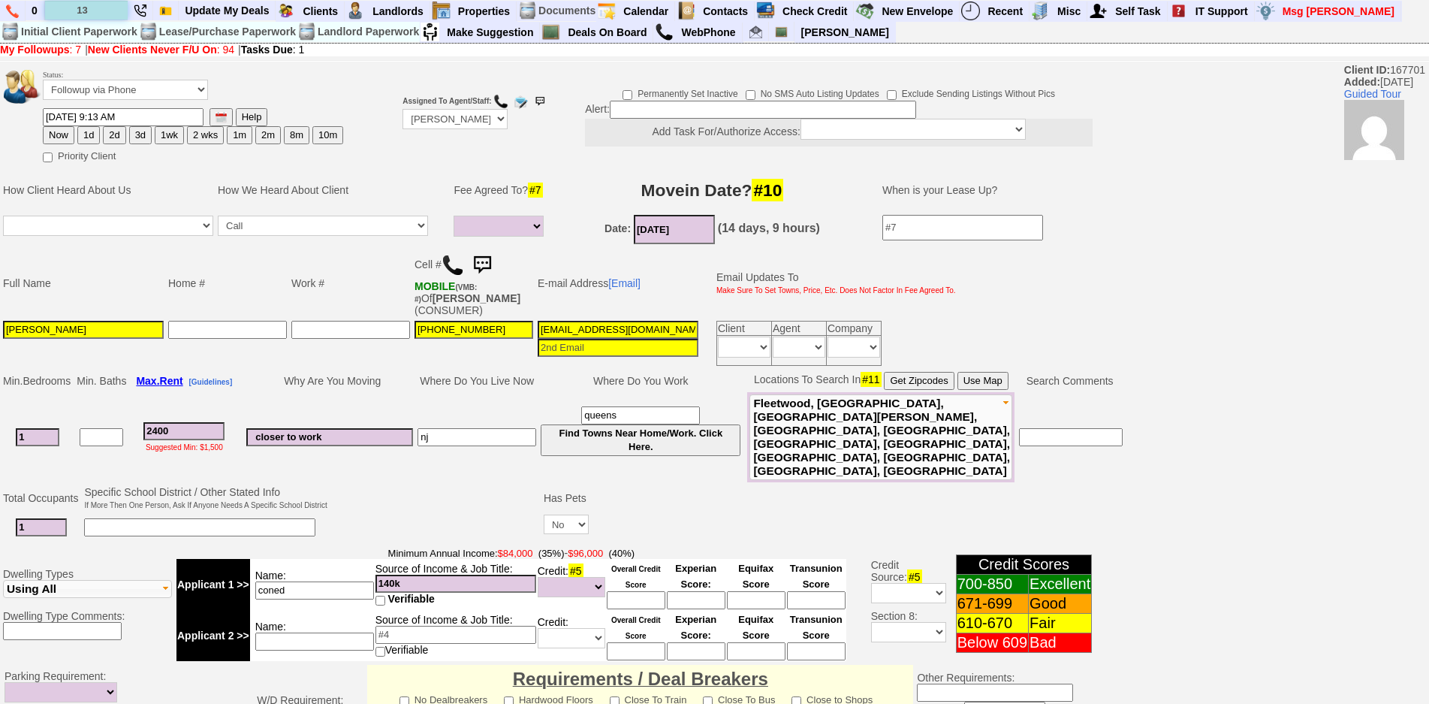
type input "1"
type input "2"
click at [119, 11] on input "123 mamaroneck" at bounding box center [86, 10] width 83 height 19
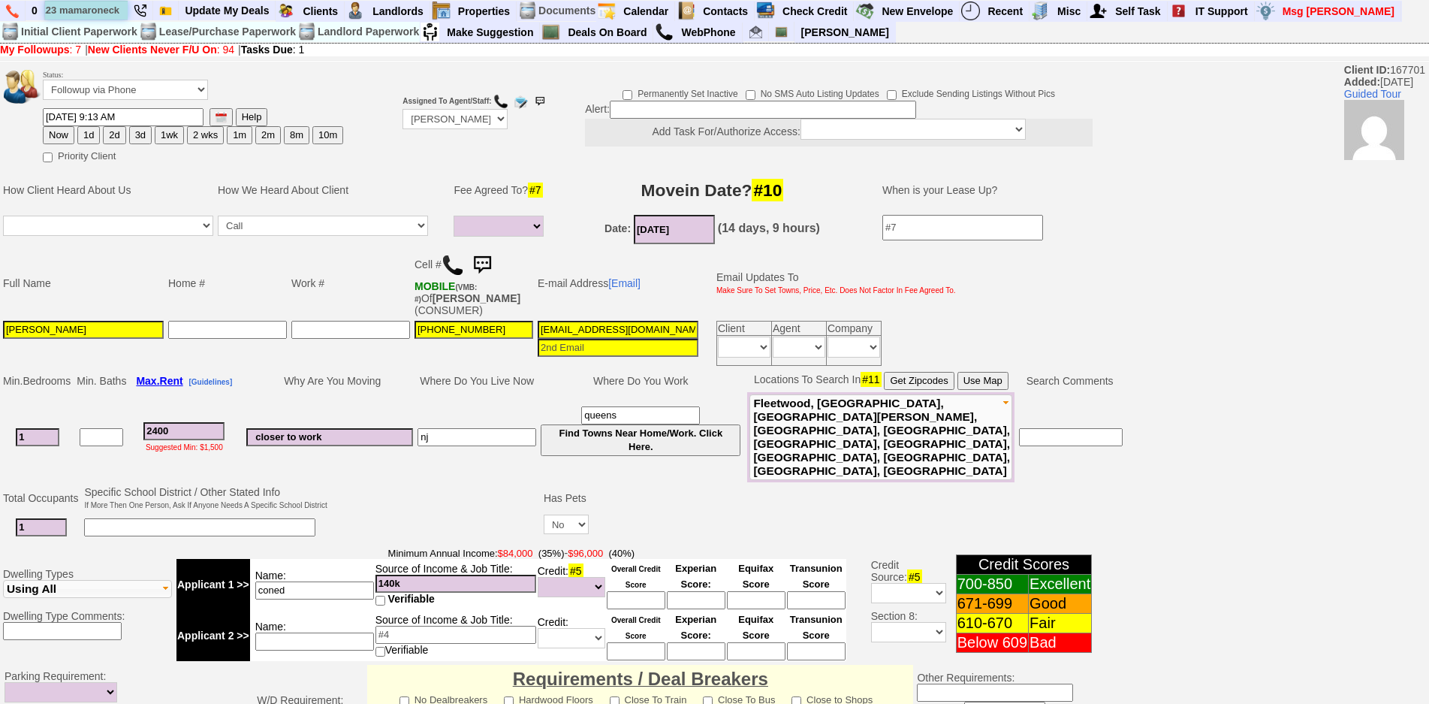
click at [119, 11] on input "123 mamaroneck" at bounding box center [86, 10] width 83 height 19
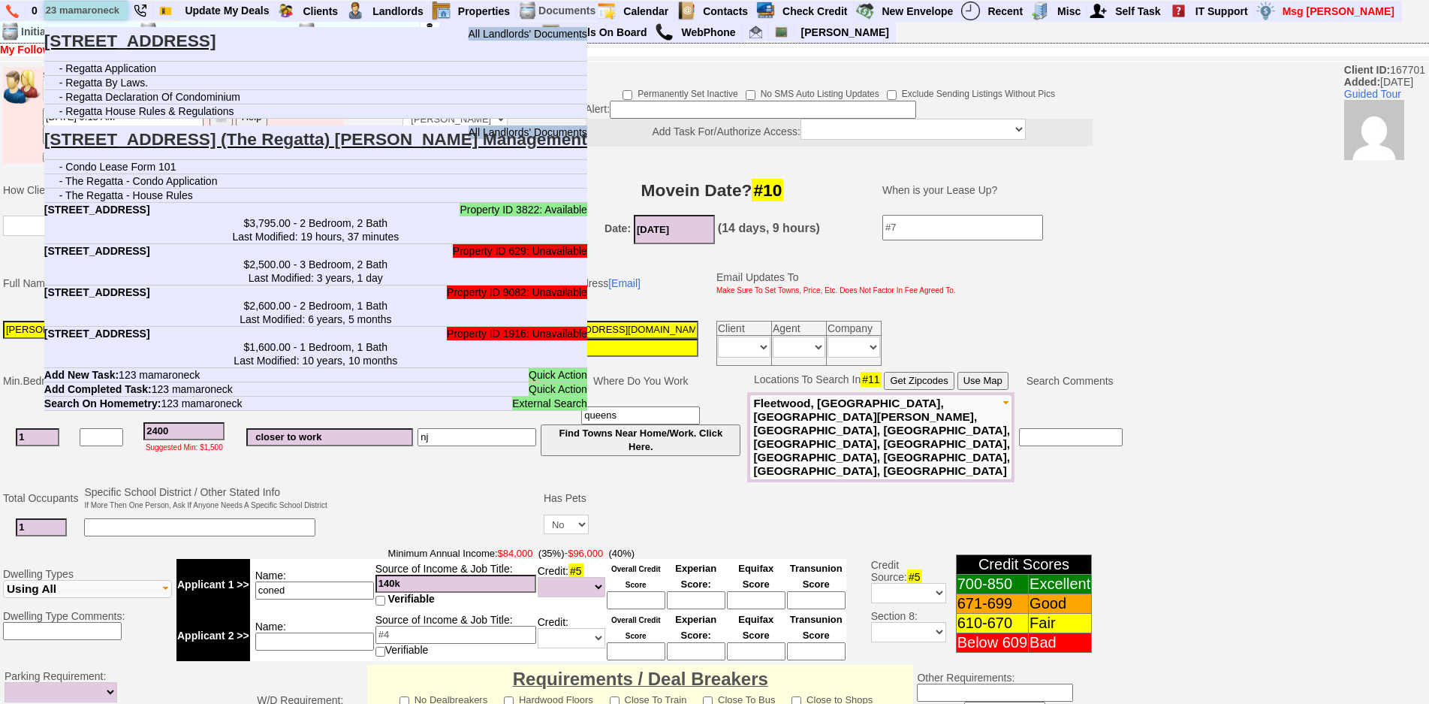
click at [119, 11] on input "123 mamaroneck" at bounding box center [86, 10] width 83 height 19
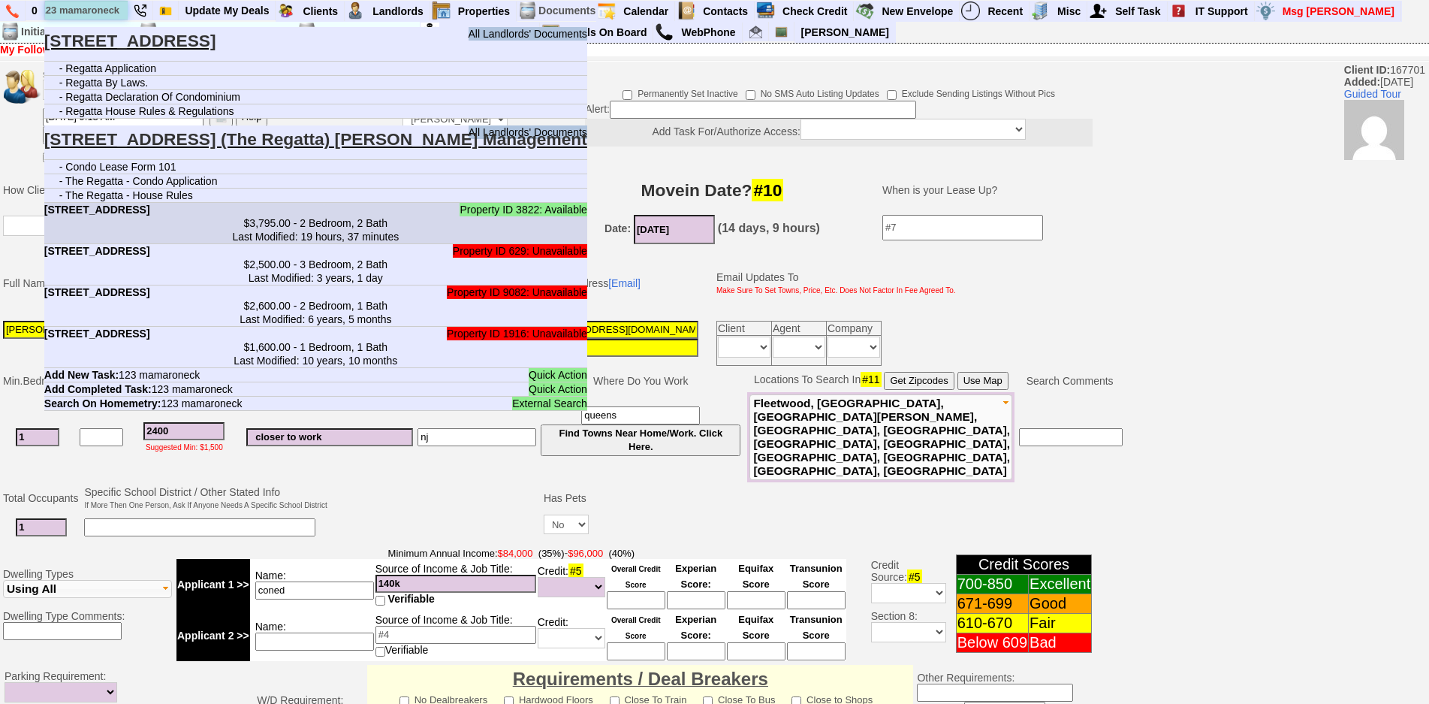
type input "123 mamaroneck"
click at [150, 214] on b "[STREET_ADDRESS]" at bounding box center [97, 209] width 106 height 12
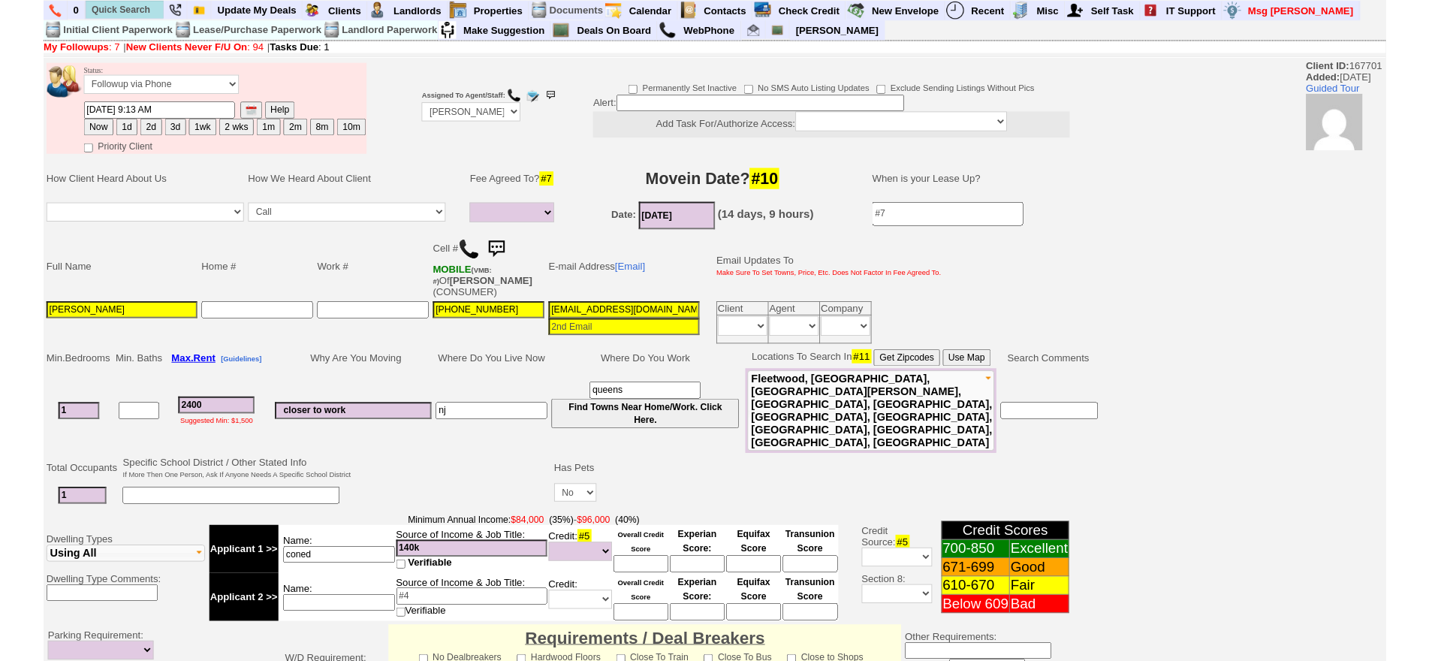
scroll to position [0, 0]
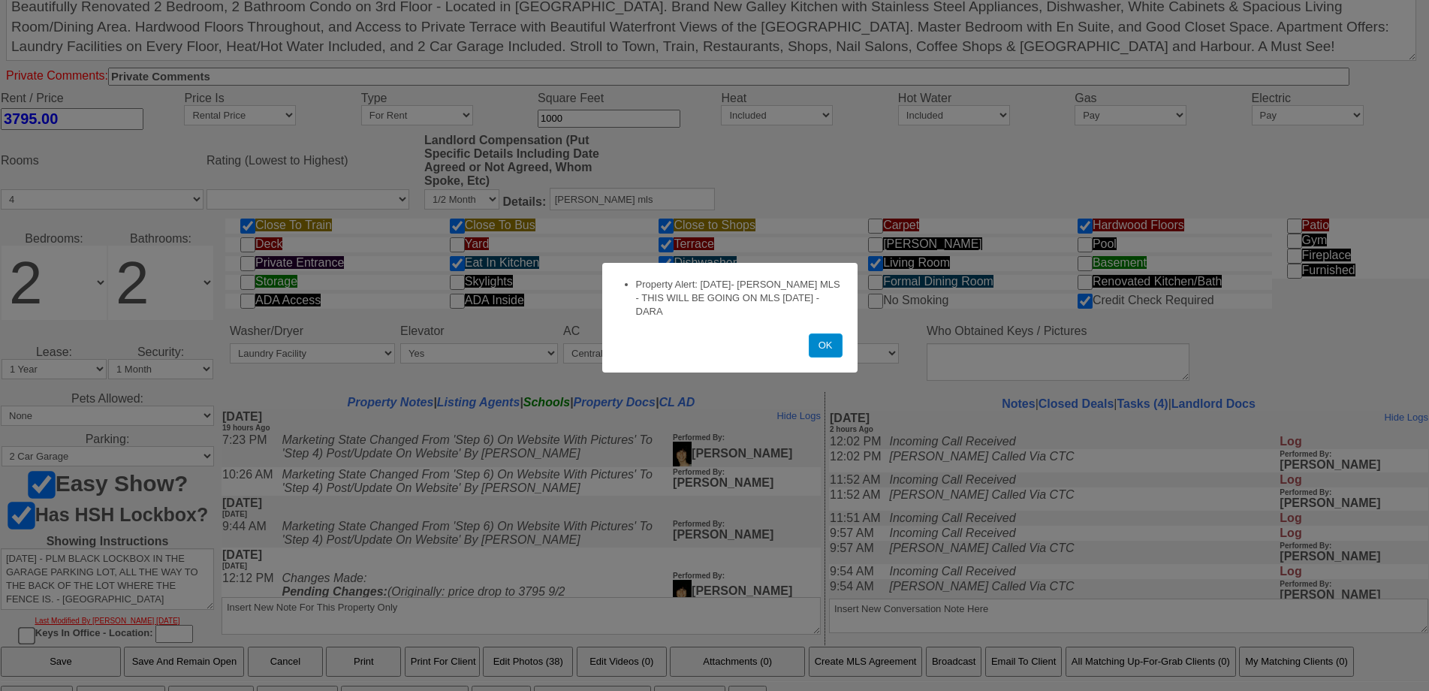
click at [832, 351] on button "OK" at bounding box center [826, 345] width 34 height 24
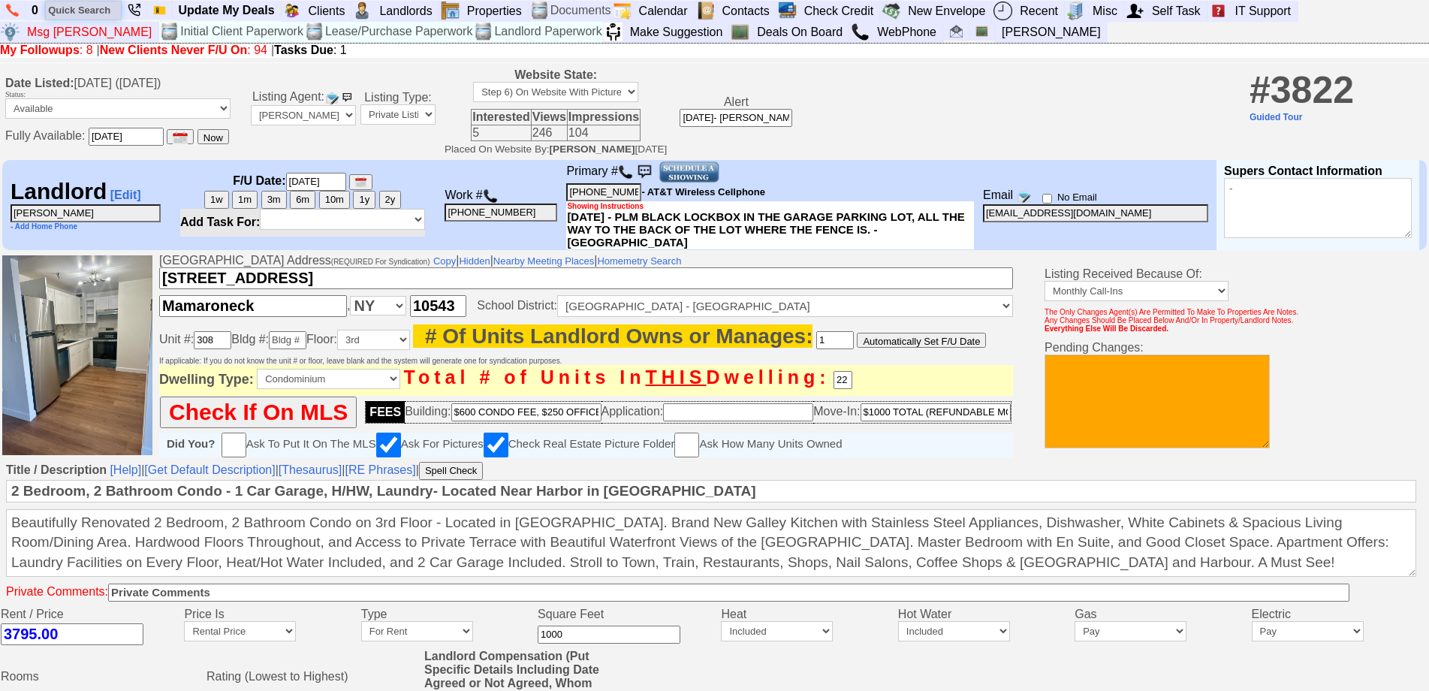
click at [85, 11] on input "text" at bounding box center [83, 10] width 75 height 19
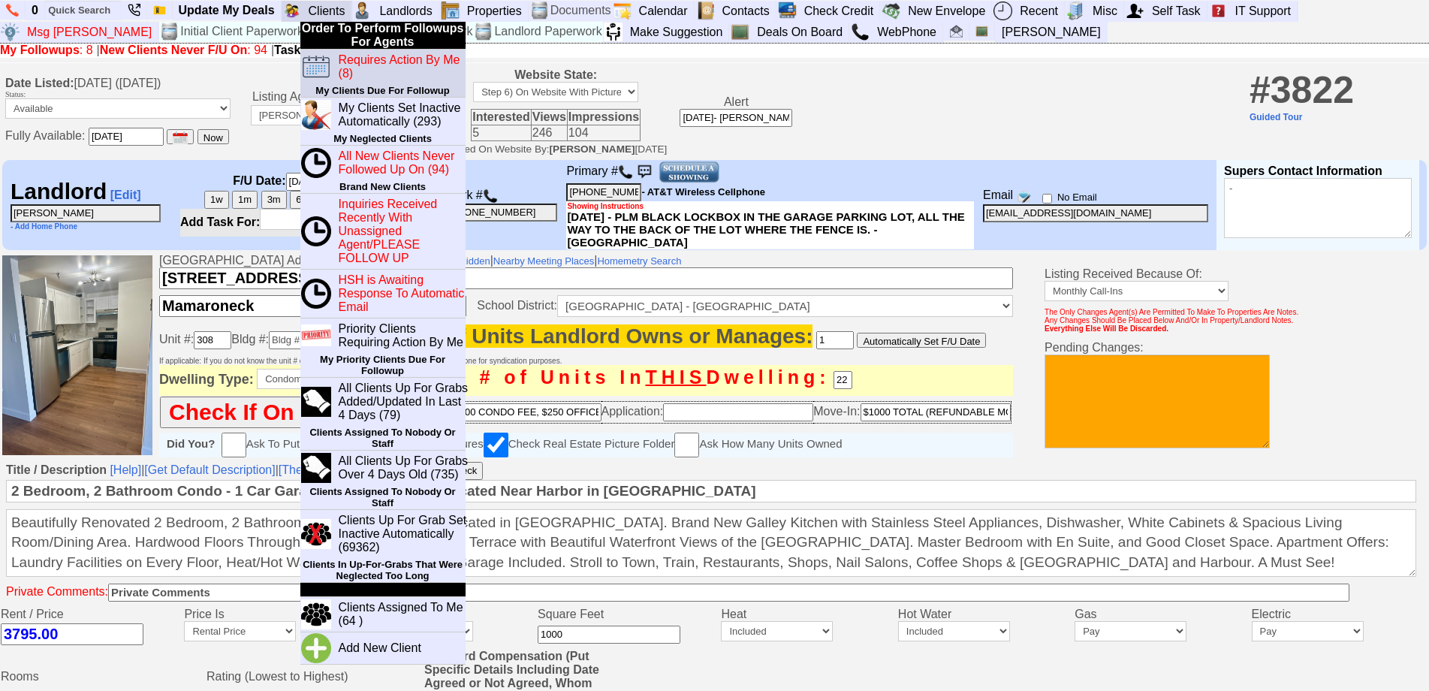
click at [365, 69] on link "Requires Action By Me (8)" at bounding box center [405, 66] width 144 height 33
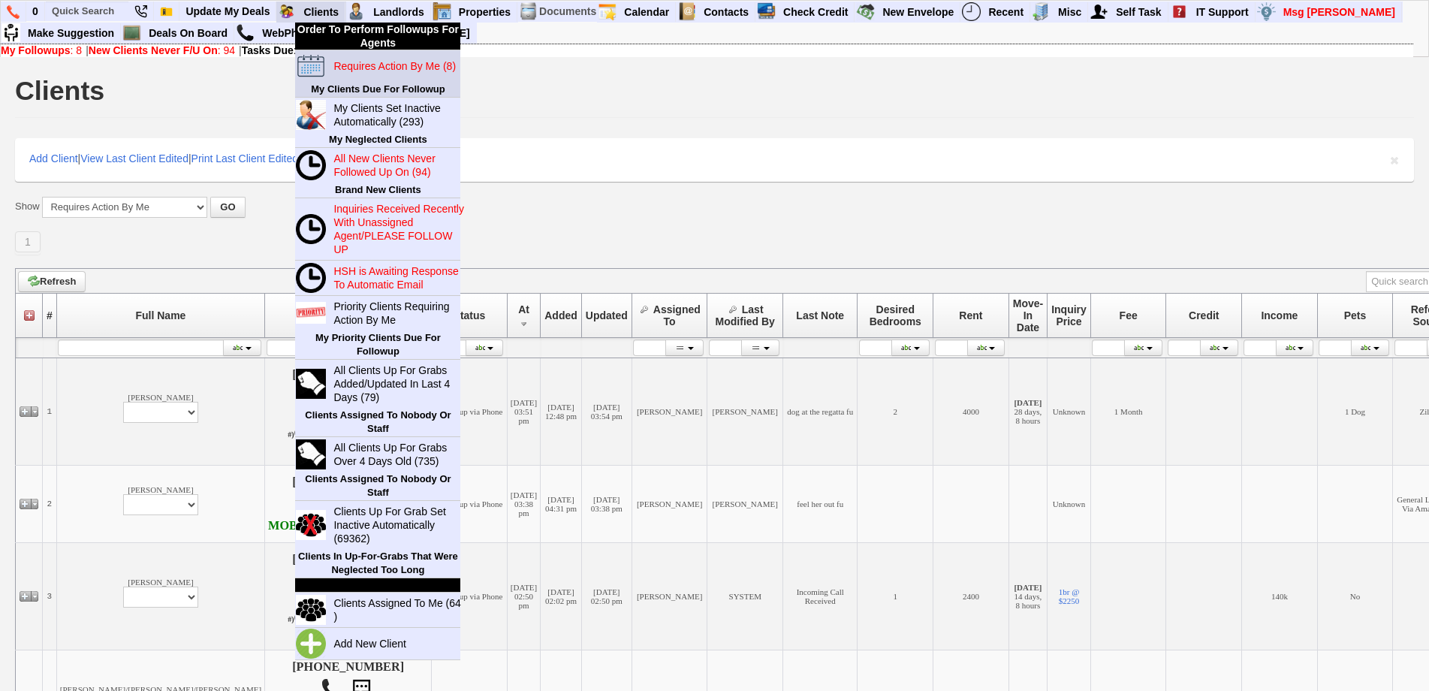
click at [373, 64] on blink "Requires Action By Me (8)" at bounding box center [394, 66] width 122 height 12
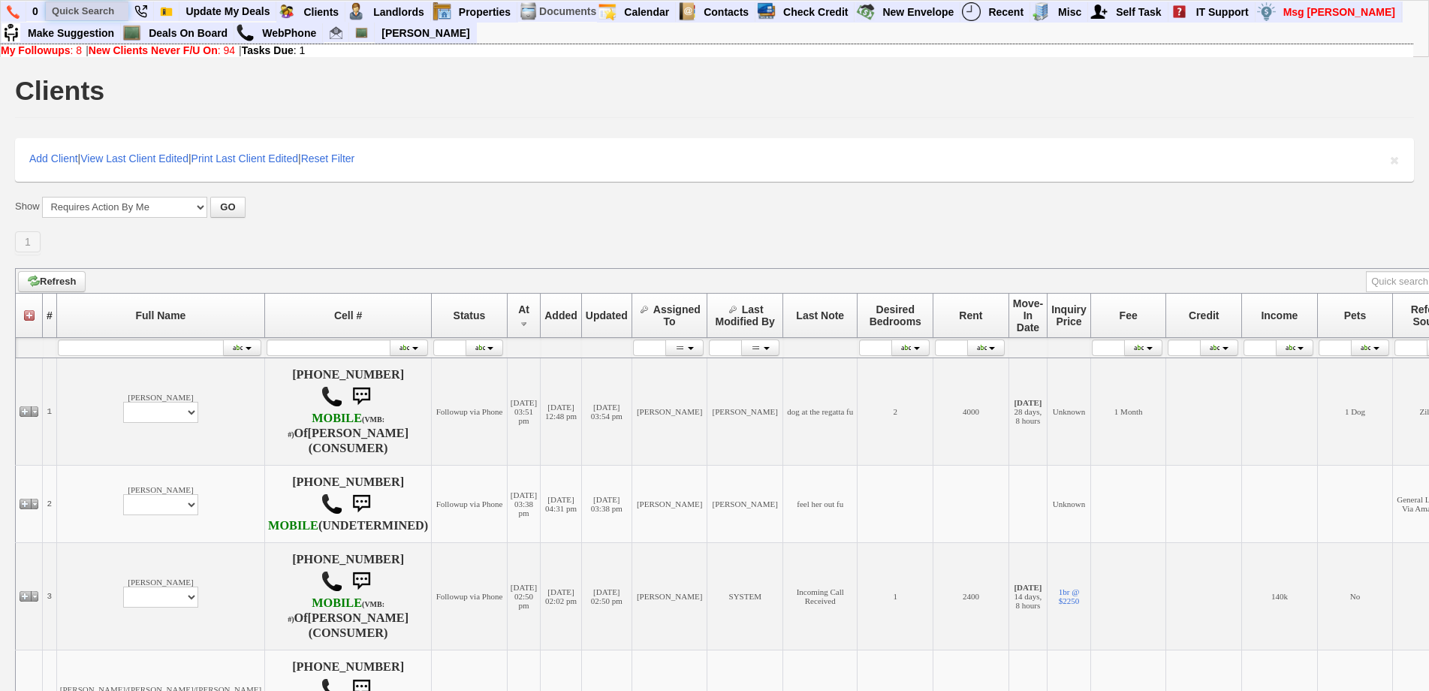
click at [105, 14] on input "text" at bounding box center [87, 11] width 83 height 19
click at [17, 5] on img at bounding box center [13, 12] width 13 height 14
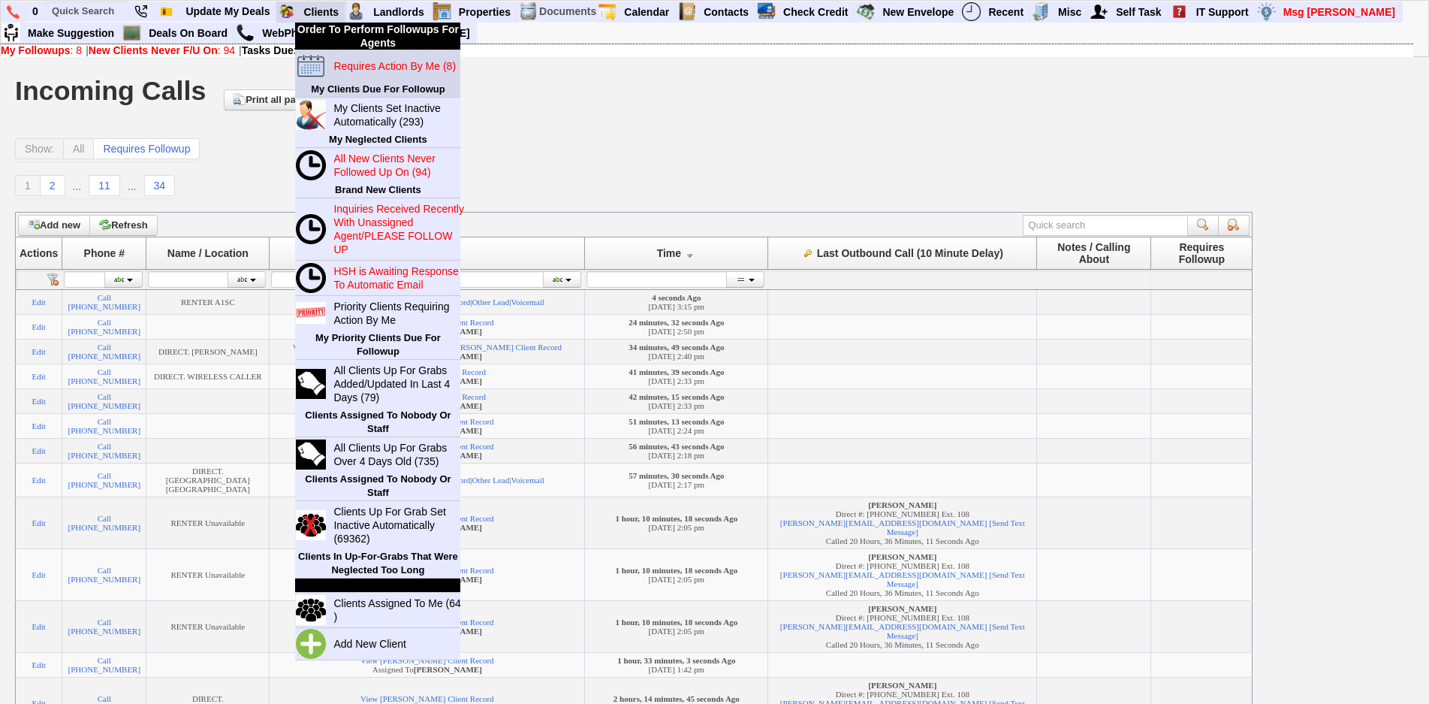
click at [348, 71] on blink "Requires Action By Me (8)" at bounding box center [394, 66] width 122 height 12
